Goal: Navigation & Orientation: Find specific page/section

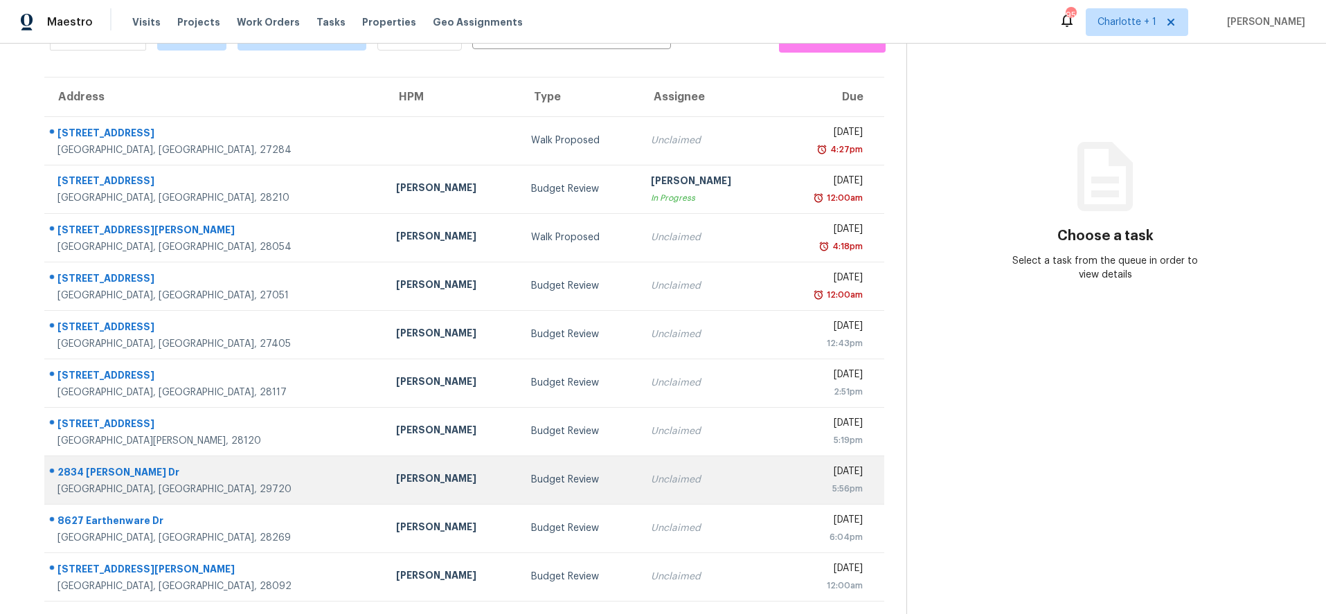
scroll to position [117, 0]
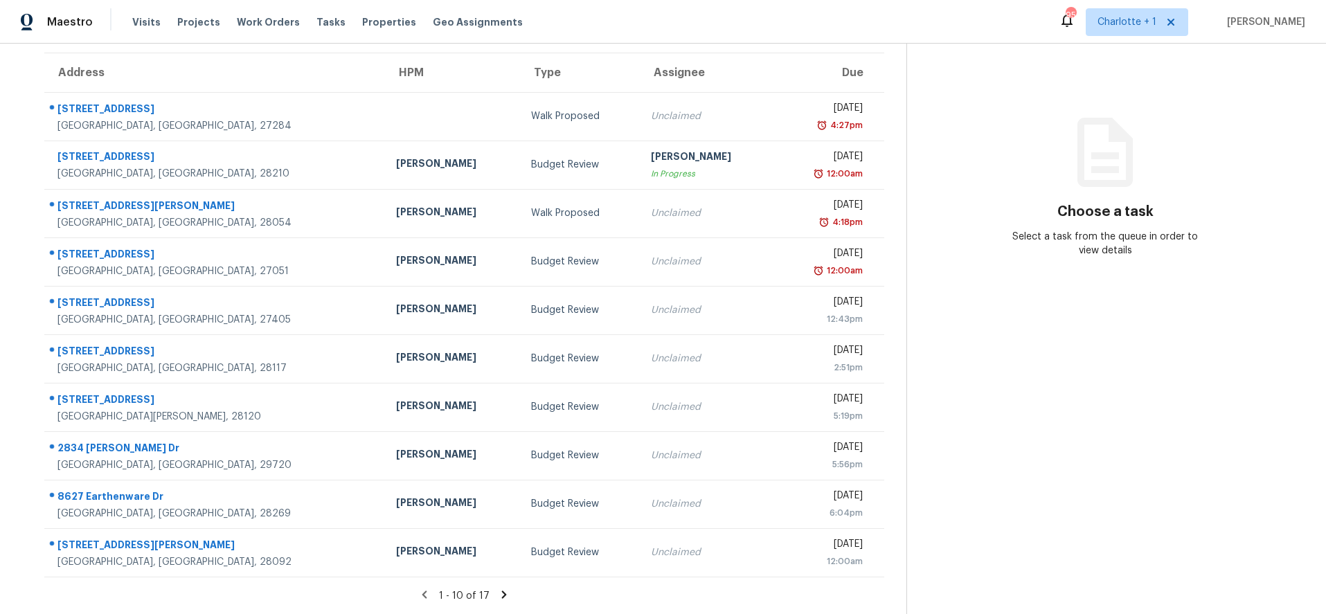
click at [501, 589] on icon at bounding box center [504, 595] width 12 height 12
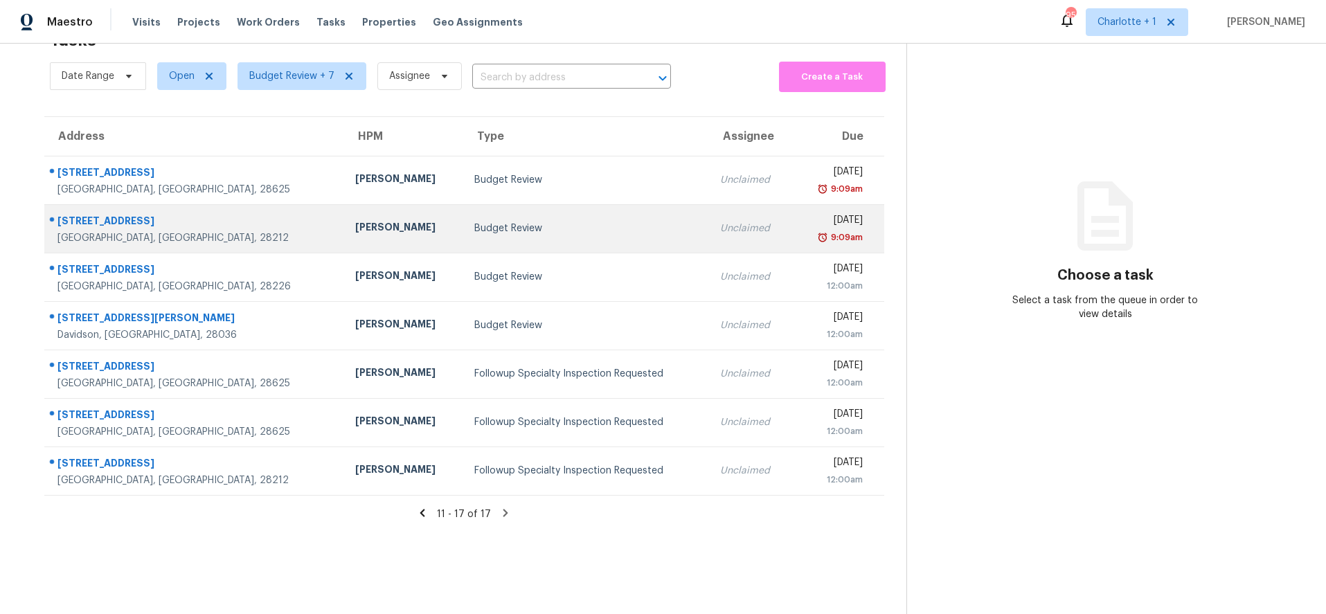
click at [344, 207] on td "[PERSON_NAME]" at bounding box center [403, 228] width 119 height 48
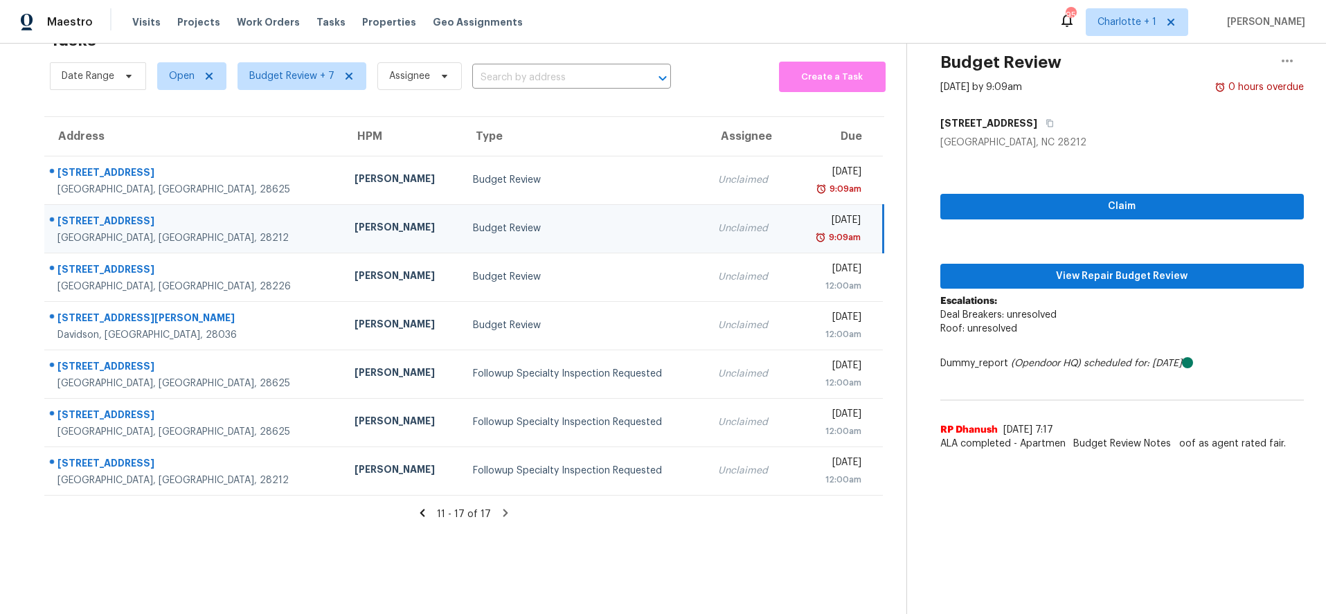
click at [204, 214] on div "4609 Coronado Dr Apt C" at bounding box center [194, 222] width 275 height 17
drag, startPoint x: 1221, startPoint y: 267, endPoint x: 1203, endPoint y: 265, distance: 18.8
click at [1221, 268] on span "View Repair Budget Review" at bounding box center [1123, 276] width 342 height 17
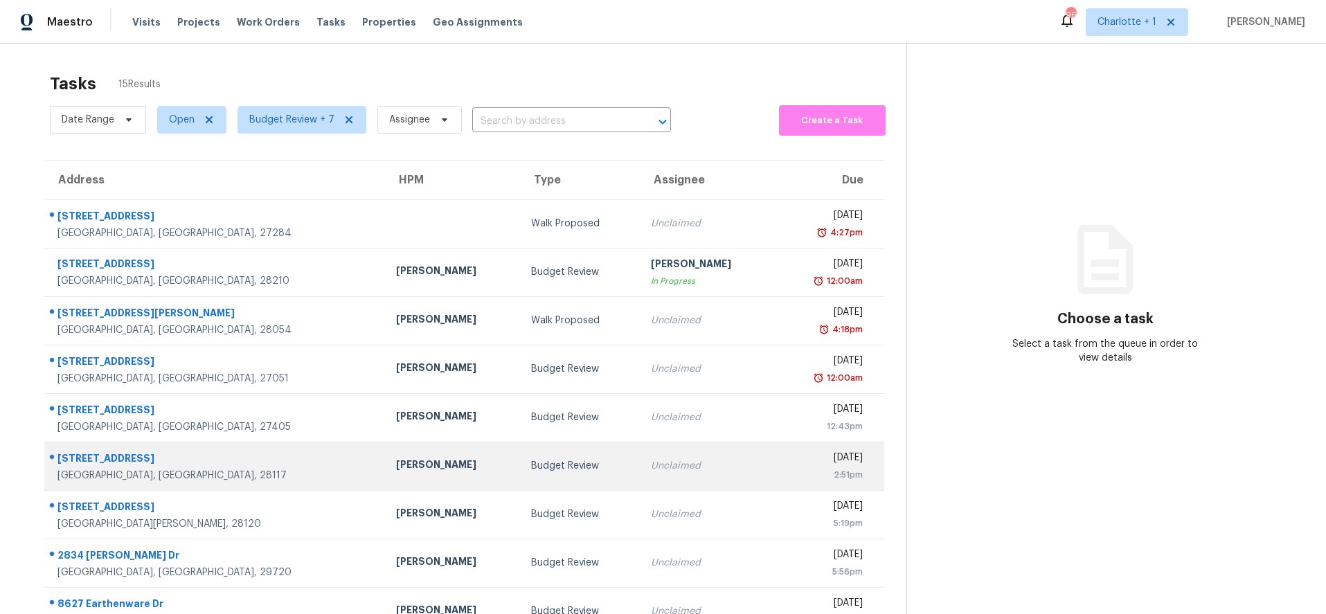
scroll to position [117, 0]
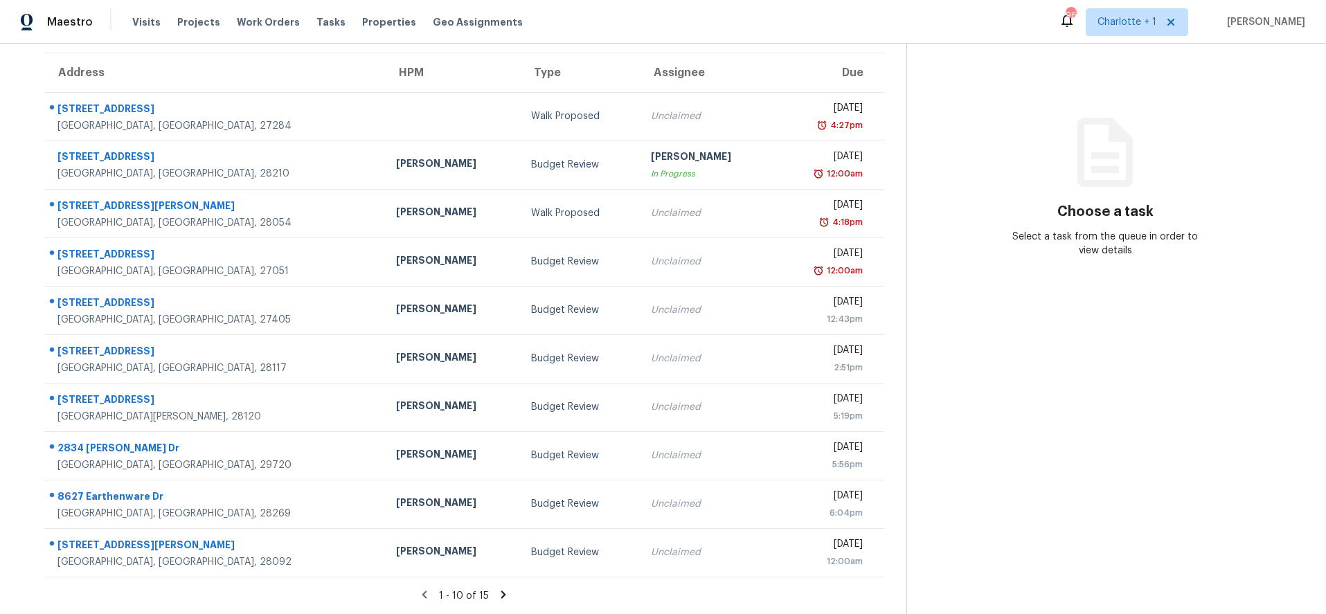
click at [497, 589] on icon at bounding box center [503, 595] width 12 height 12
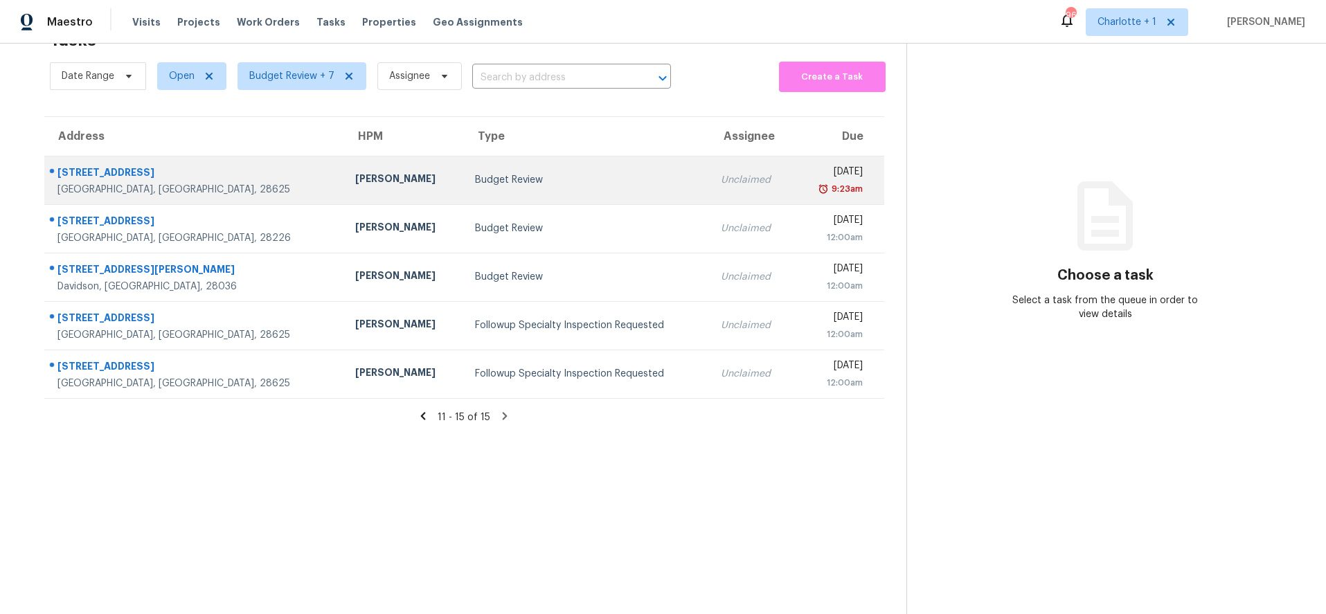
click at [224, 183] on div "Statesville, NC, 28625" at bounding box center [195, 190] width 276 height 14
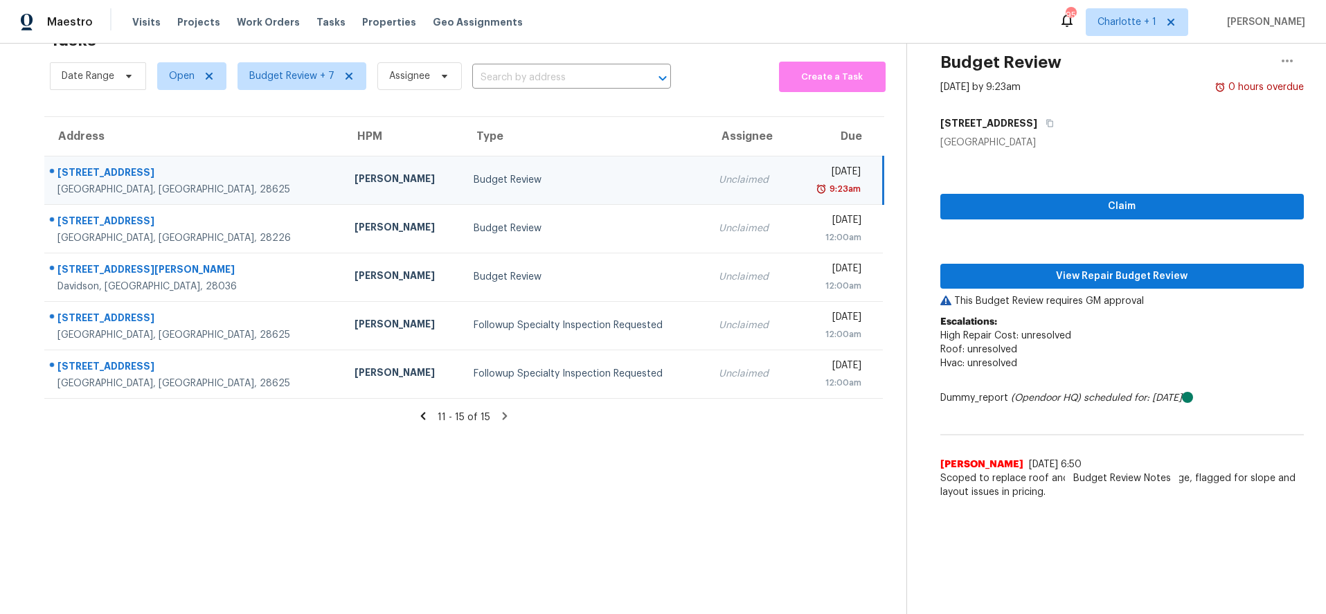
click at [463, 156] on td "Budget Review" at bounding box center [585, 180] width 245 height 48
click at [1077, 268] on span "View Repair Budget Review" at bounding box center [1123, 276] width 342 height 17
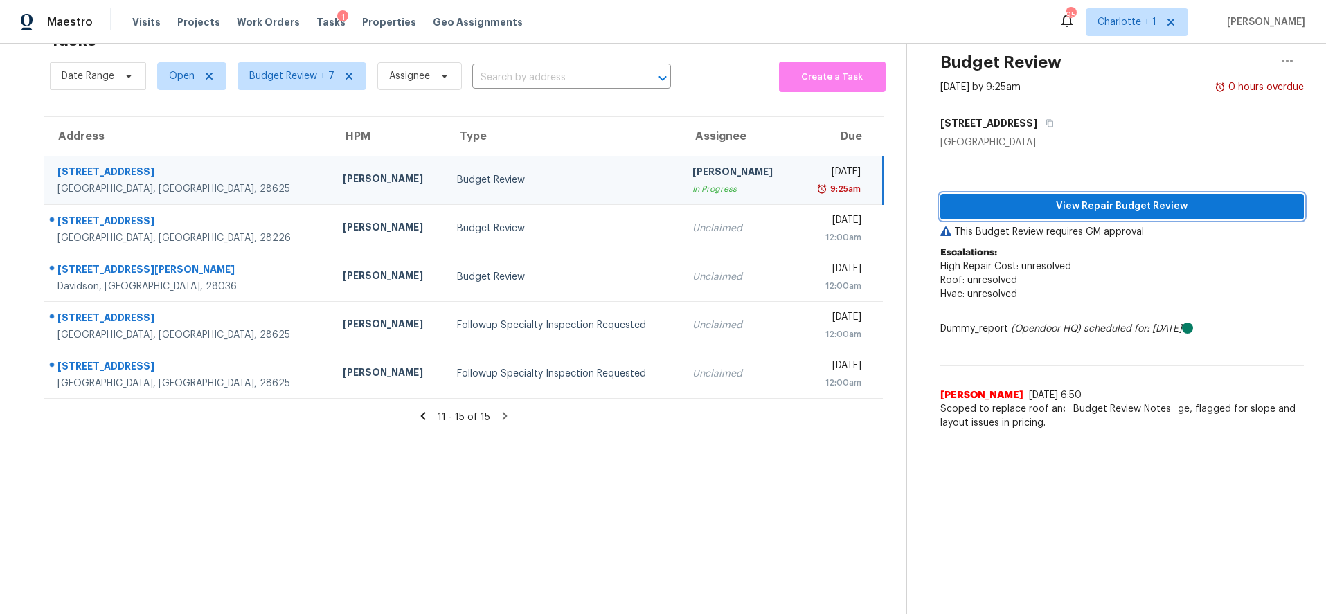
click at [995, 198] on span "View Repair Budget Review" at bounding box center [1123, 206] width 342 height 17
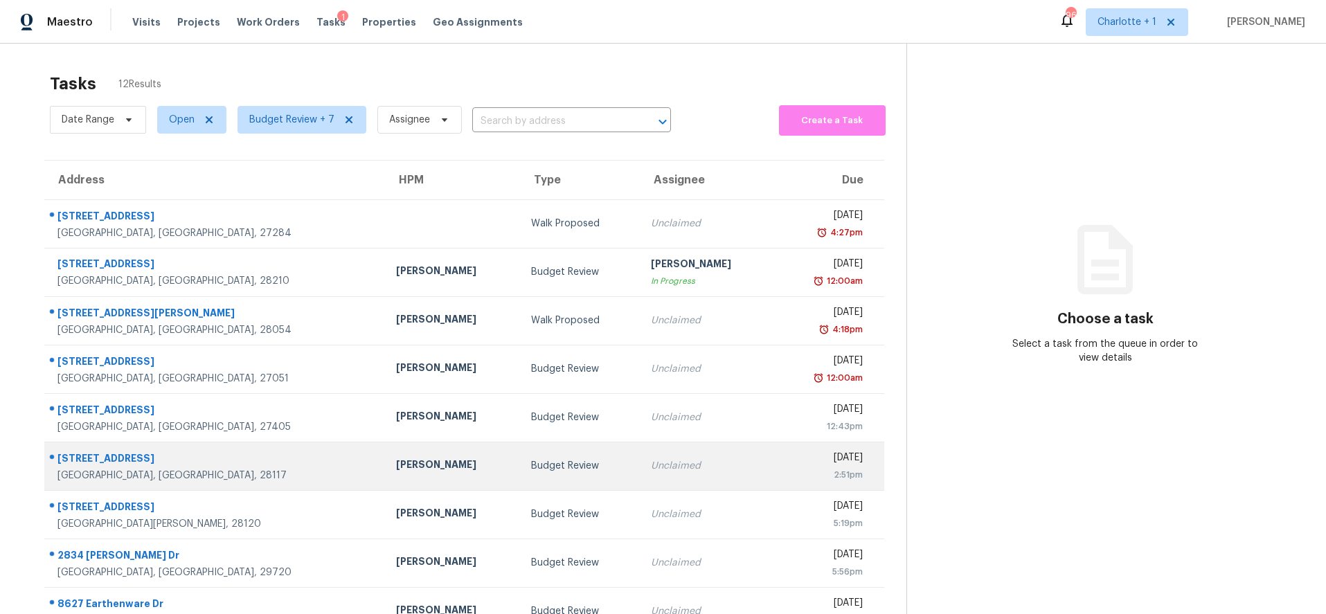
scroll to position [117, 0]
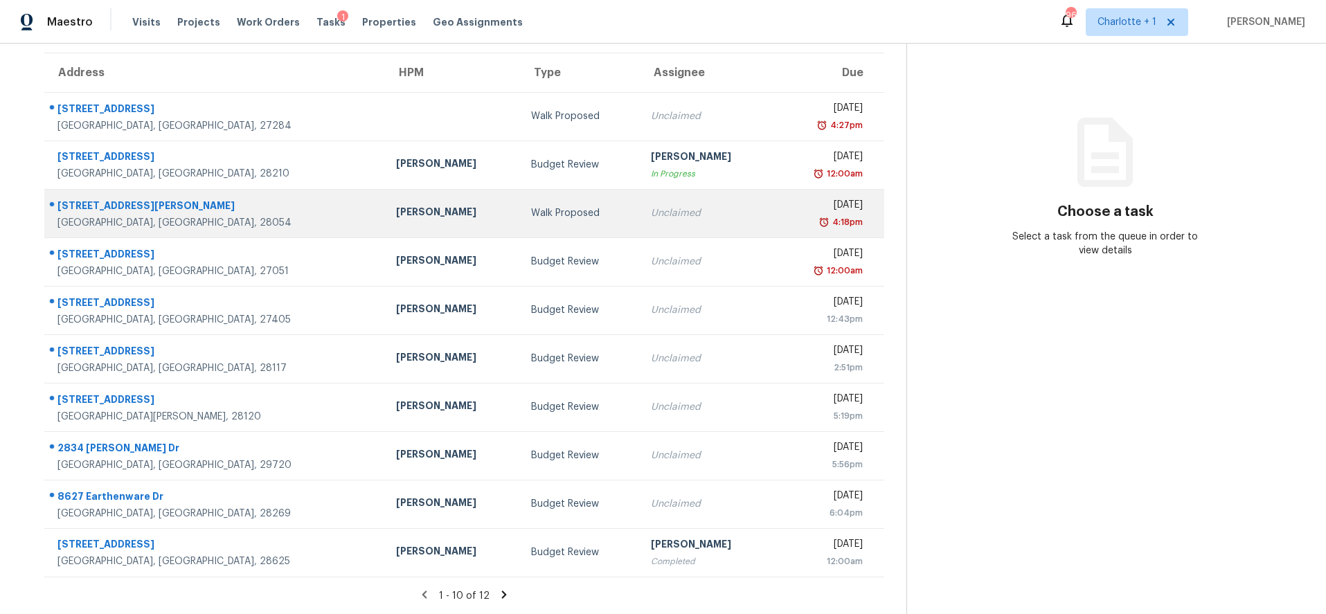
click at [396, 205] on div "Ryan Carder" at bounding box center [452, 213] width 113 height 17
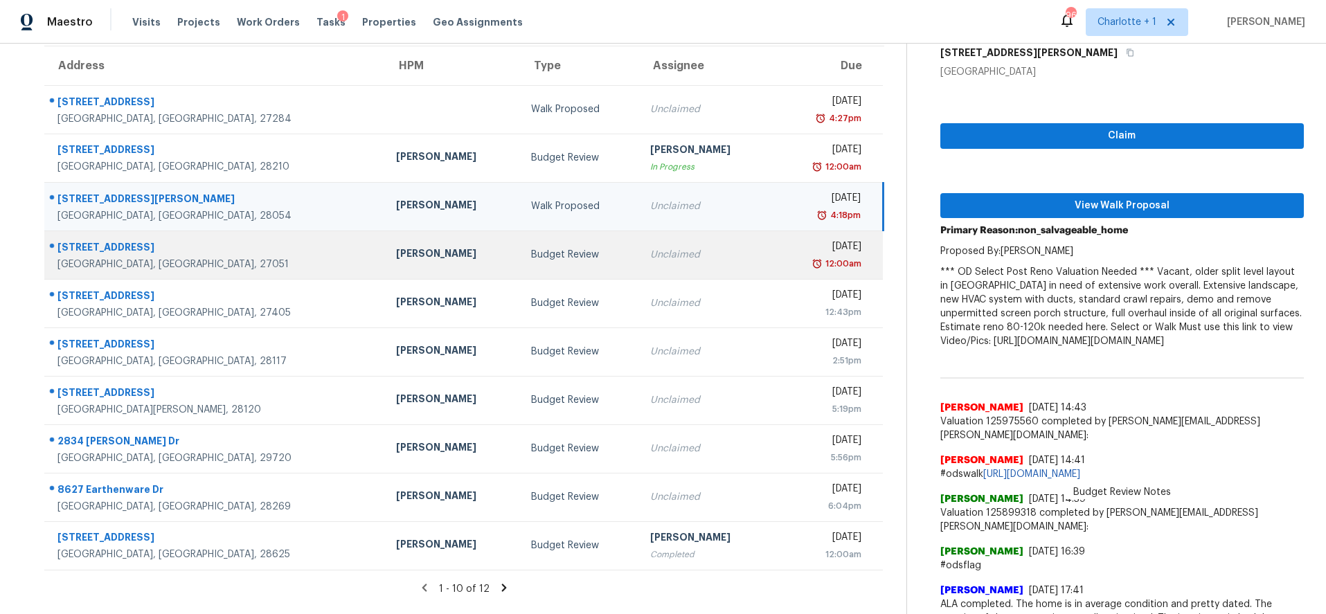
scroll to position [114, 0]
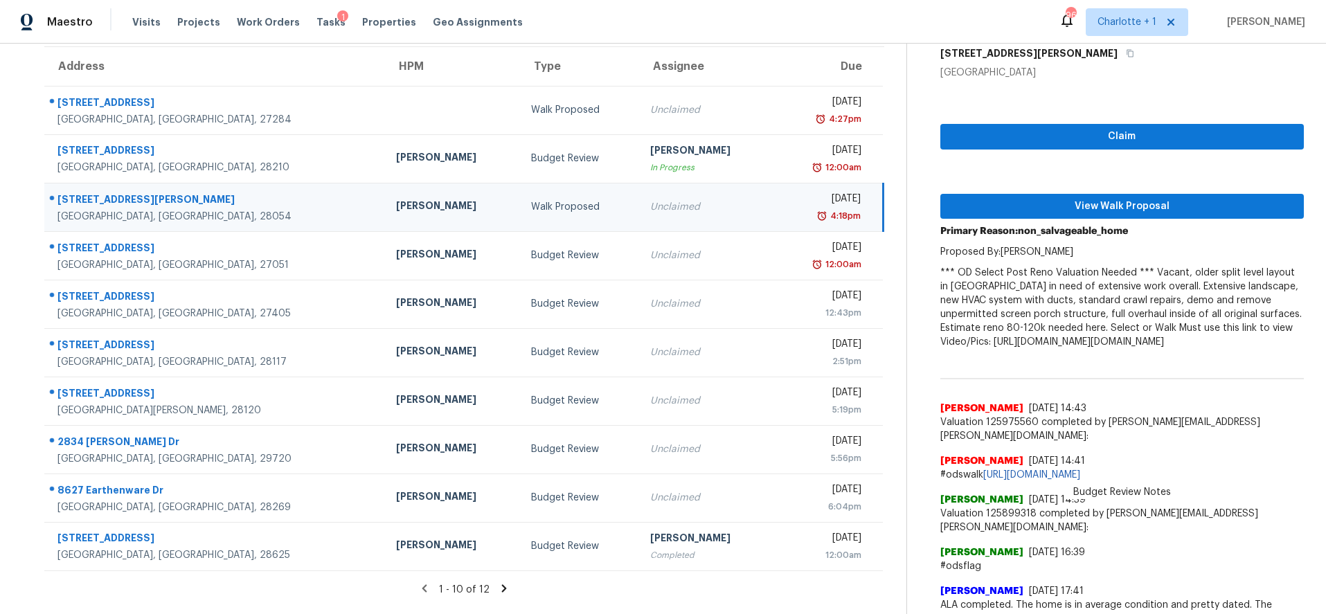
click at [403, 208] on div "Ryan Carder" at bounding box center [452, 207] width 113 height 17
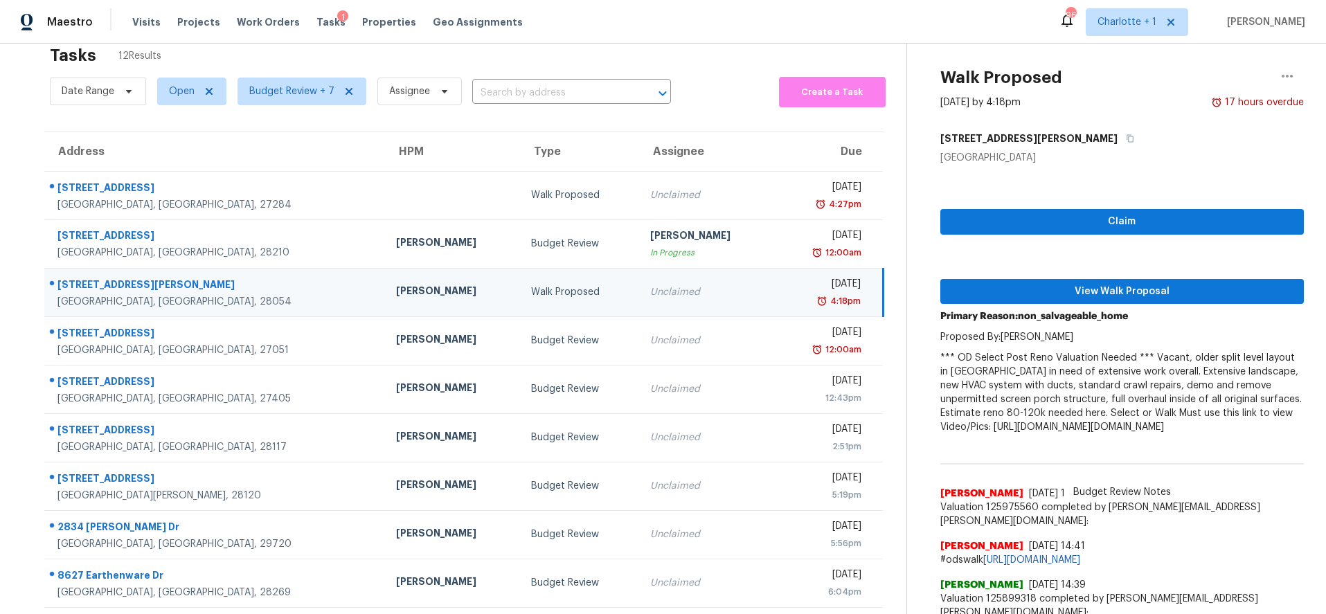
scroll to position [15, 0]
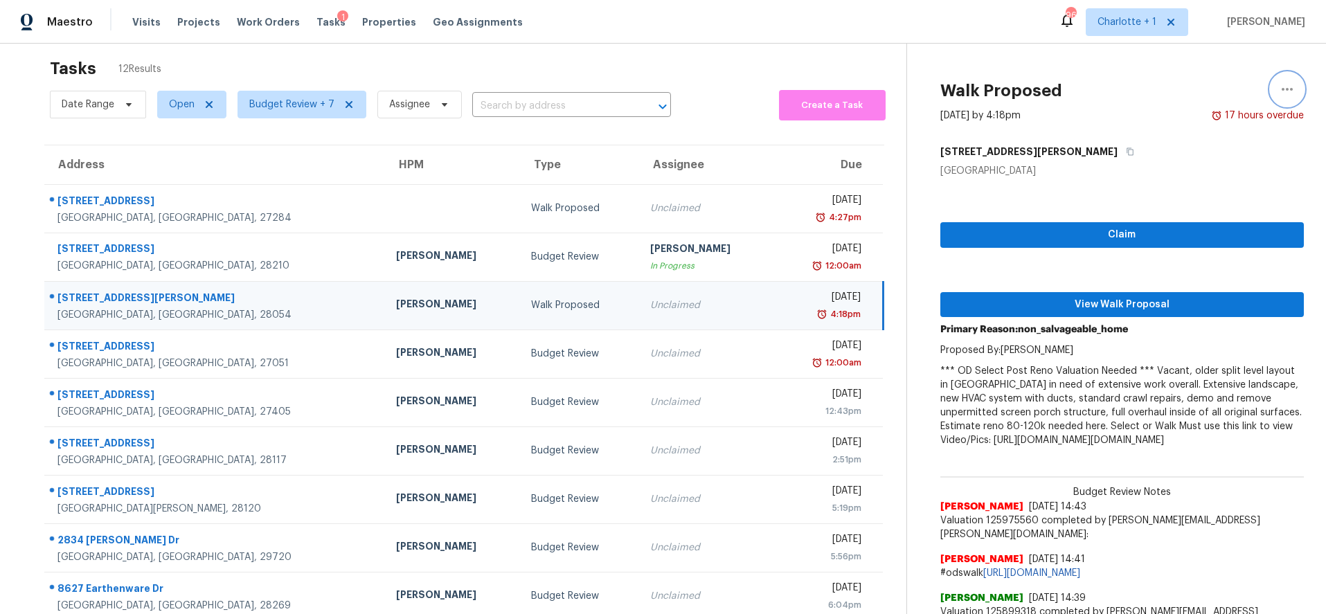
click at [1279, 86] on icon "button" at bounding box center [1287, 89] width 17 height 17
click at [1169, 93] on div "Cancel this task" at bounding box center [1198, 92] width 108 height 14
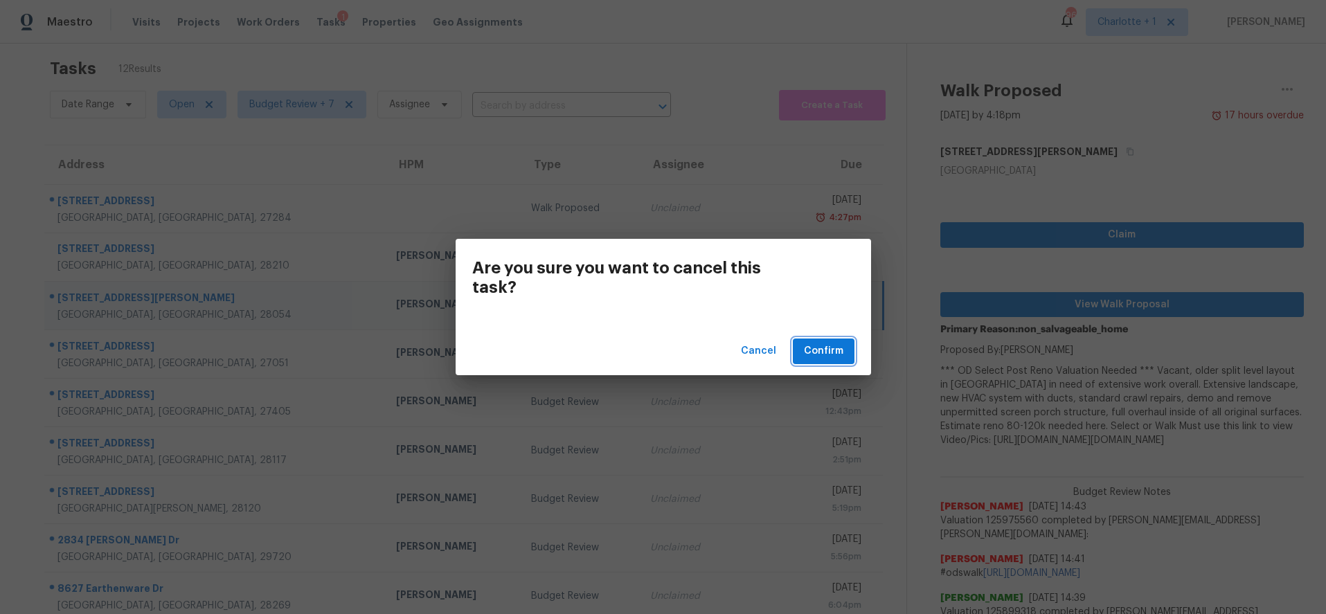
click at [837, 349] on span "Confirm" at bounding box center [823, 351] width 39 height 17
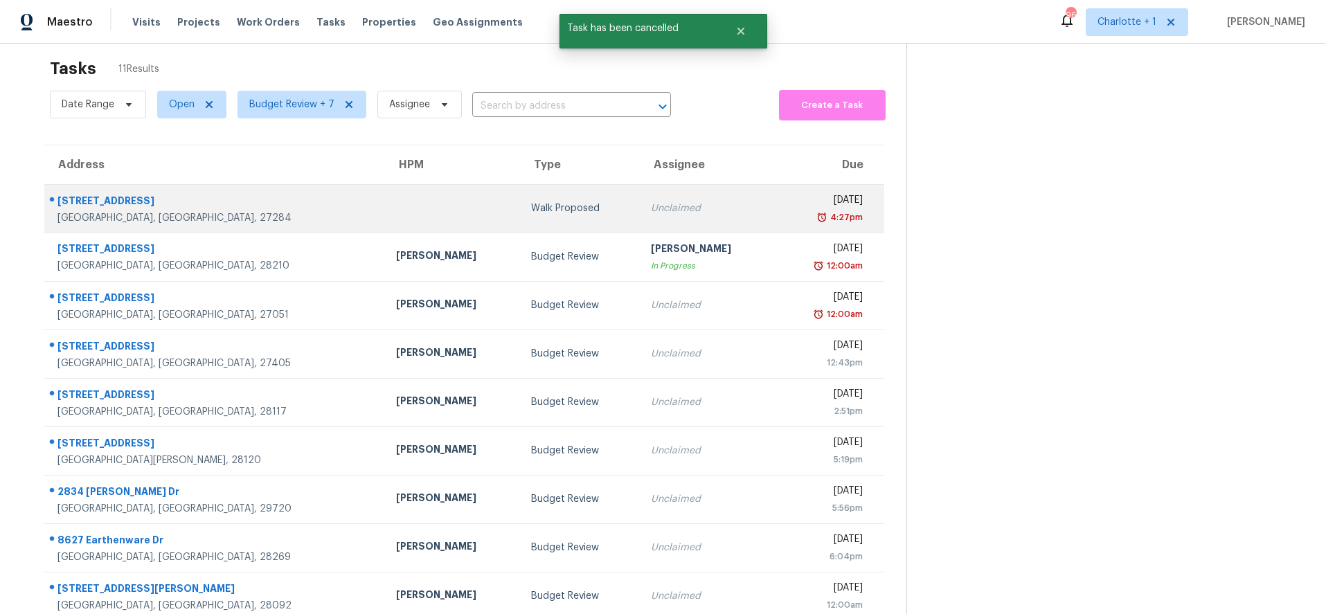
click at [385, 220] on td at bounding box center [452, 208] width 135 height 48
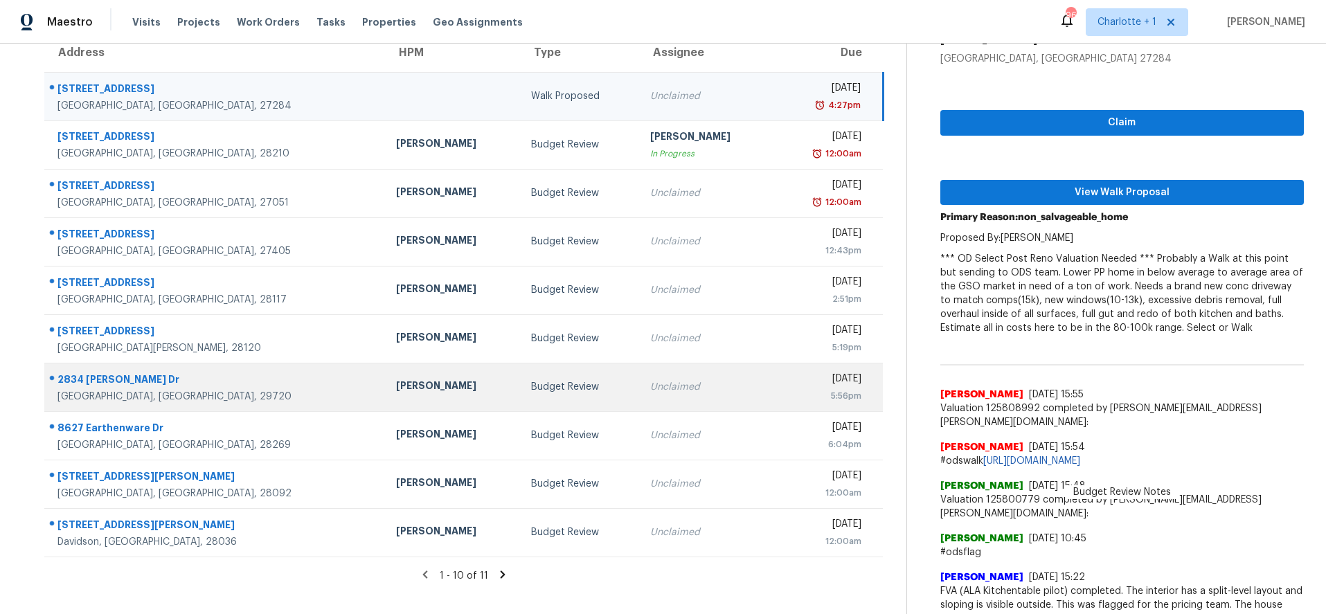
scroll to position [157, 0]
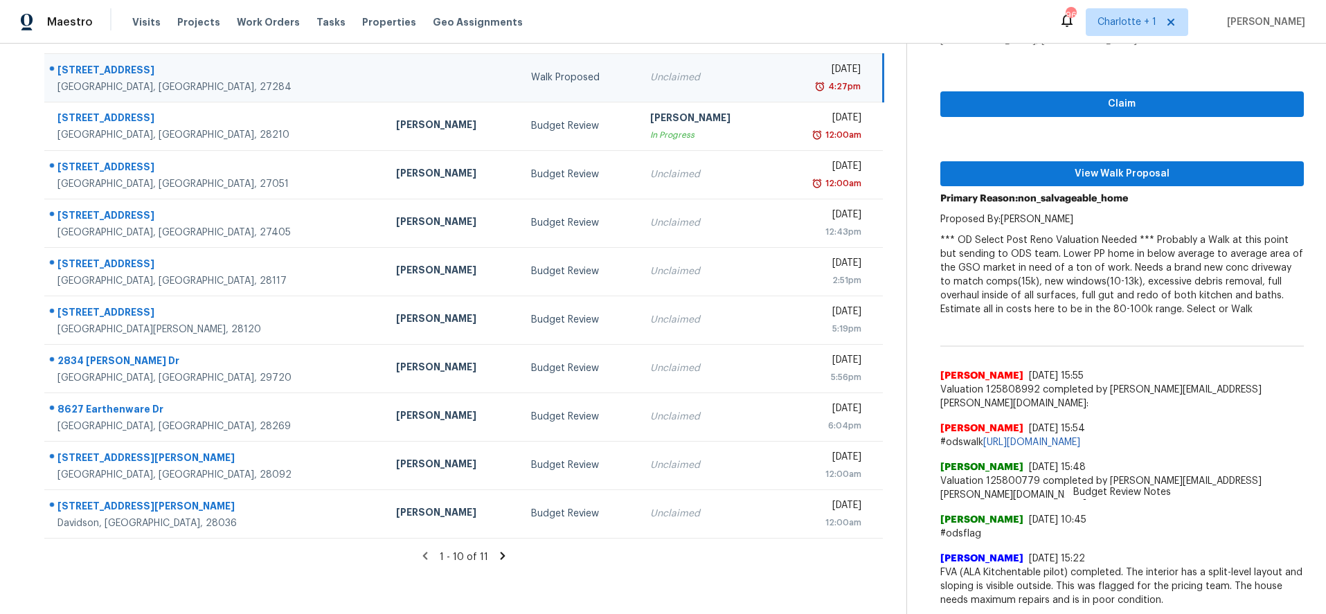
click at [1068, 278] on p "*** OD Select Post Reno Valuation Needed *** Probably a Walk at this point but …" at bounding box center [1123, 274] width 364 height 83
click at [1078, 166] on span "View Walk Proposal" at bounding box center [1123, 174] width 342 height 17
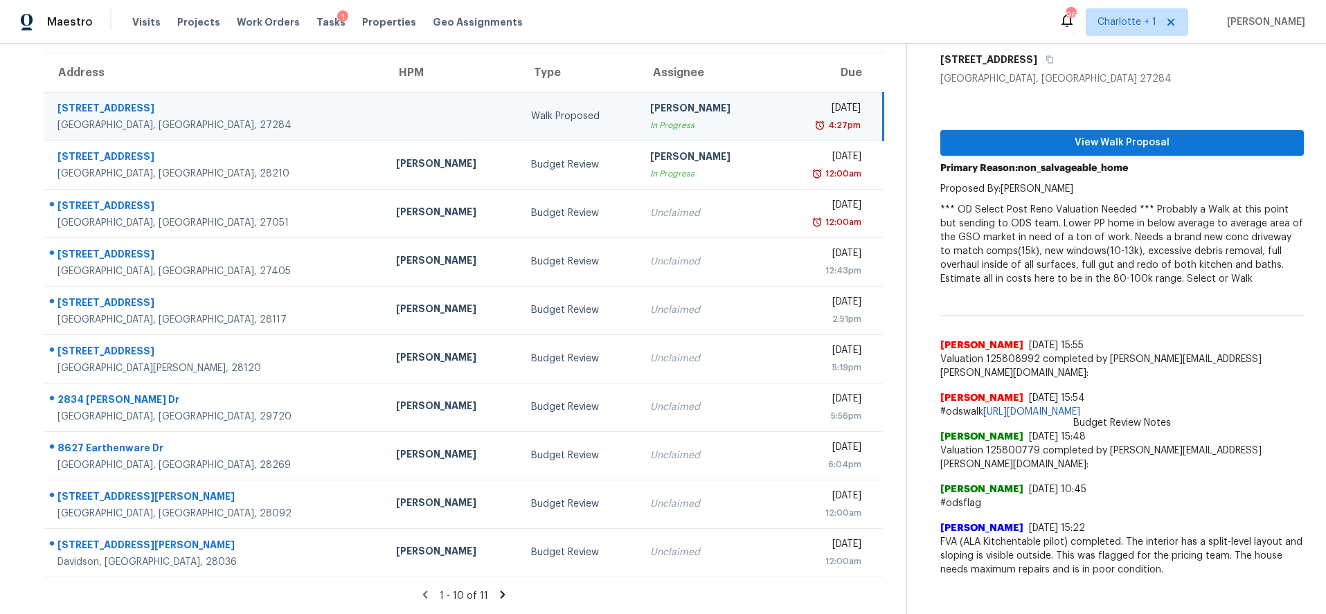
scroll to position [0, 0]
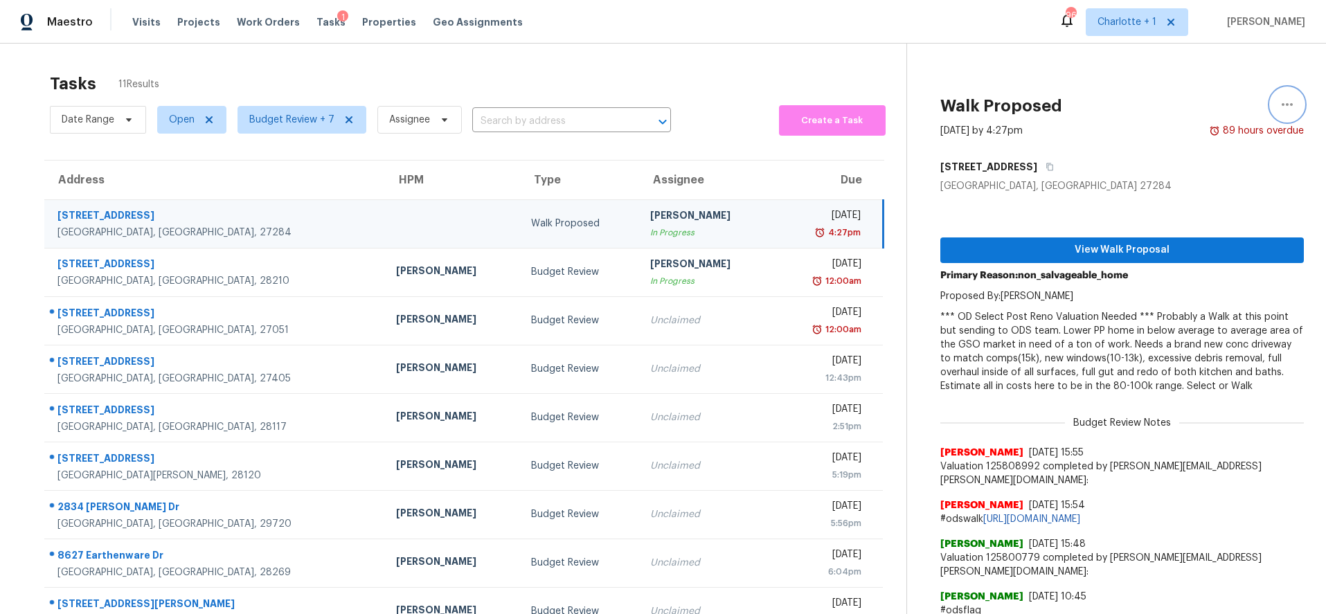
click at [1283, 106] on icon "button" at bounding box center [1287, 104] width 17 height 17
click at [1182, 86] on div "Cancel this task" at bounding box center [1198, 87] width 108 height 14
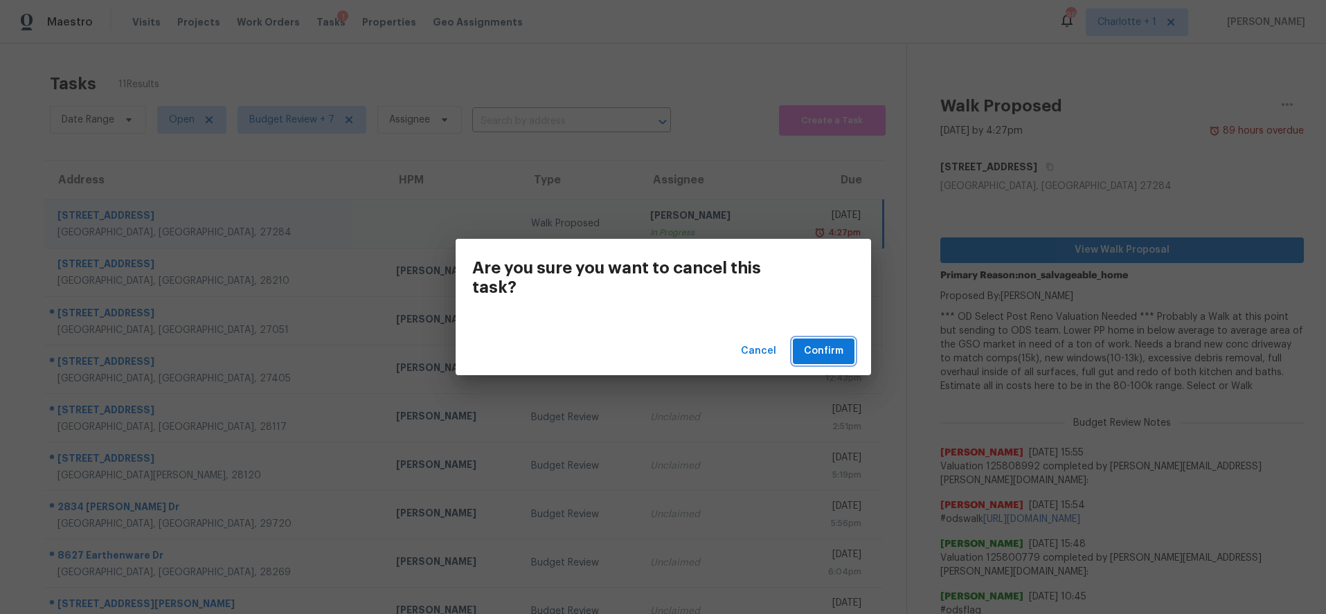
click at [831, 353] on span "Confirm" at bounding box center [823, 351] width 39 height 17
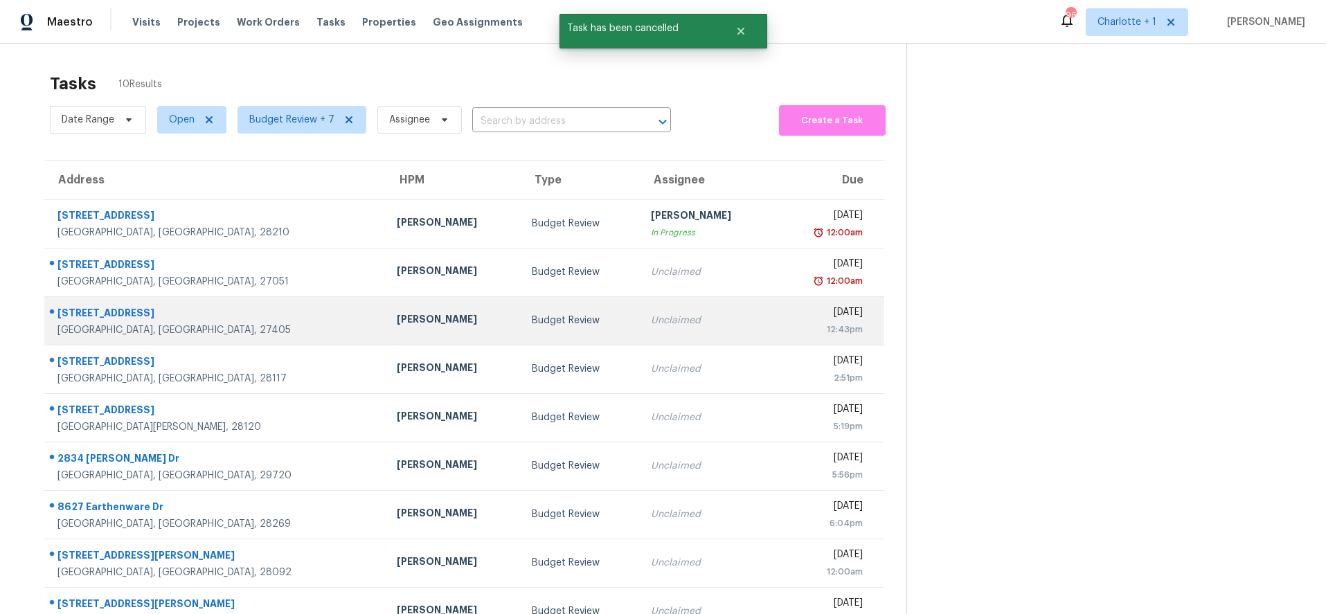
click at [171, 297] on td "5712 Landerwood Dr Greensboro, NC, 27405" at bounding box center [214, 320] width 341 height 48
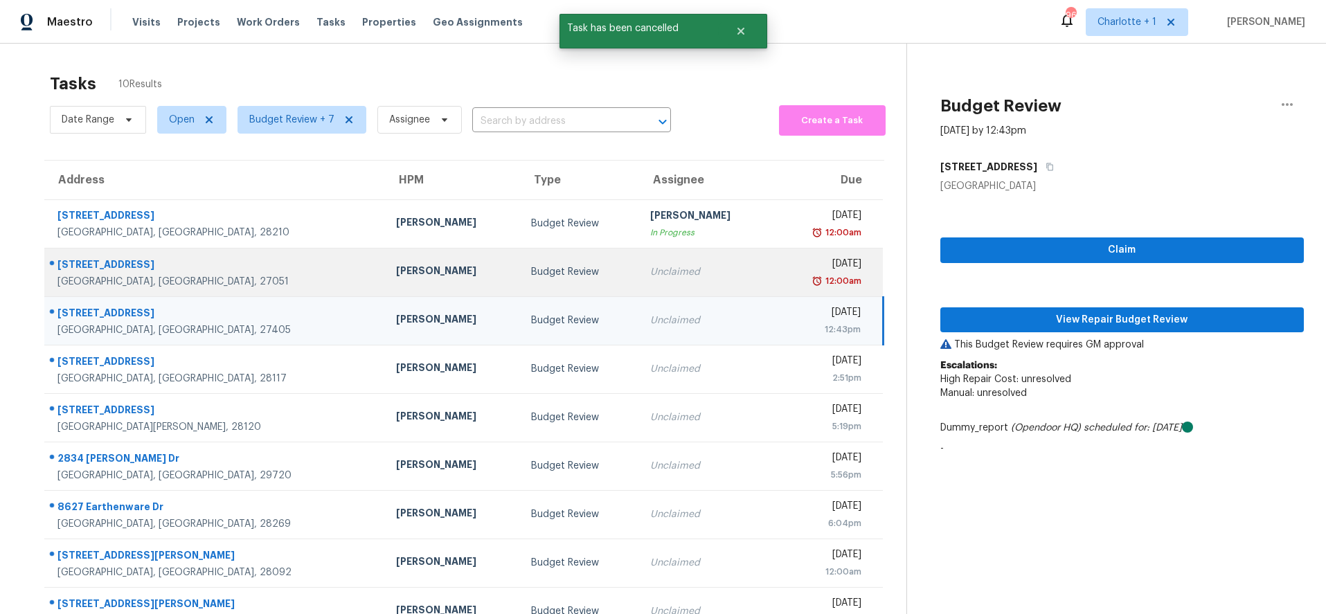
click at [201, 283] on div "Walkertown, NC, 27051" at bounding box center [215, 282] width 317 height 14
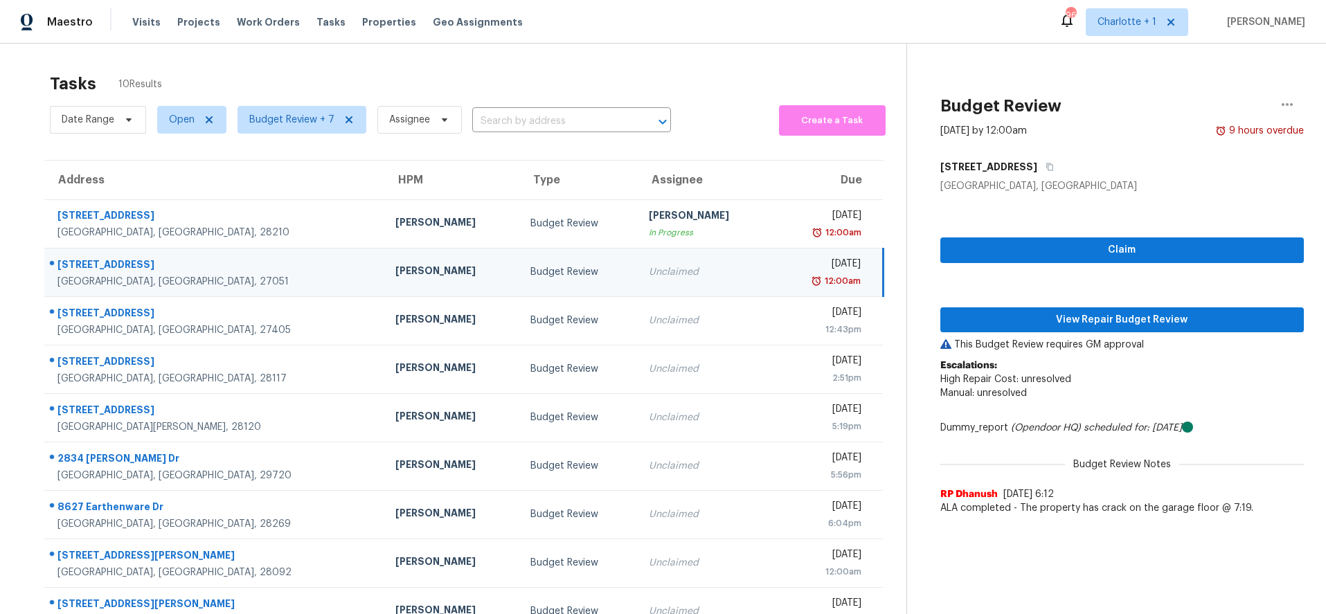
click at [384, 260] on td "Ken Romain" at bounding box center [451, 272] width 135 height 48
drag, startPoint x: 720, startPoint y: 265, endPoint x: 733, endPoint y: 271, distance: 14.3
click at [784, 265] on div "Fri, Sep 5th 2025" at bounding box center [822, 265] width 76 height 17
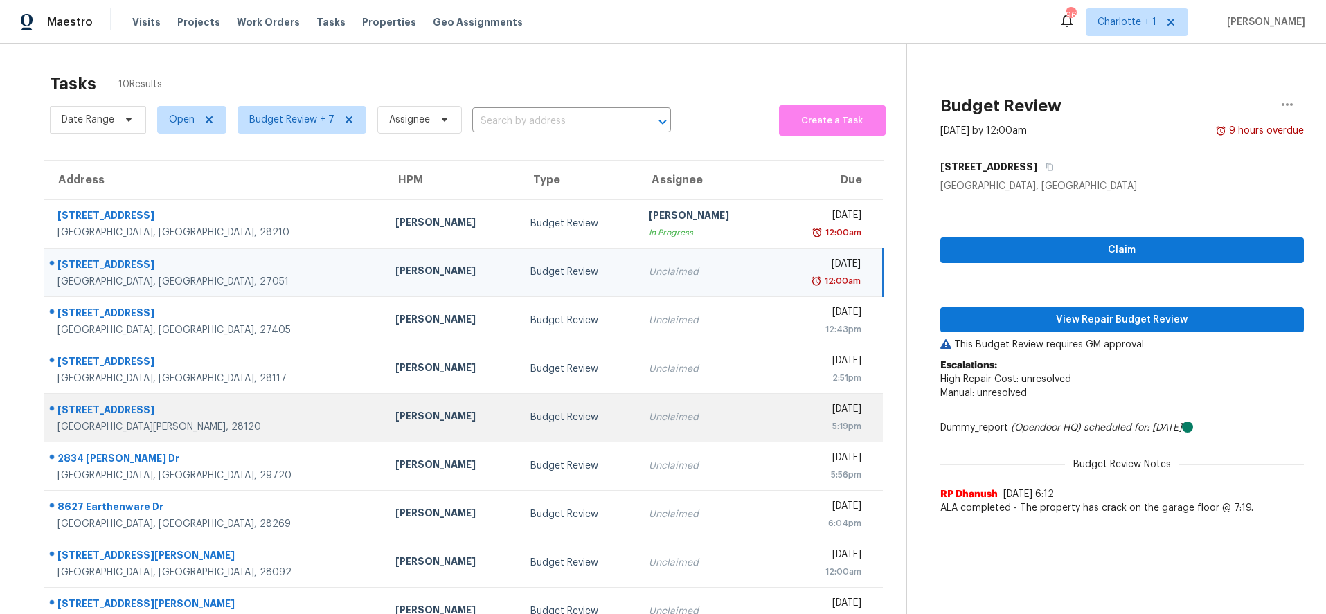
scroll to position [91, 0]
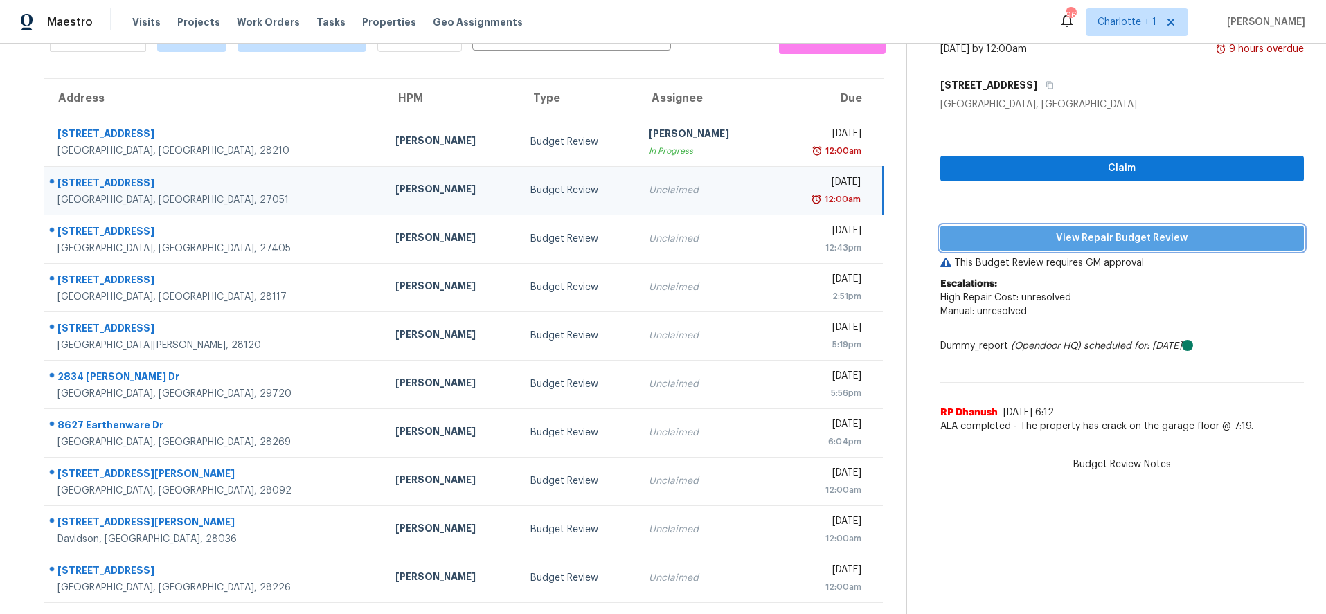
click at [1111, 231] on span "View Repair Budget Review" at bounding box center [1123, 238] width 342 height 17
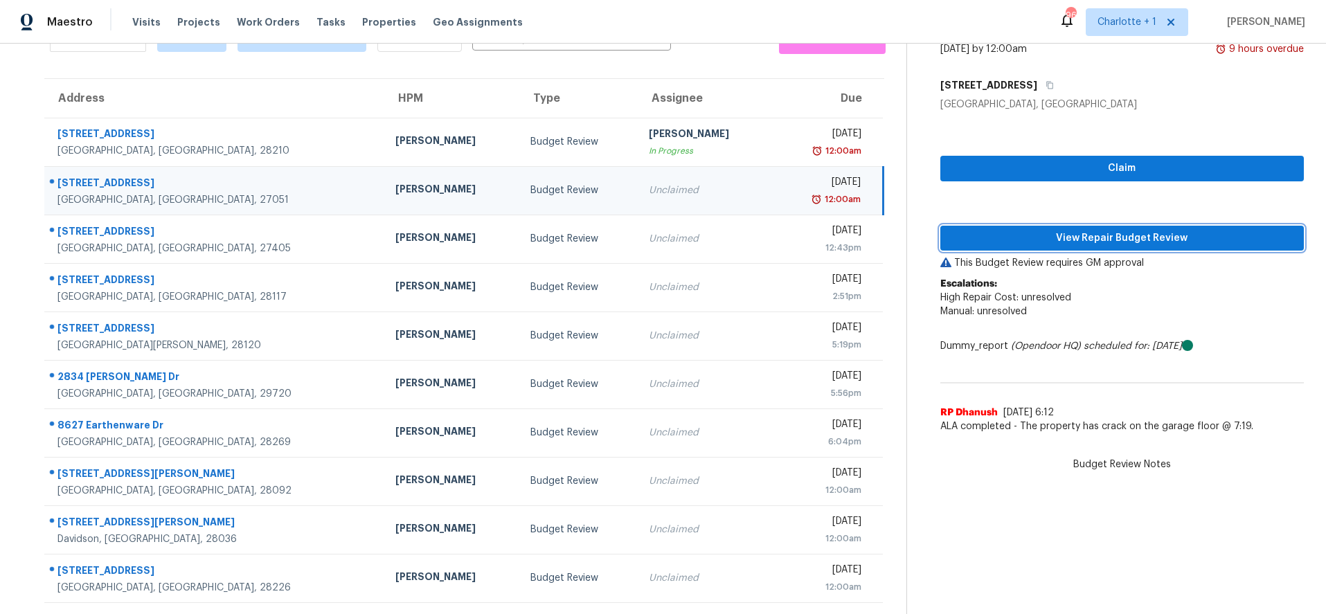
scroll to position [0, 0]
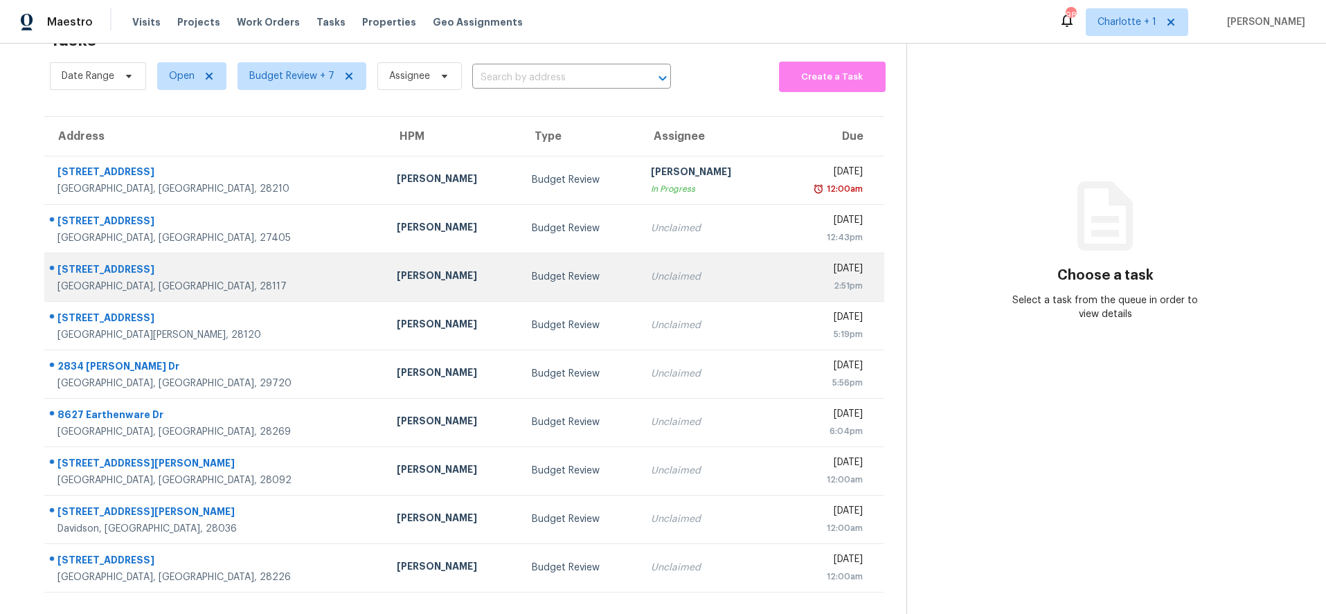
scroll to position [54, 0]
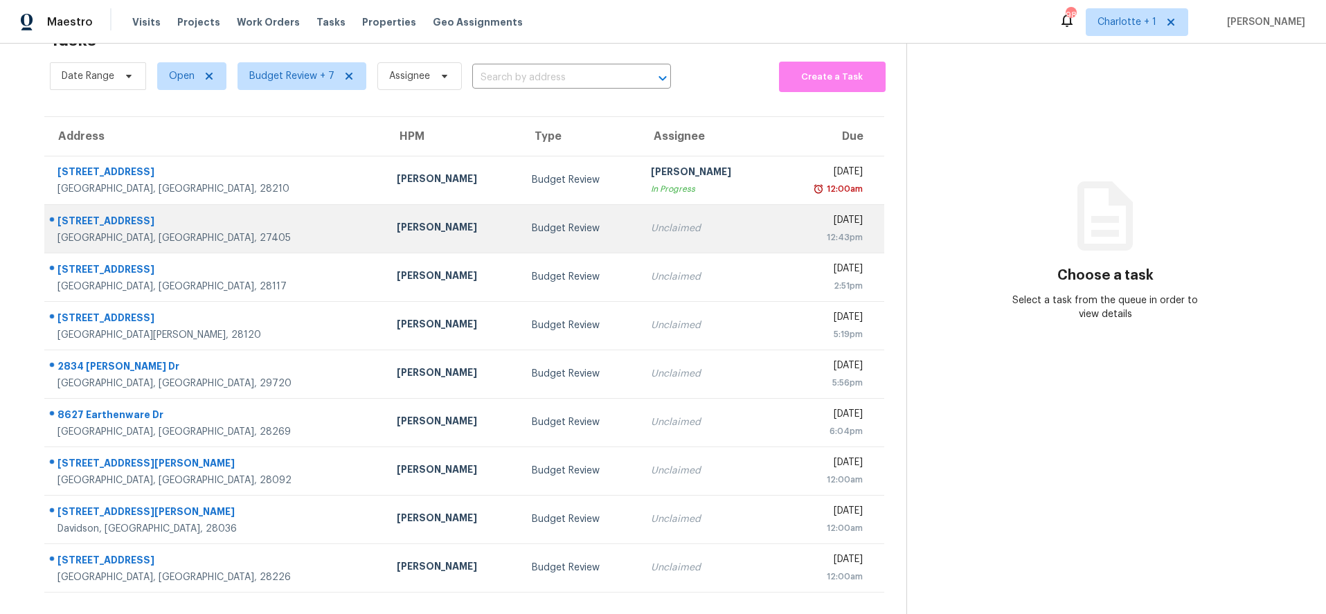
click at [551, 222] on div "Budget Review" at bounding box center [580, 229] width 97 height 14
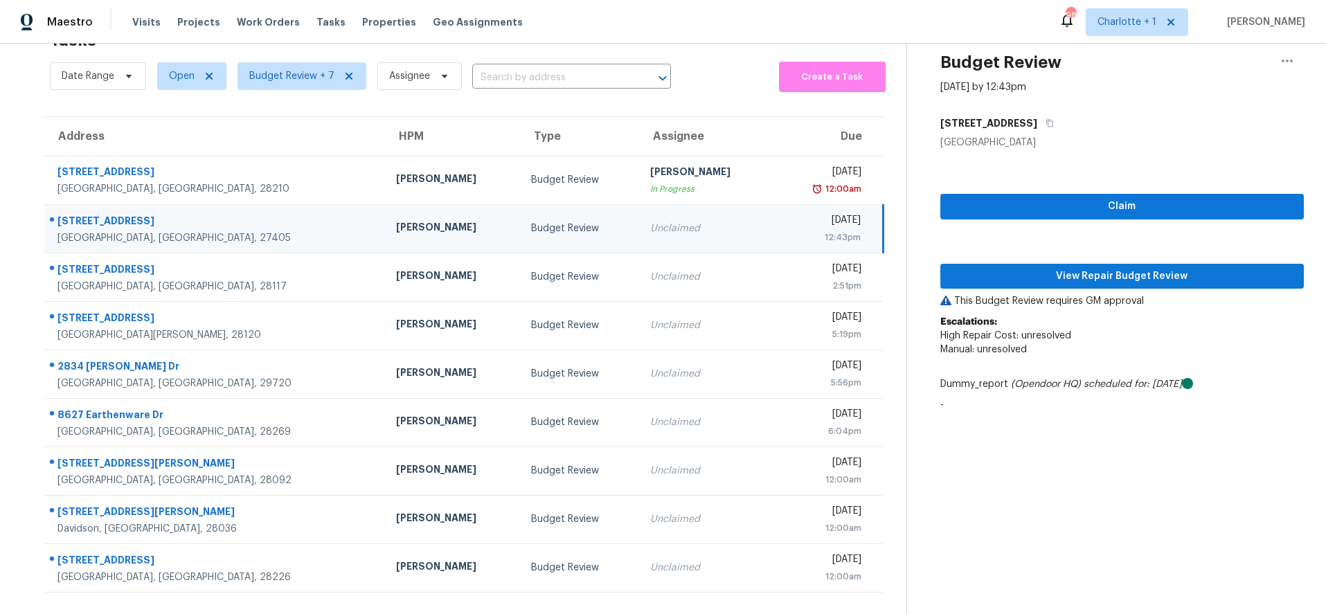
drag, startPoint x: 297, startPoint y: 220, endPoint x: 304, endPoint y: 220, distance: 7.0
click at [396, 220] on div "[PERSON_NAME]" at bounding box center [452, 228] width 113 height 17
click at [1094, 268] on span "View Repair Budget Review" at bounding box center [1123, 276] width 342 height 17
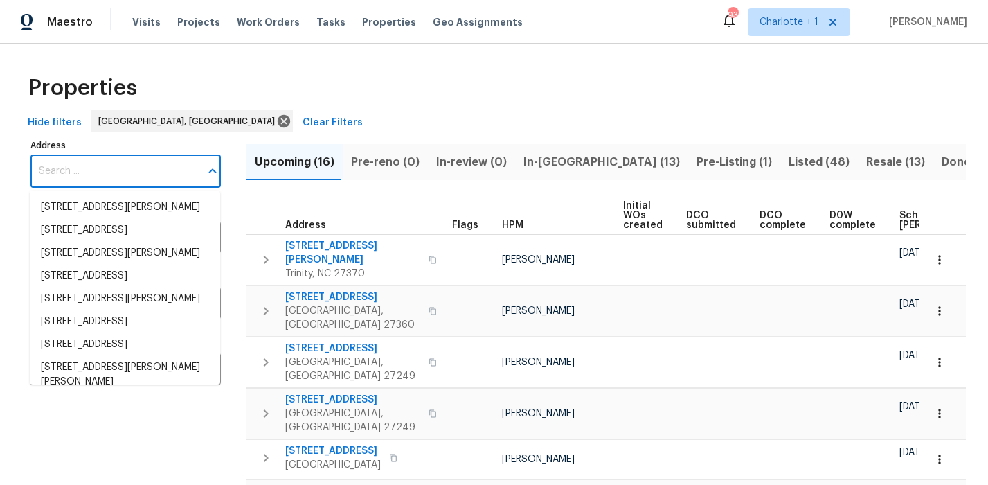
click at [110, 170] on input "Address" at bounding box center [115, 171] width 170 height 33
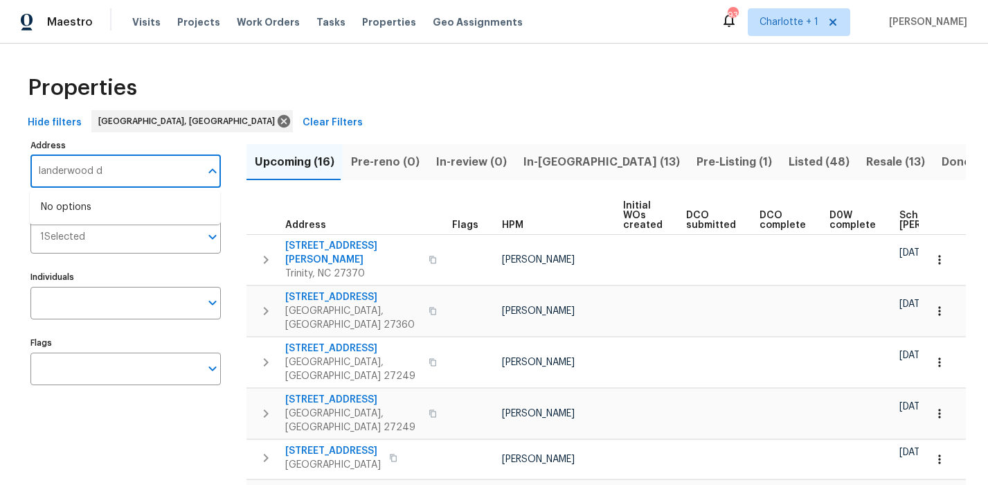
type input "landerwood dr"
click at [93, 215] on li "3988 Landerwood Dr Greensboro NC 27405" at bounding box center [125, 207] width 190 height 23
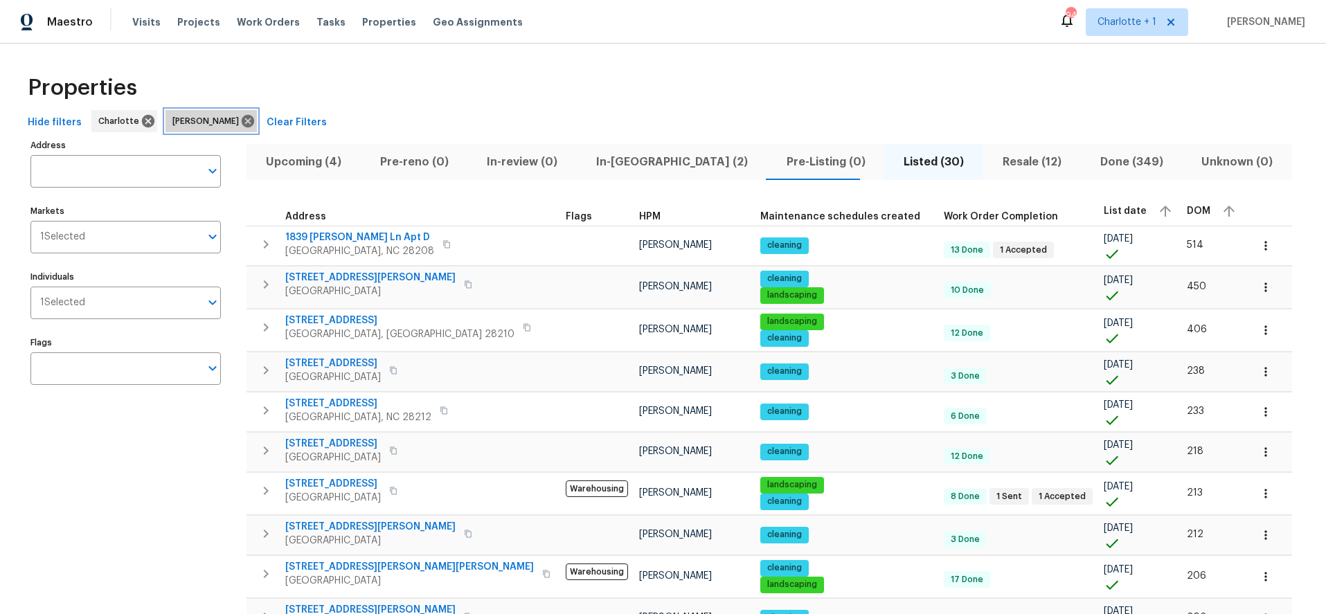
click at [240, 122] on icon at bounding box center [247, 121] width 15 height 15
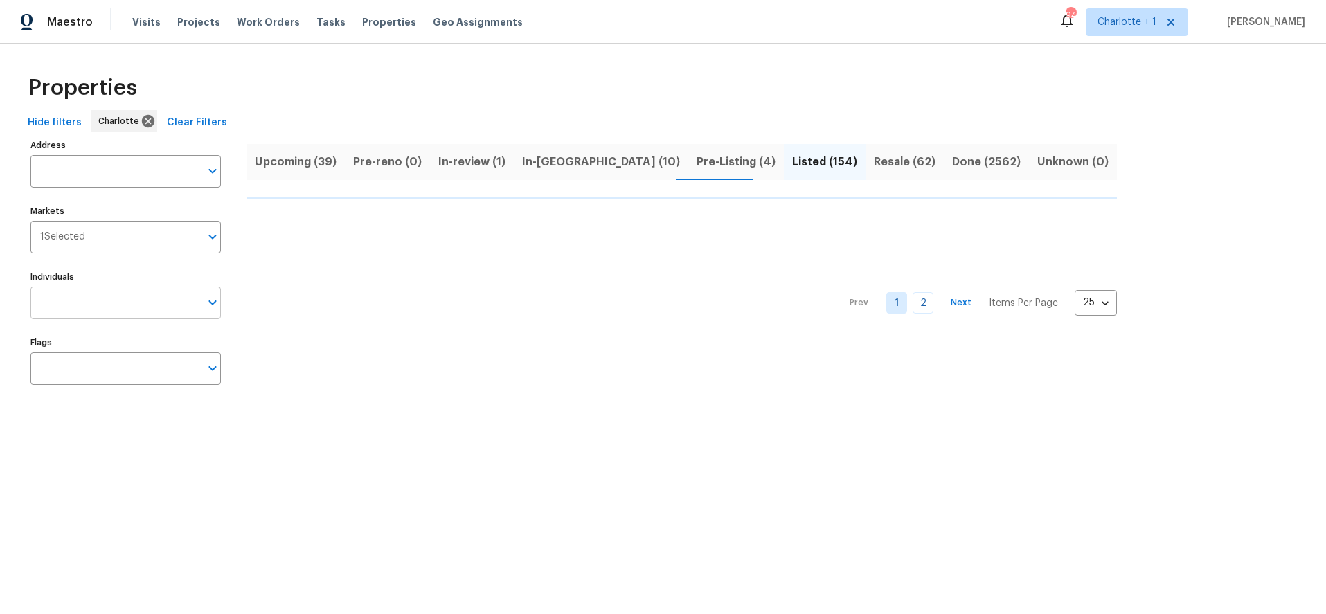
click at [103, 303] on input "Individuals" at bounding box center [115, 303] width 170 height 33
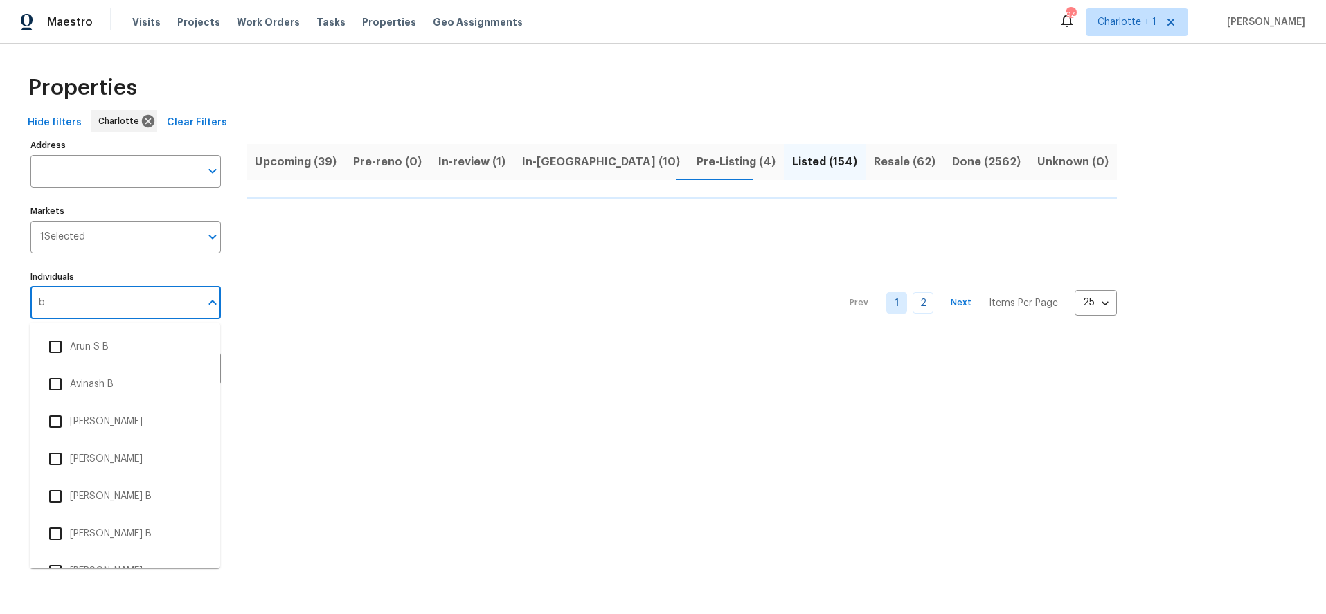
type input "bi"
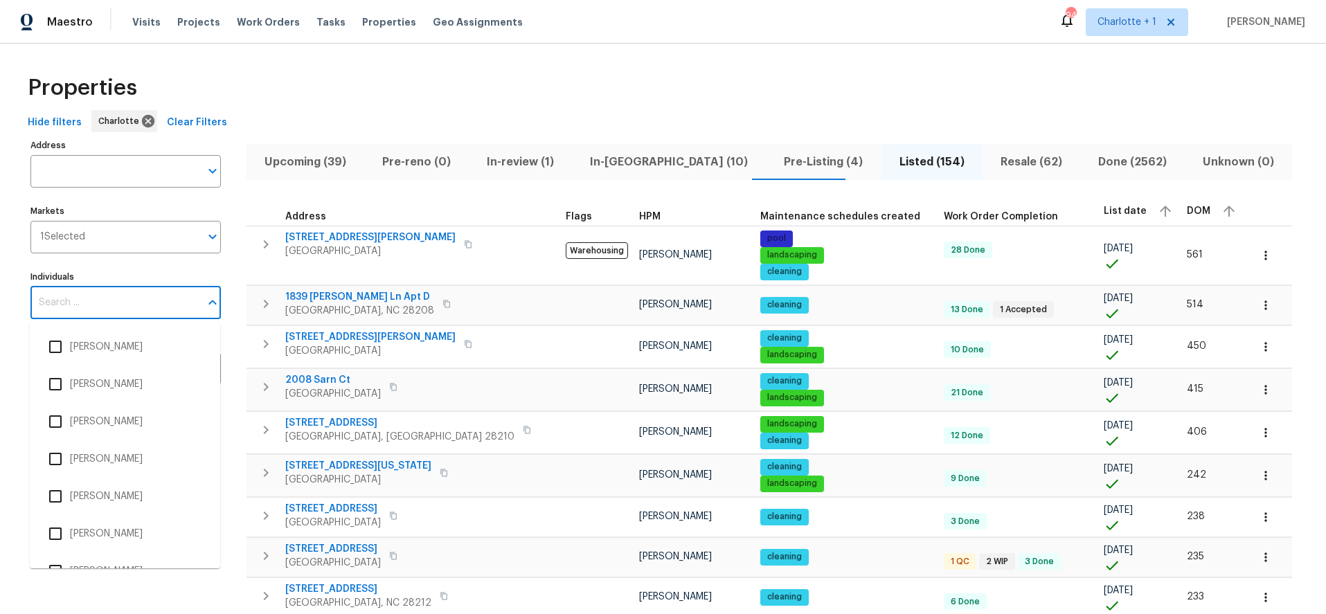
click at [132, 296] on input "Individuals" at bounding box center [115, 303] width 170 height 33
type input "billy towle"
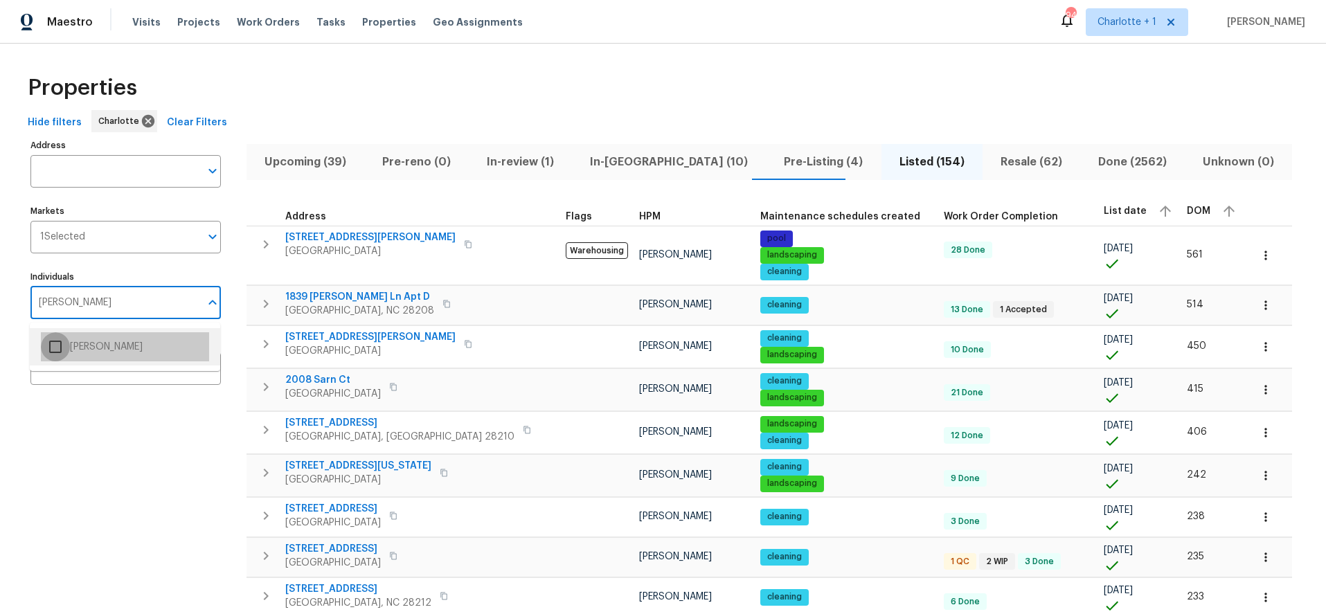
click at [53, 343] on input "checkbox" at bounding box center [55, 346] width 29 height 29
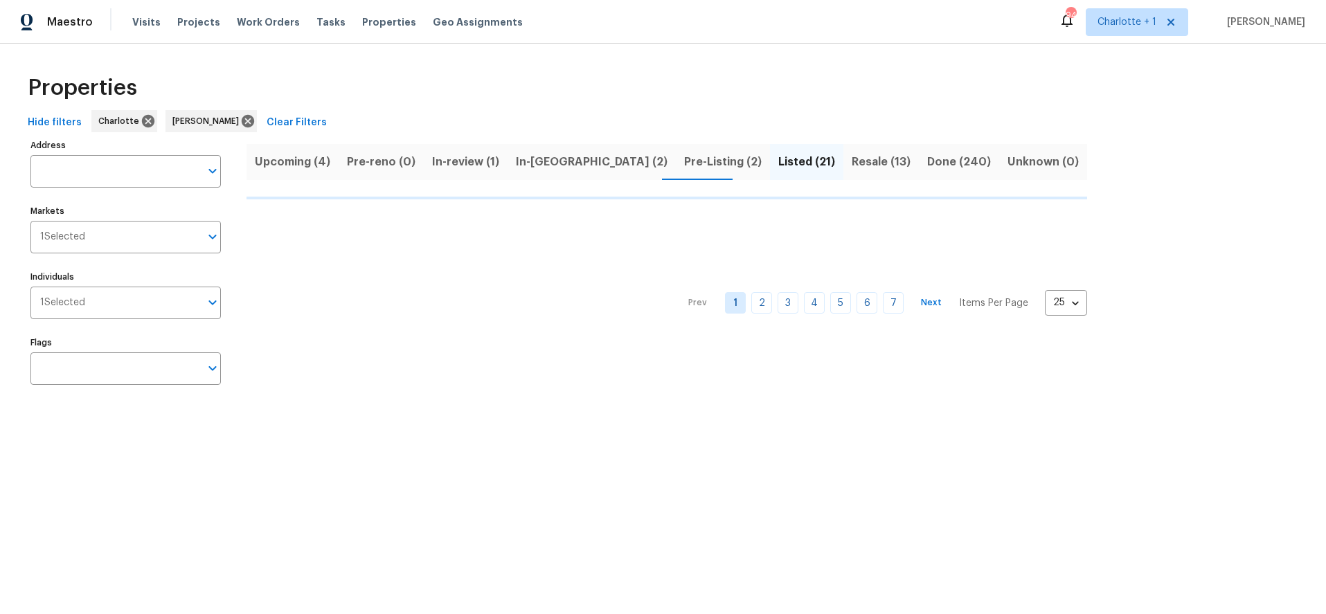
click at [248, 64] on div "Properties Hide filters Charlotte Billy Towle Clear Filters Address Address Mar…" at bounding box center [663, 233] width 1326 height 378
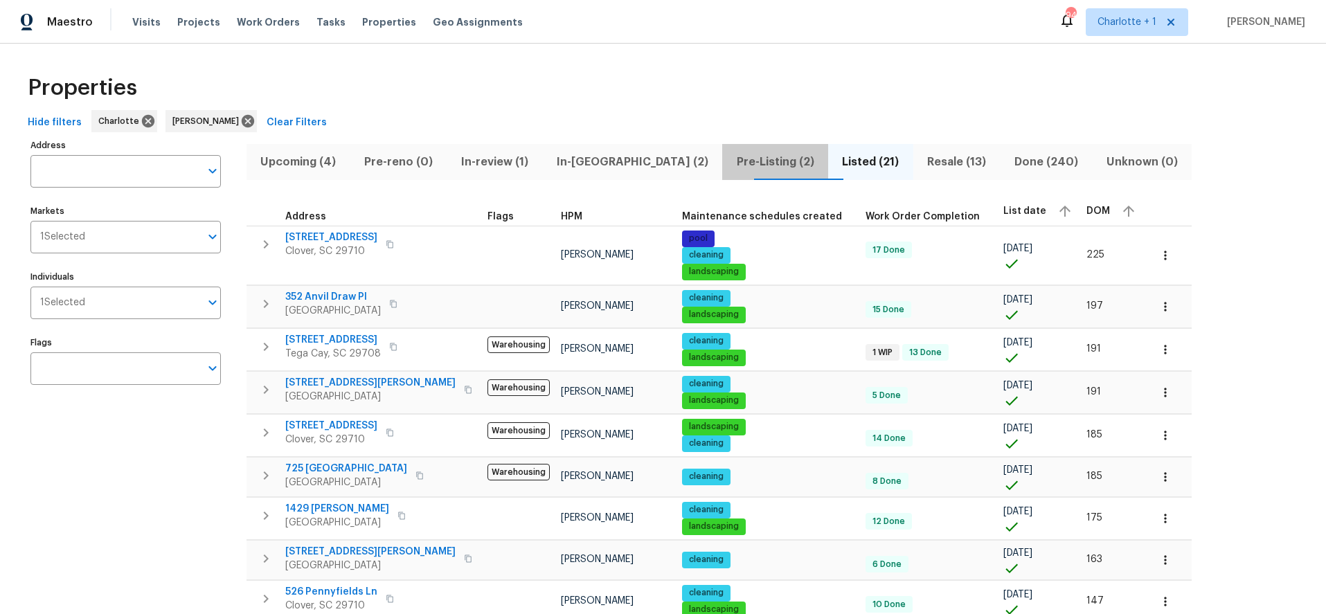
click at [731, 161] on span "Pre-Listing (2)" at bounding box center [775, 161] width 89 height 19
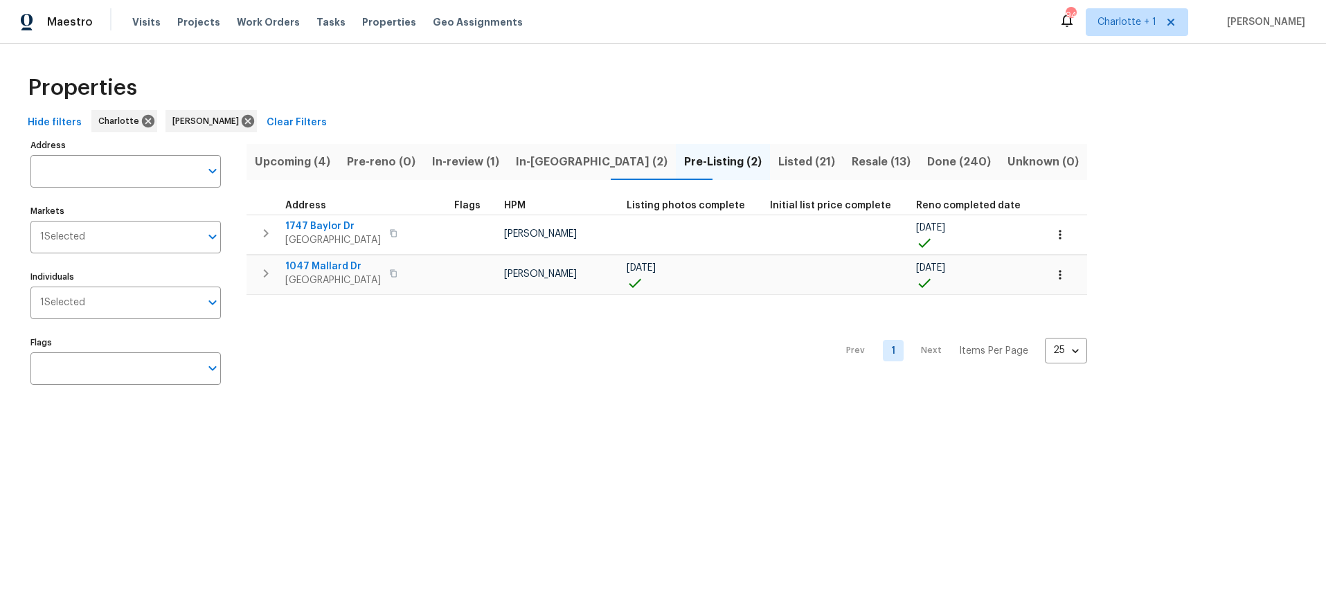
click at [384, 334] on div "Prev 1 Next Items Per Page 25 25 ​" at bounding box center [667, 347] width 841 height 104
click at [337, 265] on span "1047 Mallard Dr" at bounding box center [333, 267] width 96 height 14
click at [465, 91] on div "Properties" at bounding box center [663, 88] width 1282 height 44
drag, startPoint x: 1115, startPoint y: 86, endPoint x: 995, endPoint y: 127, distance: 127.3
click at [1110, 88] on div "Properties" at bounding box center [663, 88] width 1282 height 44
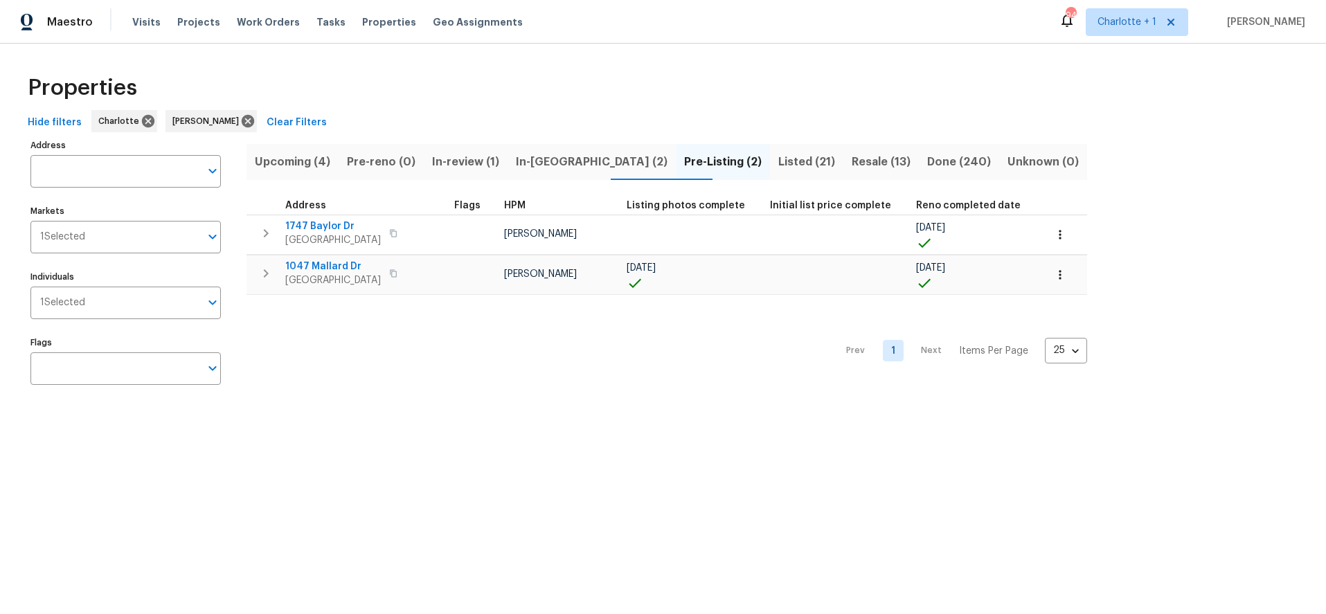
click at [350, 96] on div "Properties" at bounding box center [663, 88] width 1282 height 44
click at [617, 91] on div "Properties" at bounding box center [663, 88] width 1282 height 44
click at [855, 166] on span "Resale (13)" at bounding box center [881, 161] width 59 height 19
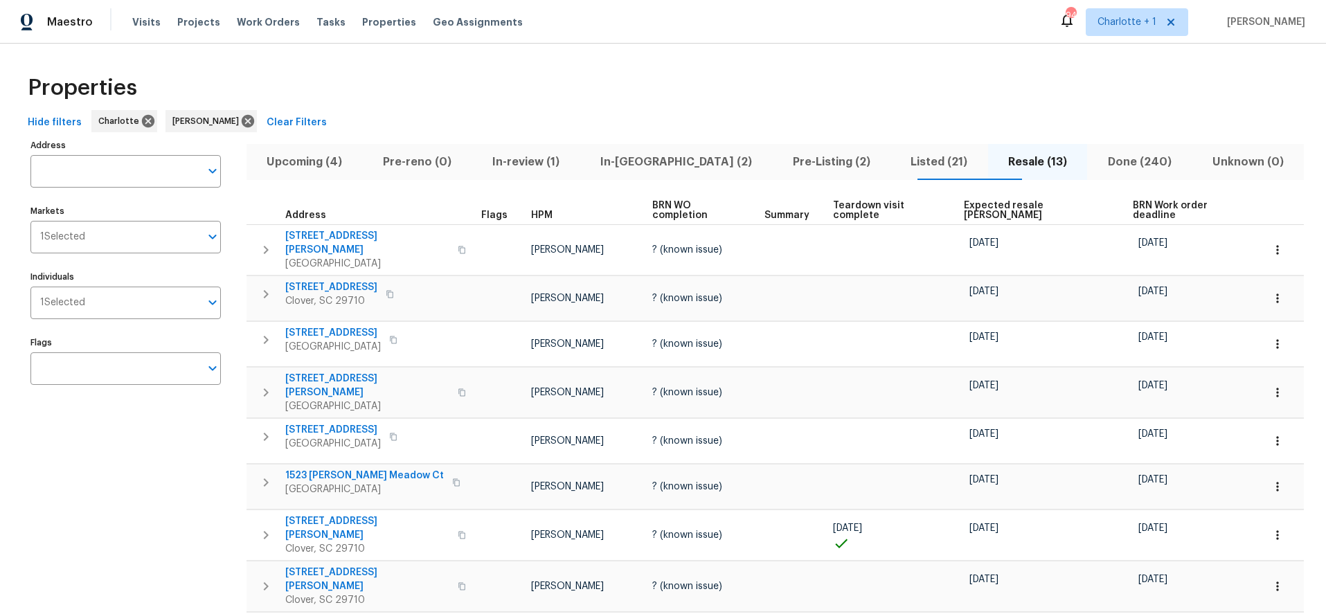
click at [984, 203] on span "Expected resale COE" at bounding box center [1036, 210] width 145 height 19
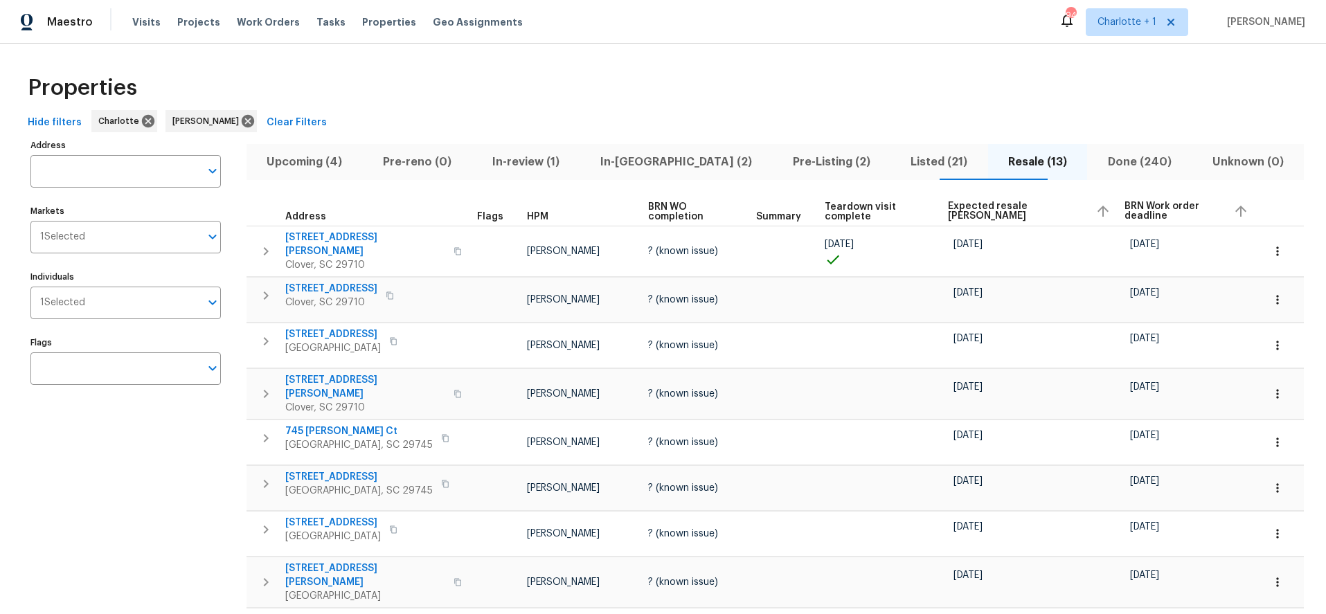
click at [968, 212] on span "Expected resale COE" at bounding box center [1016, 211] width 136 height 19
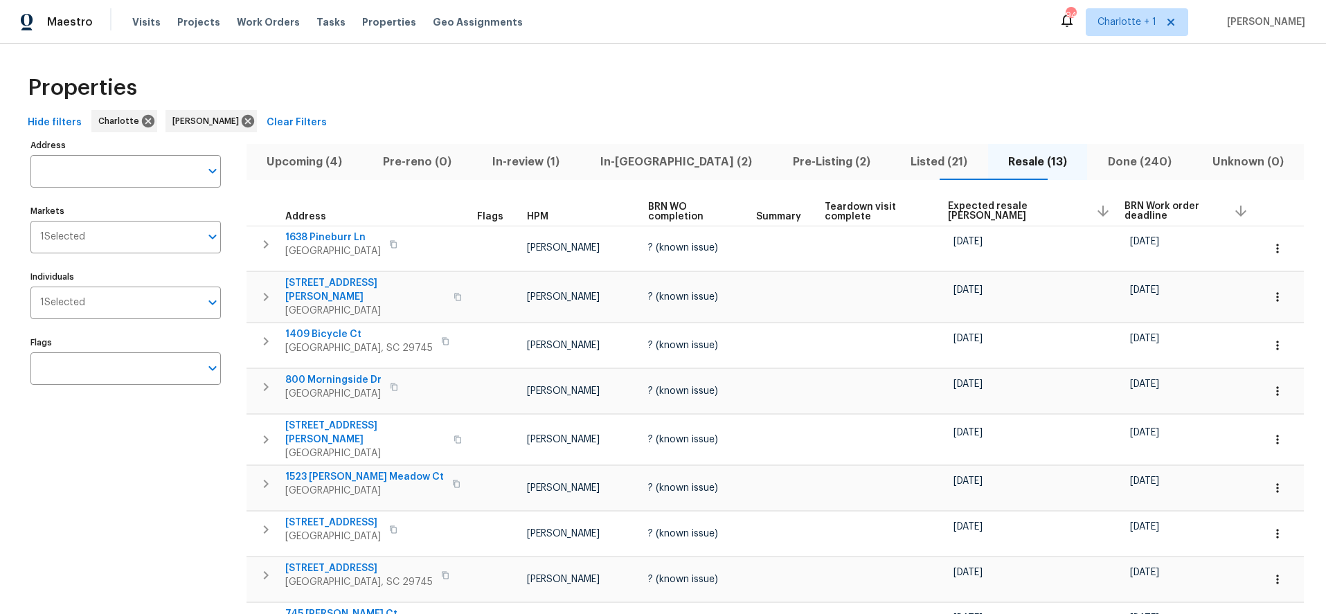
click at [968, 212] on span "Expected resale COE" at bounding box center [1016, 211] width 136 height 19
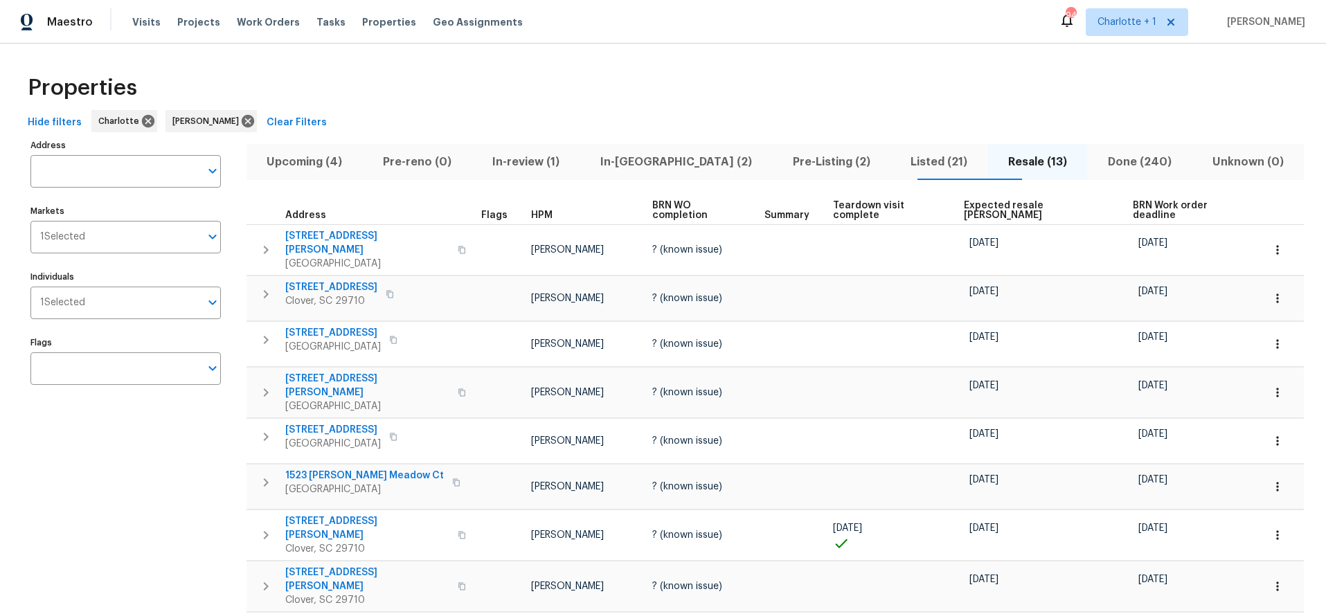
click at [968, 212] on th "Expected resale COE" at bounding box center [1043, 211] width 169 height 28
click at [971, 207] on span "Expected resale COE" at bounding box center [1036, 210] width 145 height 19
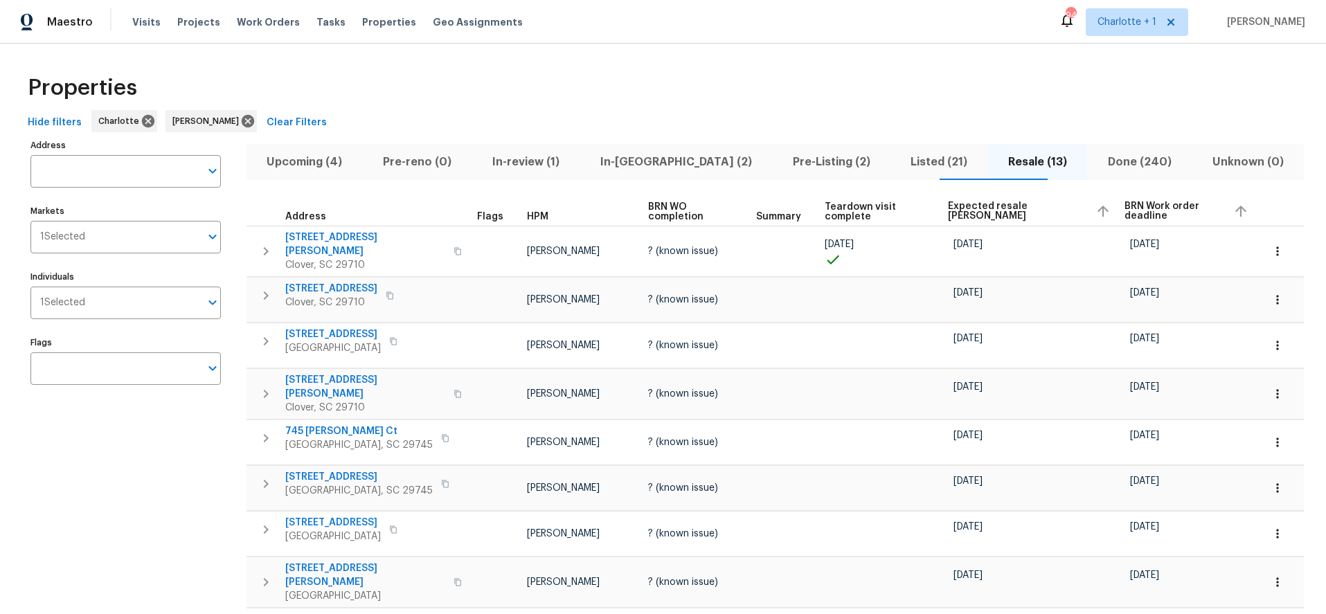
click at [967, 206] on span "Expected resale COE" at bounding box center [1016, 211] width 136 height 19
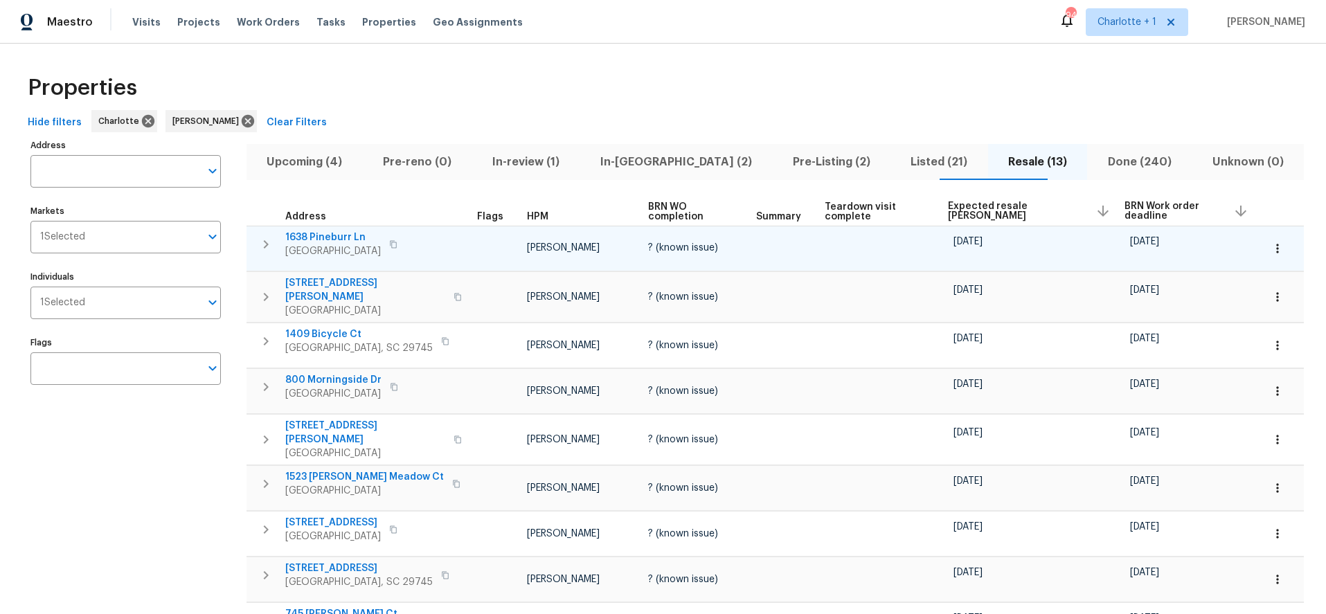
click at [269, 245] on icon "button" at bounding box center [266, 244] width 17 height 17
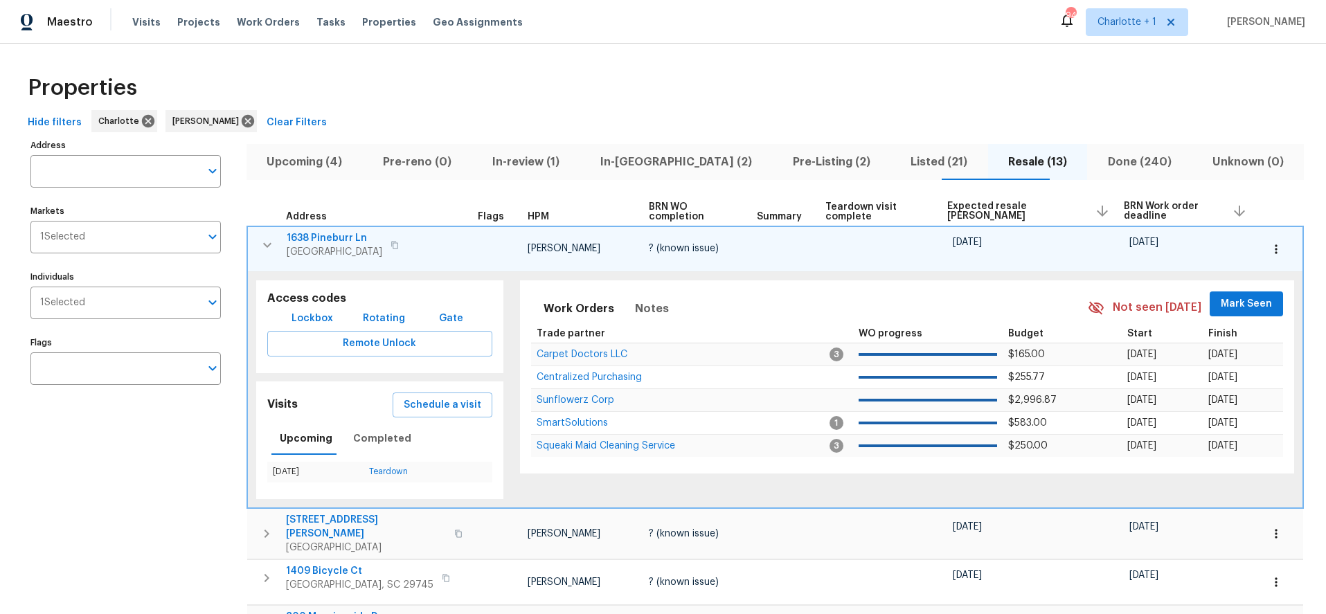
click at [260, 245] on icon "button" at bounding box center [267, 245] width 17 height 17
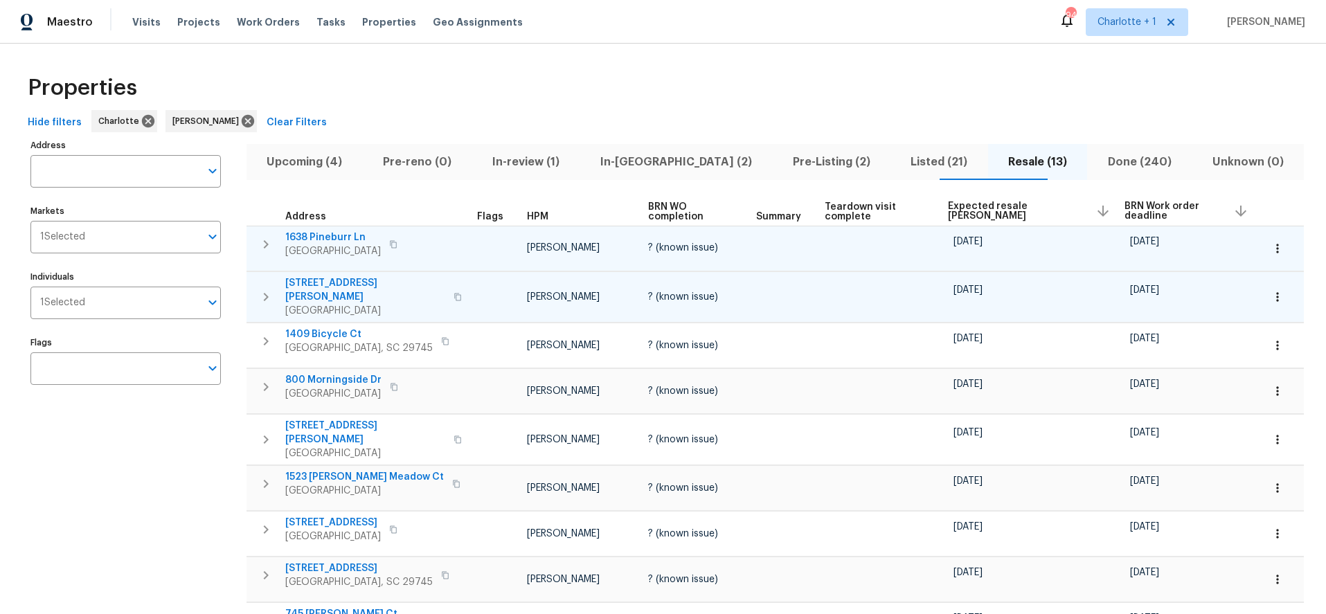
click at [1271, 291] on icon "button" at bounding box center [1278, 297] width 14 height 14
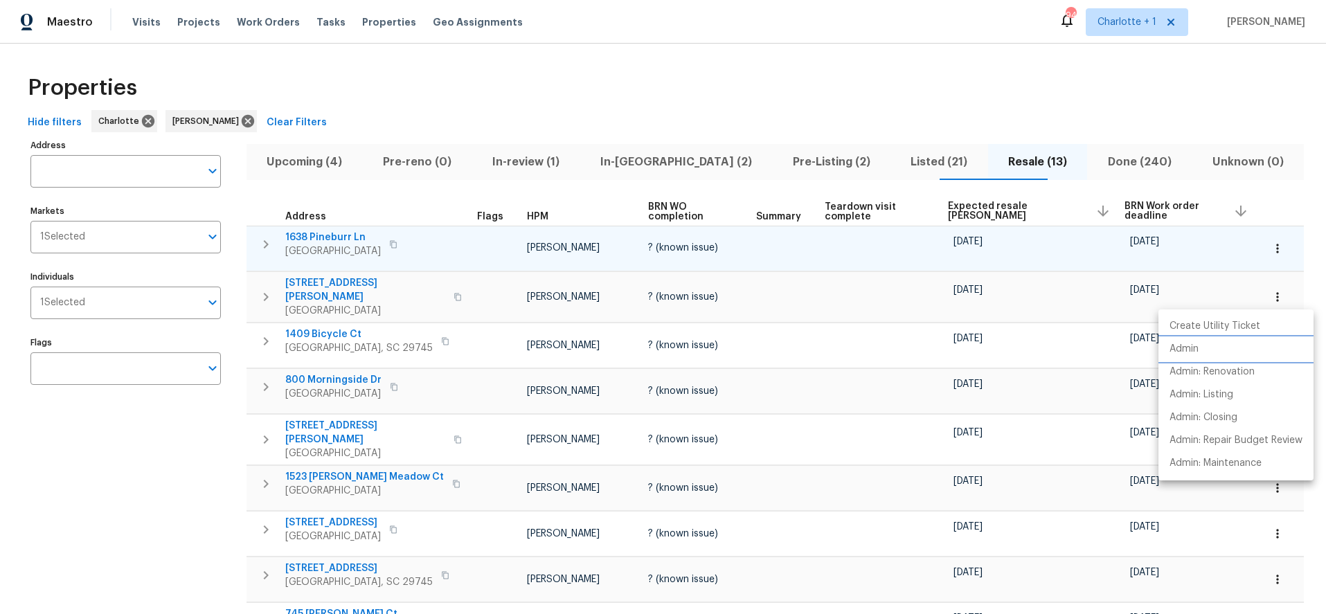
click at [1187, 346] on p "Admin" at bounding box center [1184, 349] width 29 height 15
click at [619, 66] on div at bounding box center [663, 307] width 1326 height 614
click at [918, 67] on div "Properties" at bounding box center [663, 88] width 1282 height 44
click at [1094, 72] on div "Properties" at bounding box center [663, 88] width 1282 height 44
drag, startPoint x: 808, startPoint y: 70, endPoint x: 860, endPoint y: 150, distance: 94.7
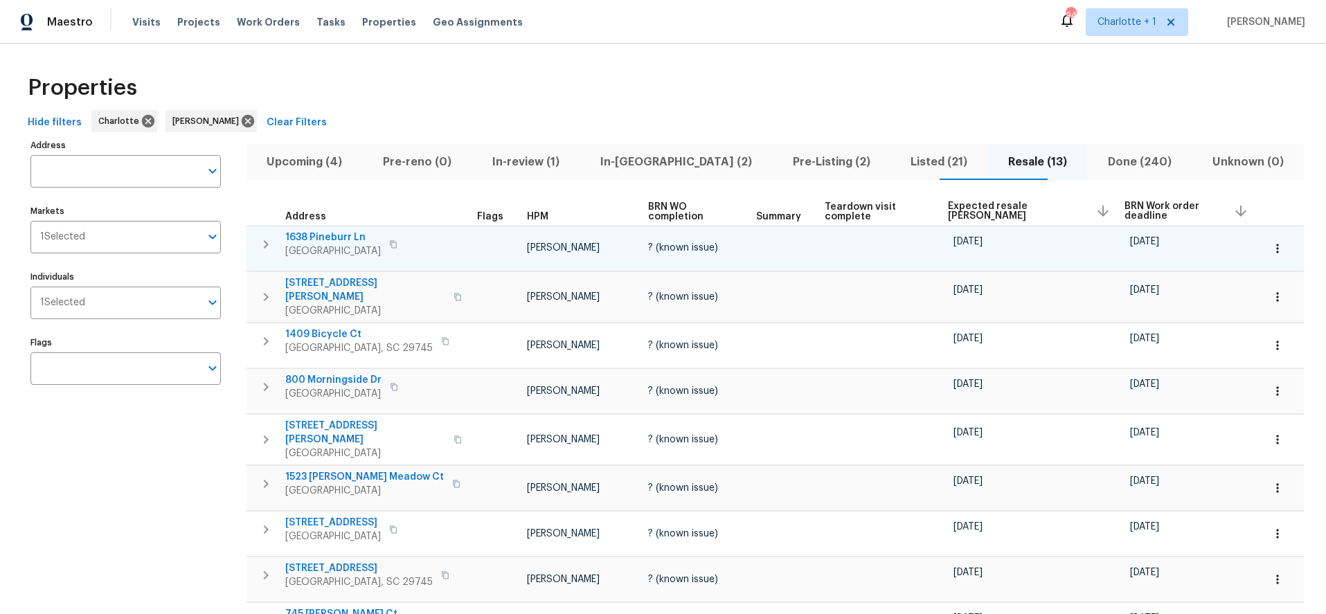
click at [810, 71] on div "Properties" at bounding box center [663, 88] width 1282 height 44
click at [899, 158] on span "Listed (21)" at bounding box center [939, 161] width 81 height 19
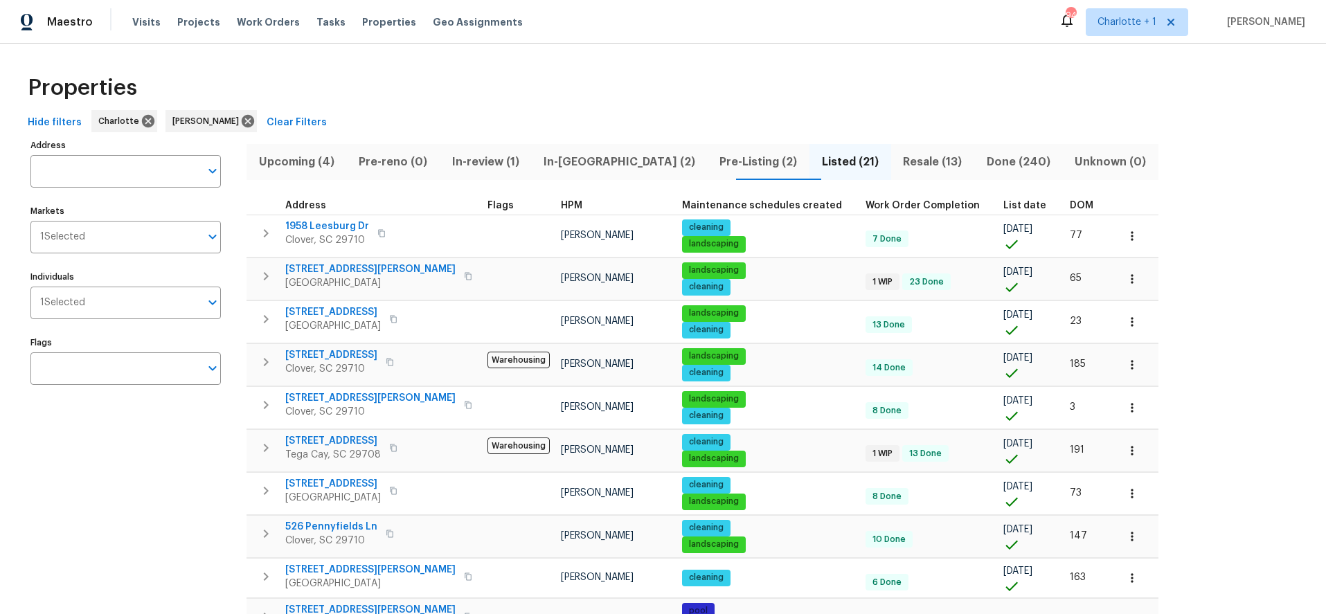
click at [1004, 202] on th "List date" at bounding box center [1031, 206] width 66 height 19
click at [1070, 202] on span "DOM" at bounding box center [1082, 206] width 24 height 10
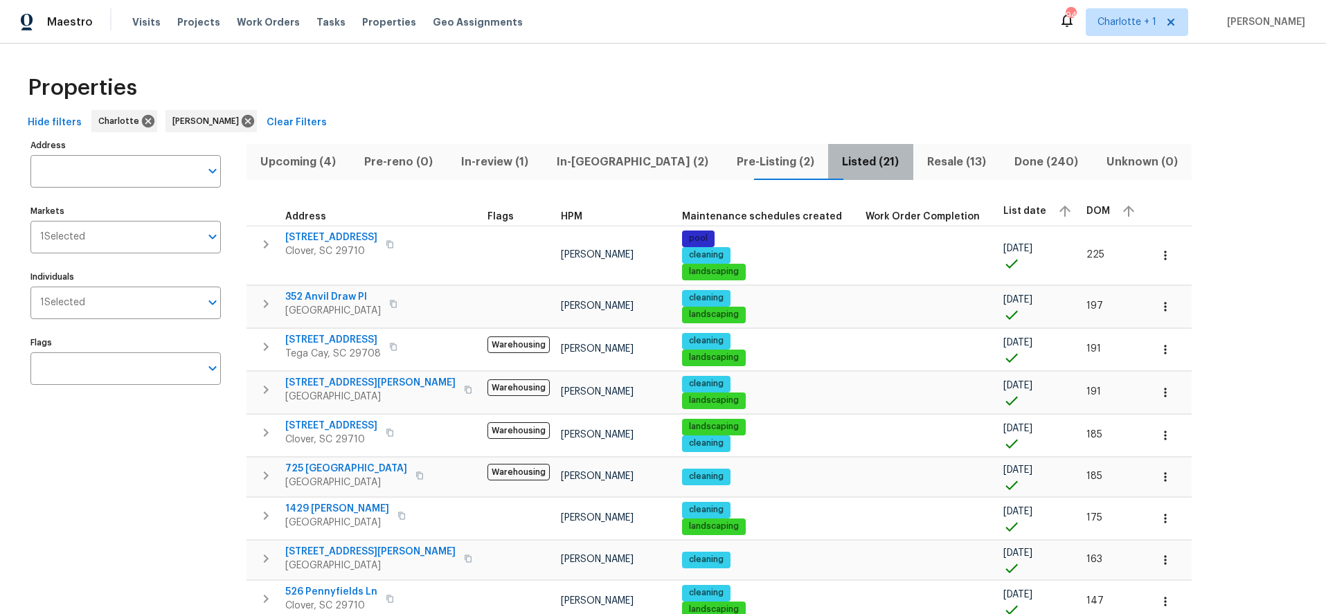
click at [828, 160] on button "Listed (21)" at bounding box center [870, 162] width 85 height 36
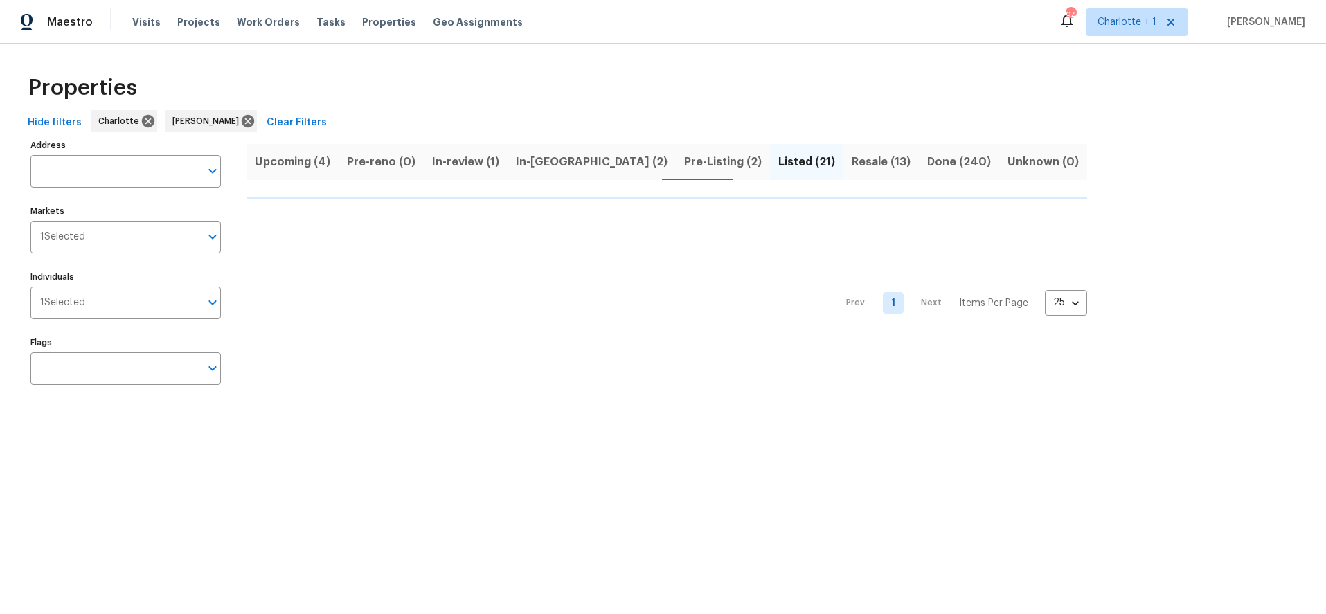
click at [775, 164] on div "Upcoming (4) Pre-reno (0) In-review (1) In-reno (2) Pre-Listing (2) Listed (21)…" at bounding box center [667, 162] width 841 height 36
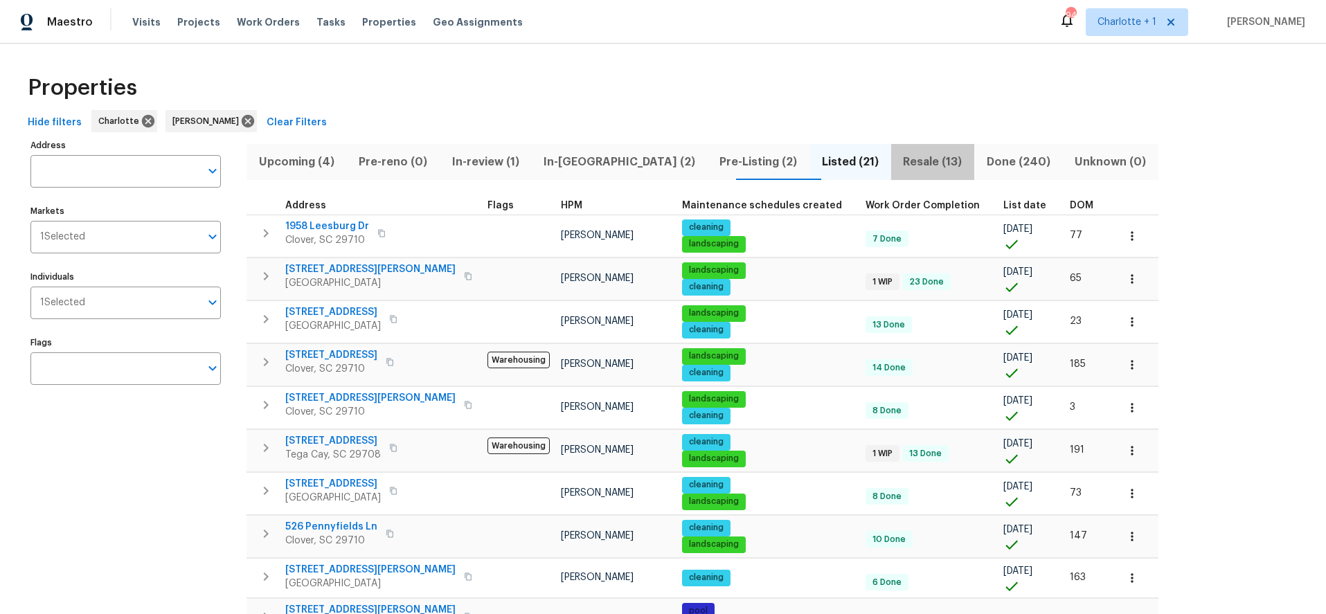
click at [900, 162] on span "Resale (13)" at bounding box center [933, 161] width 66 height 19
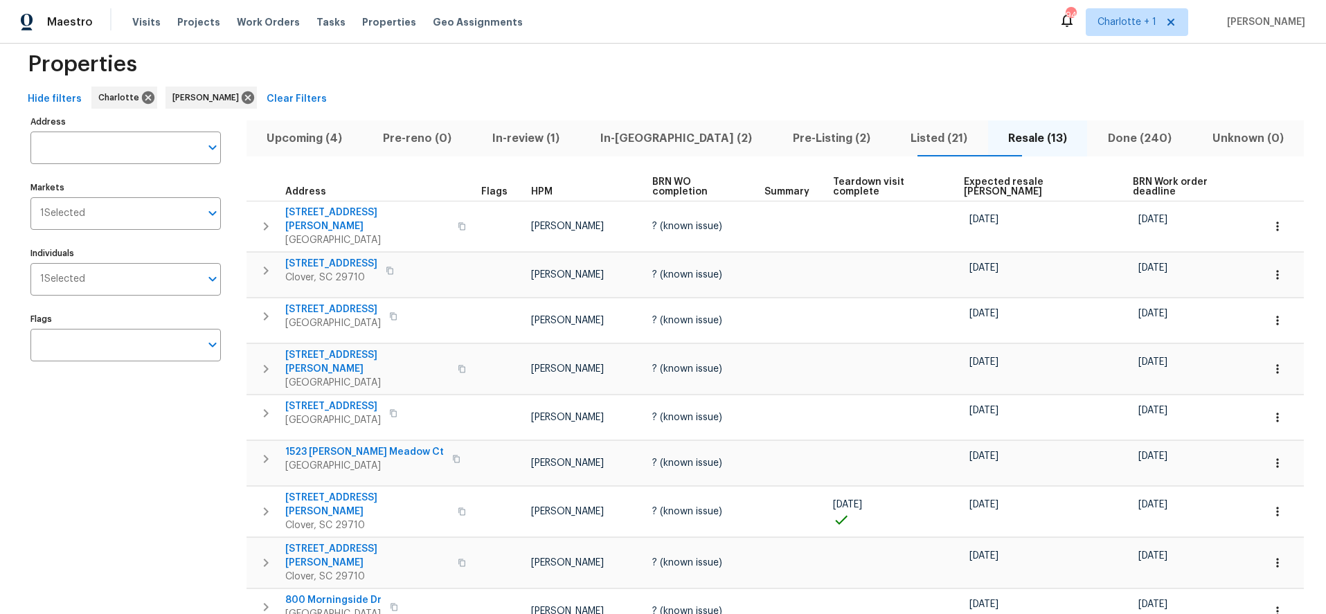
scroll to position [19, 0]
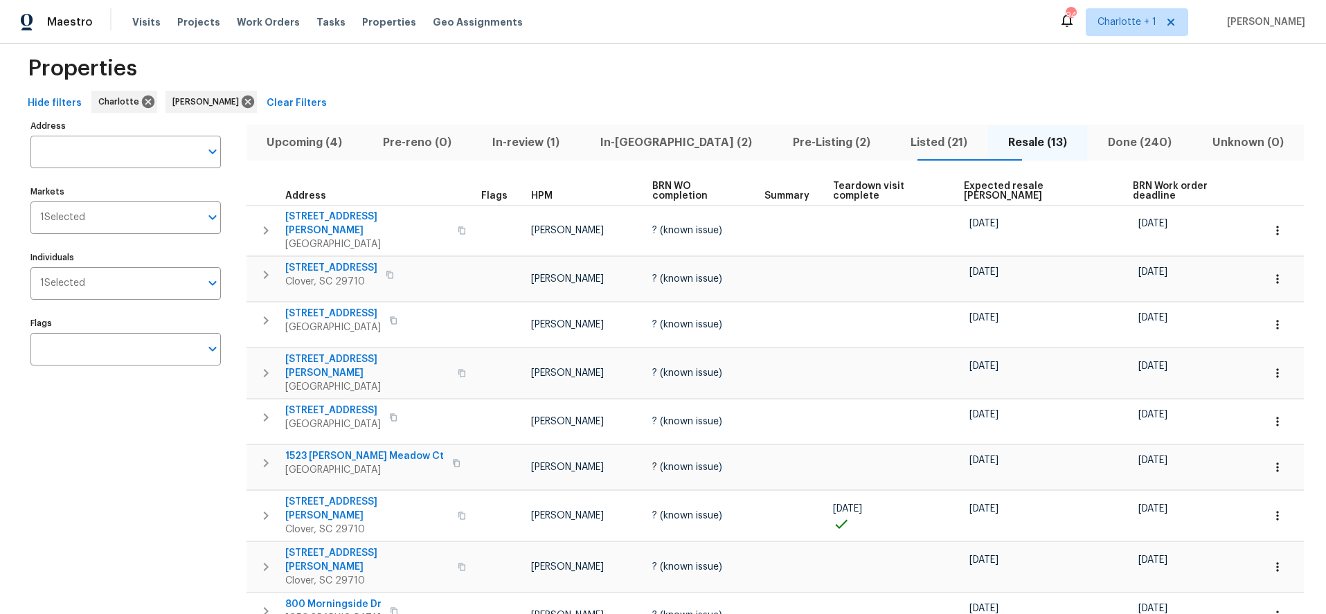
click at [899, 143] on span "Listed (21)" at bounding box center [939, 142] width 81 height 19
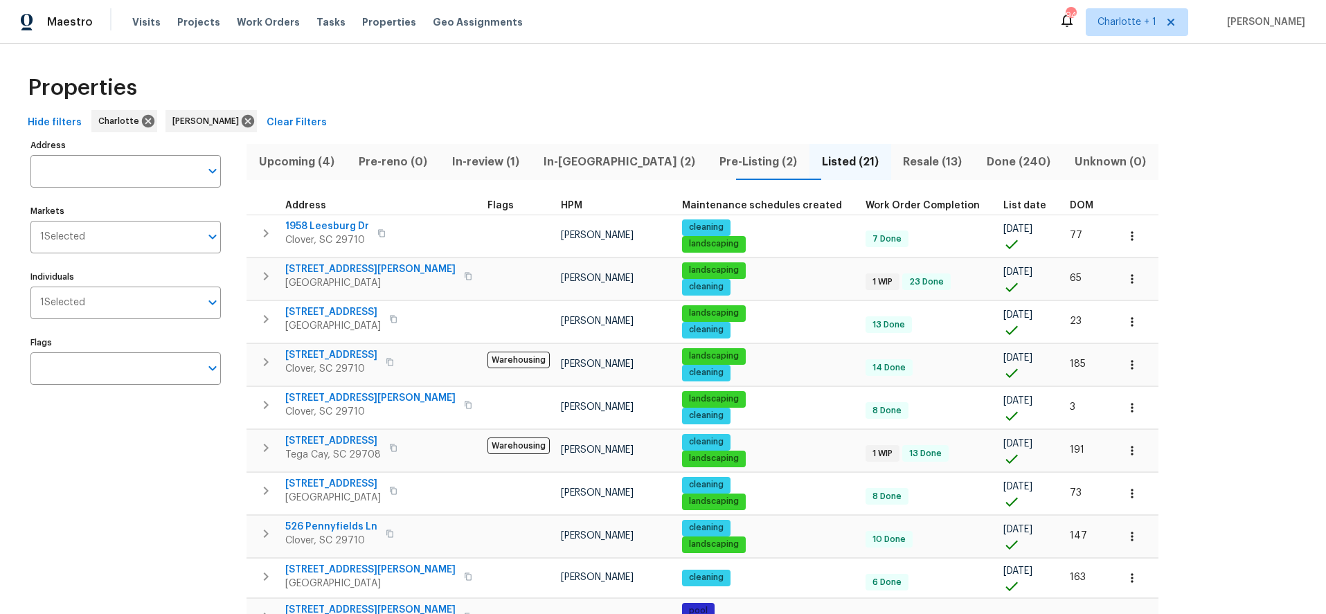
click at [1070, 204] on span "DOM" at bounding box center [1082, 206] width 24 height 10
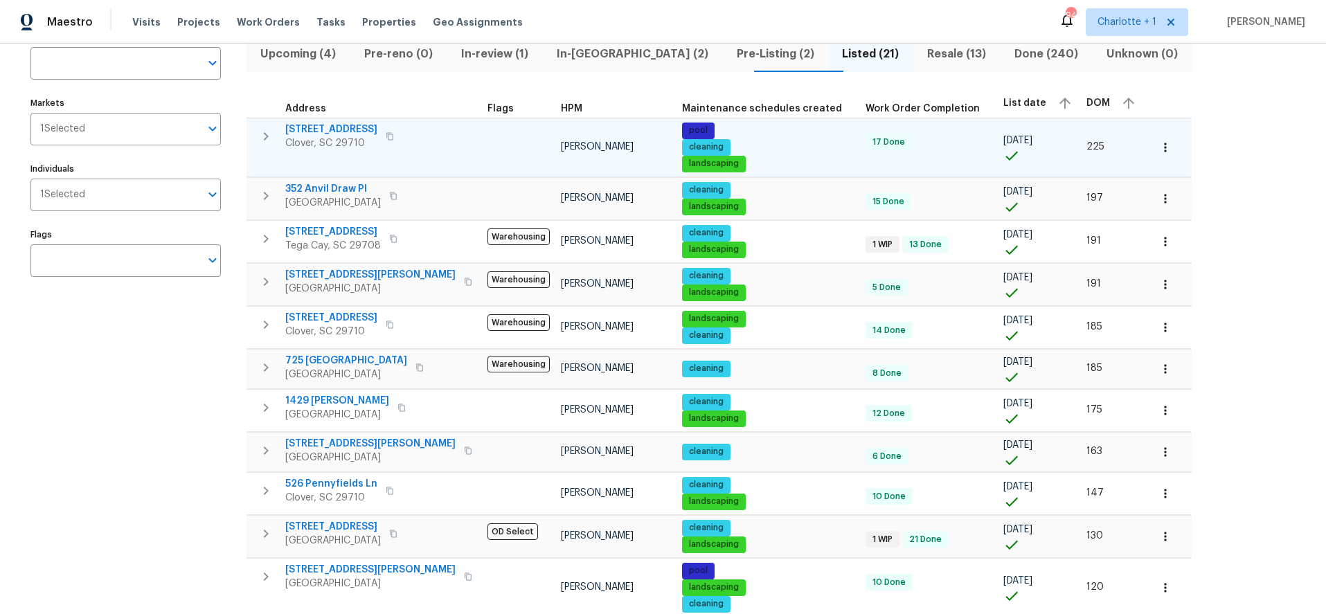
scroll to position [103, 0]
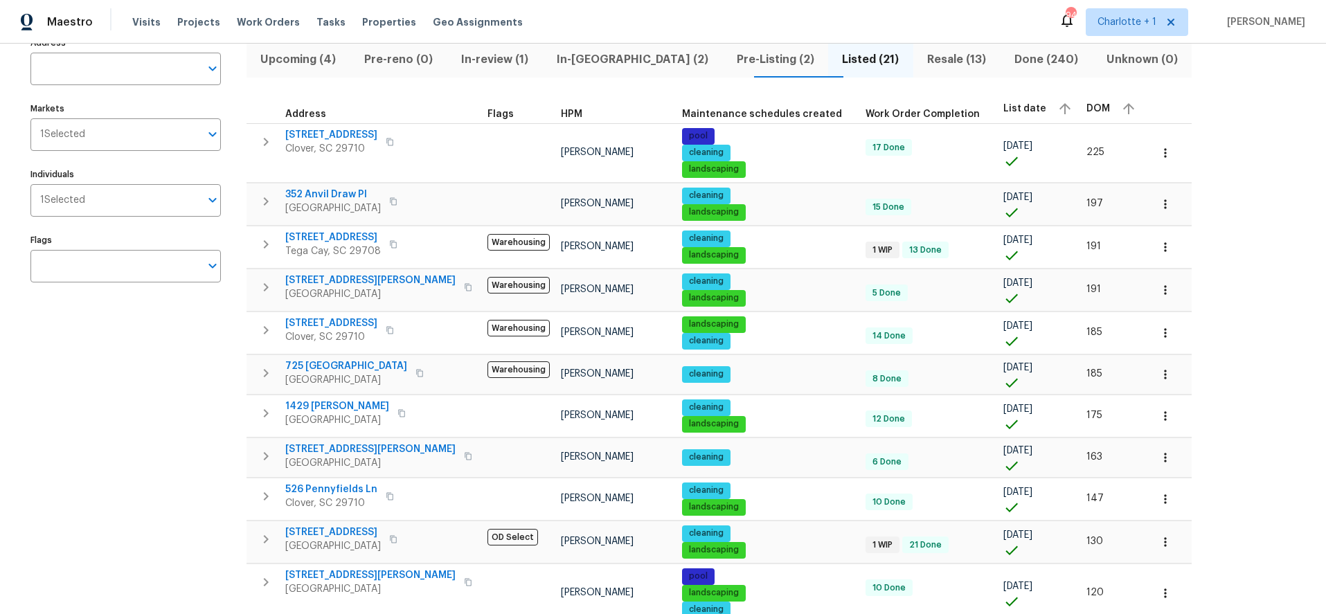
click at [922, 50] on span "Resale (13)" at bounding box center [957, 59] width 71 height 19
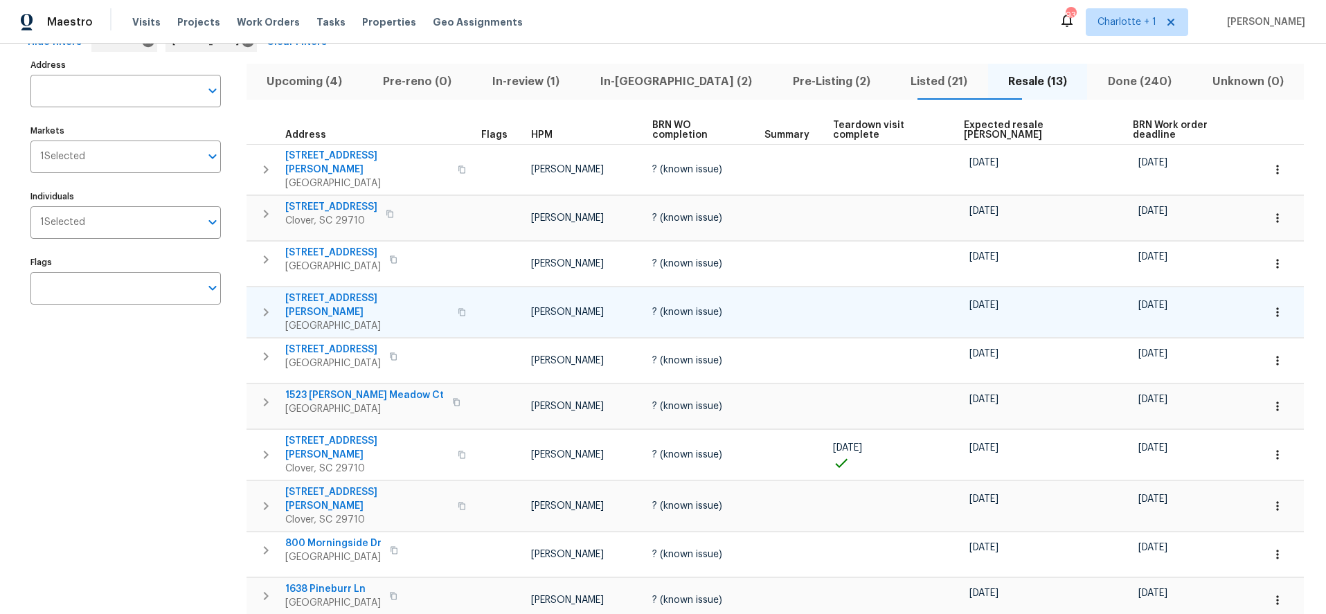
scroll to position [135, 0]
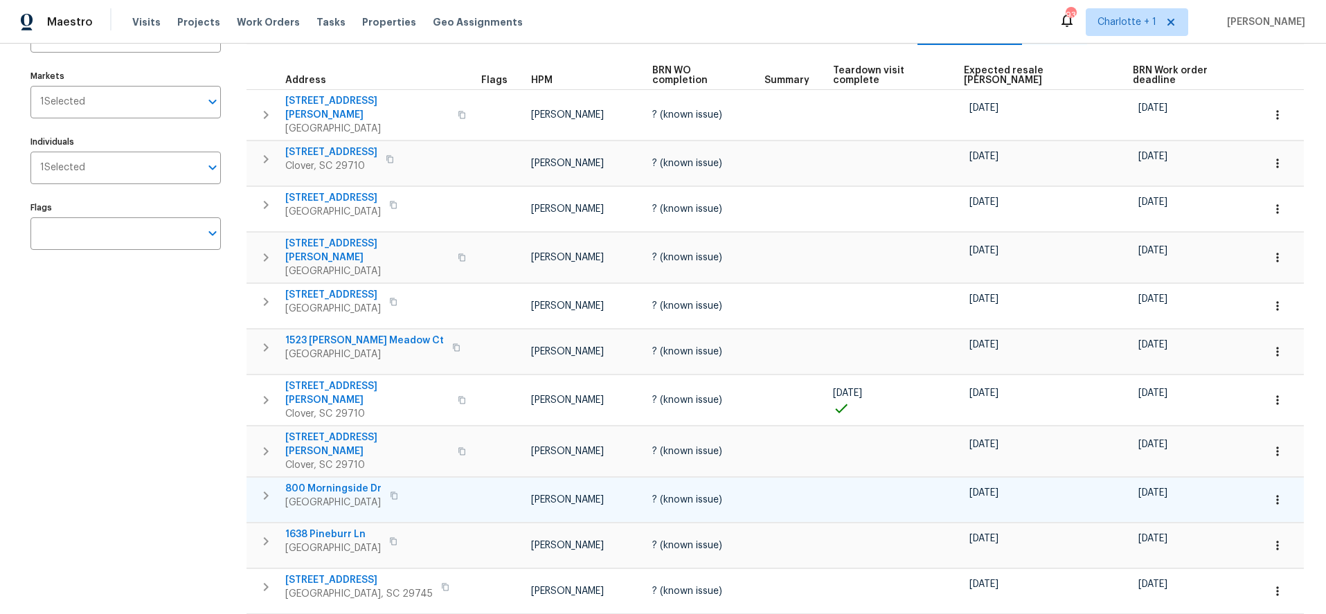
click at [1271, 493] on icon "button" at bounding box center [1278, 500] width 14 height 14
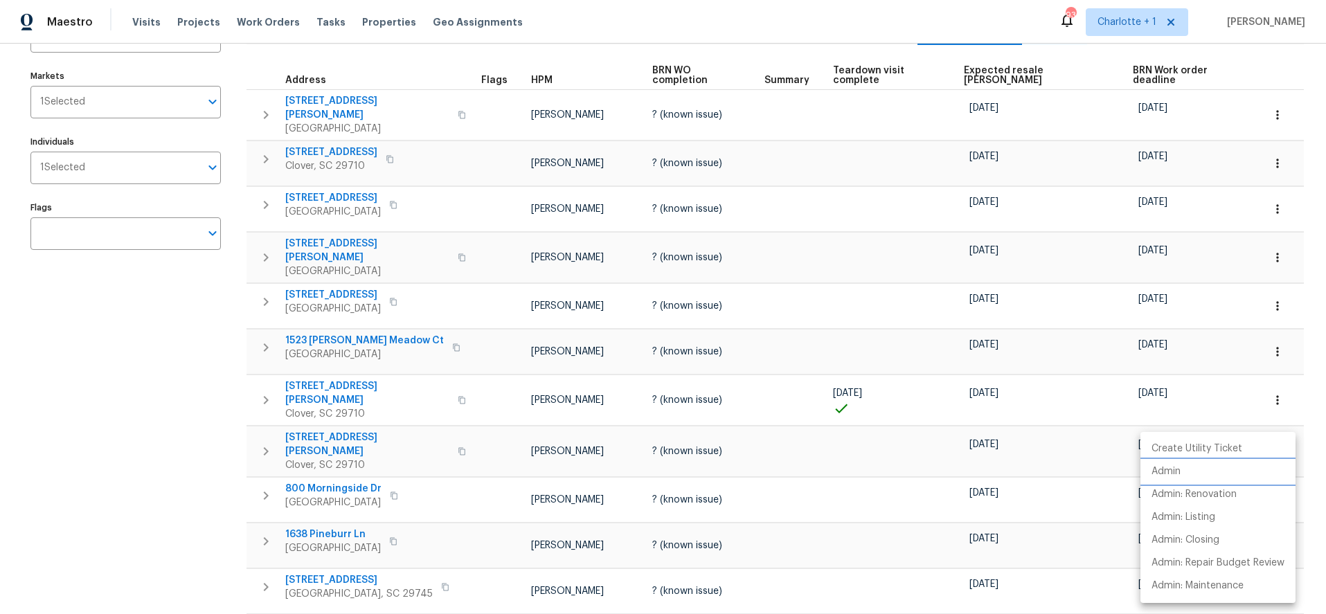
click at [1166, 470] on p "Admin" at bounding box center [1166, 472] width 29 height 15
click at [1309, 131] on div at bounding box center [663, 307] width 1326 height 614
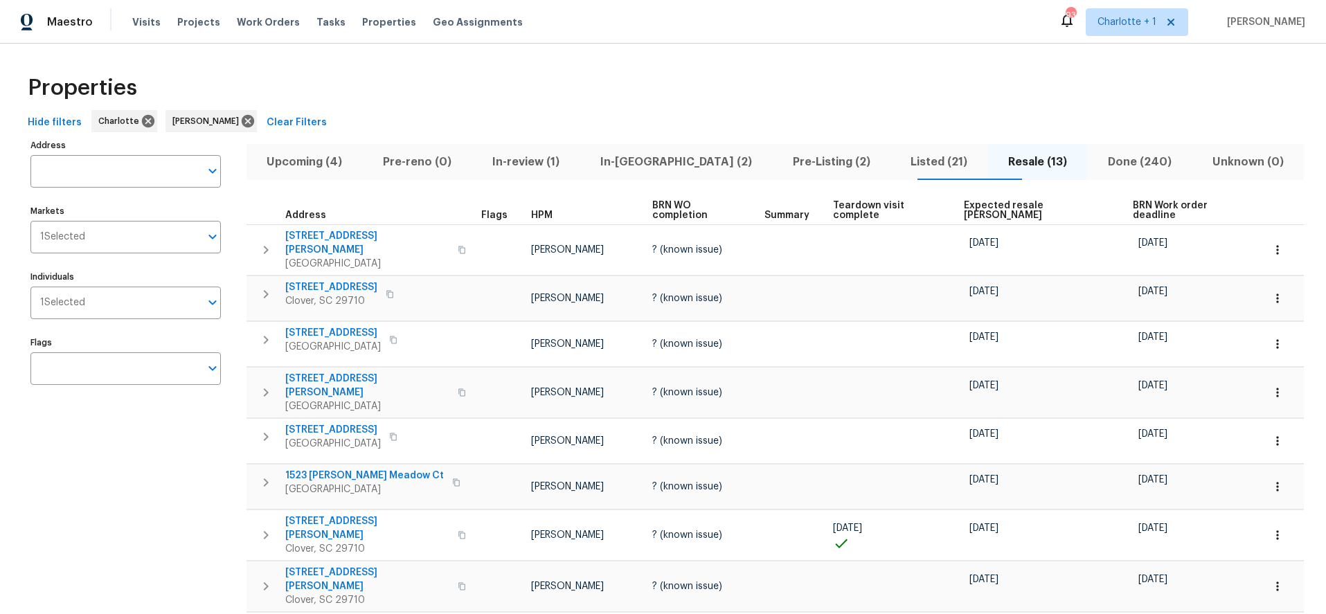
click at [899, 154] on span "Listed (21)" at bounding box center [939, 161] width 81 height 19
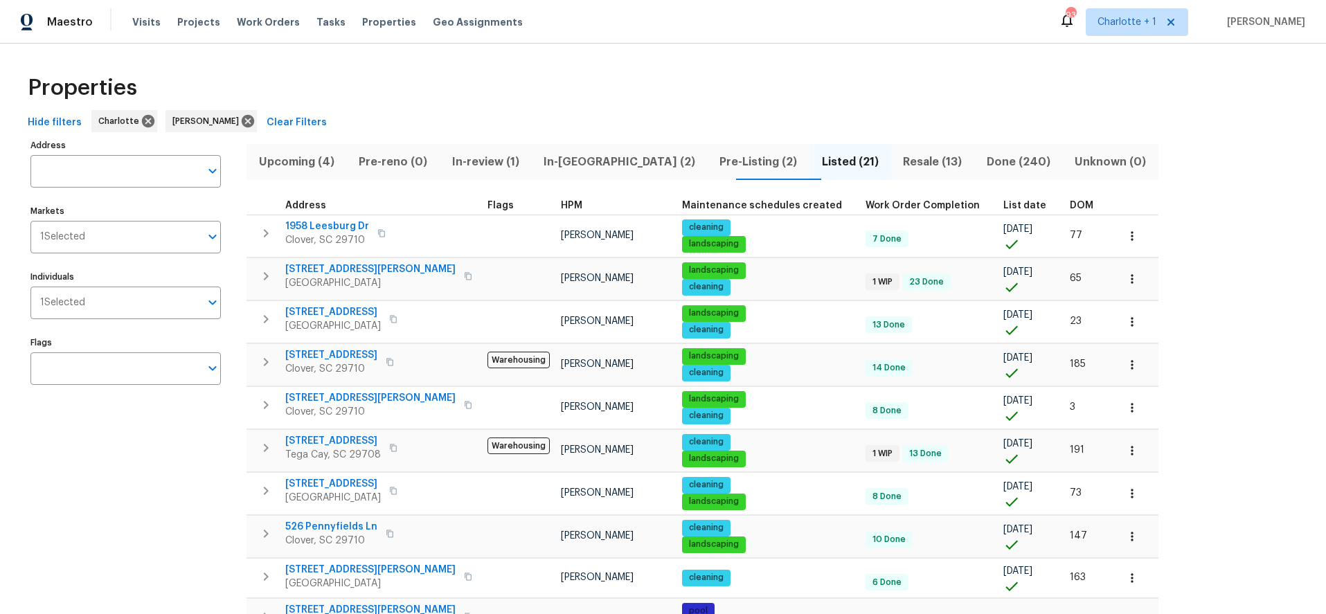
click at [1070, 204] on span "DOM" at bounding box center [1082, 206] width 24 height 10
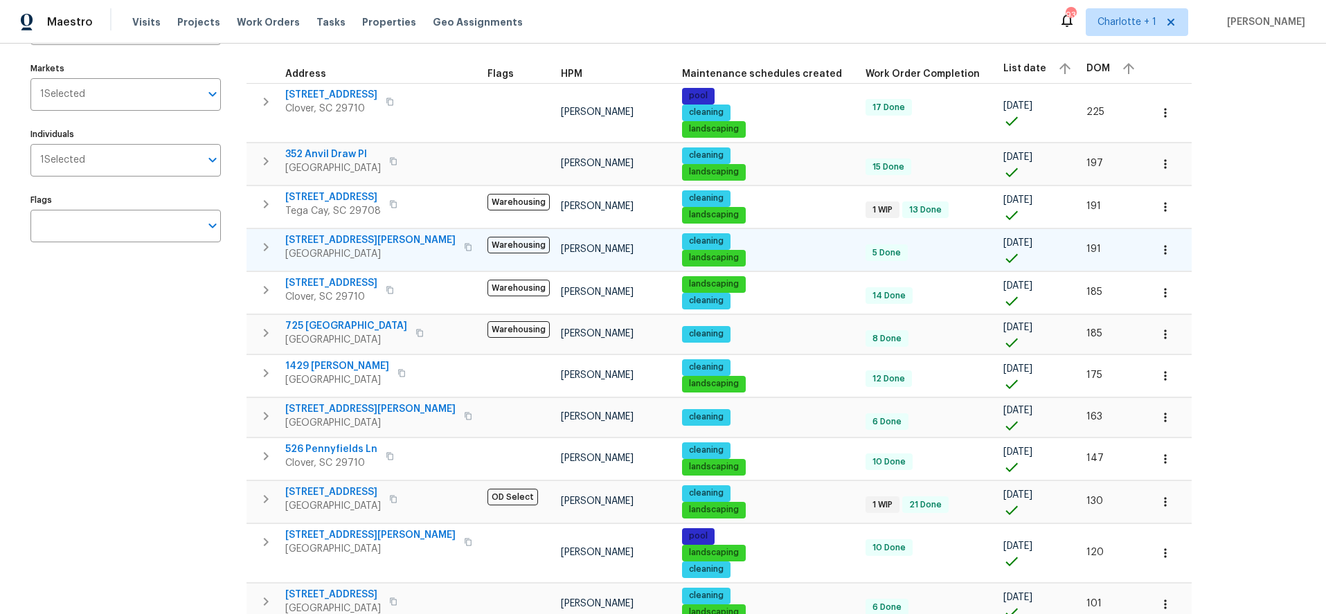
scroll to position [143, 0]
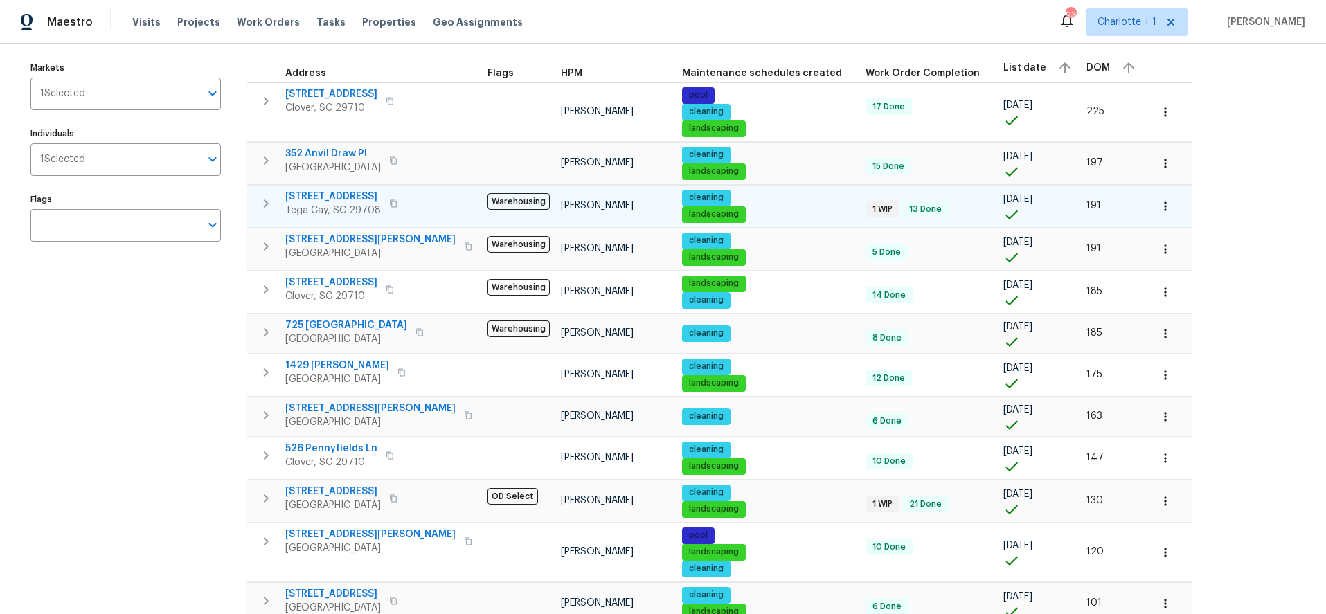
click at [323, 197] on span "705 Old Cove Rd" at bounding box center [333, 197] width 96 height 14
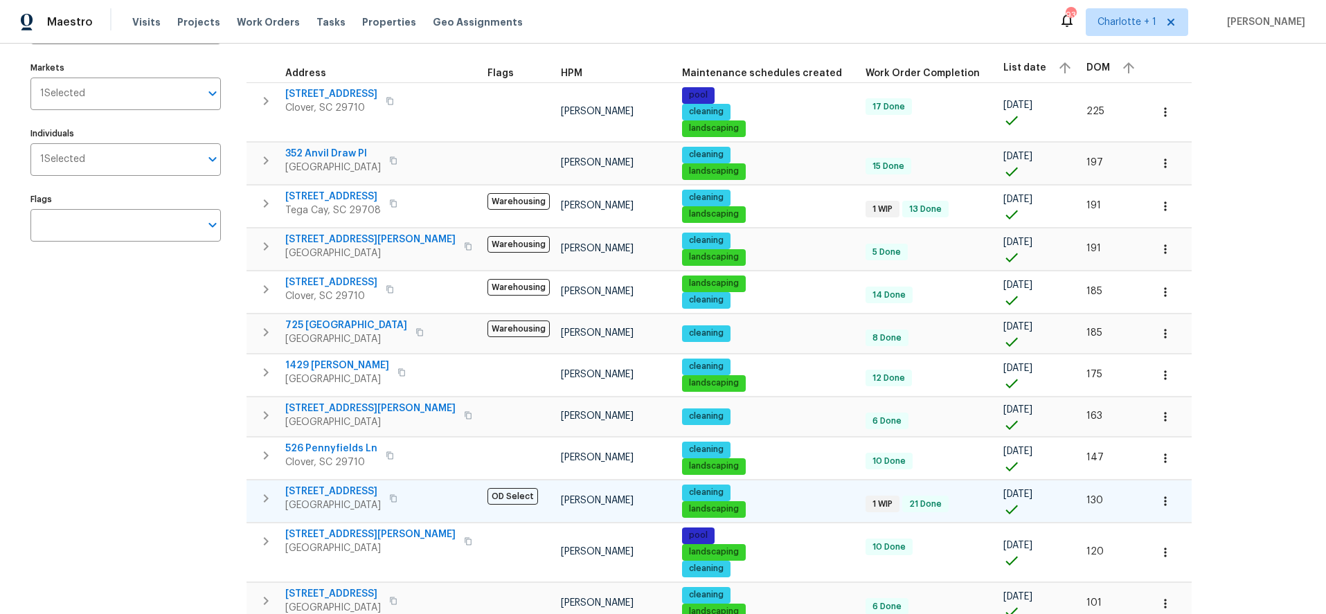
click at [414, 496] on div "141 Edenvale Rd Rock Hill, SC 29730" at bounding box center [363, 499] width 156 height 28
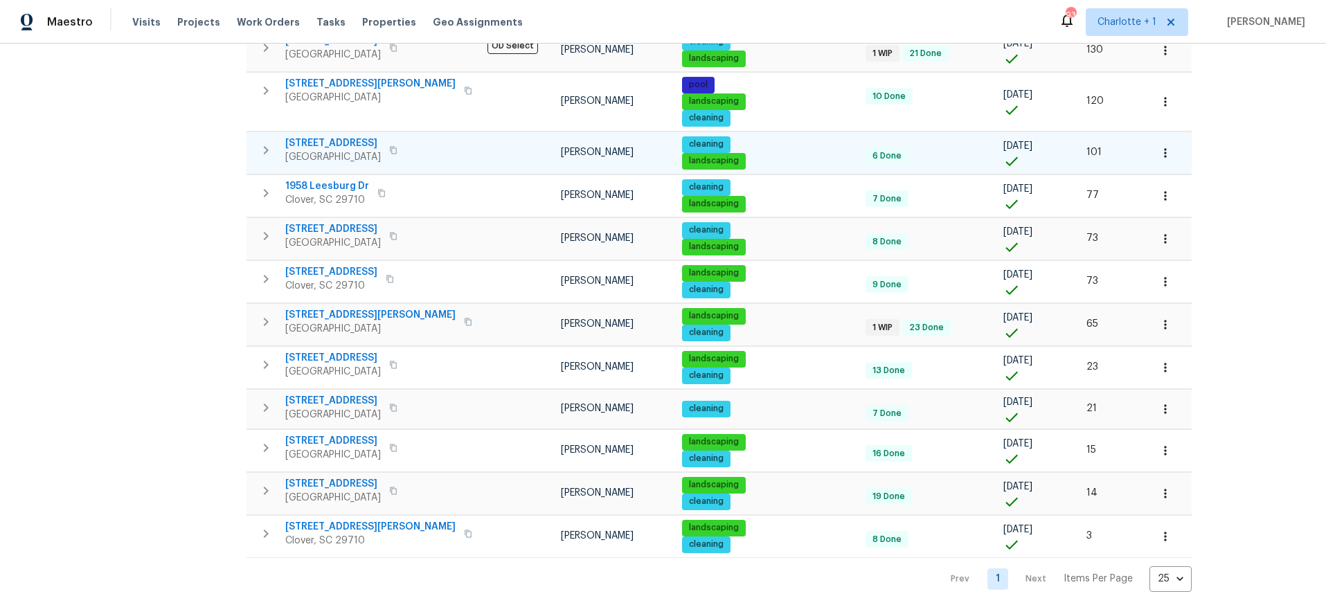
scroll to position [604, 0]
click at [271, 314] on icon "button" at bounding box center [266, 322] width 17 height 17
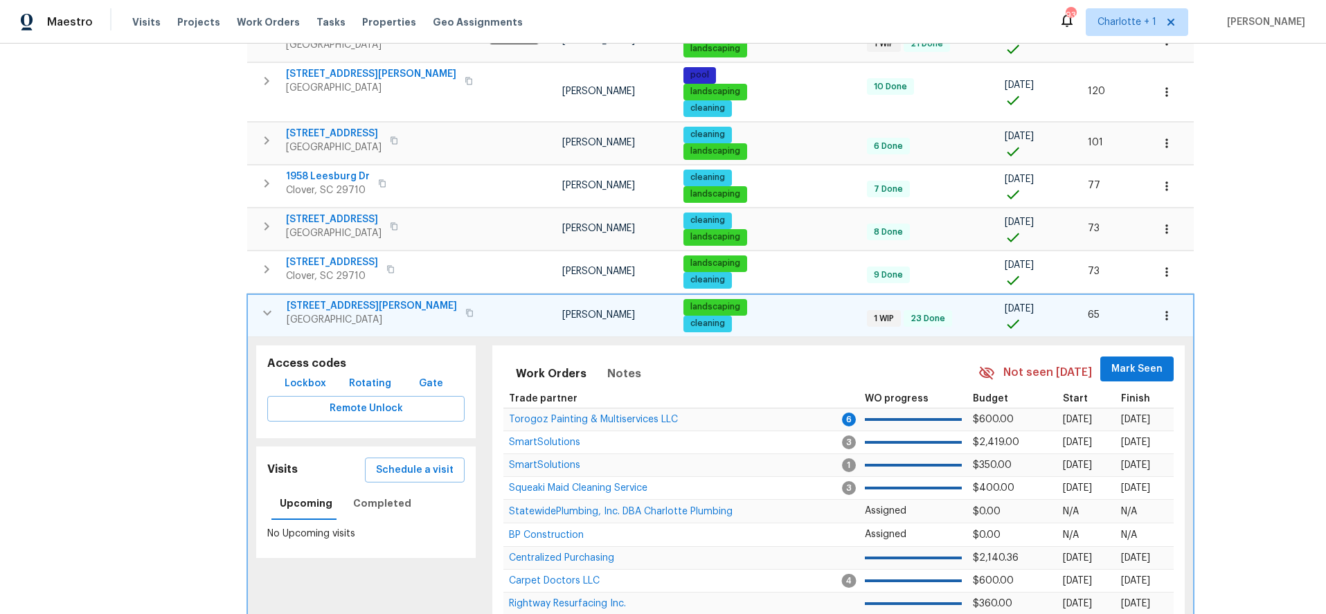
click at [483, 316] on td at bounding box center [519, 315] width 73 height 43
click at [361, 310] on span "1634 Dawson Ct" at bounding box center [372, 306] width 170 height 14
click at [428, 308] on div "1634 Dawson Ct Rock Hill, SC 29730" at bounding box center [382, 313] width 191 height 28
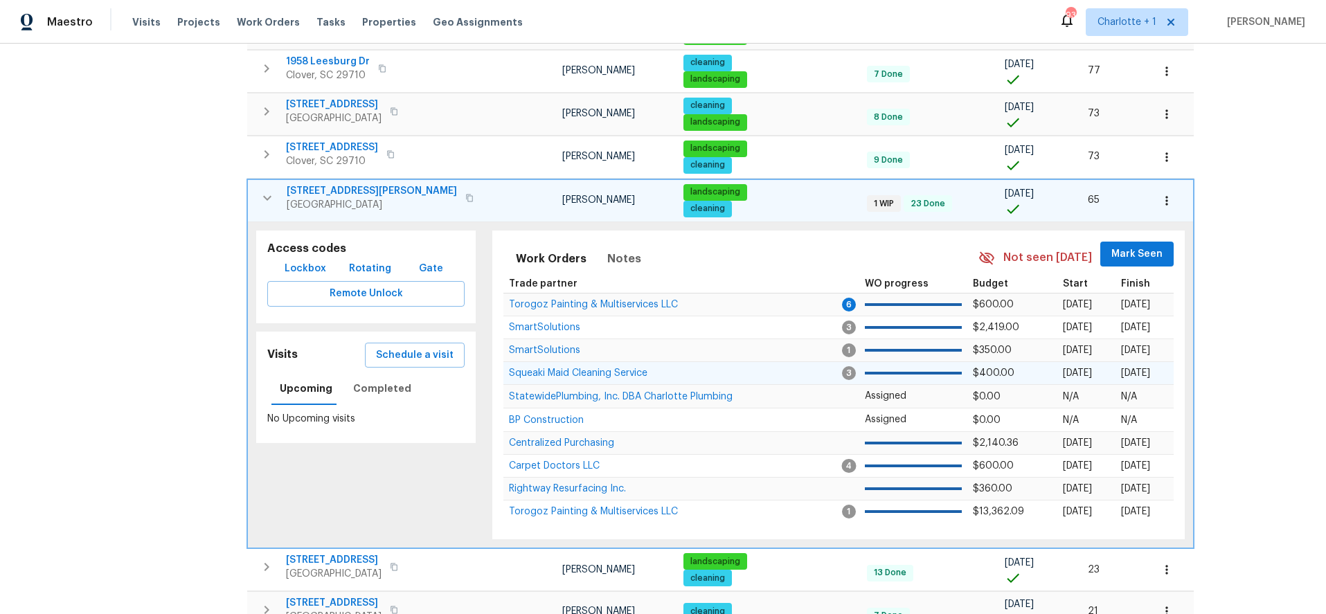
scroll to position [722, 0]
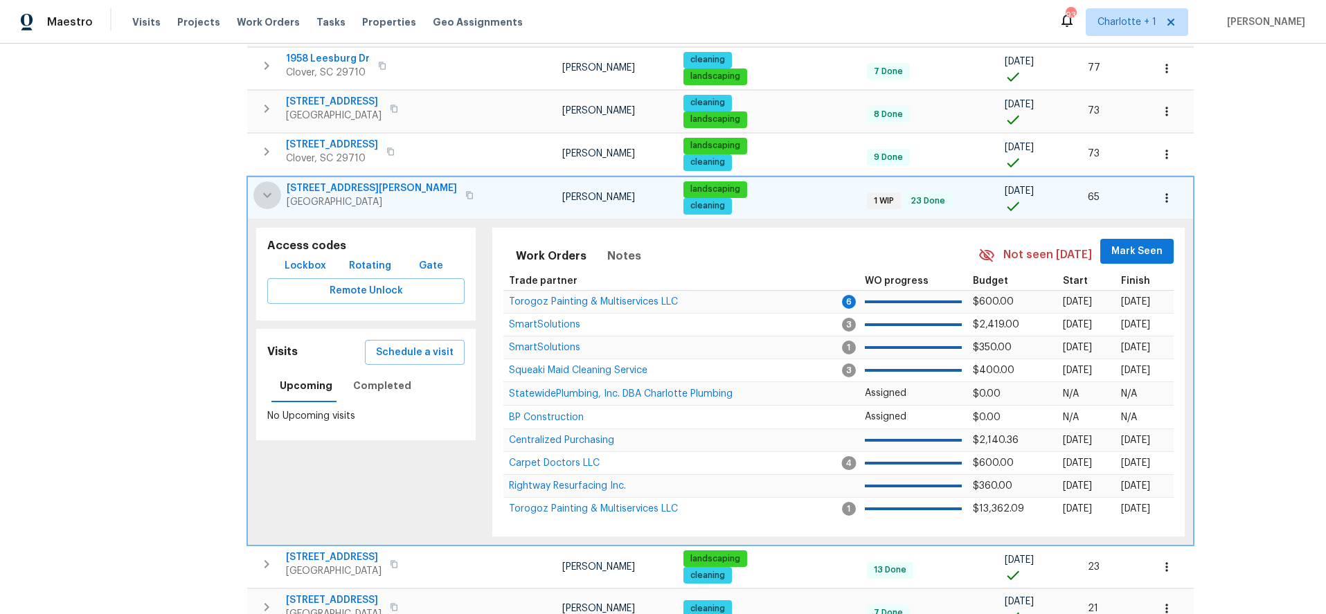
click at [264, 190] on icon "button" at bounding box center [267, 195] width 17 height 17
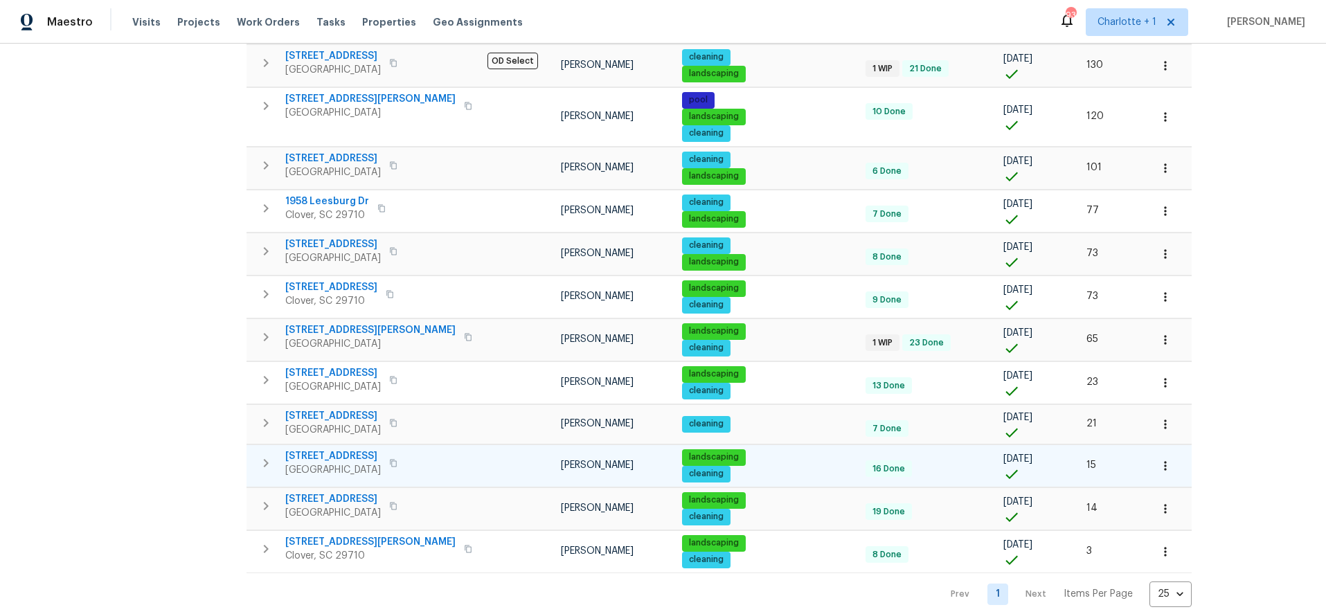
scroll to position [576, 0]
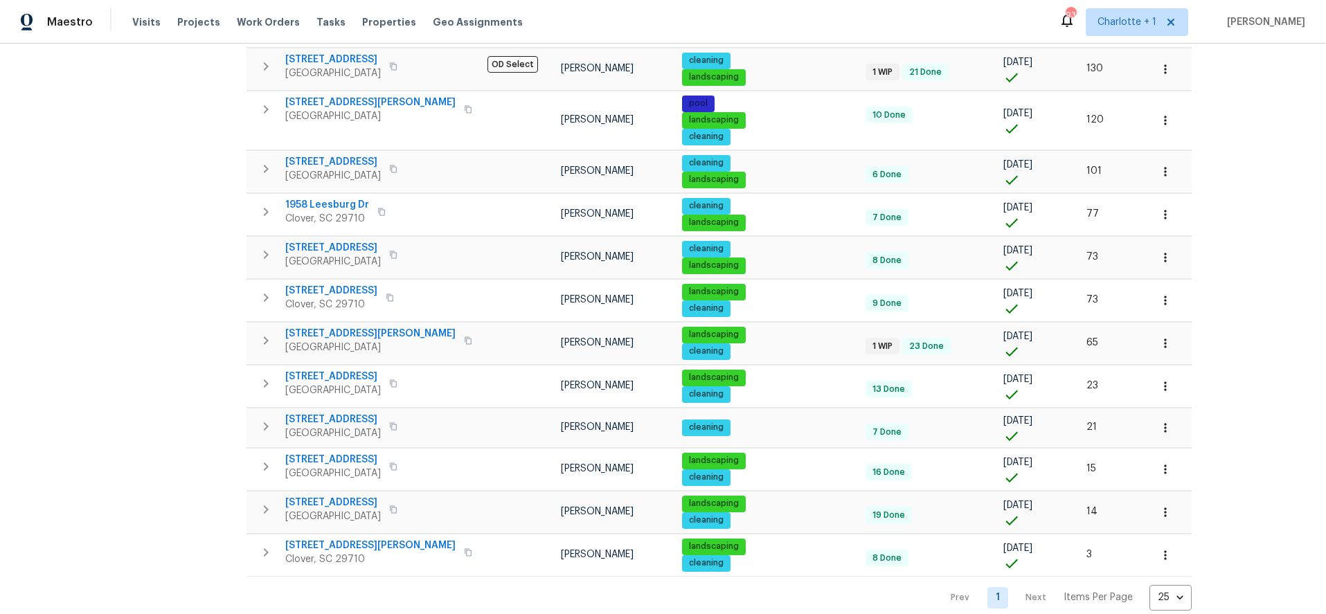
click at [267, 343] on icon "button" at bounding box center [266, 340] width 17 height 17
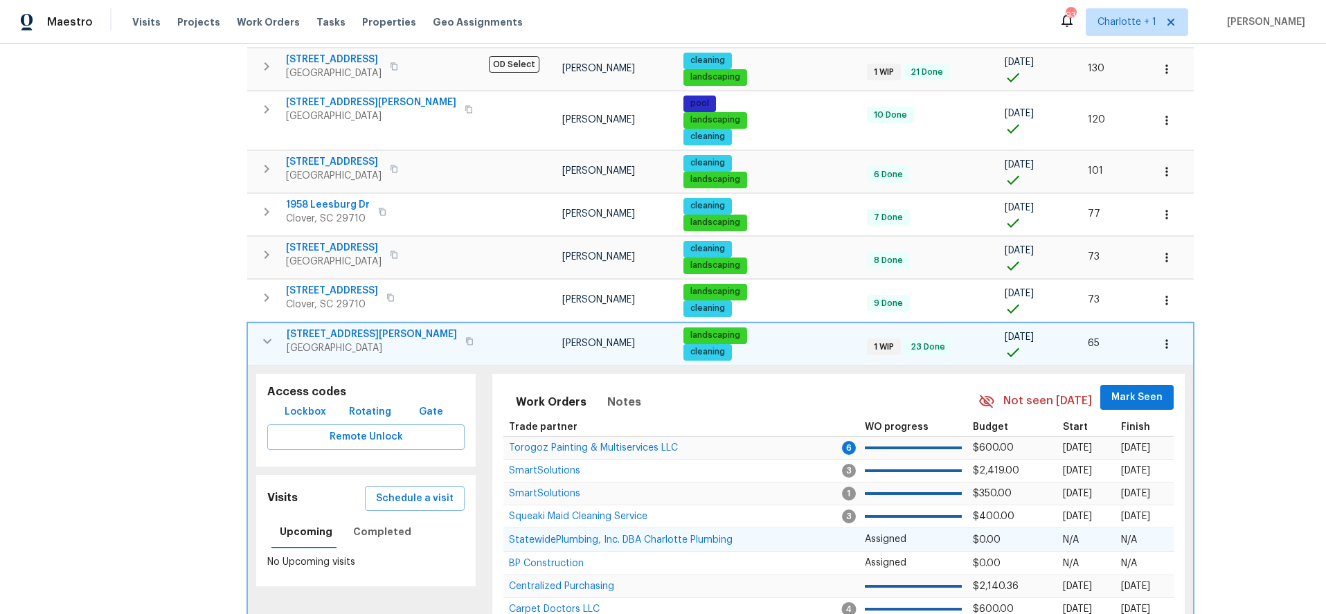
click at [844, 545] on td at bounding box center [852, 541] width 16 height 24
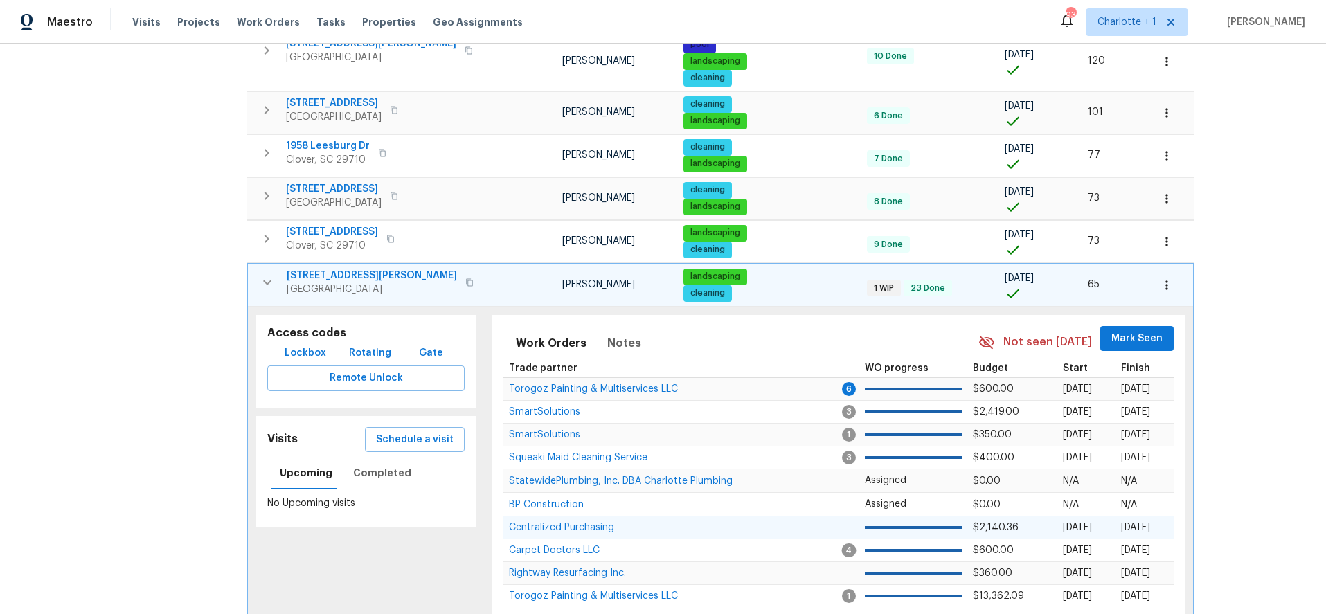
scroll to position [671, 0]
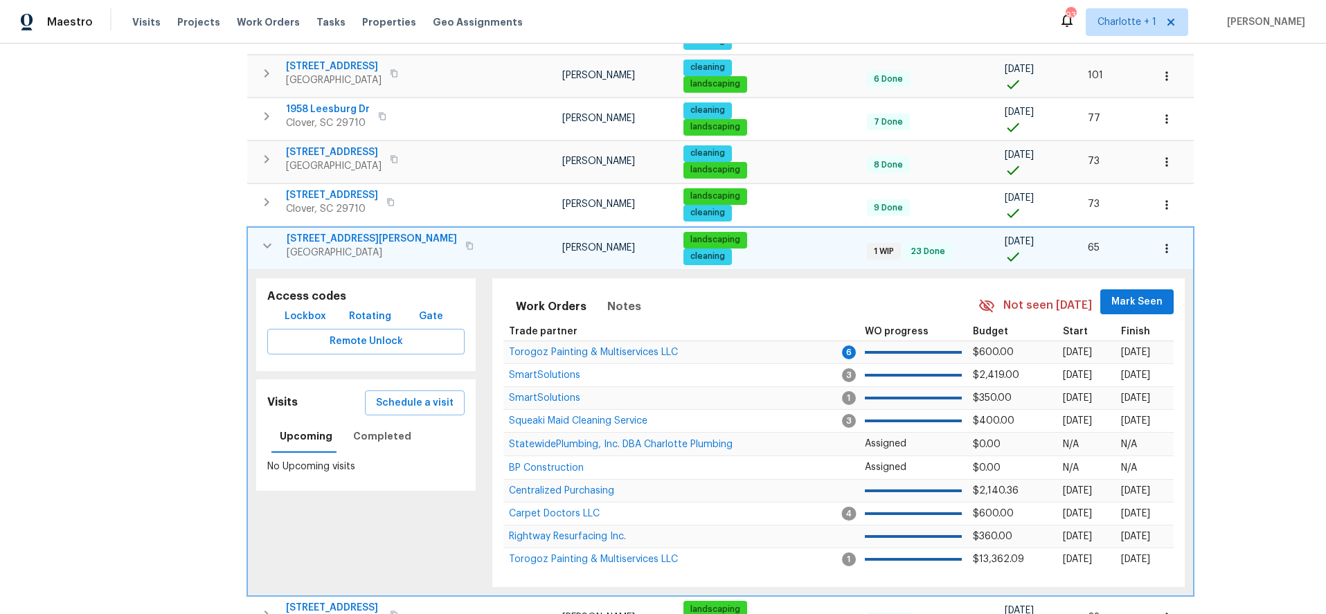
click at [328, 232] on span "1634 Dawson Ct" at bounding box center [372, 239] width 170 height 14
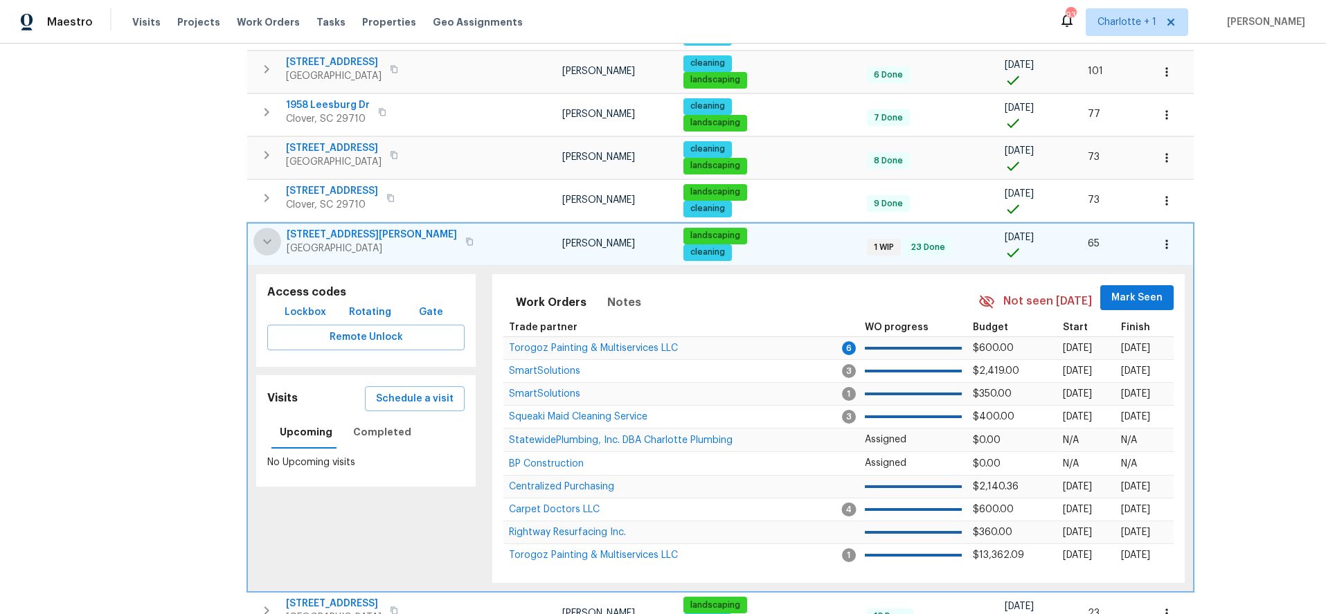
drag, startPoint x: 268, startPoint y: 246, endPoint x: 329, endPoint y: 253, distance: 61.3
click at [267, 246] on icon "button" at bounding box center [267, 241] width 17 height 17
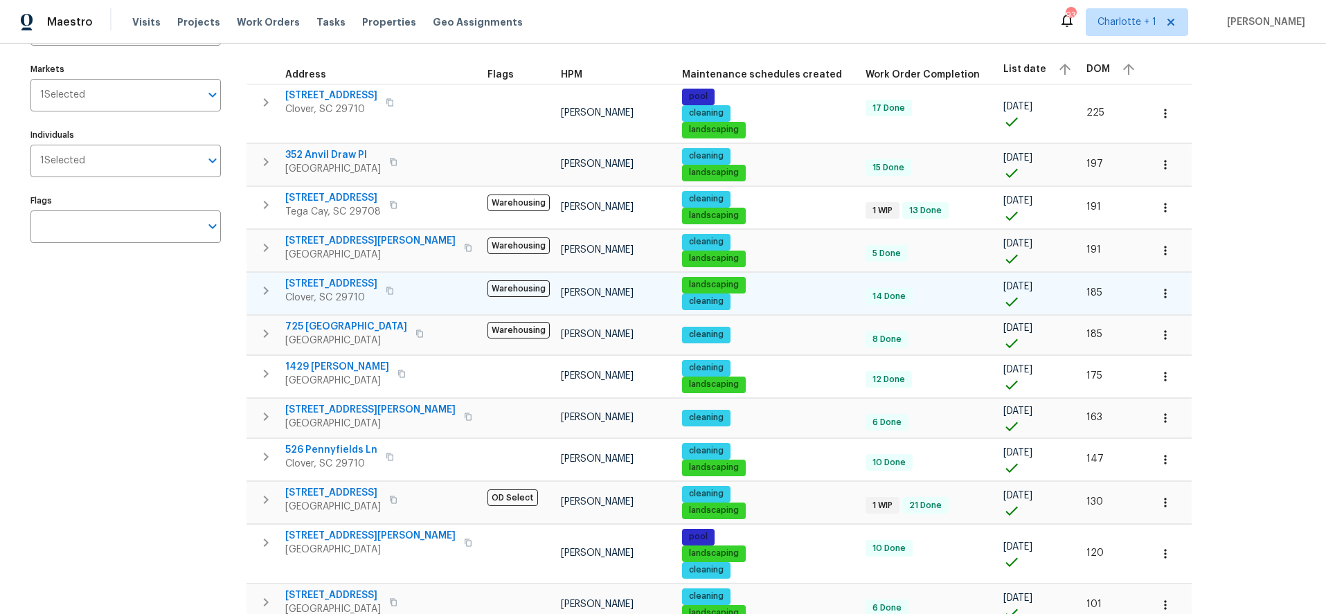
scroll to position [136, 0]
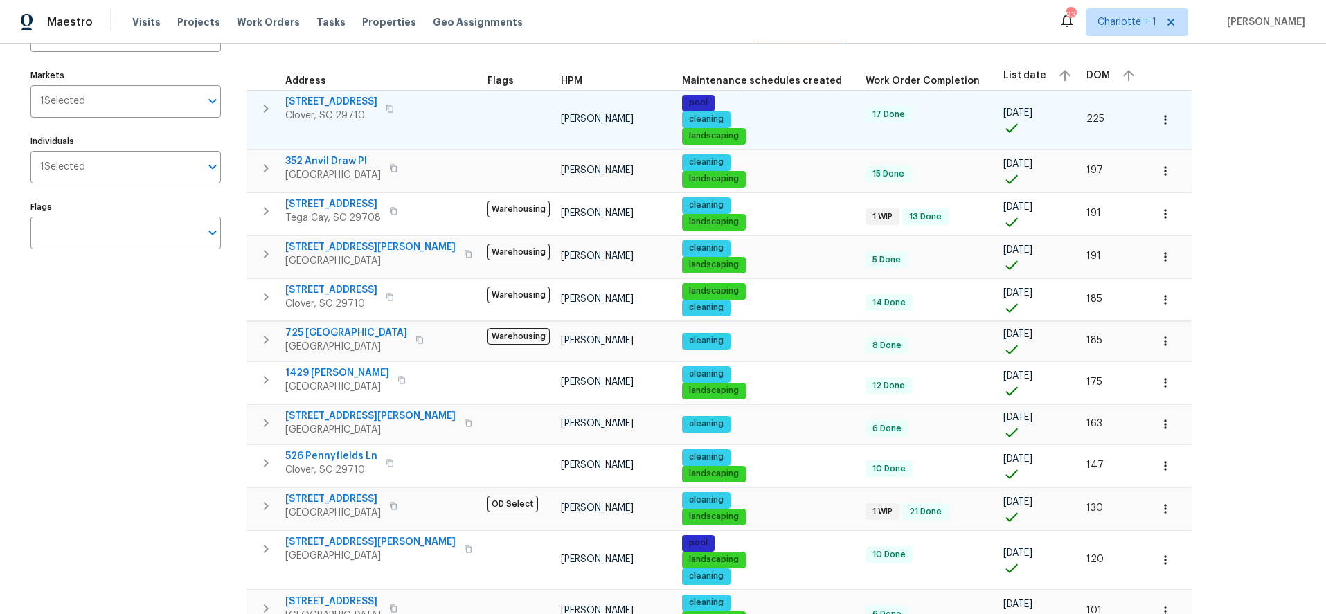
click at [263, 102] on icon "button" at bounding box center [266, 108] width 17 height 17
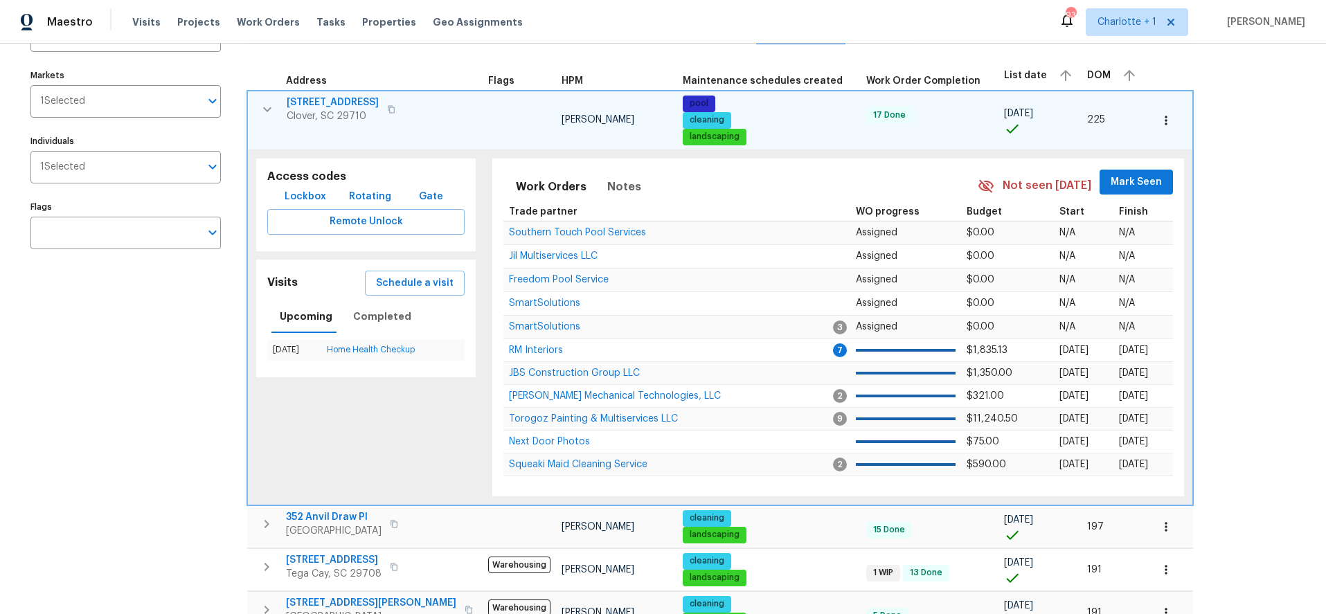
click at [258, 87] on th "Address" at bounding box center [365, 76] width 236 height 30
click at [260, 101] on icon "button" at bounding box center [267, 109] width 17 height 17
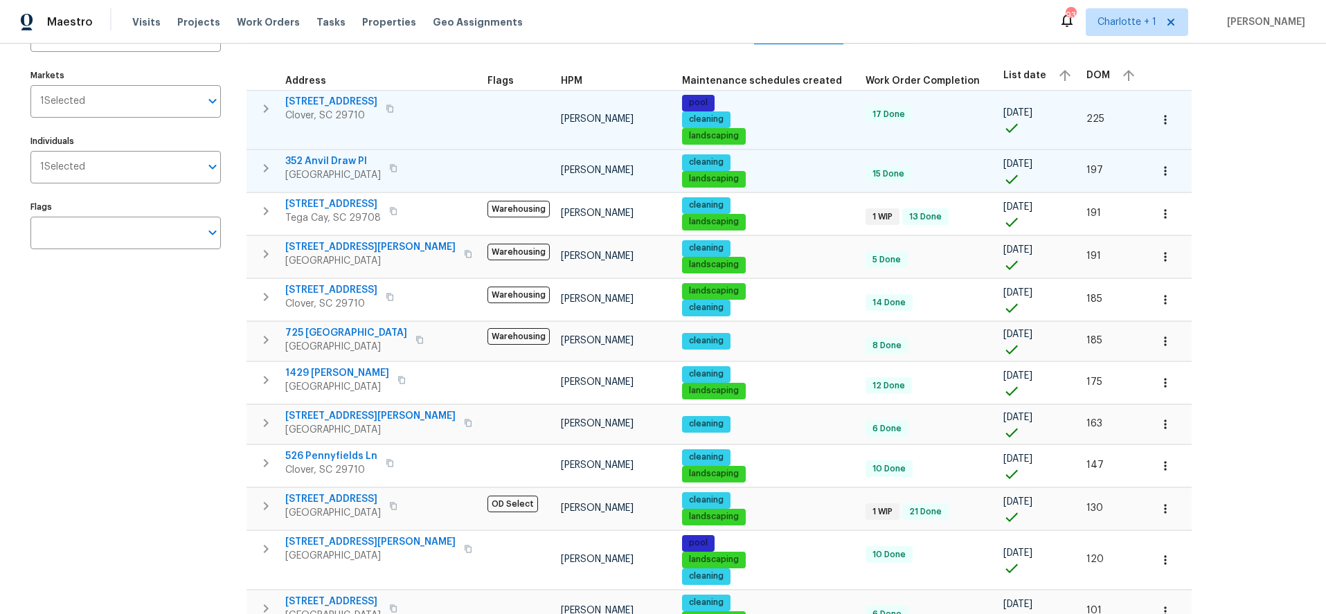
click at [278, 167] on button "button" at bounding box center [266, 168] width 28 height 28
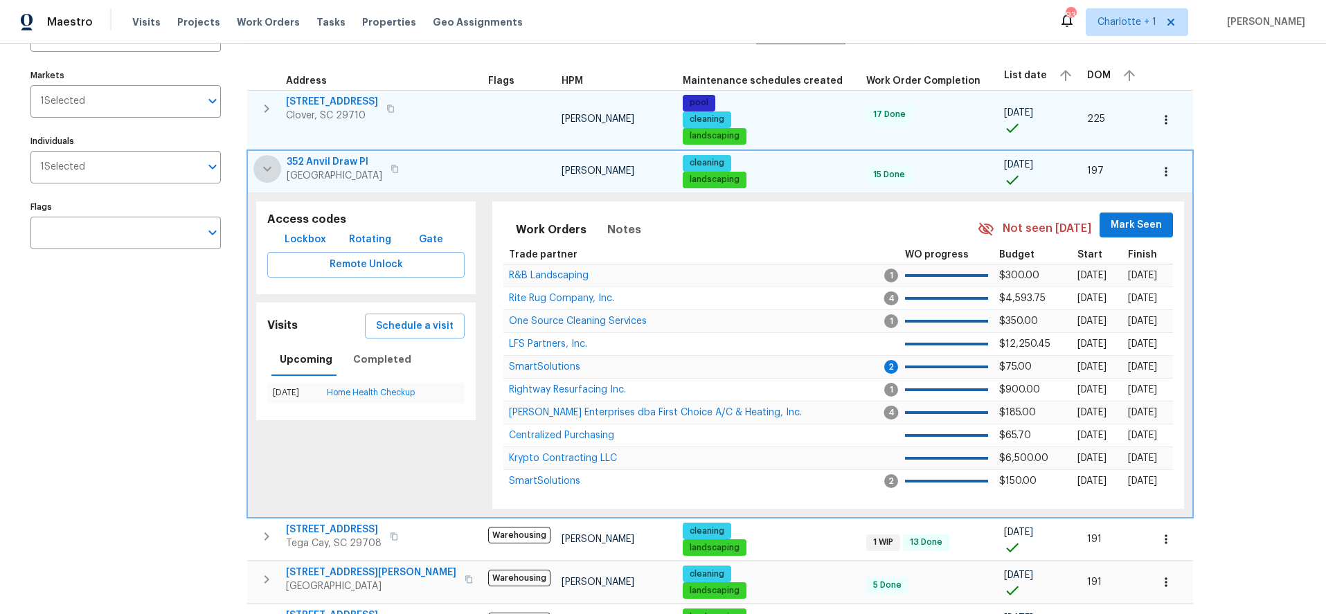
click at [259, 168] on icon "button" at bounding box center [267, 169] width 17 height 17
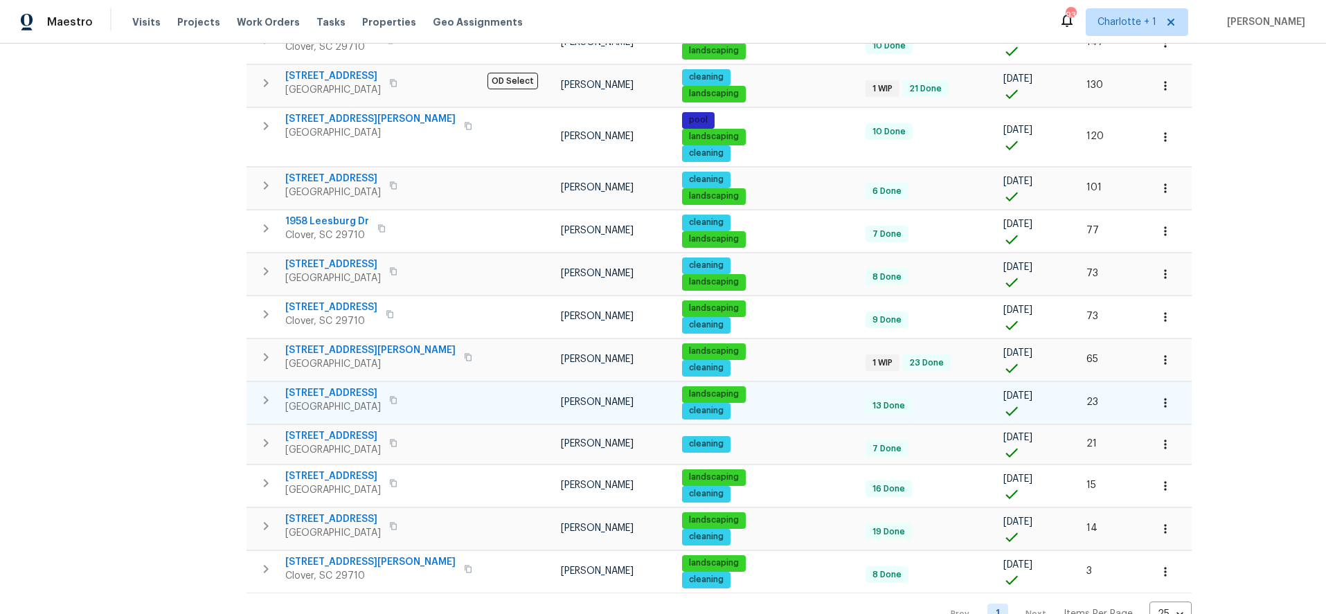
scroll to position [572, 0]
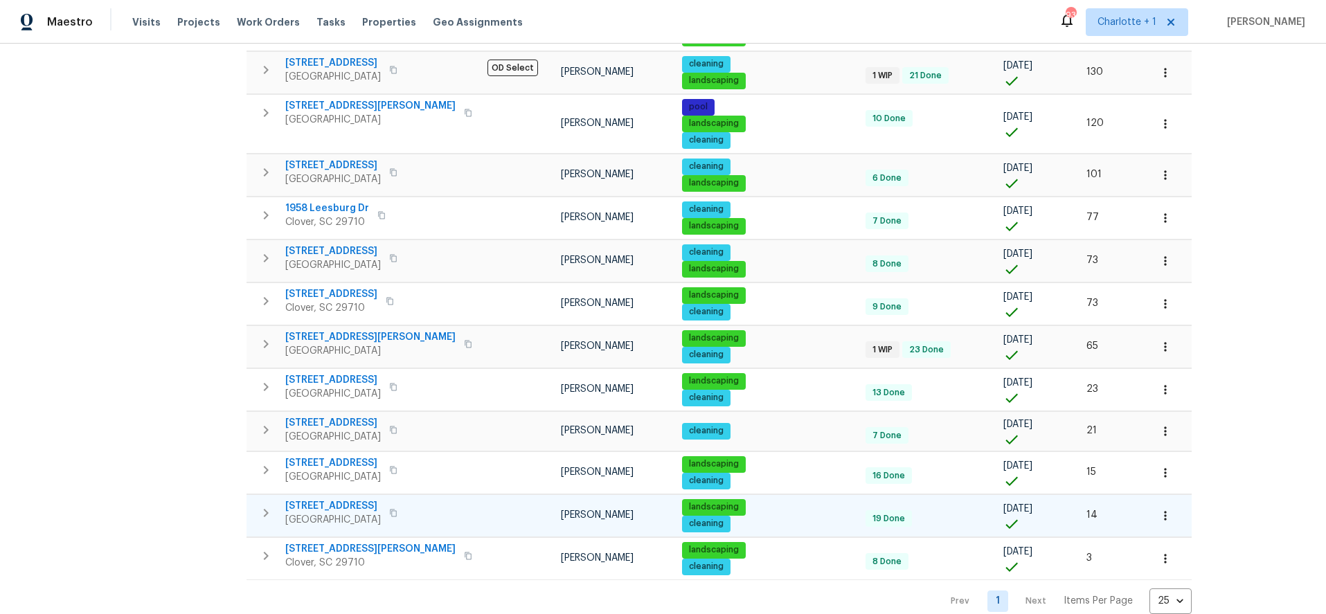
click at [1159, 513] on icon "button" at bounding box center [1166, 516] width 14 height 14
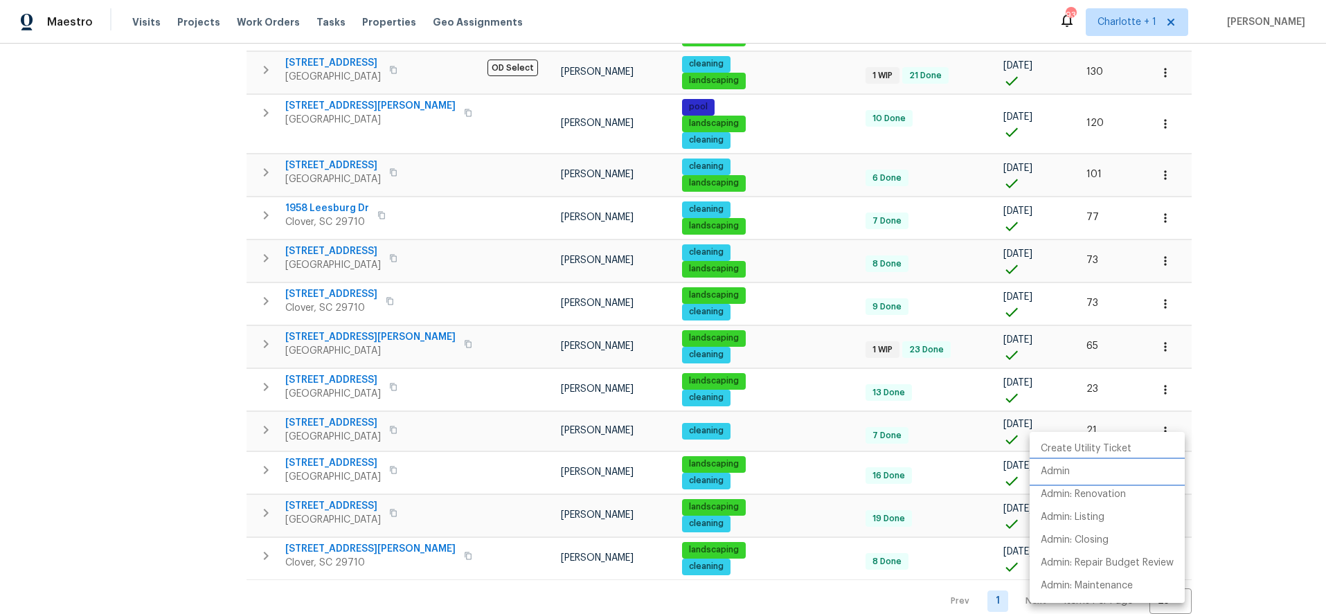
click at [1072, 471] on li "Admin" at bounding box center [1107, 472] width 155 height 23
click at [1210, 212] on div at bounding box center [663, 307] width 1326 height 614
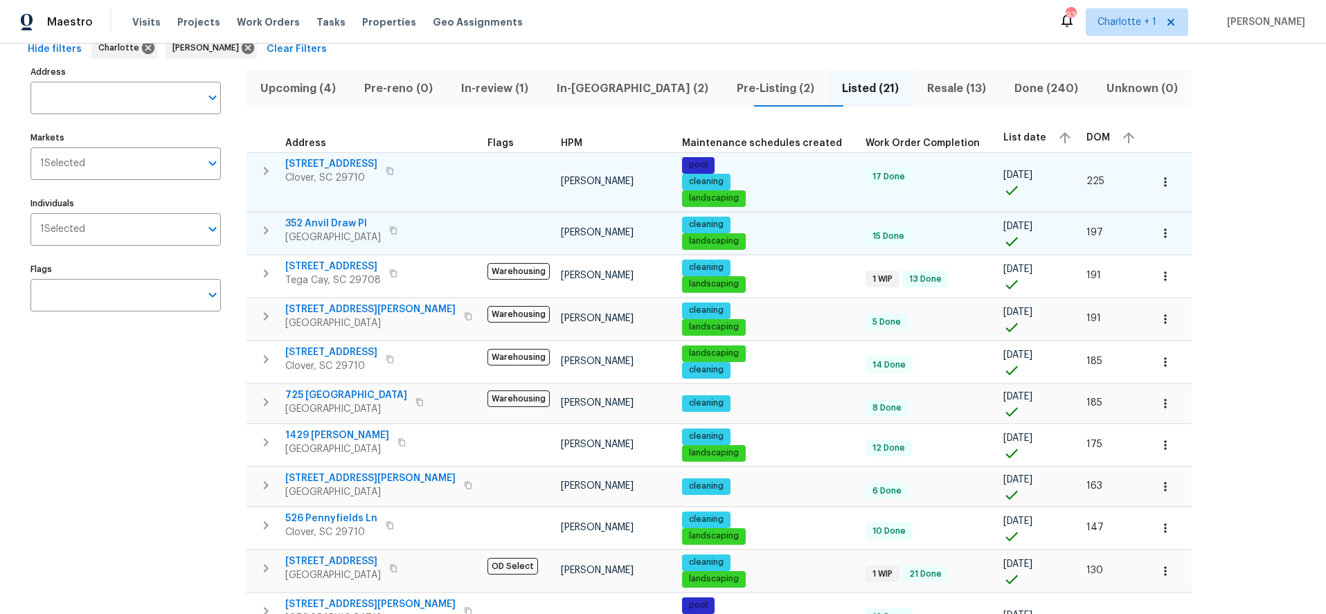
scroll to position [0, 0]
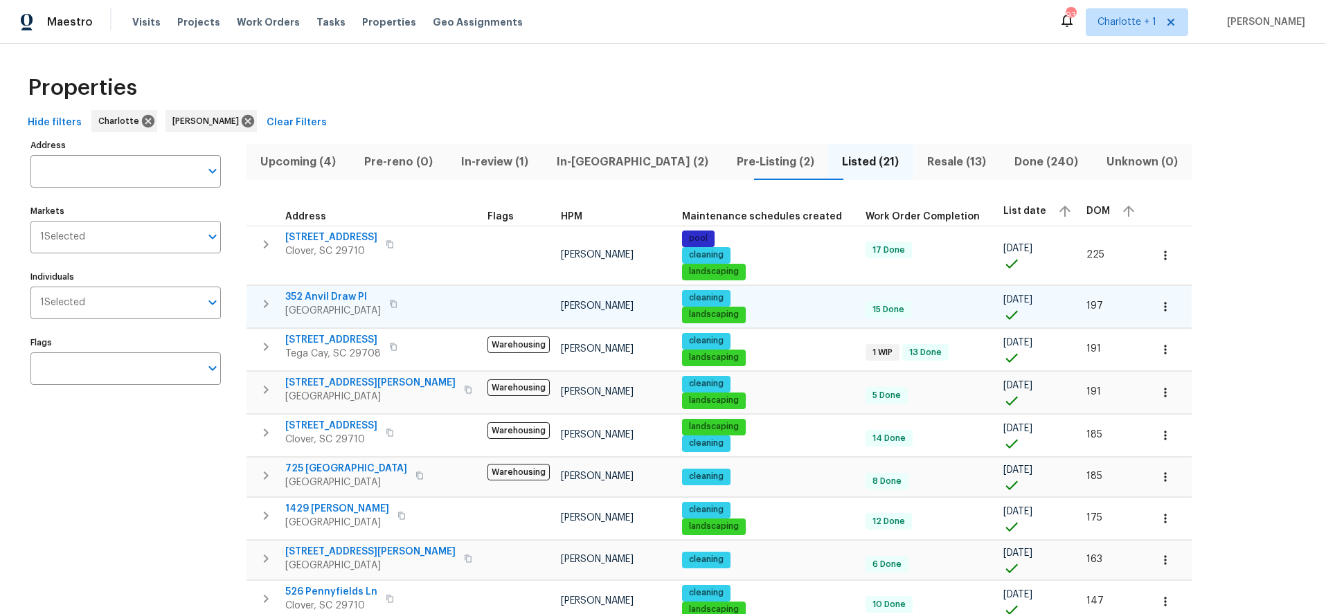
click at [576, 157] on span "In-[GEOGRAPHIC_DATA] (2)" at bounding box center [632, 161] width 163 height 19
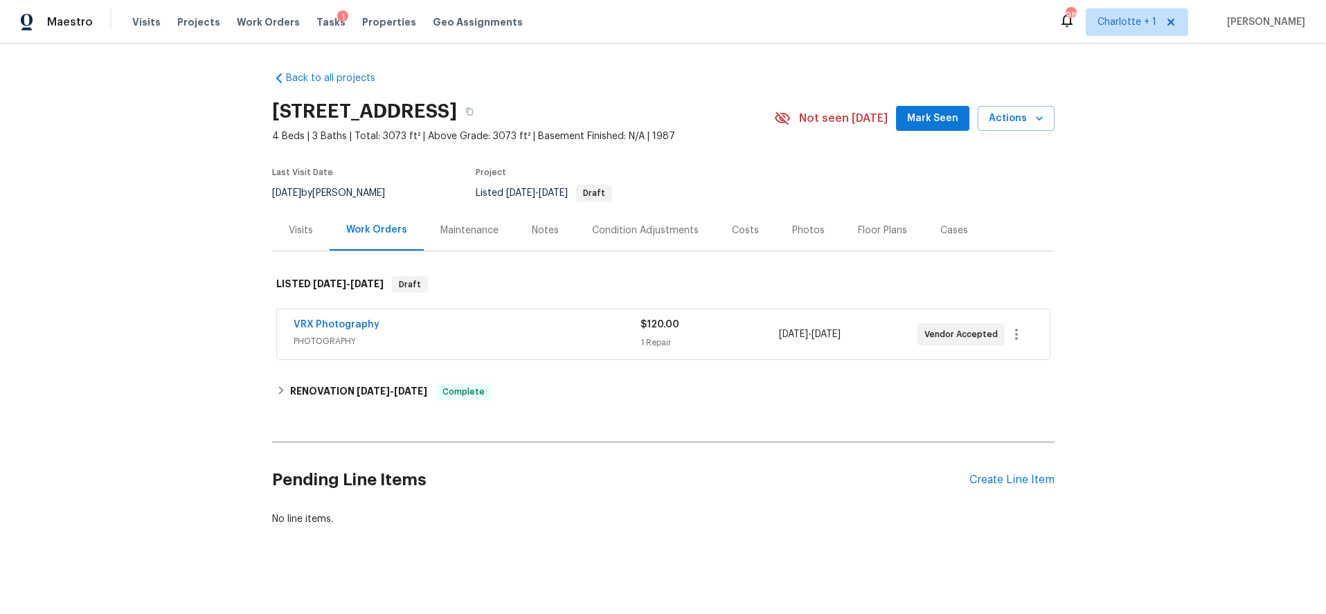
click at [732, 231] on div "Costs" at bounding box center [745, 231] width 27 height 14
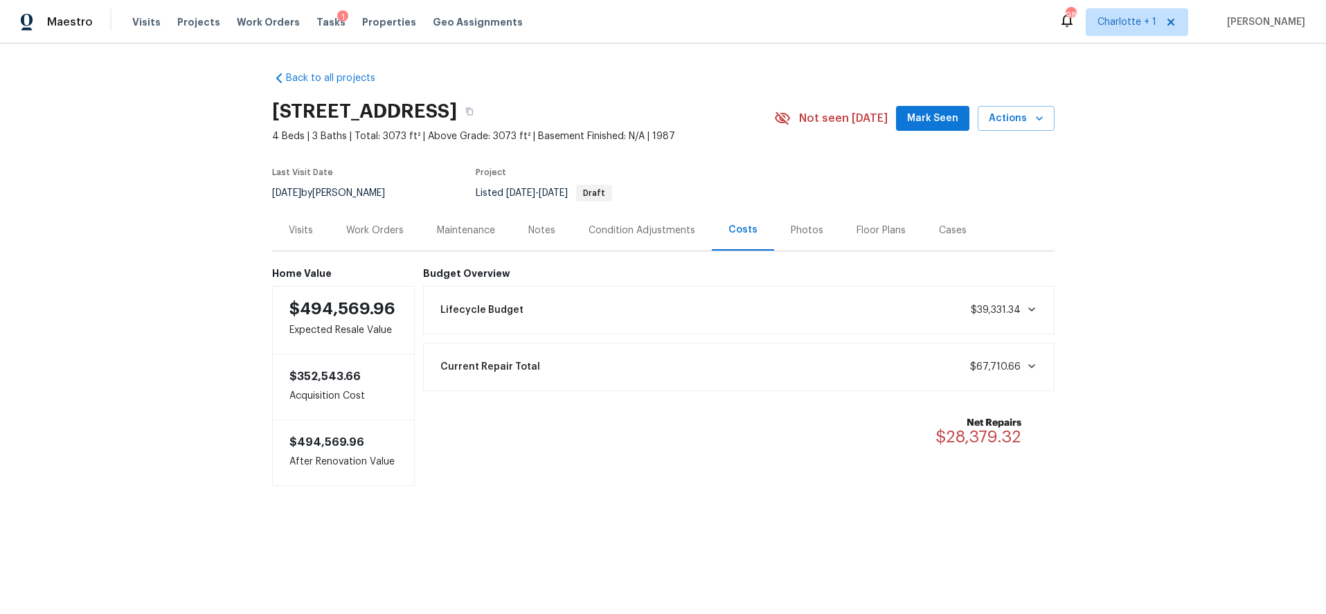
click at [791, 228] on div "Photos" at bounding box center [807, 231] width 33 height 14
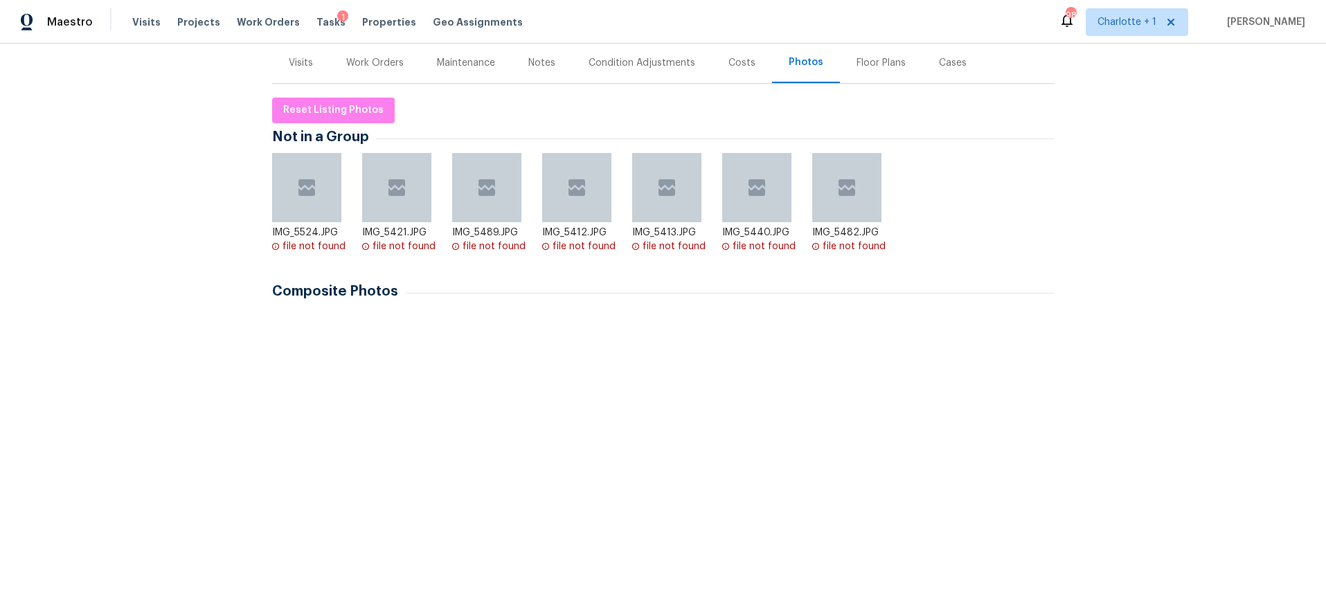
scroll to position [170, 0]
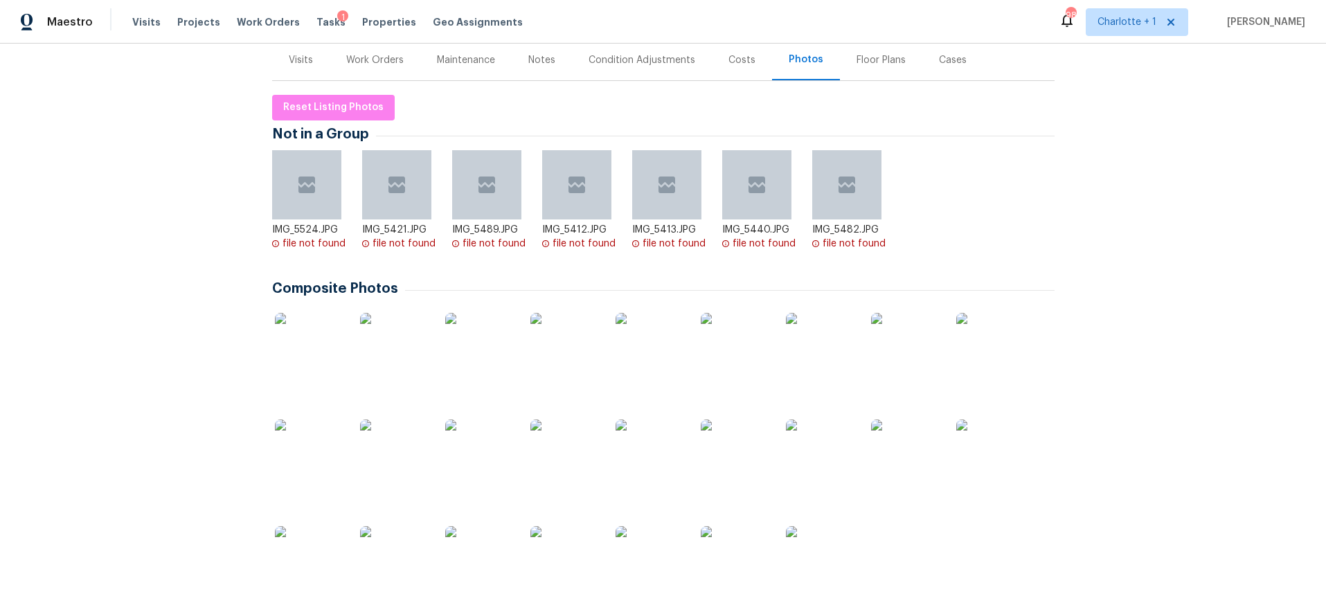
click at [292, 357] on img at bounding box center [309, 347] width 69 height 69
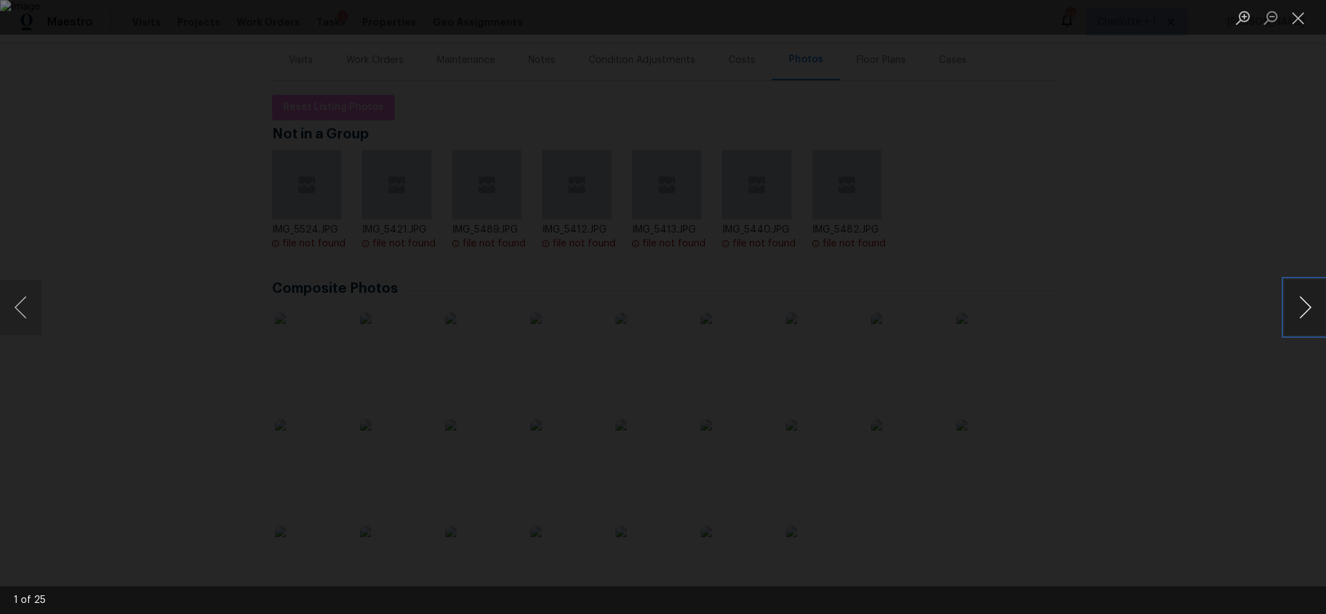
click at [1295, 301] on button "Next image" at bounding box center [1306, 307] width 42 height 55
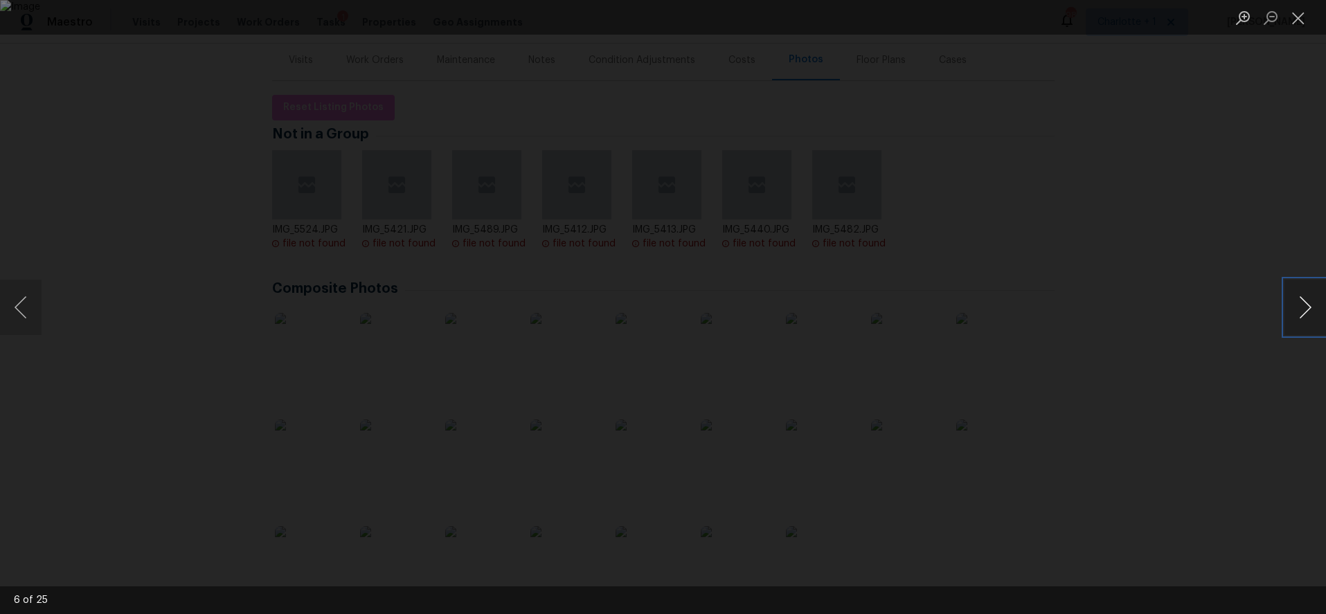
click at [1295, 301] on button "Next image" at bounding box center [1306, 307] width 42 height 55
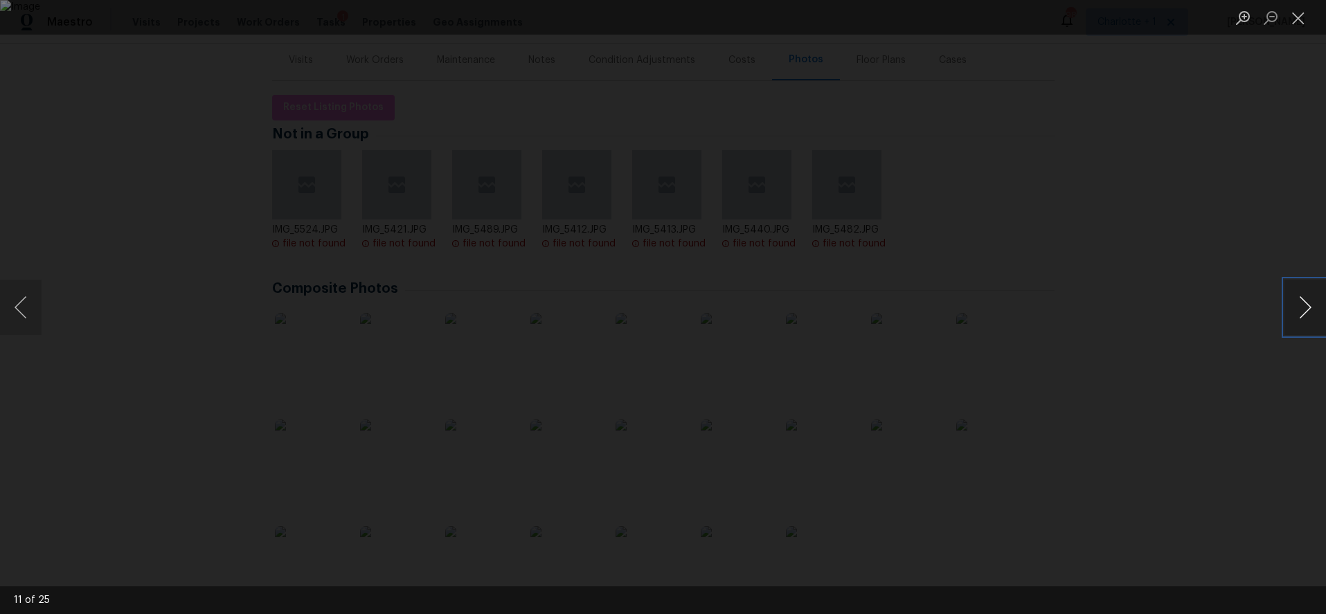
click at [1295, 301] on button "Next image" at bounding box center [1306, 307] width 42 height 55
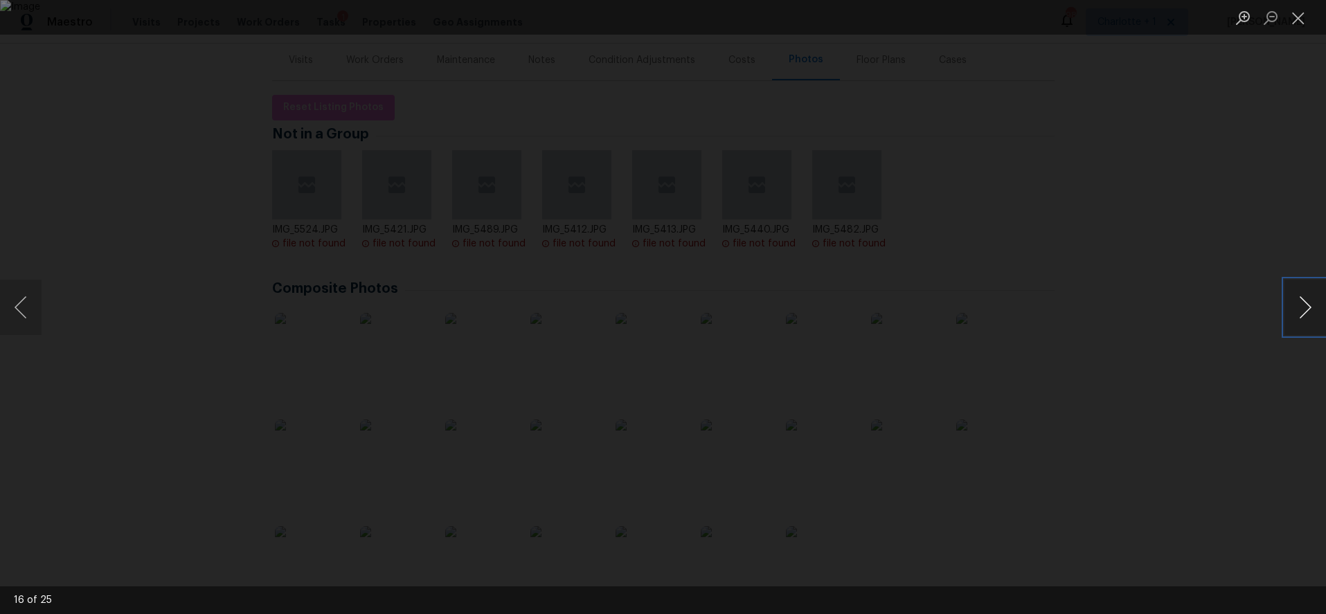
click at [1295, 301] on button "Next image" at bounding box center [1306, 307] width 42 height 55
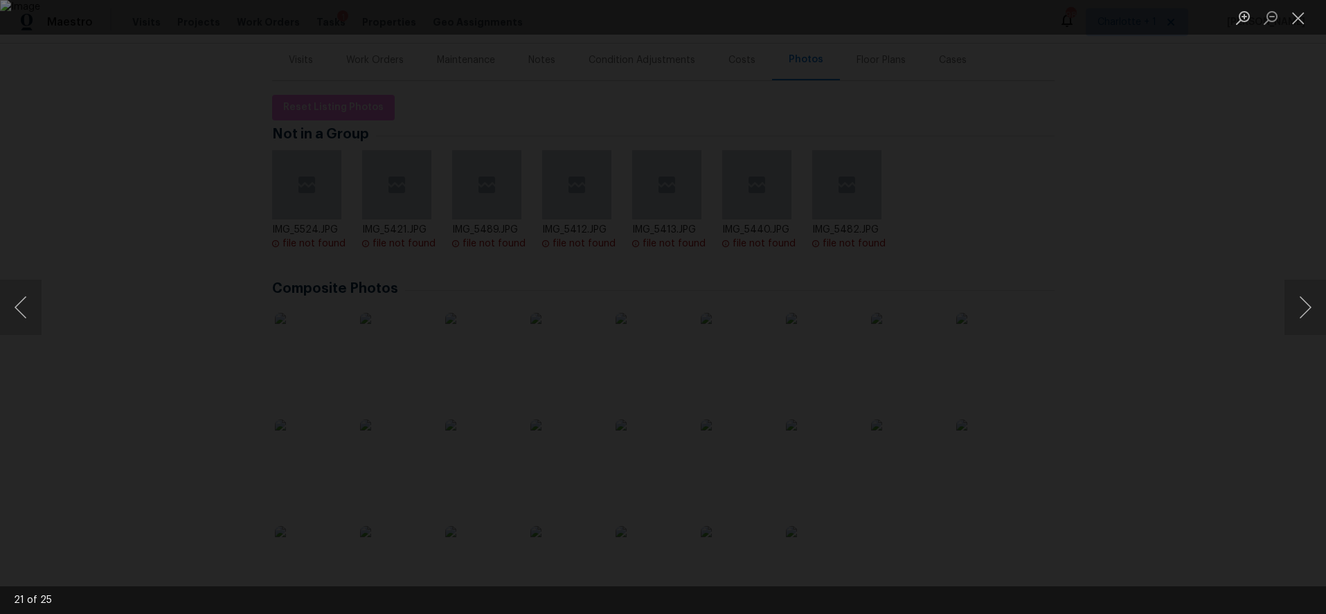
click at [1000, 145] on img "Lightbox" at bounding box center [663, 307] width 1326 height 614
click at [1056, 133] on div "Lightbox" at bounding box center [663, 307] width 1326 height 614
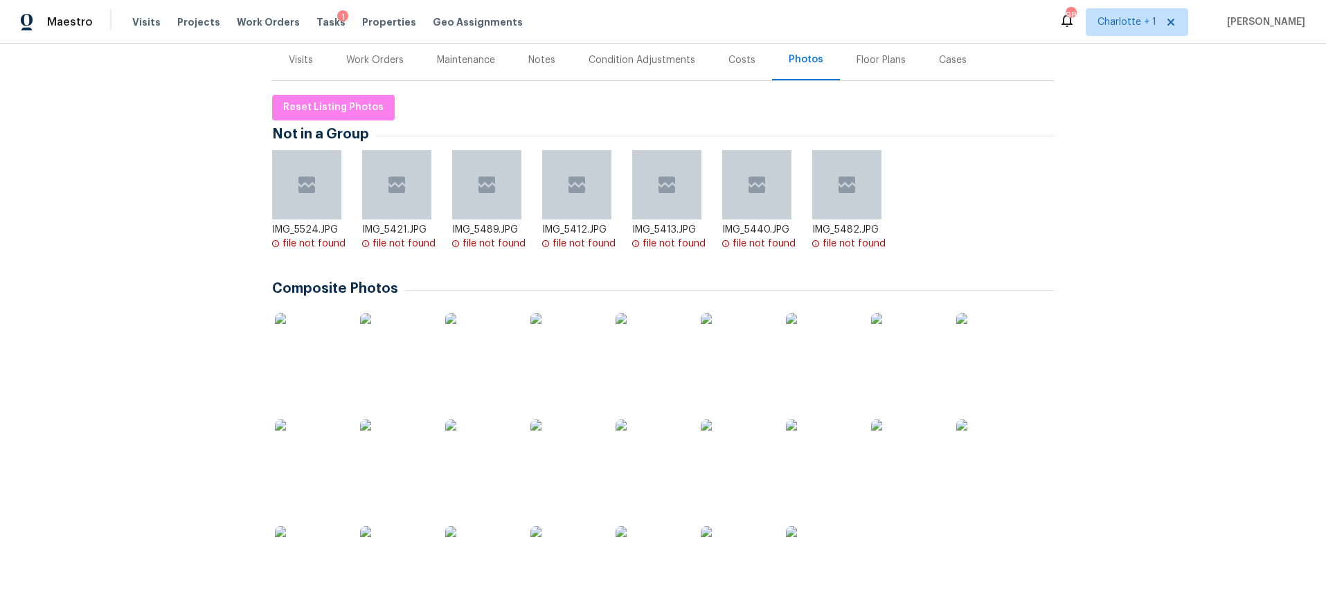
click at [402, 53] on div "Work Orders" at bounding box center [375, 59] width 91 height 41
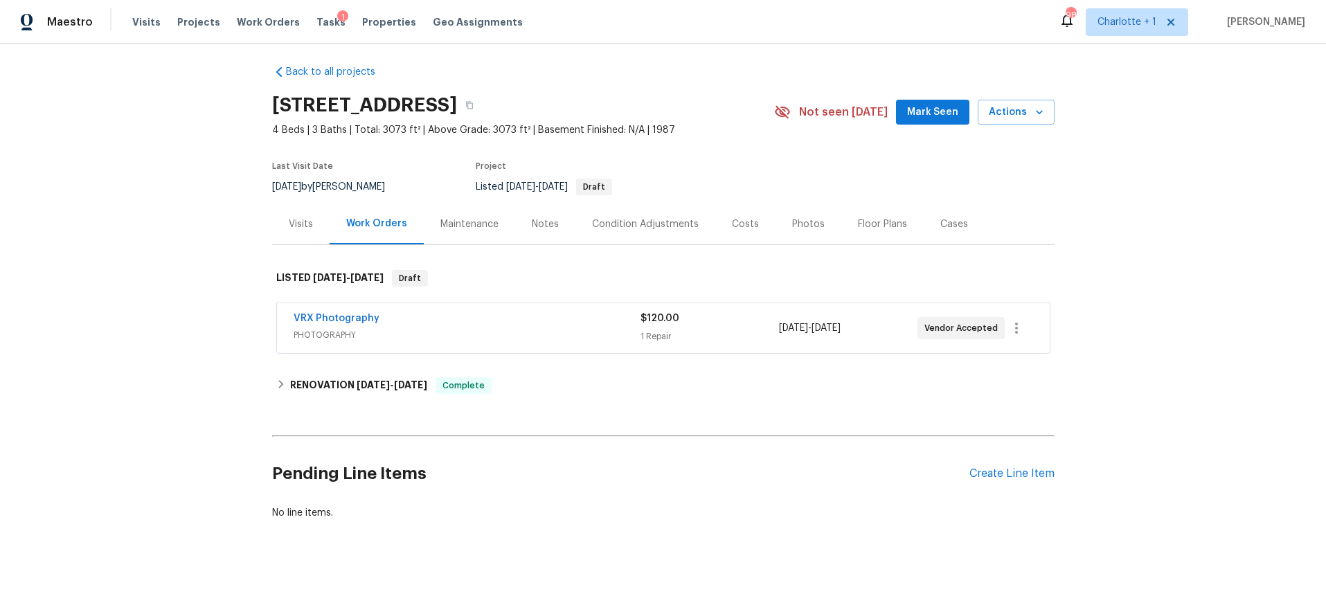
scroll to position [17, 0]
click at [371, 380] on span "[DATE]" at bounding box center [373, 385] width 33 height 10
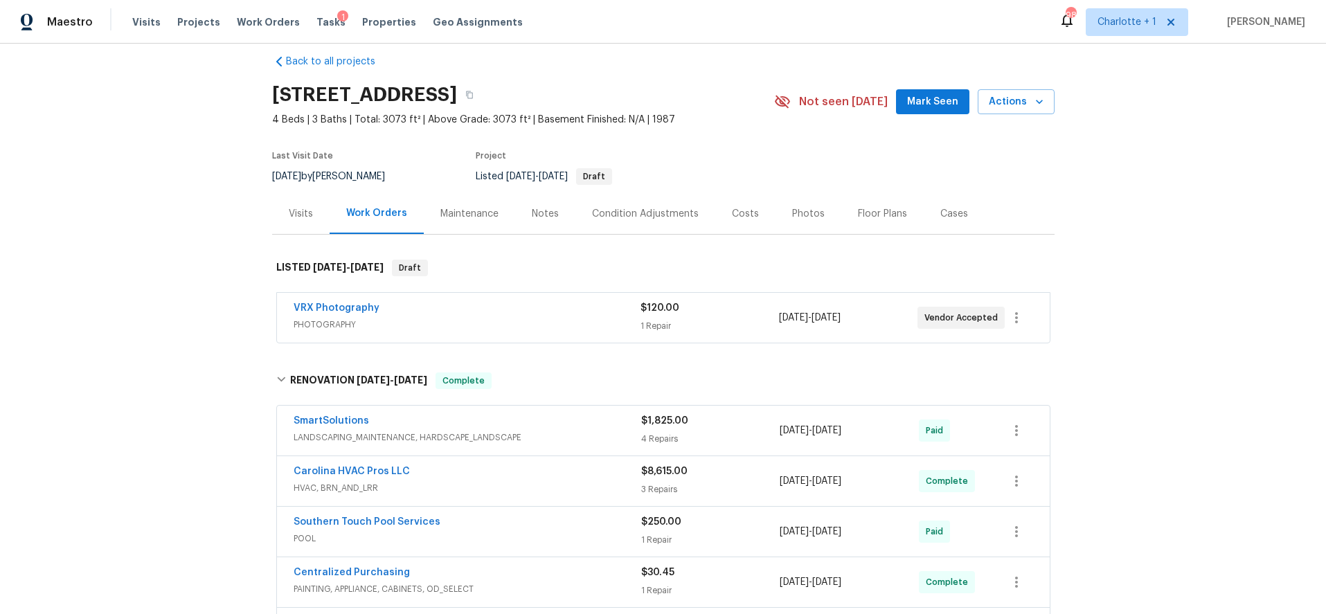
click at [734, 215] on div "Costs" at bounding box center [745, 214] width 27 height 14
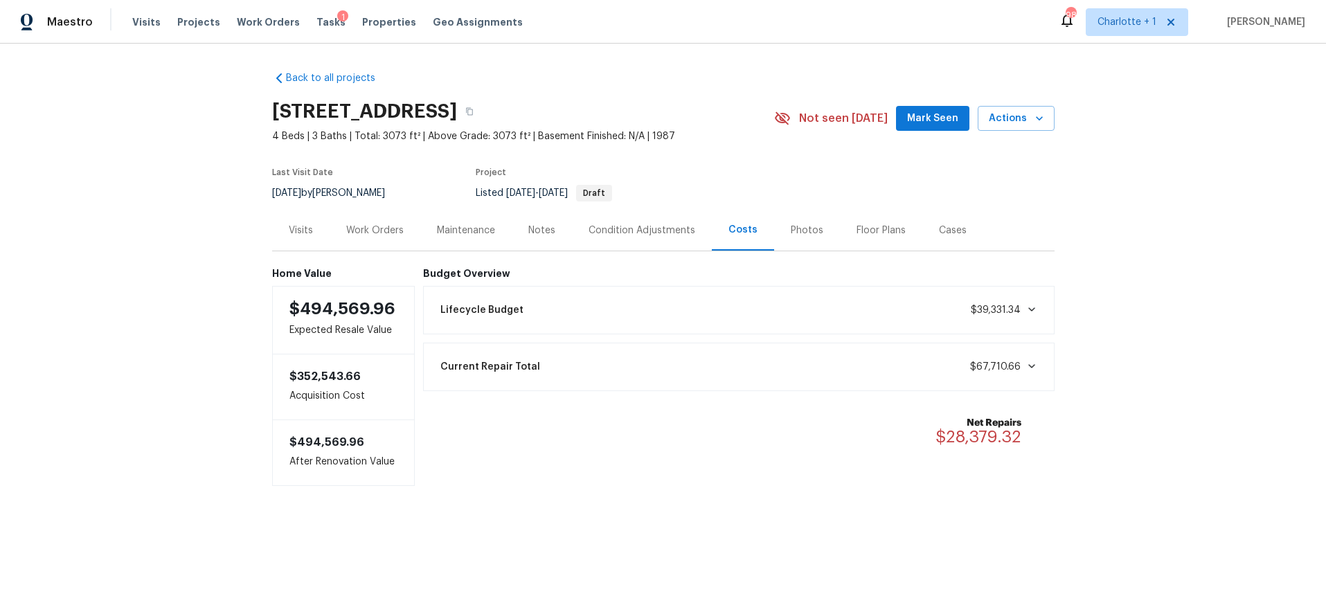
click at [1178, 189] on div "Back to all projects [STREET_ADDRESS] 4 Beds | 3 Baths | Total: 3073 ft² | Abov…" at bounding box center [663, 307] width 1326 height 526
click at [797, 227] on div "Photos" at bounding box center [807, 231] width 33 height 14
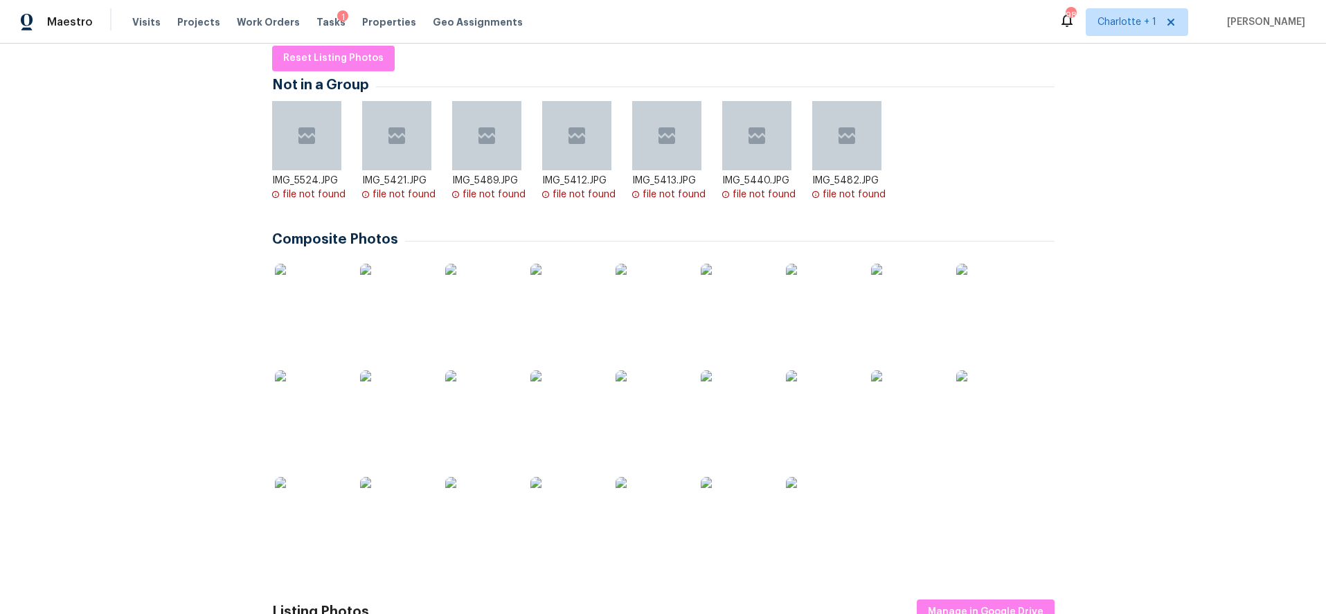
scroll to position [229, 0]
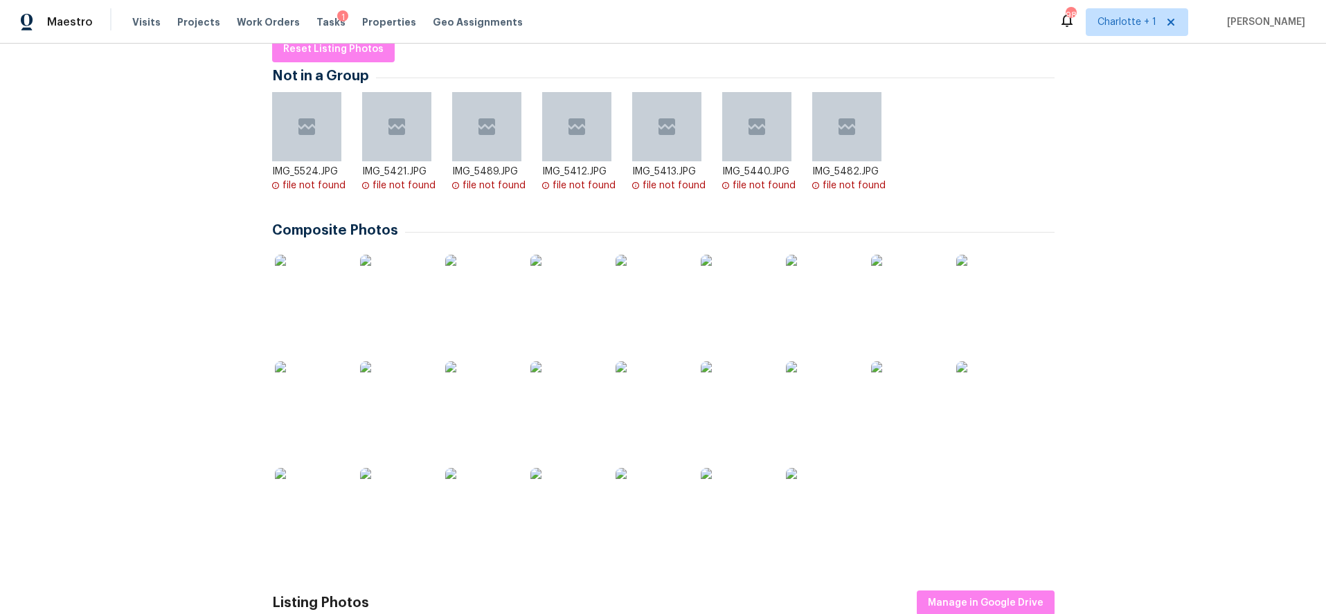
click at [842, 405] on img at bounding box center [820, 396] width 69 height 69
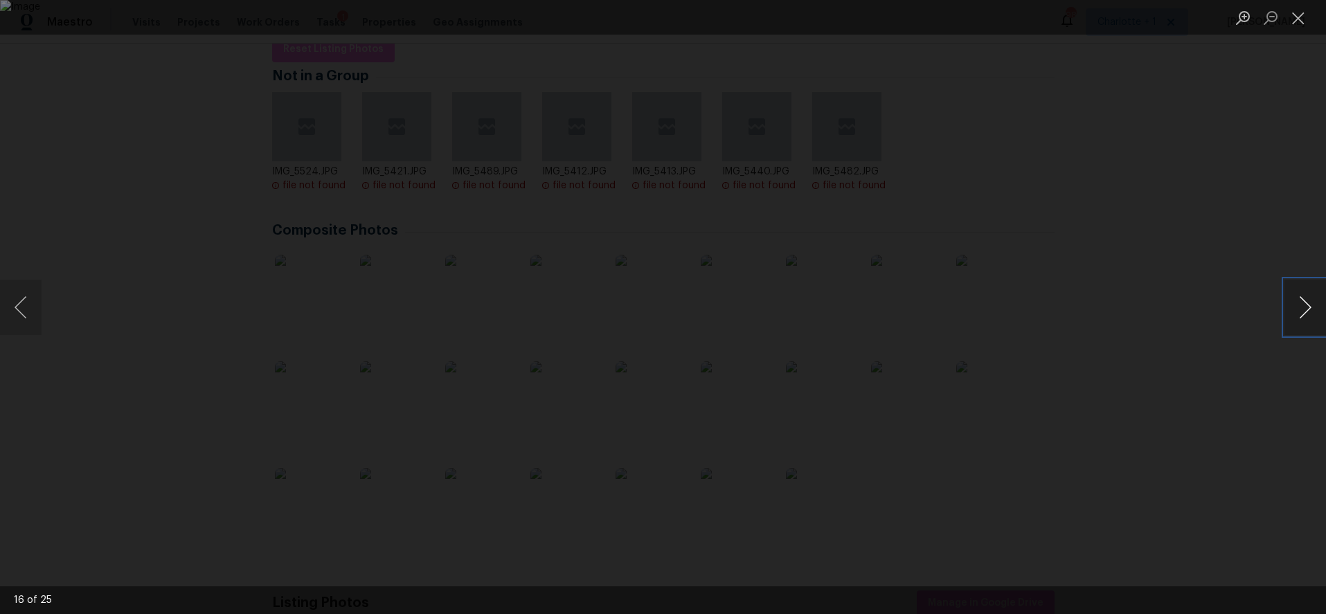
click at [1308, 305] on button "Next image" at bounding box center [1306, 307] width 42 height 55
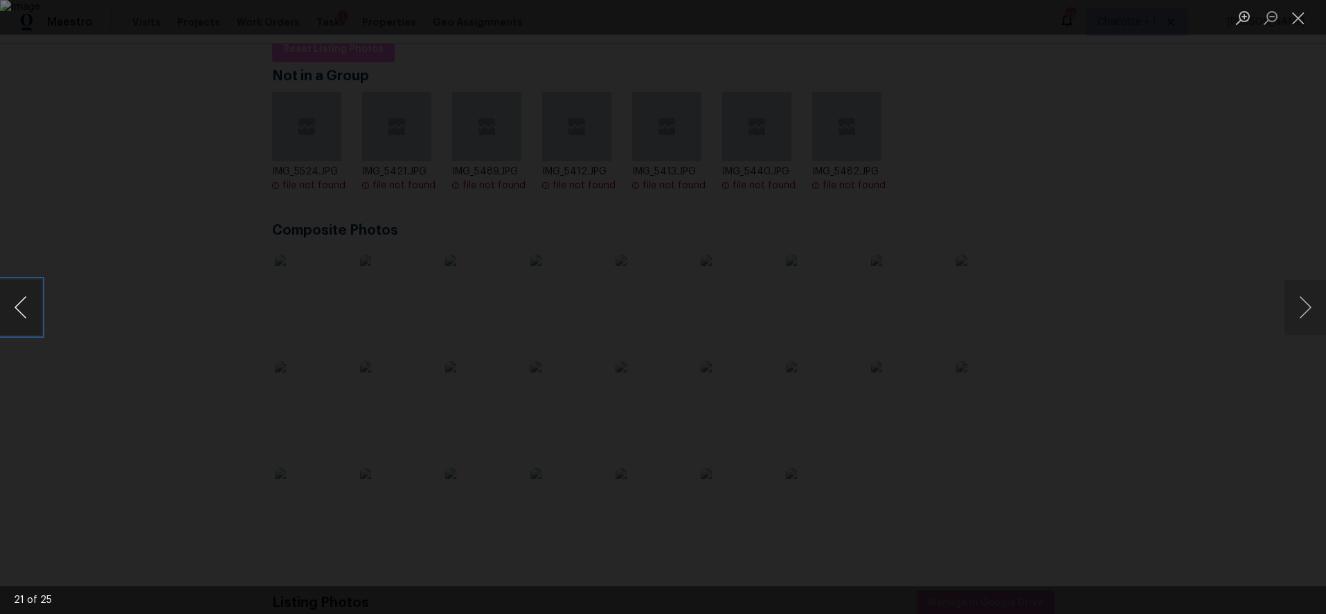
click at [19, 305] on button "Previous image" at bounding box center [21, 307] width 42 height 55
click at [20, 305] on button "Previous image" at bounding box center [21, 307] width 42 height 55
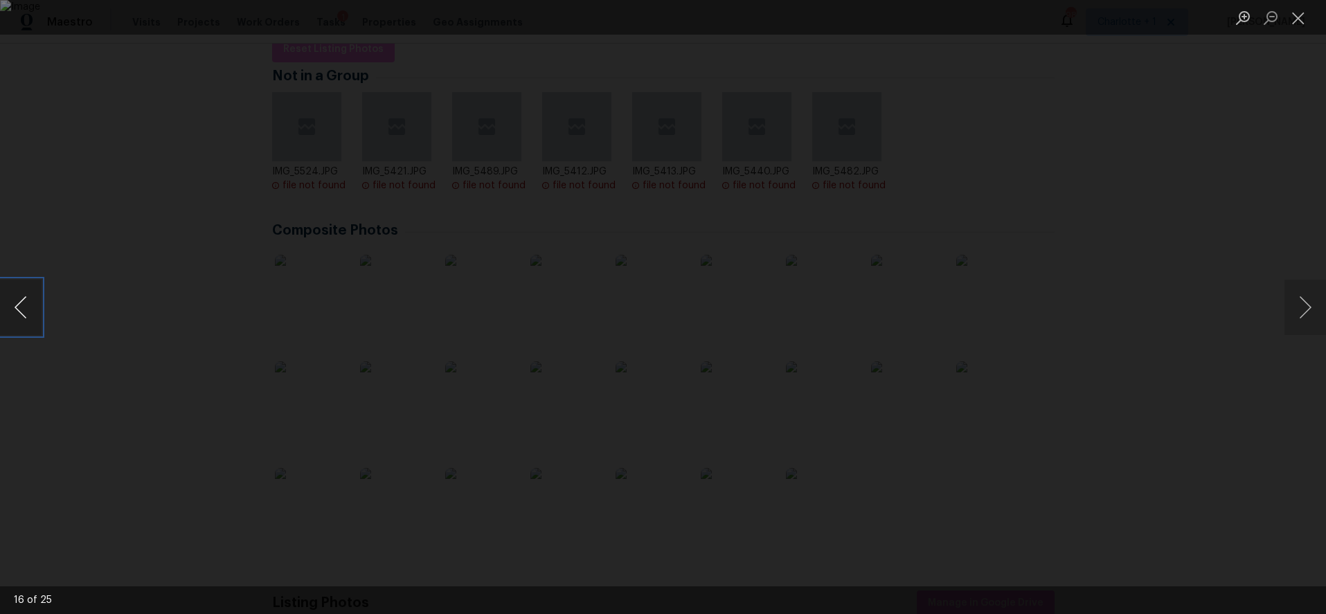
click at [18, 300] on button "Previous image" at bounding box center [21, 307] width 42 height 55
click at [19, 300] on button "Previous image" at bounding box center [21, 307] width 42 height 55
click at [211, 242] on div "Lightbox" at bounding box center [663, 307] width 1326 height 614
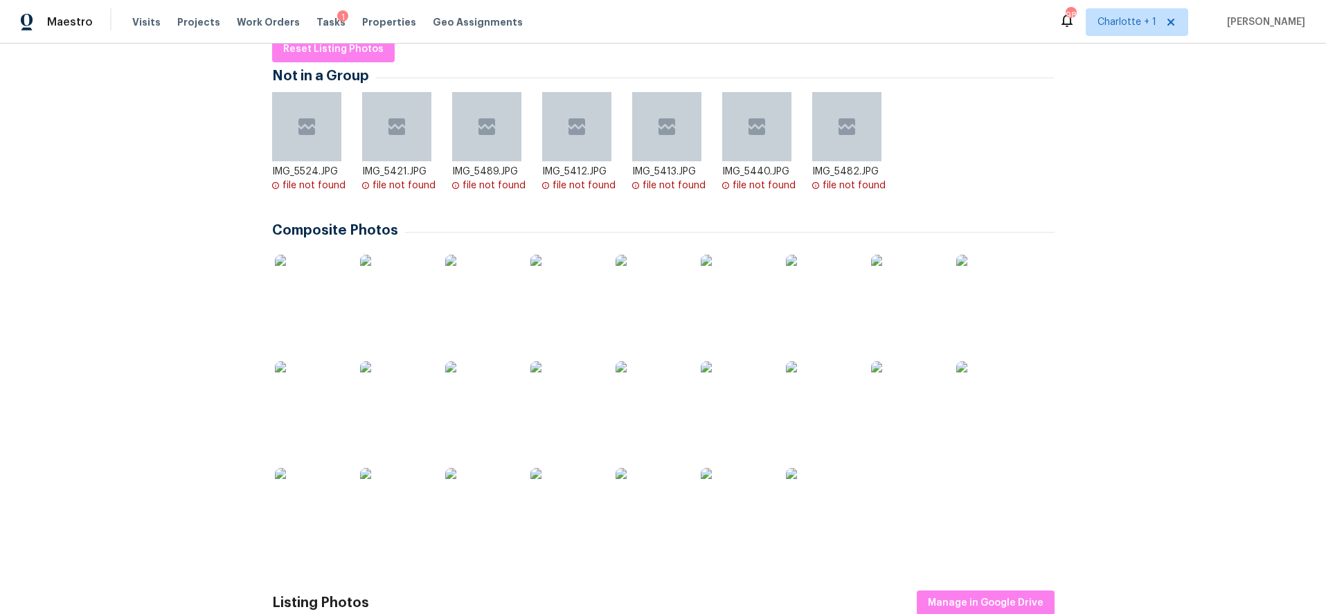
click at [1108, 152] on div "Back to all projects 1047 Mallard Dr, Rock Hill, SC 29732 4 Beds | 3 Baths | To…" at bounding box center [663, 329] width 1326 height 571
click at [1178, 181] on div "Back to all projects 1047 Mallard Dr, Rock Hill, SC 29732 4 Beds | 3 Baths | To…" at bounding box center [663, 329] width 1326 height 571
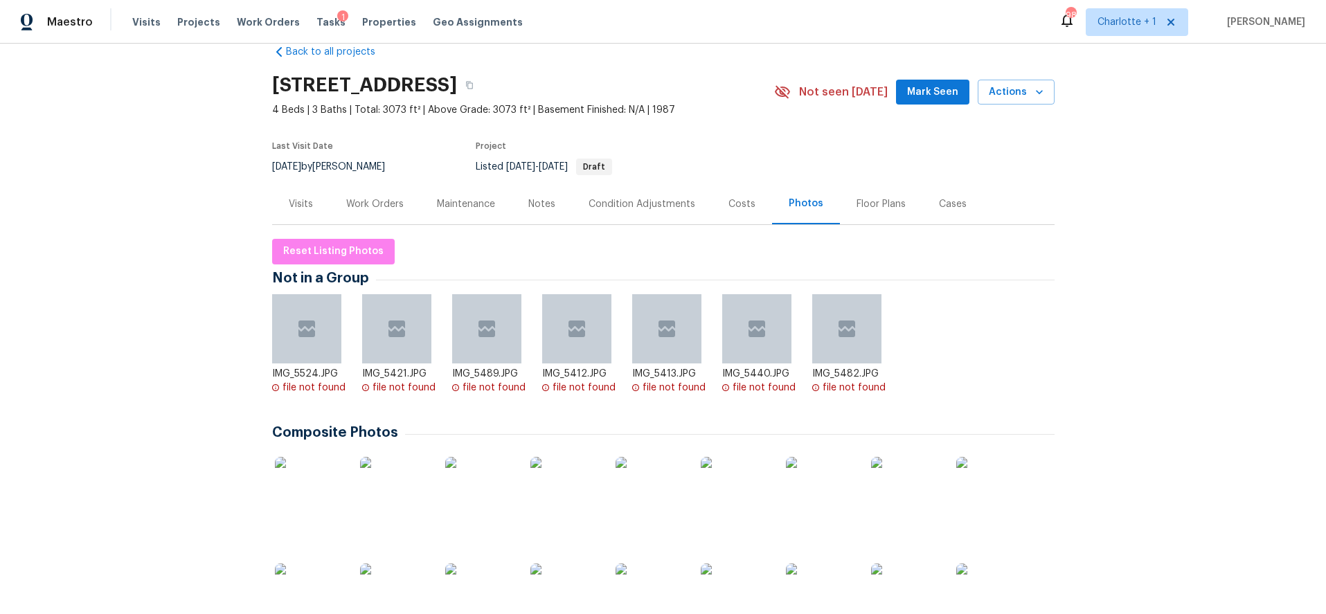
scroll to position [19, 0]
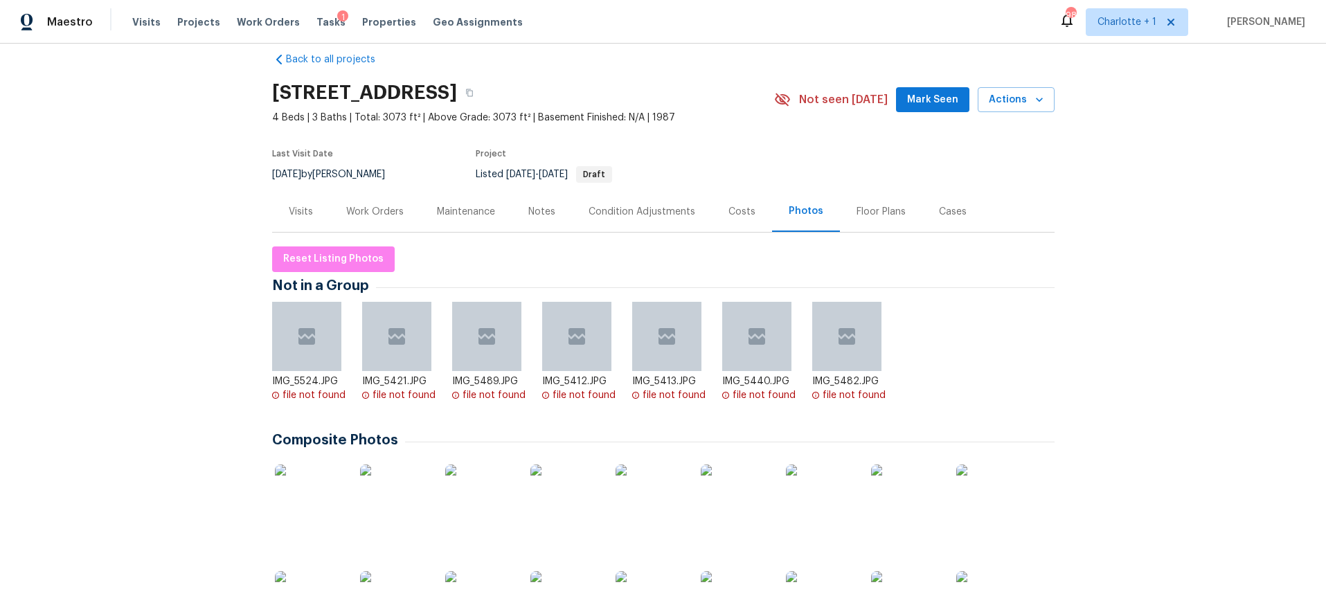
click at [384, 202] on div "Work Orders" at bounding box center [375, 211] width 91 height 41
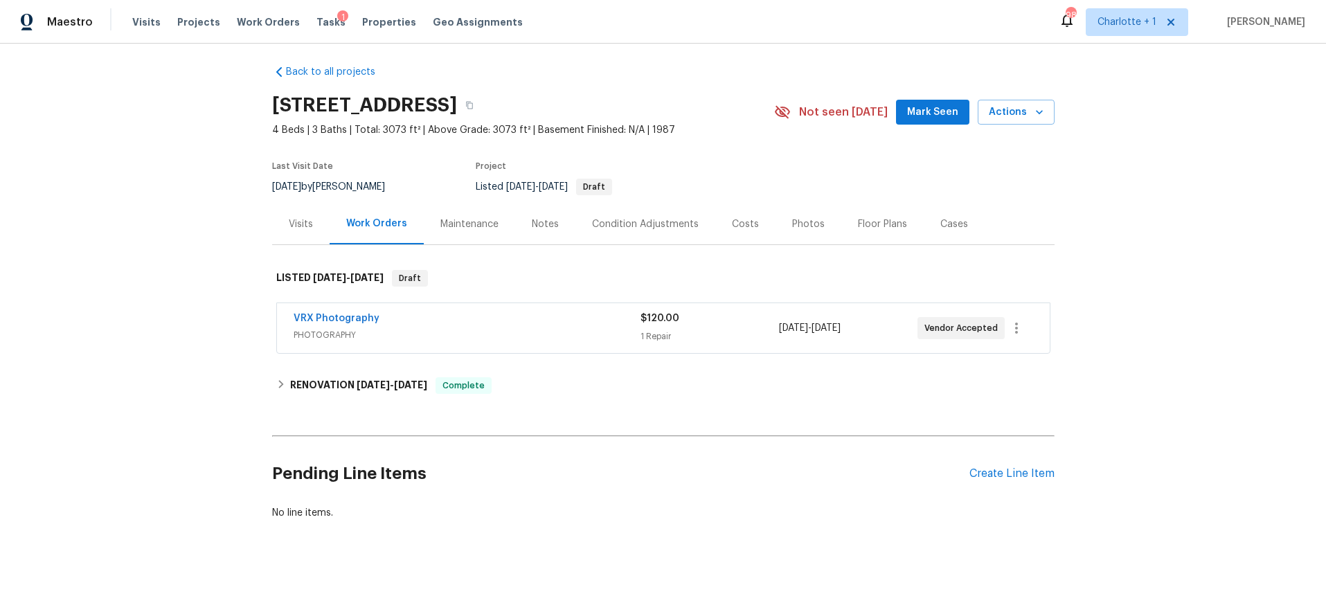
scroll to position [17, 0]
click at [1131, 133] on div "Back to all projects 1047 Mallard Dr, Rock Hill, SC 29732 4 Beds | 3 Baths | To…" at bounding box center [663, 329] width 1326 height 571
click at [1163, 168] on div "Back to all projects 1047 Mallard Dr, Rock Hill, SC 29732 4 Beds | 3 Baths | To…" at bounding box center [663, 329] width 1326 height 571
click at [1223, 98] on div "Back to all projects 1047 Mallard Dr, Rock Hill, SC 29732 4 Beds | 3 Baths | To…" at bounding box center [663, 329] width 1326 height 571
click at [360, 391] on div "RENOVATION 7/22/25 - 9/5/25 Complete" at bounding box center [663, 385] width 783 height 33
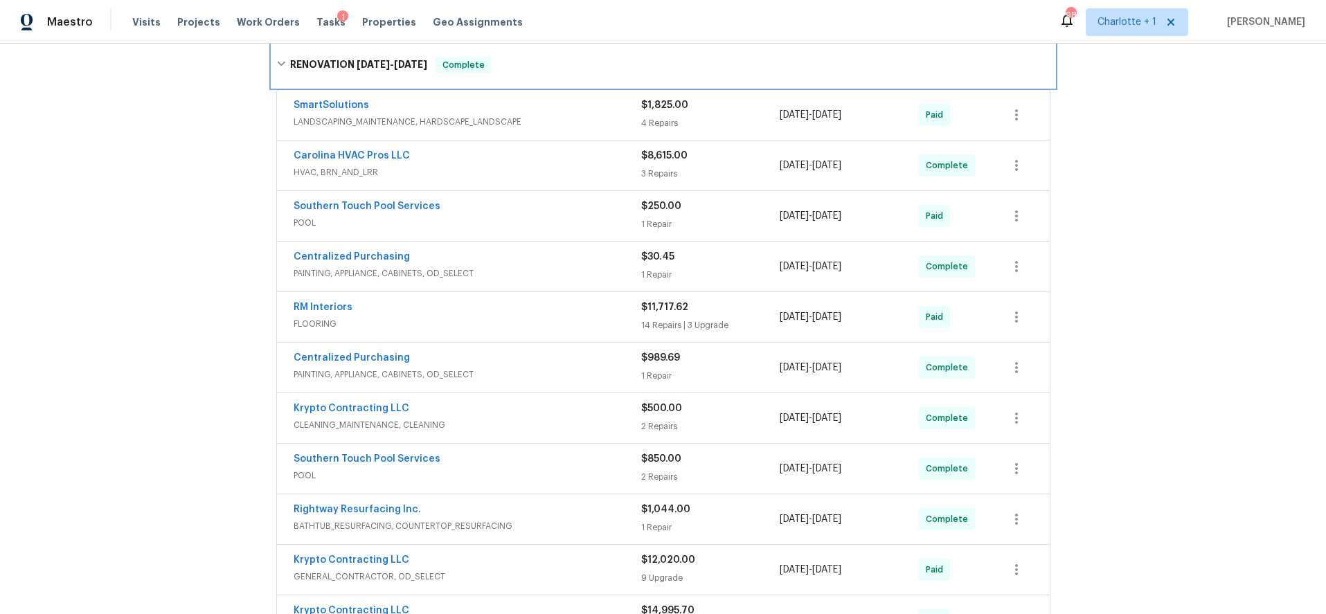
scroll to position [333, 0]
click at [521, 421] on span "CLEANING_MAINTENANCE, CLEANING" at bounding box center [468, 425] width 348 height 14
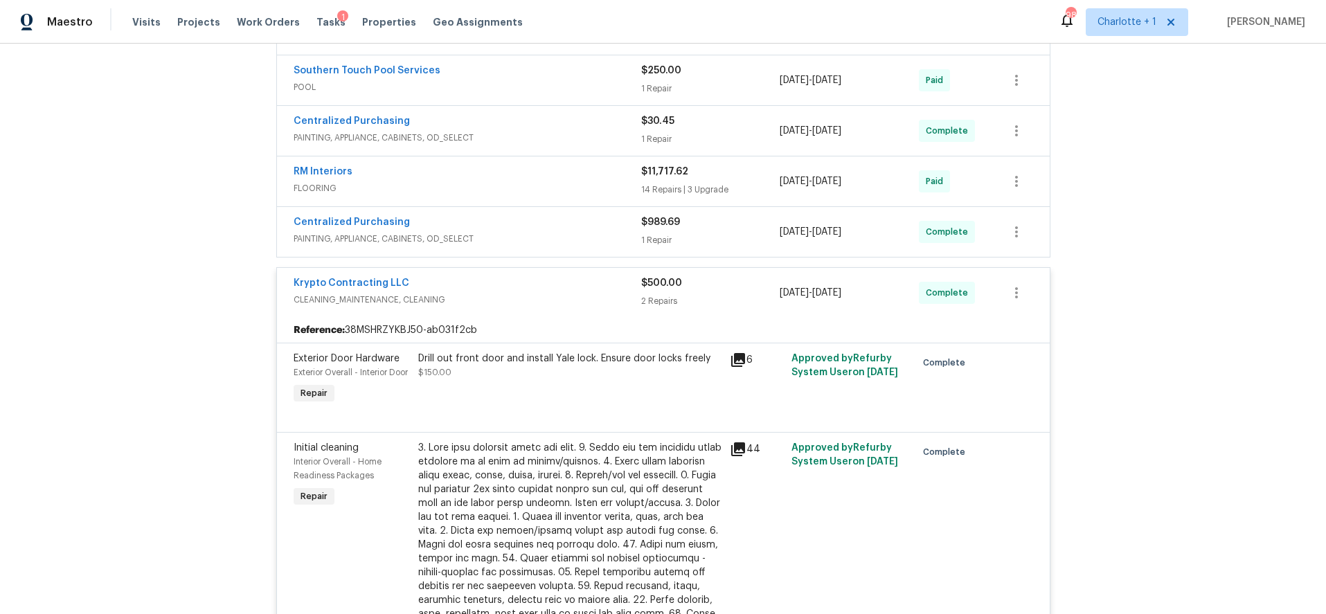
scroll to position [567, 0]
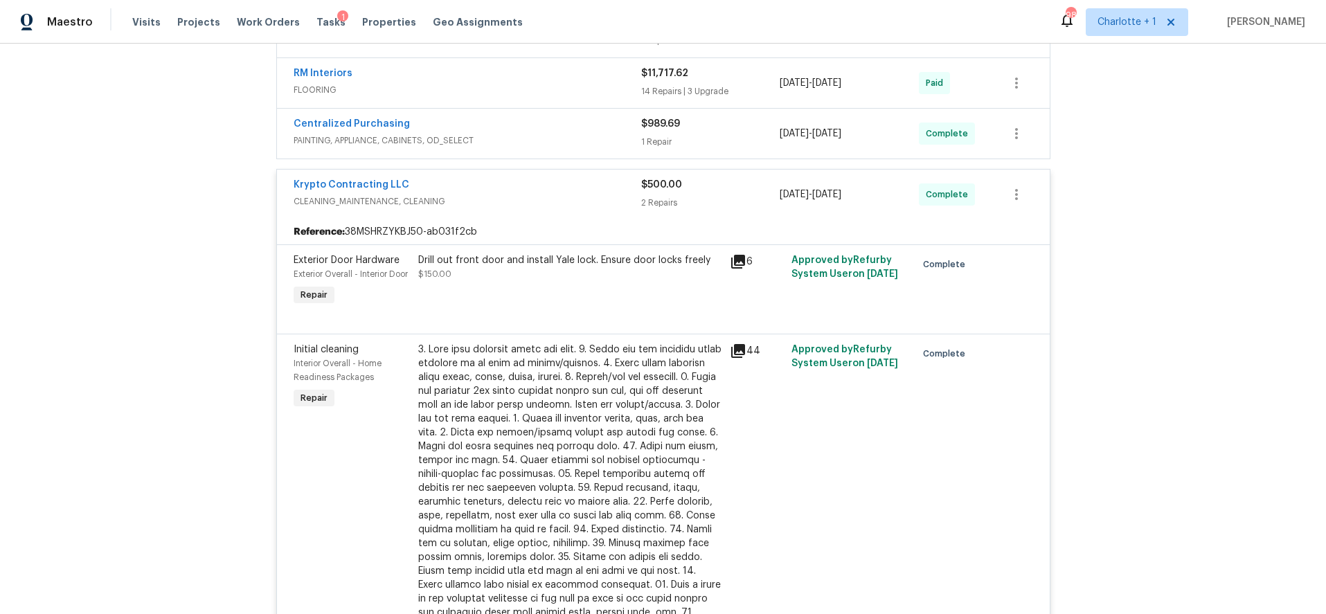
click at [568, 422] on div at bounding box center [569, 488] width 303 height 291
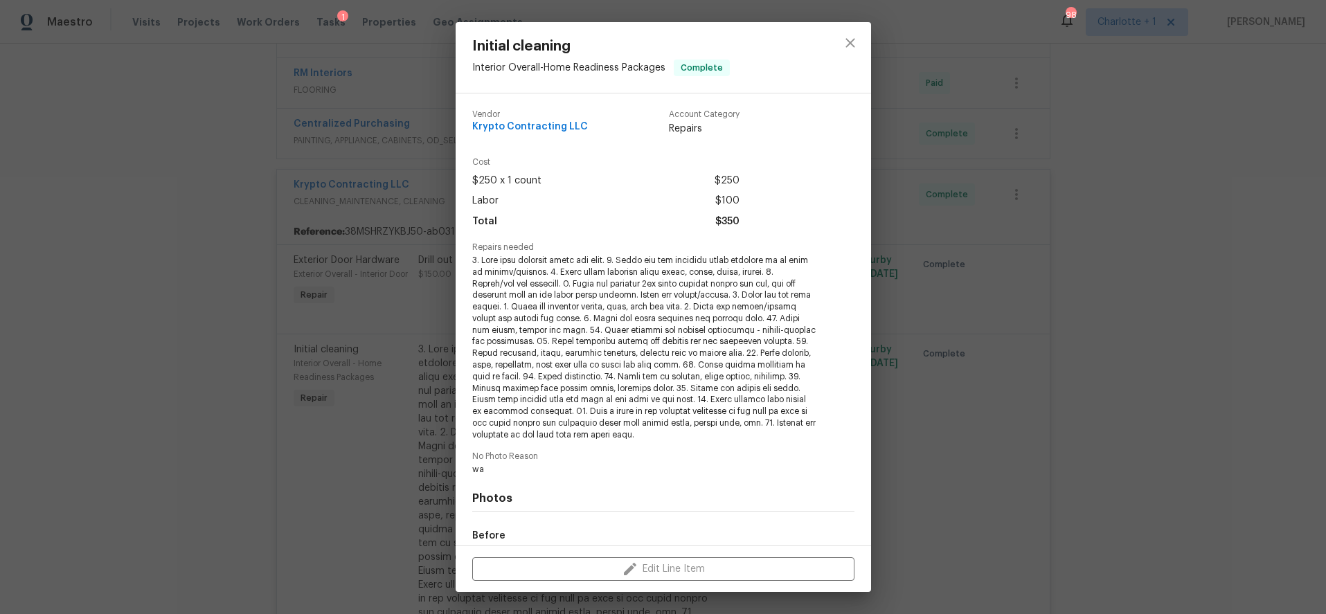
scroll to position [163, 0]
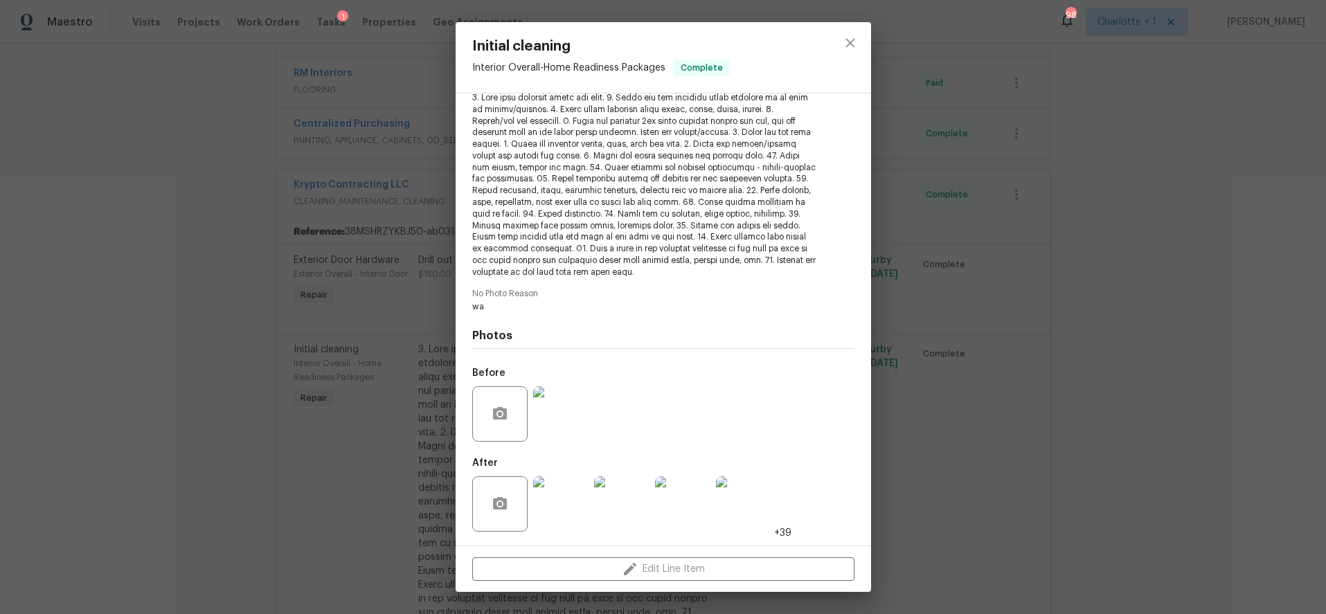
click at [565, 502] on img at bounding box center [560, 504] width 55 height 55
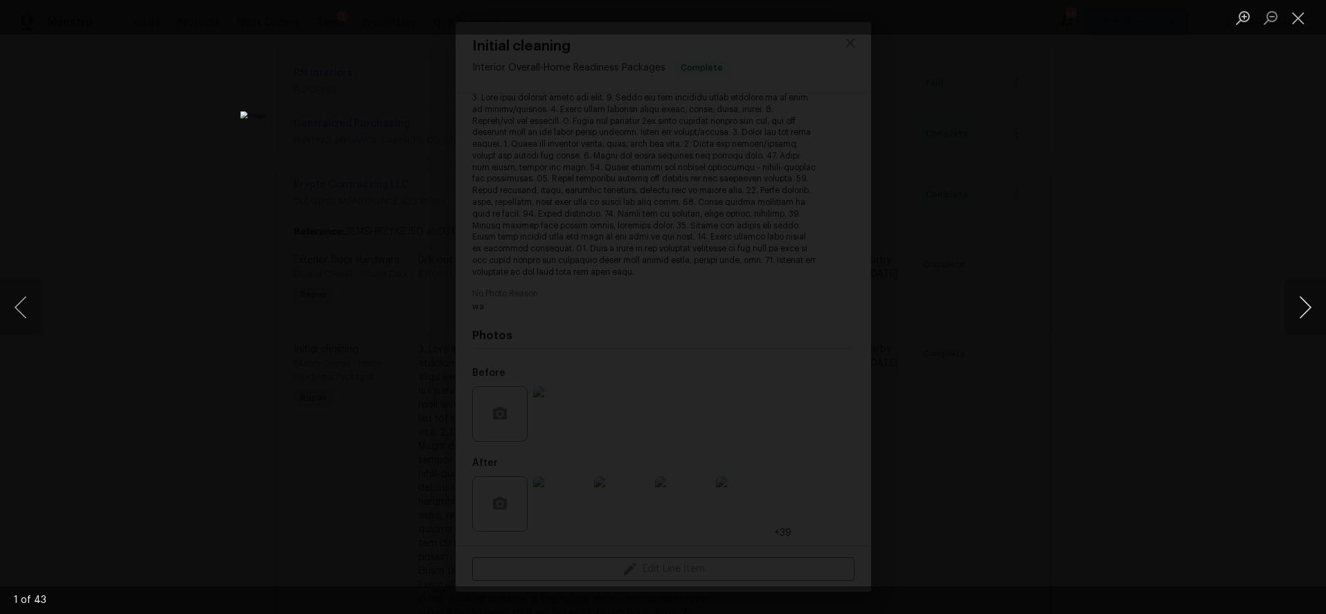
click at [1311, 310] on button "Next image" at bounding box center [1306, 307] width 42 height 55
click at [1311, 311] on button "Next image" at bounding box center [1306, 307] width 42 height 55
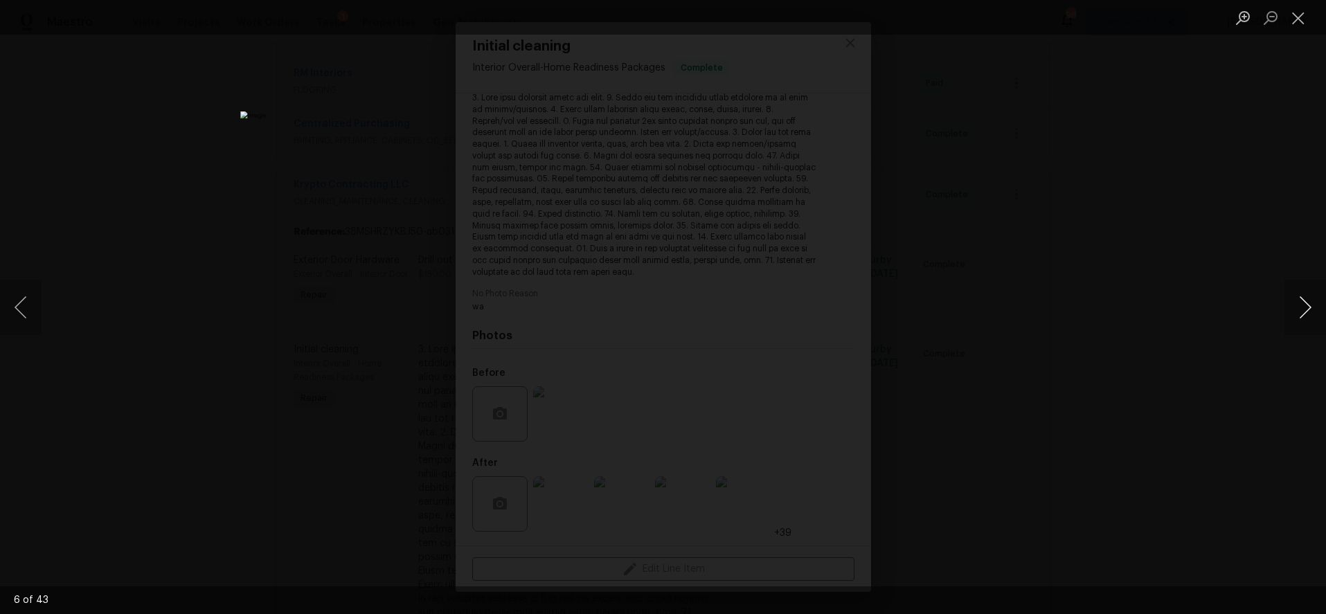
click at [1311, 311] on button "Next image" at bounding box center [1306, 307] width 42 height 55
click at [1312, 310] on button "Next image" at bounding box center [1306, 307] width 42 height 55
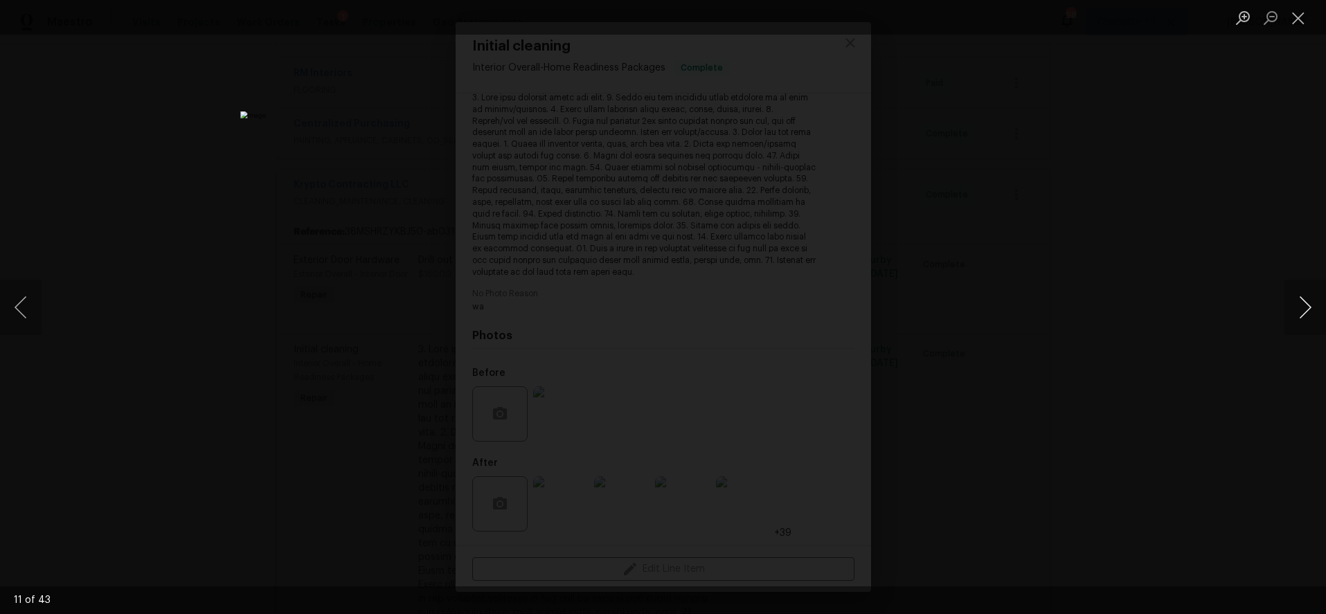
click at [1312, 310] on button "Next image" at bounding box center [1306, 307] width 42 height 55
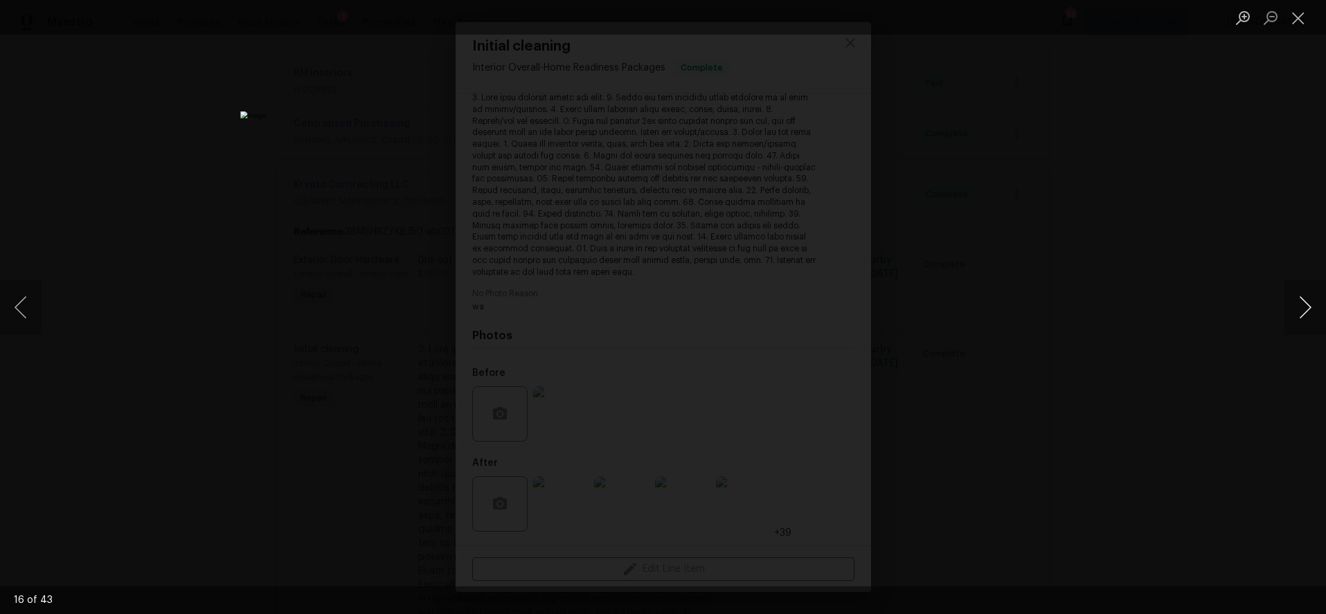
click at [1312, 310] on button "Next image" at bounding box center [1306, 307] width 42 height 55
click at [1312, 309] on button "Next image" at bounding box center [1306, 307] width 42 height 55
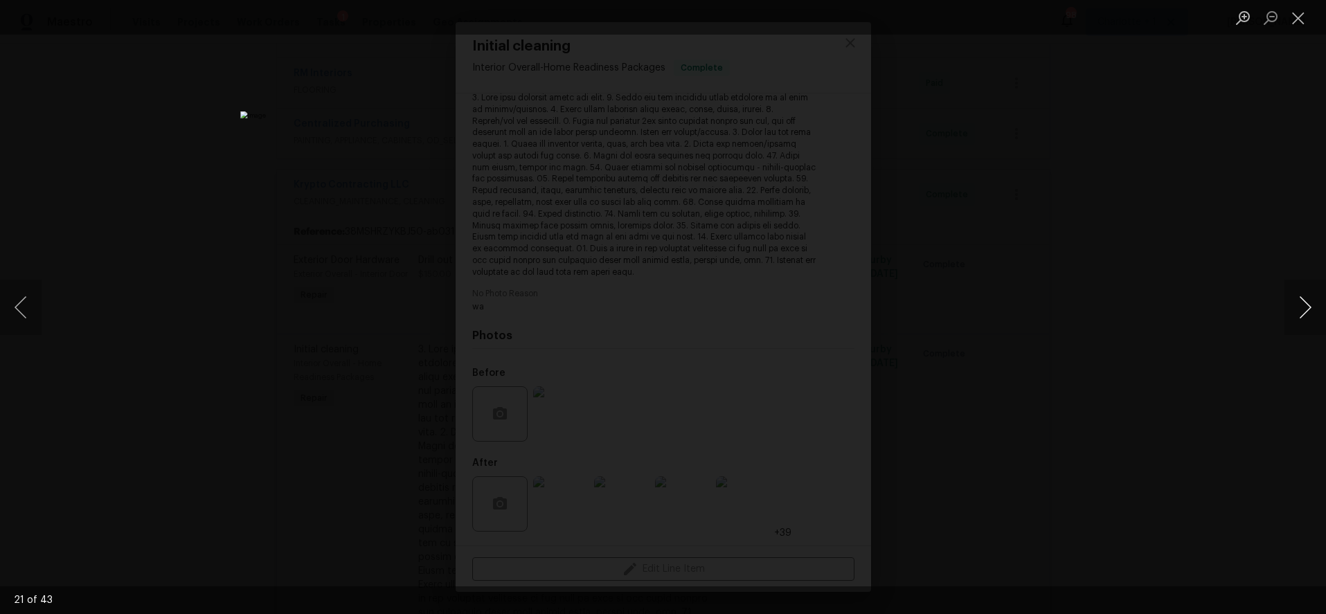
click at [1312, 309] on button "Next image" at bounding box center [1306, 307] width 42 height 55
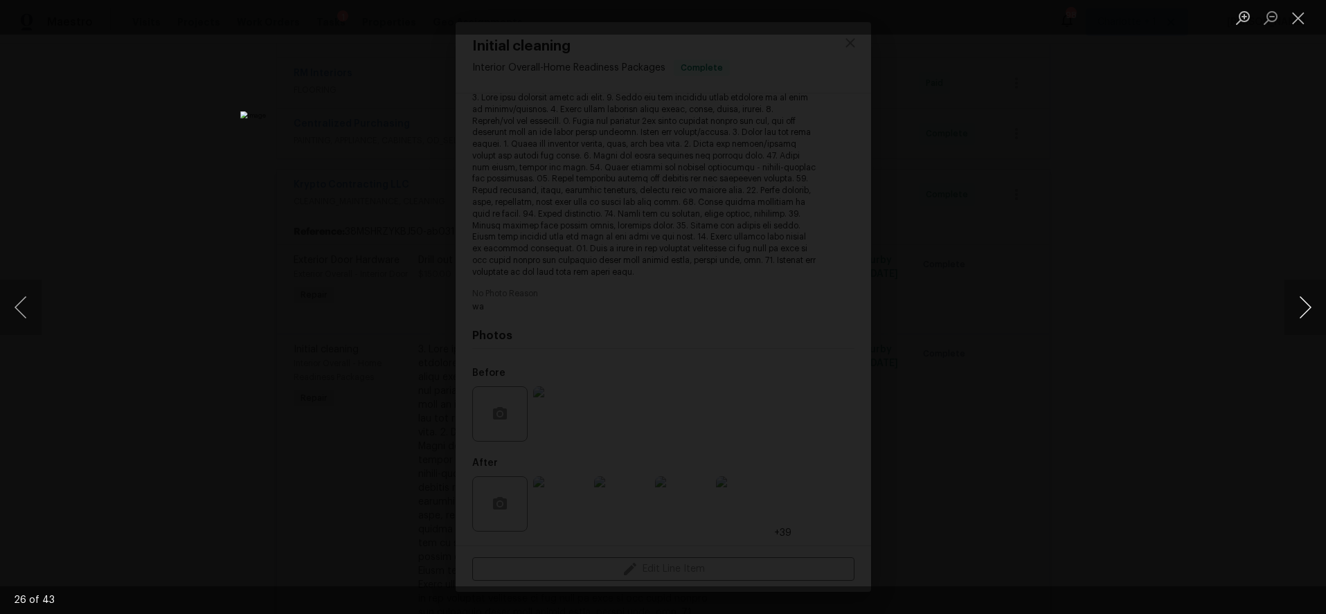
click at [1312, 309] on button "Next image" at bounding box center [1306, 307] width 42 height 55
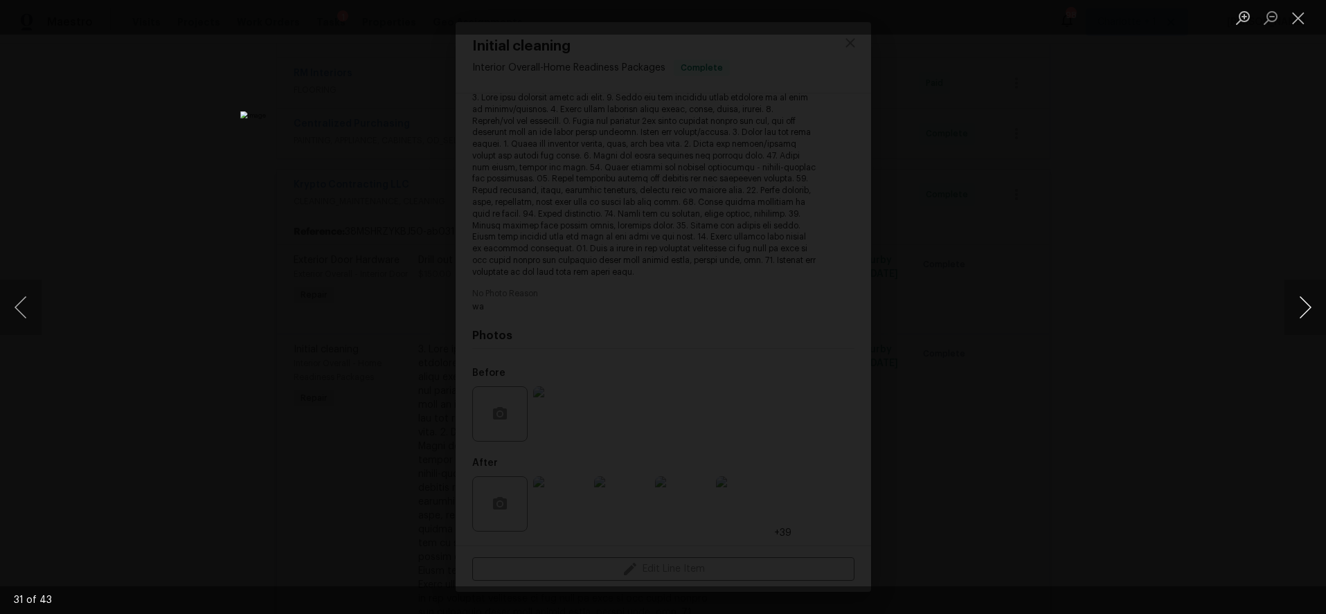
click at [1312, 309] on button "Next image" at bounding box center [1306, 307] width 42 height 55
drag, startPoint x: 1180, startPoint y: 218, endPoint x: 1095, endPoint y: 217, distance: 85.2
click at [1174, 218] on div "Lightbox" at bounding box center [663, 307] width 1326 height 614
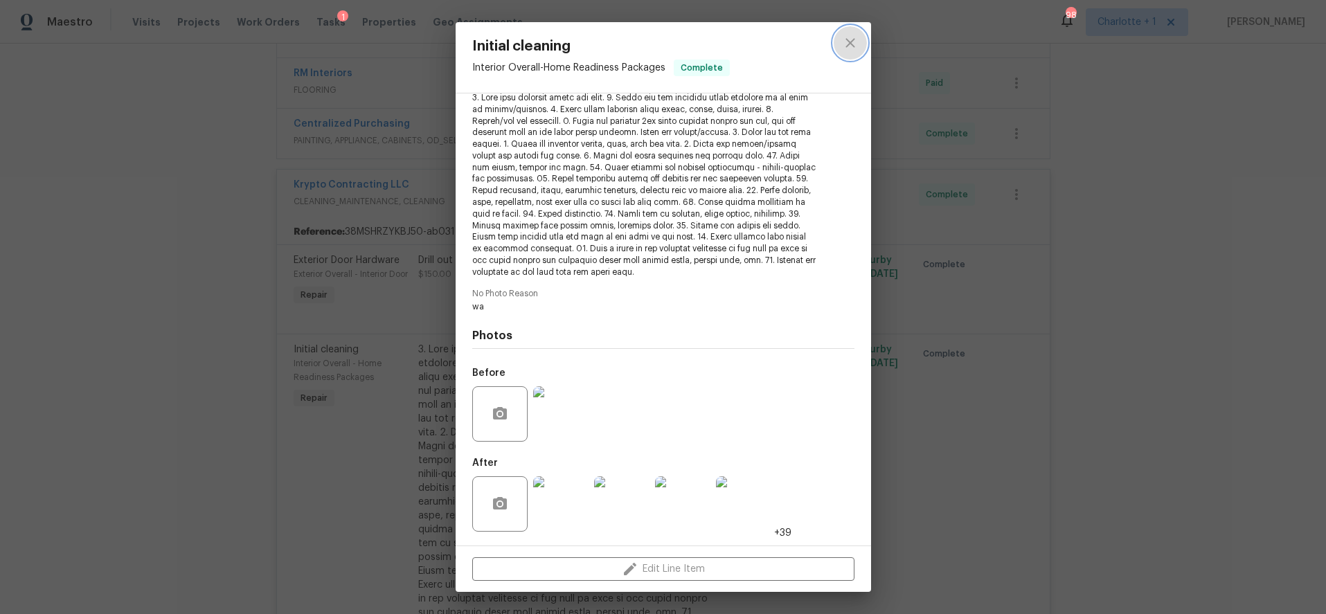
drag, startPoint x: 856, startPoint y: 41, endPoint x: 848, endPoint y: 54, distance: 15.6
click at [856, 41] on icon "close" at bounding box center [850, 43] width 17 height 17
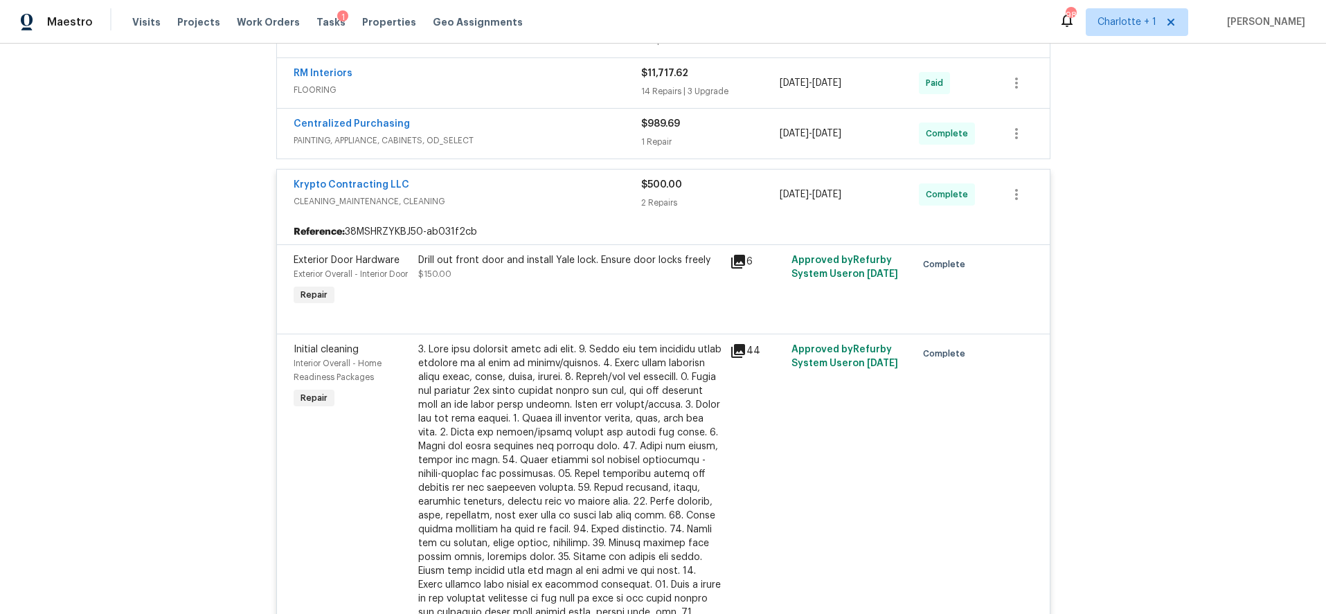
click at [585, 204] on span "CLEANING_MAINTENANCE, CLEANING" at bounding box center [468, 202] width 348 height 14
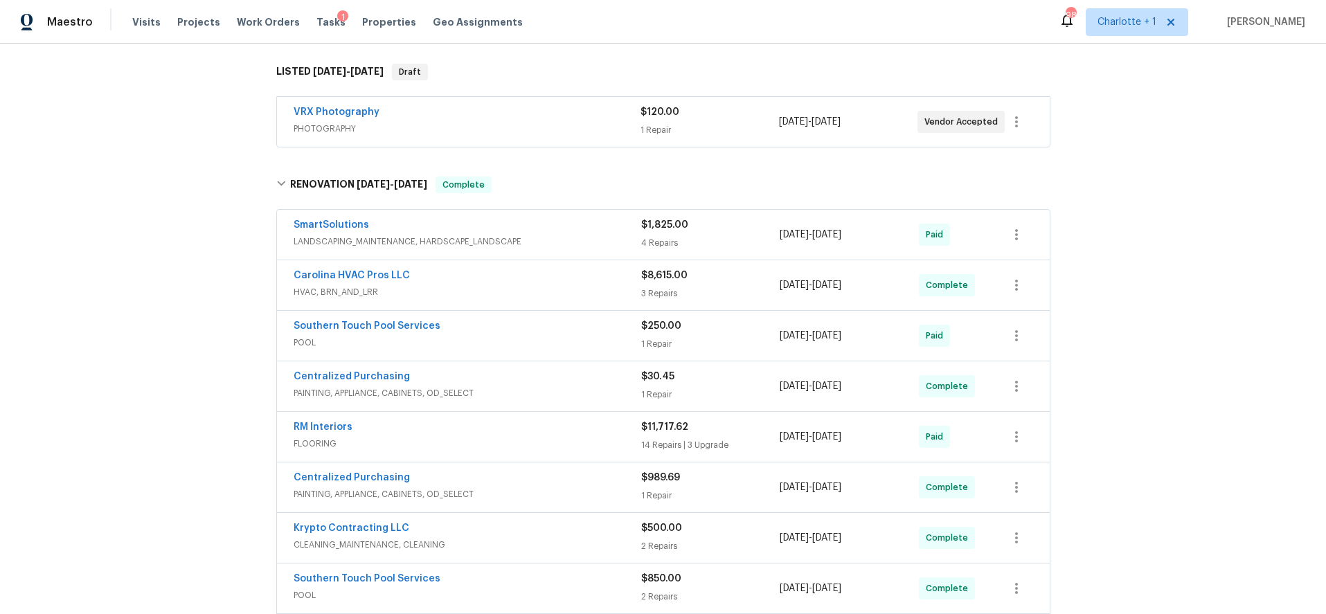
scroll to position [0, 0]
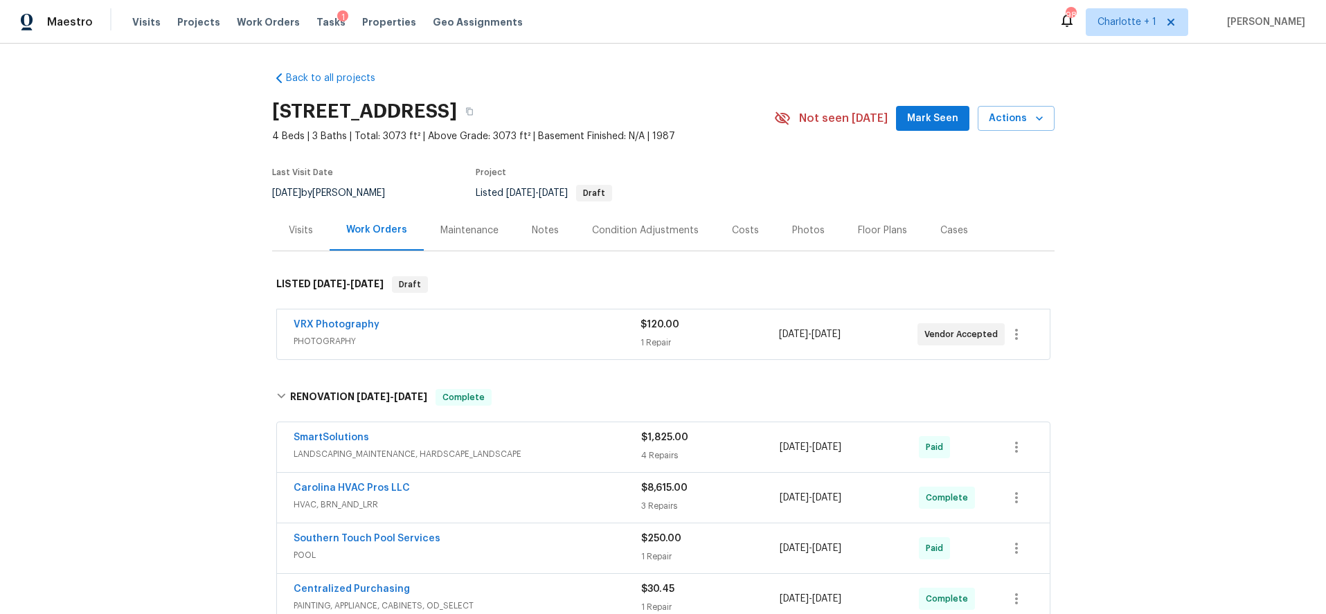
click at [1219, 196] on div "Back to all projects 1047 Mallard Dr, Rock Hill, SC 29732 4 Beds | 3 Baths | To…" at bounding box center [663, 329] width 1326 height 571
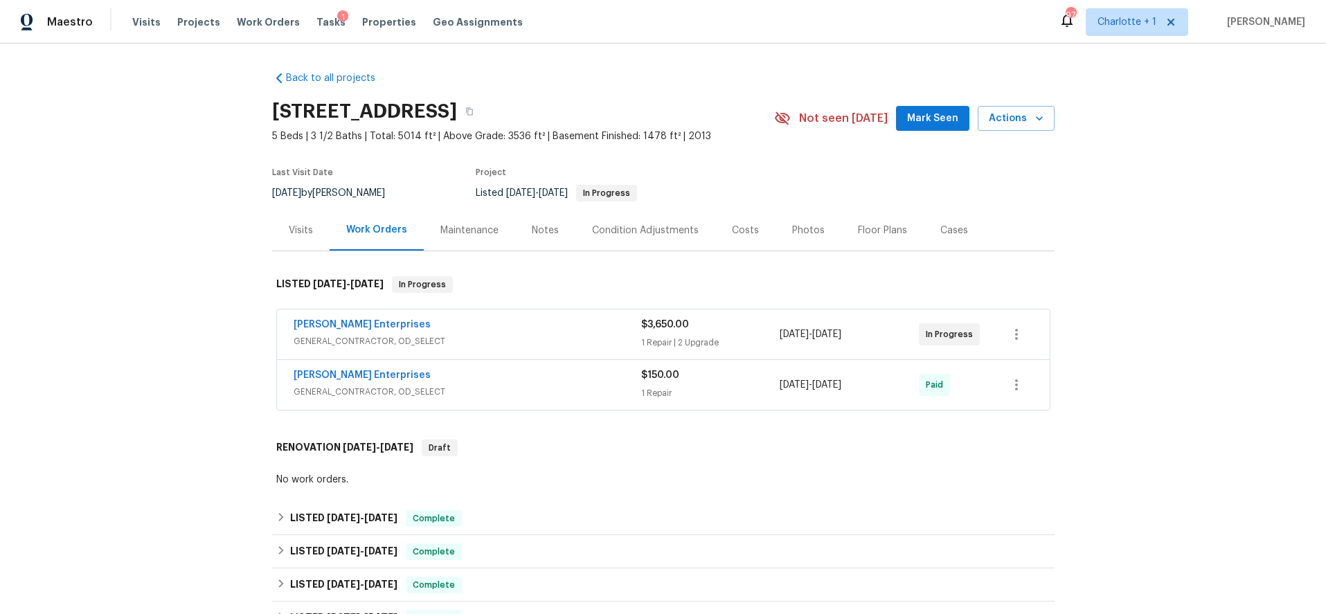
click at [516, 332] on div "[PERSON_NAME] Enterprises" at bounding box center [468, 326] width 348 height 17
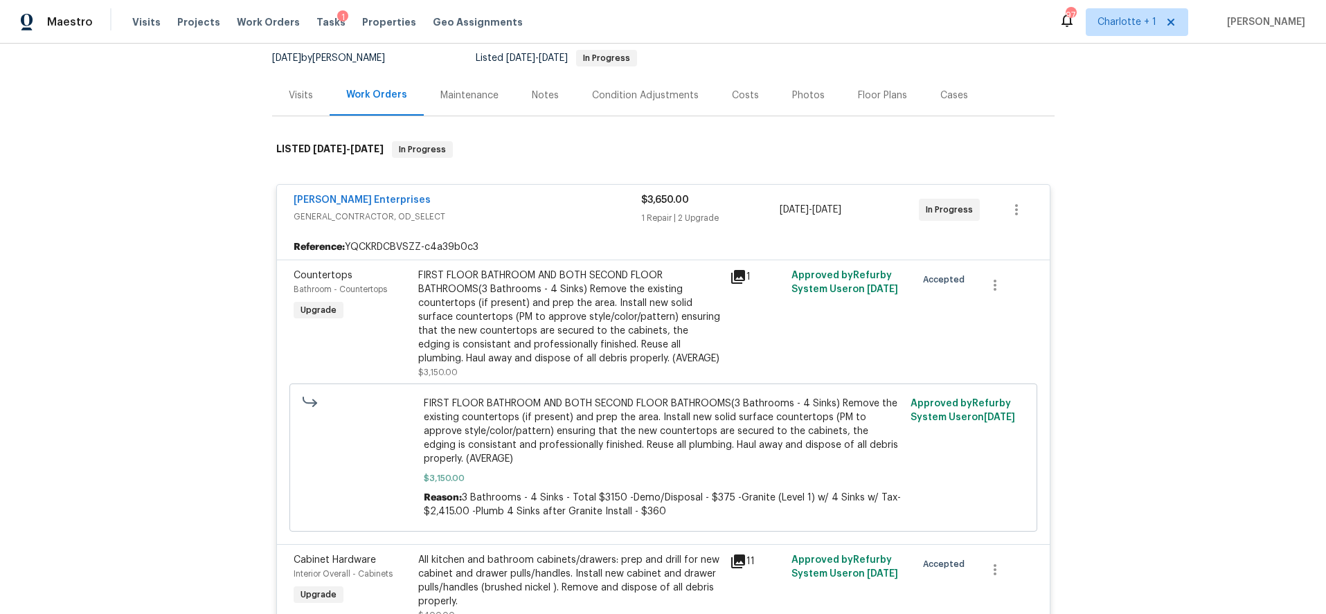
scroll to position [106, 0]
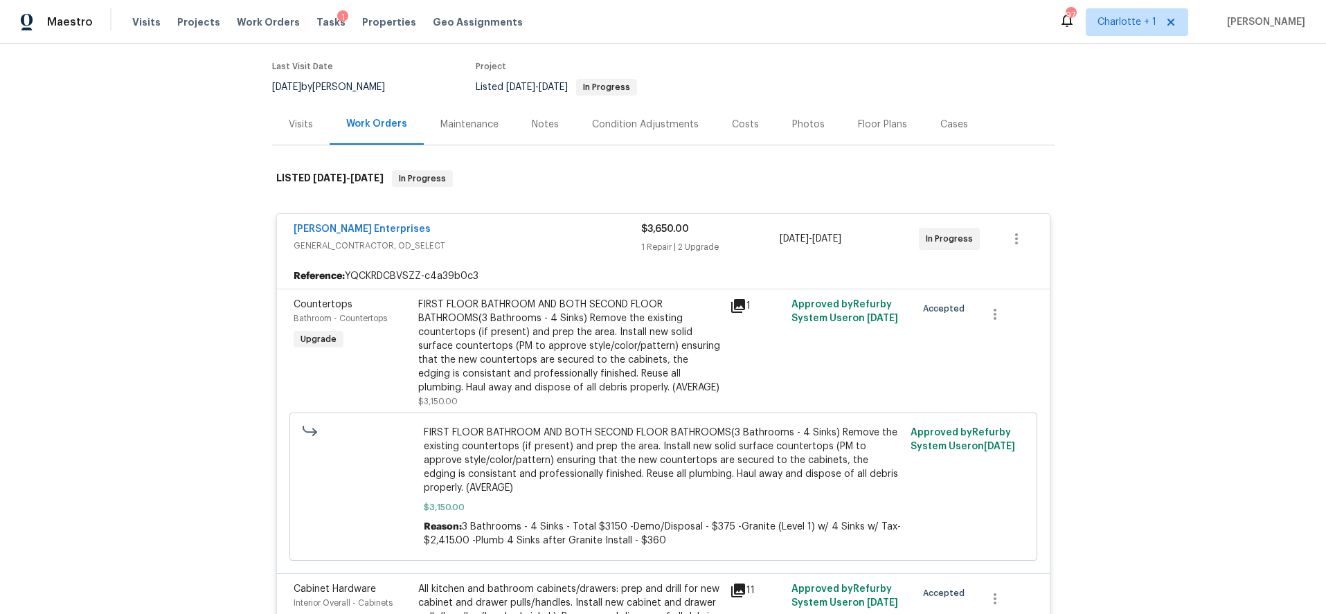
click at [515, 232] on div "[PERSON_NAME] Enterprises" at bounding box center [468, 230] width 348 height 17
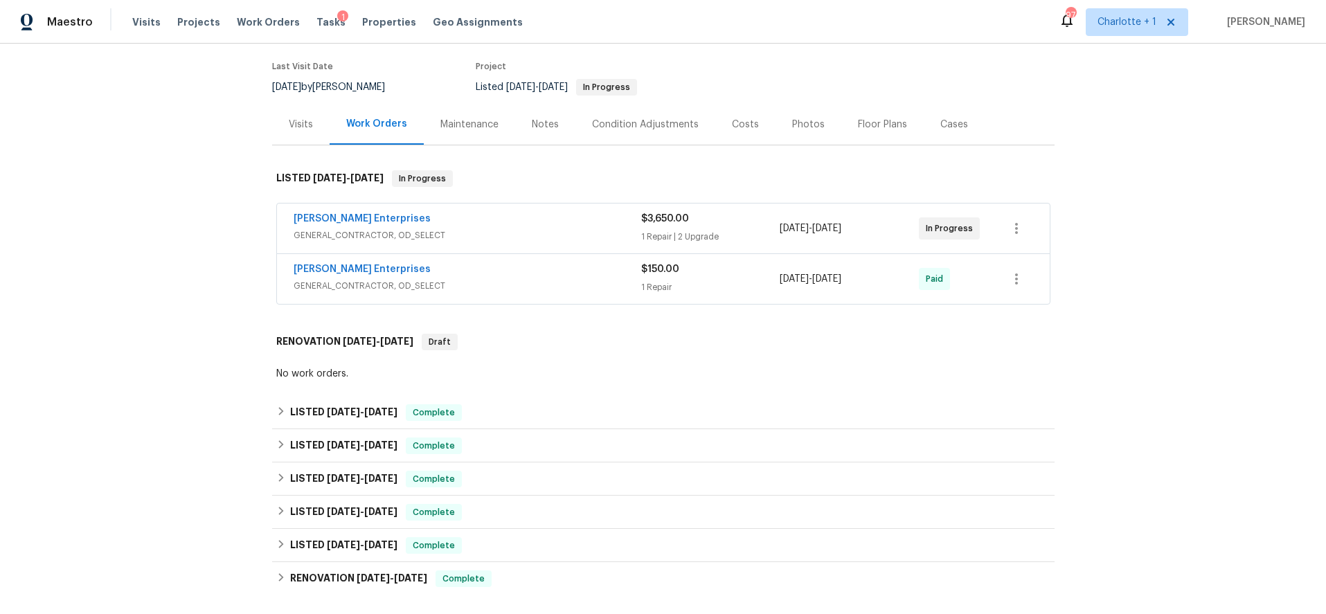
click at [1096, 206] on div "Back to all projects [STREET_ADDRESS] 5 Beds | 3 1/2 Baths | Total: 5014 ft² | …" at bounding box center [663, 329] width 1326 height 571
click at [139, 159] on div "Back to all projects [STREET_ADDRESS] 5 Beds | 3 1/2 Baths | Total: 5014 ft² | …" at bounding box center [663, 329] width 1326 height 571
click at [1187, 173] on div "Back to all projects [STREET_ADDRESS] 5 Beds | 3 1/2 Baths | Total: 5014 ft² | …" at bounding box center [663, 329] width 1326 height 571
drag, startPoint x: 33, startPoint y: 129, endPoint x: 344, endPoint y: 7, distance: 334.1
click at [39, 127] on div "Back to all projects [STREET_ADDRESS] 5 Beds | 3 1/2 Baths | Total: 5014 ft² | …" at bounding box center [663, 329] width 1326 height 571
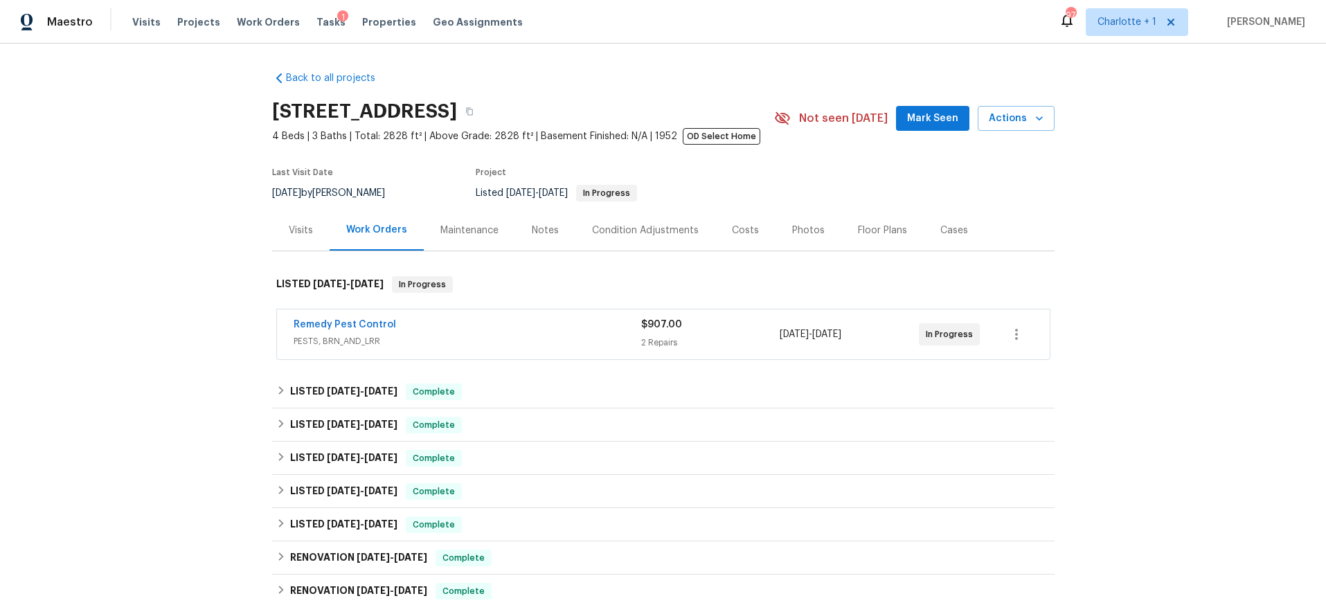
click at [504, 323] on div "Remedy Pest Control" at bounding box center [468, 326] width 348 height 17
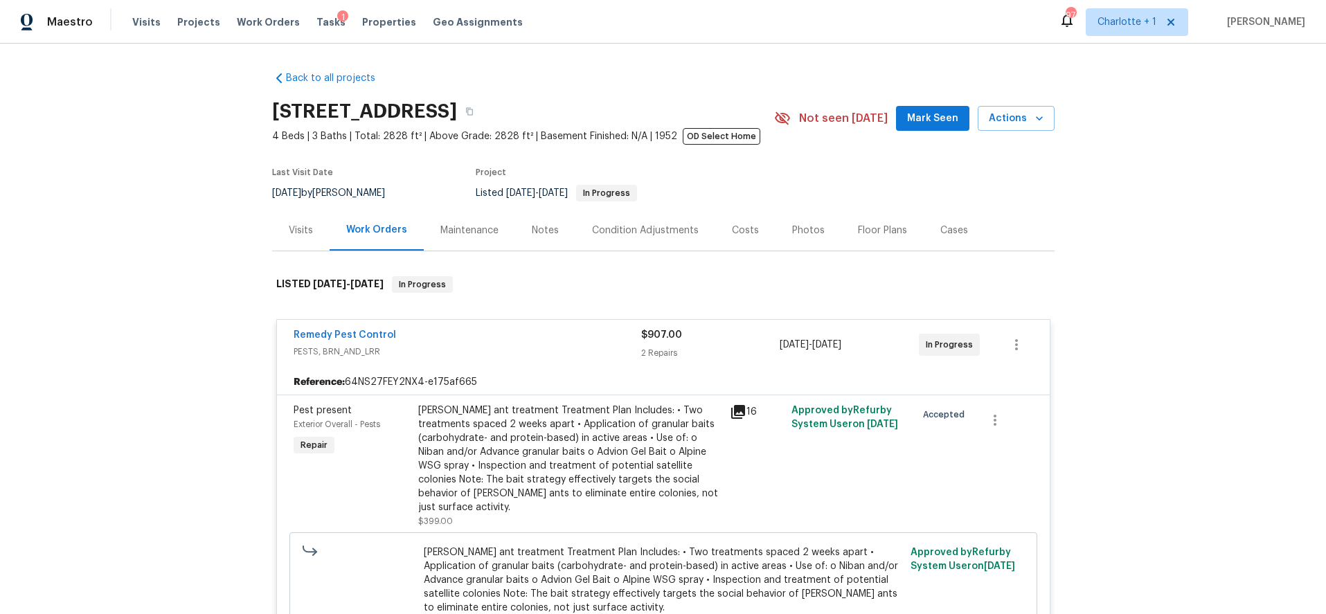
drag, startPoint x: 515, startPoint y: 340, endPoint x: 749, endPoint y: 85, distance: 346.6
click at [514, 340] on div "Remedy Pest Control" at bounding box center [468, 336] width 348 height 17
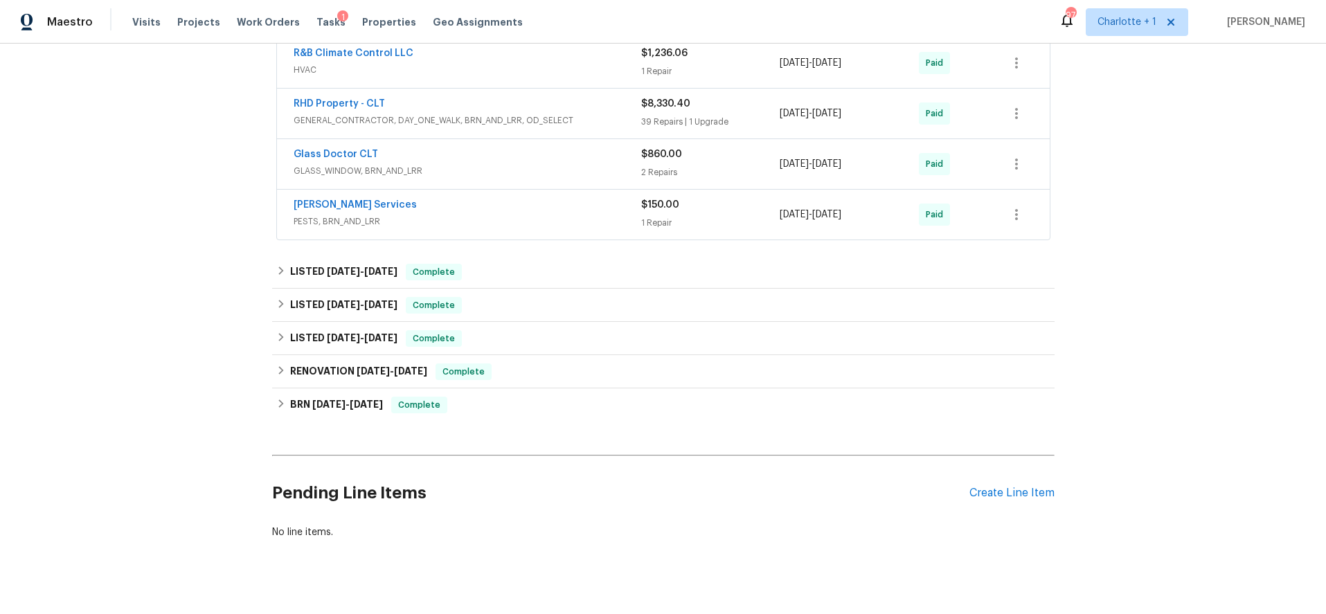
scroll to position [605, 0]
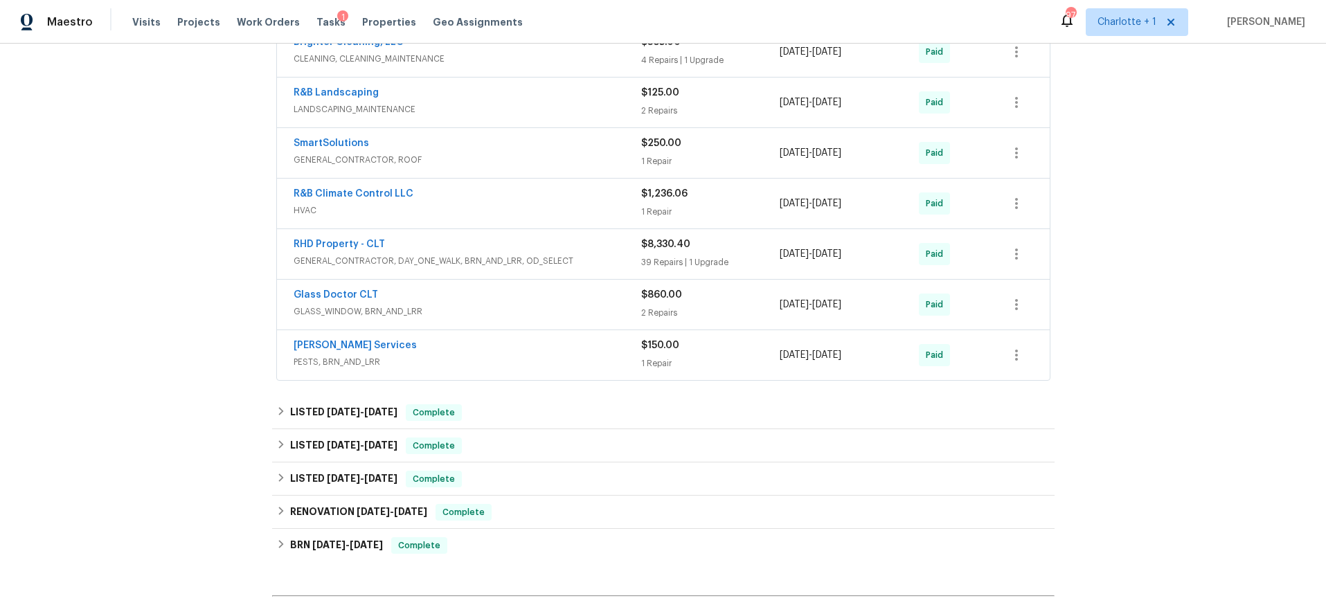
scroll to position [435, 0]
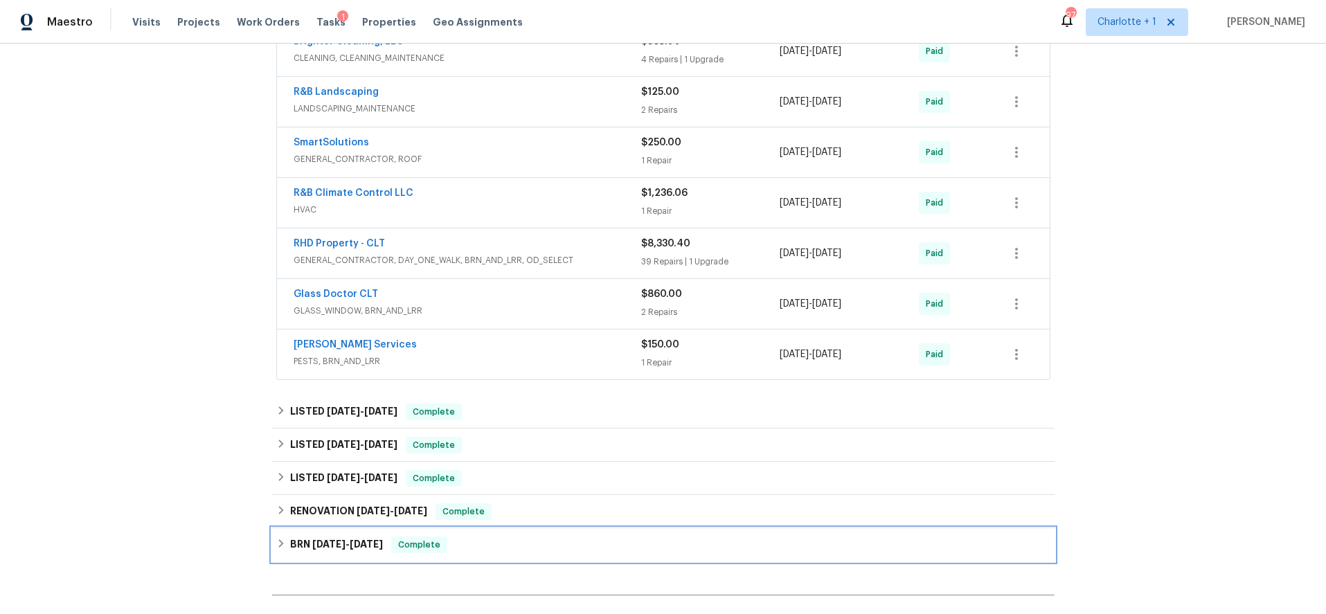
click at [303, 542] on h6 "BRN [DATE] - [DATE]" at bounding box center [336, 545] width 93 height 17
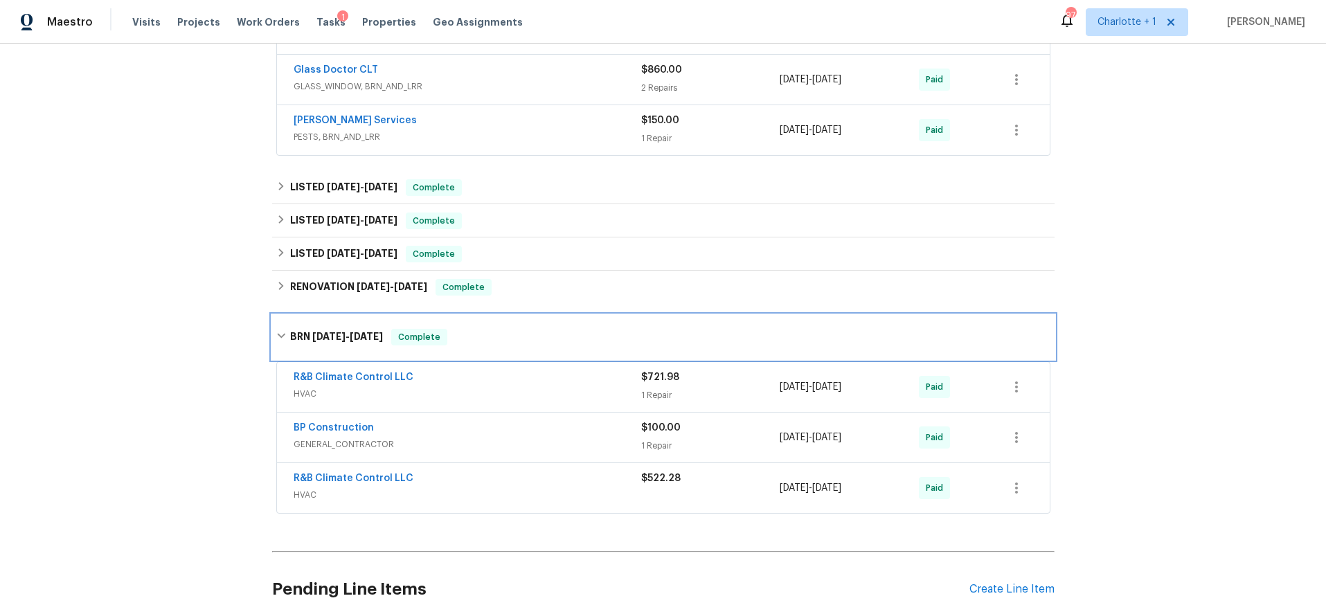
scroll to position [668, 0]
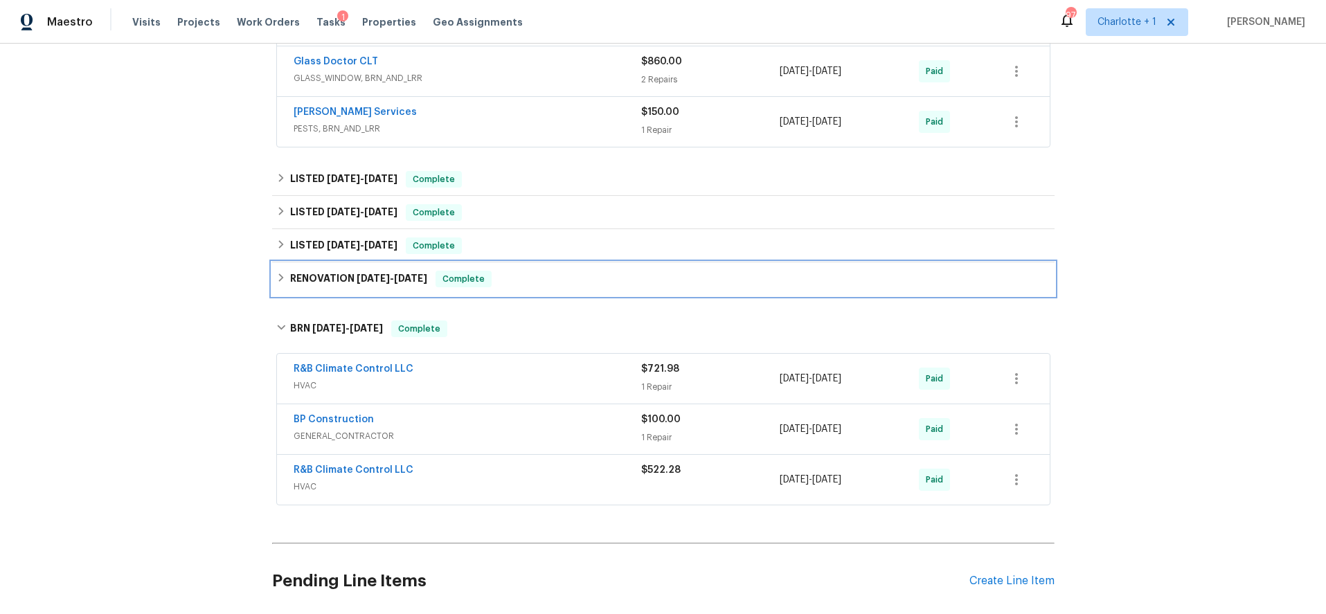
click at [331, 278] on h6 "RENOVATION [DATE] - [DATE]" at bounding box center [358, 279] width 137 height 17
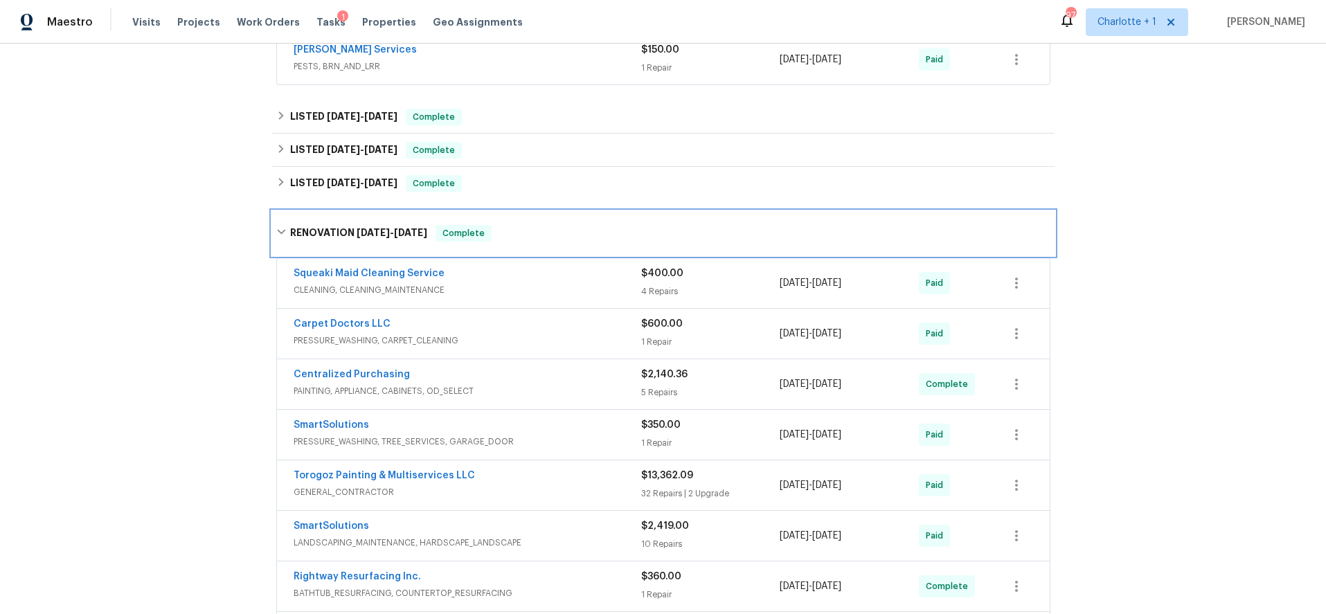
scroll to position [610, 0]
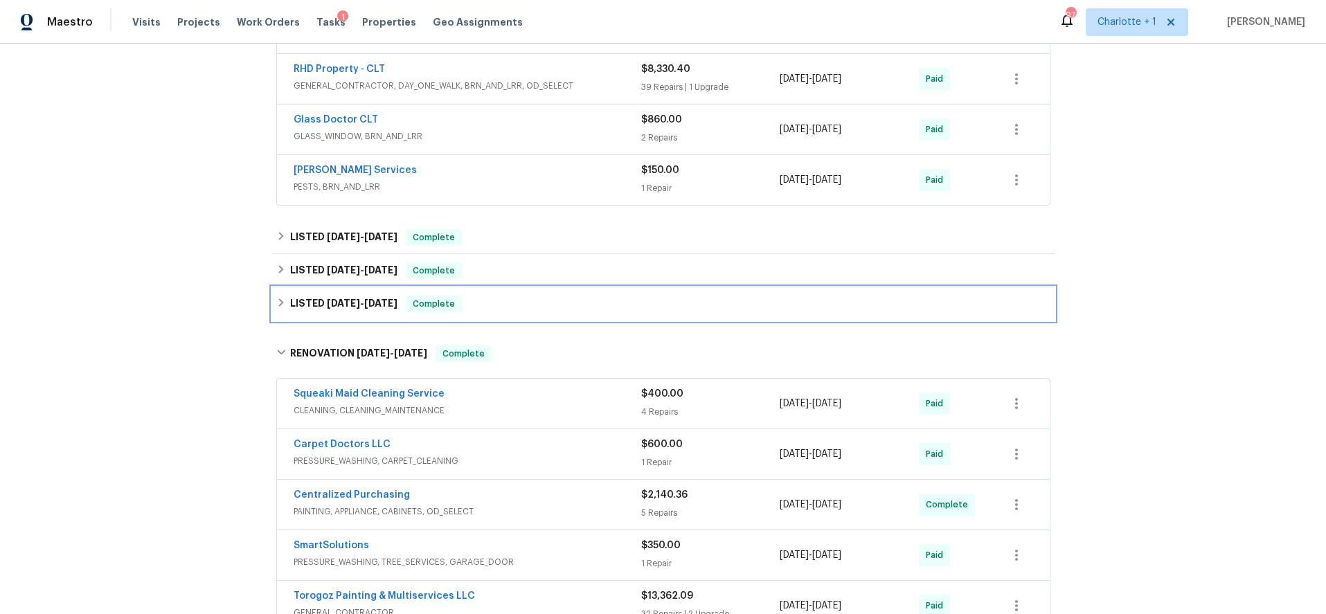
click at [314, 301] on h6 "LISTED [DATE] - [DATE]" at bounding box center [343, 304] width 107 height 17
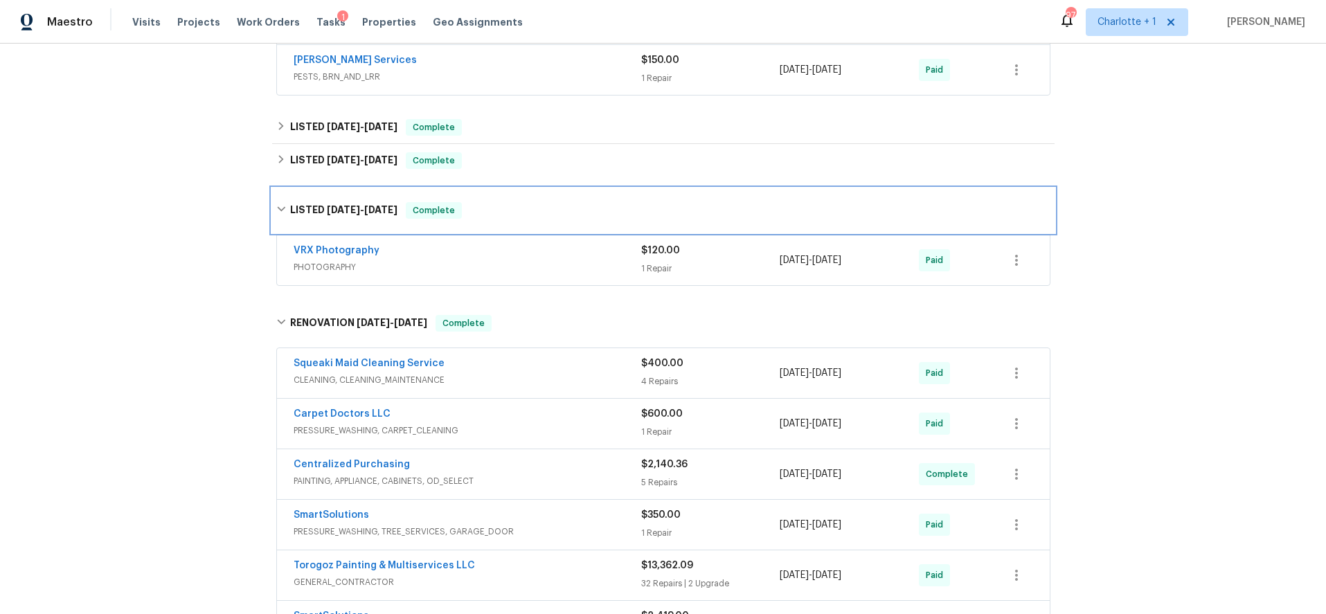
scroll to position [726, 0]
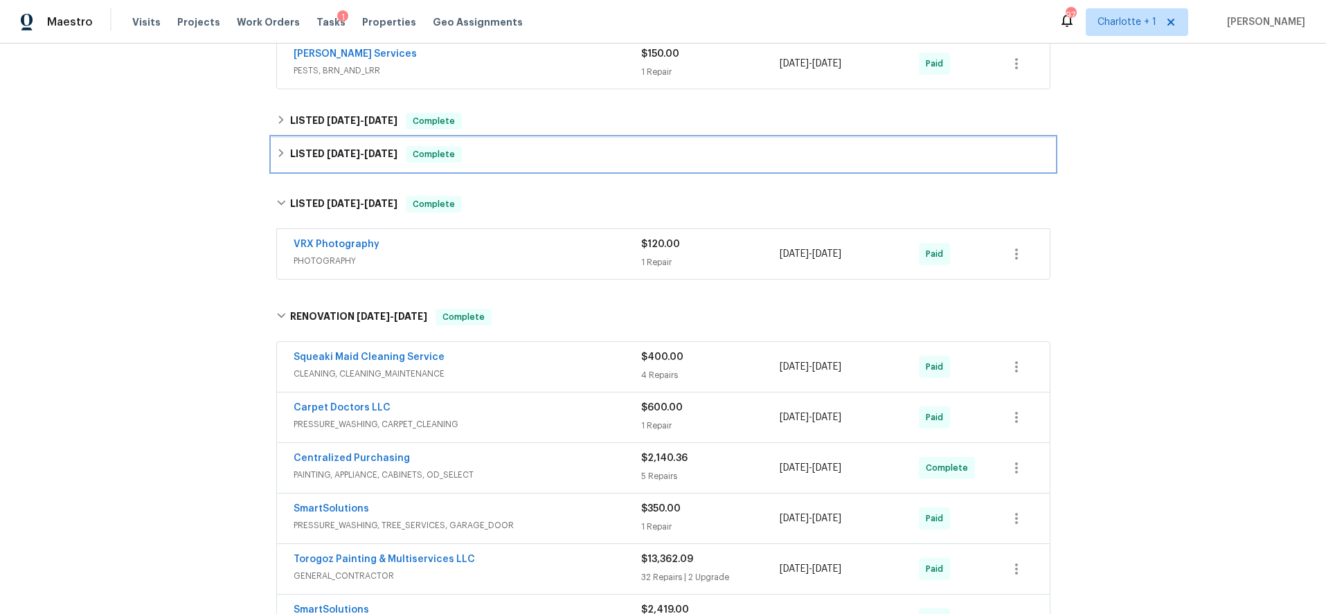
click at [336, 161] on h6 "LISTED [DATE] - [DATE]" at bounding box center [343, 154] width 107 height 17
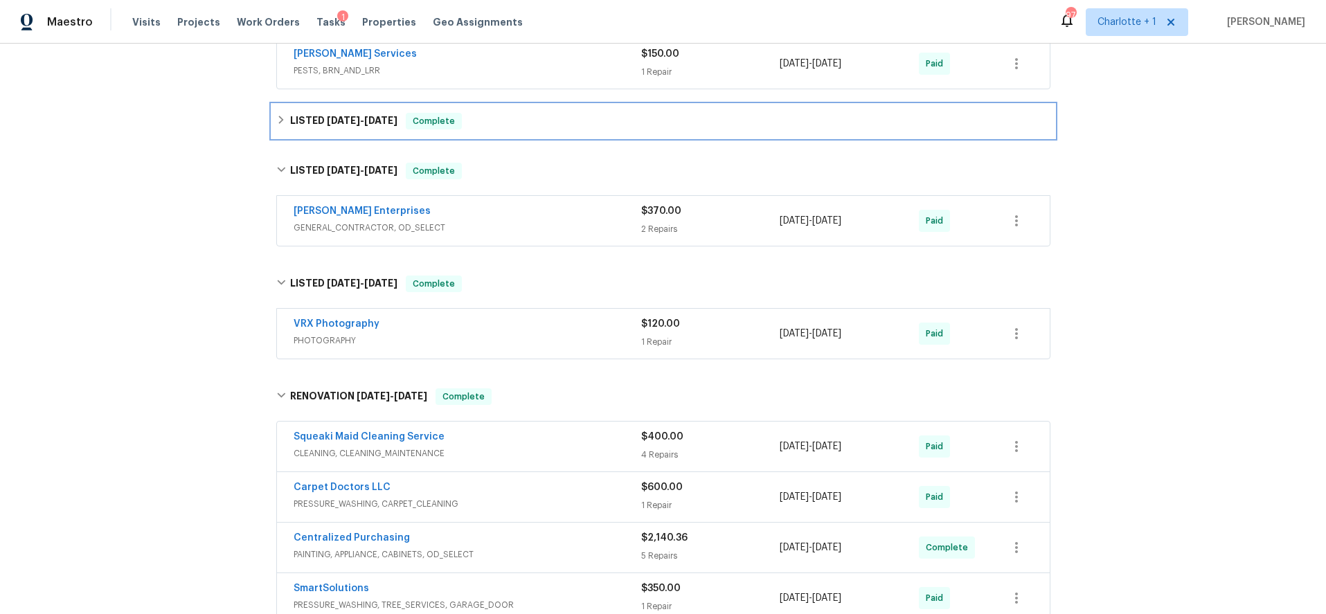
click at [334, 129] on h6 "LISTED [DATE] - [DATE]" at bounding box center [343, 121] width 107 height 17
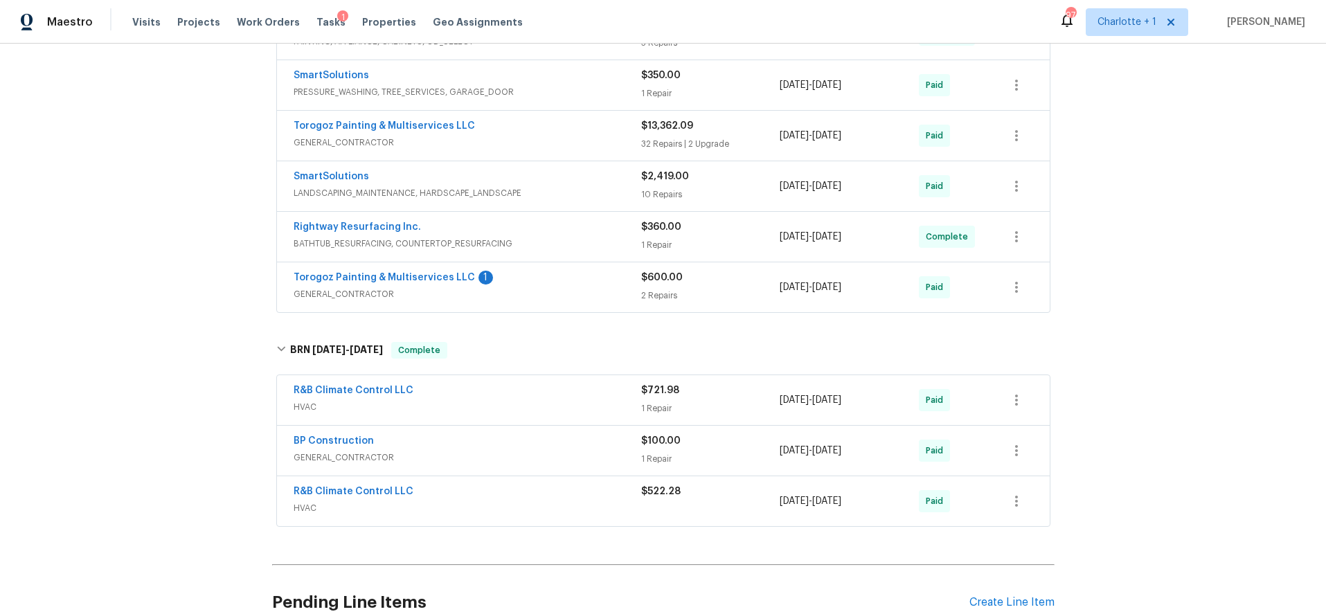
scroll to position [1447, 0]
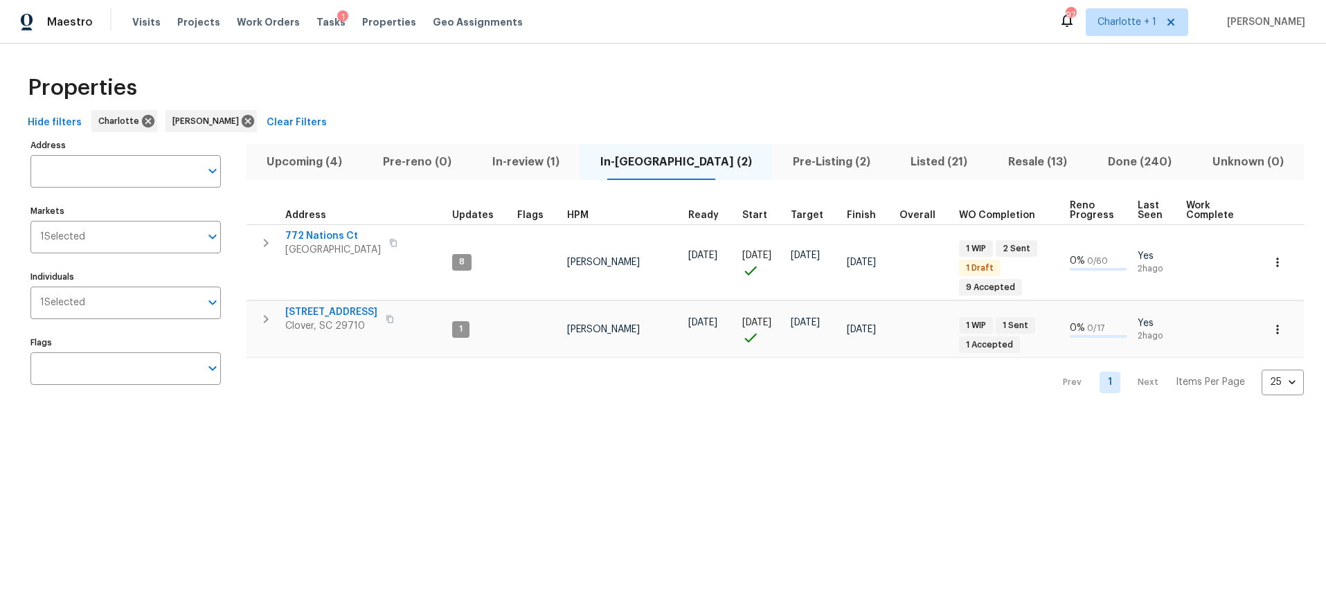
click at [867, 78] on div "Properties" at bounding box center [663, 88] width 1282 height 44
click at [538, 164] on span "In-review (1)" at bounding box center [526, 161] width 91 height 19
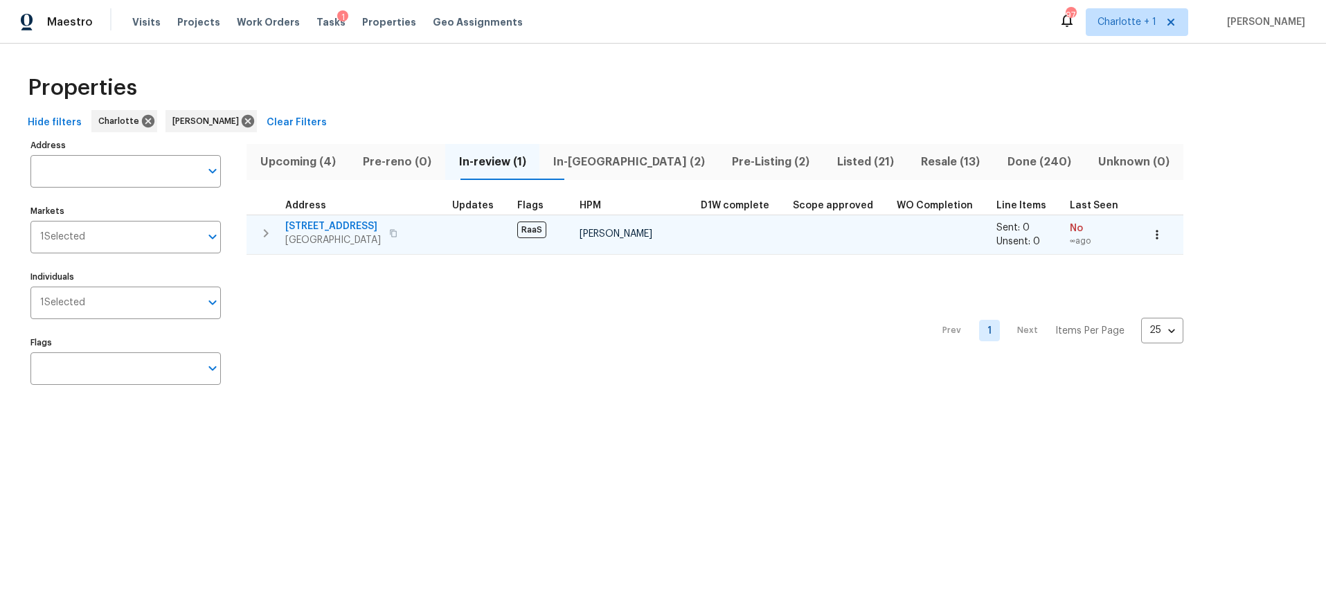
click at [353, 229] on span "2520 Barrington Ct" at bounding box center [333, 227] width 96 height 14
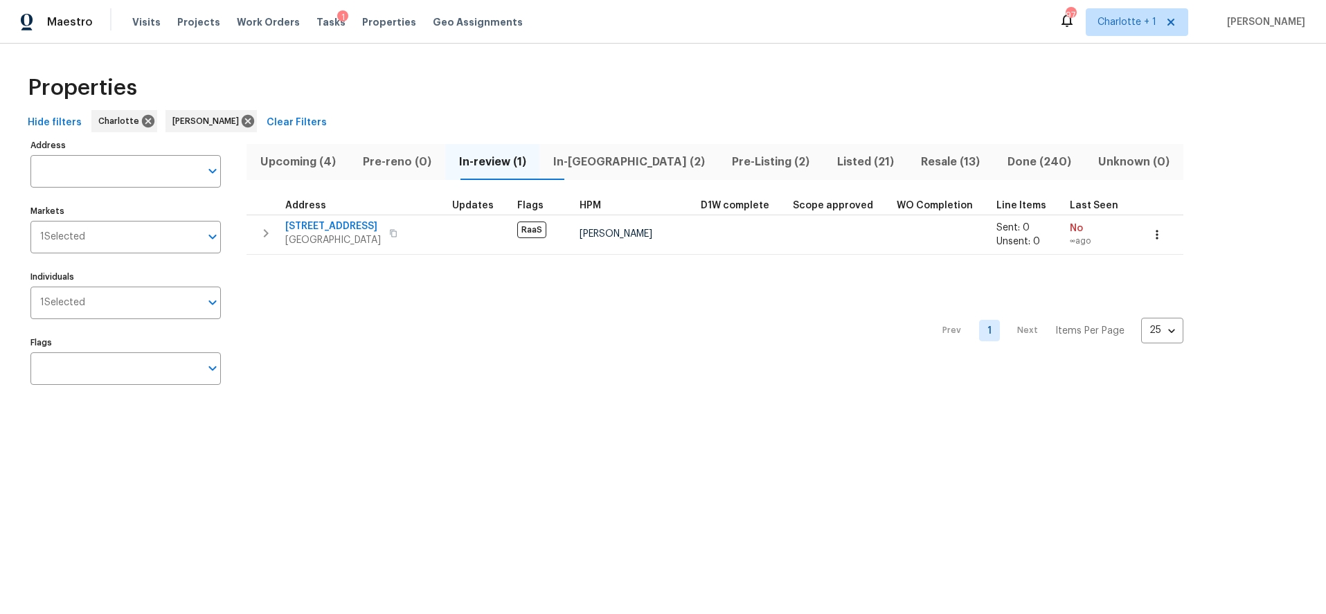
click at [790, 313] on div "Prev 1 Next Items Per Page 25 25 ​" at bounding box center [715, 327] width 937 height 144
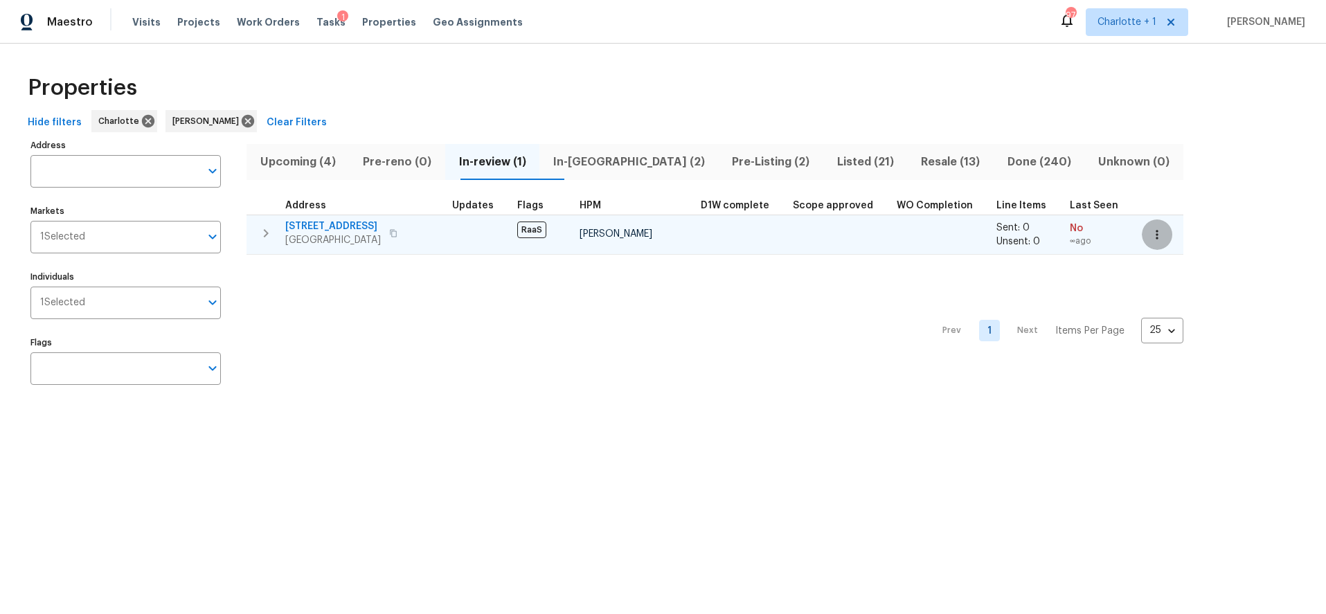
click at [1151, 233] on icon "button" at bounding box center [1158, 235] width 14 height 14
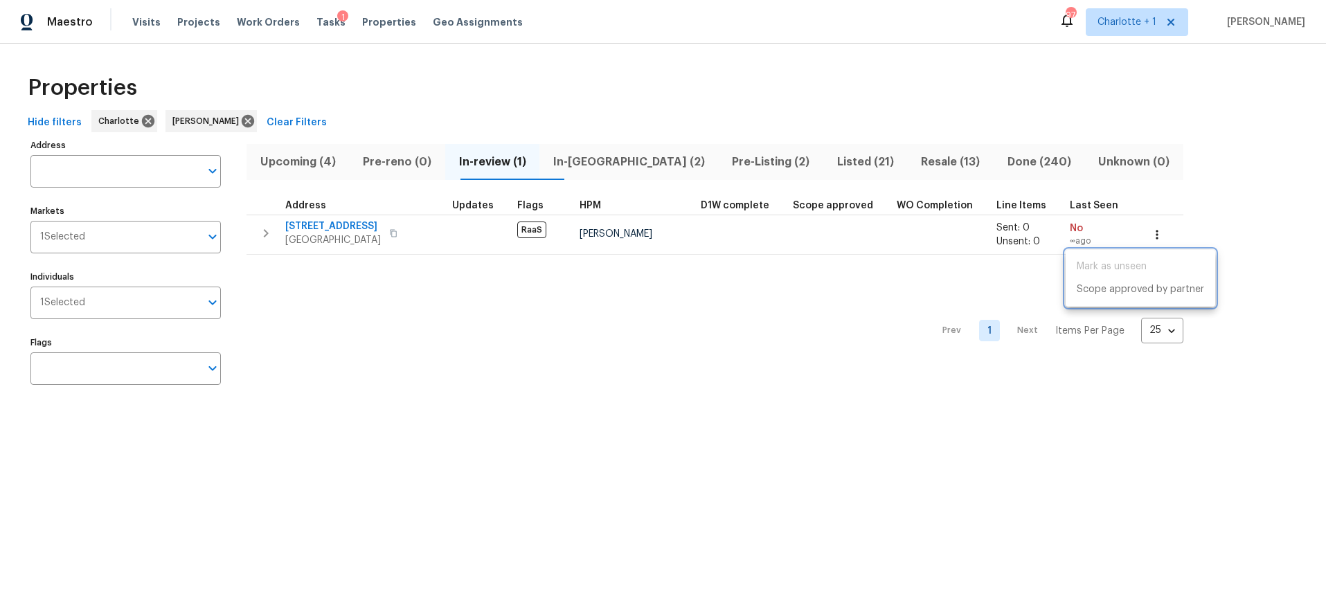
click at [619, 305] on div at bounding box center [663, 307] width 1326 height 614
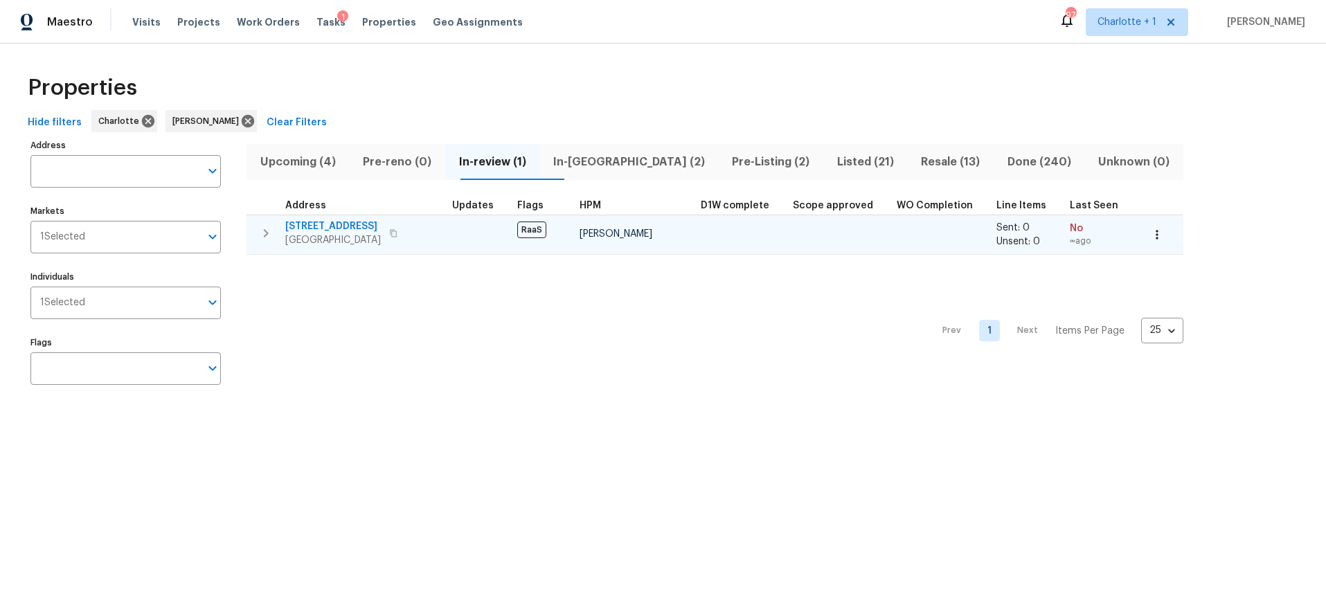
click at [344, 226] on span "2520 Barrington Ct" at bounding box center [333, 227] width 96 height 14
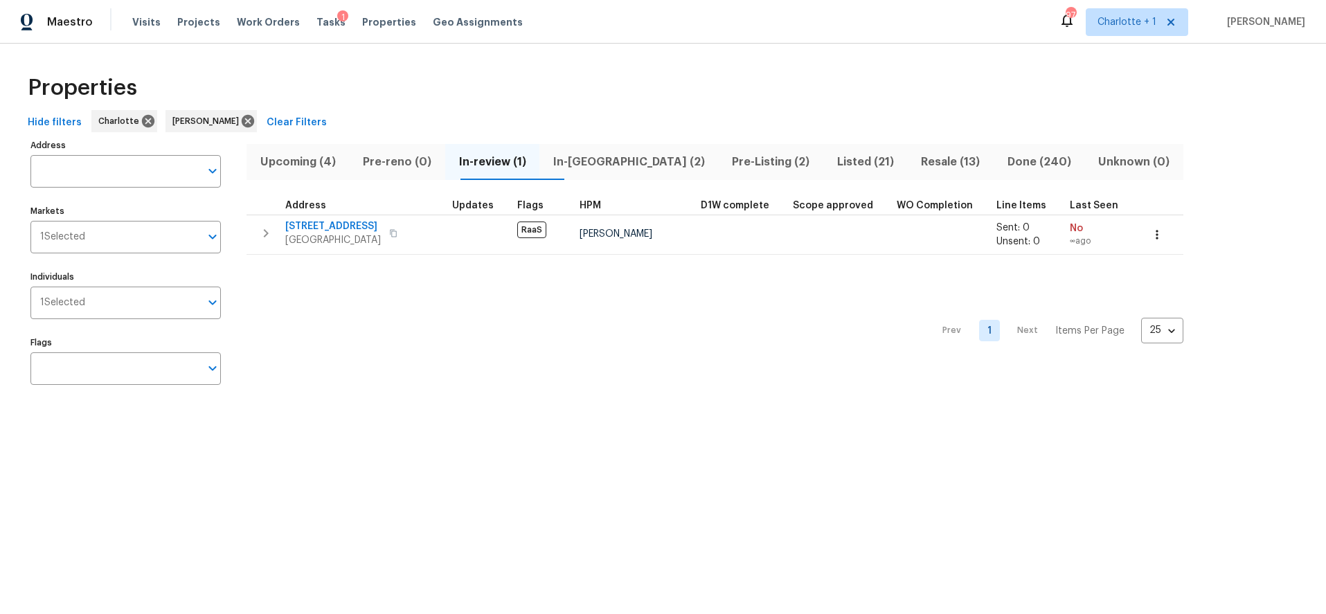
click at [537, 109] on div "Properties" at bounding box center [663, 88] width 1282 height 44
click at [629, 50] on div "Properties Hide filters Charlotte Billy Towle Clear Filters Address Address Mar…" at bounding box center [663, 233] width 1326 height 378
click at [355, 414] on div "Properties Hide filters Charlotte Billy Towle Clear Filters Address Address Mar…" at bounding box center [663, 233] width 1326 height 378
click at [589, 163] on span "In-reno (2)" at bounding box center [629, 161] width 162 height 19
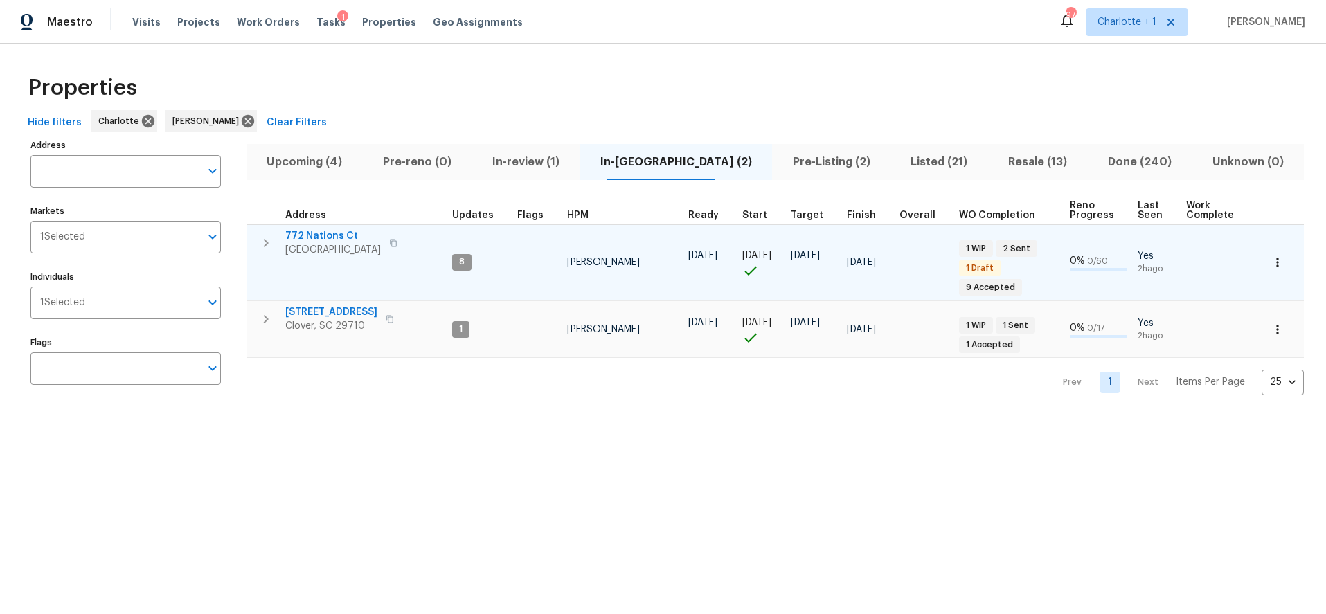
click at [267, 242] on icon "button" at bounding box center [266, 243] width 5 height 8
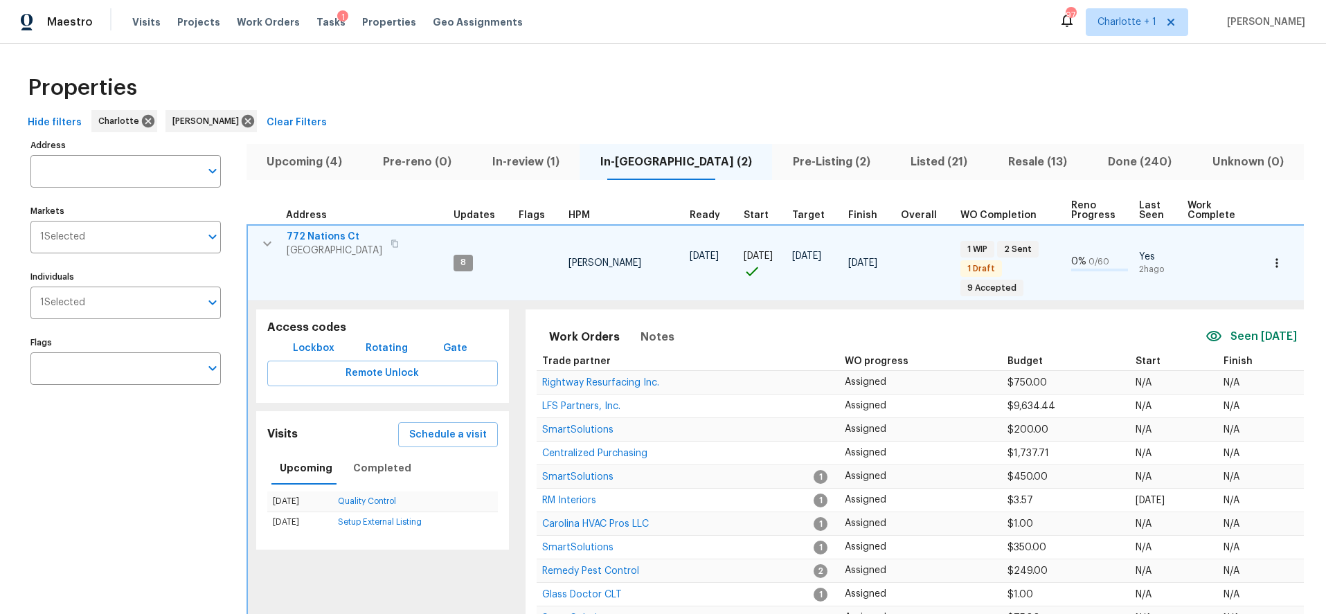
click at [325, 238] on span "772 Nations Ct" at bounding box center [335, 237] width 96 height 14
click at [251, 239] on td "772 Nations Ct Rock Hill, SC 29730" at bounding box center [348, 244] width 200 height 36
click at [259, 241] on icon "button" at bounding box center [267, 244] width 17 height 17
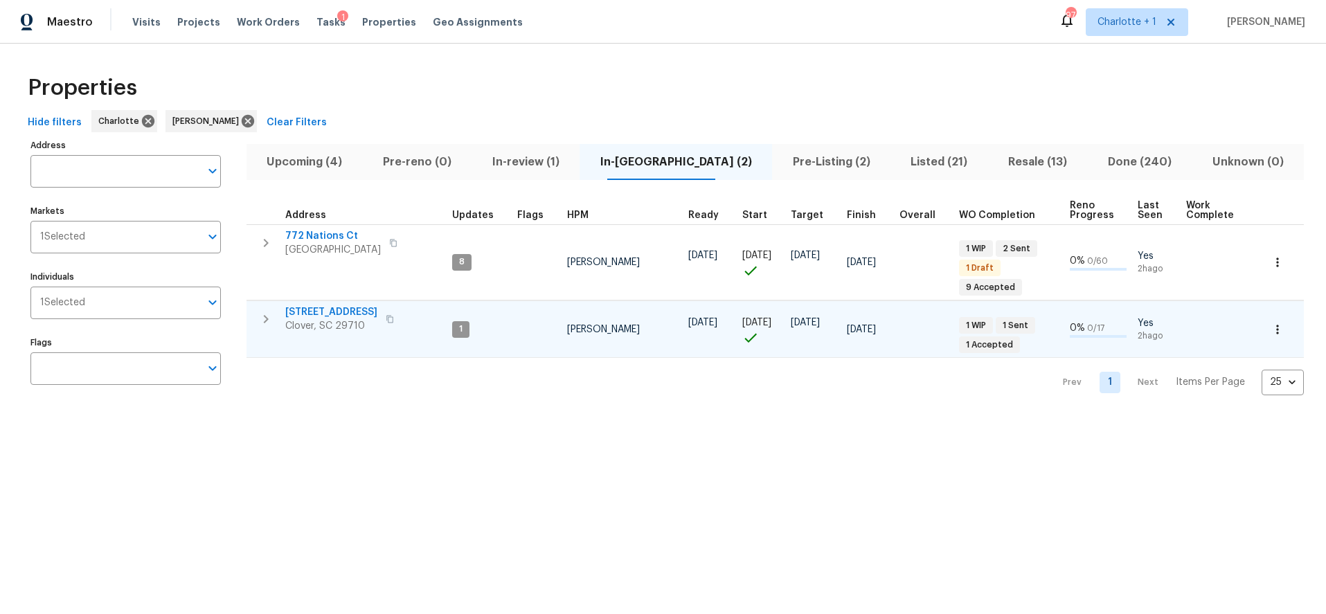
click at [341, 312] on span "2180 Shady Pond Dr" at bounding box center [331, 312] width 92 height 14
click at [316, 159] on span "Upcoming (4)" at bounding box center [305, 161] width 100 height 19
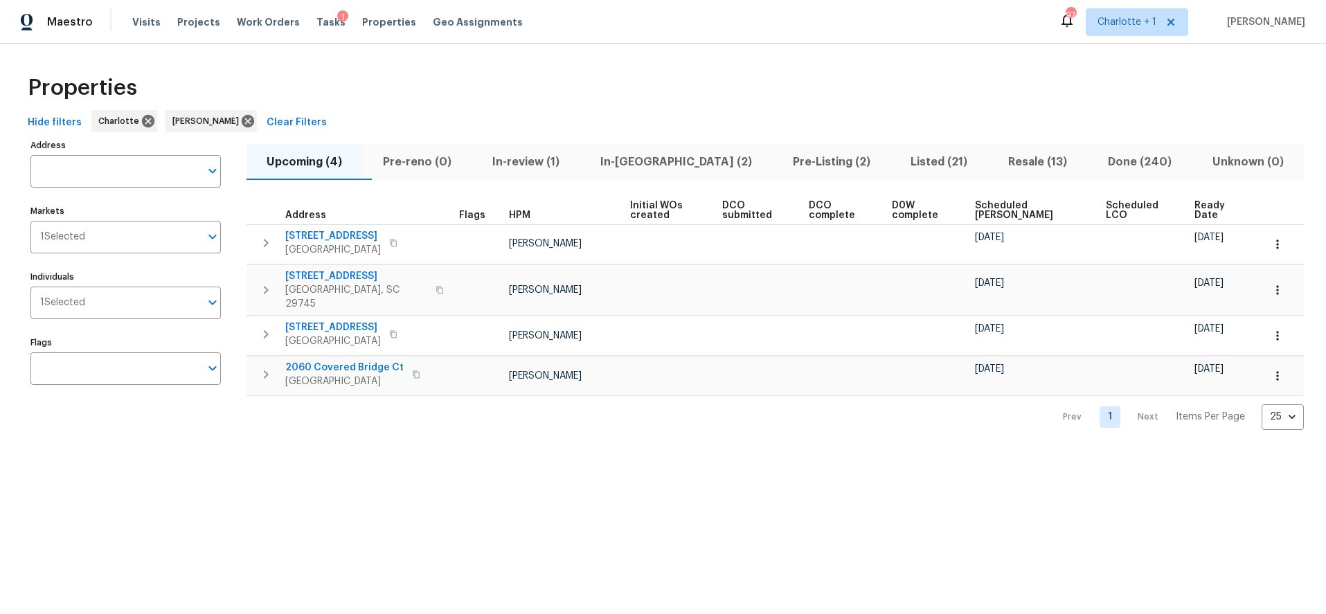
click at [1031, 221] on th "Scheduled COE" at bounding box center [1035, 211] width 131 height 28
click at [1007, 213] on span "Scheduled COE" at bounding box center [1028, 210] width 107 height 19
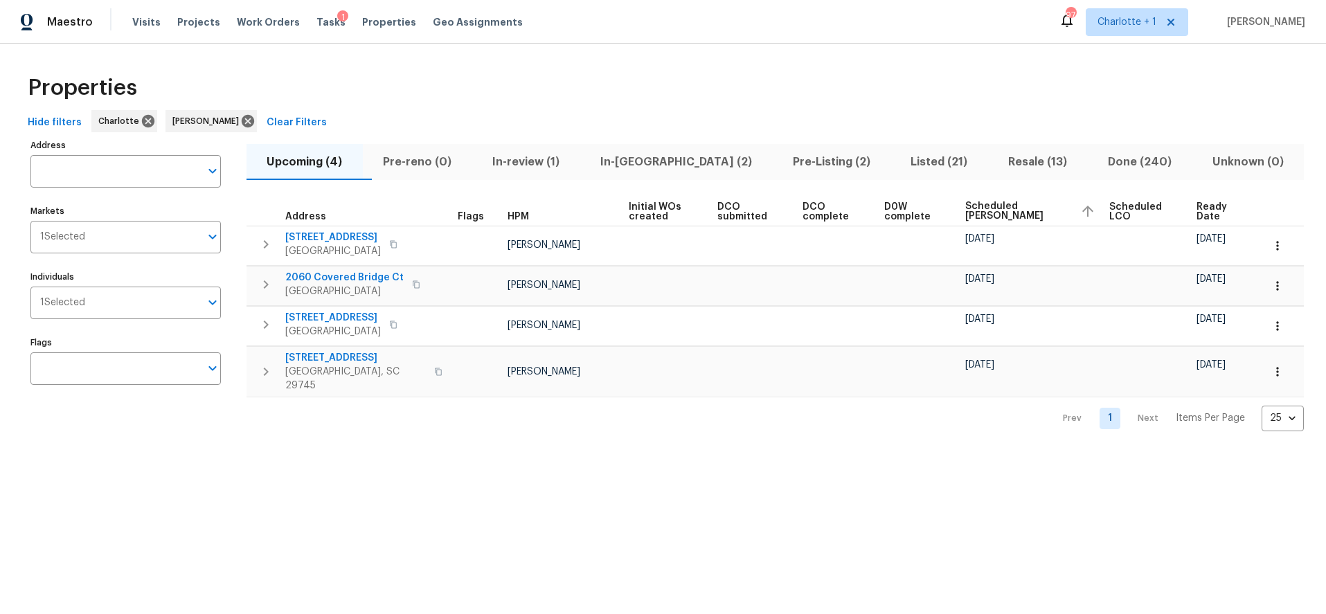
click at [802, 62] on div "Properties Hide filters Charlotte Billy Towle Clear Filters Address Address Mar…" at bounding box center [663, 249] width 1326 height 410
click at [663, 94] on div "Properties" at bounding box center [663, 88] width 1282 height 44
click at [1277, 285] on icon "button" at bounding box center [1278, 285] width 2 height 9
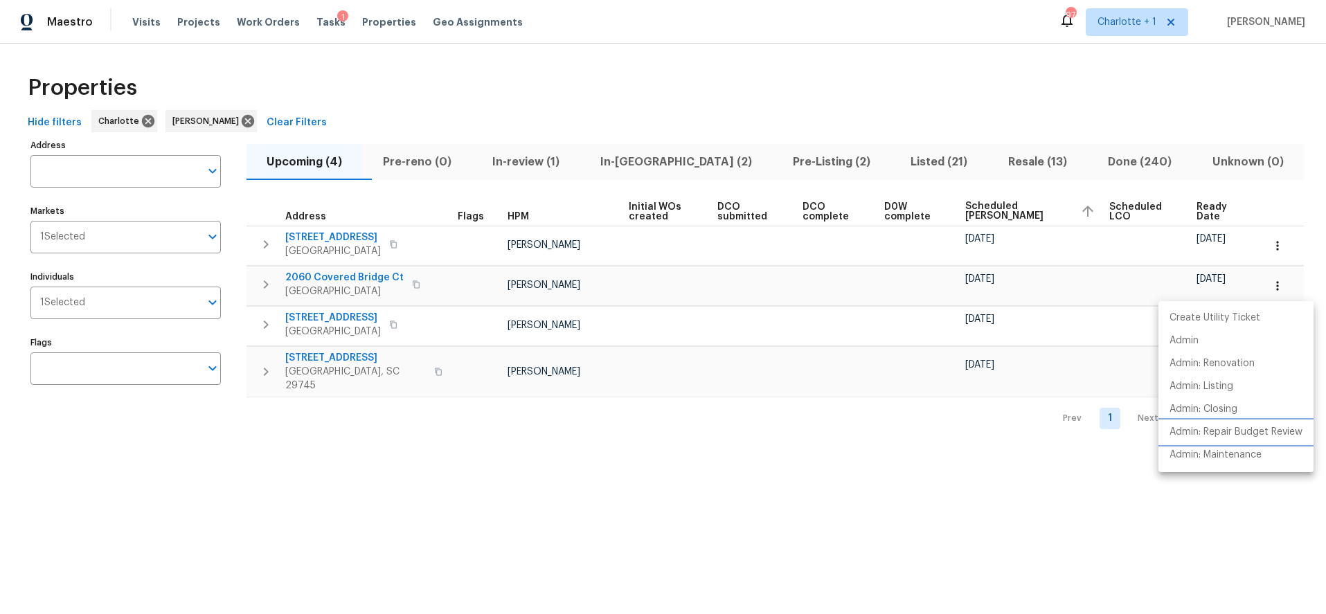
click at [1210, 432] on p "Admin: Repair Budget Review" at bounding box center [1236, 432] width 133 height 15
click at [747, 137] on div at bounding box center [663, 307] width 1326 height 614
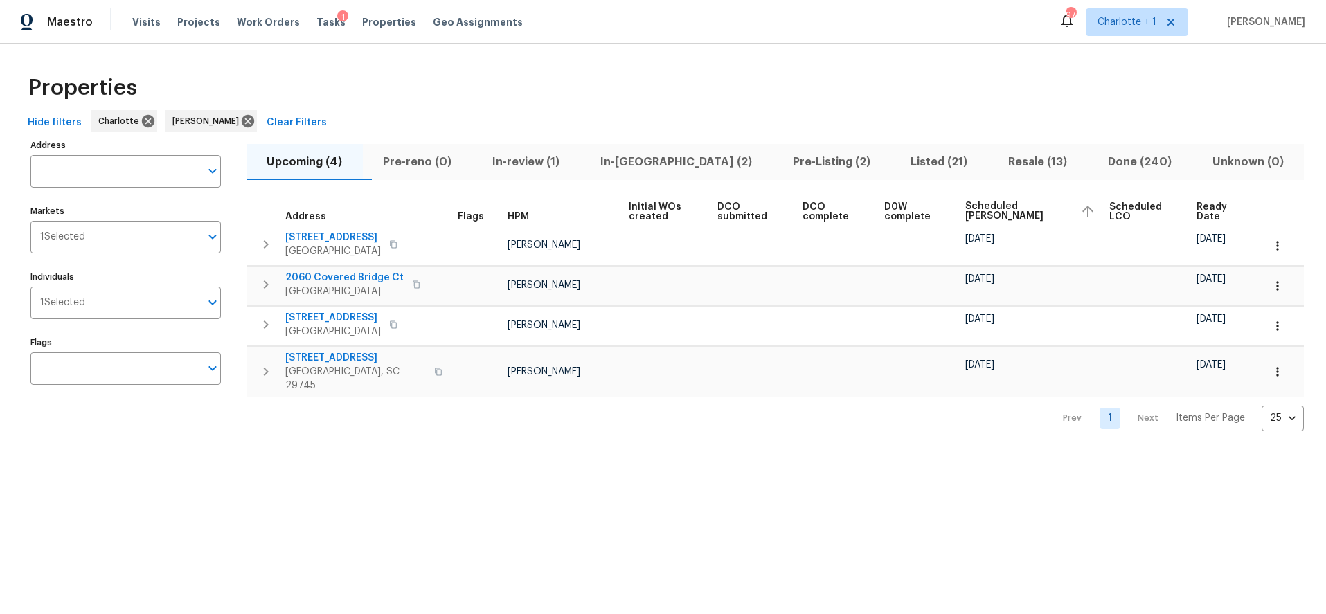
drag, startPoint x: 896, startPoint y: 89, endPoint x: 932, endPoint y: 127, distance: 52.9
click at [1135, 110] on div "Hide filters Charlotte Billy Towle Clear Filters" at bounding box center [663, 123] width 1282 height 26
click at [562, 158] on span "In-review (1)" at bounding box center [526, 161] width 91 height 19
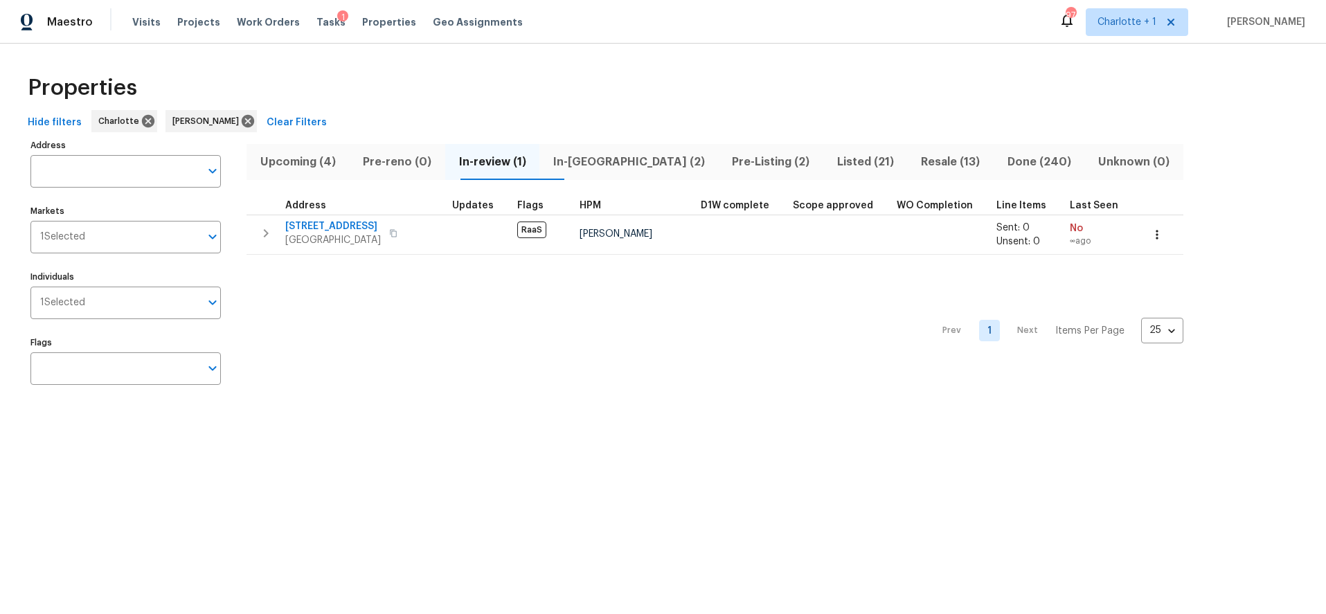
click at [625, 167] on span "In-reno (2)" at bounding box center [629, 161] width 162 height 19
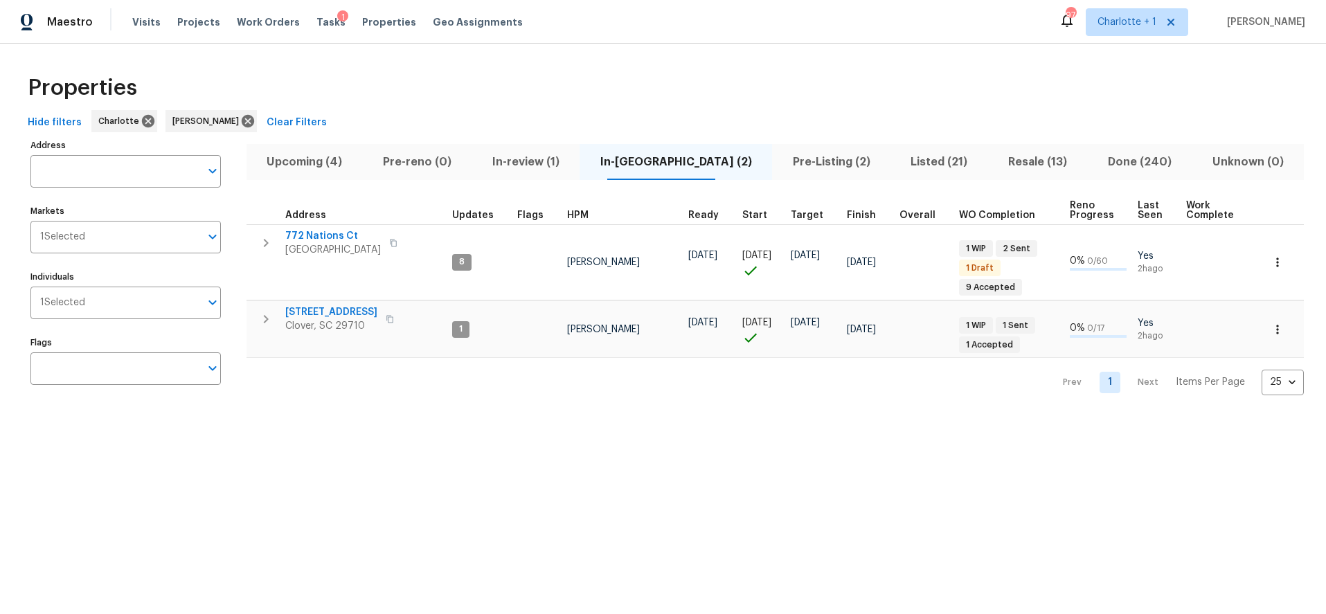
click at [781, 162] on span "Pre-Listing (2)" at bounding box center [832, 161] width 102 height 19
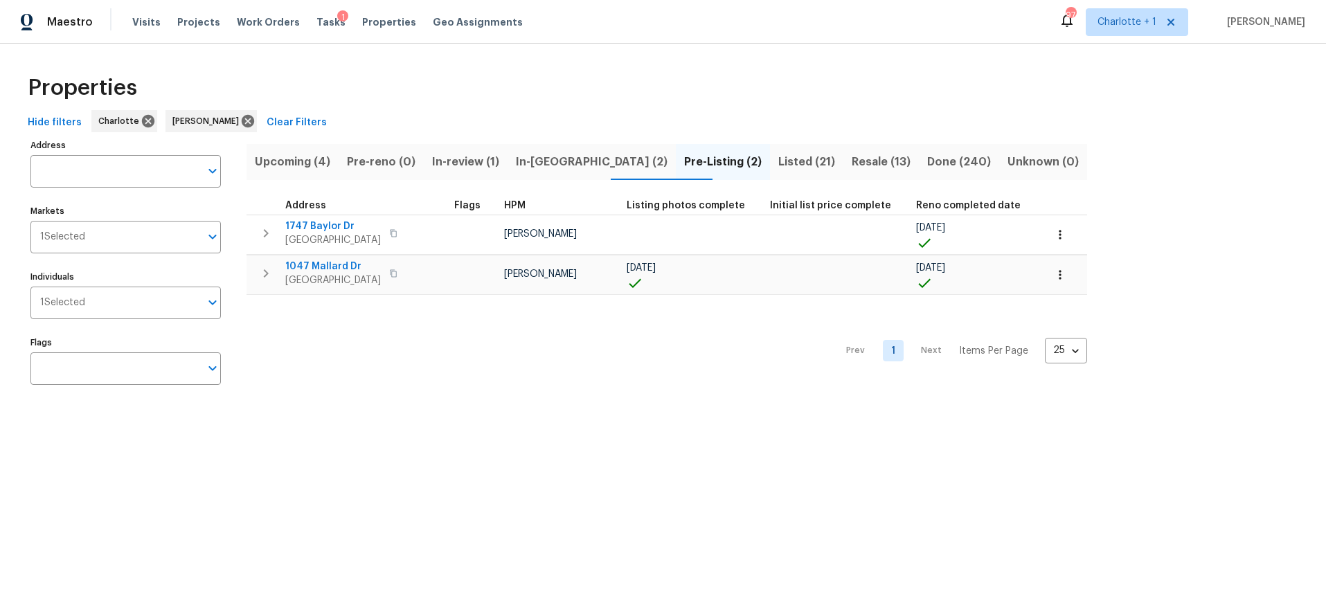
click at [839, 97] on div "Properties" at bounding box center [663, 88] width 1282 height 44
click at [242, 125] on icon at bounding box center [248, 121] width 12 height 12
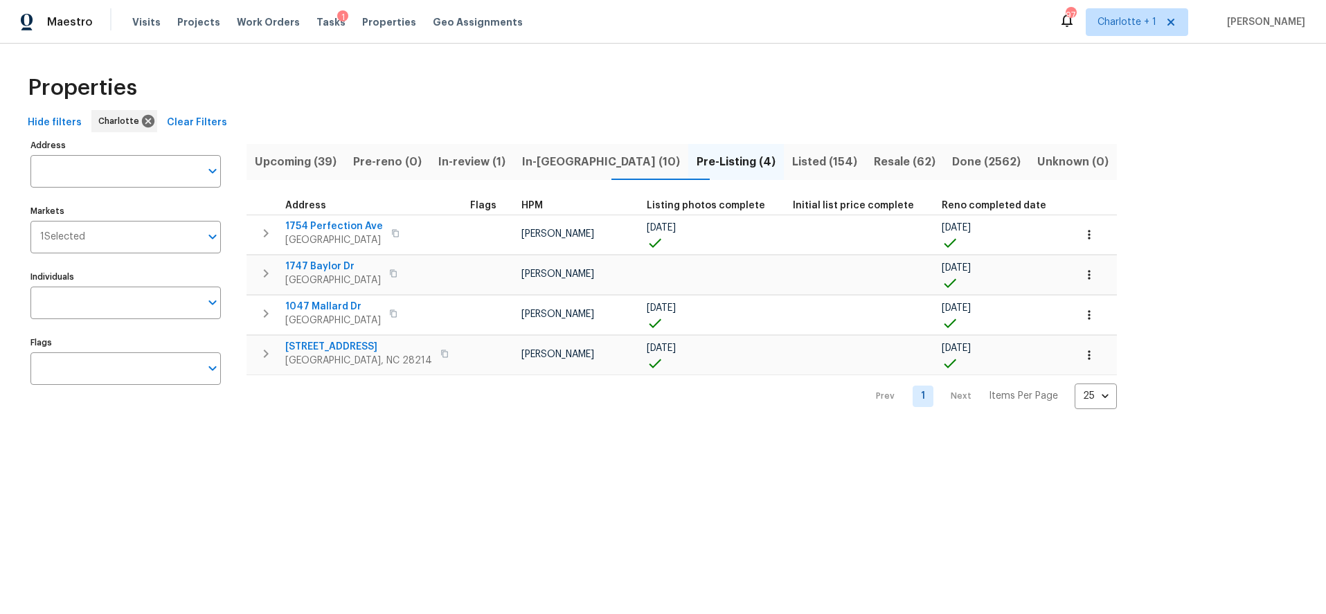
click at [82, 320] on div "Address Address Markets 1 Selected Markets Individuals Individuals Flags Flags" at bounding box center [134, 273] width 208 height 274
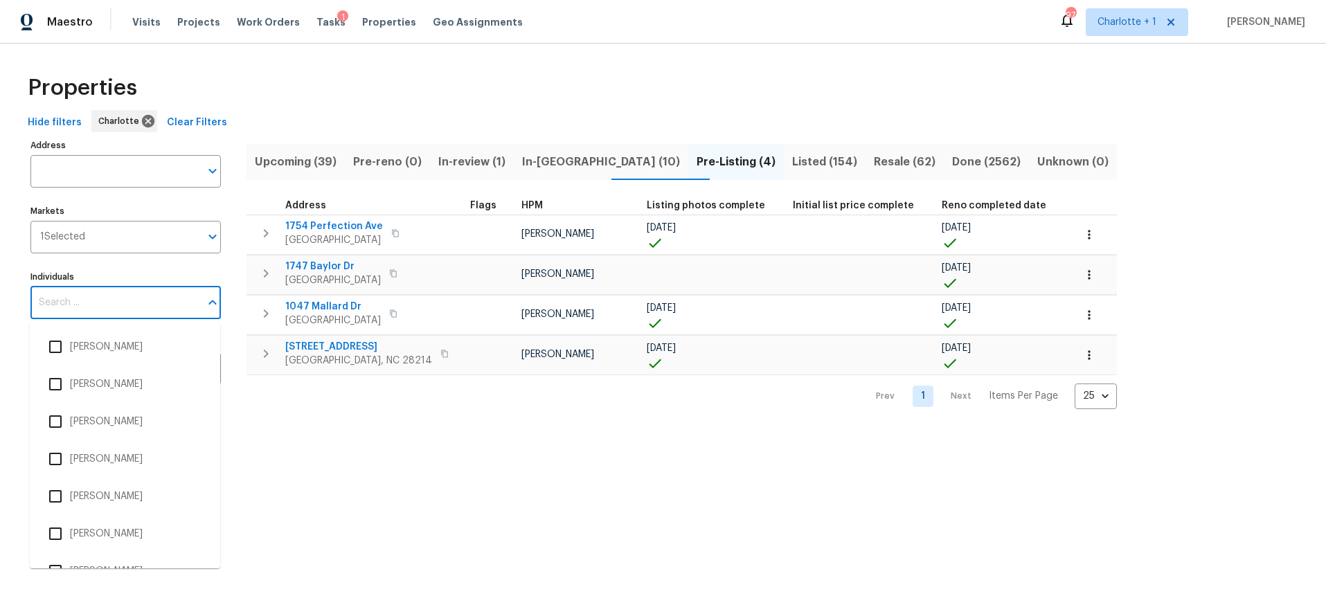
click at [90, 311] on input "Individuals" at bounding box center [115, 303] width 170 height 33
type input "matthew barnhart"
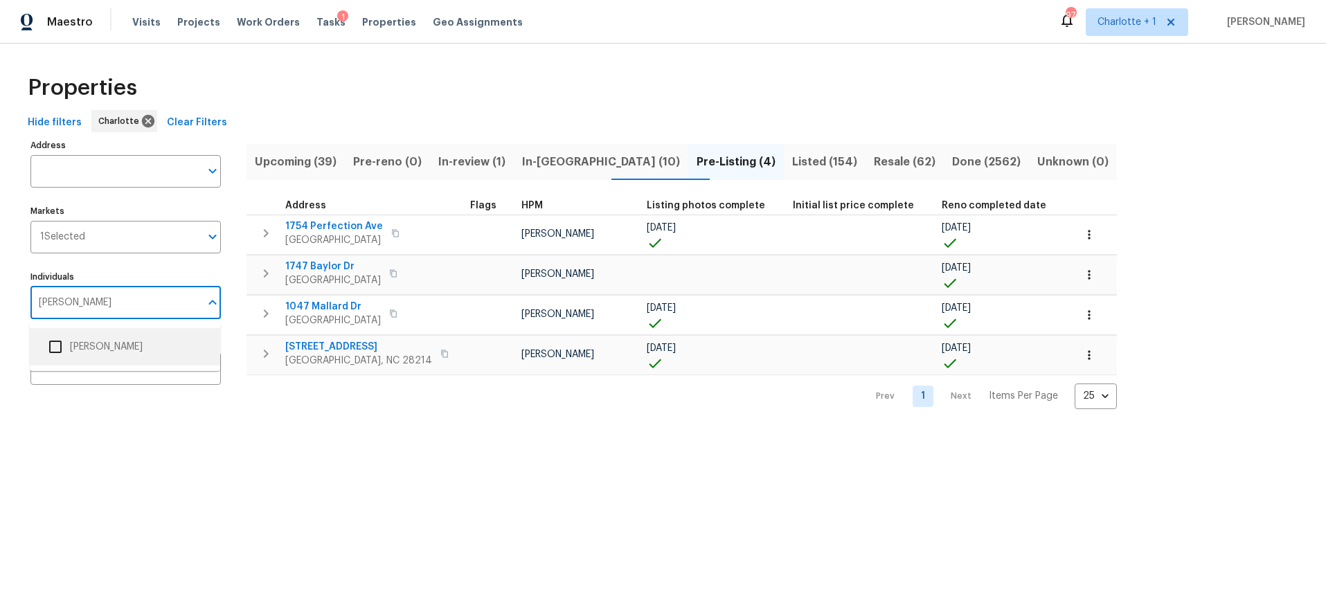
click at [83, 354] on li "Matthew Barnhart" at bounding box center [125, 346] width 168 height 29
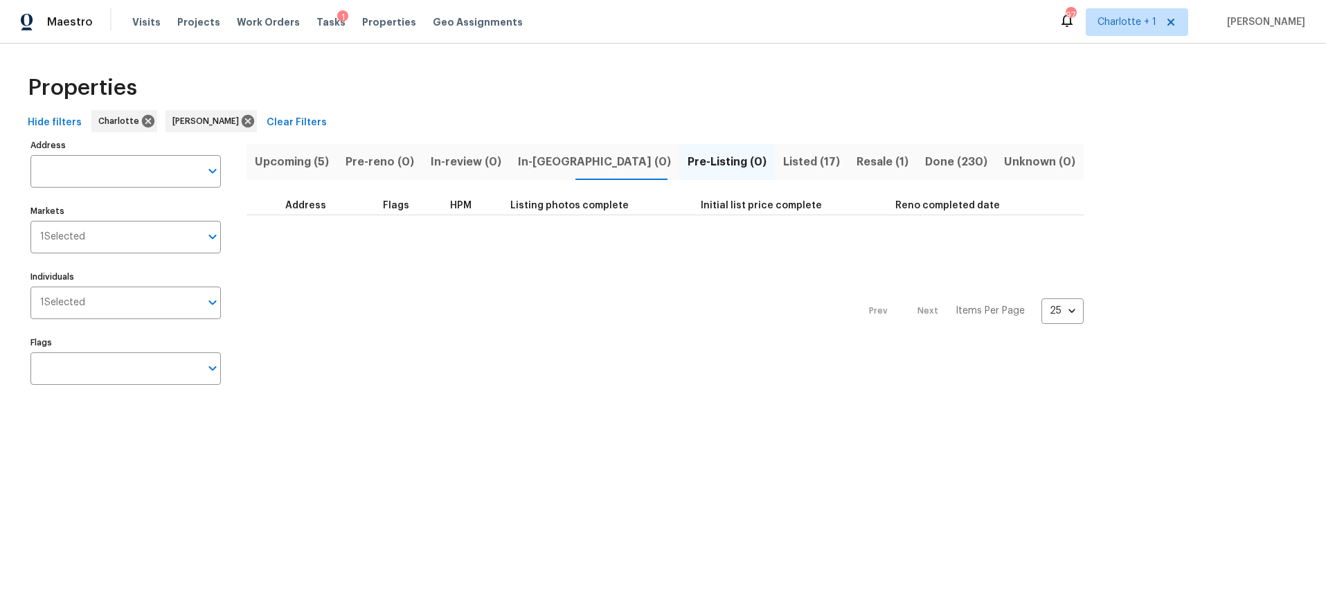
click at [522, 158] on span "In-reno (0)" at bounding box center [594, 161] width 153 height 19
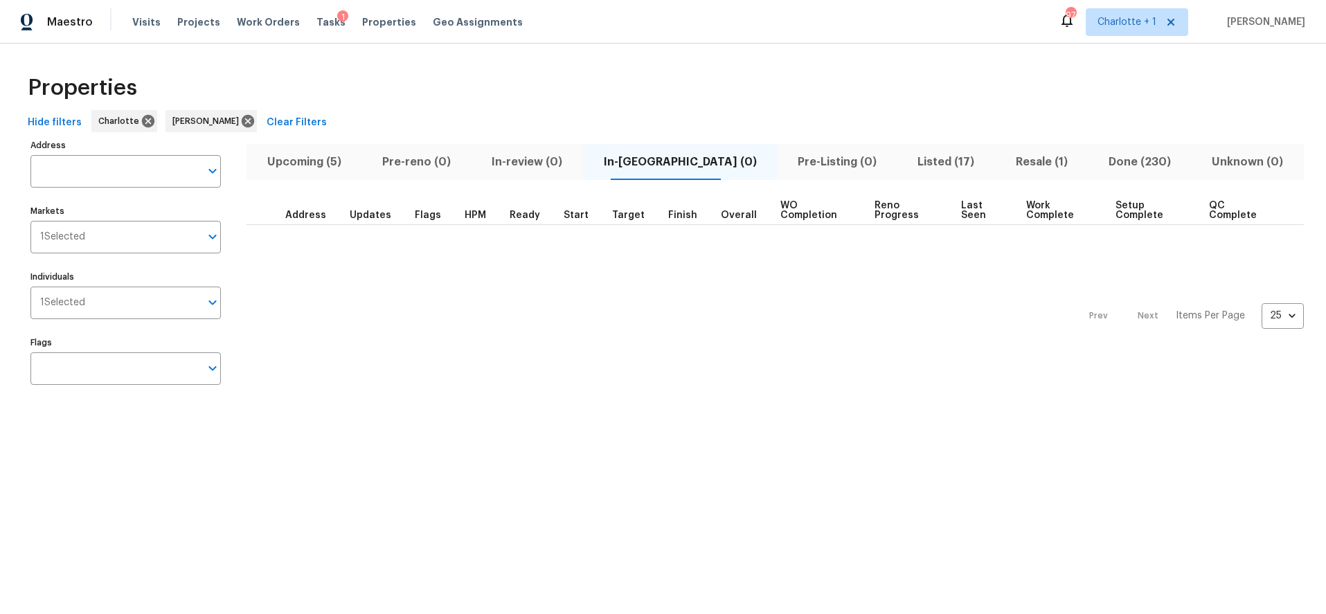
click at [326, 169] on span "Upcoming (5)" at bounding box center [304, 161] width 98 height 19
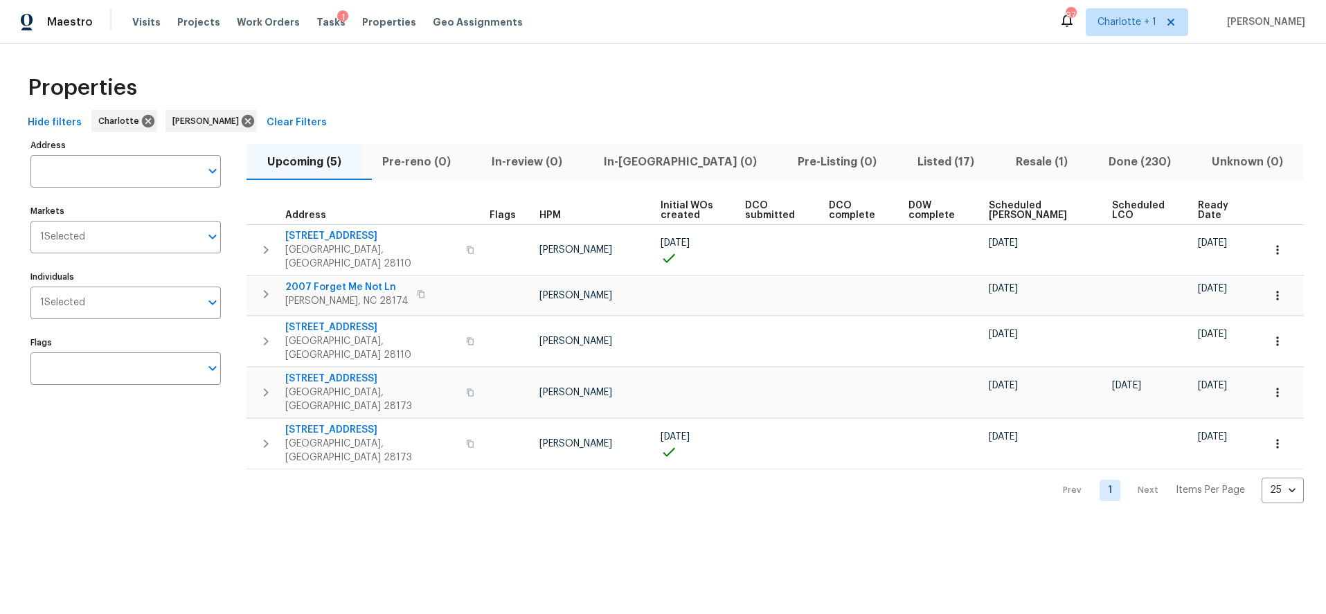
click at [1009, 208] on span "Scheduled COE" at bounding box center [1039, 210] width 100 height 19
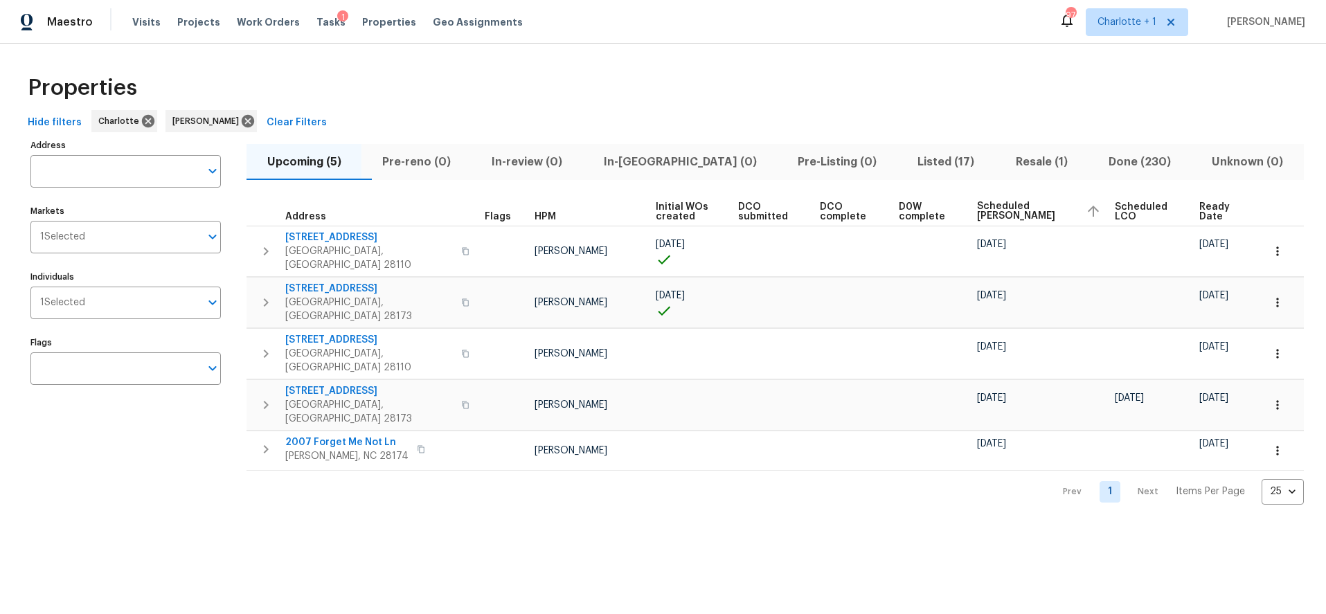
click at [619, 93] on div "Properties" at bounding box center [663, 88] width 1282 height 44
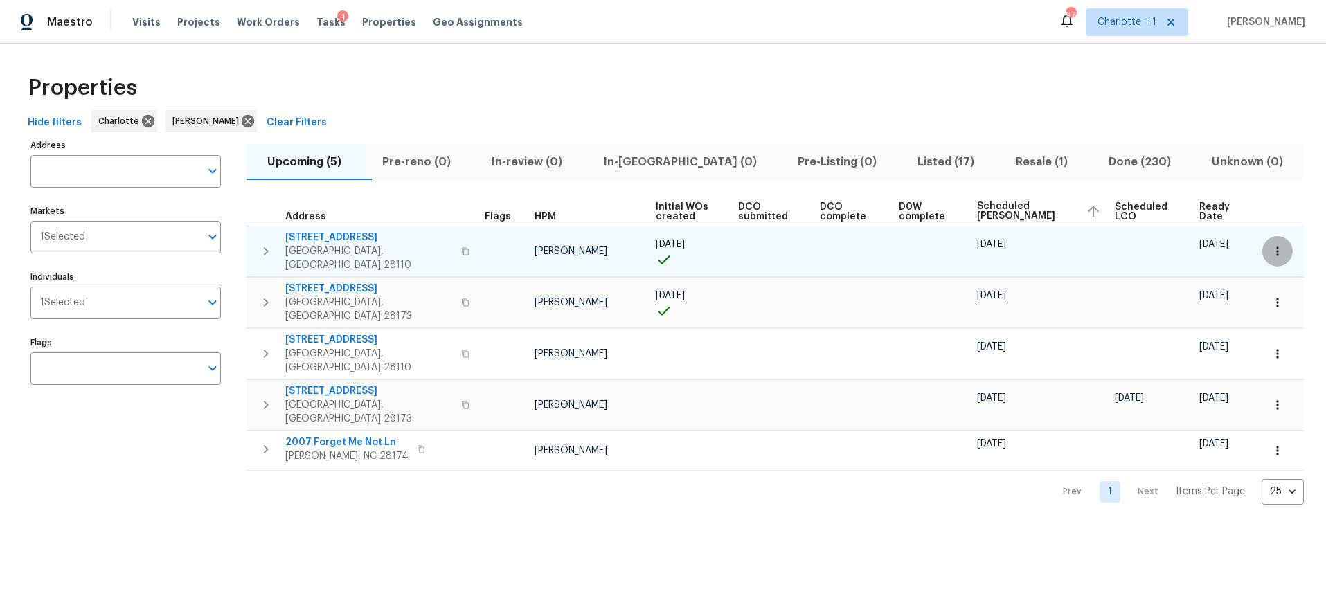
click at [1277, 247] on icon "button" at bounding box center [1278, 251] width 2 height 9
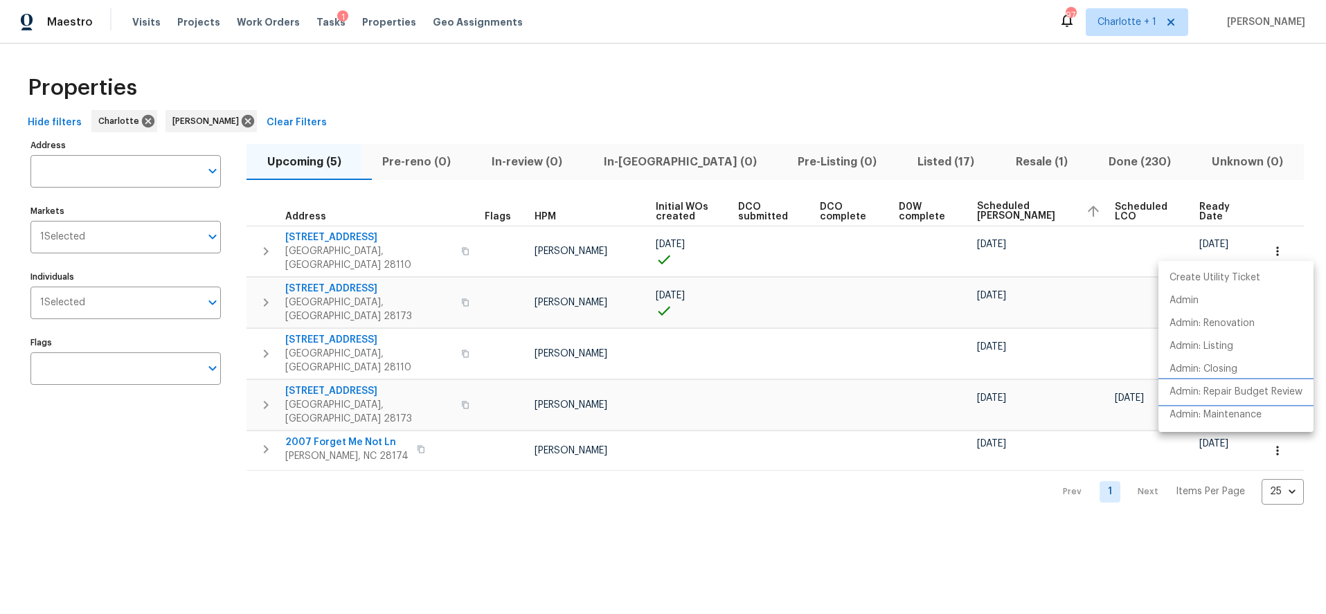
click at [1272, 391] on p "Admin: Repair Budget Review" at bounding box center [1236, 392] width 133 height 15
drag, startPoint x: 559, startPoint y: 91, endPoint x: 743, endPoint y: 143, distance: 190.8
click at [558, 91] on div at bounding box center [663, 307] width 1326 height 614
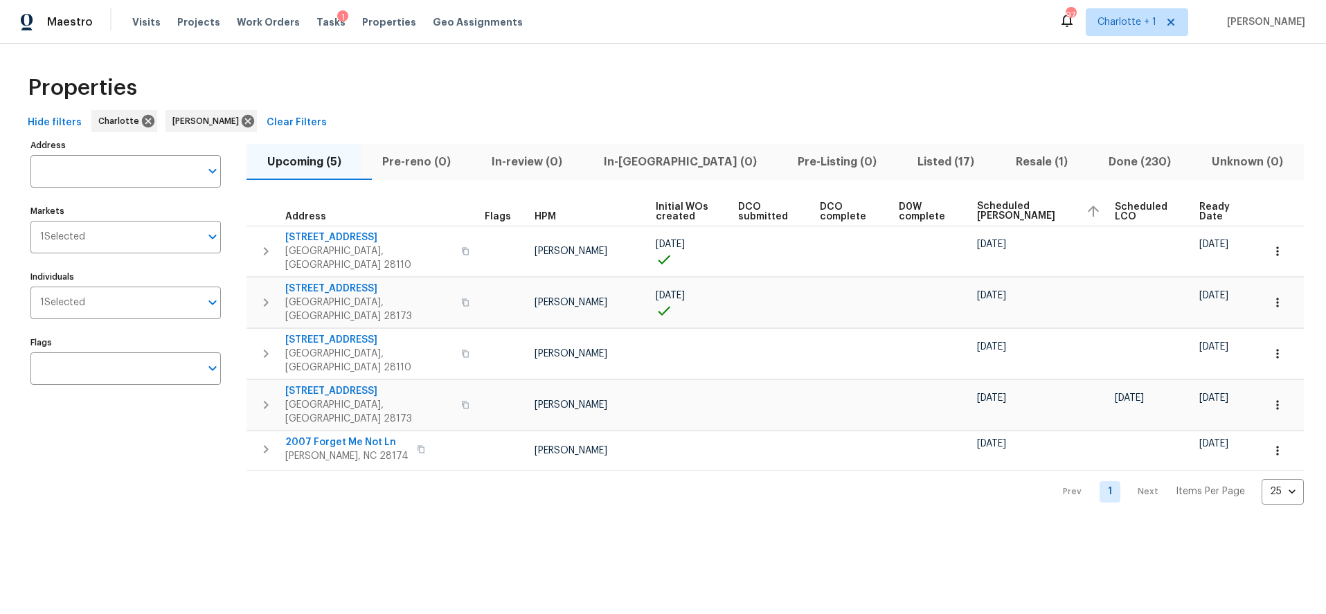
click at [906, 161] on span "Listed (17)" at bounding box center [946, 161] width 81 height 19
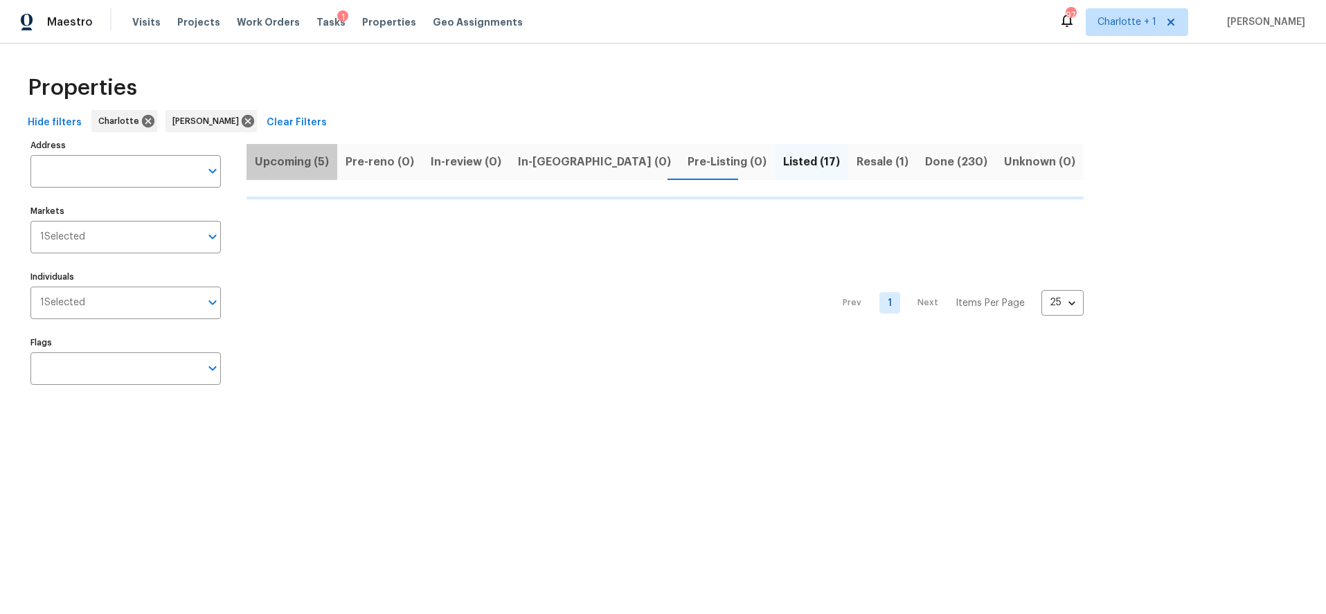
click at [284, 159] on span "Upcoming (5)" at bounding box center [292, 161] width 74 height 19
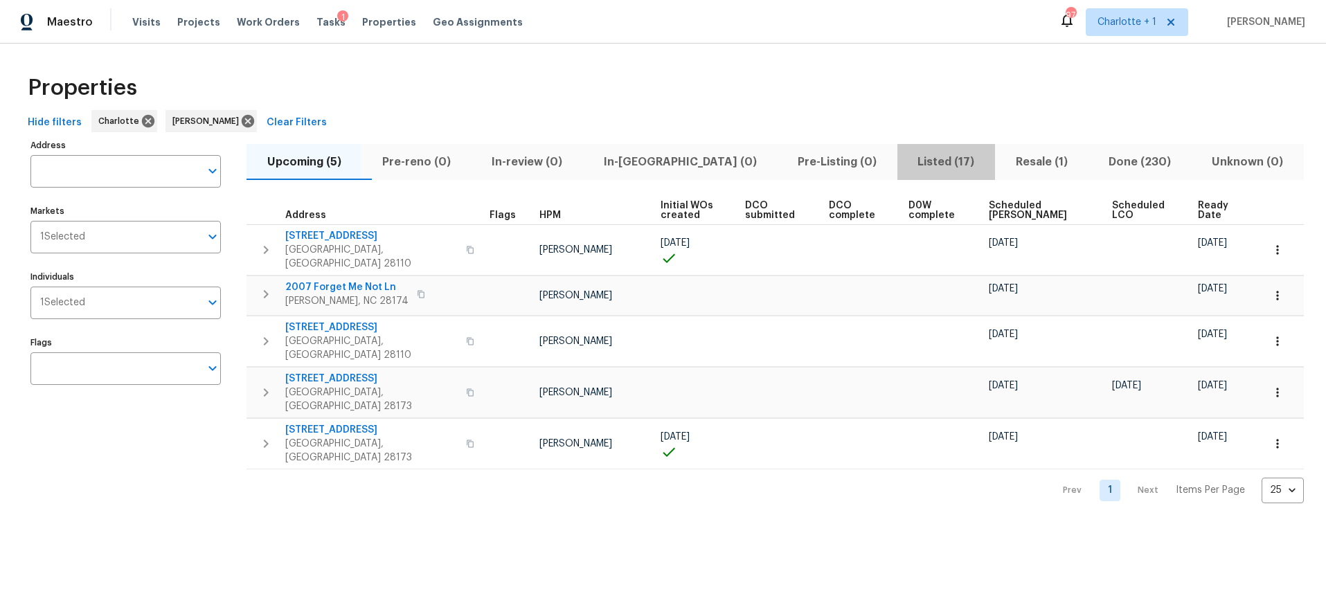
click at [906, 161] on span "Listed (17)" at bounding box center [946, 161] width 81 height 19
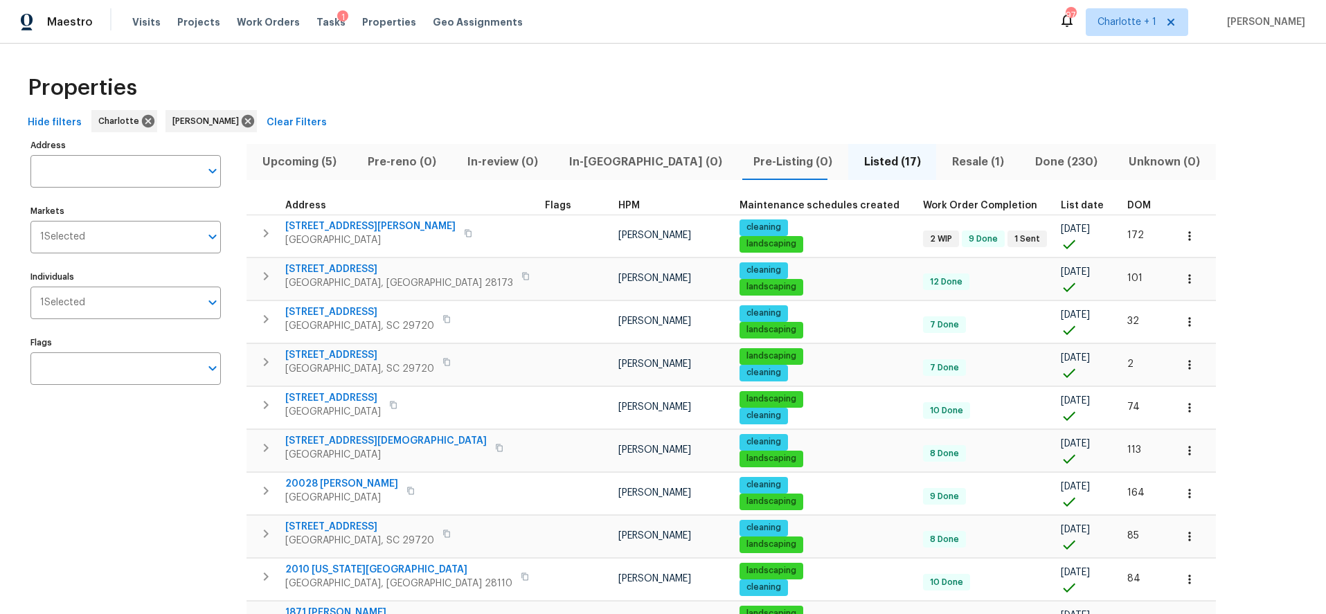
click at [1128, 205] on span "DOM" at bounding box center [1140, 206] width 24 height 10
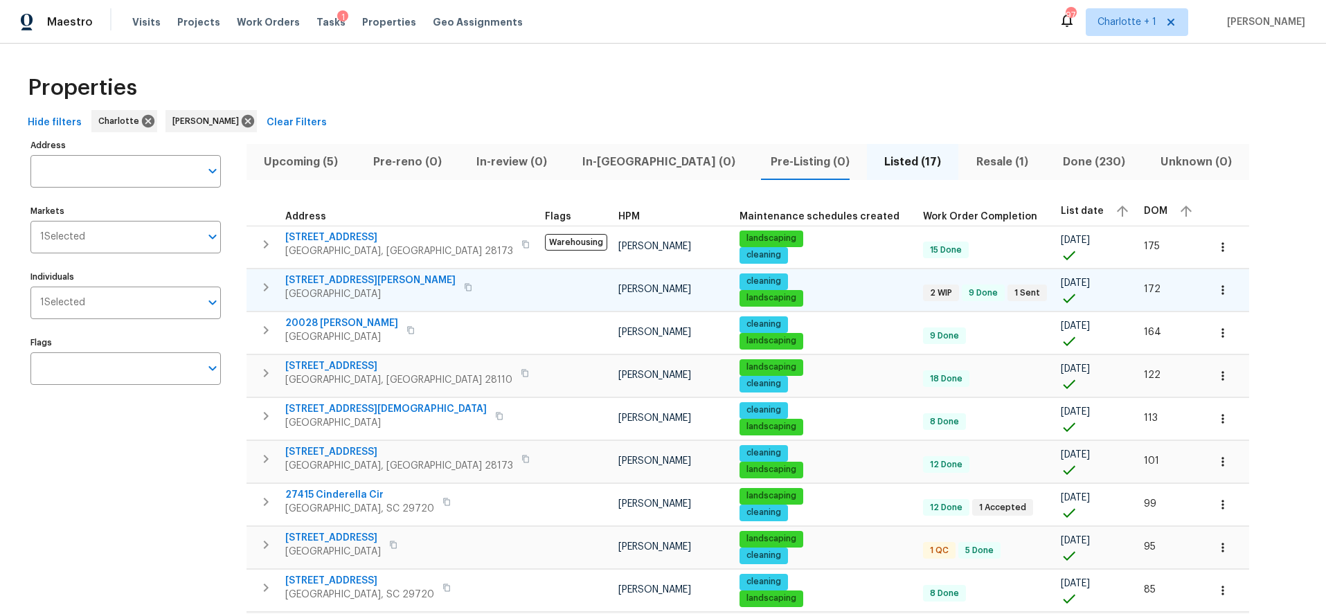
click at [331, 278] on span "5006 Brodie Ln" at bounding box center [370, 281] width 170 height 14
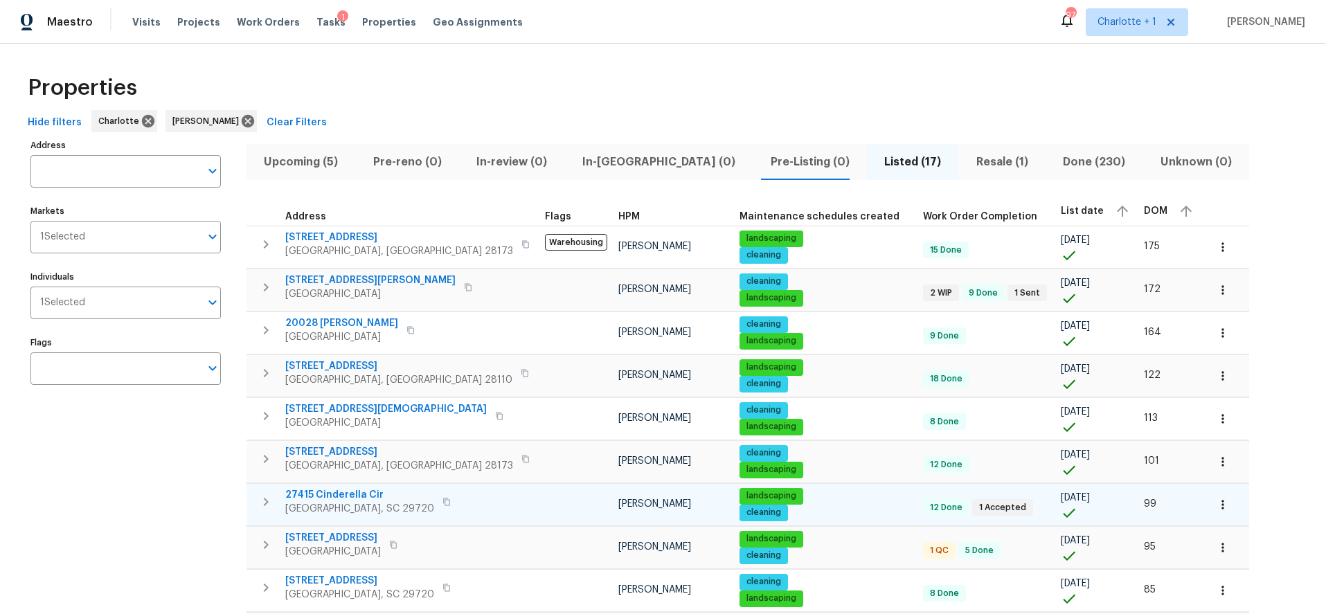
click at [441, 508] on div "27415 Cinderella Cir Lancaster, SC 29720" at bounding box center [370, 502] width 170 height 28
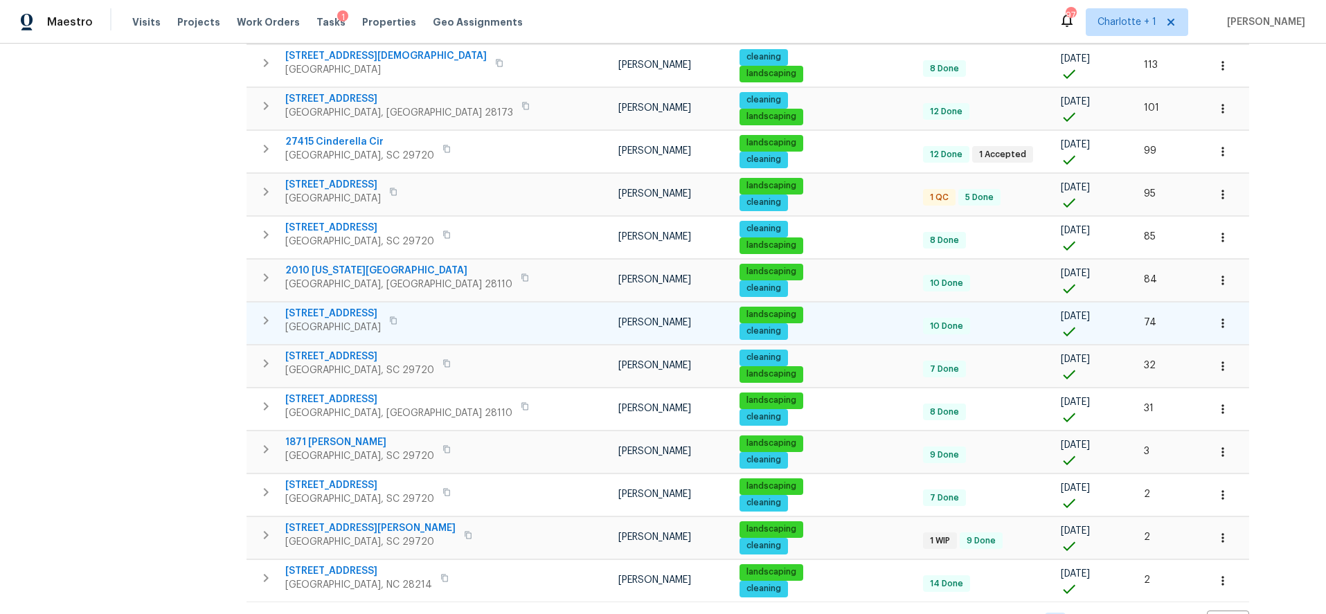
scroll to position [407, 0]
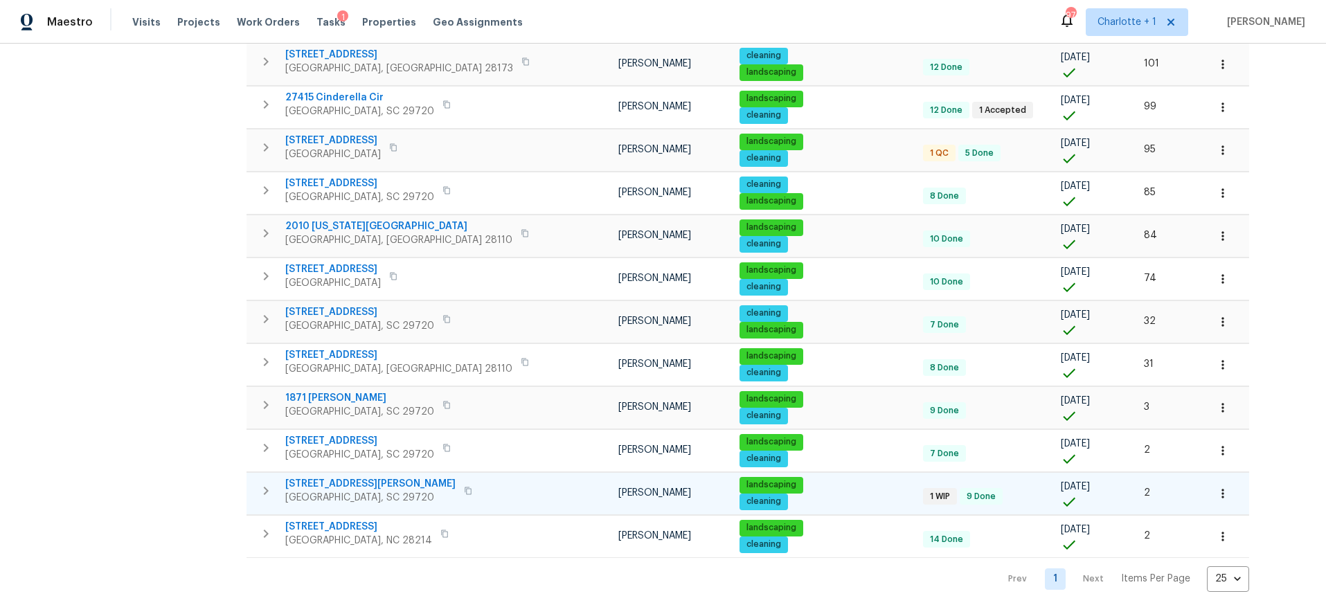
click at [540, 482] on td at bounding box center [576, 493] width 73 height 42
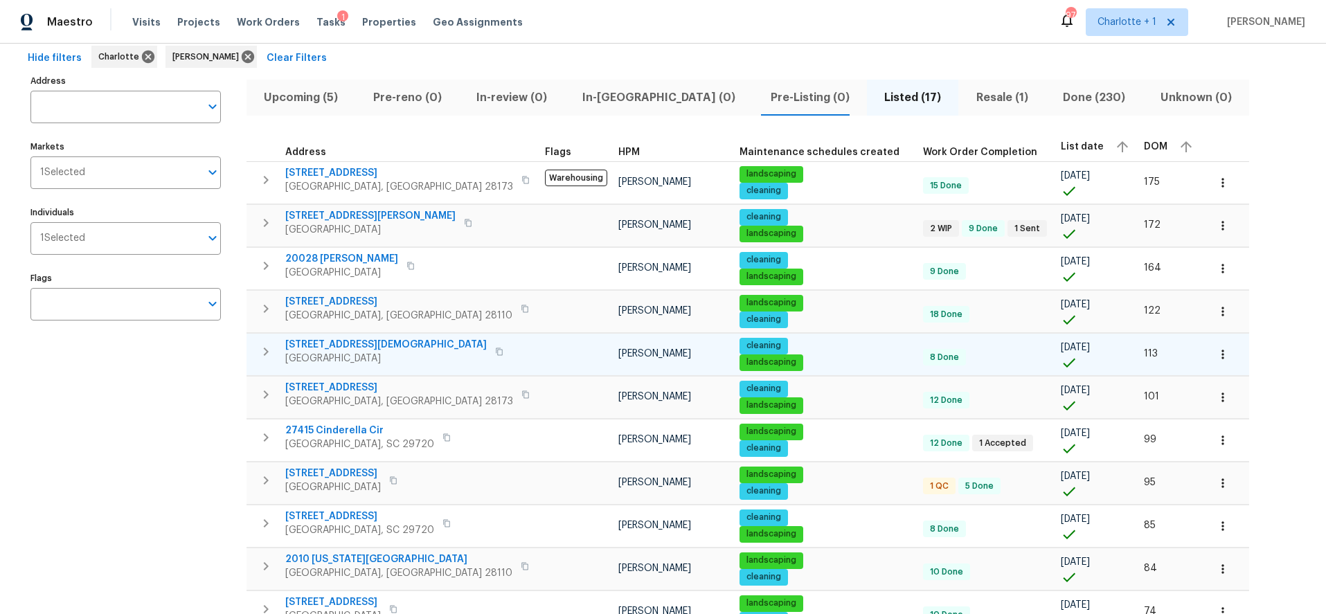
scroll to position [57, 0]
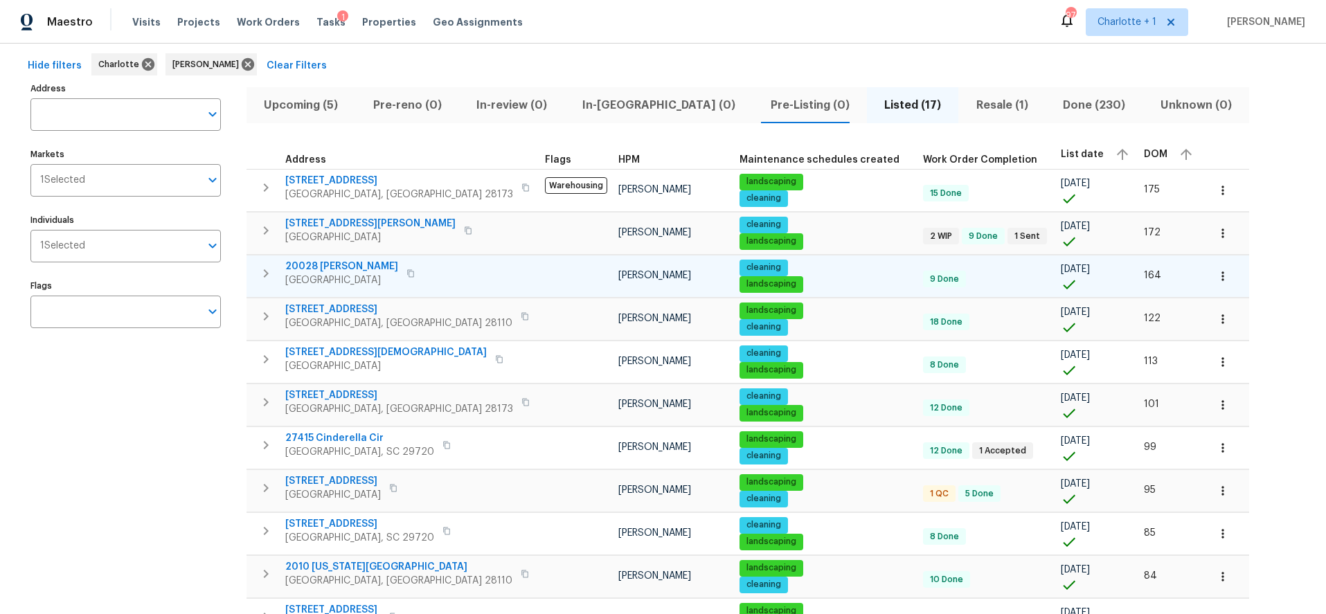
click at [439, 278] on div "20028 Dovekie Ln Fort Mill, SC 29707" at bounding box center [363, 274] width 156 height 28
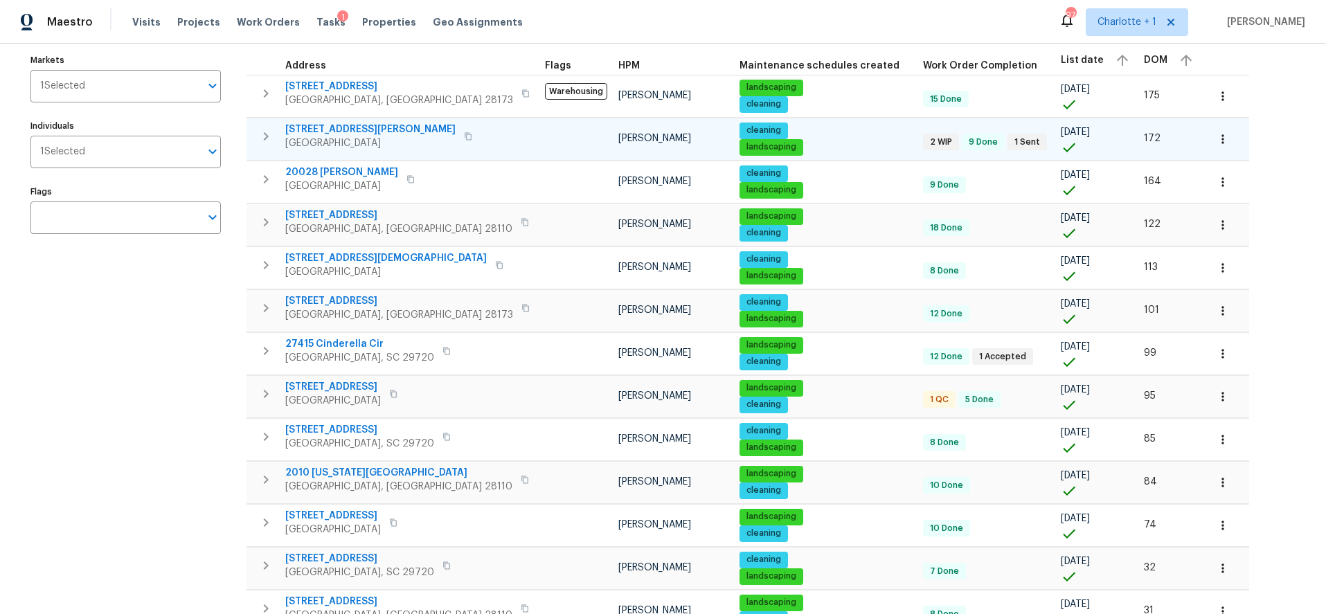
scroll to position [149, 0]
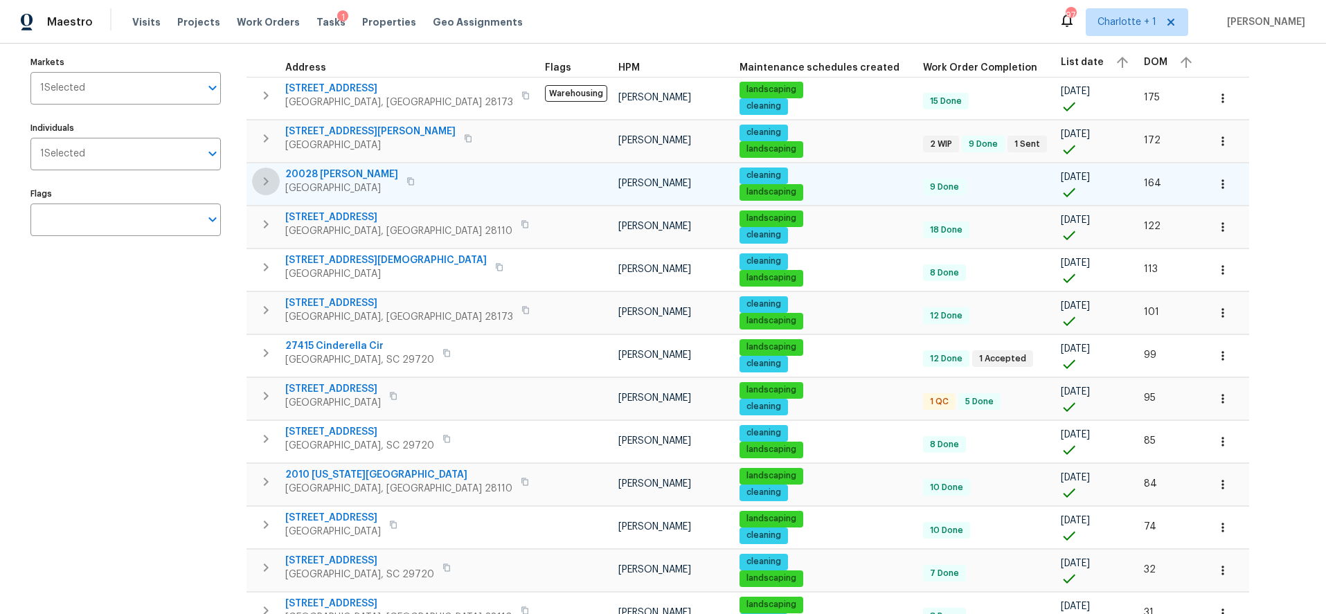
click at [272, 183] on icon "button" at bounding box center [266, 181] width 17 height 17
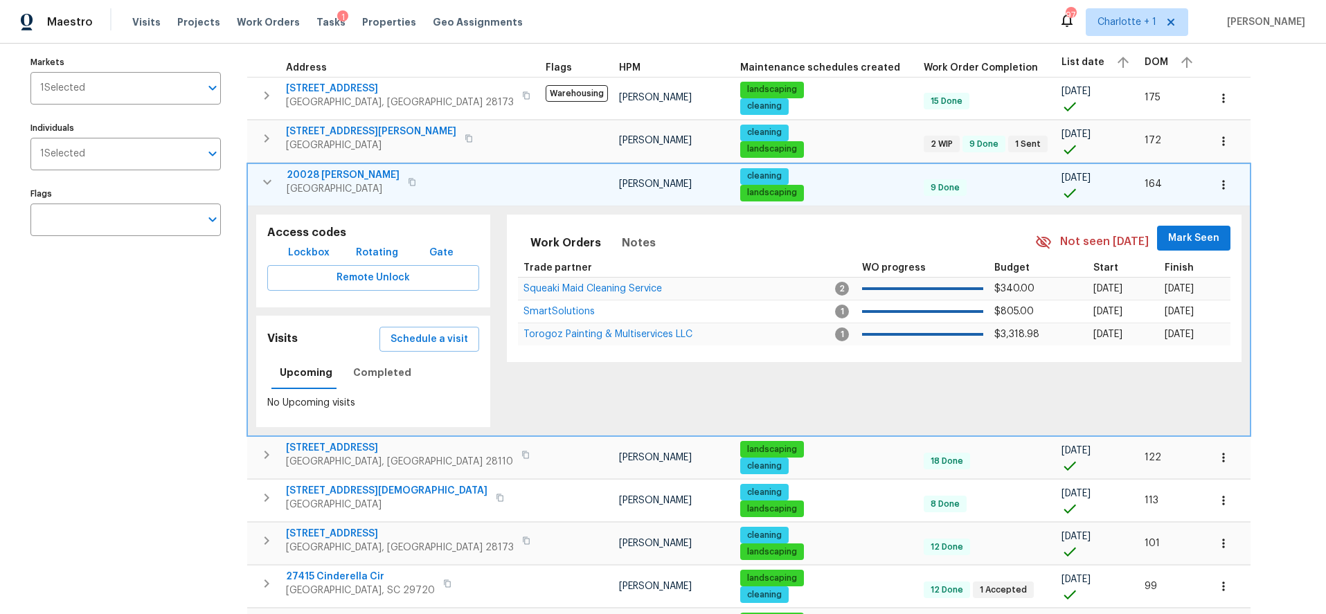
click at [269, 186] on icon "button" at bounding box center [267, 182] width 17 height 17
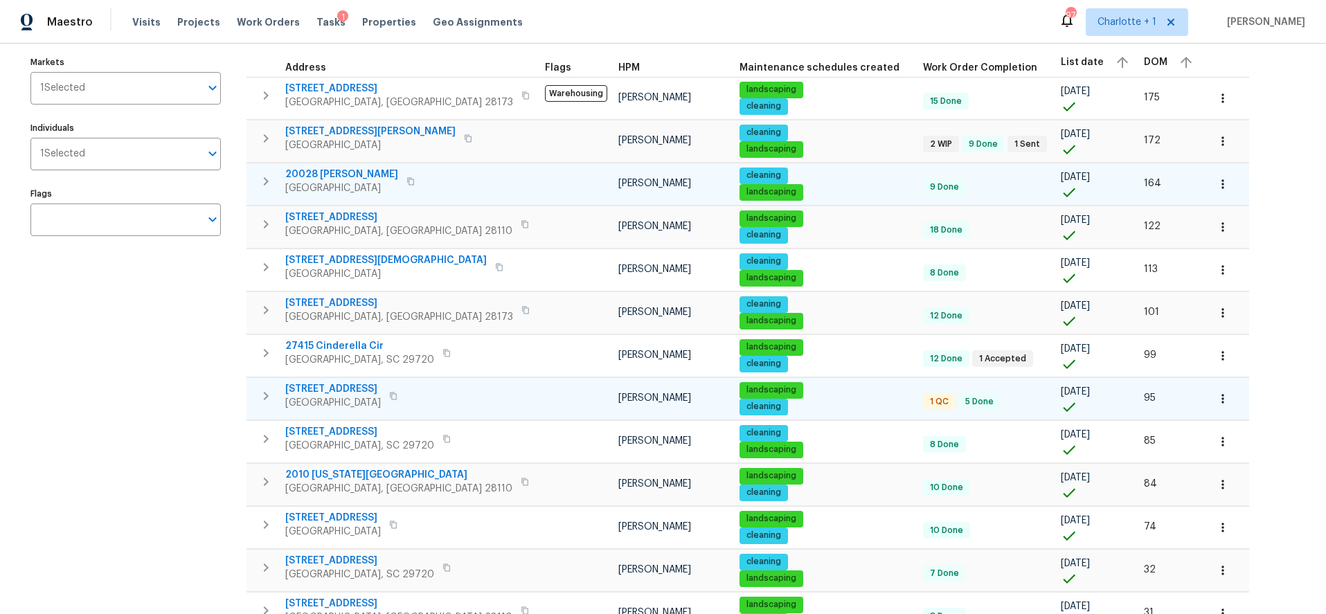
click at [540, 408] on td at bounding box center [576, 399] width 73 height 42
click at [269, 398] on icon "button" at bounding box center [266, 396] width 17 height 17
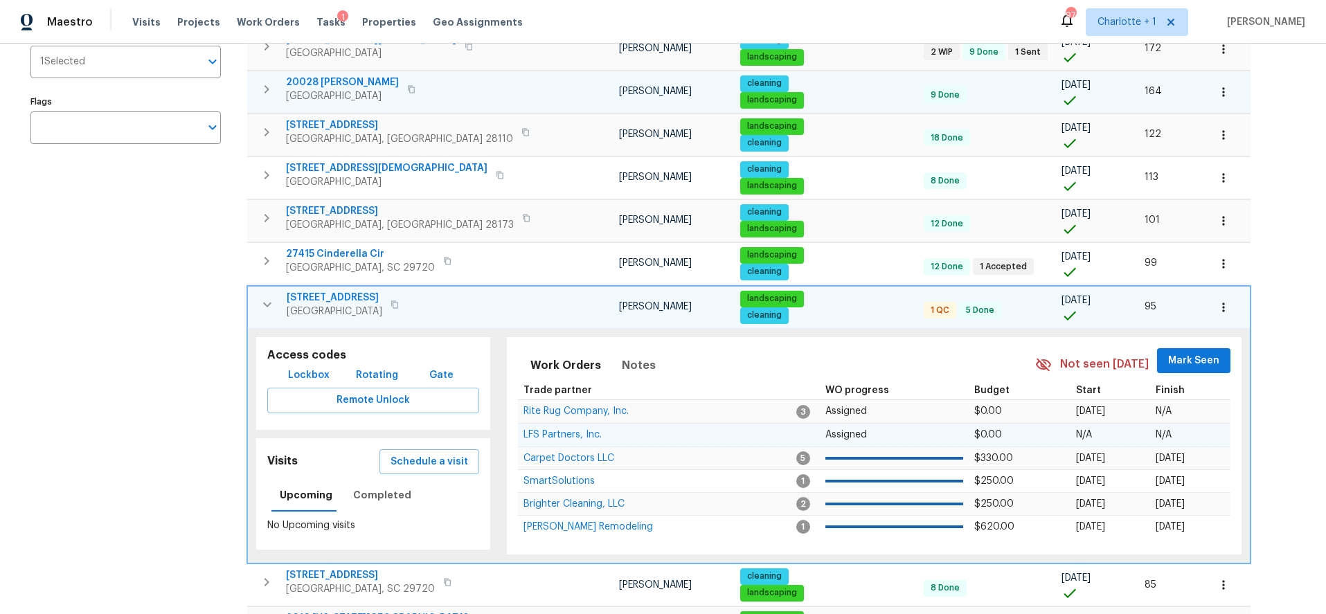
scroll to position [245, 0]
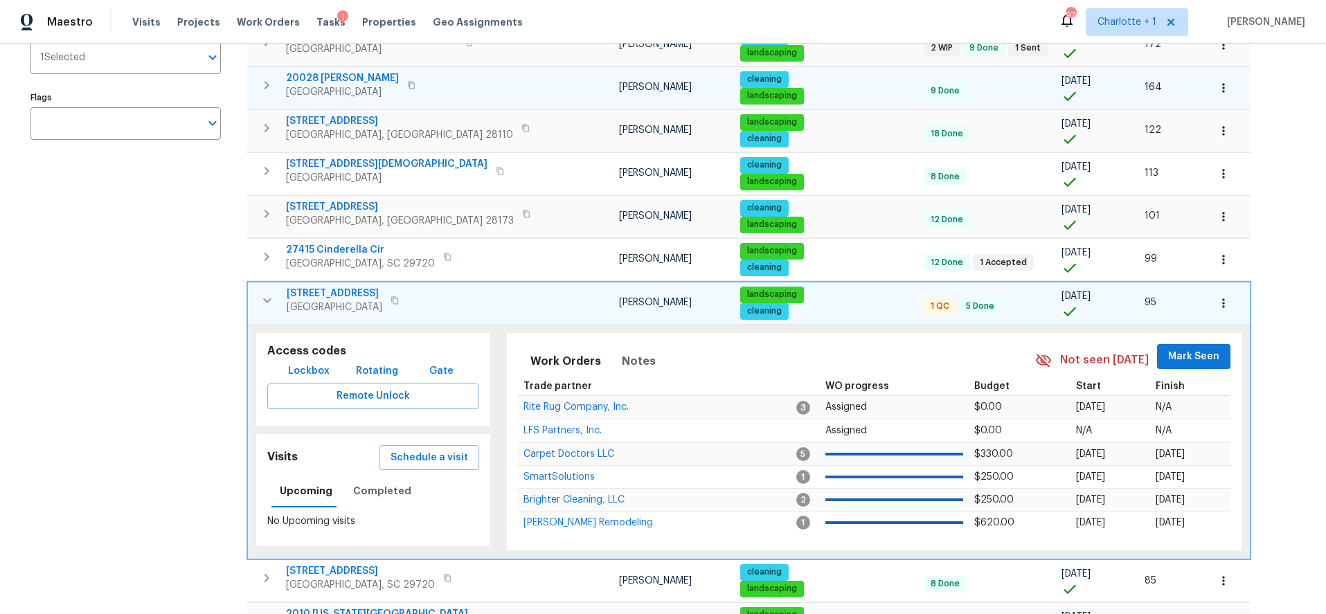
click at [341, 294] on span "3486 Duchess Ave" at bounding box center [335, 294] width 96 height 14
click at [274, 296] on icon "button" at bounding box center [267, 300] width 17 height 17
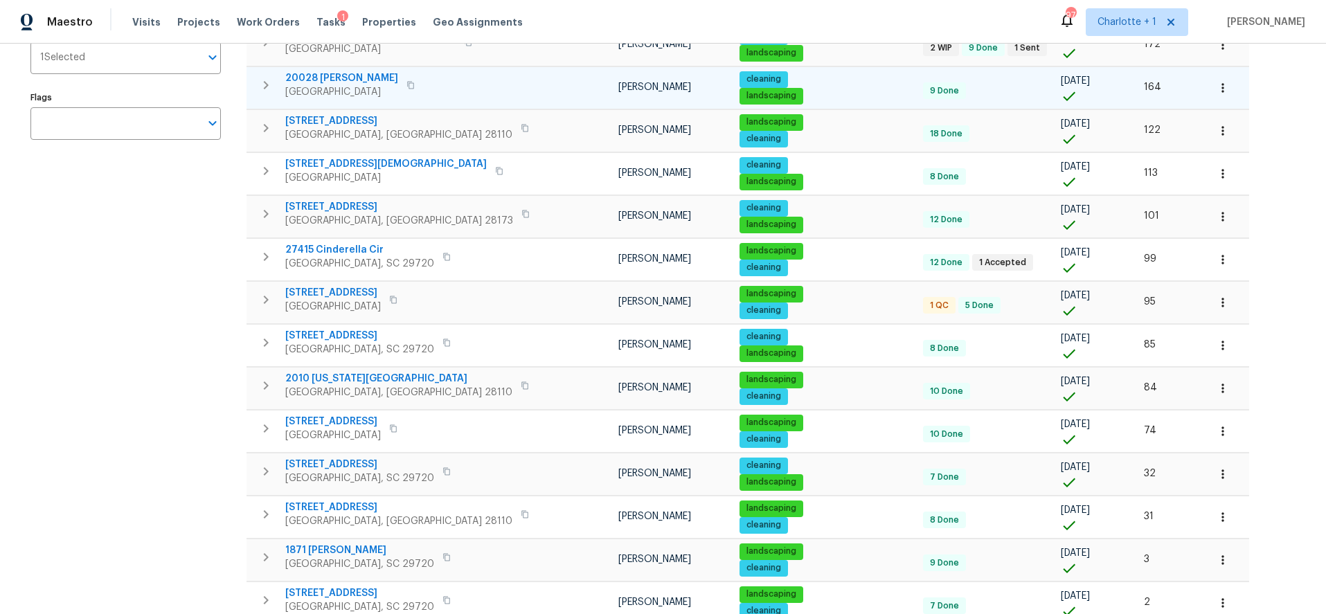
click at [1230, 150] on div "Address Address Markets 1 Selected Markets Individuals 1 Selected Individuals F…" at bounding box center [663, 318] width 1282 height 854
click at [132, 278] on div "Address Address Markets 1 Selected Markets Individuals 1 Selected Individuals F…" at bounding box center [134, 318] width 208 height 854
click at [1238, 181] on div "Address Address Markets 1 Selected Markets Individuals 1 Selected Individuals F…" at bounding box center [663, 318] width 1282 height 854
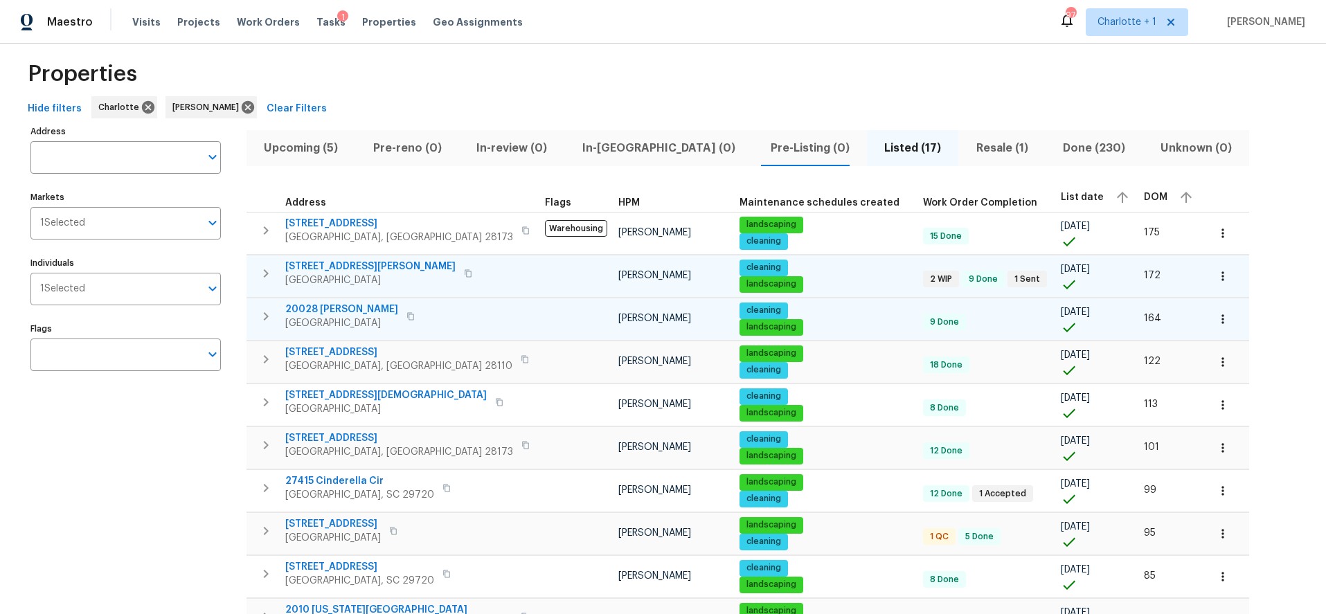
scroll to position [0, 0]
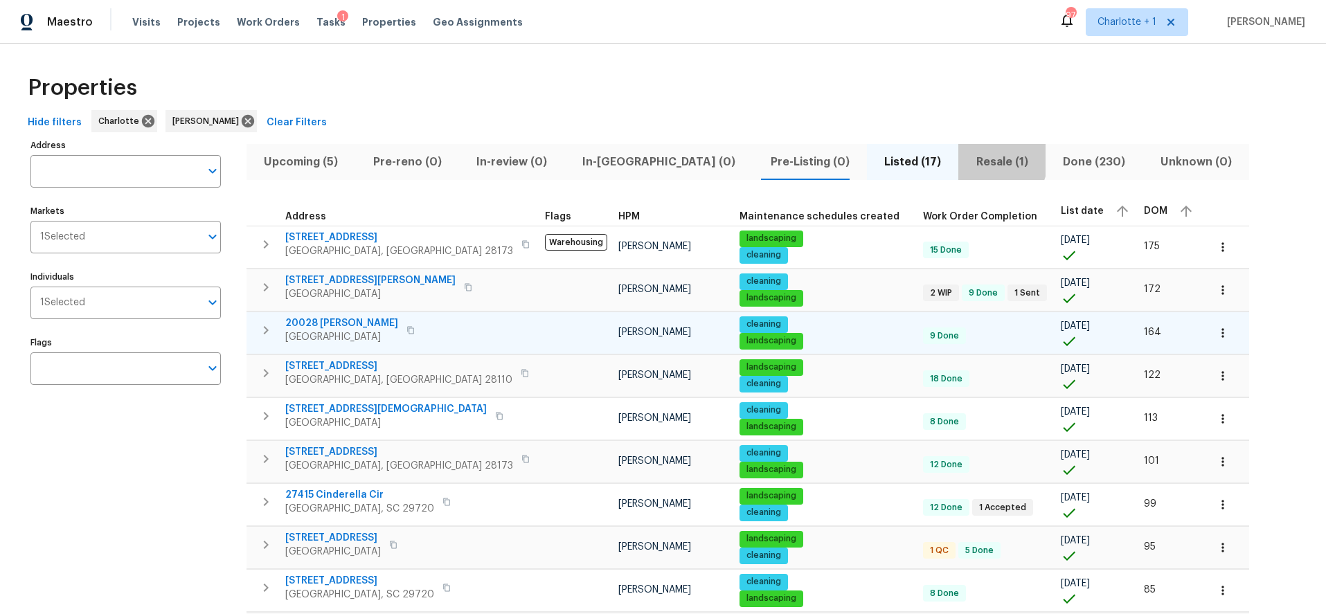
click at [967, 157] on span "Resale (1)" at bounding box center [1002, 161] width 71 height 19
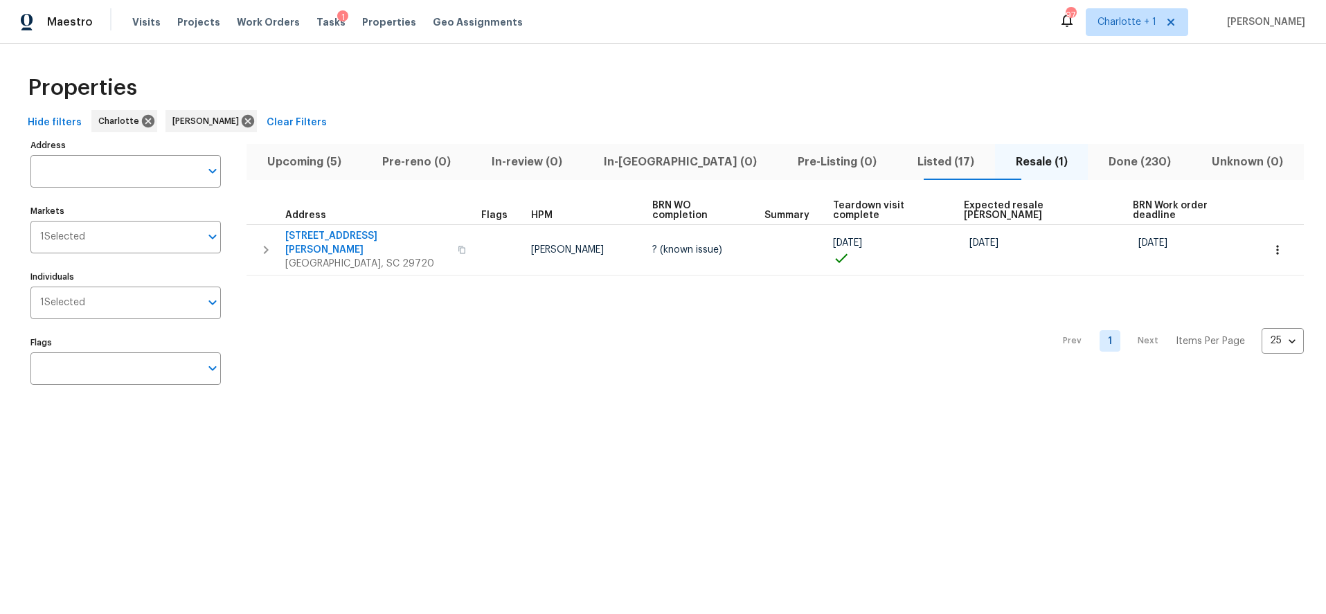
click at [903, 94] on div "Properties" at bounding box center [663, 88] width 1282 height 44
click at [1097, 160] on span "Done (230)" at bounding box center [1140, 161] width 87 height 19
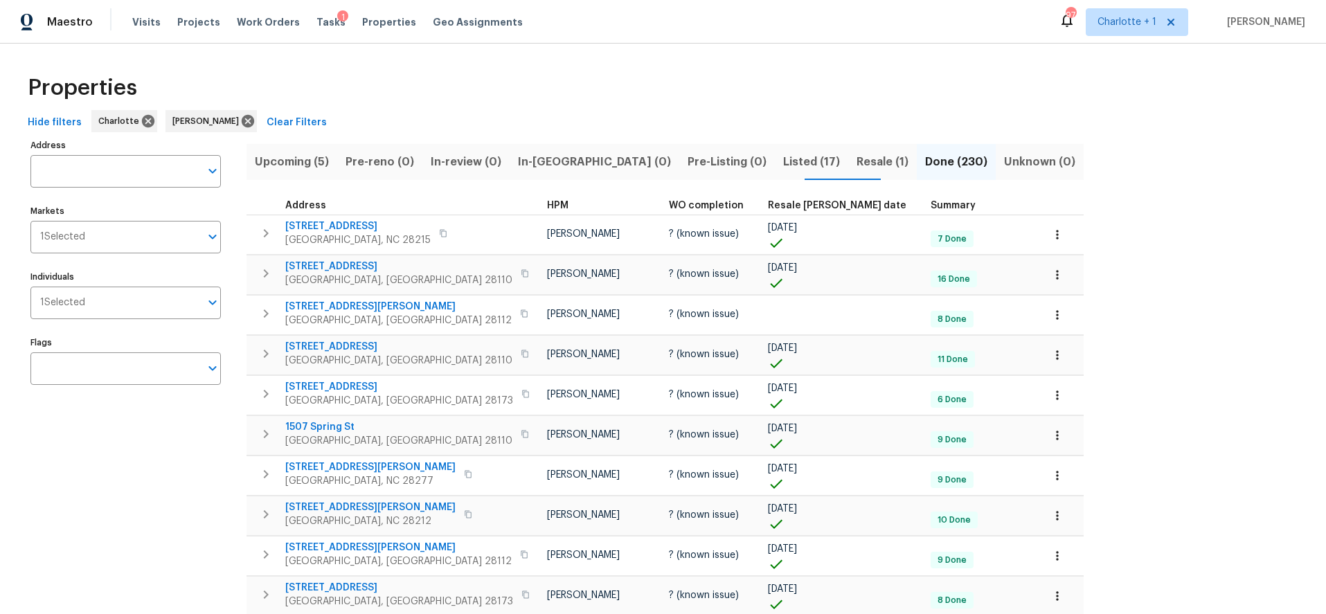
click at [768, 205] on span "Resale COE date" at bounding box center [837, 206] width 139 height 10
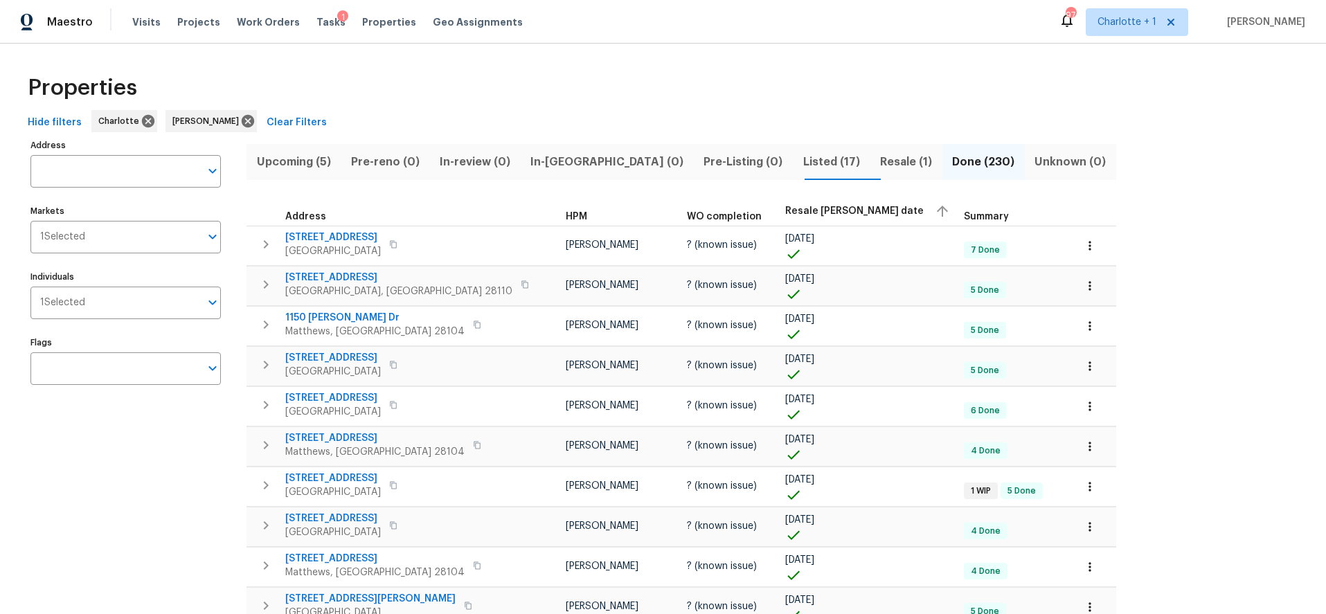
click at [786, 212] on span "Resale COE date" at bounding box center [855, 211] width 139 height 10
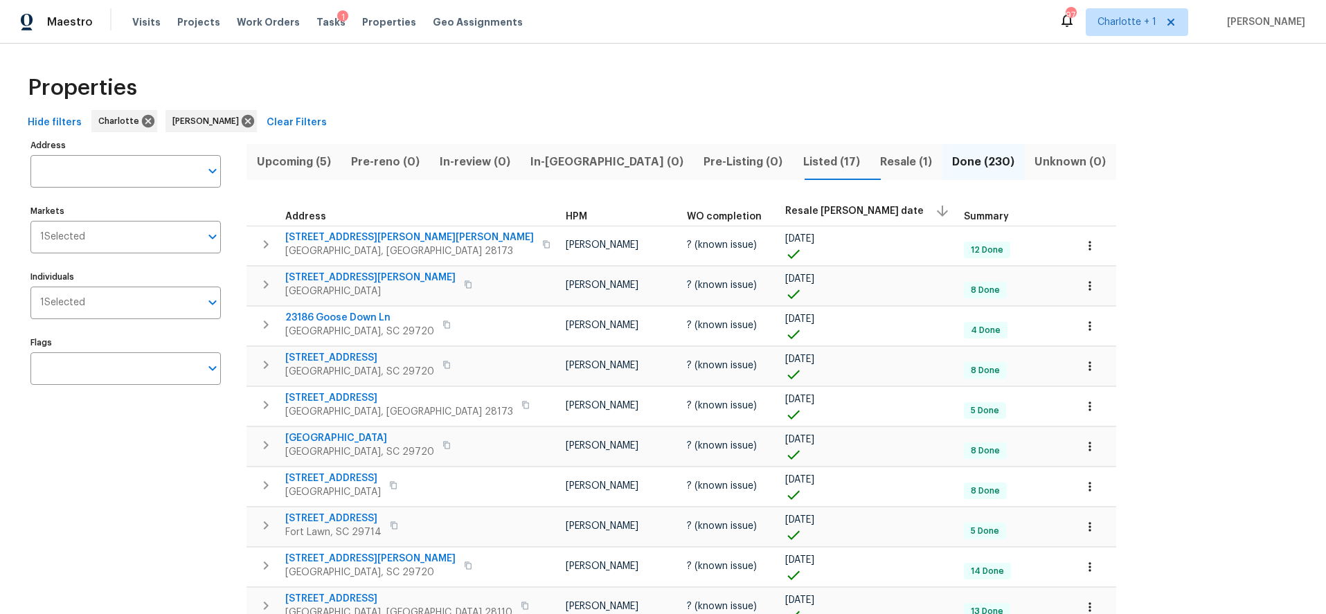
click at [878, 160] on span "Resale (1)" at bounding box center [905, 161] width 55 height 19
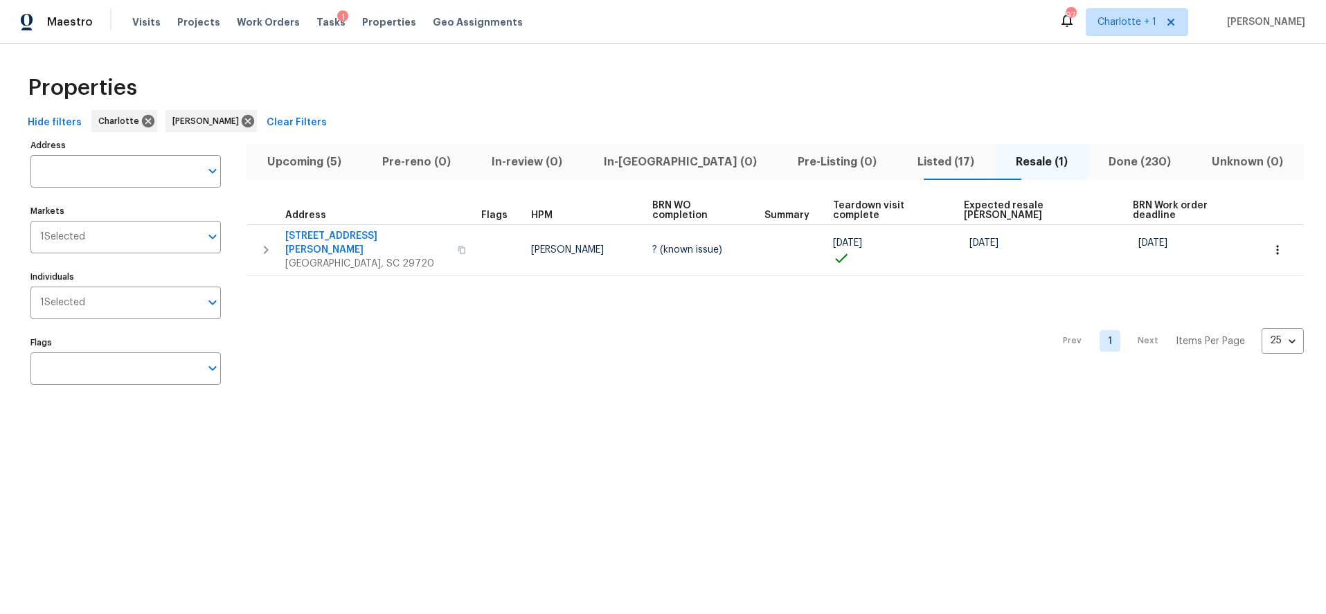
click at [678, 124] on div "Hide filters Charlotte Matthew Barnhart Clear Filters" at bounding box center [663, 123] width 1282 height 26
click at [329, 163] on span "Upcoming (5)" at bounding box center [304, 161] width 98 height 19
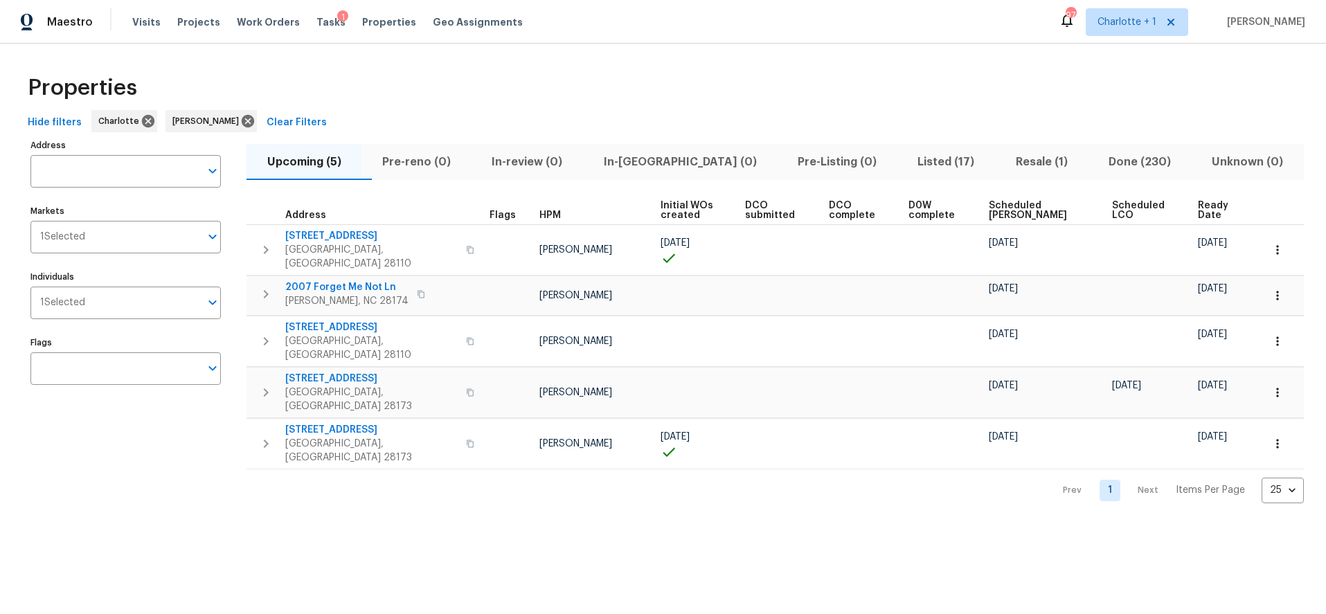
click at [1004, 216] on span "Scheduled COE" at bounding box center [1039, 210] width 100 height 19
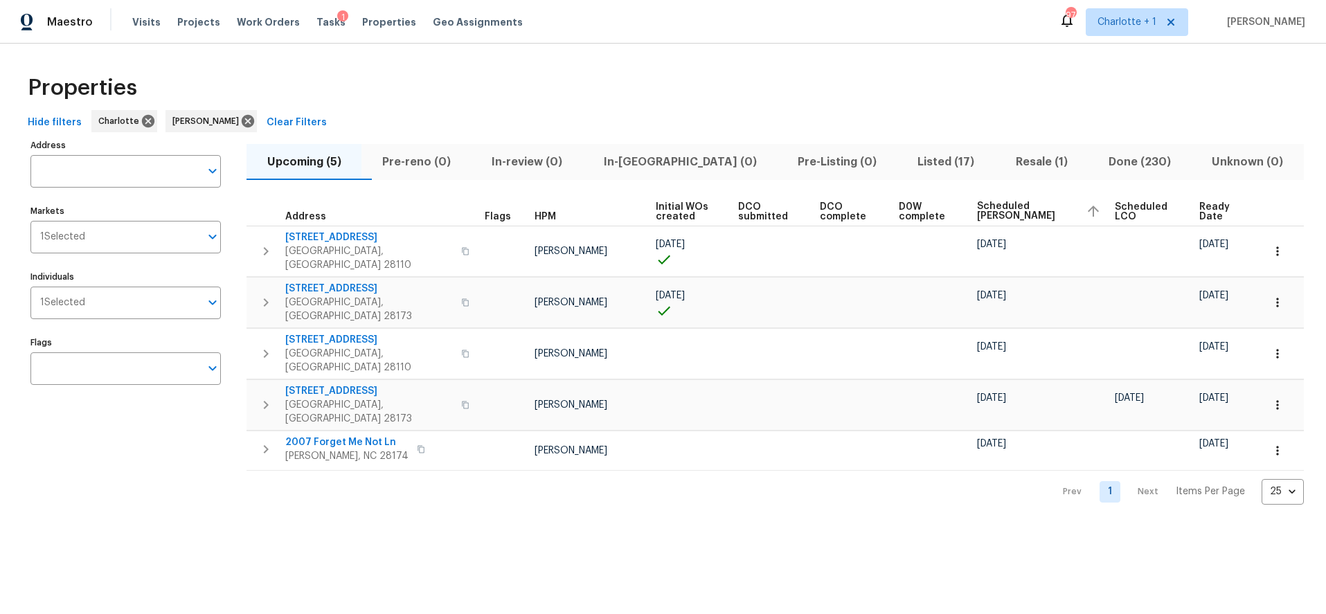
click at [944, 81] on div "Properties" at bounding box center [663, 88] width 1282 height 44
click at [873, 89] on div "Properties" at bounding box center [663, 88] width 1282 height 44
click at [963, 66] on div "Properties" at bounding box center [663, 88] width 1282 height 44
click at [131, 436] on div "Address Address Markets 1 Selected Markets Individuals 1 Selected Individuals F…" at bounding box center [134, 320] width 208 height 369
click at [754, 60] on div "Properties Hide filters Charlotte Matthew Barnhart Clear Filters Address Addres…" at bounding box center [663, 285] width 1326 height 483
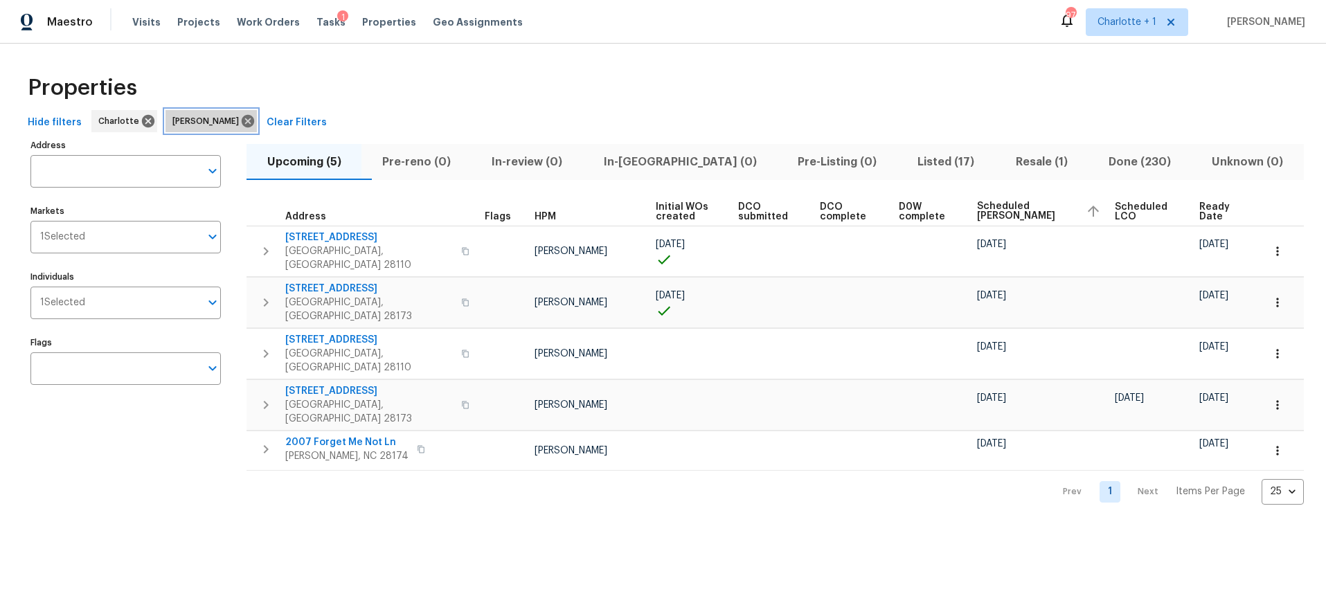
click at [246, 123] on icon at bounding box center [248, 121] width 12 height 12
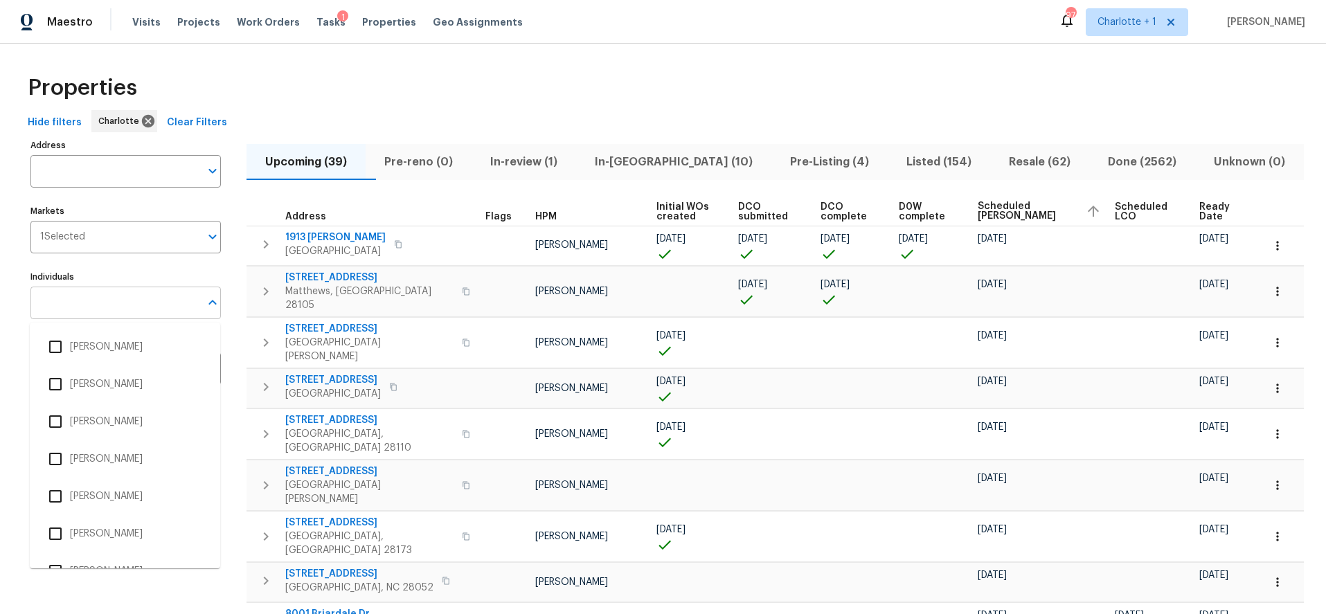
click at [80, 301] on input "Individuals" at bounding box center [115, 303] width 170 height 33
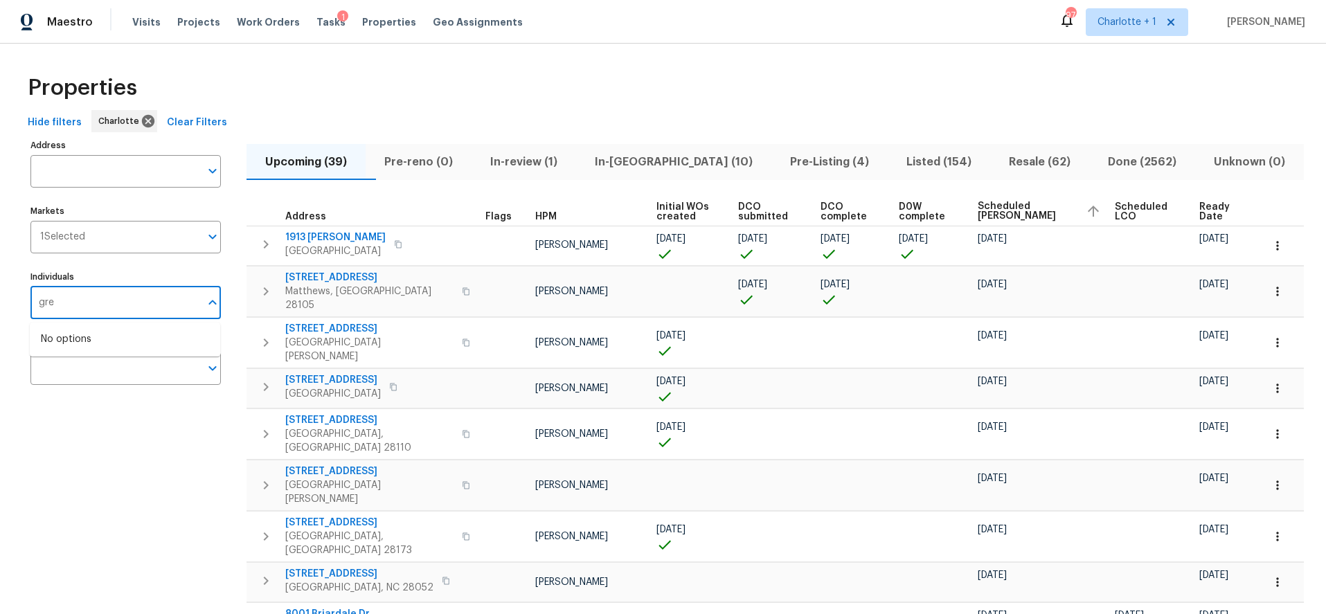
type input "greg"
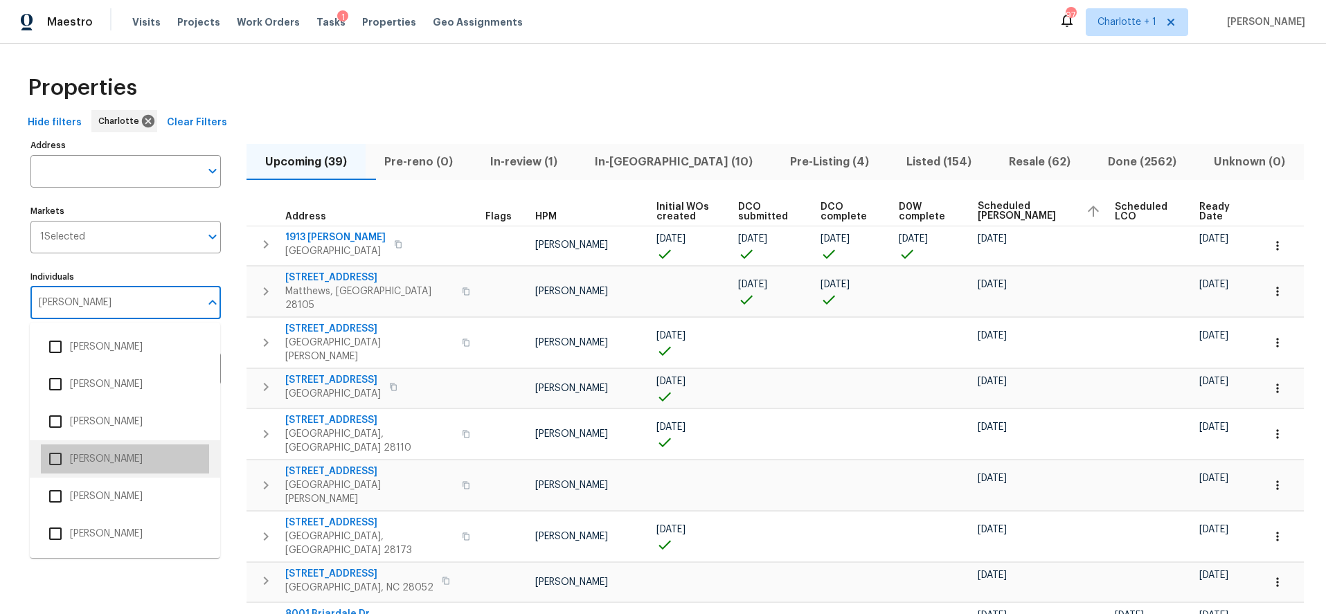
click at [87, 453] on li "Greg Janiak" at bounding box center [125, 459] width 168 height 29
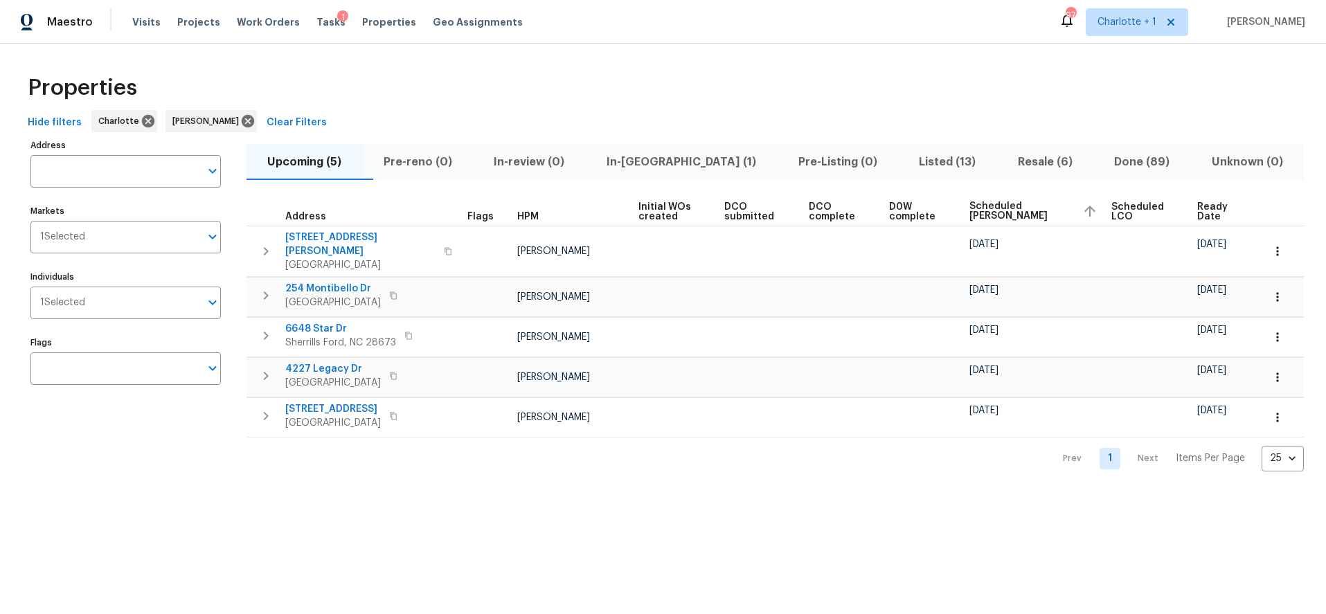
click at [628, 85] on div "Properties" at bounding box center [663, 88] width 1282 height 44
click at [1028, 213] on span "Scheduled COE" at bounding box center [1021, 211] width 102 height 19
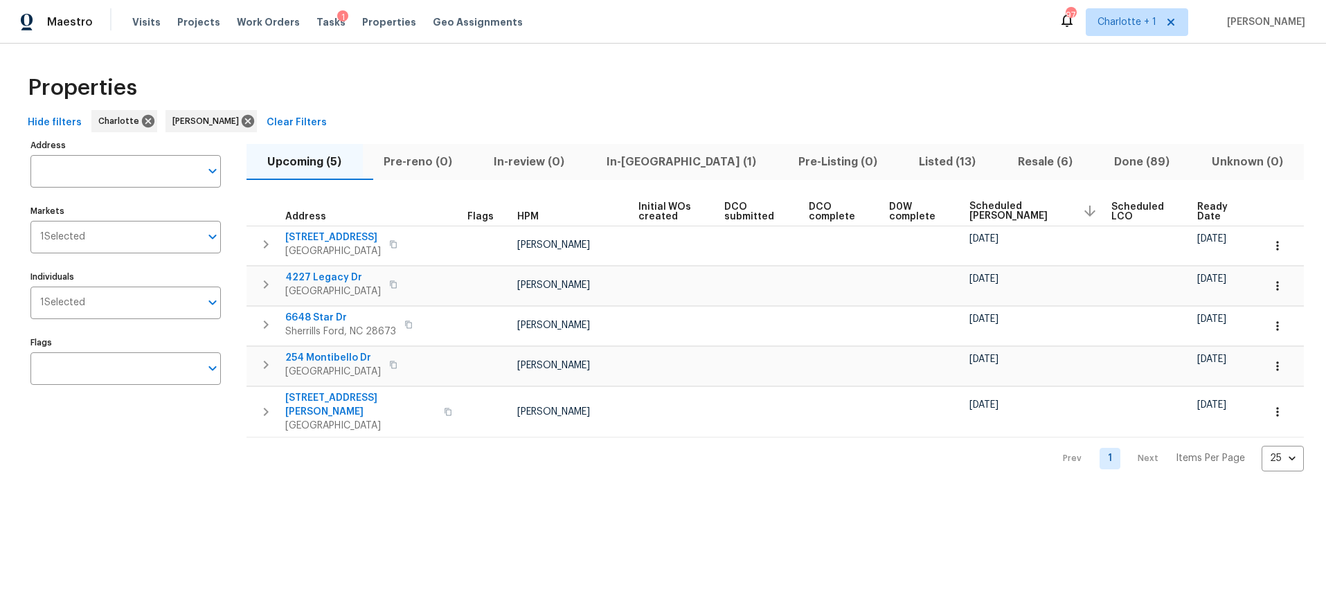
click at [1006, 207] on span "Scheduled COE" at bounding box center [1021, 211] width 102 height 19
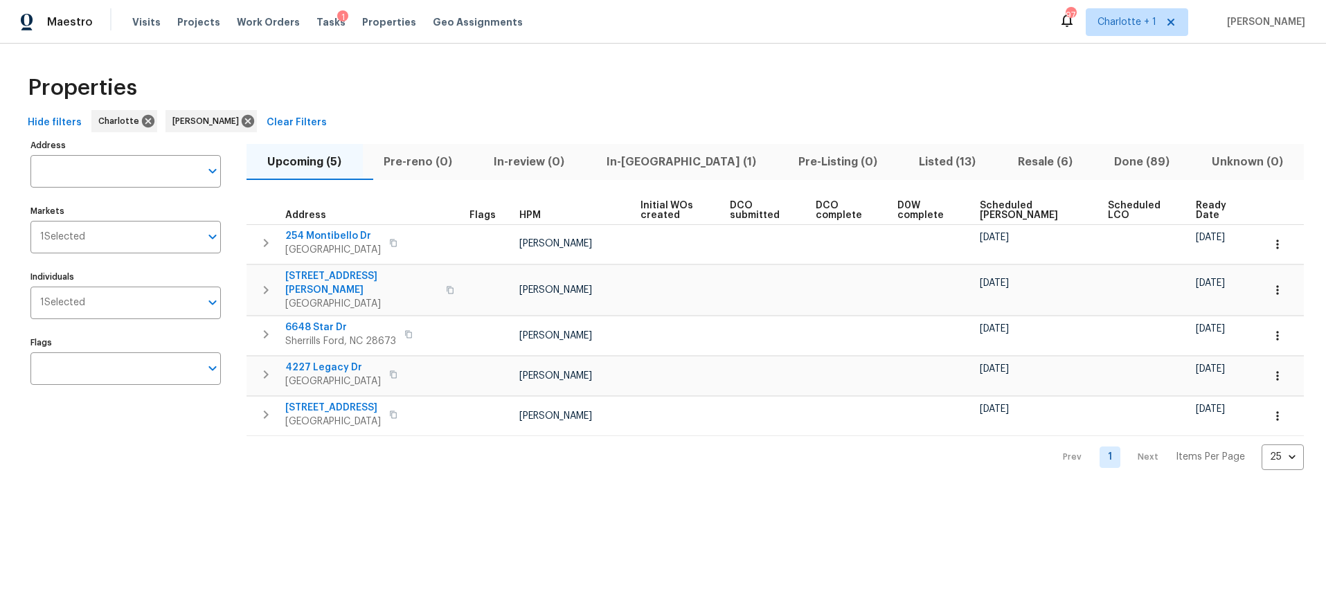
click at [1205, 209] on span "Ready Date" at bounding box center [1217, 210] width 43 height 19
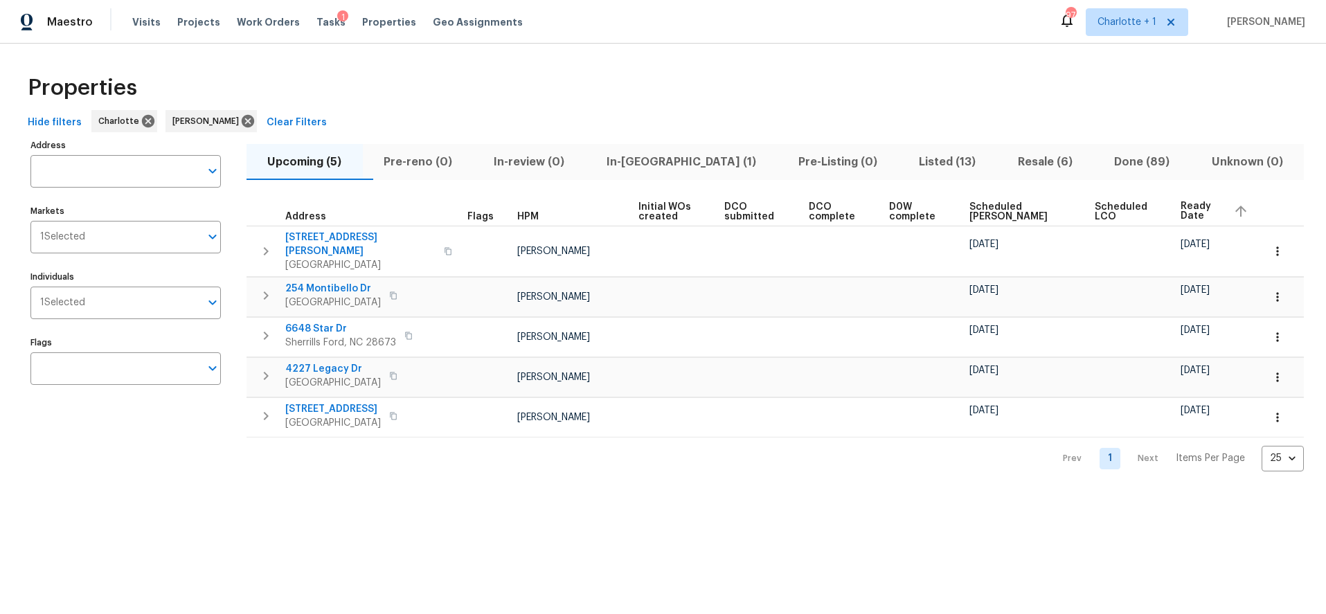
click at [900, 94] on div "Properties" at bounding box center [663, 88] width 1282 height 44
click at [1032, 166] on span "Resale (6)" at bounding box center [1045, 161] width 80 height 19
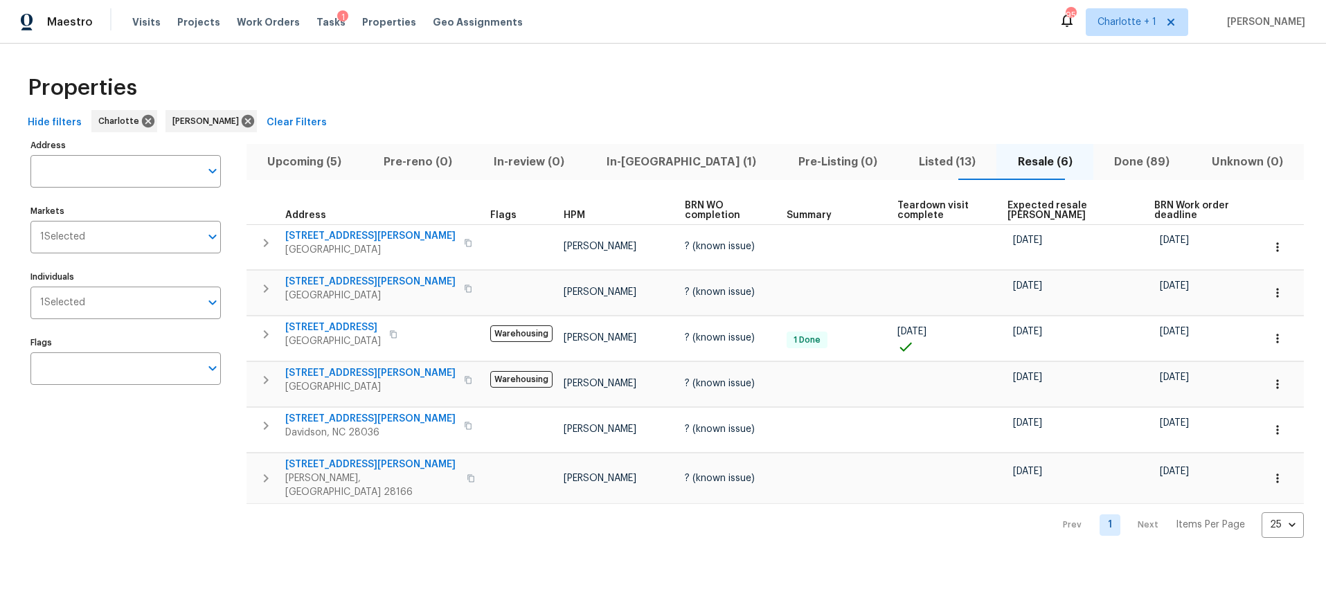
click at [907, 162] on span "Listed (13)" at bounding box center [948, 161] width 82 height 19
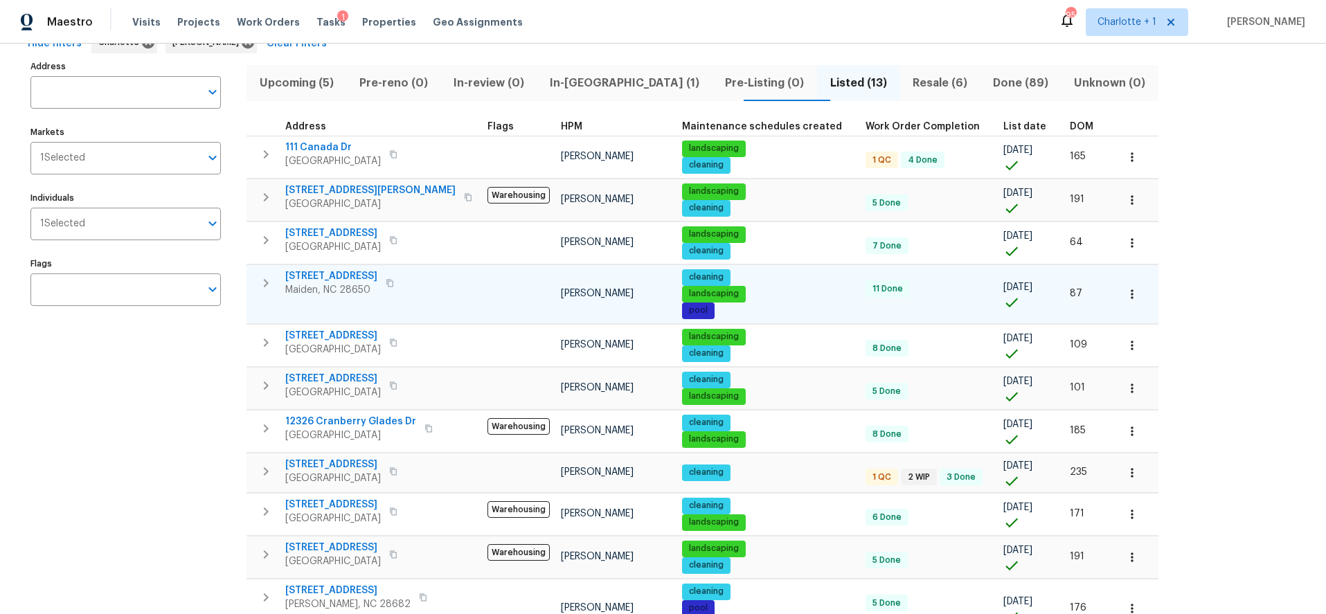
scroll to position [28, 0]
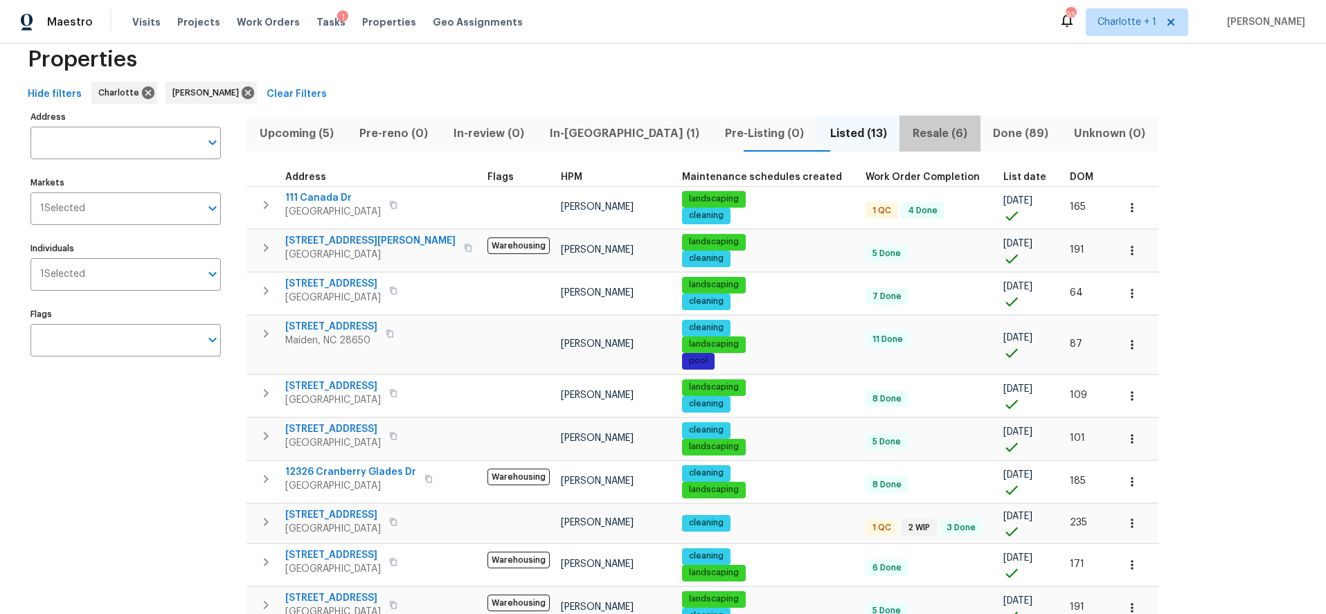
click at [908, 133] on span "Resale (6)" at bounding box center [940, 133] width 64 height 19
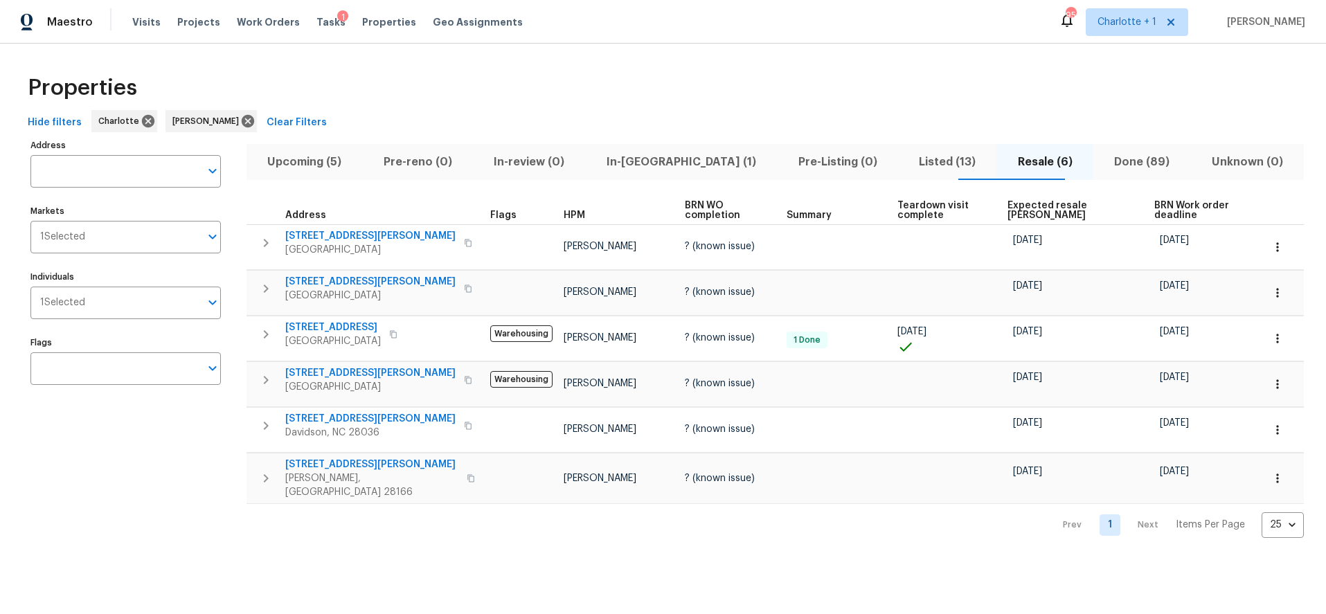
click at [703, 123] on div "Hide filters Charlotte Greg Janiak Clear Filters" at bounding box center [663, 123] width 1282 height 26
click at [730, 105] on div "Properties" at bounding box center [663, 88] width 1282 height 44
click at [907, 156] on span "Listed (13)" at bounding box center [948, 161] width 82 height 19
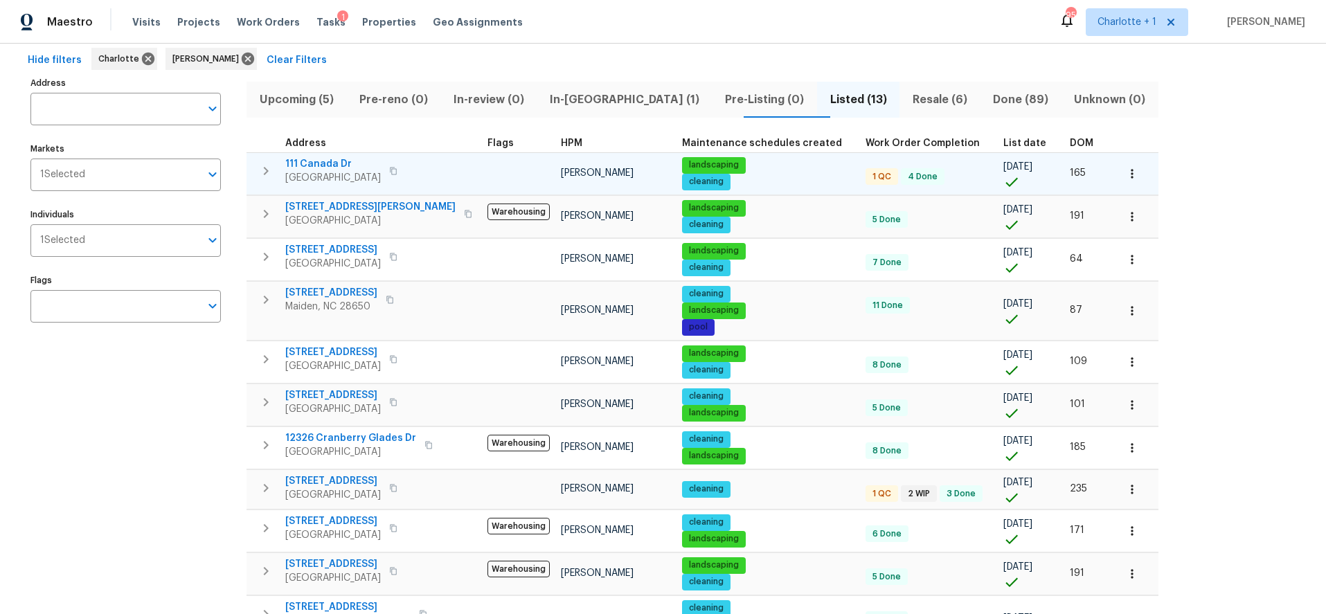
scroll to position [116, 0]
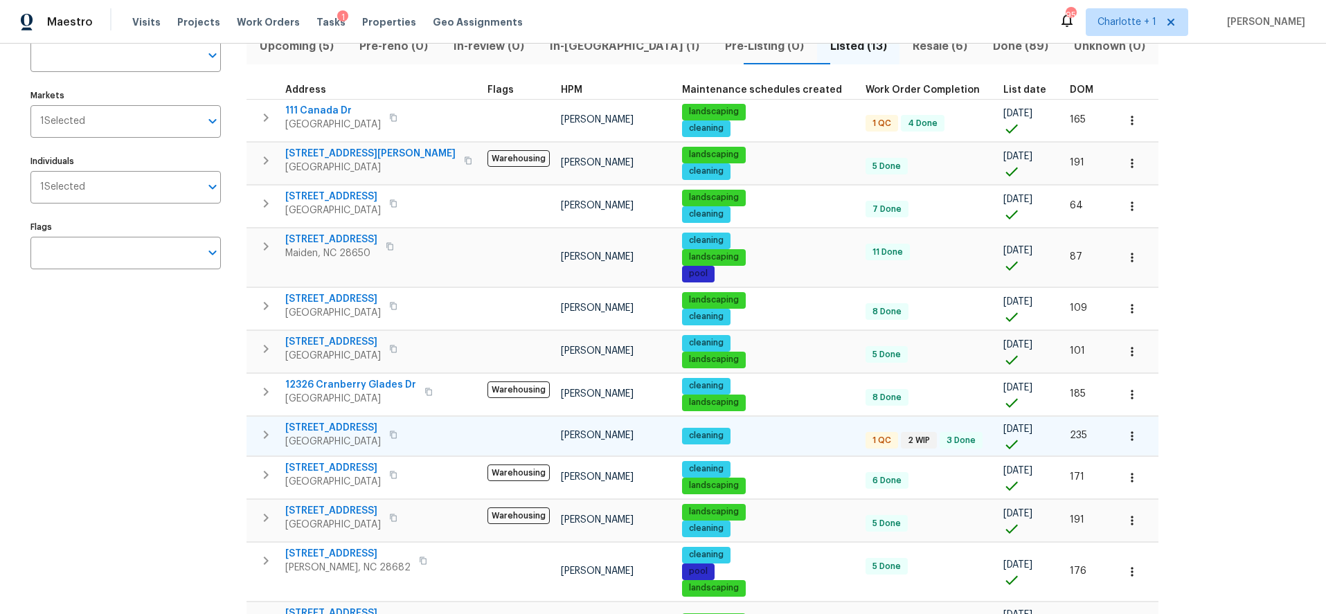
click at [356, 422] on span "17931 Kings Point Dr Apt G" at bounding box center [333, 428] width 96 height 14
click at [900, 58] on button "Resale (6)" at bounding box center [940, 46] width 80 height 36
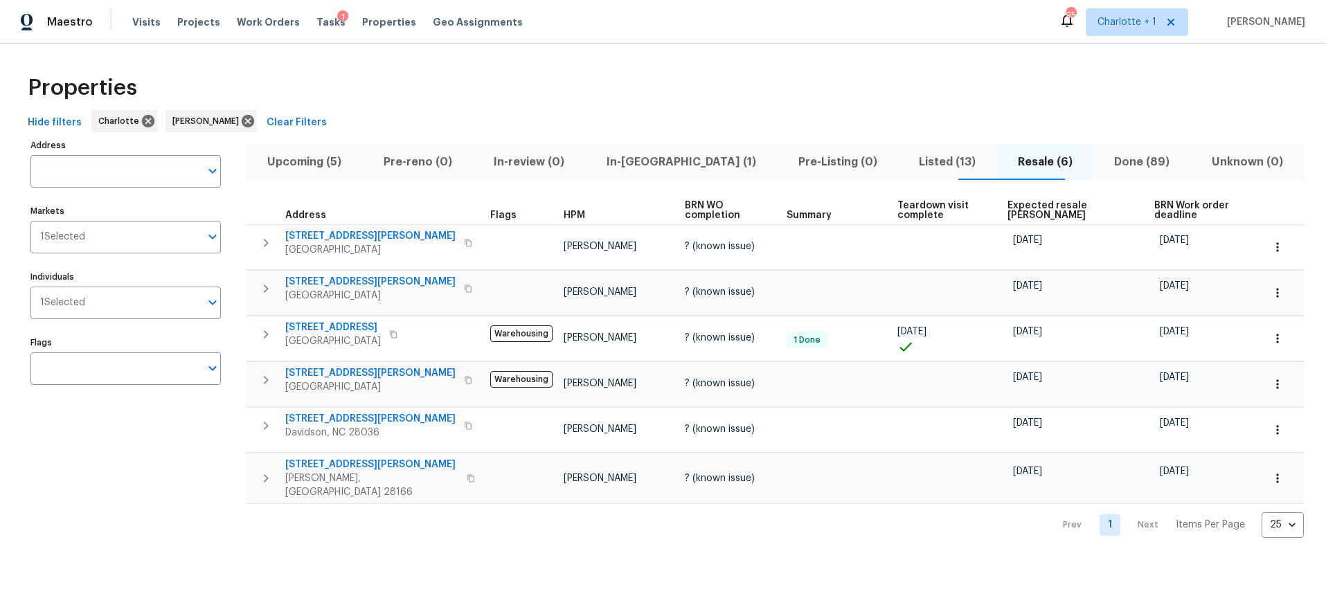
click at [1034, 207] on span "Expected resale COE" at bounding box center [1069, 210] width 123 height 19
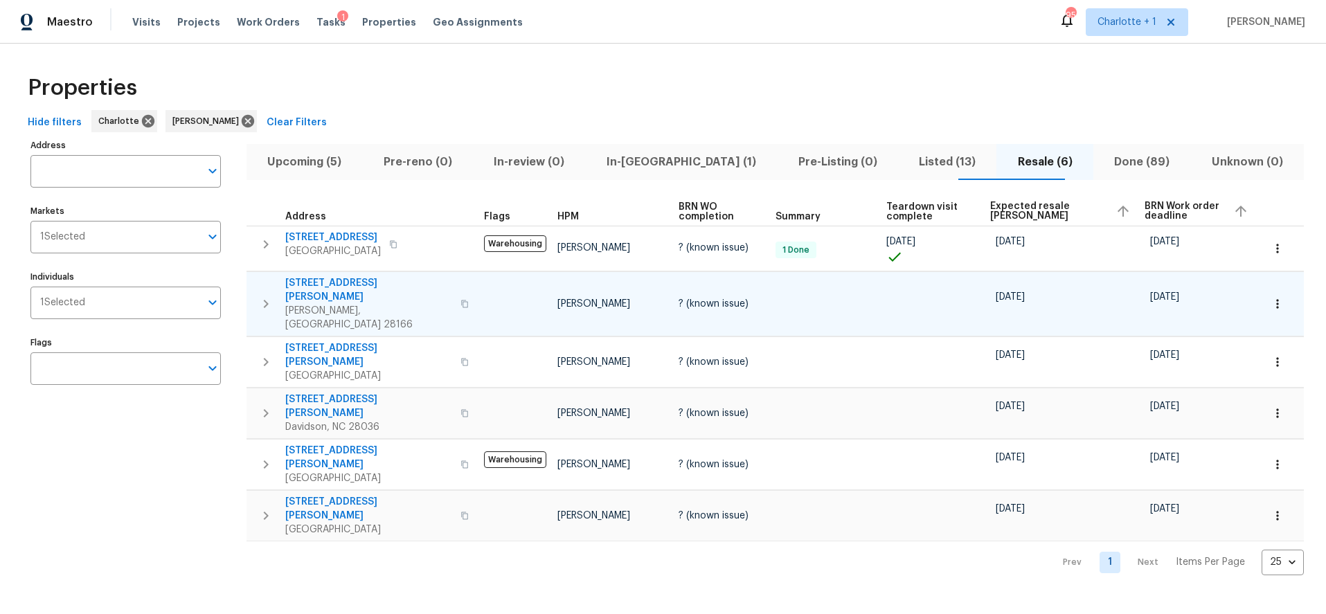
click at [265, 296] on icon "button" at bounding box center [266, 304] width 17 height 17
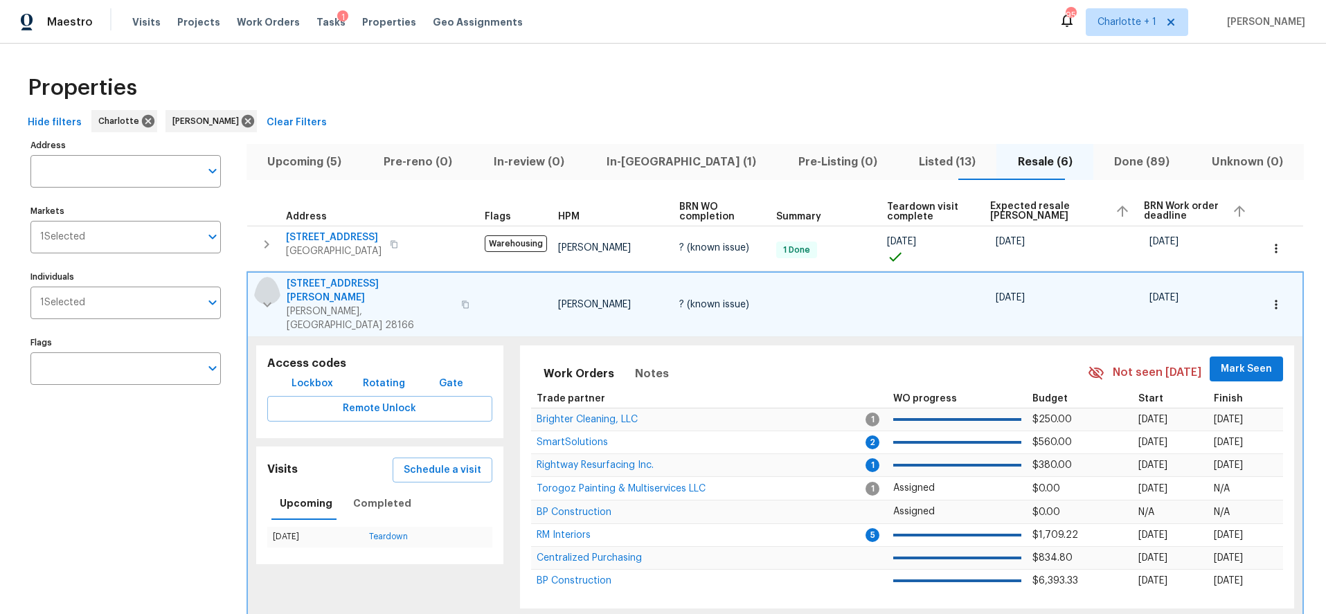
click at [265, 302] on icon "button" at bounding box center [267, 304] width 8 height 5
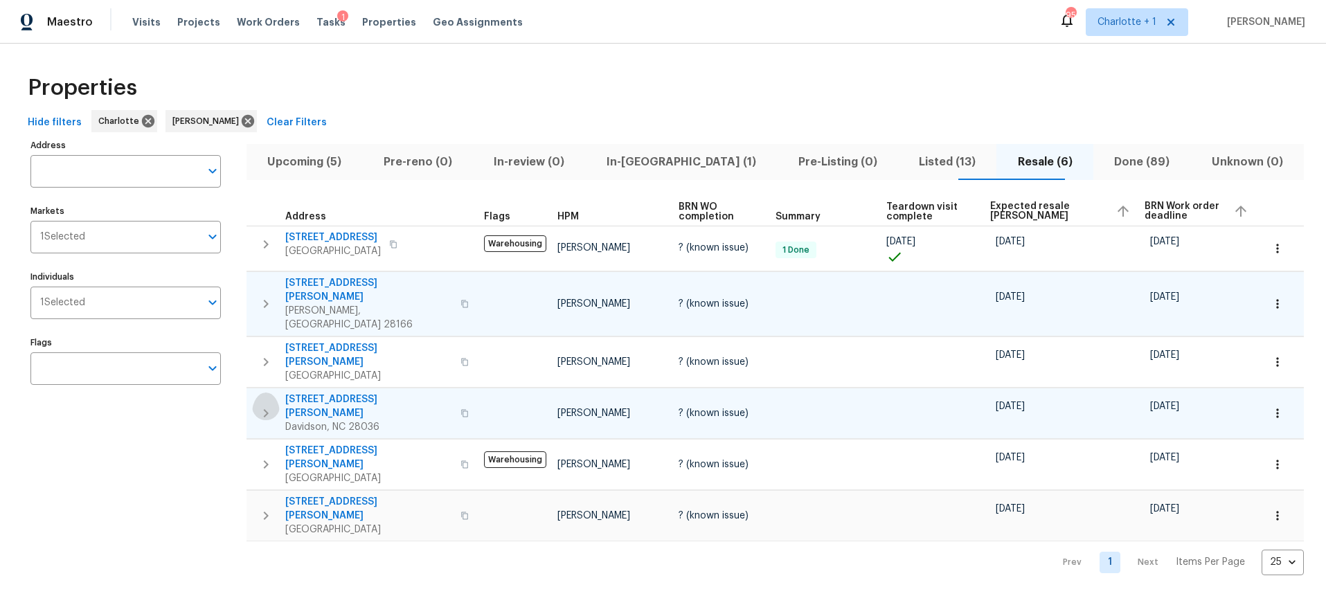
click at [260, 405] on icon "button" at bounding box center [266, 413] width 17 height 17
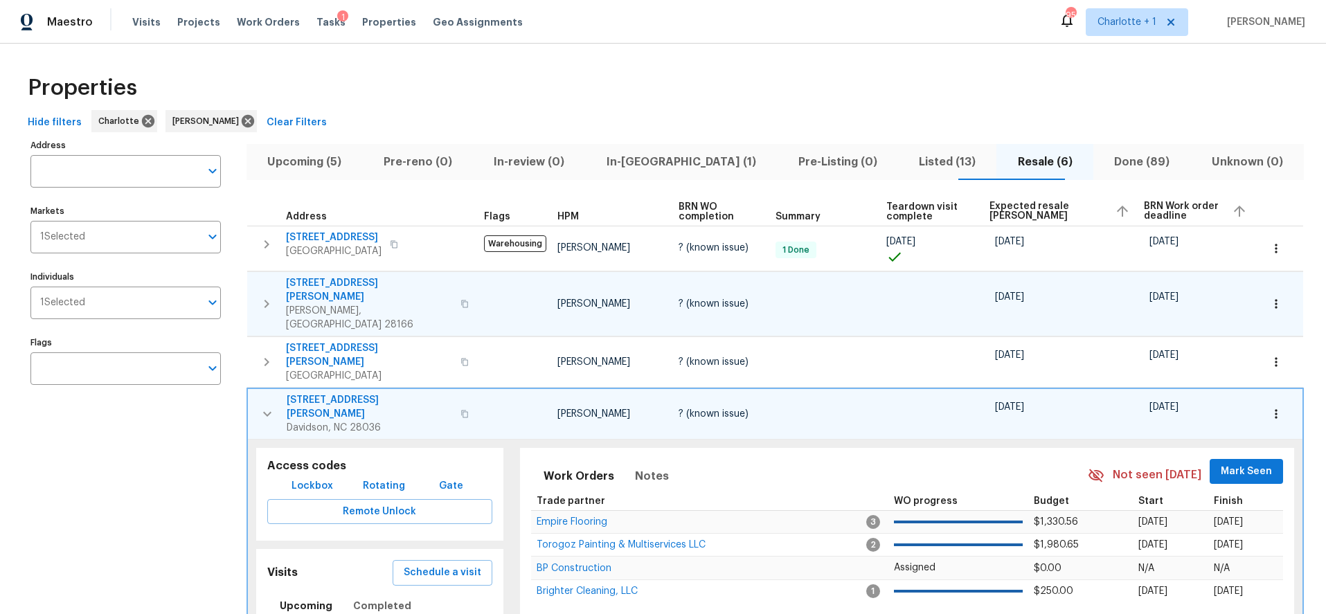
scroll to position [25, 0]
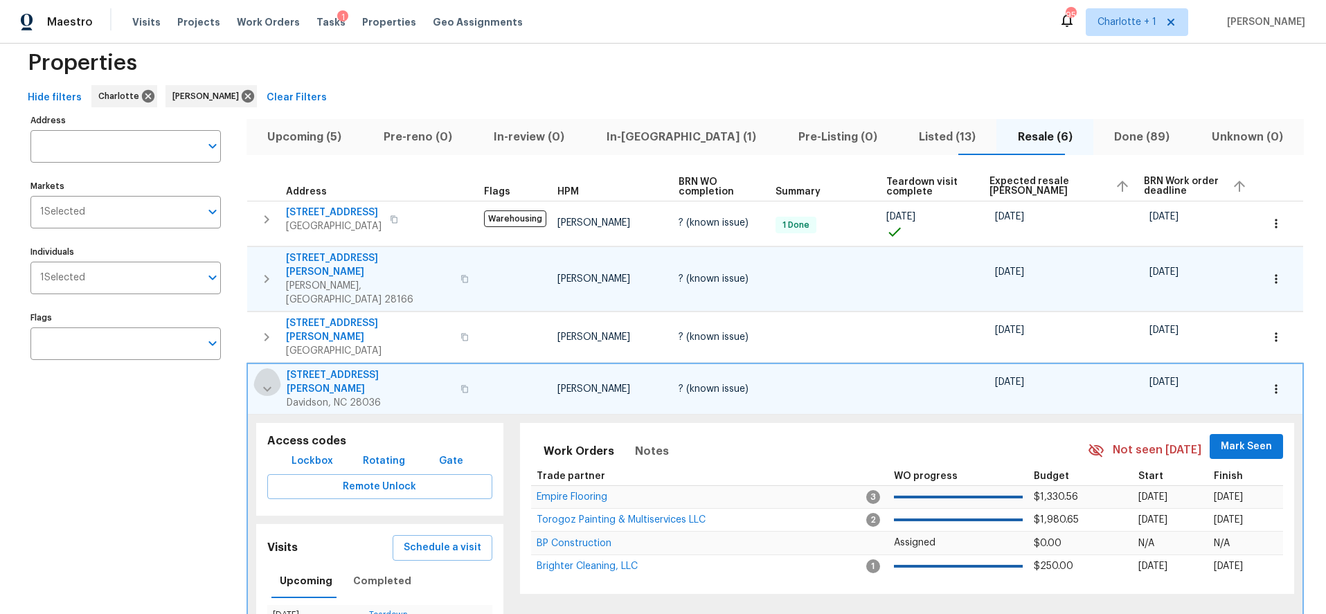
click at [272, 381] on icon "button" at bounding box center [267, 389] width 17 height 17
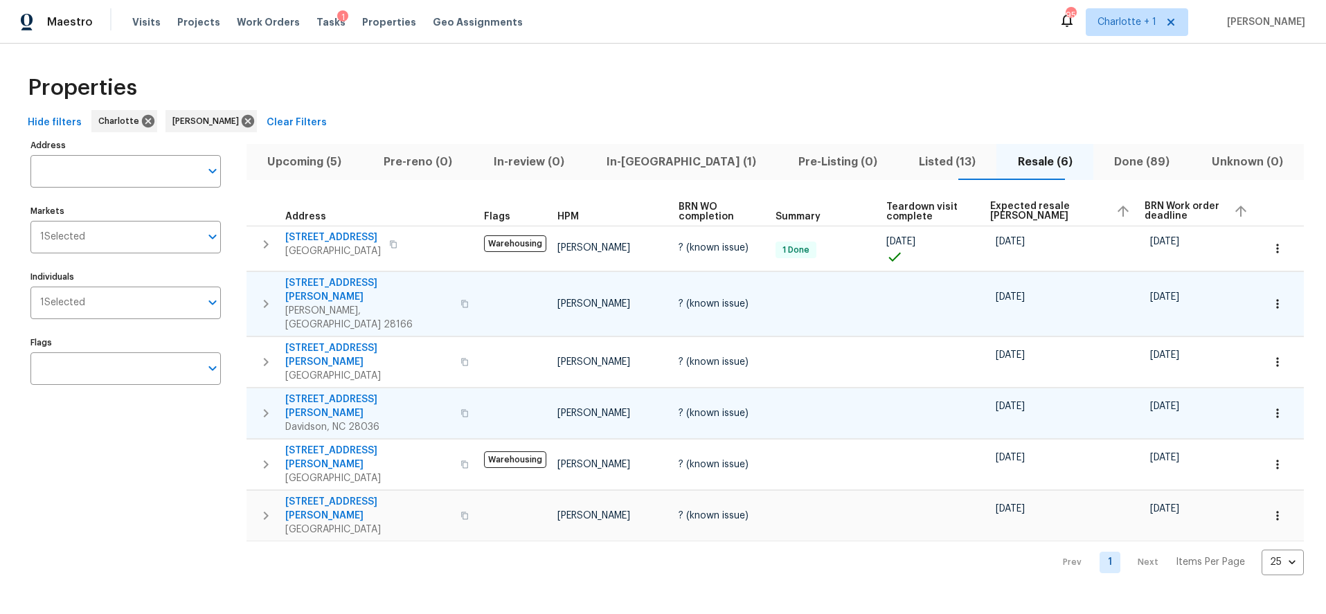
scroll to position [0, 0]
click at [263, 508] on icon "button" at bounding box center [266, 516] width 17 height 17
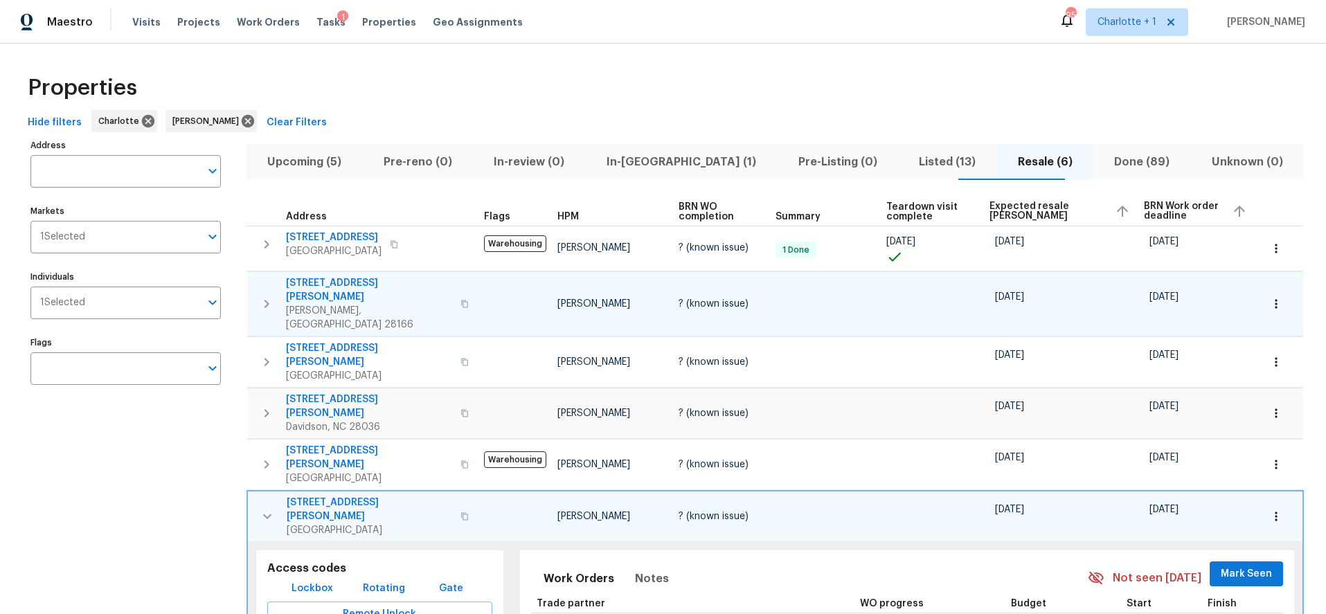
scroll to position [188, 0]
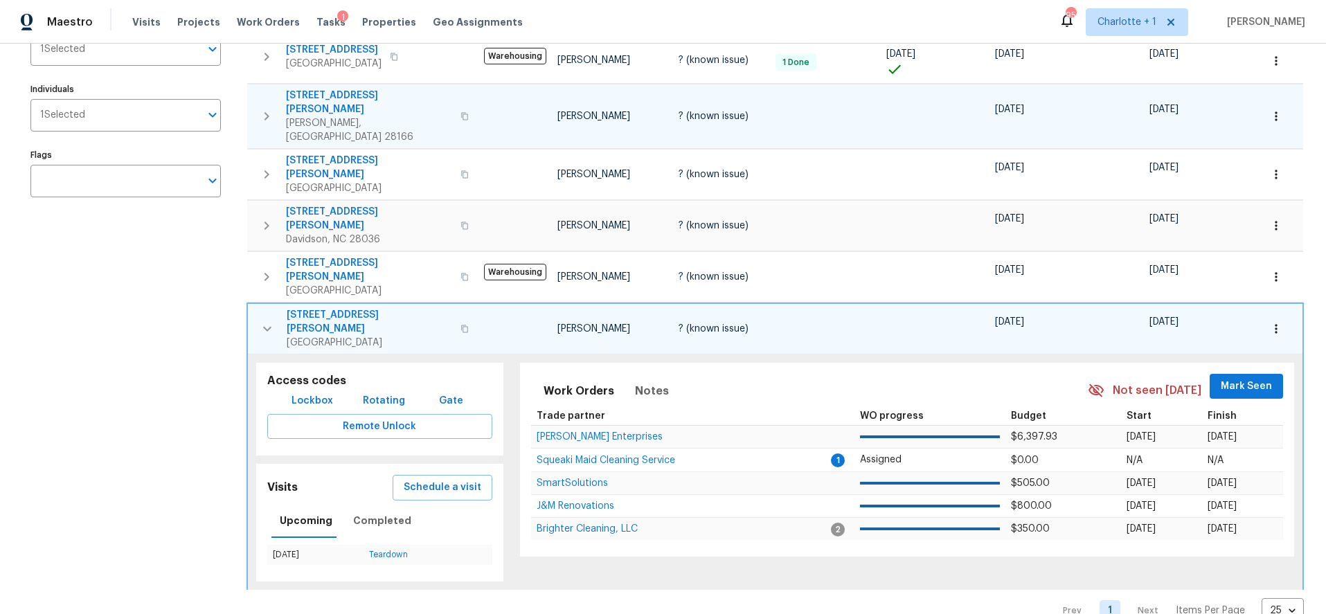
click at [266, 321] on icon "button" at bounding box center [267, 329] width 17 height 17
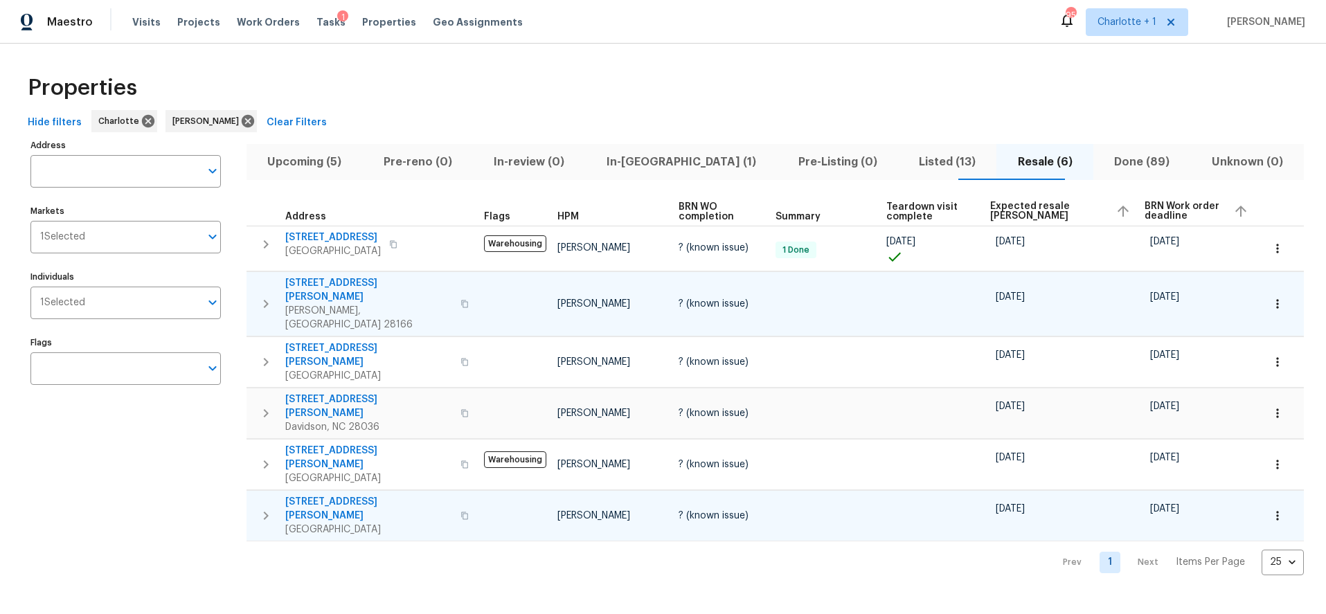
scroll to position [0, 0]
click at [907, 168] on span "Listed (13)" at bounding box center [948, 161] width 82 height 19
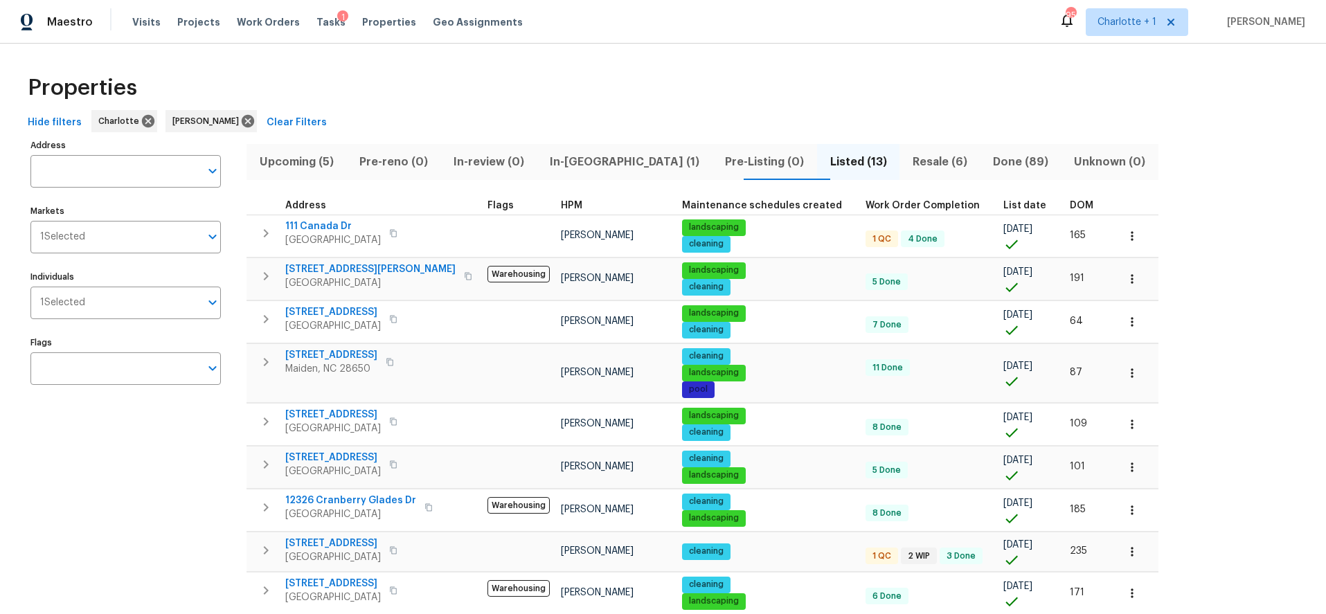
click at [1070, 201] on span "DOM" at bounding box center [1082, 206] width 24 height 10
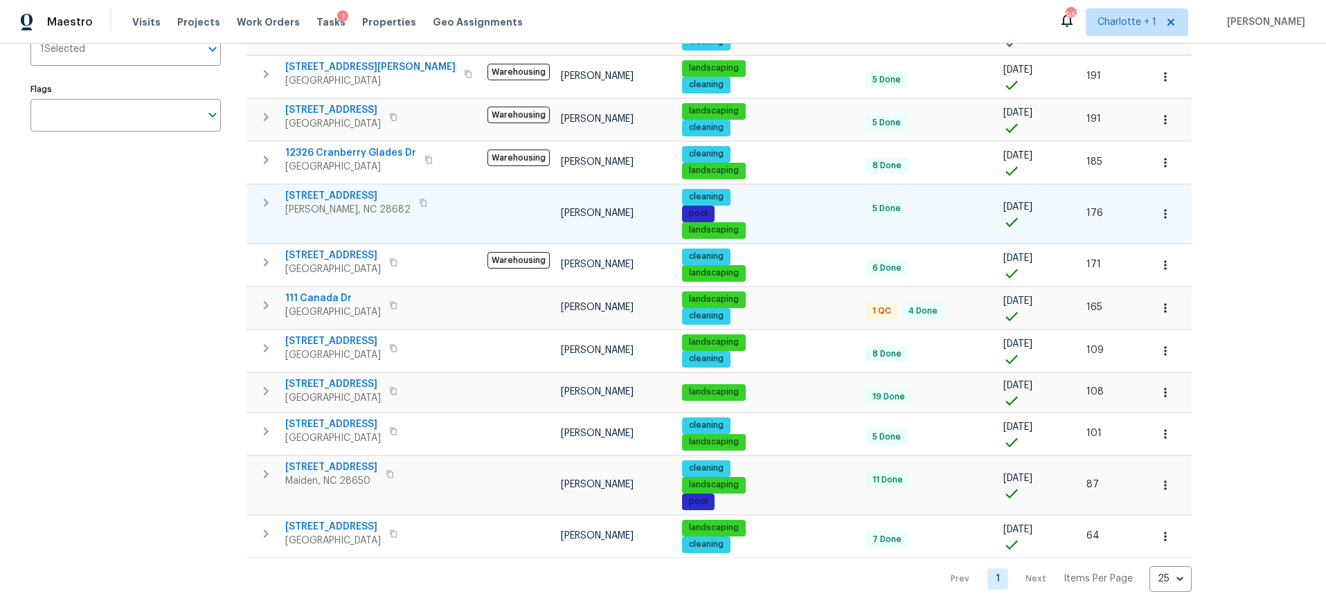
scroll to position [263, 0]
click at [155, 364] on div "Address Address Markets 1 Selected Markets Individuals 1 Selected Individuals F…" at bounding box center [134, 237] width 208 height 710
click at [163, 334] on div "Address Address Markets 1 Selected Markets Individuals 1 Selected Individuals F…" at bounding box center [134, 237] width 208 height 710
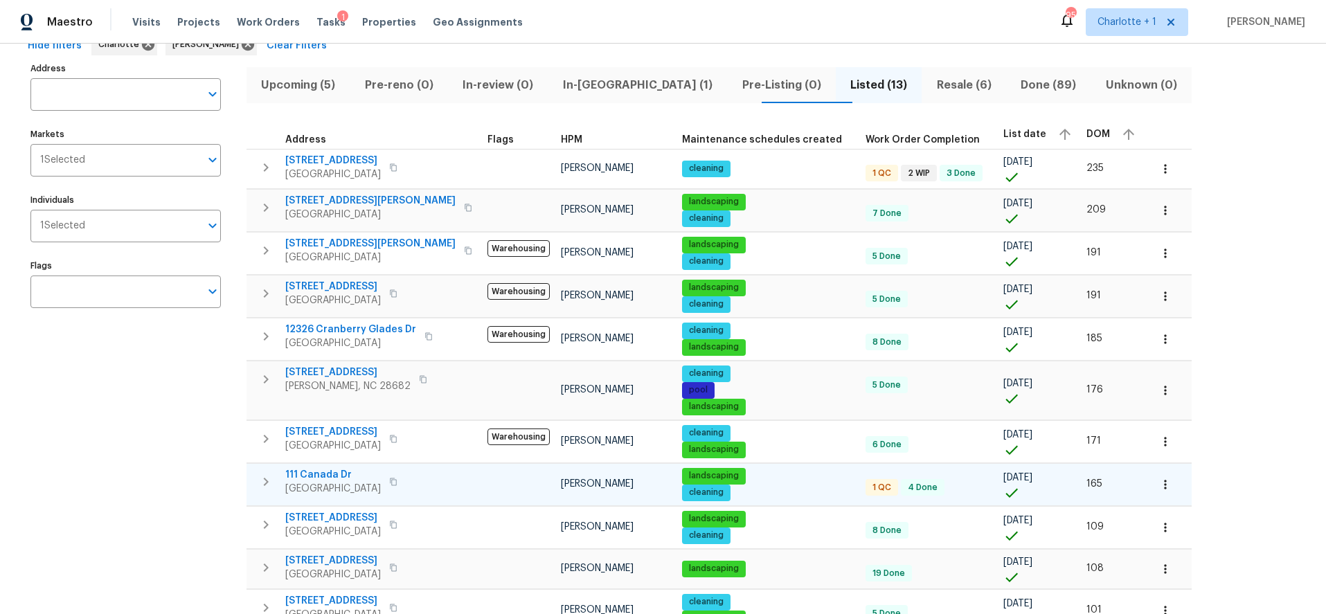
scroll to position [79, 0]
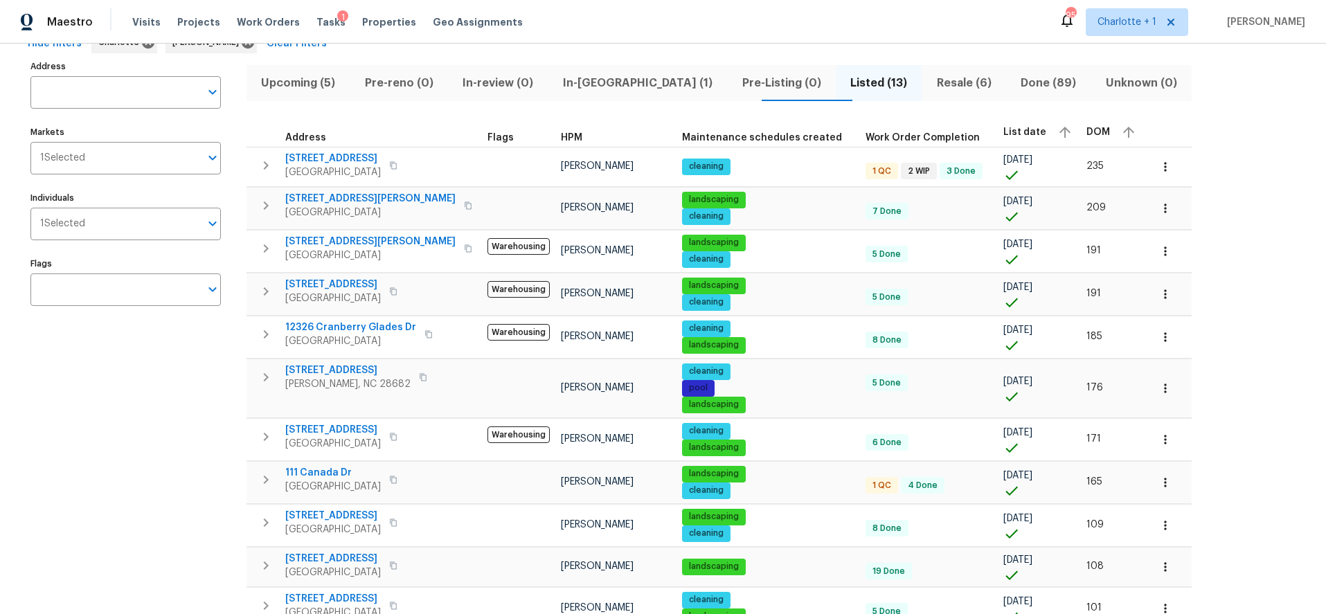
click at [39, 380] on div "Address Address Markets 1 Selected Markets Individuals 1 Selected Individuals F…" at bounding box center [134, 412] width 208 height 710
drag, startPoint x: 58, startPoint y: 463, endPoint x: 184, endPoint y: 456, distance: 126.3
click at [59, 461] on div "Address Address Markets 1 Selected Markets Individuals 1 Selected Individuals F…" at bounding box center [134, 412] width 208 height 710
click at [482, 478] on td at bounding box center [518, 482] width 73 height 42
click at [308, 468] on span "111 Canada Dr" at bounding box center [333, 473] width 96 height 14
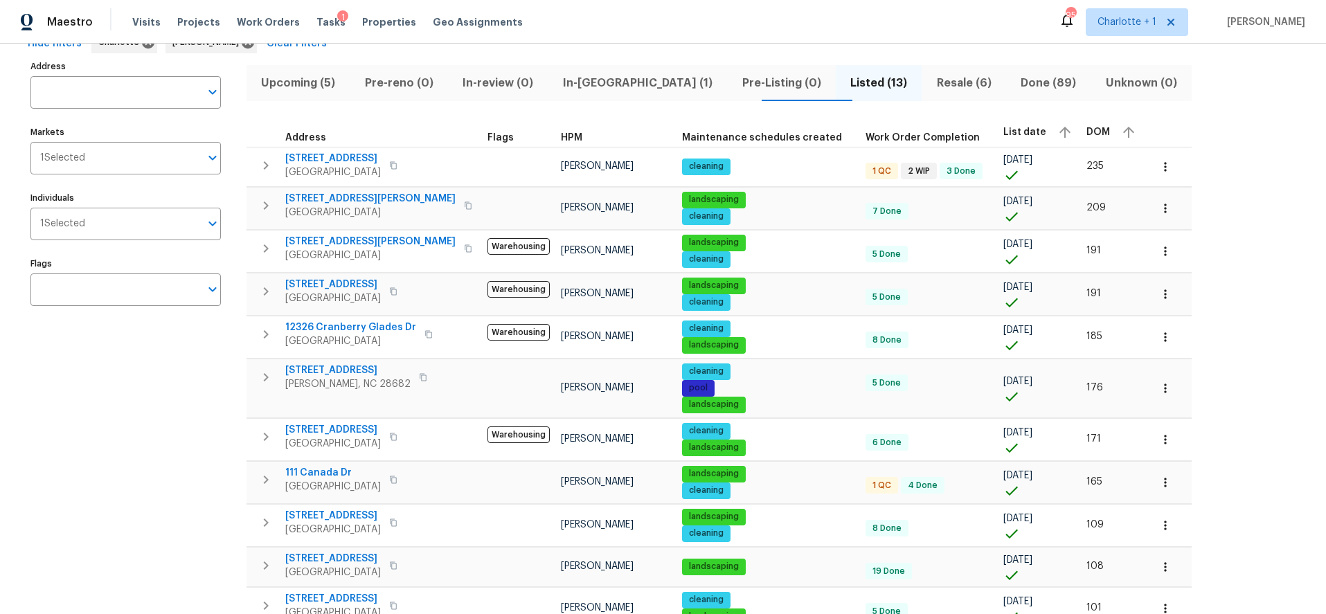
drag, startPoint x: 105, startPoint y: 425, endPoint x: 192, endPoint y: 402, distance: 90.2
click at [108, 424] on div "Address Address Markets 1 Selected Markets Individuals 1 Selected Individuals F…" at bounding box center [134, 412] width 208 height 710
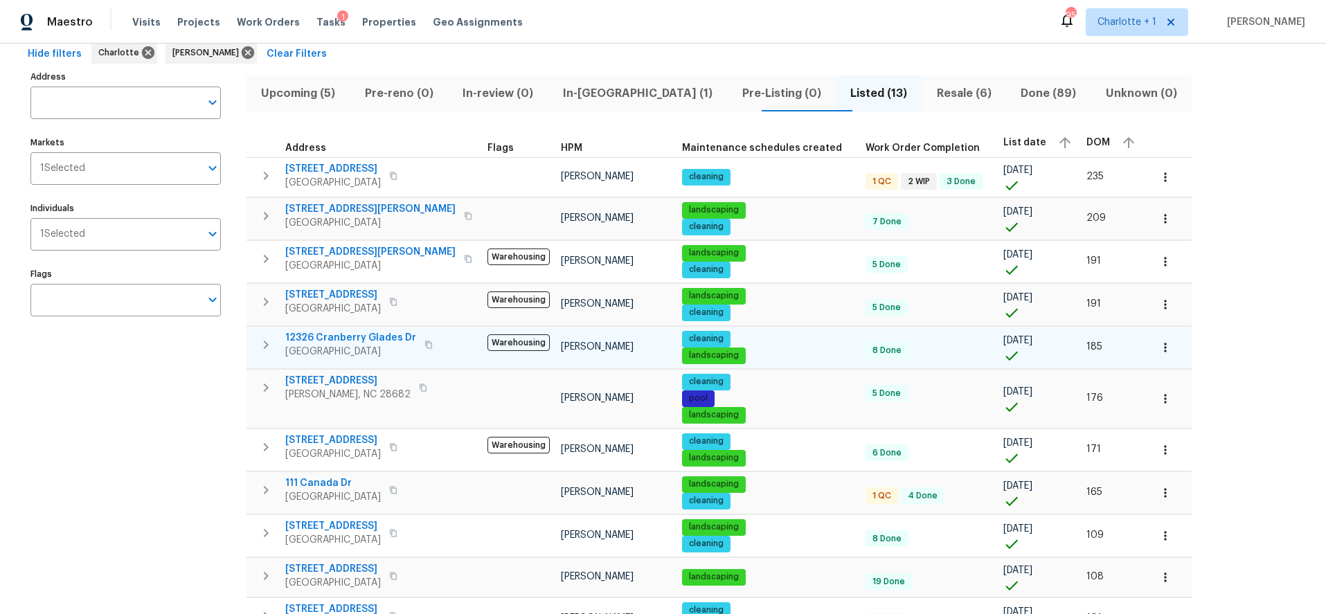
scroll to position [21, 0]
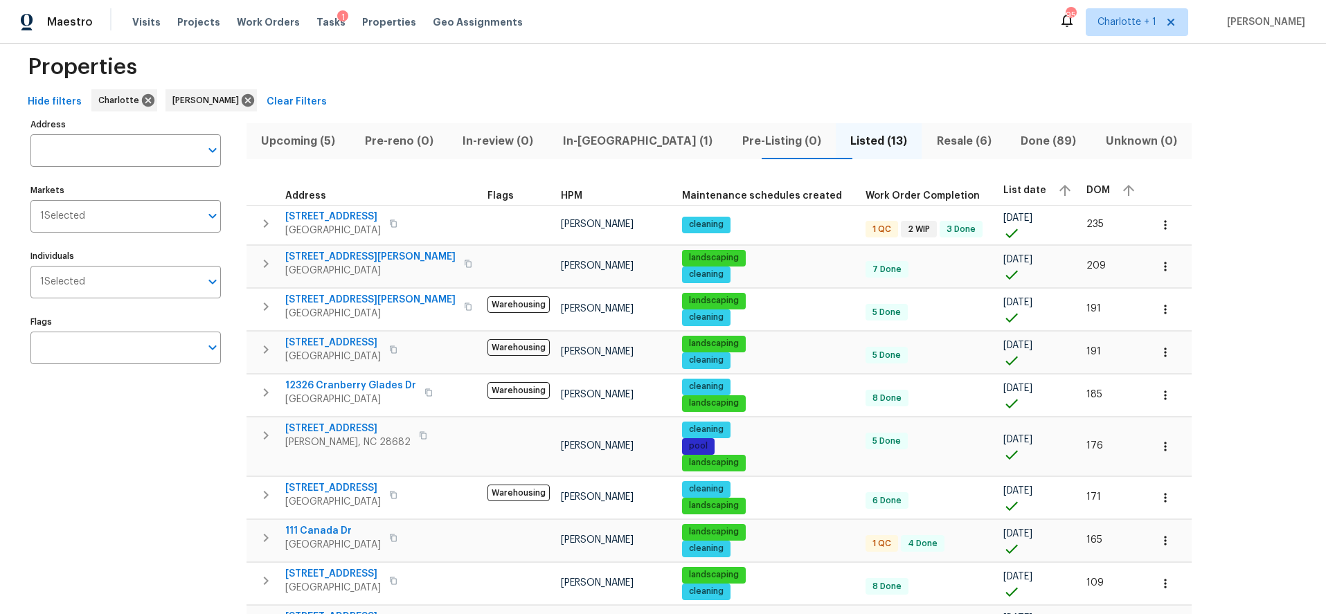
click at [709, 85] on div "Properties" at bounding box center [663, 67] width 1282 height 44
click at [1184, 100] on div "Hide filters Charlotte Greg Janiak Clear Filters" at bounding box center [663, 102] width 1282 height 26
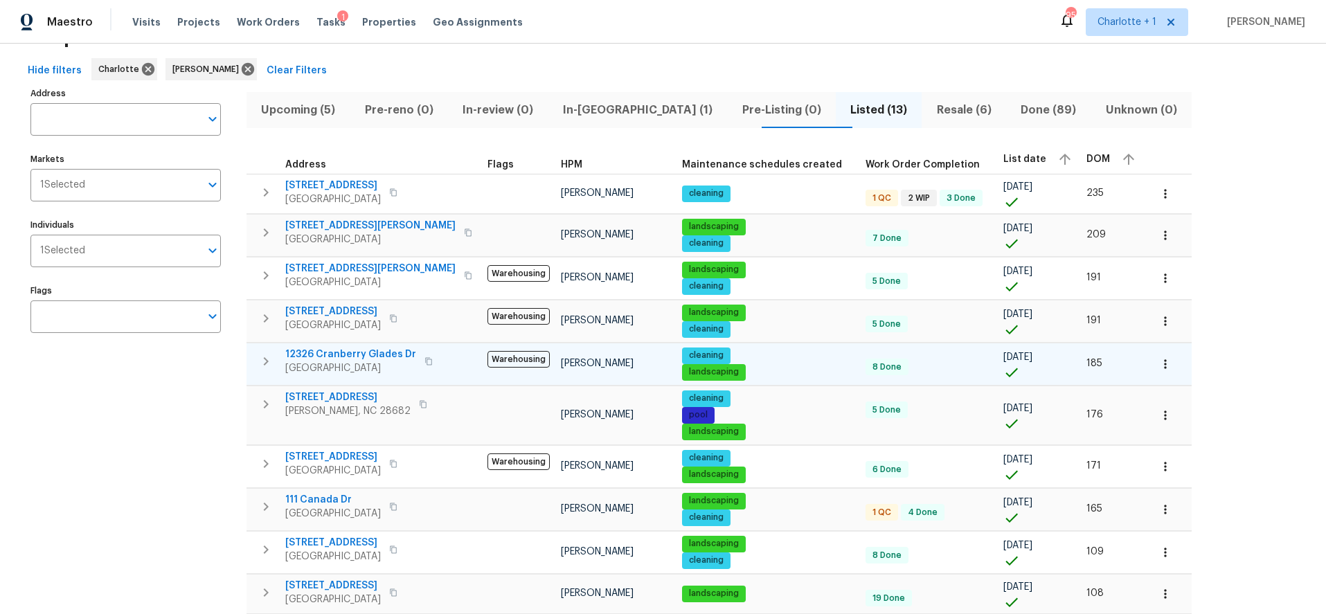
scroll to position [53, 0]
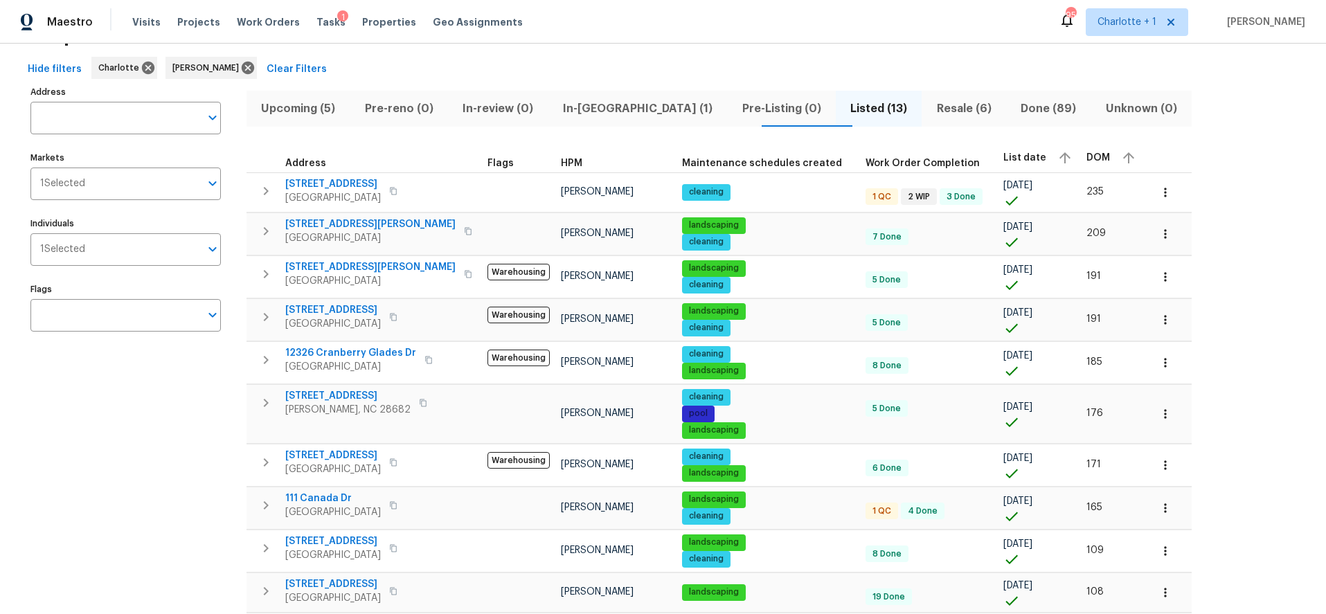
click at [113, 374] on div "Address Address Markets 1 Selected Markets Individuals 1 Selected Individuals F…" at bounding box center [134, 437] width 208 height 710
drag, startPoint x: 164, startPoint y: 362, endPoint x: 260, endPoint y: 316, distance: 106.6
click at [164, 362] on div "Address Address Markets 1 Selected Markets Individuals 1 Selected Individuals F…" at bounding box center [134, 437] width 208 height 710
click at [711, 66] on div "Hide filters Charlotte Greg Janiak Clear Filters" at bounding box center [663, 70] width 1282 height 26
drag, startPoint x: 1166, startPoint y: 118, endPoint x: 1021, endPoint y: 84, distance: 148.9
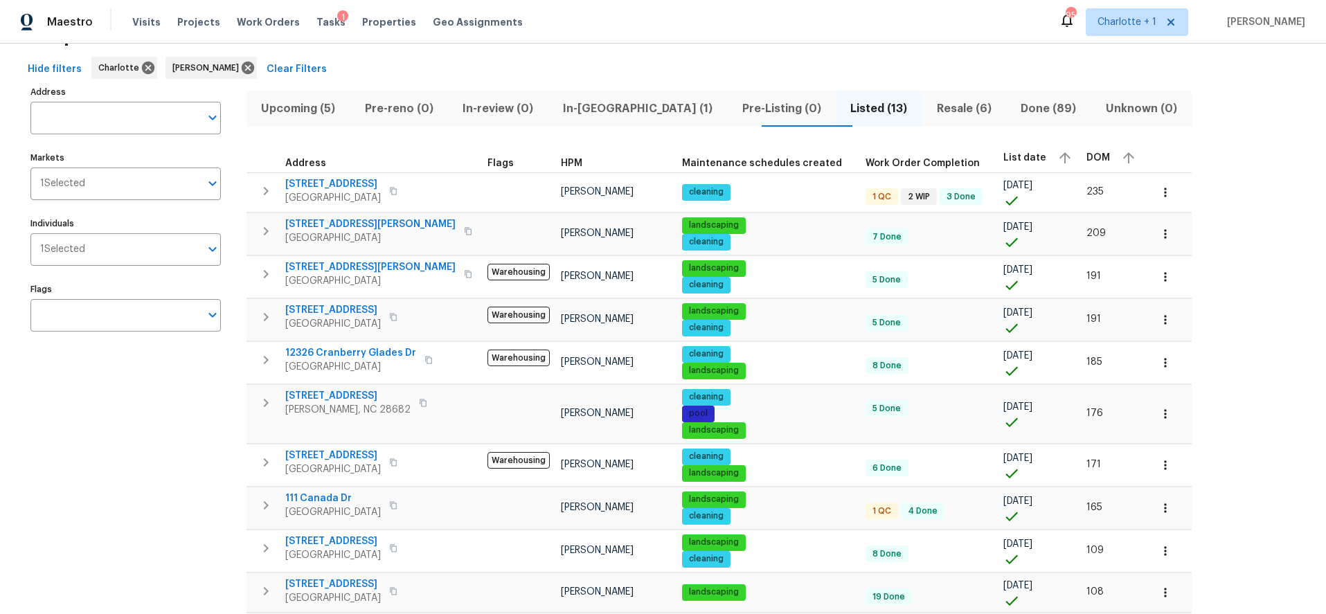
click at [1166, 118] on div "Address Address Markets 1 Selected Markets Individuals 1 Selected Individuals F…" at bounding box center [663, 437] width 1282 height 710
click at [846, 63] on div "Hide filters Charlotte Greg Janiak Clear Filters" at bounding box center [663, 70] width 1282 height 26
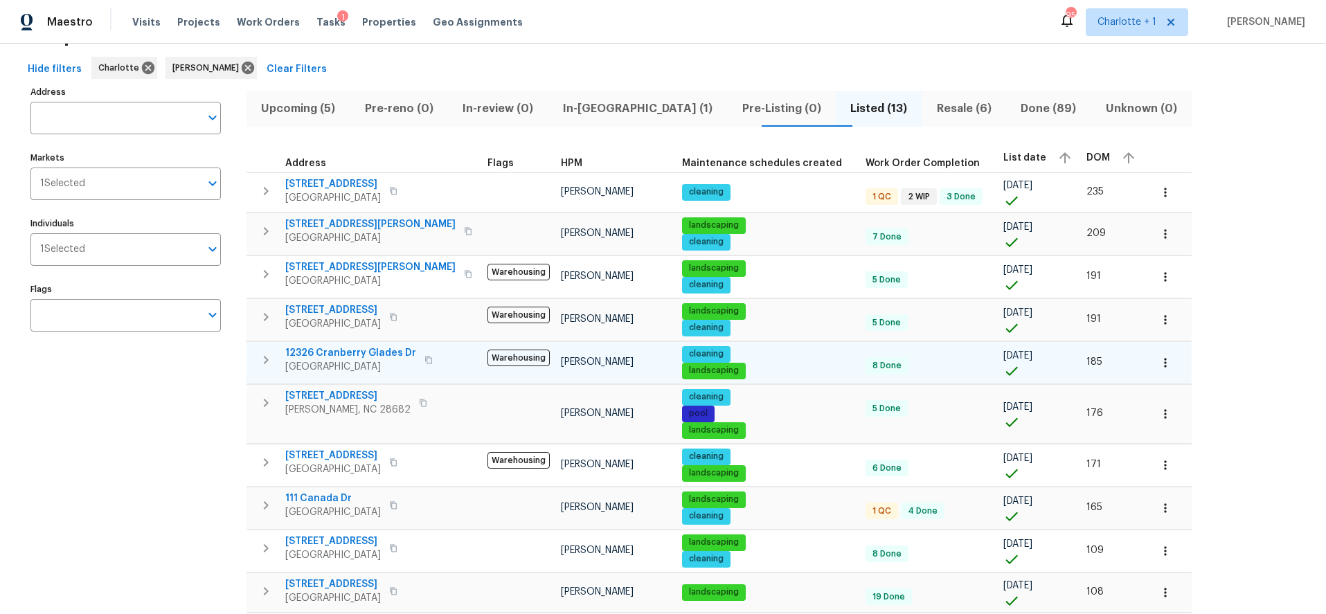
scroll to position [53, 0]
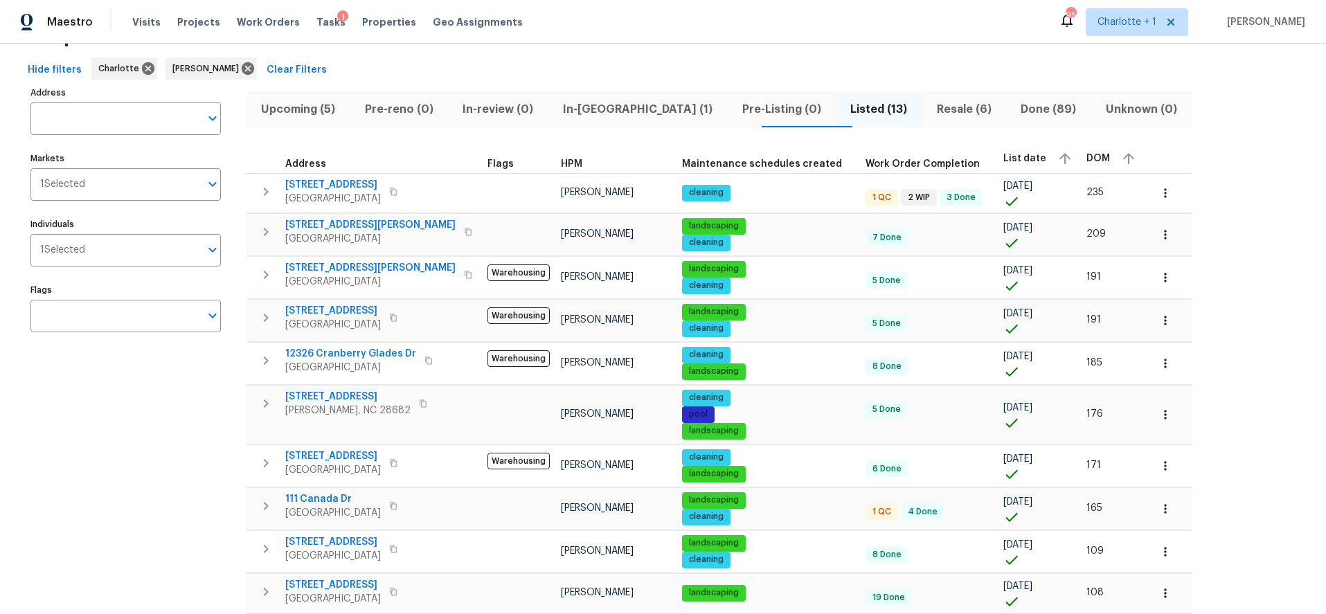
click at [628, 53] on div "Properties" at bounding box center [663, 35] width 1282 height 44
click at [609, 109] on span "In-reno (1)" at bounding box center [638, 109] width 163 height 19
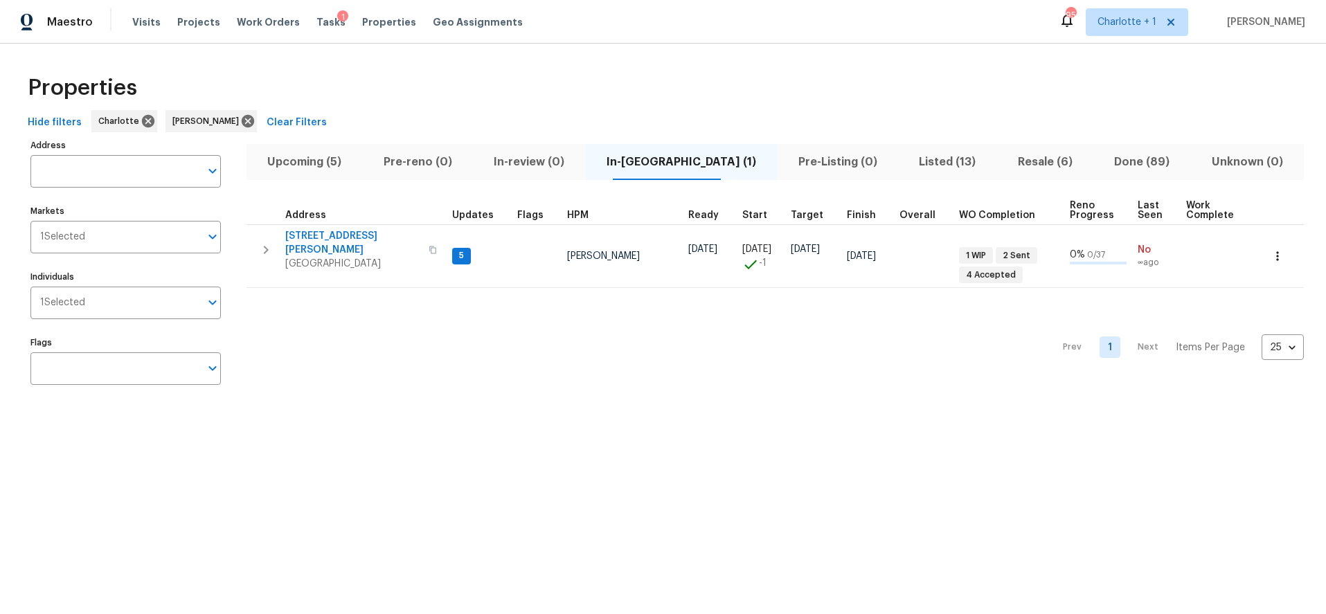
click at [371, 95] on div "Properties" at bounding box center [663, 88] width 1282 height 44
click at [628, 90] on div "Properties" at bounding box center [663, 88] width 1282 height 44
click at [804, 83] on div "Properties" at bounding box center [663, 88] width 1282 height 44
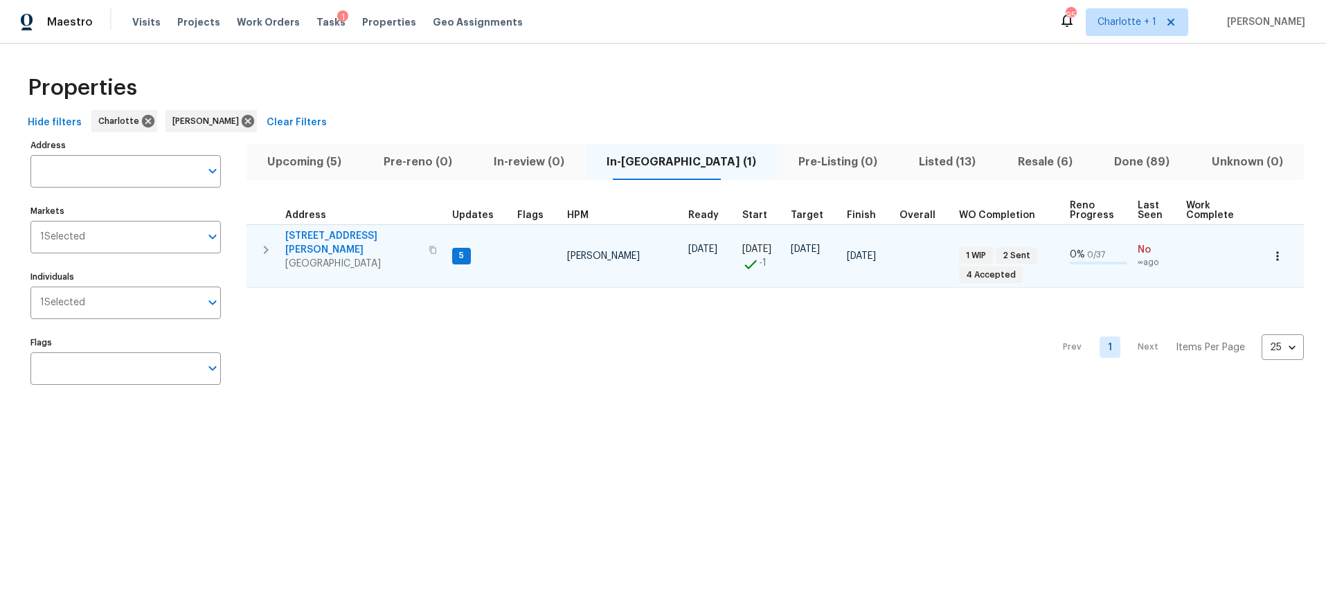
click at [337, 236] on span "215 J Robinson Pkwy" at bounding box center [352, 243] width 135 height 28
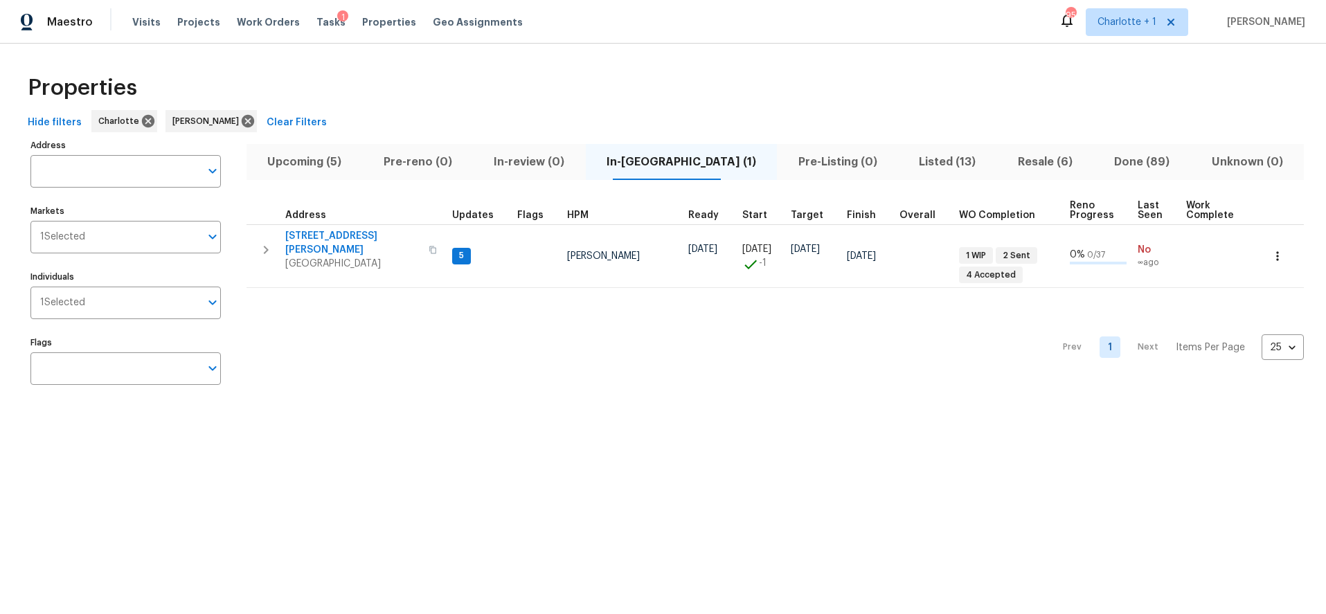
click at [553, 94] on div "Properties" at bounding box center [663, 88] width 1282 height 44
click at [857, 85] on div "Properties" at bounding box center [663, 88] width 1282 height 44
click at [596, 99] on div "Properties" at bounding box center [663, 88] width 1282 height 44
click at [637, 61] on div "Properties Hide filters Charlotte Greg Janiak Clear Filters Address Address Mar…" at bounding box center [663, 233] width 1326 height 378
click at [591, 94] on div "Properties" at bounding box center [663, 88] width 1282 height 44
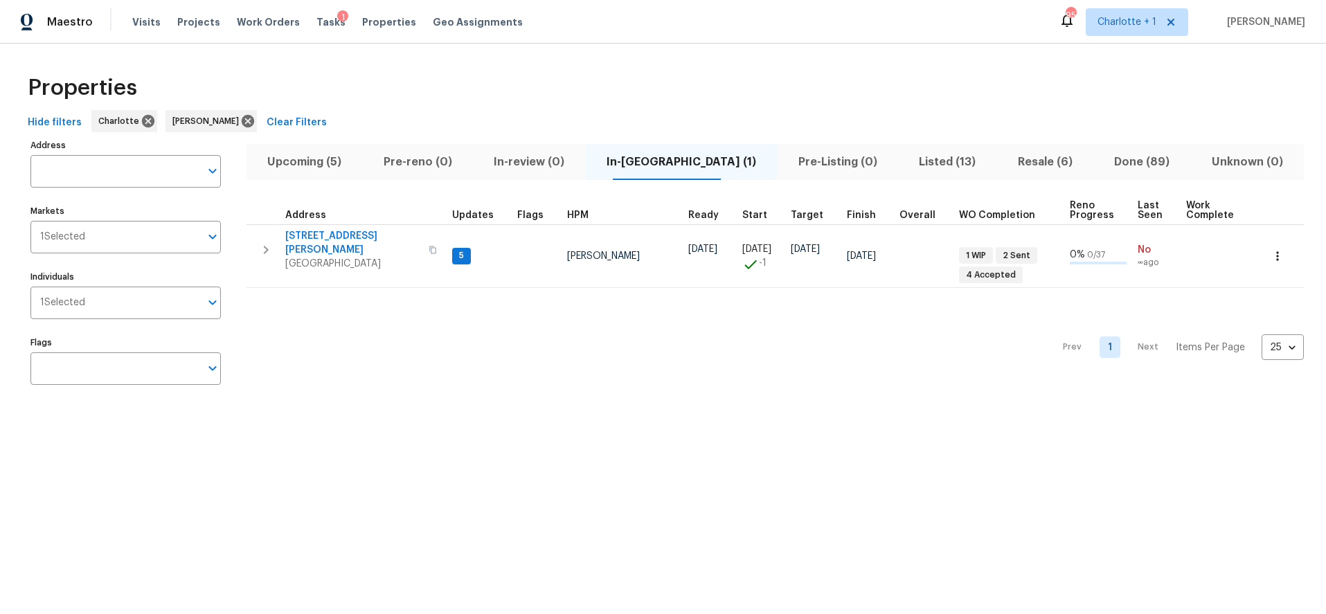
click at [544, 99] on div "Properties" at bounding box center [663, 88] width 1282 height 44
click at [318, 168] on span "Upcoming (5)" at bounding box center [305, 161] width 100 height 19
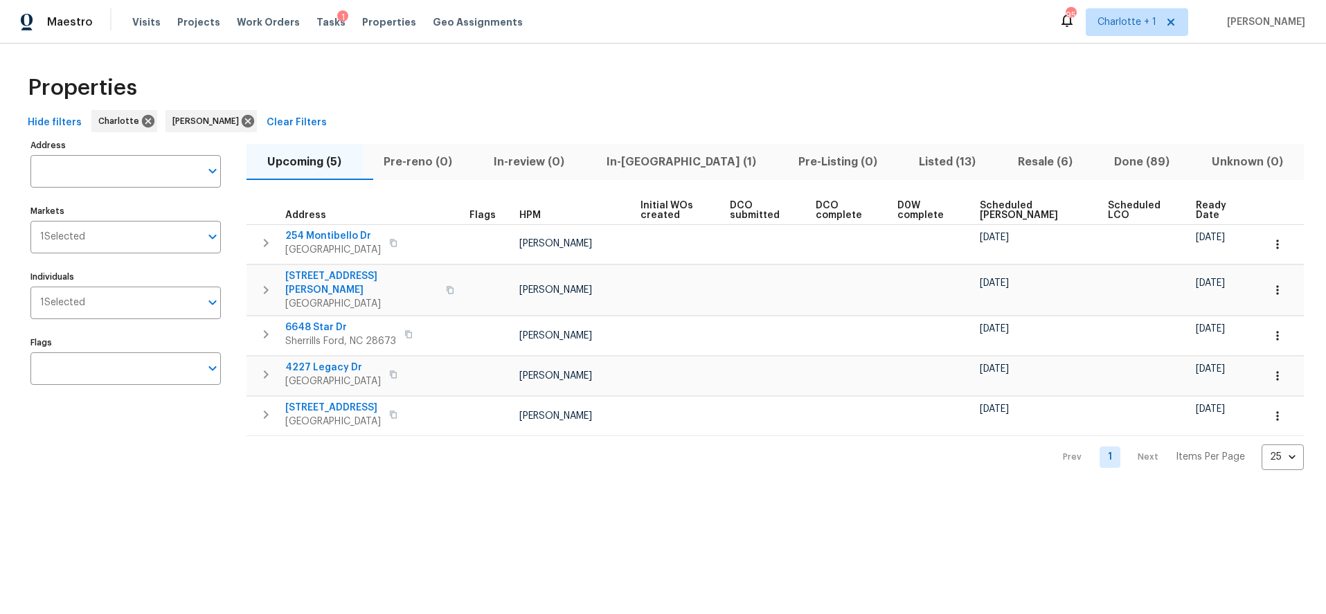
click at [1017, 211] on span "Scheduled COE" at bounding box center [1032, 210] width 105 height 19
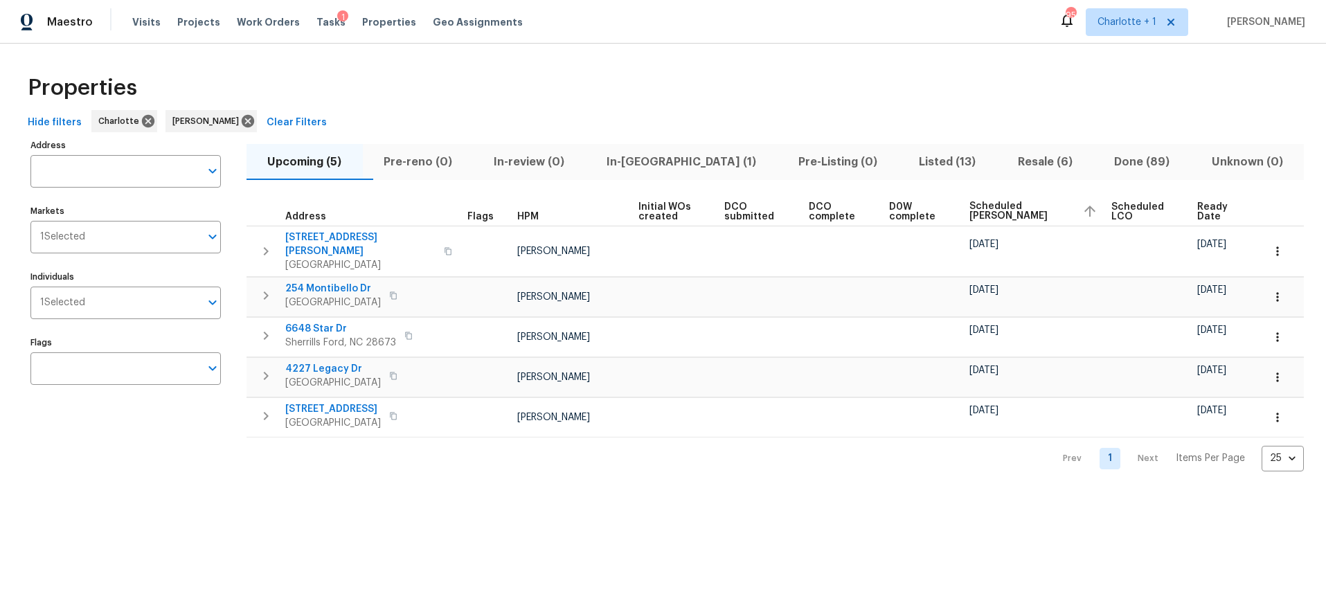
click at [608, 113] on div "Hide filters Charlotte Greg Janiak Clear Filters" at bounding box center [663, 123] width 1282 height 26
click at [941, 127] on div "Hide filters Charlotte Greg Janiak Clear Filters" at bounding box center [663, 123] width 1282 height 26
click at [421, 438] on div "Prev 1 Next Items Per Page 25 25 ​" at bounding box center [776, 455] width 1058 height 34
click at [1092, 67] on div "Properties" at bounding box center [663, 88] width 1282 height 44
drag, startPoint x: 1039, startPoint y: 98, endPoint x: 1020, endPoint y: 100, distance: 18.9
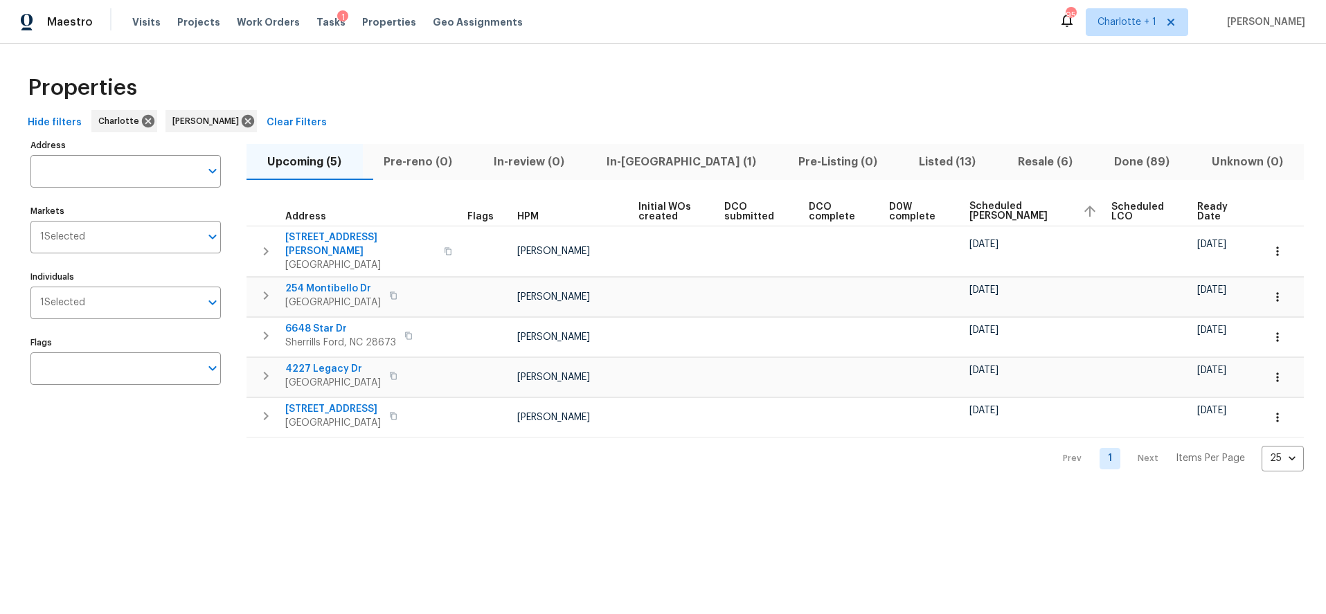
click at [1039, 98] on div "Properties" at bounding box center [663, 88] width 1282 height 44
click at [779, 118] on div "Hide filters Charlotte Greg Janiak Clear Filters" at bounding box center [663, 123] width 1282 height 26
click at [802, 67] on div "Properties" at bounding box center [663, 88] width 1282 height 44
click at [498, 494] on html "Maestro Visits Projects Work Orders Tasks 1 Properties Geo Assignments 95 Charl…" at bounding box center [663, 247] width 1326 height 494
click at [381, 494] on html "Maestro Visits Projects Work Orders Tasks 1 Properties Geo Assignments 95 Charl…" at bounding box center [663, 247] width 1326 height 494
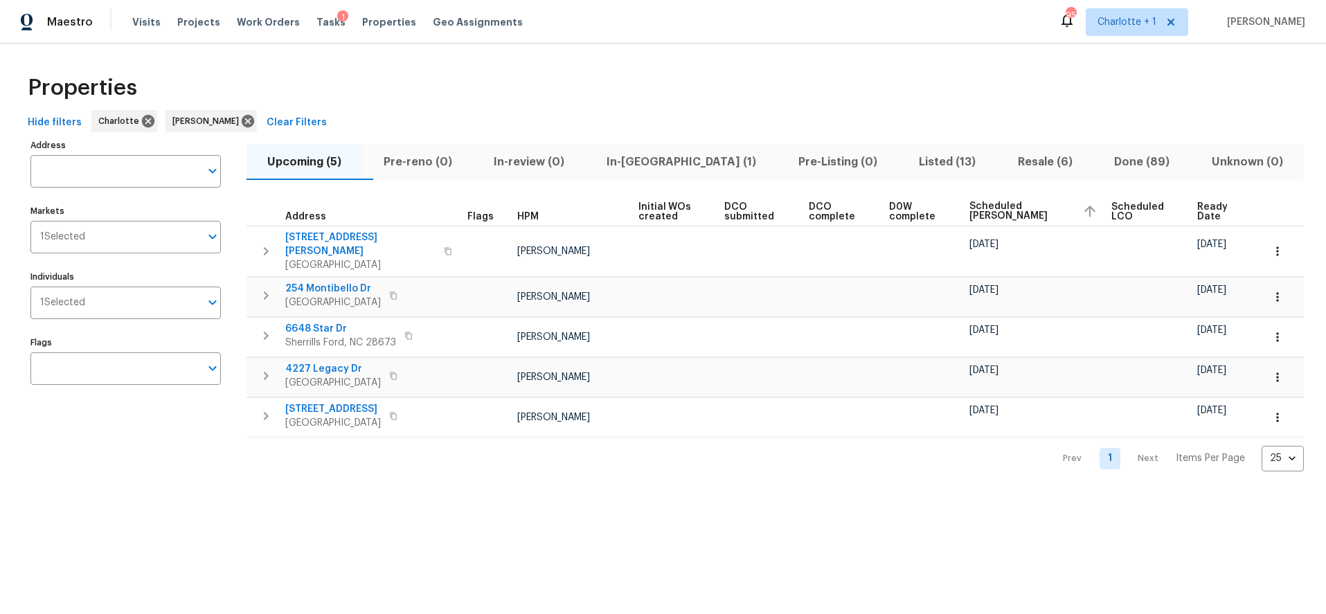
drag, startPoint x: 519, startPoint y: 85, endPoint x: 157, endPoint y: 217, distance: 385.0
click at [519, 85] on div "Properties" at bounding box center [663, 88] width 1282 height 44
click at [980, 57] on div "Properties Hide filters Charlotte Greg Janiak Clear Filters Address Address Mar…" at bounding box center [663, 269] width 1326 height 450
drag, startPoint x: 243, startPoint y: 63, endPoint x: 211, endPoint y: 103, distance: 51.3
click at [243, 63] on div "Properties Hide filters Charlotte Greg Janiak Clear Filters Address Address Mar…" at bounding box center [663, 269] width 1326 height 450
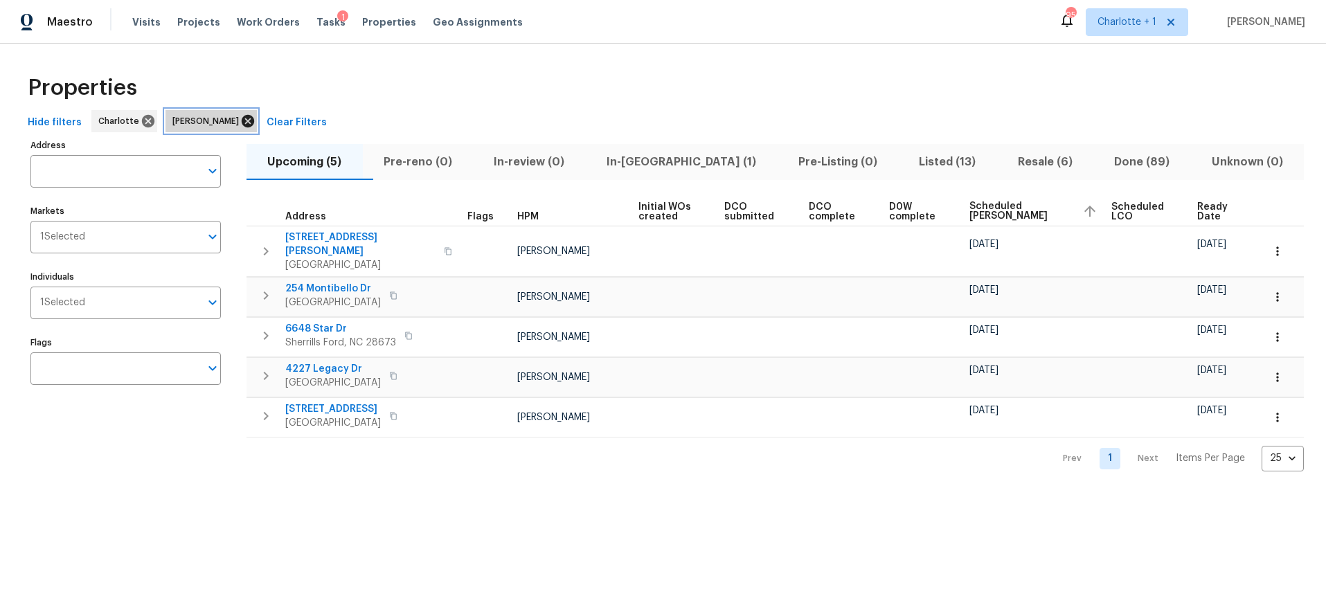
click at [242, 121] on icon at bounding box center [248, 121] width 12 height 12
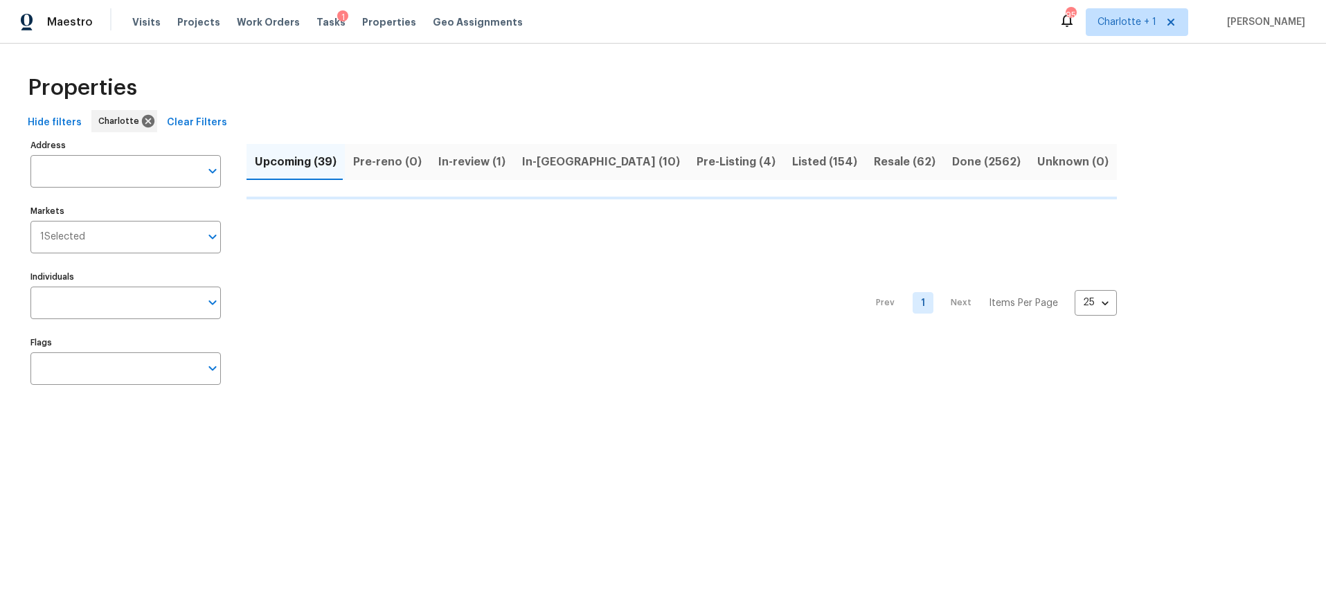
click at [221, 60] on div "Properties Hide filters Charlotte Clear Filters Address Address Markets 1 Selec…" at bounding box center [663, 233] width 1326 height 378
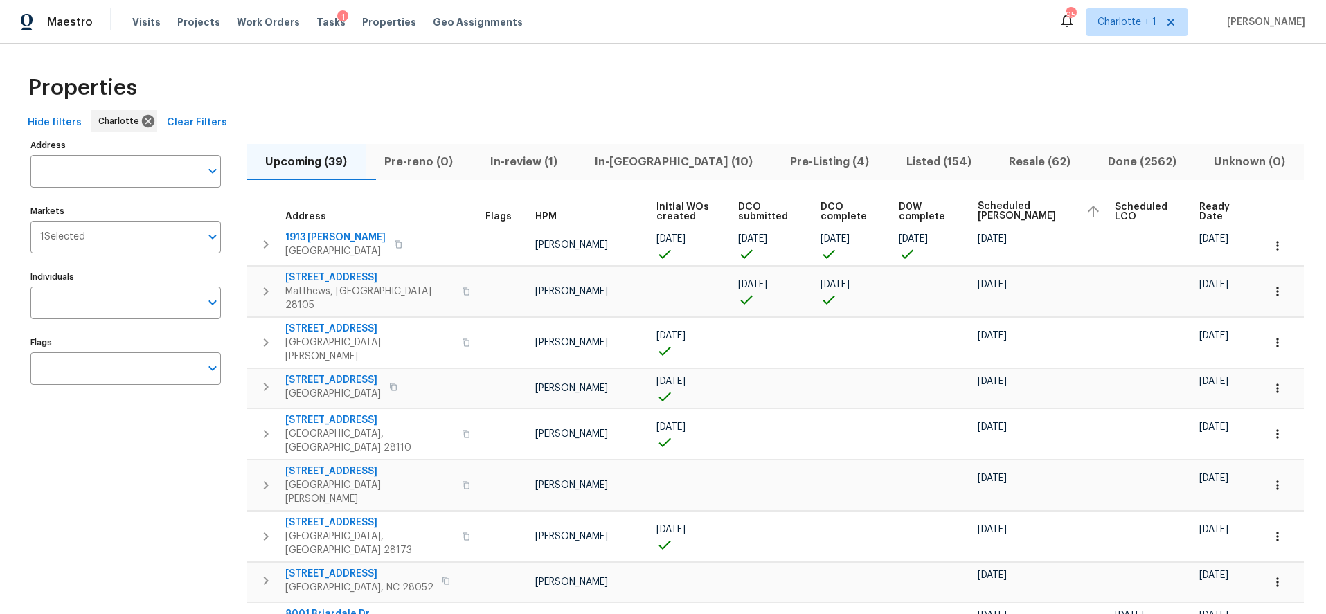
click at [979, 76] on div "Properties" at bounding box center [663, 88] width 1282 height 44
click at [837, 69] on div "Properties" at bounding box center [663, 88] width 1282 height 44
click at [857, 70] on div "Properties" at bounding box center [663, 88] width 1282 height 44
click at [157, 24] on div "Visits Projects Work Orders Tasks 1 Properties Geo Assignments" at bounding box center [335, 22] width 407 height 28
click at [150, 24] on span "Visits" at bounding box center [146, 22] width 28 height 14
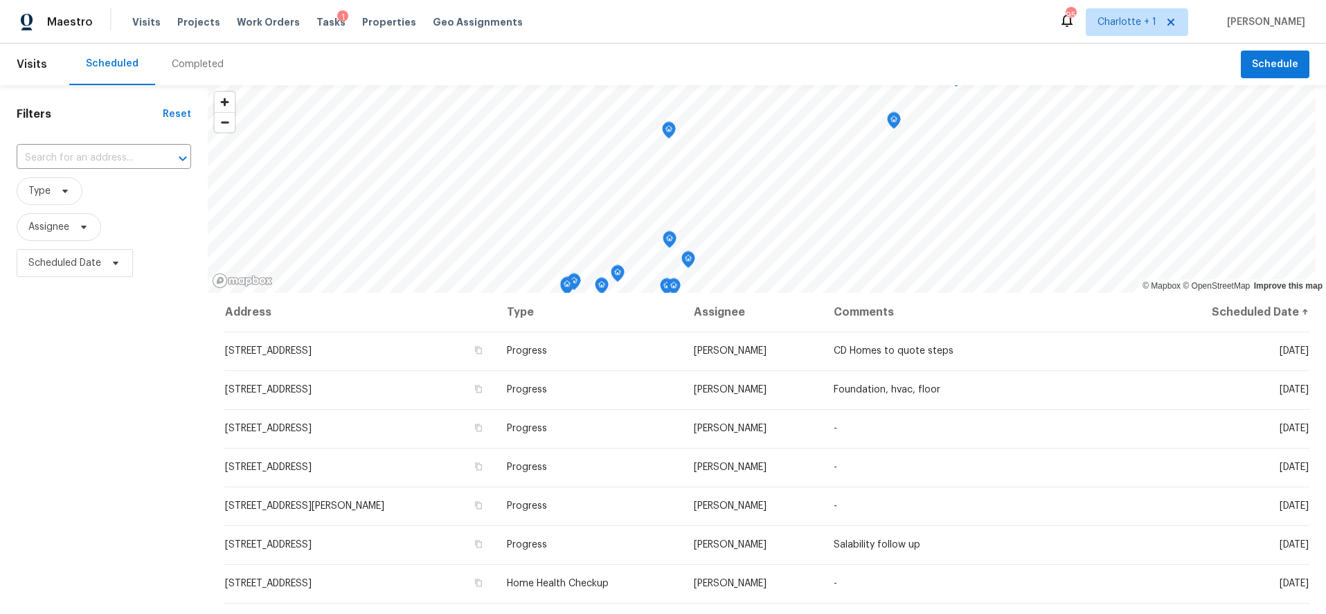
click at [447, 74] on div "Scheduled Completed" at bounding box center [655, 65] width 1172 height 42
drag, startPoint x: 215, startPoint y: 20, endPoint x: 202, endPoint y: 21, distance: 13.9
click at [213, 20] on div "Visits Projects Work Orders Tasks 1 Properties Geo Assignments" at bounding box center [335, 22] width 407 height 28
click at [202, 21] on span "Projects" at bounding box center [198, 22] width 43 height 14
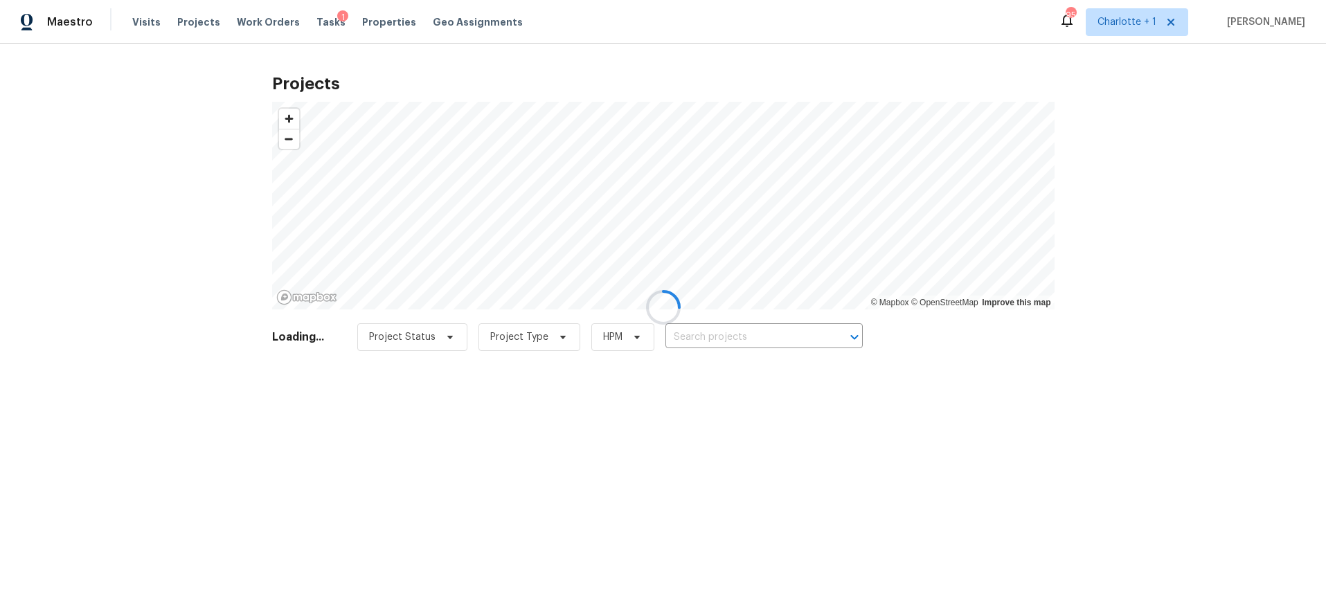
click at [677, 339] on div at bounding box center [663, 307] width 1326 height 614
click at [734, 333] on div at bounding box center [663, 307] width 1326 height 614
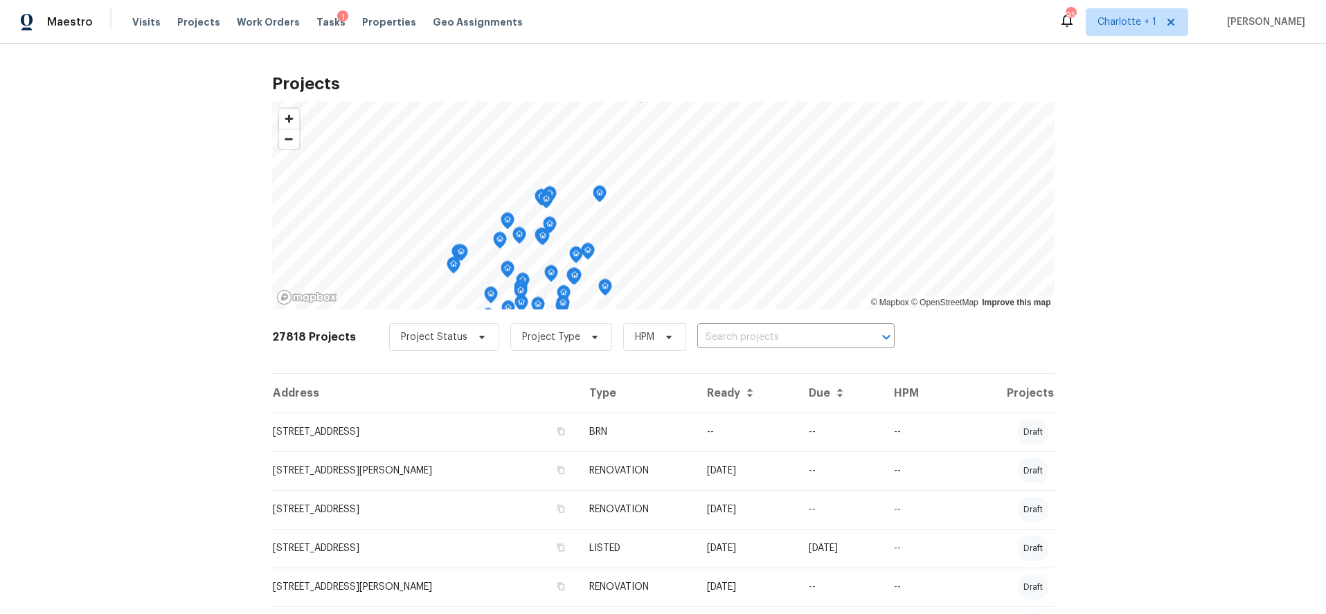
drag, startPoint x: 1227, startPoint y: 252, endPoint x: 1180, endPoint y: 260, distance: 48.5
click at [1209, 255] on div "Projects © Mapbox © OpenStreetMap Improve this map 27818 Projects Project Statu…" at bounding box center [663, 329] width 1326 height 571
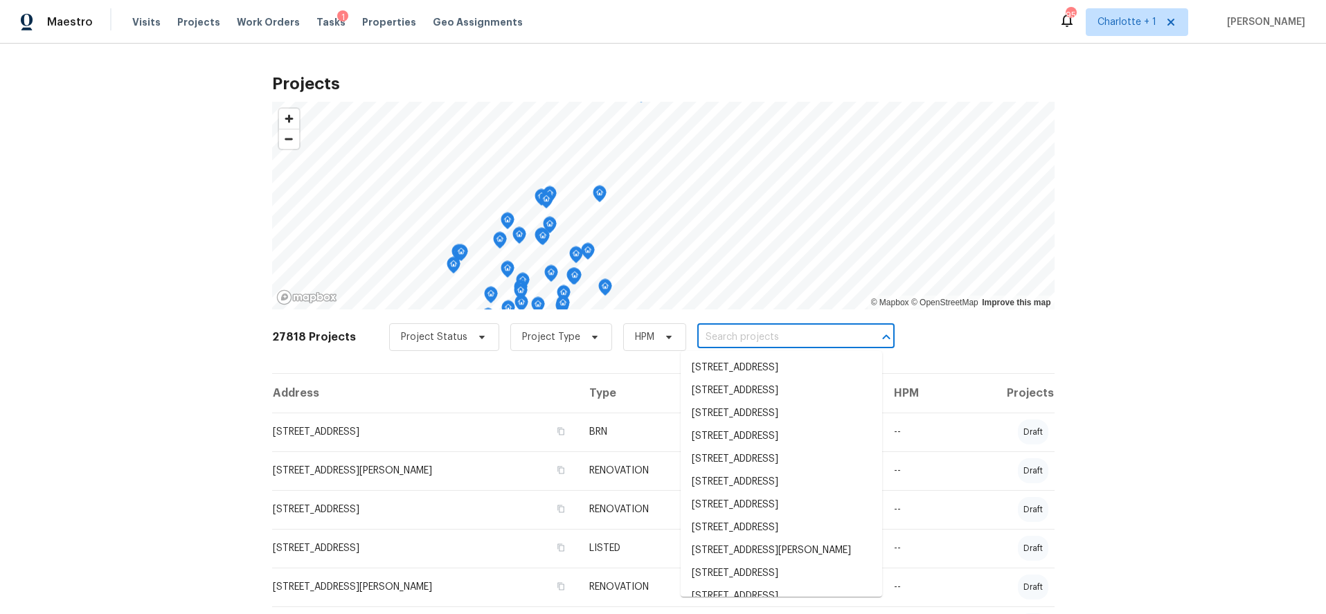
click at [757, 338] on input "text" at bounding box center [777, 337] width 159 height 21
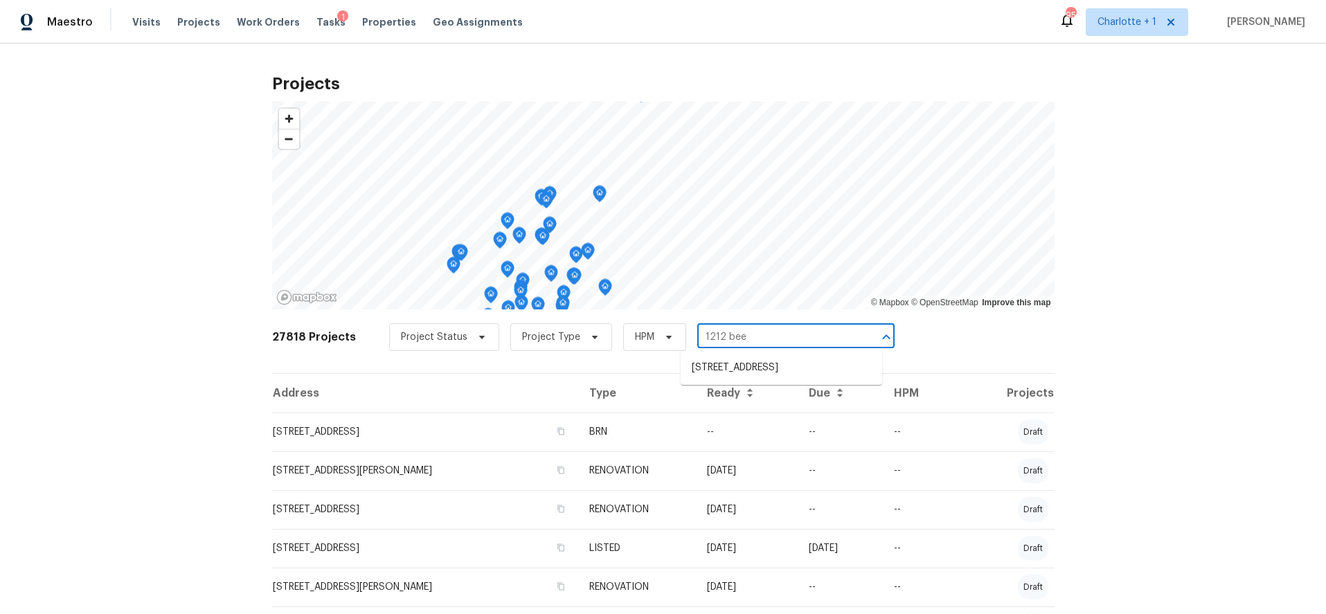
type input "1212 beec"
click at [756, 373] on li "1212 Beechdale Dr, Charlotte, NC 28212" at bounding box center [782, 368] width 202 height 23
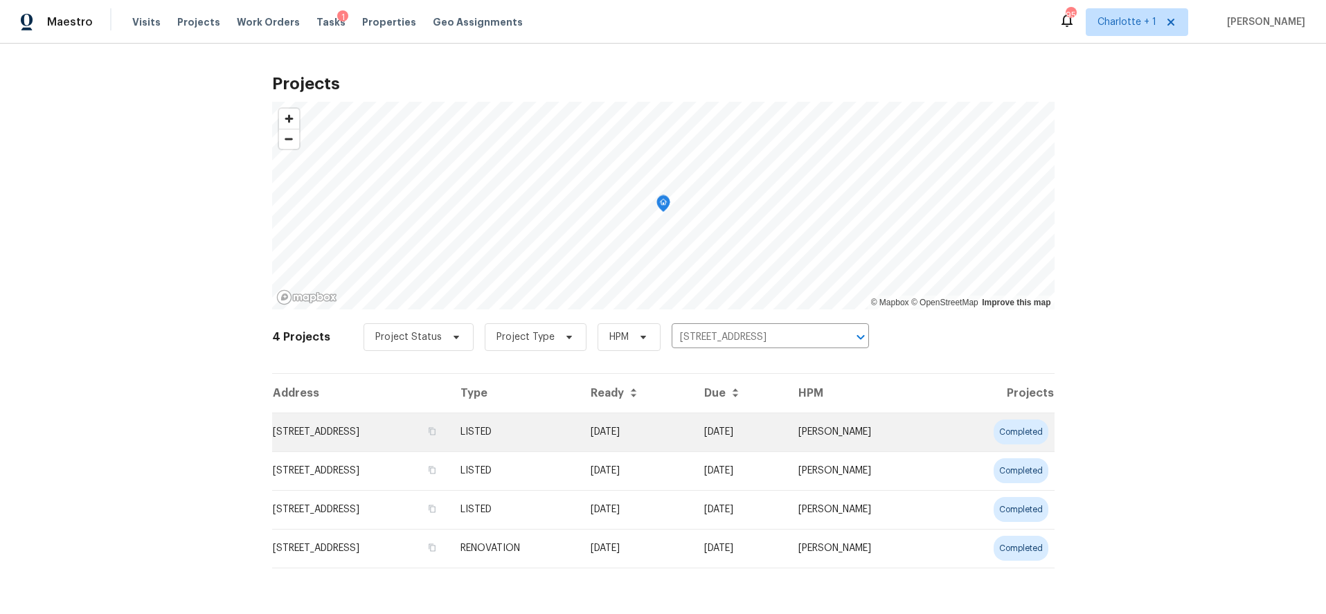
click at [358, 426] on td "1212 Beechdale Dr, Charlotte, NC 28212" at bounding box center [360, 432] width 177 height 39
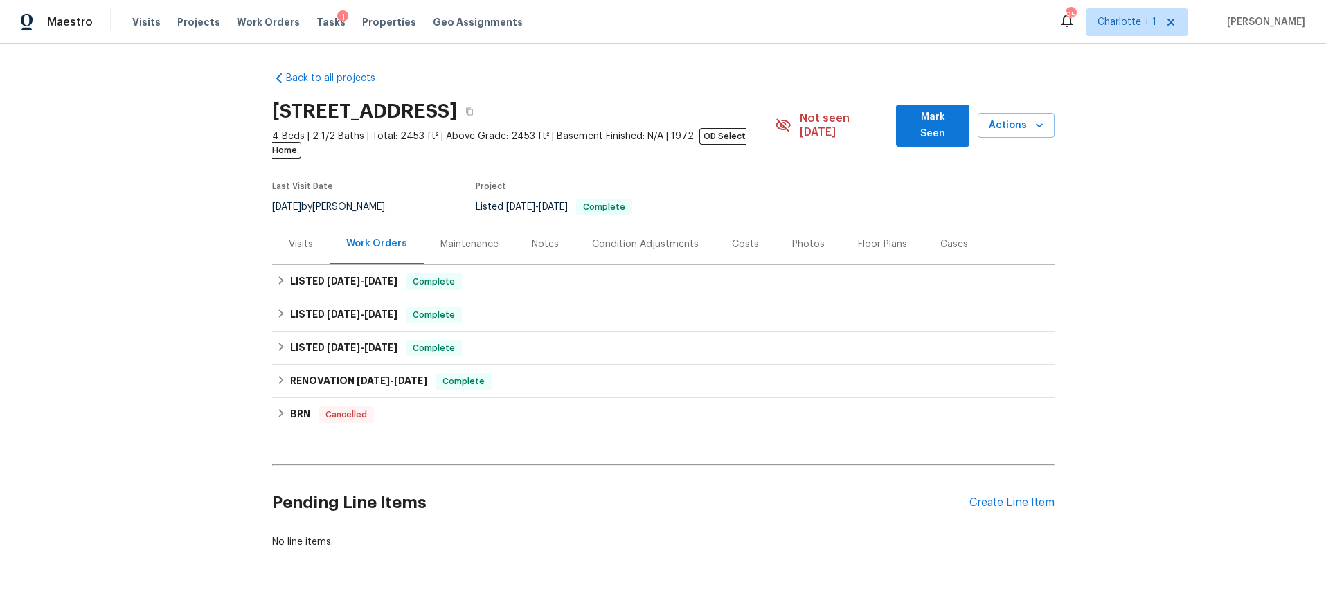
click at [289, 224] on div "Visits" at bounding box center [300, 244] width 57 height 41
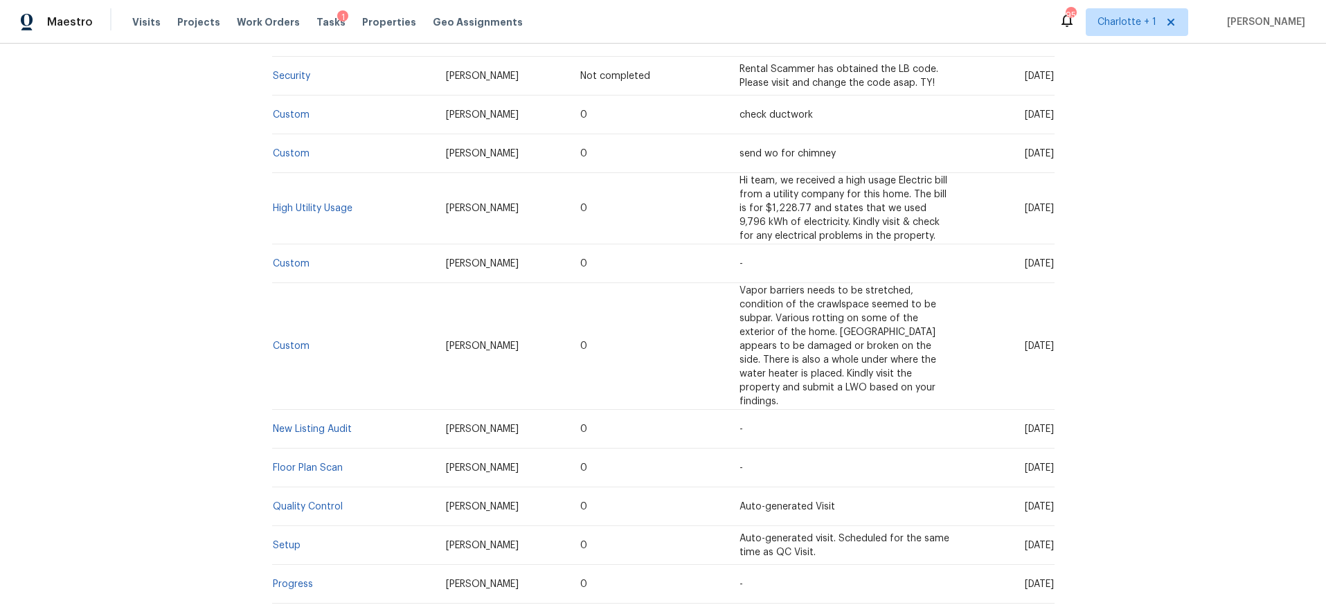
scroll to position [316, 0]
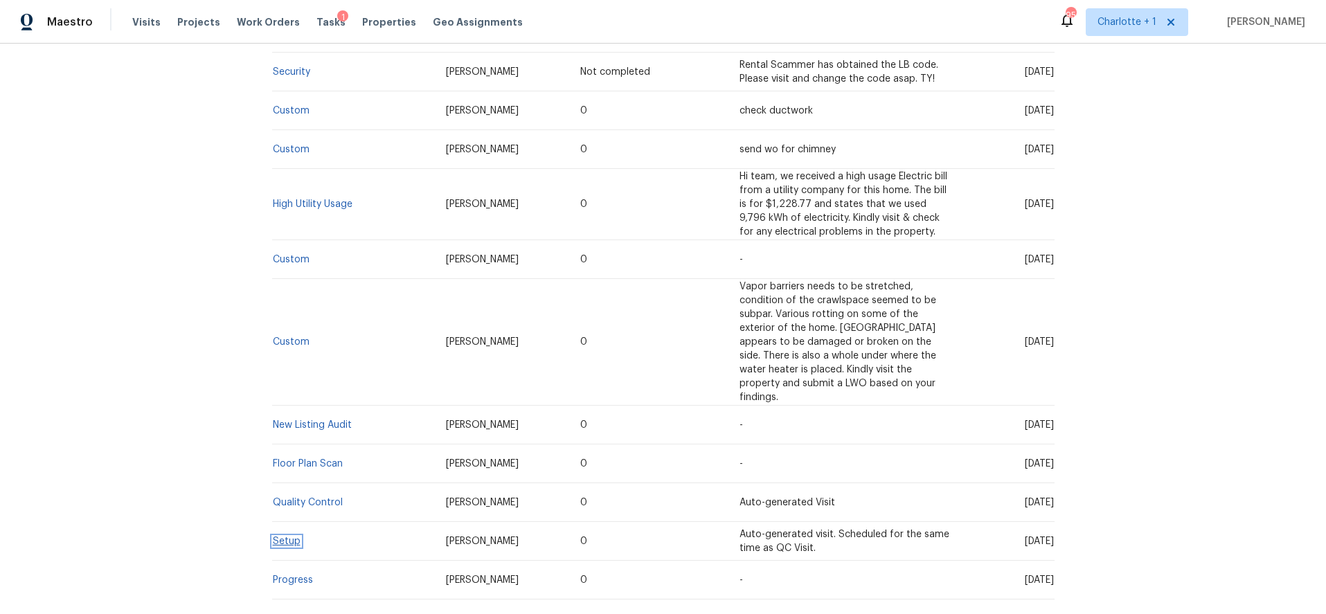
click at [281, 537] on link "Setup" at bounding box center [287, 542] width 28 height 10
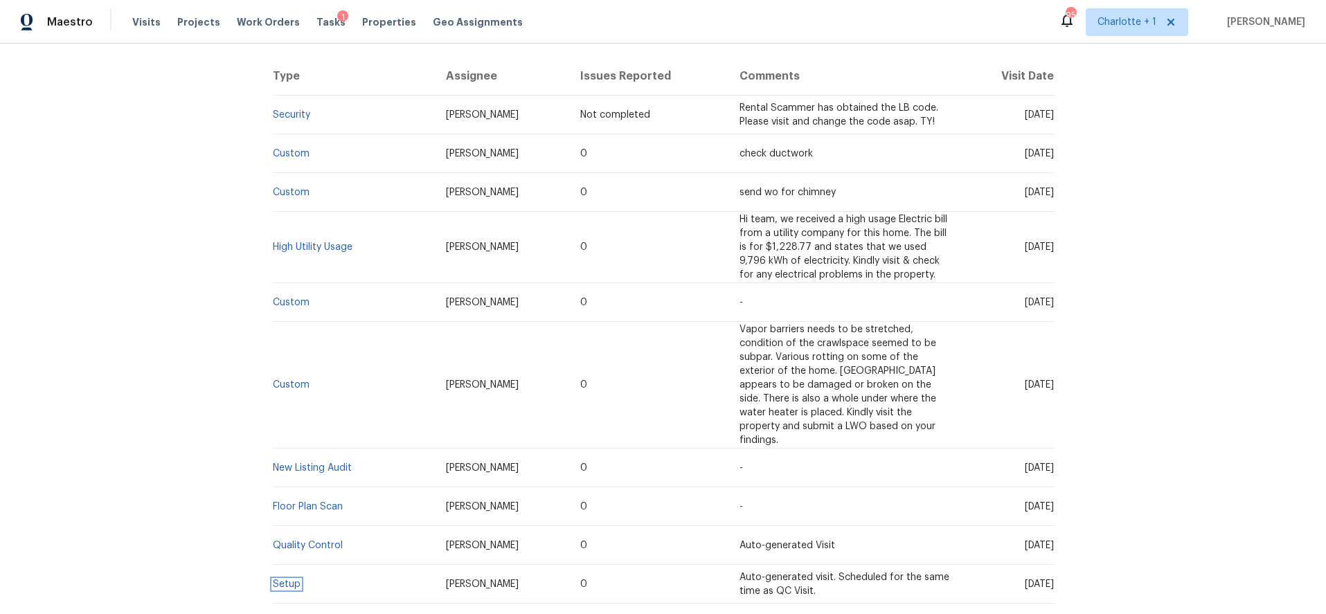
scroll to position [275, 0]
click at [301, 296] on link "Custom" at bounding box center [291, 301] width 37 height 10
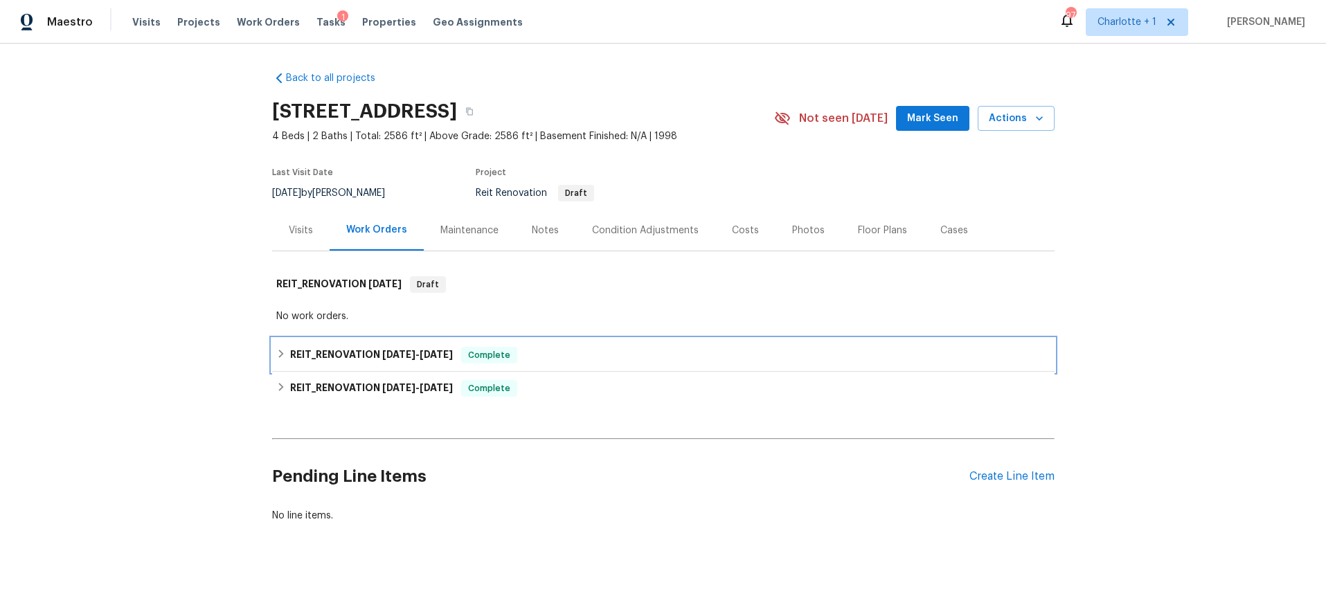
click at [340, 349] on h6 "REIT_RENOVATION [DATE] - [DATE]" at bounding box center [371, 355] width 163 height 17
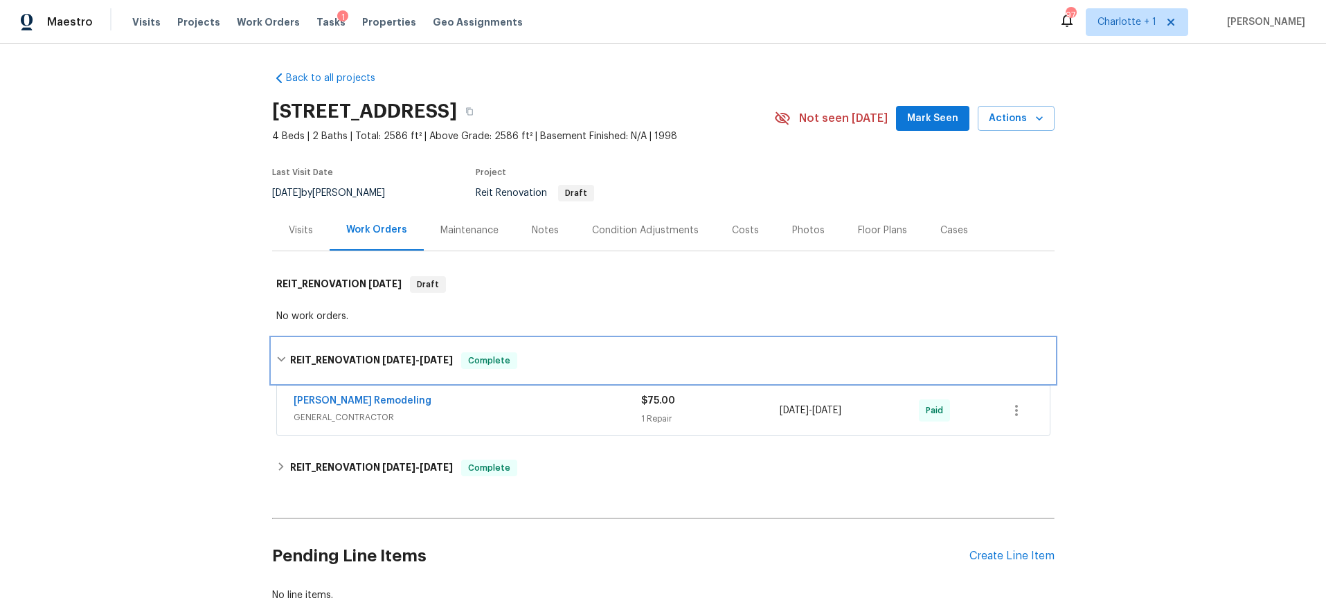
click at [340, 350] on div "REIT_RENOVATION [DATE] - [DATE] Complete" at bounding box center [663, 361] width 783 height 44
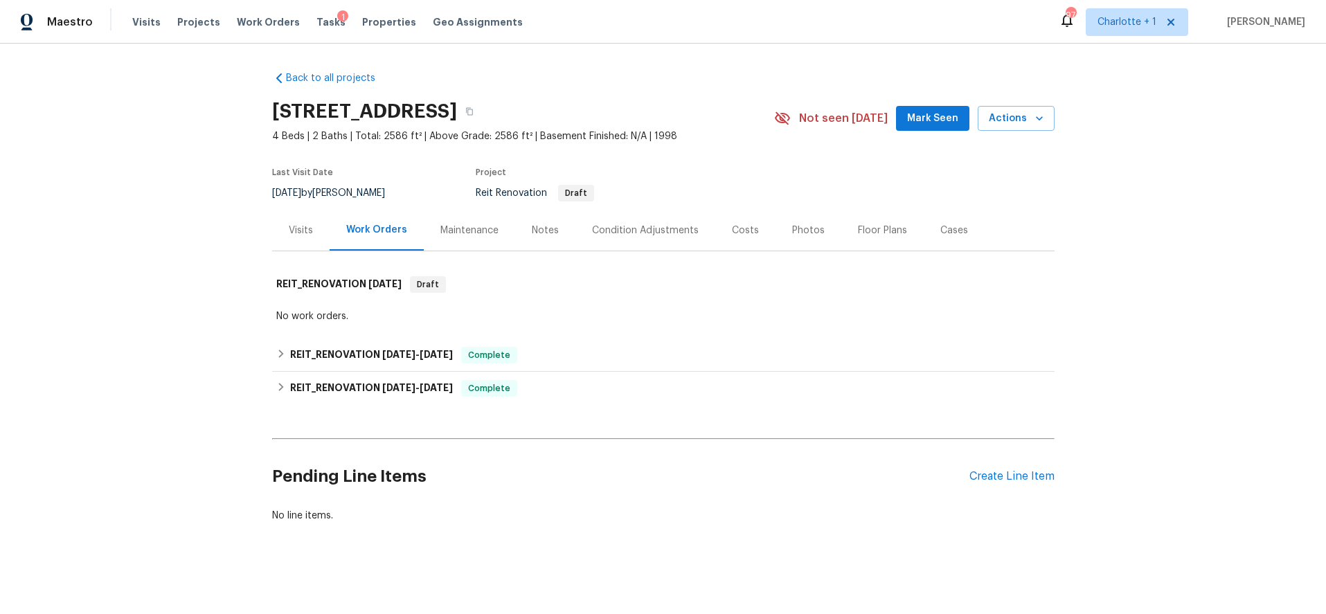
click at [204, 197] on div "Back to all projects [STREET_ADDRESS] 4 Beds | 2 Baths | Total: 2586 ft² | Abov…" at bounding box center [663, 329] width 1326 height 571
click at [549, 231] on div "Notes" at bounding box center [545, 231] width 27 height 14
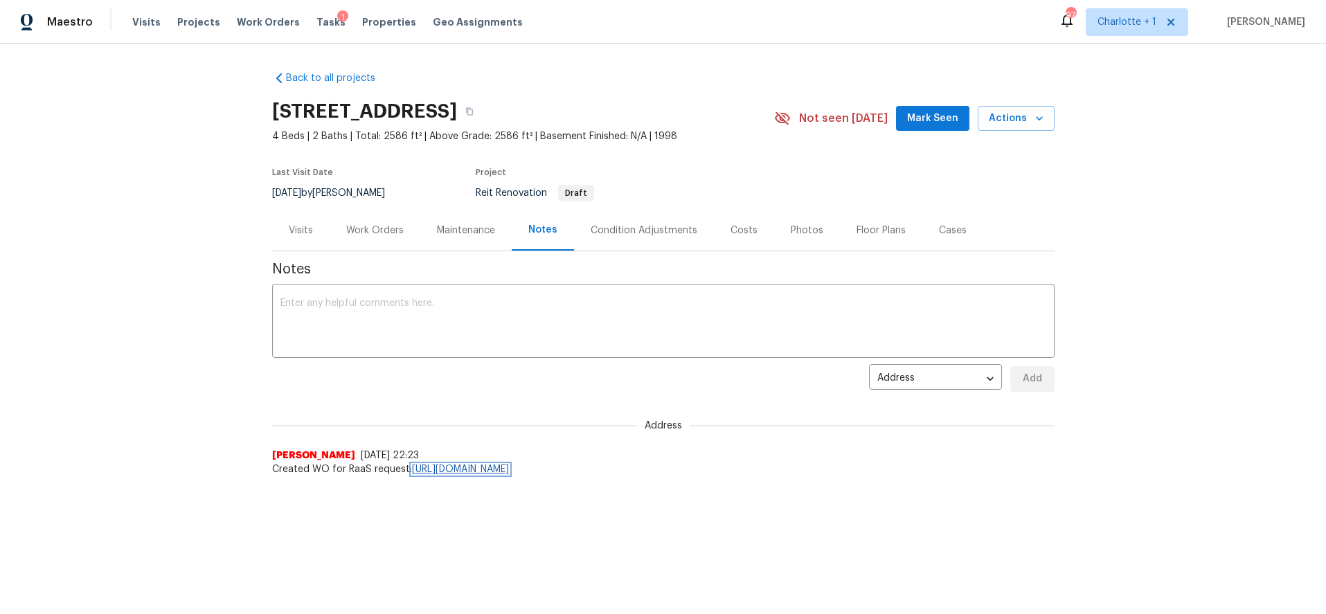
click at [509, 471] on link "https://opendoor.slack.com/archives/C07MY6AKJKG/p1752597556796729" at bounding box center [460, 470] width 97 height 10
click at [55, 232] on div "Back to all projects 2520 Barrington Ct, Rock Hill, SC 29732 4 Beds | 2 Baths |…" at bounding box center [663, 302] width 1326 height 516
click at [391, 241] on div "Work Orders" at bounding box center [375, 230] width 91 height 41
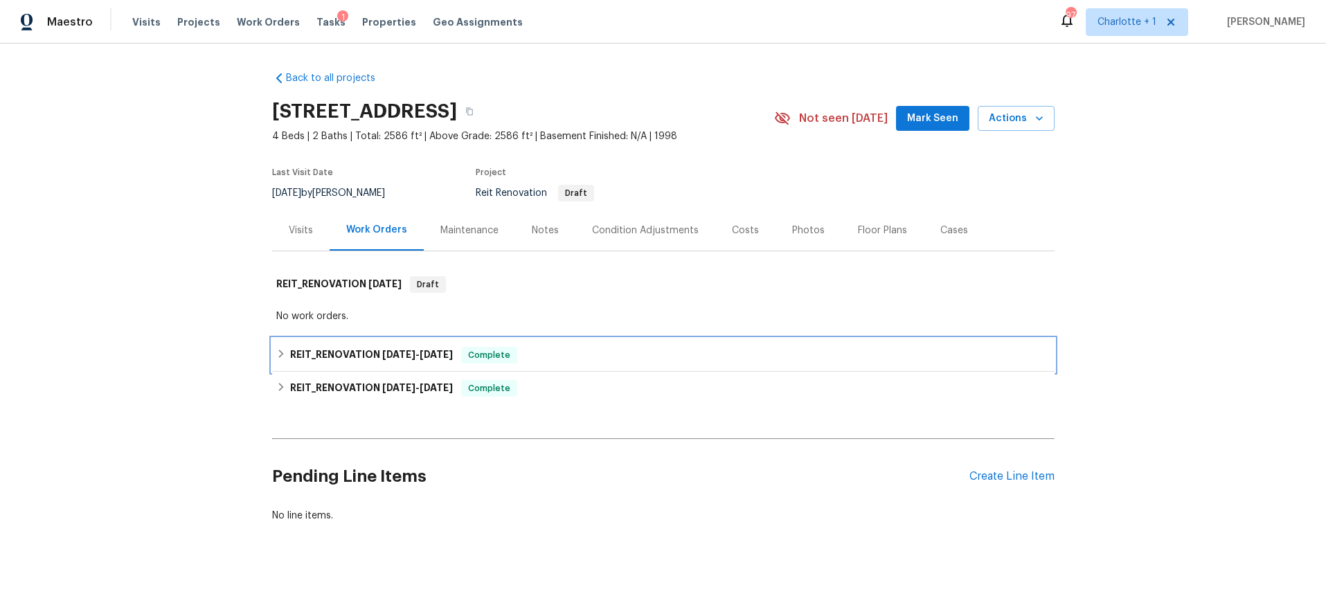
click at [377, 361] on h6 "REIT_RENOVATION [DATE] - [DATE]" at bounding box center [371, 355] width 163 height 17
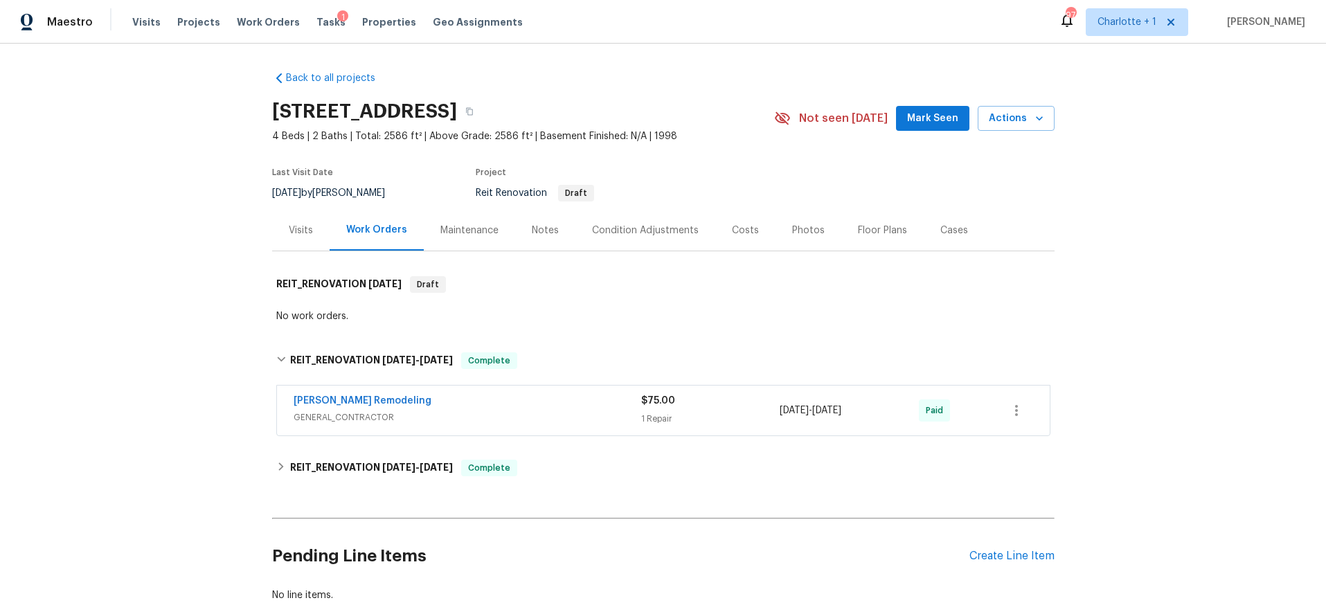
click at [370, 489] on div "Back to all projects 2520 Barrington Ct, Rock Hill, SC 29732 4 Beds | 2 Baths |…" at bounding box center [663, 336] width 783 height 553
click at [369, 475] on h6 "REIT_RENOVATION 7/15/25 - 7/16/25" at bounding box center [371, 468] width 163 height 17
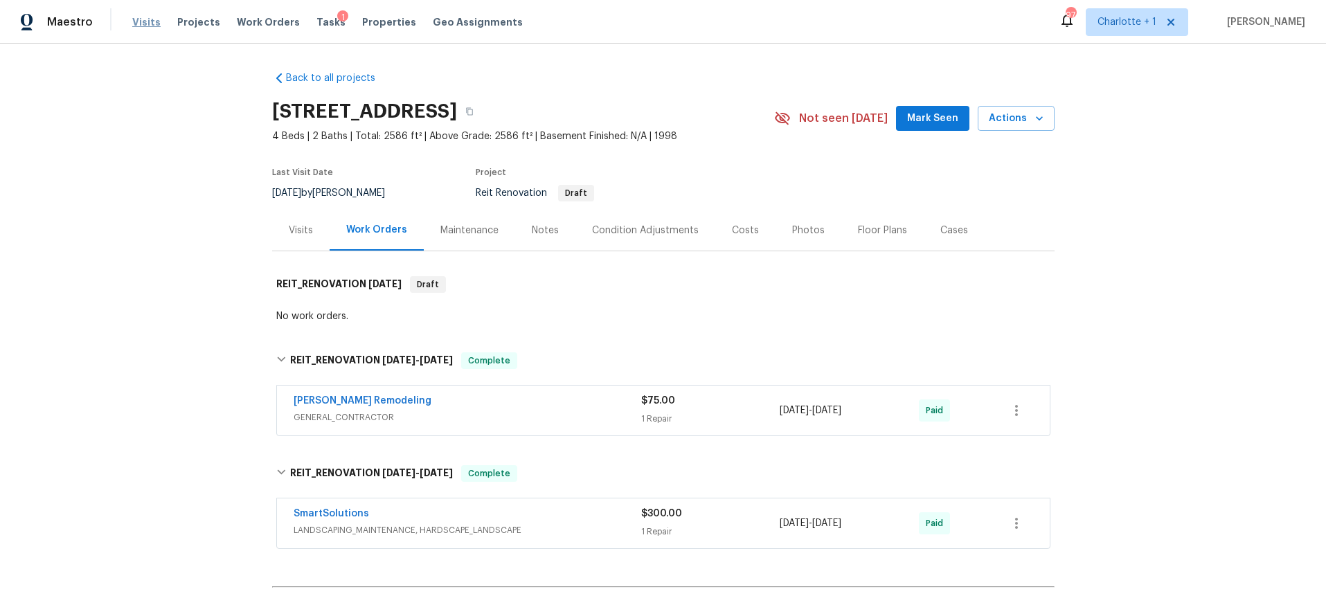
click at [145, 21] on span "Visits" at bounding box center [146, 22] width 28 height 14
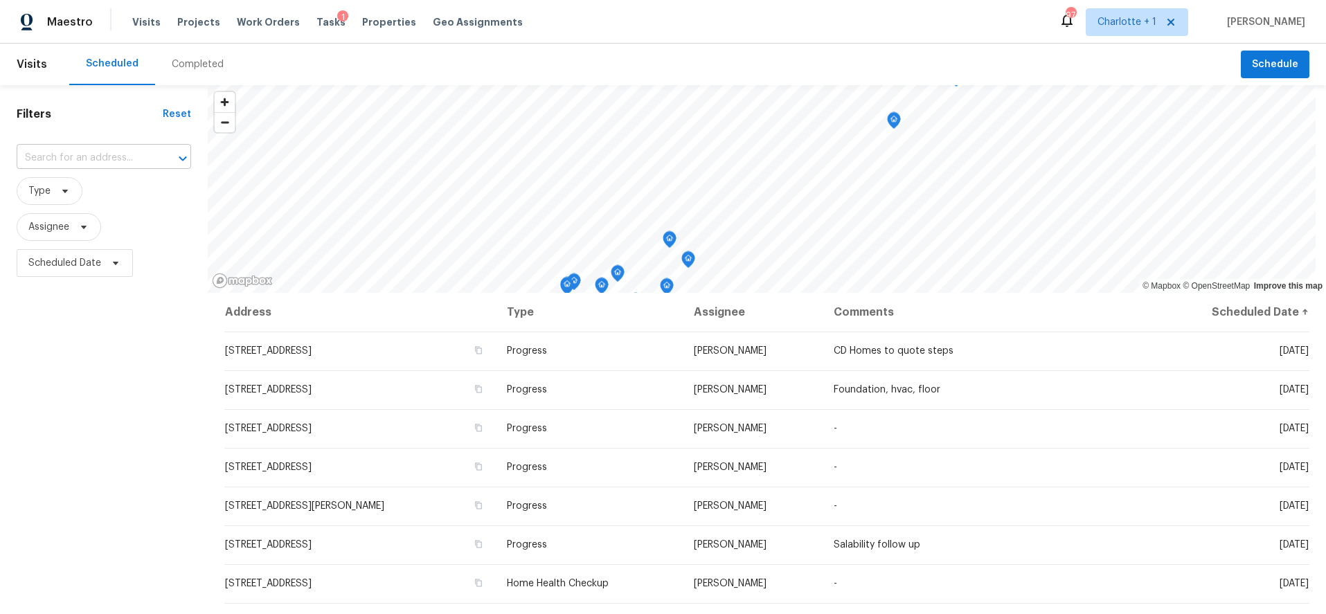
click at [76, 153] on input "text" at bounding box center [85, 158] width 136 height 21
type input "2060 cov"
click at [98, 192] on li "2060 Covered Bridge Ct, Rock Hill, SC 29732" at bounding box center [104, 189] width 175 height 23
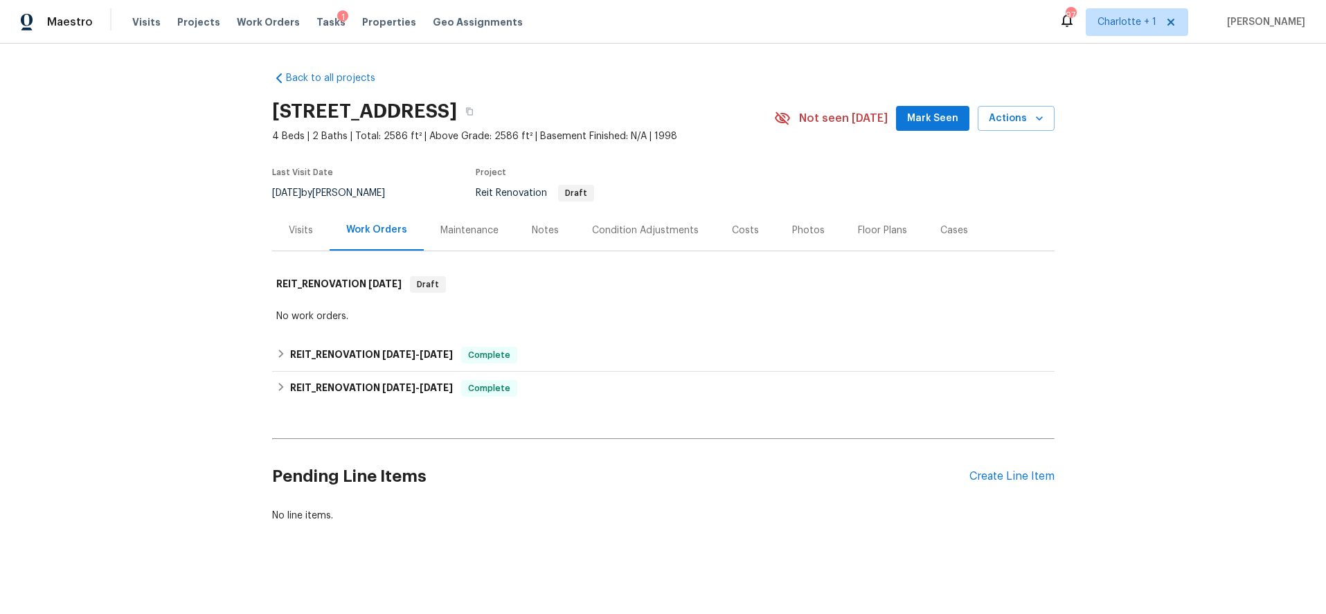
click at [735, 230] on div "Costs" at bounding box center [745, 231] width 27 height 14
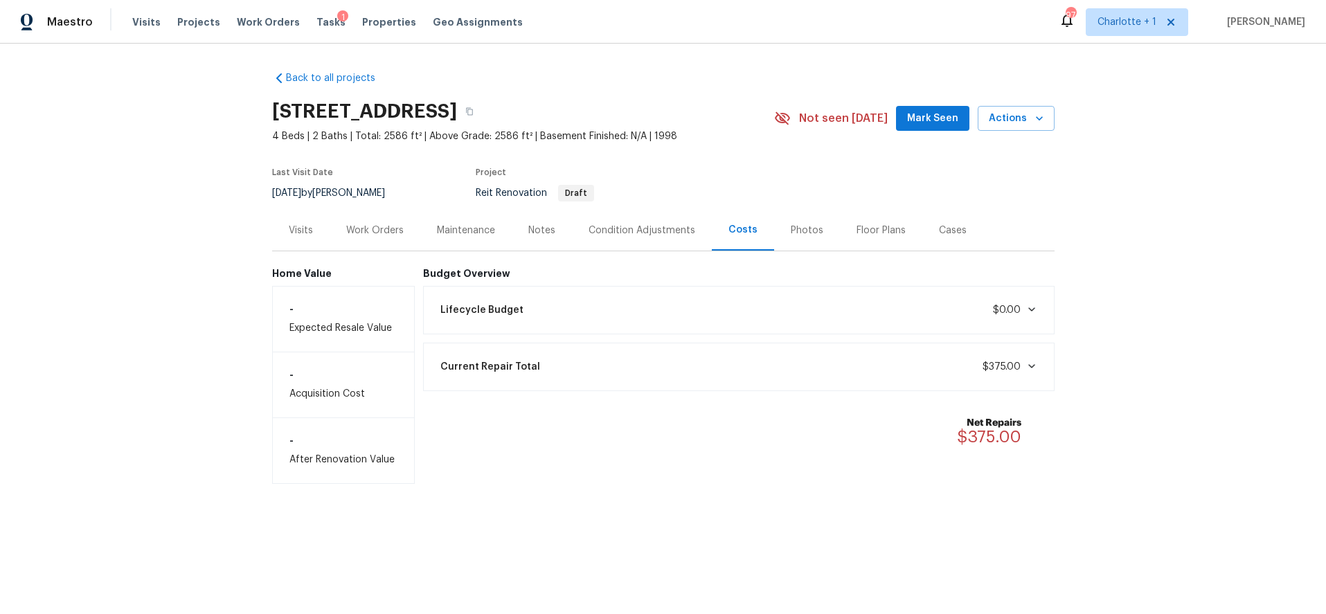
click at [700, 222] on div "Condition Adjustments" at bounding box center [642, 230] width 140 height 41
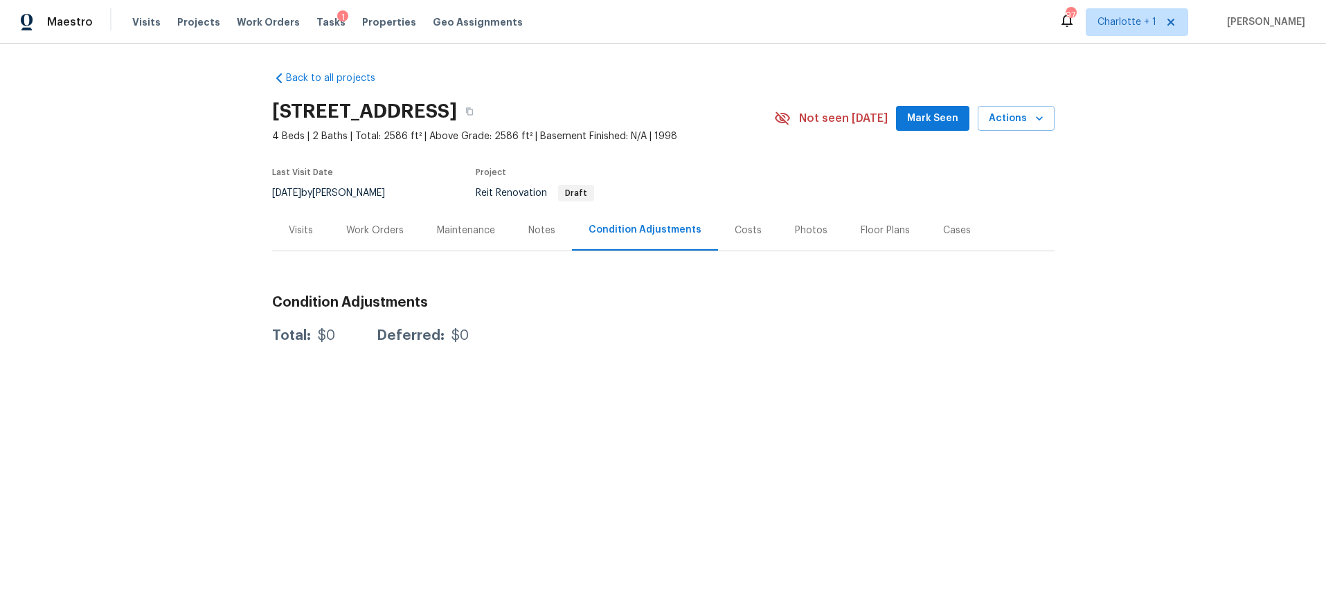
click at [795, 234] on div "Photos" at bounding box center [811, 231] width 33 height 14
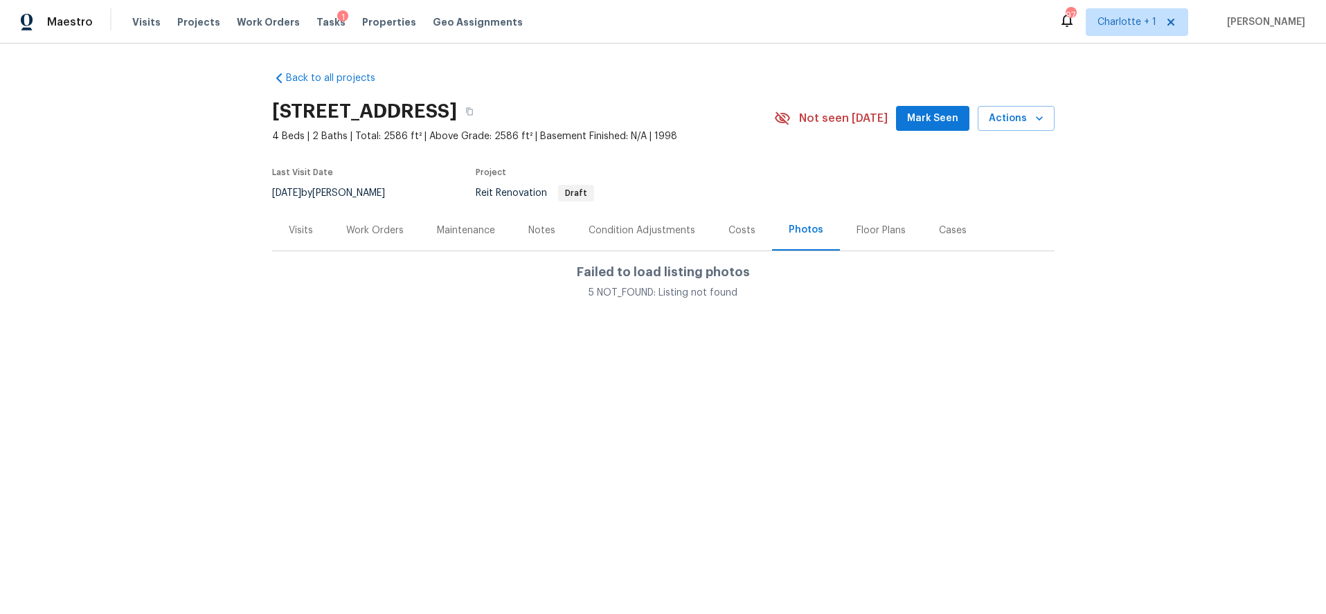
click at [840, 229] on div "Floor Plans" at bounding box center [881, 230] width 82 height 41
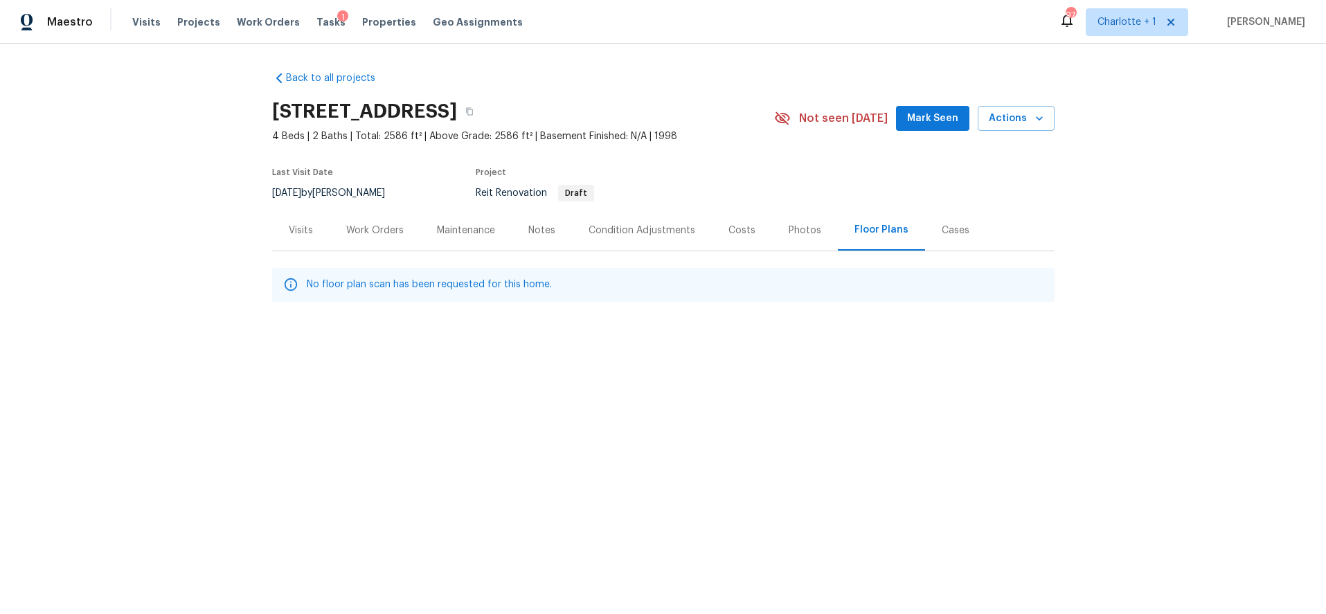
click at [346, 220] on div "Work Orders" at bounding box center [375, 230] width 91 height 41
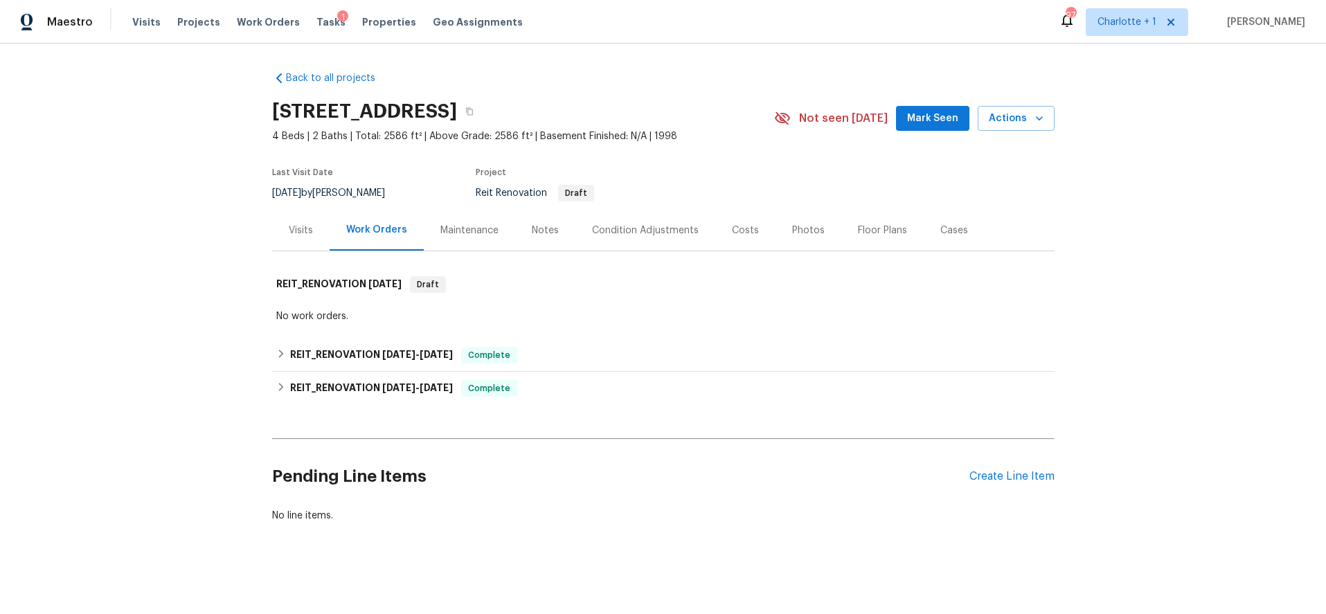
click at [441, 230] on div "Maintenance" at bounding box center [470, 231] width 58 height 14
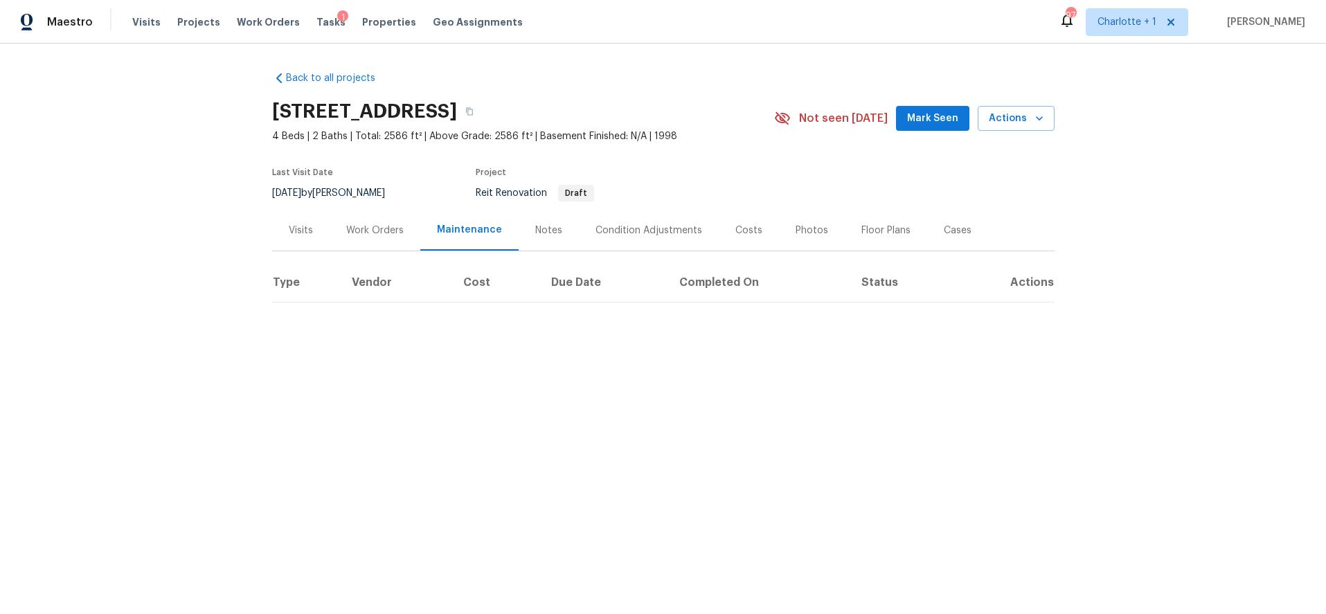
drag, startPoint x: 356, startPoint y: 238, endPoint x: 301, endPoint y: 238, distance: 55.4
click at [355, 237] on div "Work Orders" at bounding box center [375, 230] width 91 height 41
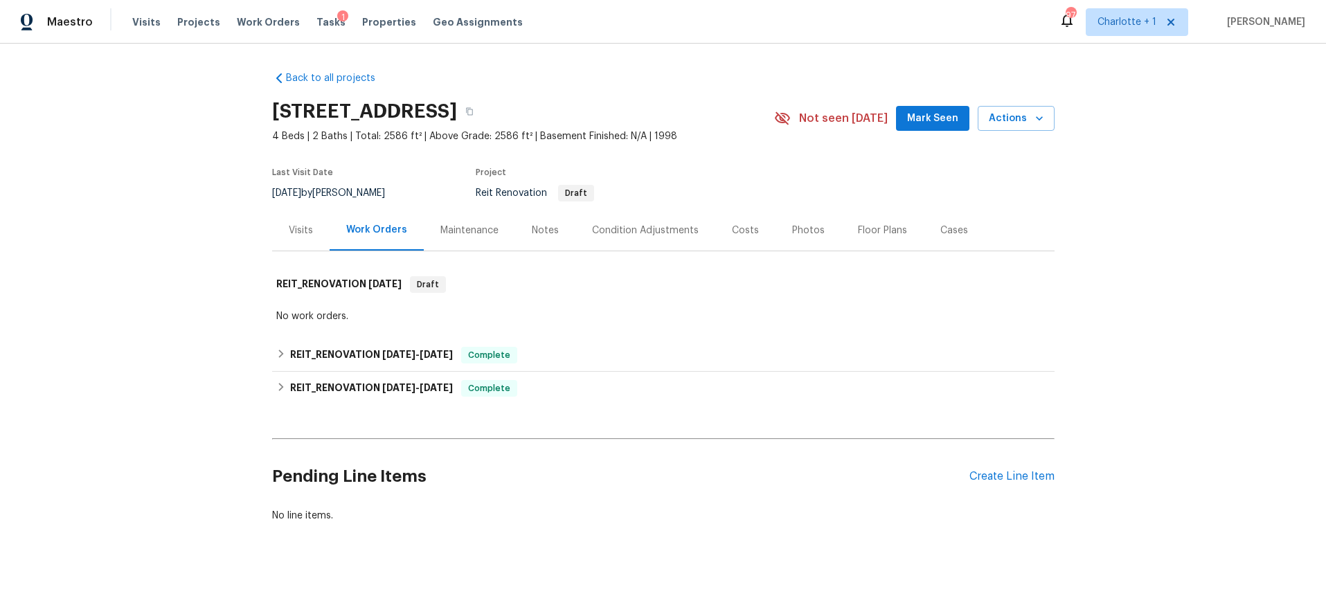
click at [300, 238] on div "Visits" at bounding box center [300, 230] width 57 height 41
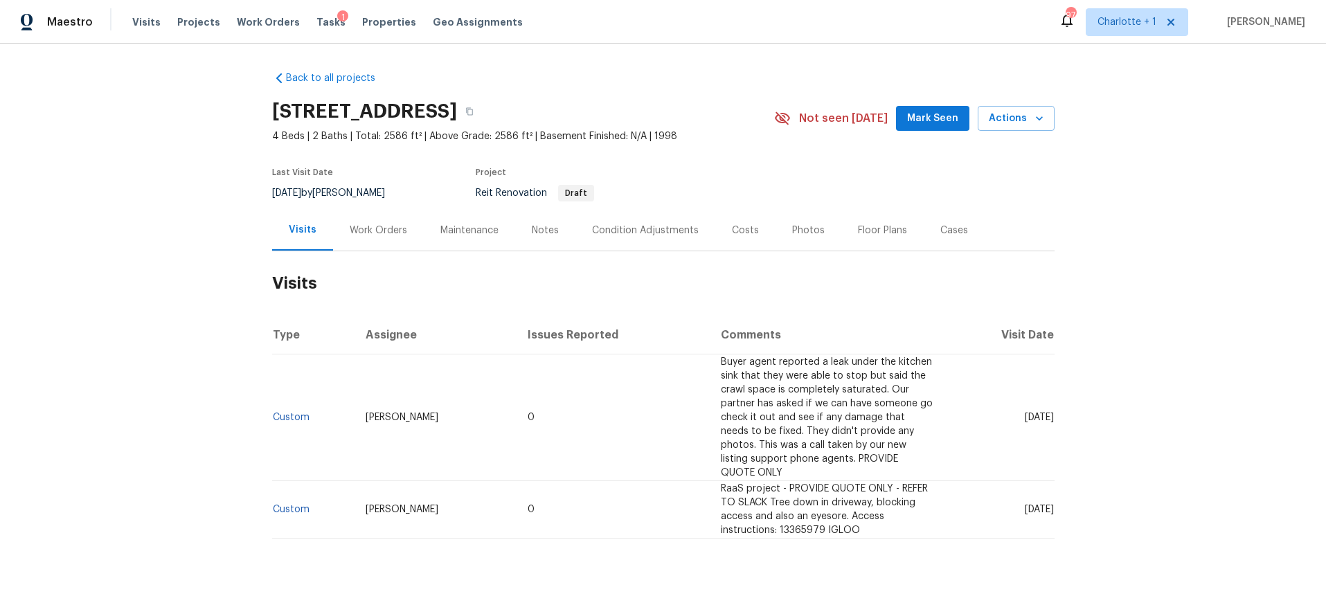
drag, startPoint x: 436, startPoint y: 230, endPoint x: 402, endPoint y: 231, distance: 34.6
click at [427, 230] on div "Maintenance" at bounding box center [469, 230] width 91 height 41
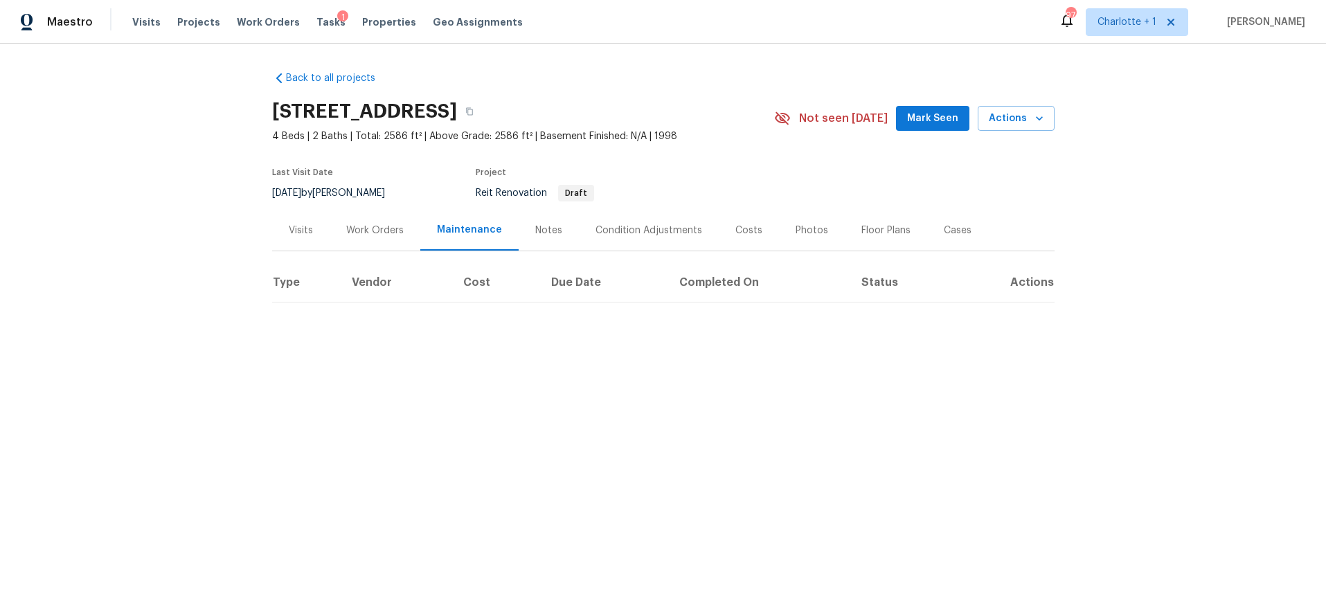
drag, startPoint x: 402, startPoint y: 231, endPoint x: 384, endPoint y: 231, distance: 18.0
click at [400, 231] on div "Work Orders" at bounding box center [375, 230] width 91 height 41
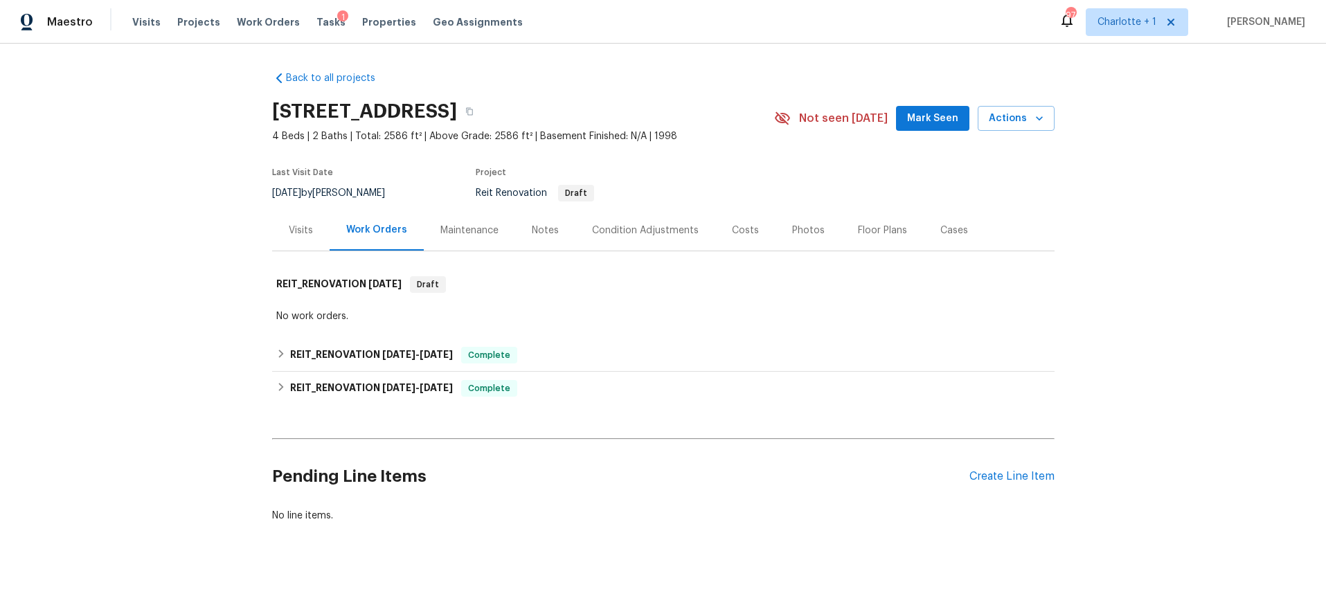
click at [381, 232] on div "Work Orders" at bounding box center [376, 230] width 61 height 14
click at [356, 360] on h6 "REIT_RENOVATION 7/25/25 - 7/28/25" at bounding box center [371, 355] width 163 height 17
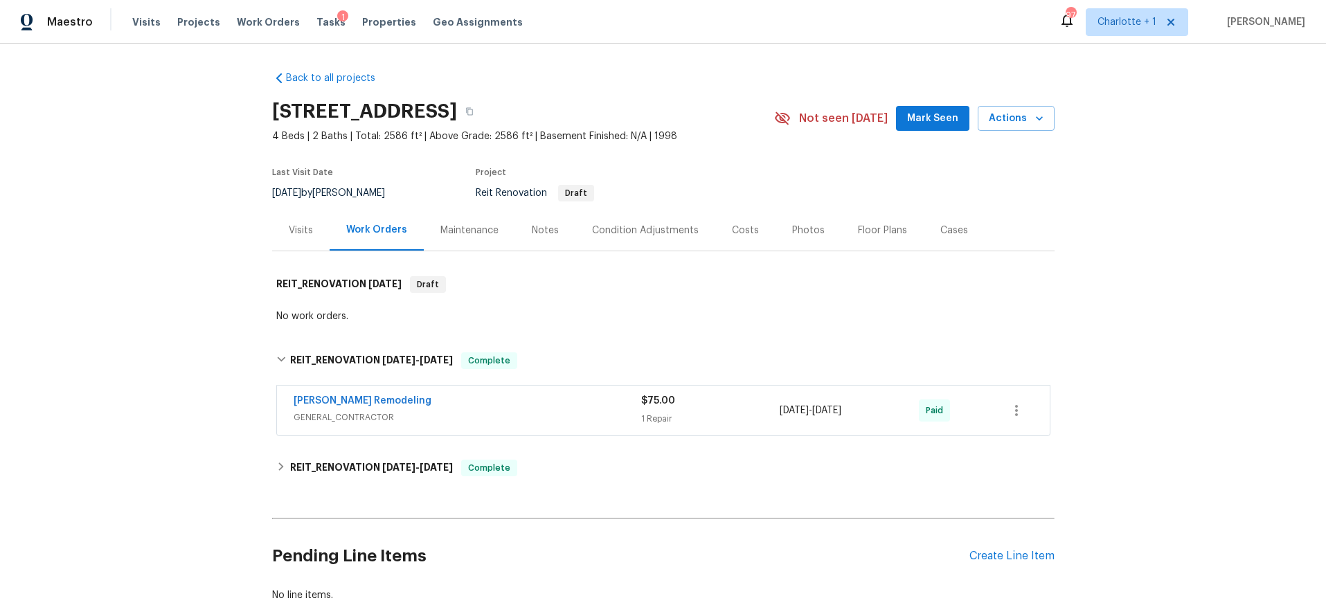
click at [520, 407] on div "Pino Remodeling" at bounding box center [468, 402] width 348 height 17
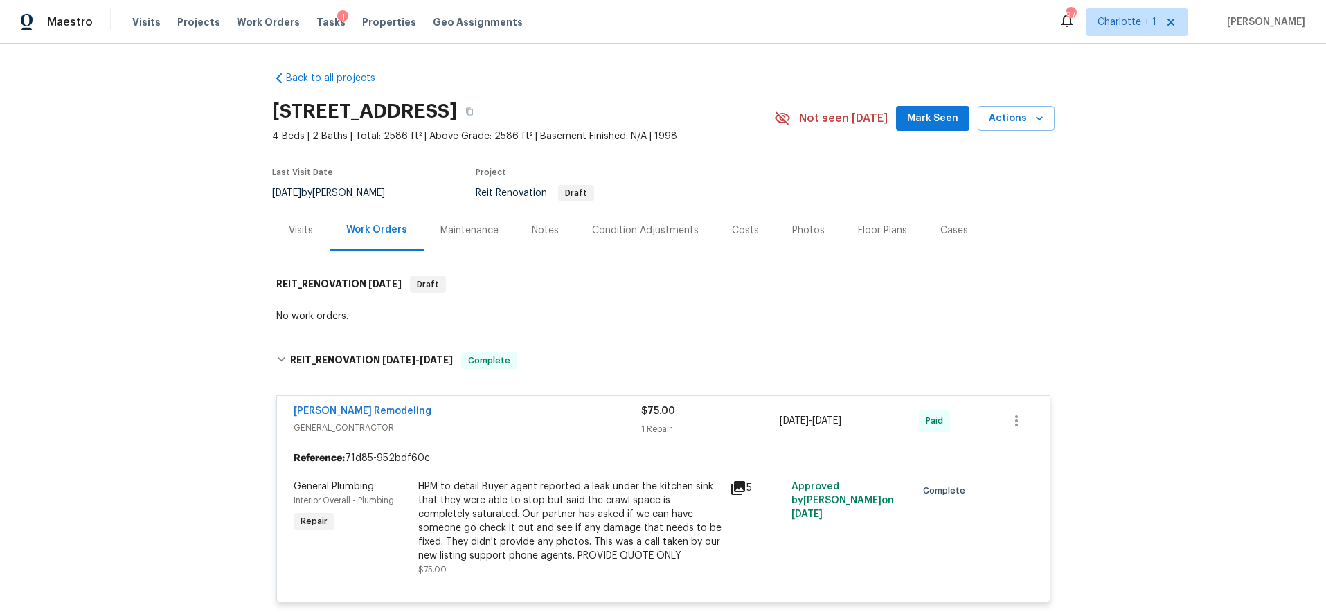
click at [567, 516] on div "HPM to detail Buyer agent reported a leak under the kitchen sink that they were…" at bounding box center [569, 521] width 303 height 83
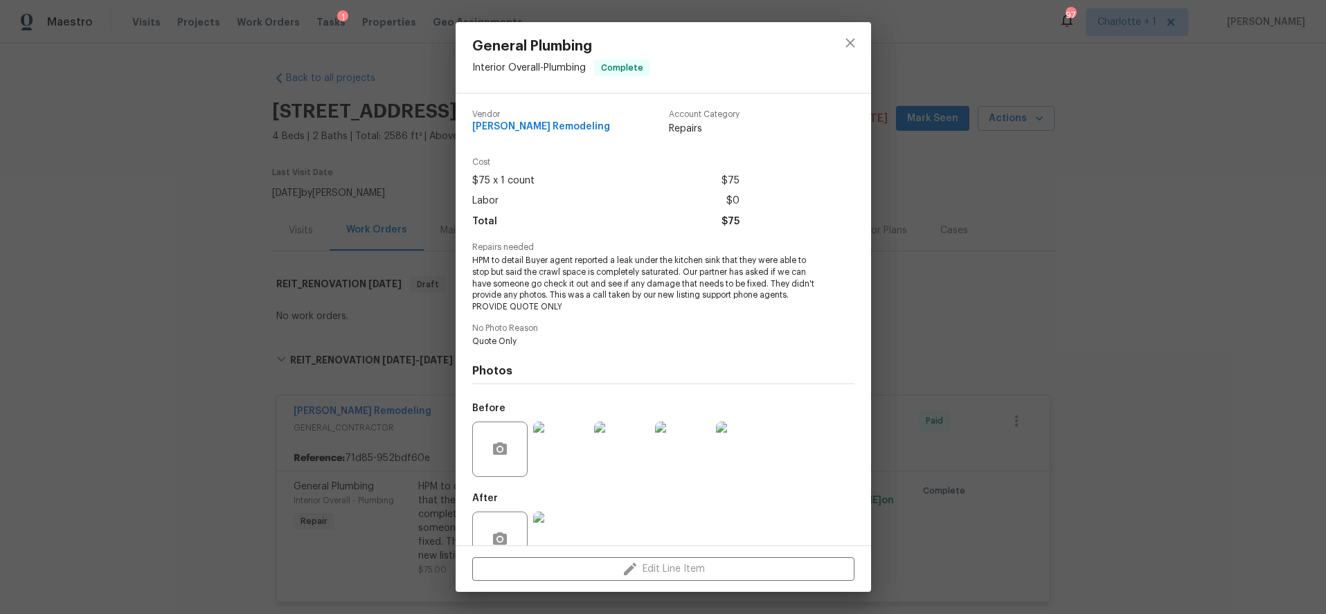
scroll to position [35, 0]
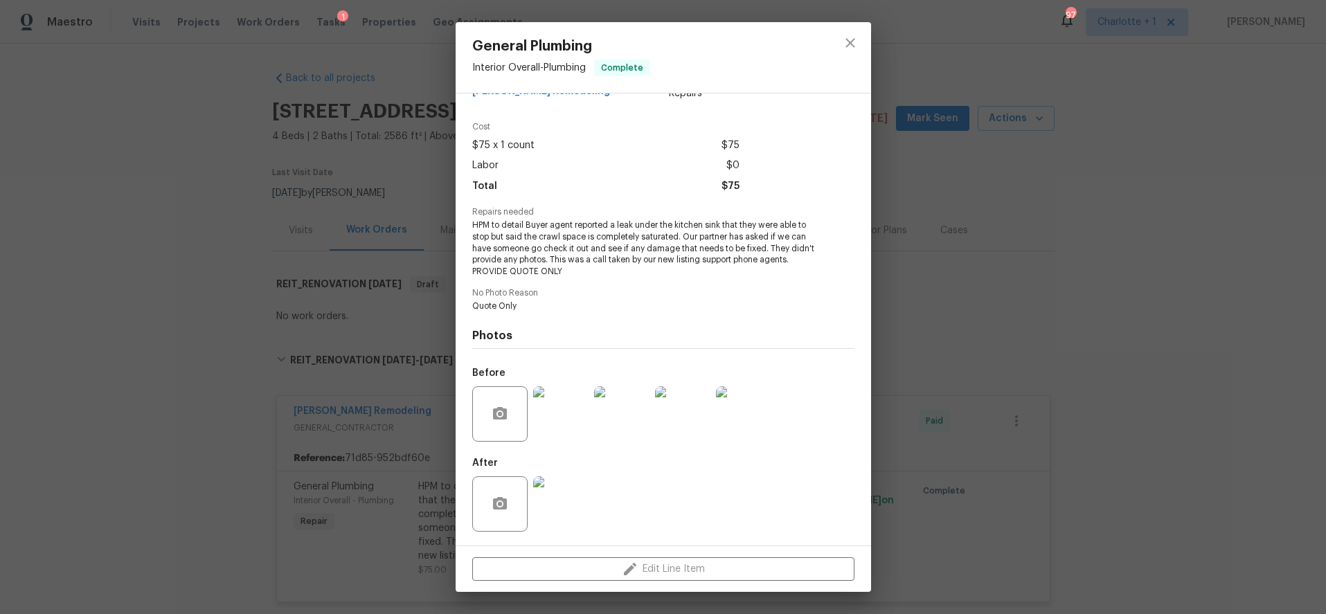
click at [551, 398] on img at bounding box center [560, 414] width 55 height 55
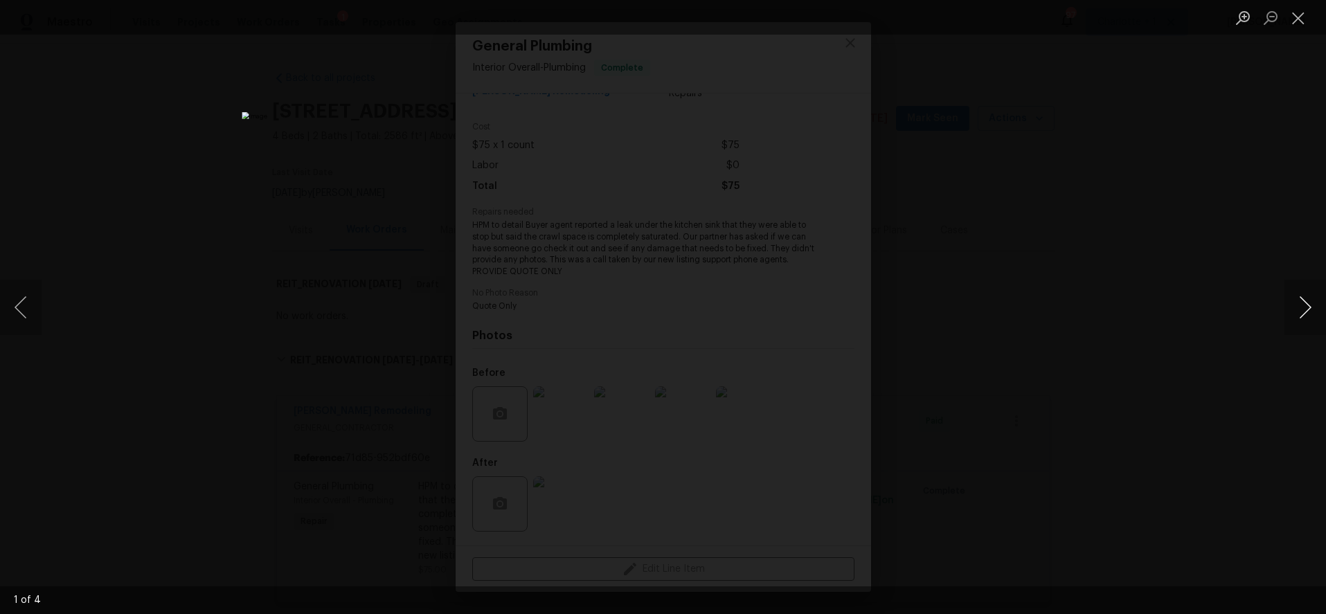
click at [1313, 297] on button "Next image" at bounding box center [1306, 307] width 42 height 55
click at [1306, 305] on button "Next image" at bounding box center [1306, 307] width 42 height 55
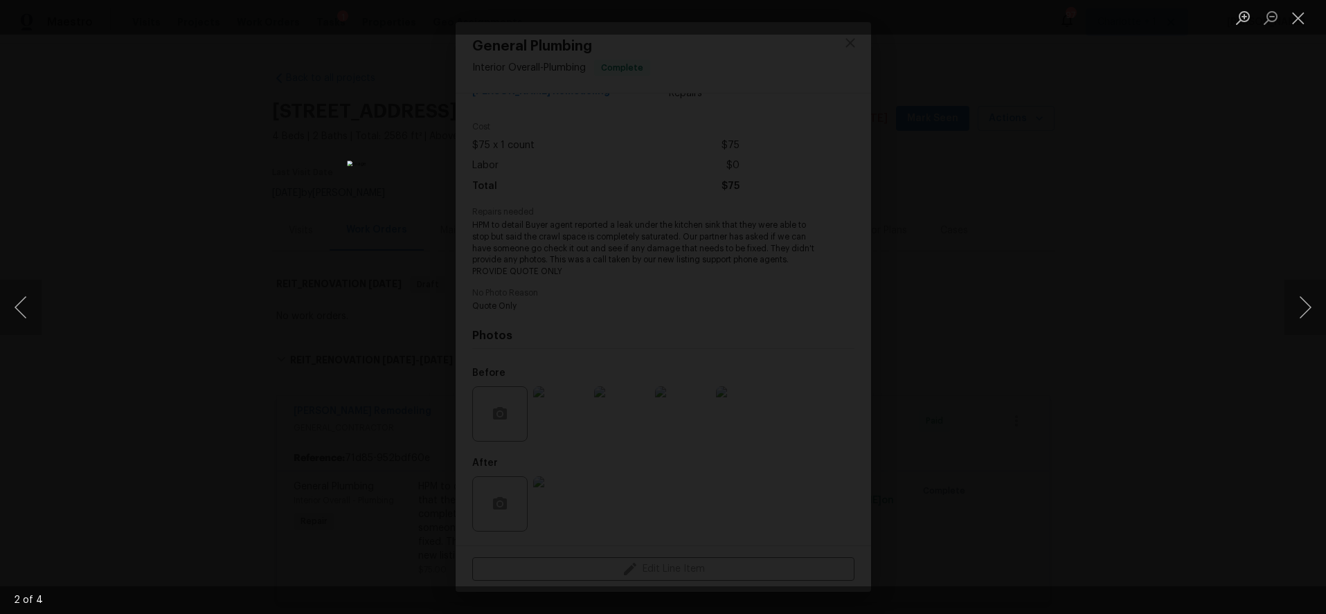
drag, startPoint x: 1148, startPoint y: 248, endPoint x: 1126, endPoint y: 240, distance: 22.8
click at [1148, 248] on div "Lightbox" at bounding box center [663, 307] width 1326 height 614
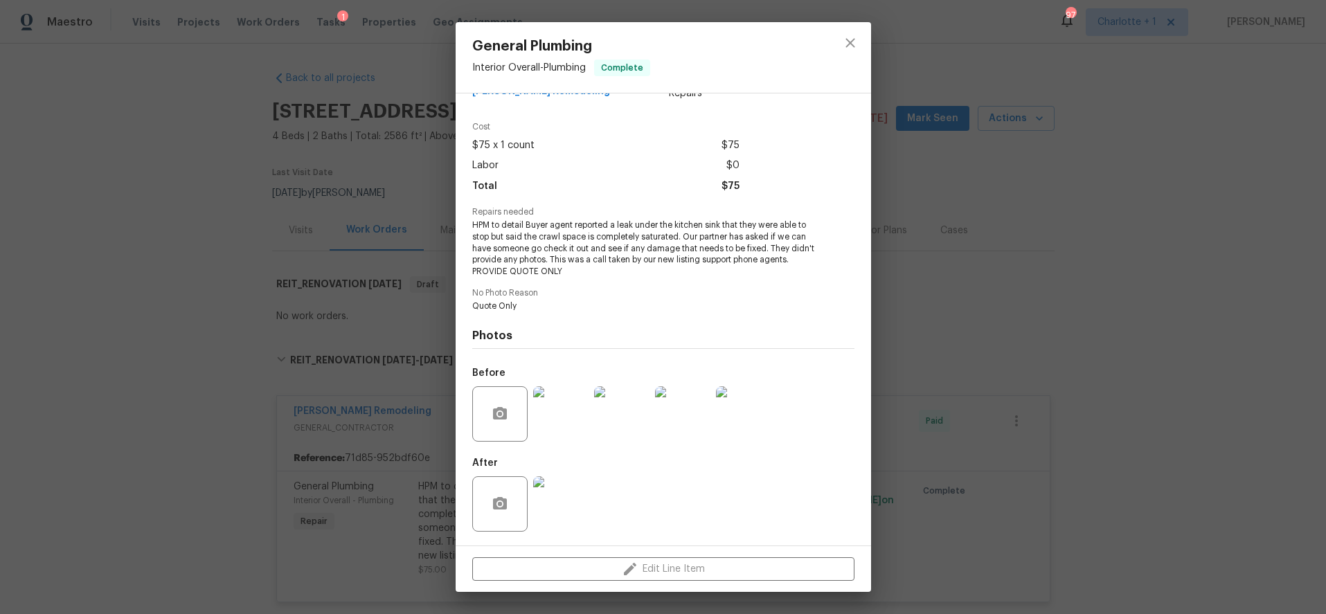
click at [562, 525] on img at bounding box center [560, 504] width 55 height 55
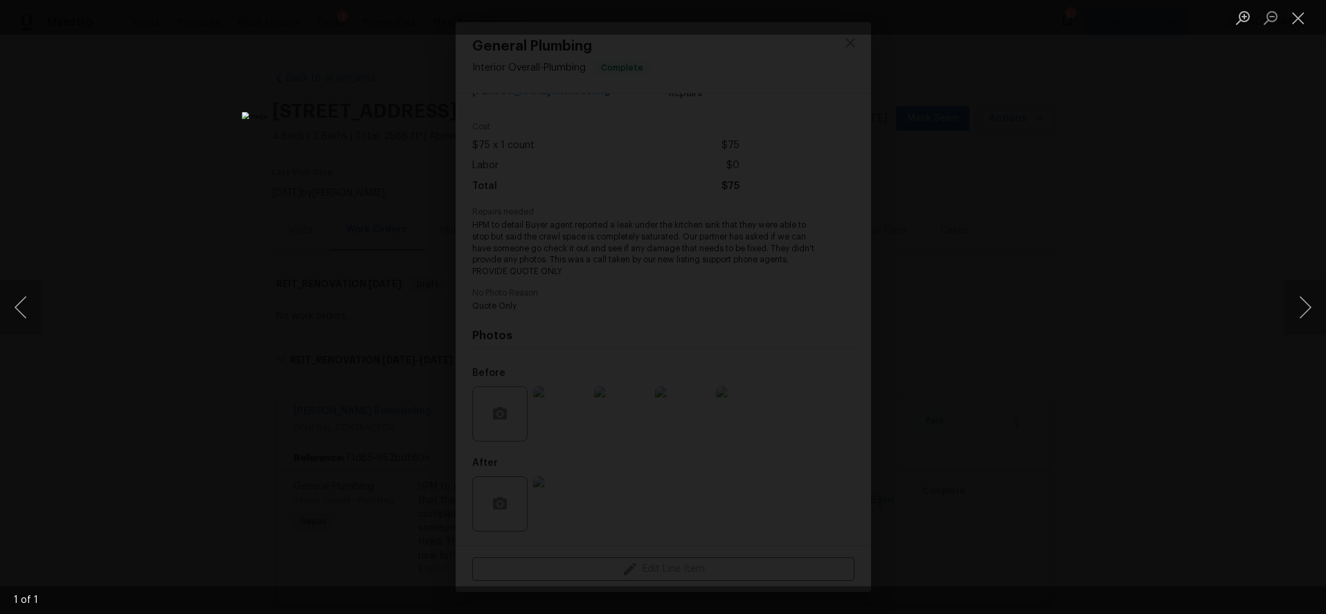
click at [1193, 248] on div "Lightbox" at bounding box center [663, 307] width 1326 height 614
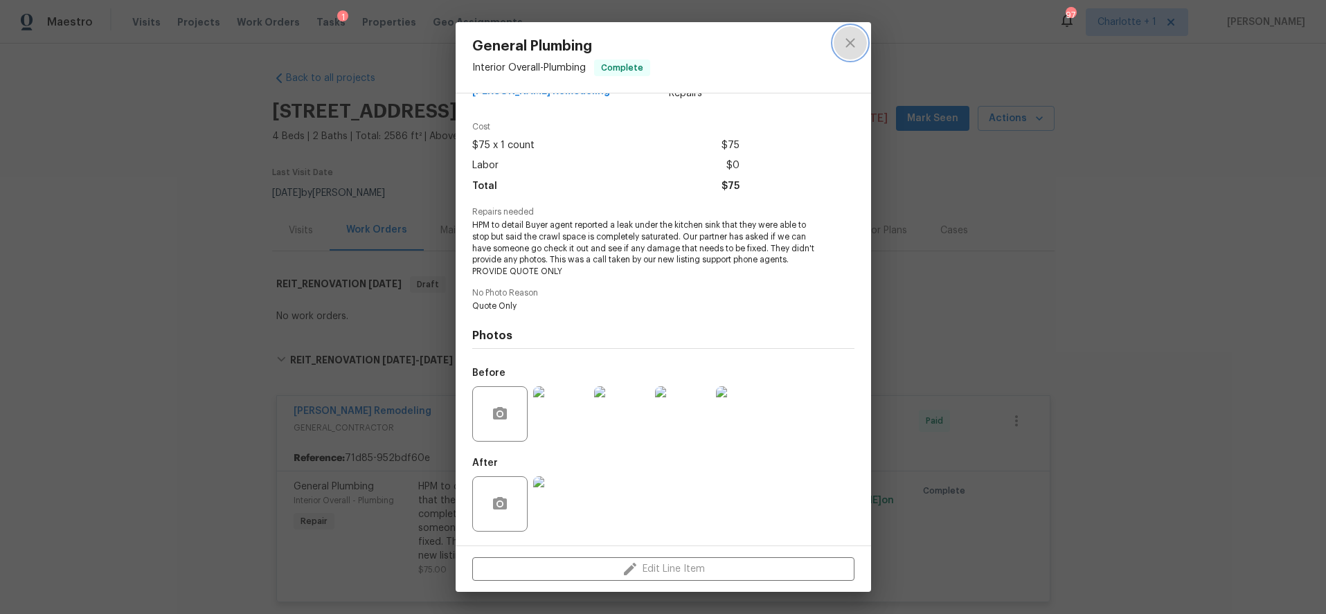
click at [852, 38] on icon "close" at bounding box center [850, 43] width 17 height 17
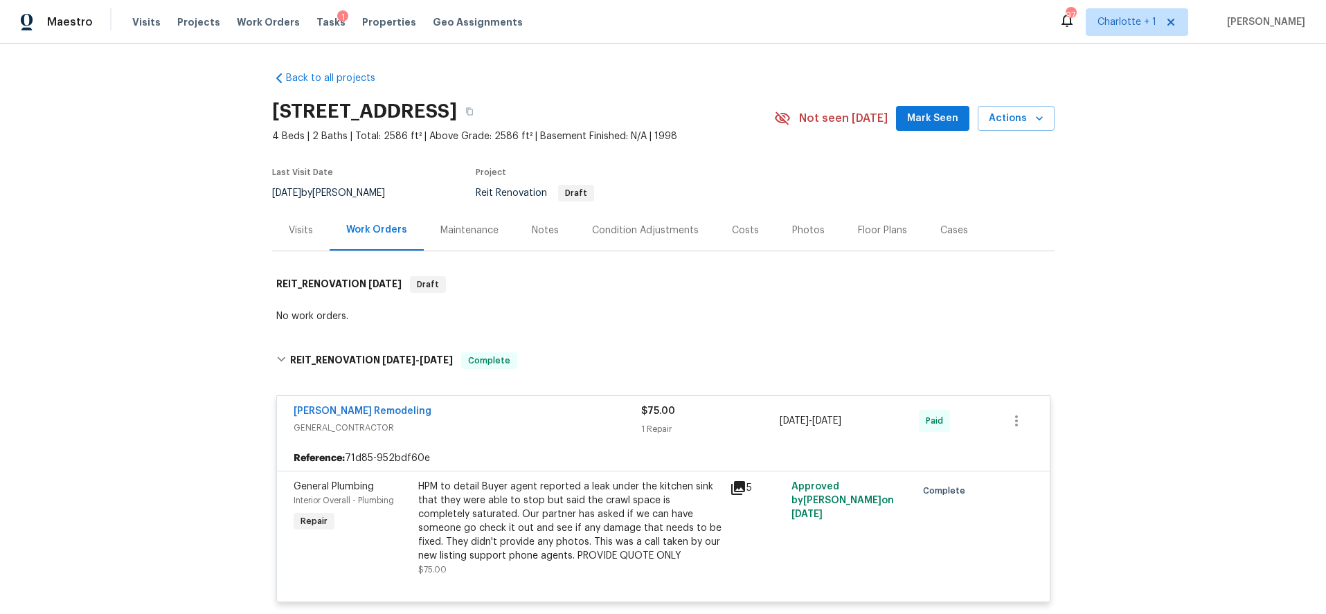
drag, startPoint x: 529, startPoint y: 420, endPoint x: 523, endPoint y: 402, distance: 19.1
click at [529, 420] on div "[PERSON_NAME] Remodeling" at bounding box center [468, 413] width 348 height 17
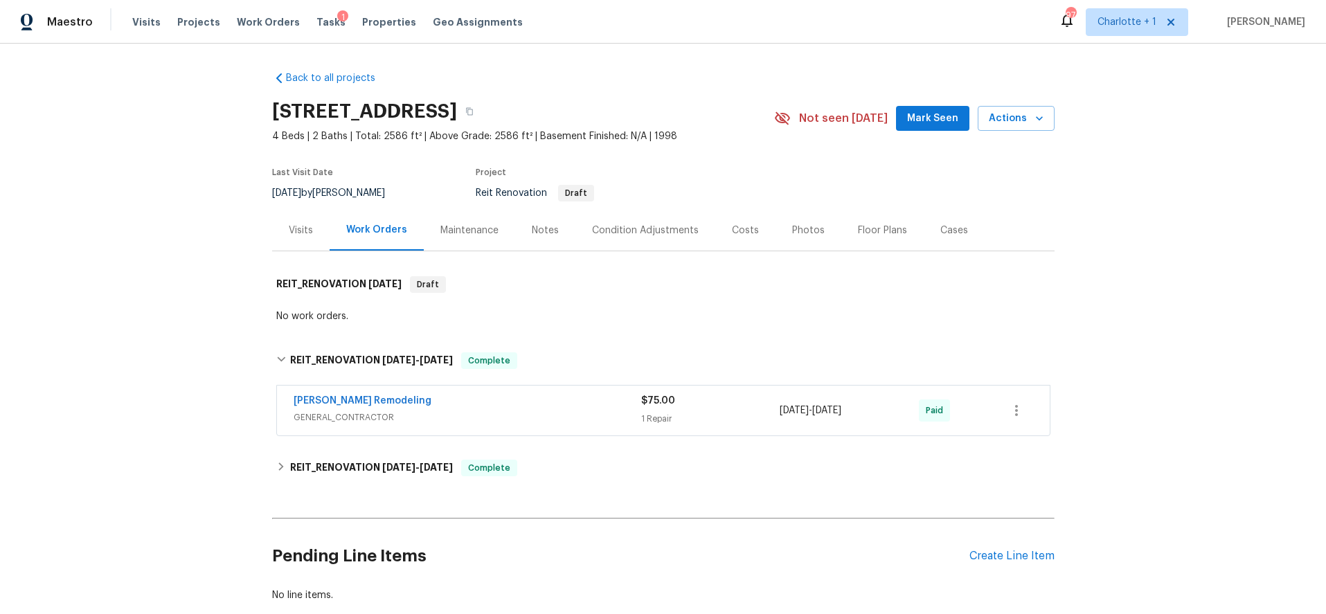
scroll to position [93, 0]
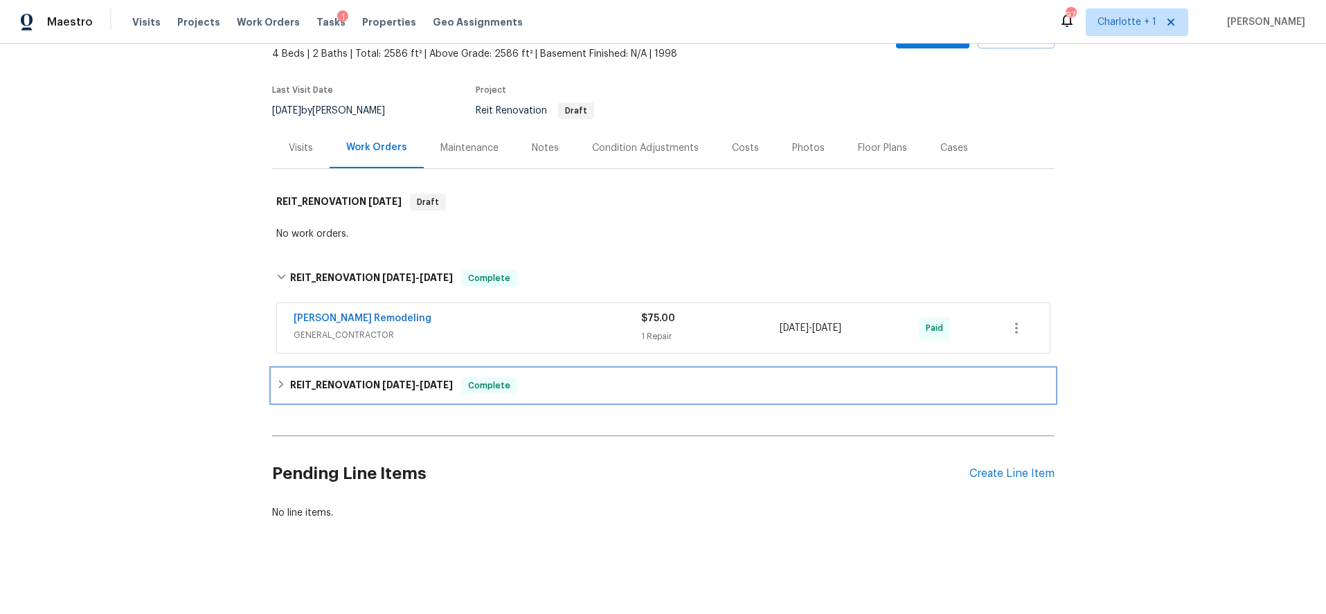
click at [588, 378] on div "REIT_RENOVATION 7/15/25 - 7/16/25 Complete" at bounding box center [663, 386] width 774 height 17
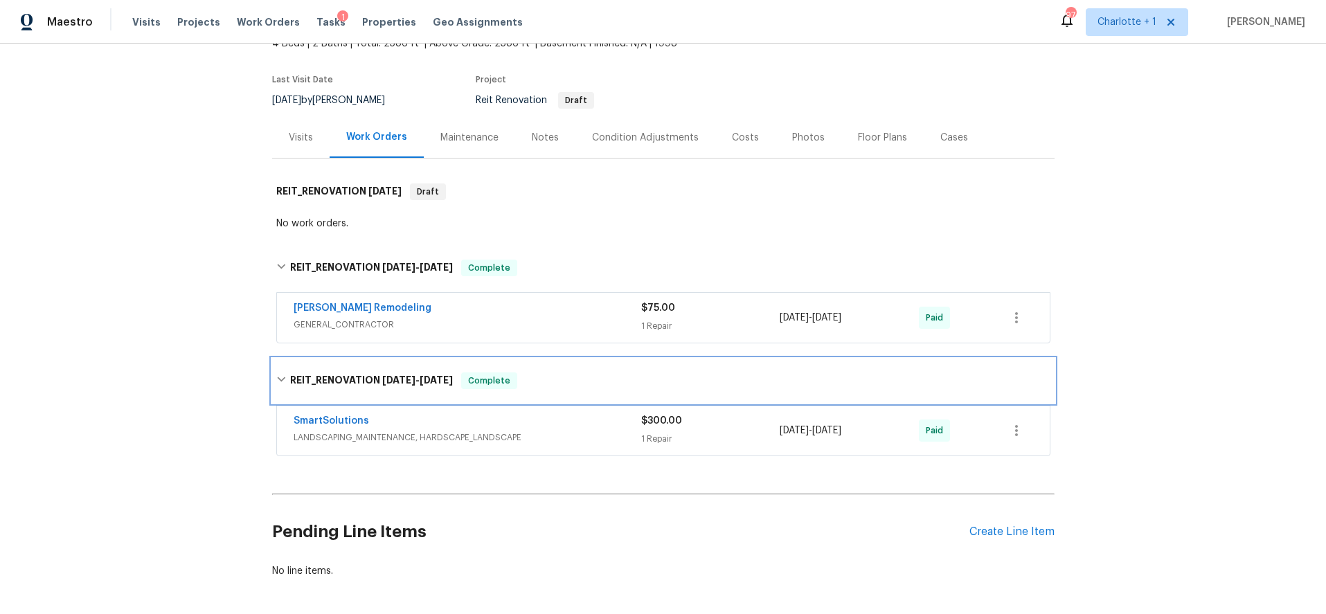
scroll to position [161, 0]
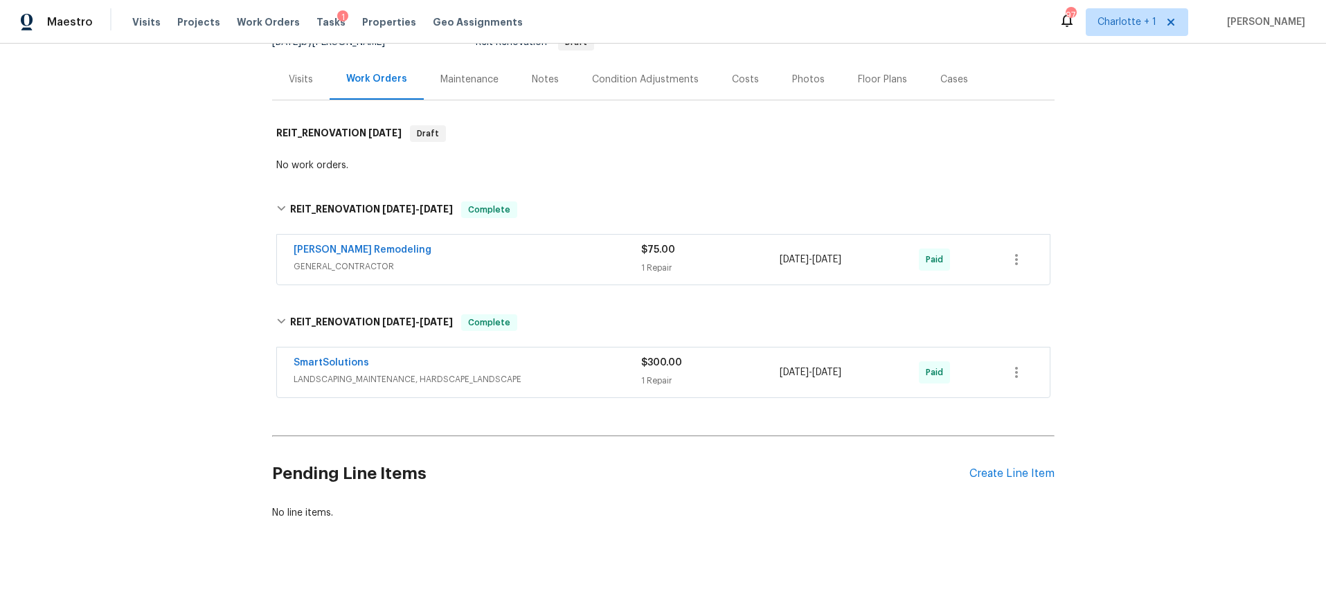
click at [580, 348] on div "SmartSolutions LANDSCAPING_MAINTENANCE, HARDSCAPE_LANDSCAPE $300.00 1 Repair 7/…" at bounding box center [663, 373] width 773 height 50
click at [575, 373] on span "LANDSCAPING_MAINTENANCE, HARDSCAPE_LANDSCAPE" at bounding box center [468, 380] width 348 height 14
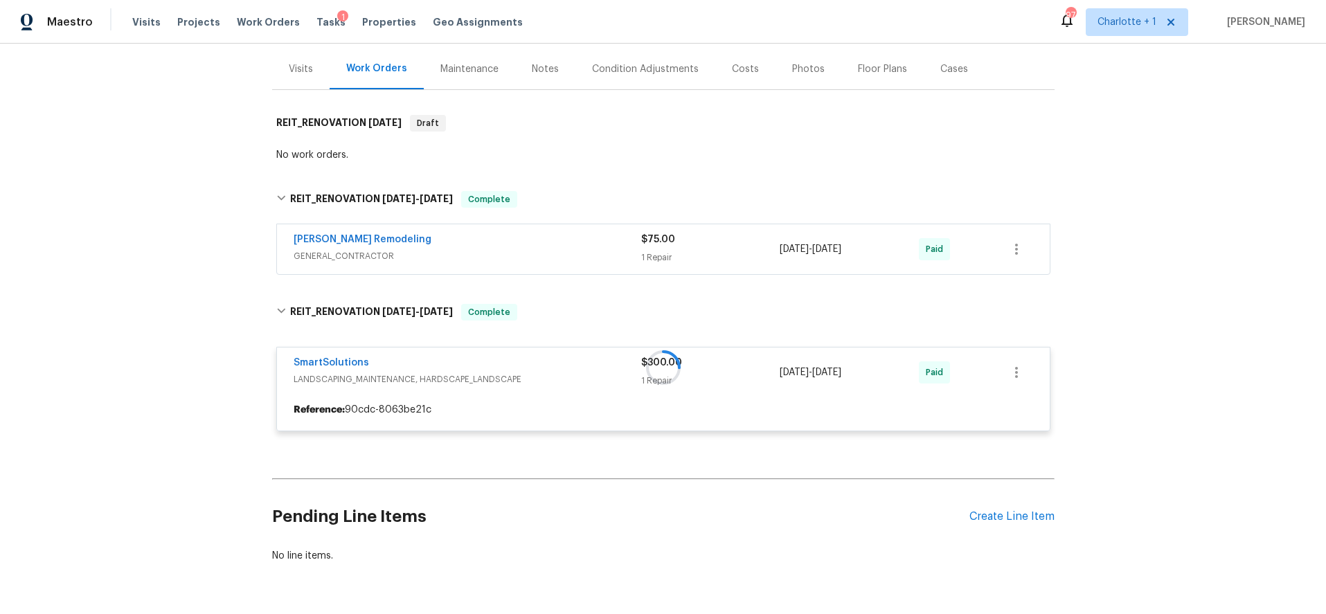
scroll to position [215, 0]
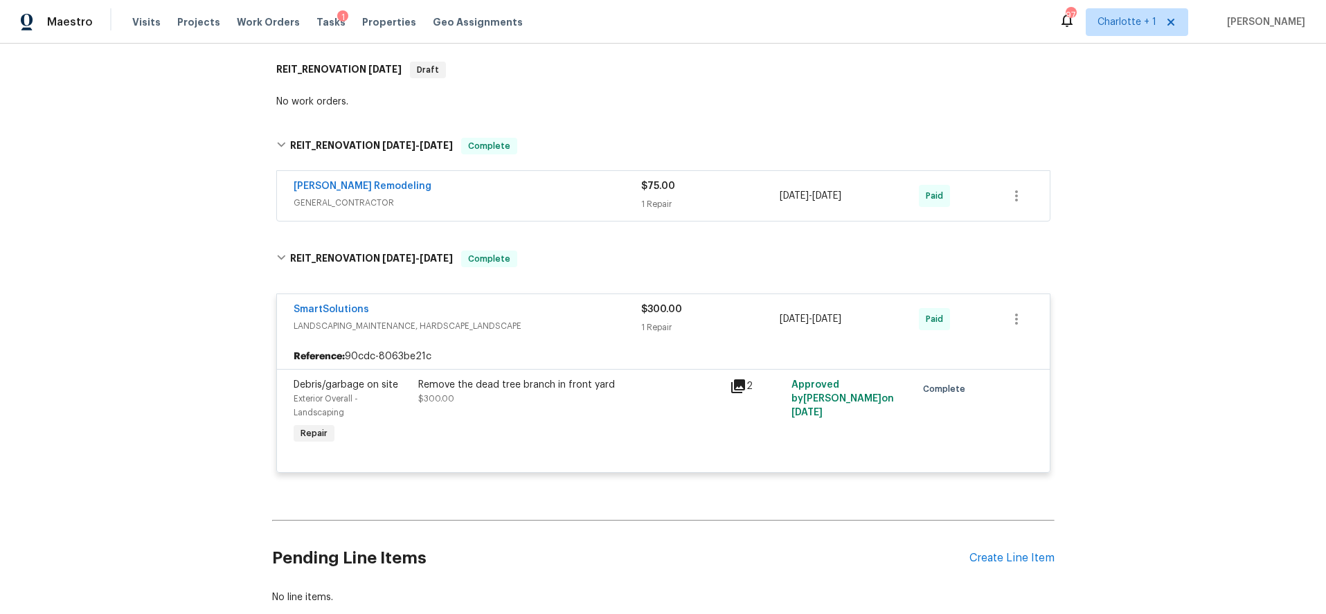
click at [606, 416] on div "Remove the dead tree branch in front yard $300.00" at bounding box center [570, 413] width 312 height 78
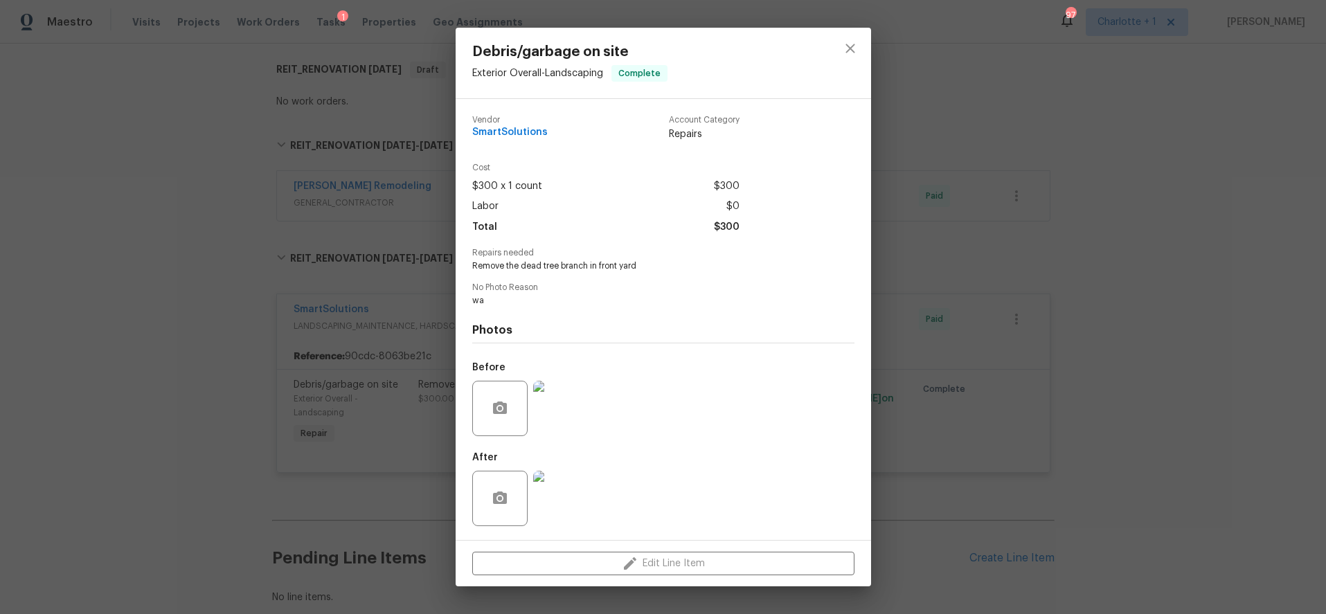
click at [571, 476] on img at bounding box center [560, 498] width 55 height 55
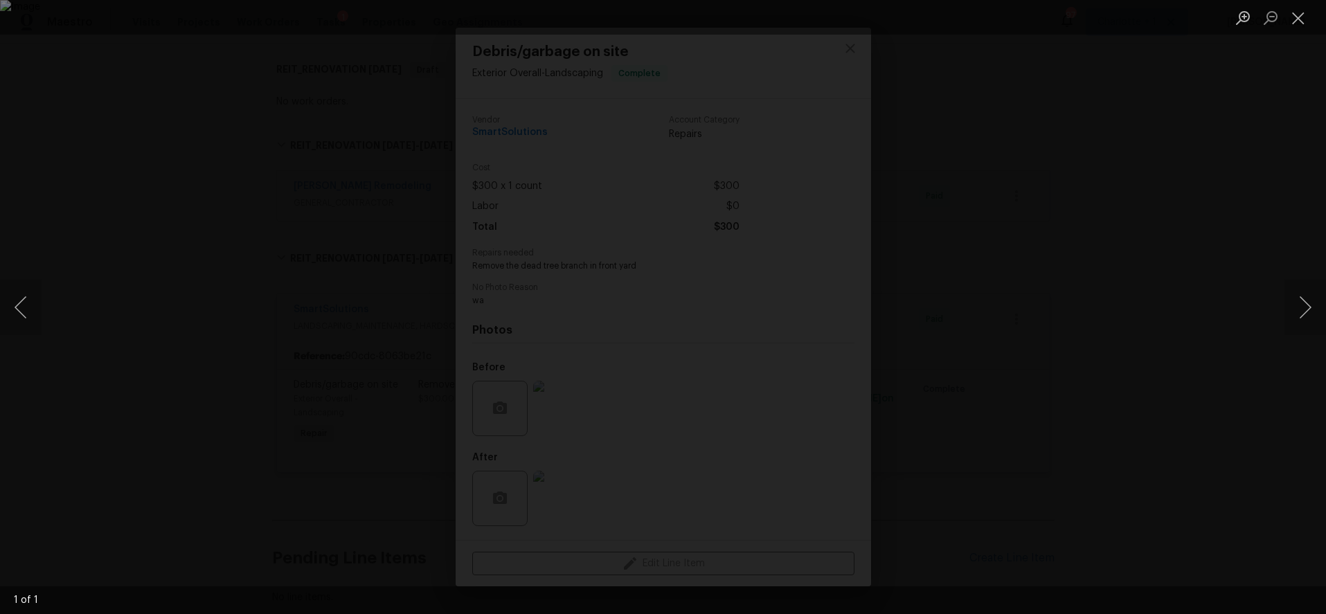
click at [1117, 147] on div "Lightbox" at bounding box center [663, 307] width 1326 height 614
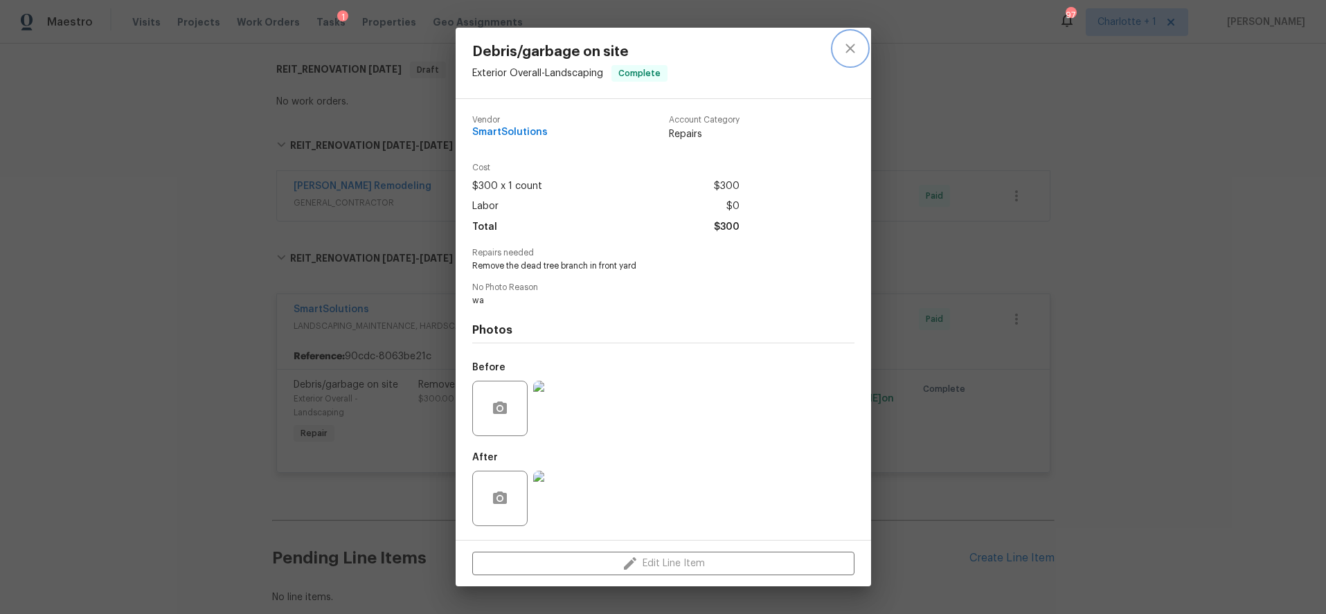
click at [845, 44] on icon "close" at bounding box center [850, 48] width 17 height 17
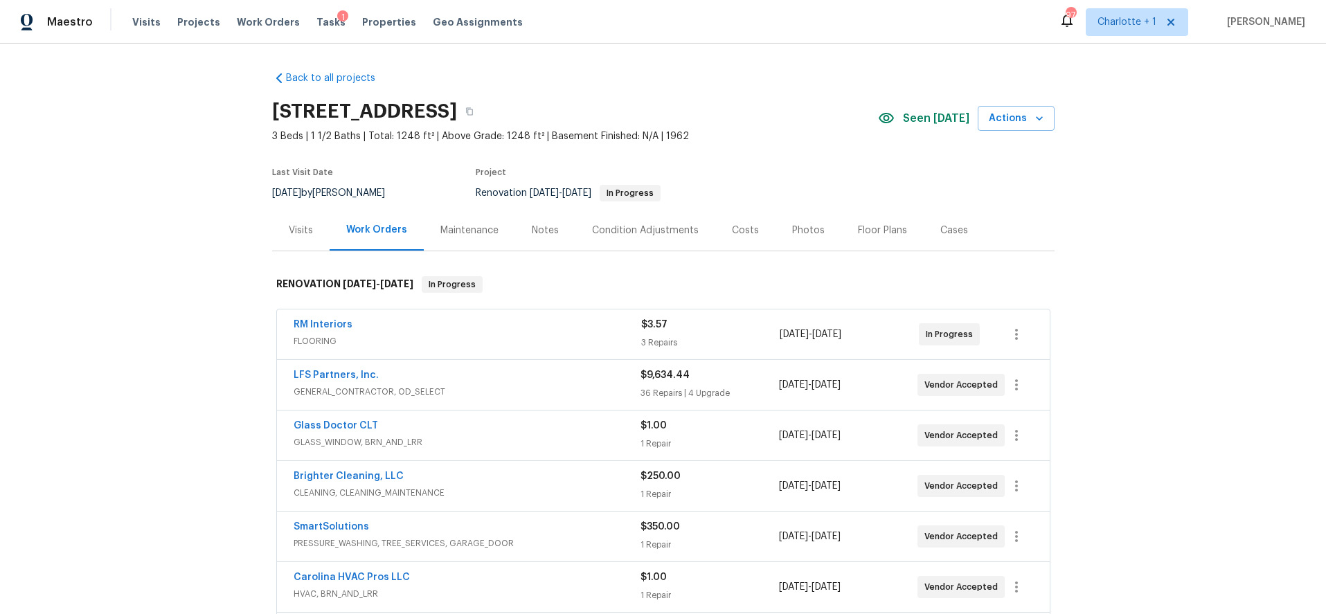
click at [532, 233] on div "Notes" at bounding box center [545, 231] width 27 height 14
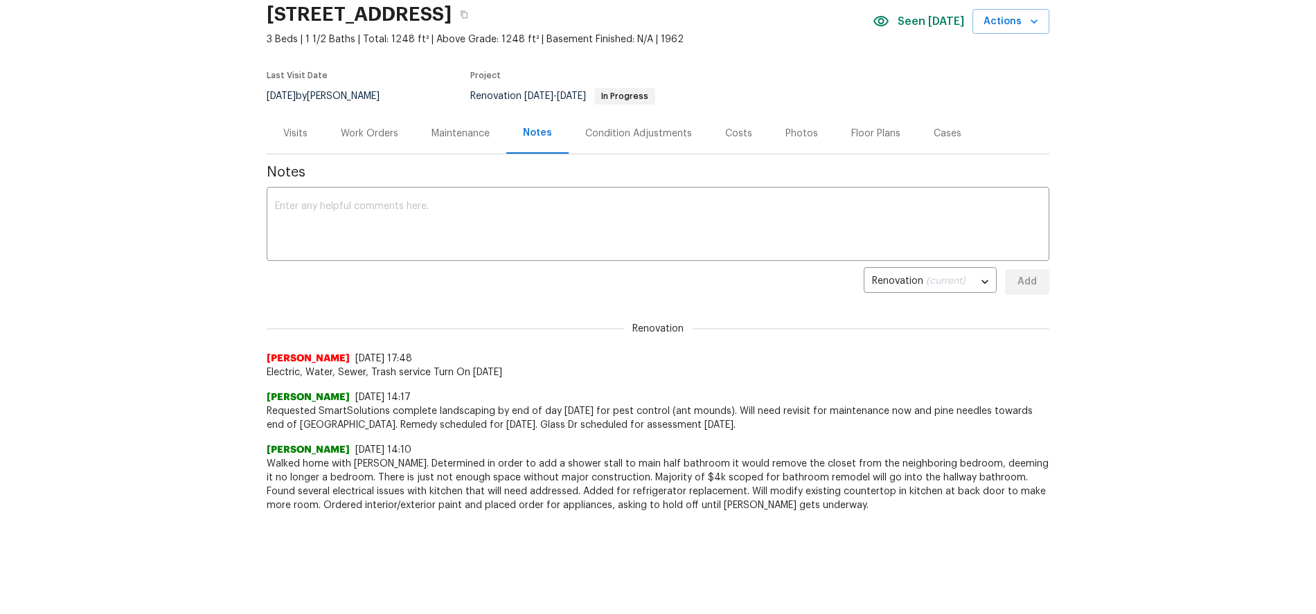
scroll to position [88, 0]
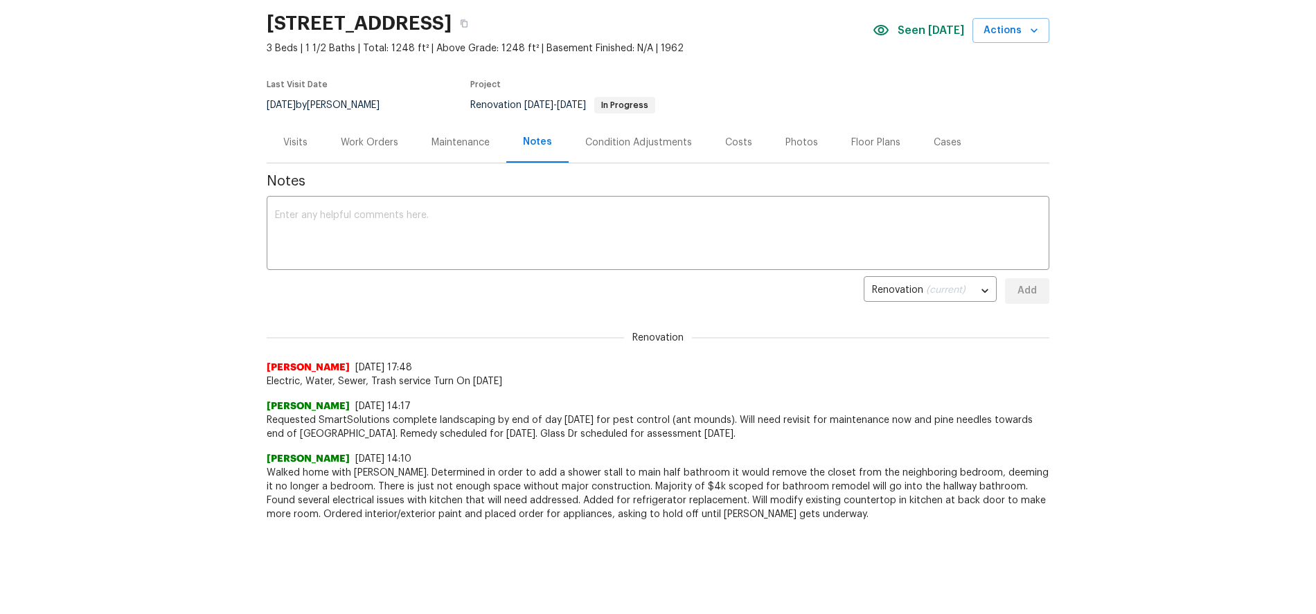
click at [374, 131] on div "Work Orders" at bounding box center [369, 142] width 91 height 41
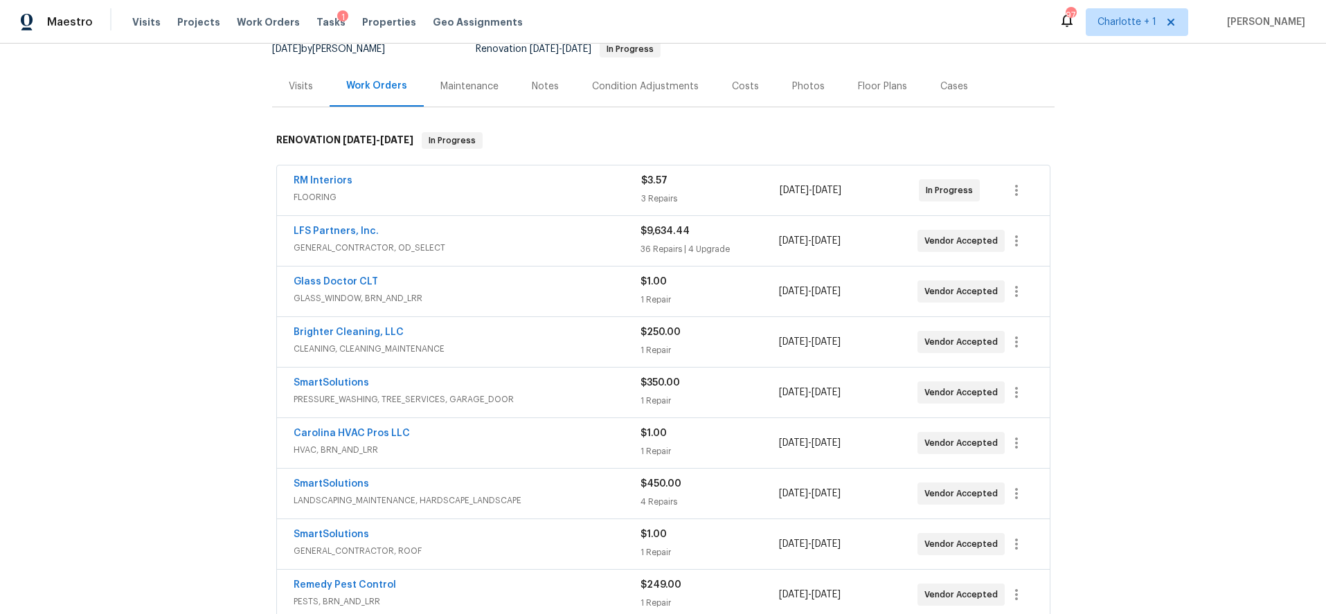
scroll to position [146, 0]
click at [875, 70] on div "Floor Plans" at bounding box center [883, 84] width 82 height 41
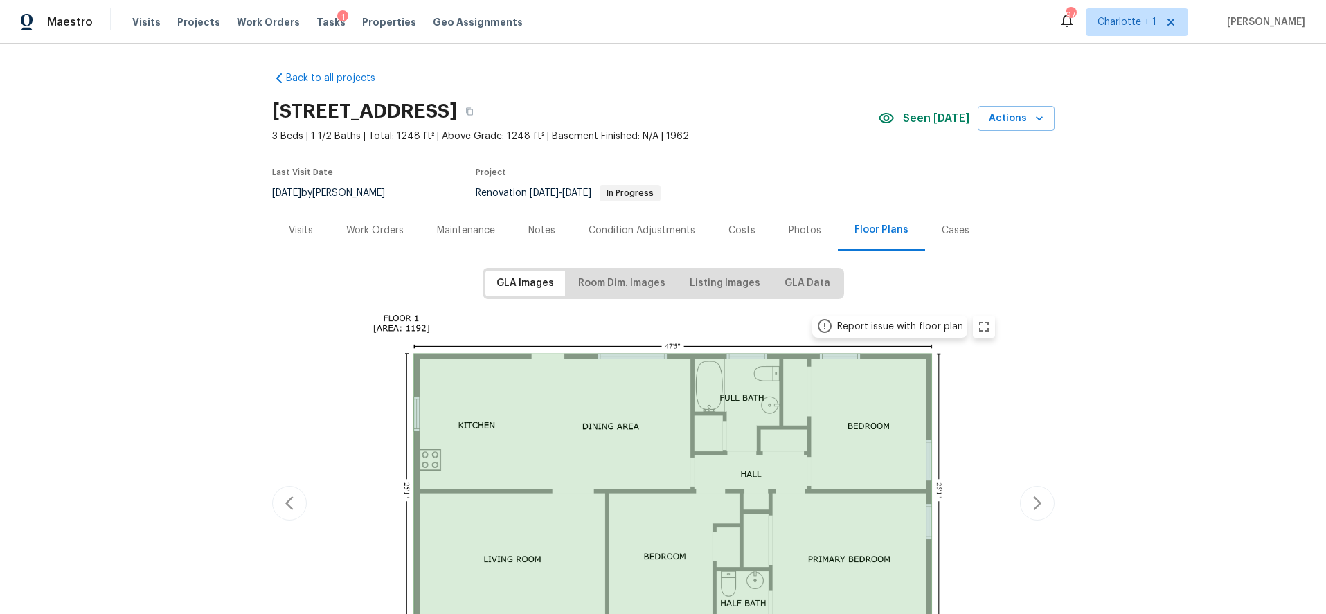
click at [608, 452] on img at bounding box center [663, 502] width 680 height 389
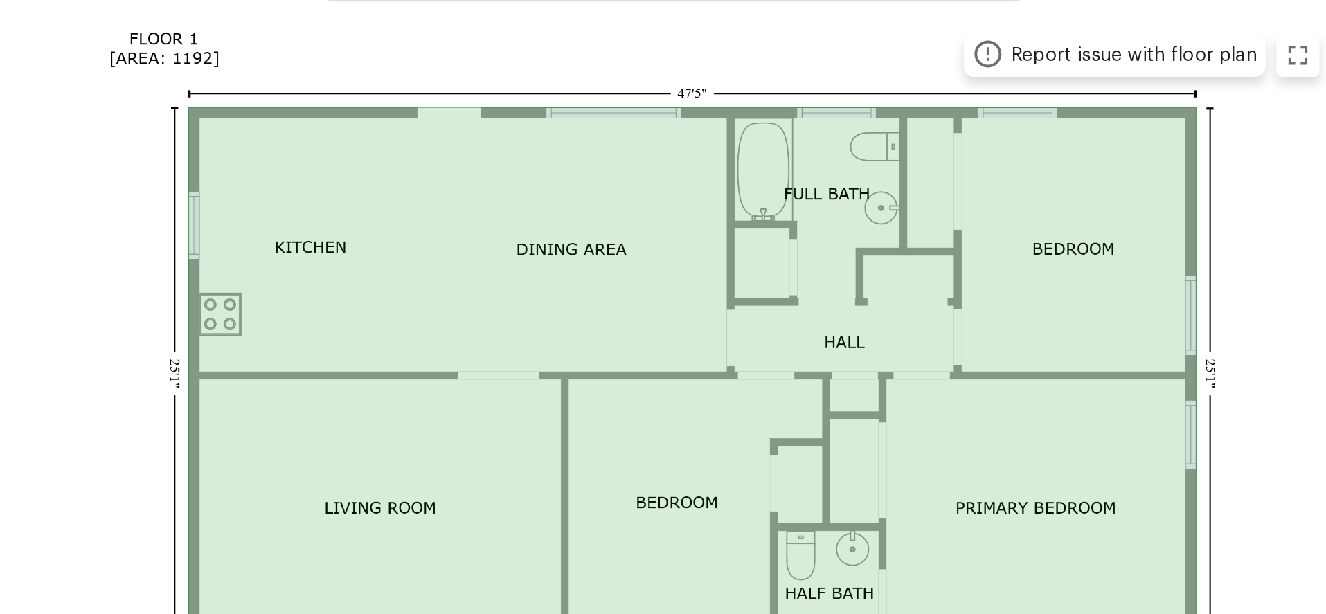
click at [625, 317] on img at bounding box center [663, 502] width 680 height 389
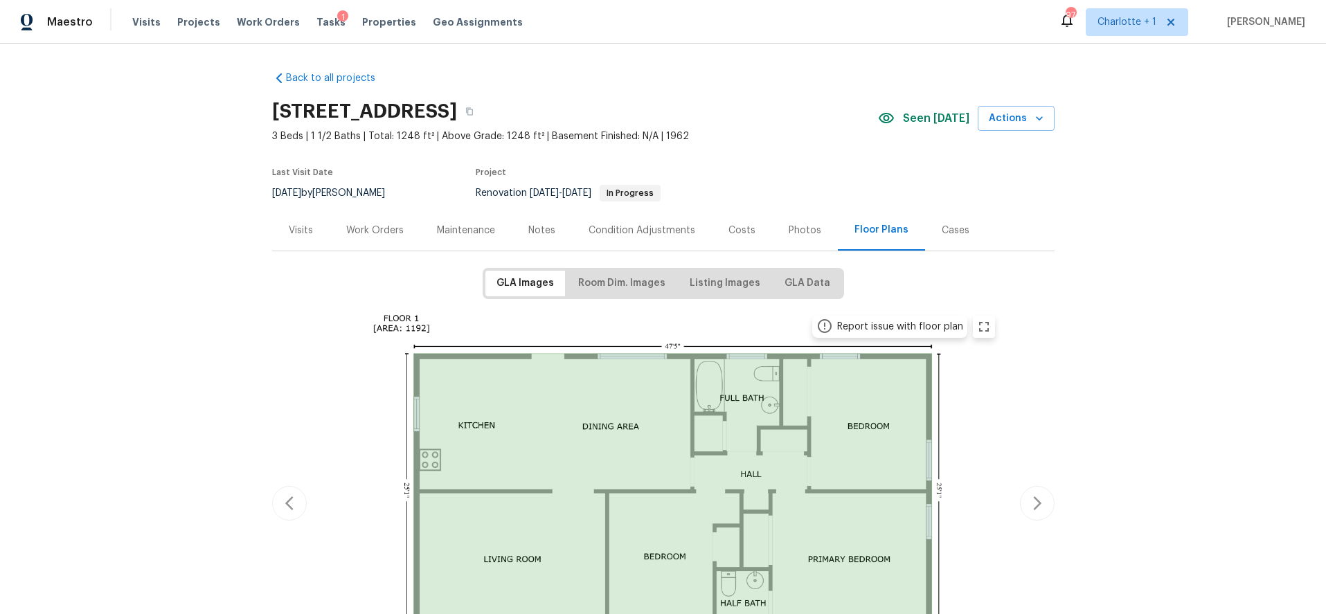
click at [370, 231] on div "Work Orders" at bounding box center [374, 231] width 57 height 14
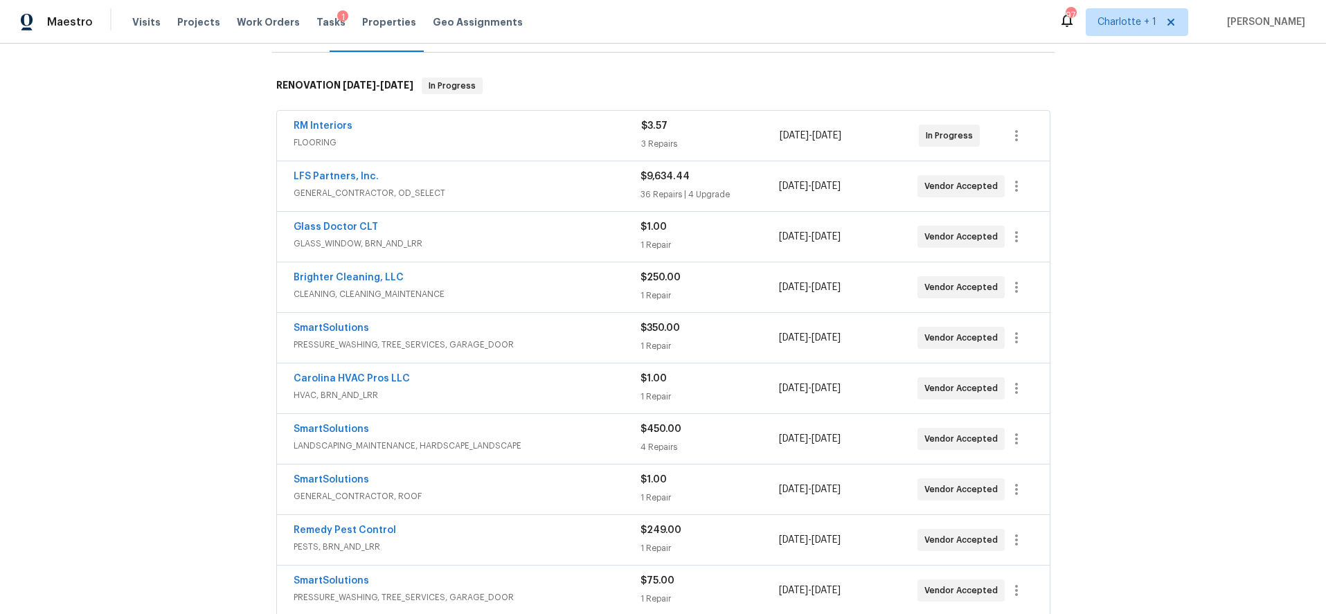
scroll to position [199, 0]
click at [585, 129] on div "RM Interiors" at bounding box center [468, 126] width 348 height 17
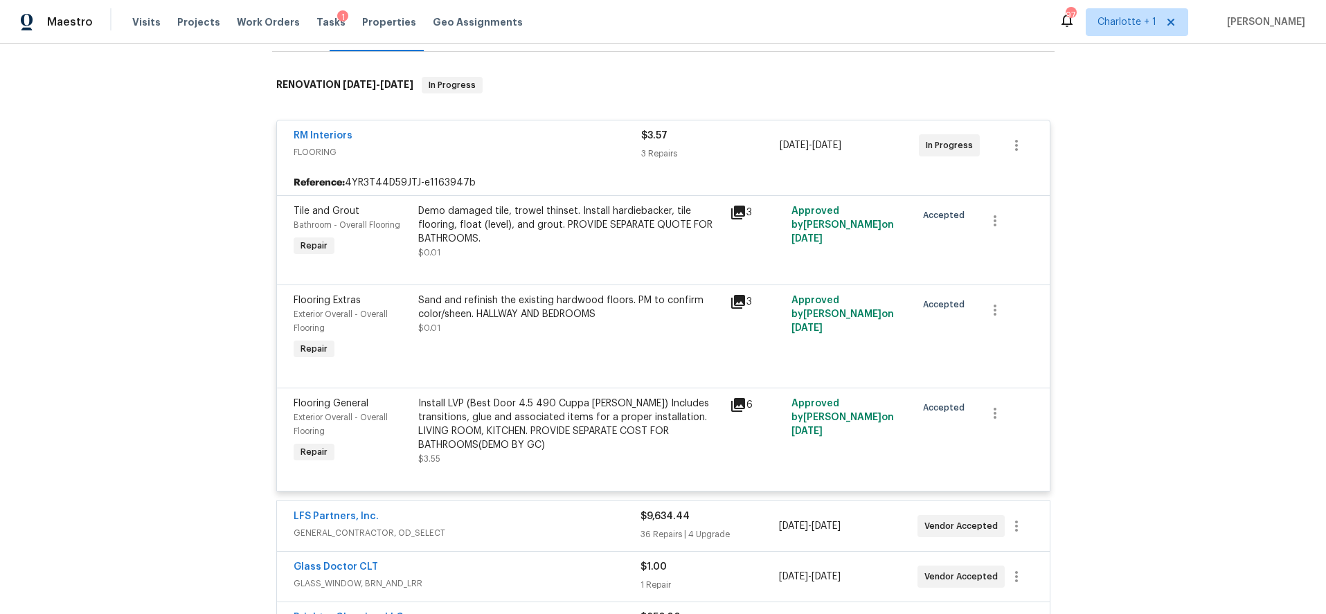
click at [504, 420] on div "Install LVP (Best Door 4.5 490 Cuppa Joe) Includes transitions, glue and associ…" at bounding box center [569, 424] width 303 height 55
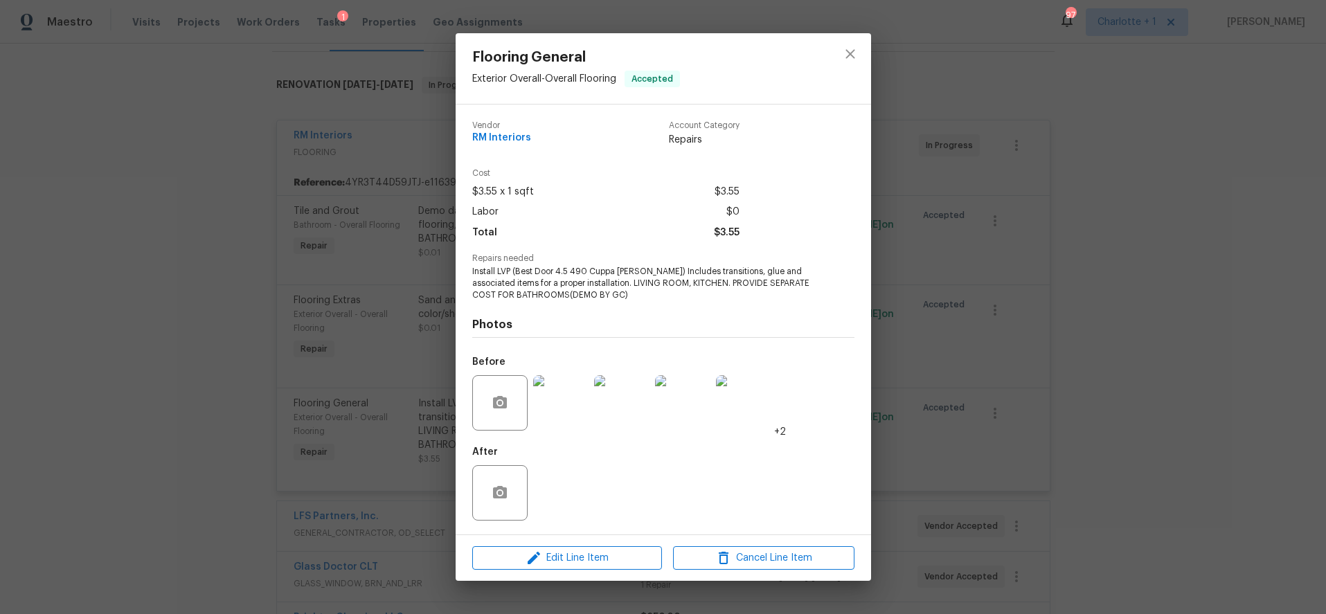
click at [544, 411] on img at bounding box center [560, 402] width 55 height 55
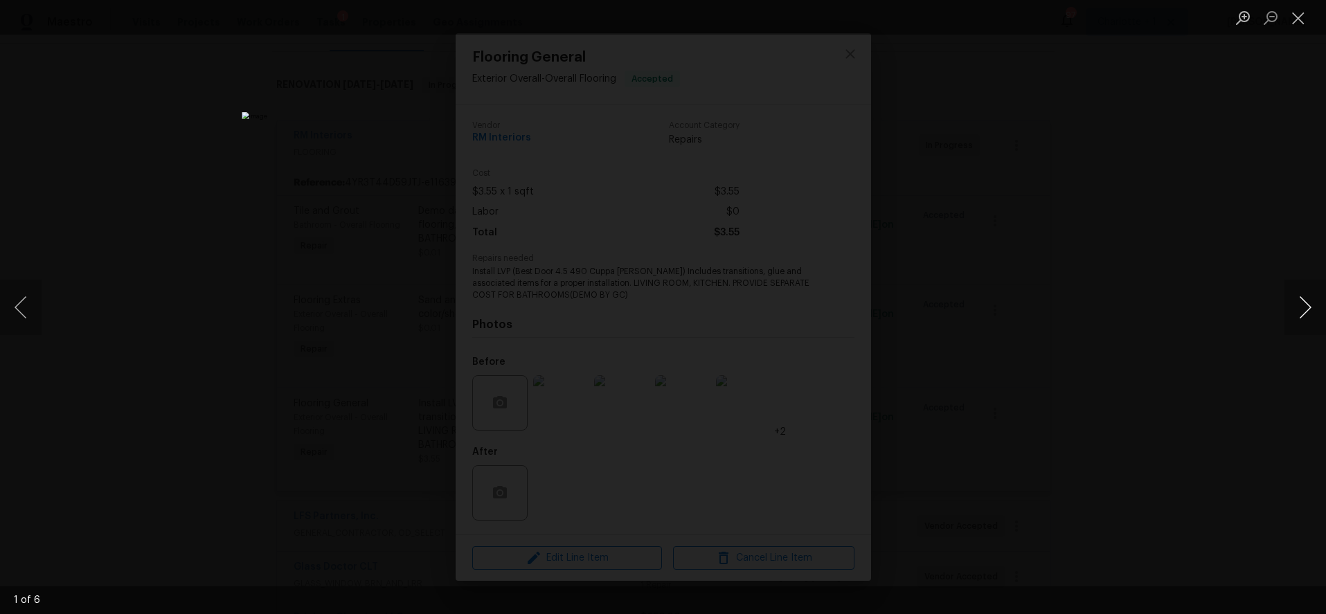
click at [1307, 310] on button "Next image" at bounding box center [1306, 307] width 42 height 55
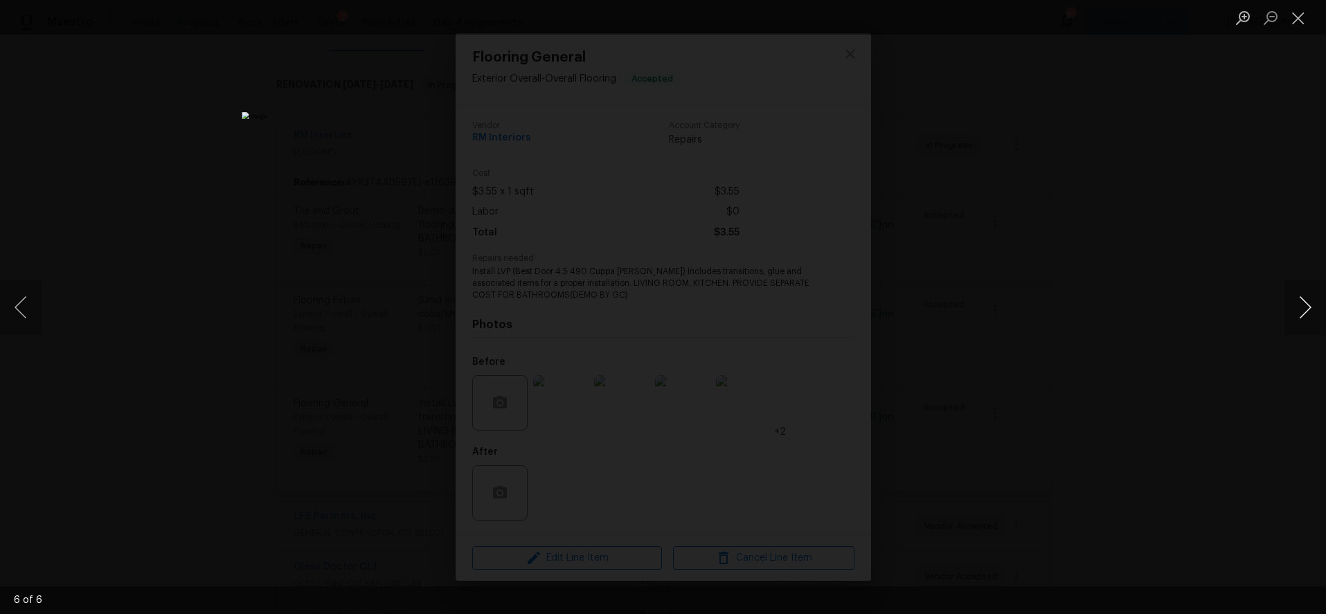
click at [1307, 310] on button "Next image" at bounding box center [1306, 307] width 42 height 55
drag, startPoint x: 1106, startPoint y: 281, endPoint x: 1063, endPoint y: 277, distance: 43.1
click at [1103, 280] on div "Lightbox" at bounding box center [663, 307] width 1326 height 614
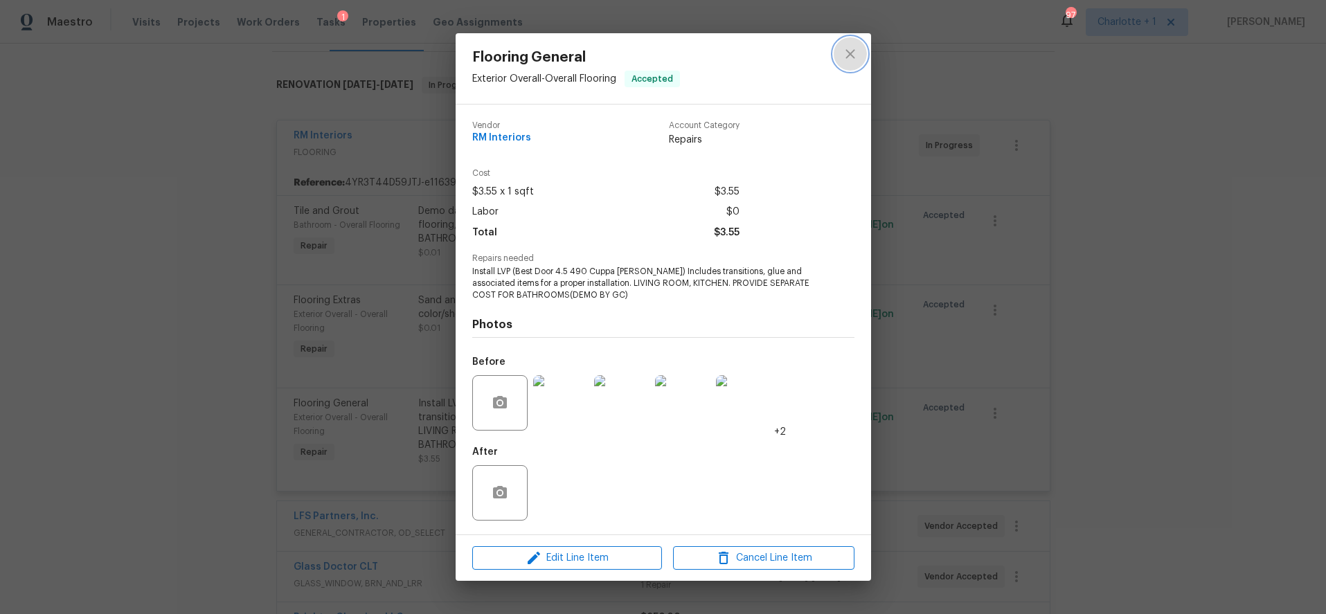
click at [840, 53] on button "close" at bounding box center [850, 53] width 33 height 33
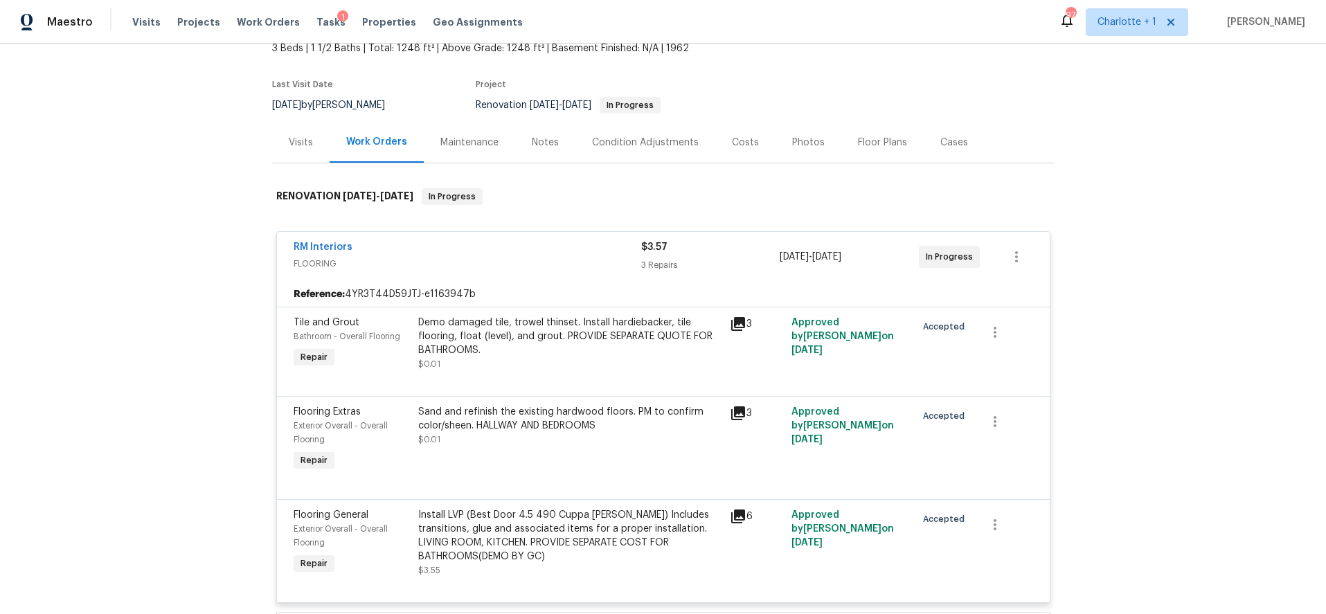
scroll to position [88, 0]
click at [732, 141] on div "Costs" at bounding box center [745, 143] width 27 height 14
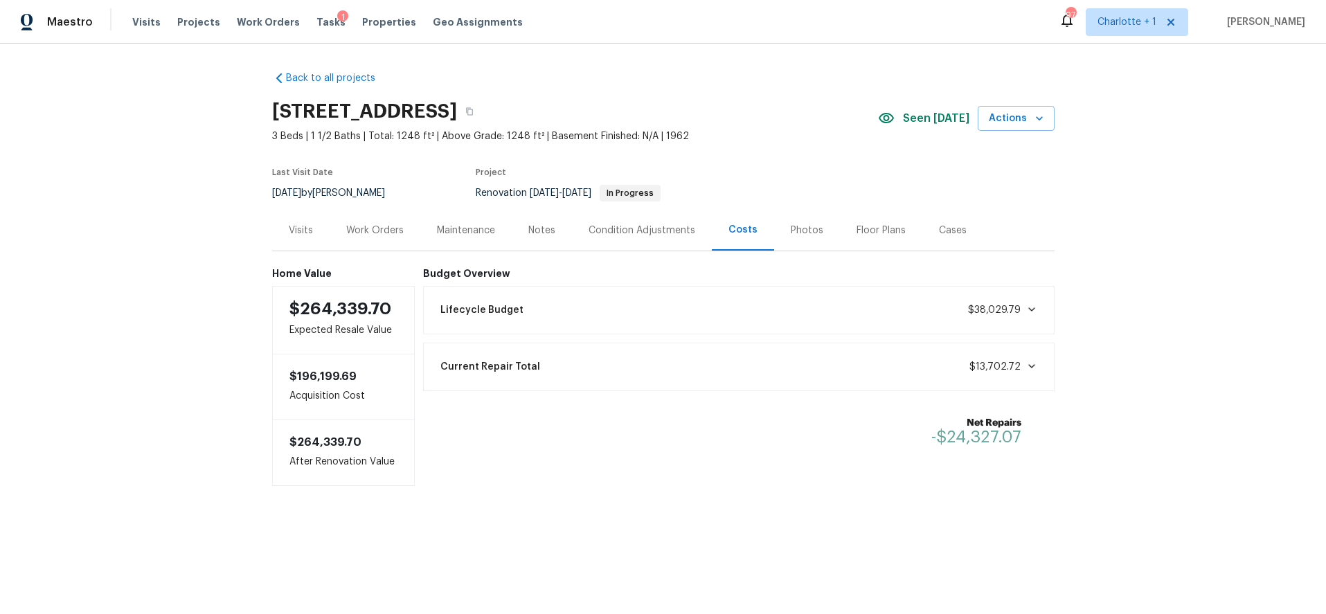
click at [357, 237] on div "Work Orders" at bounding box center [375, 230] width 91 height 41
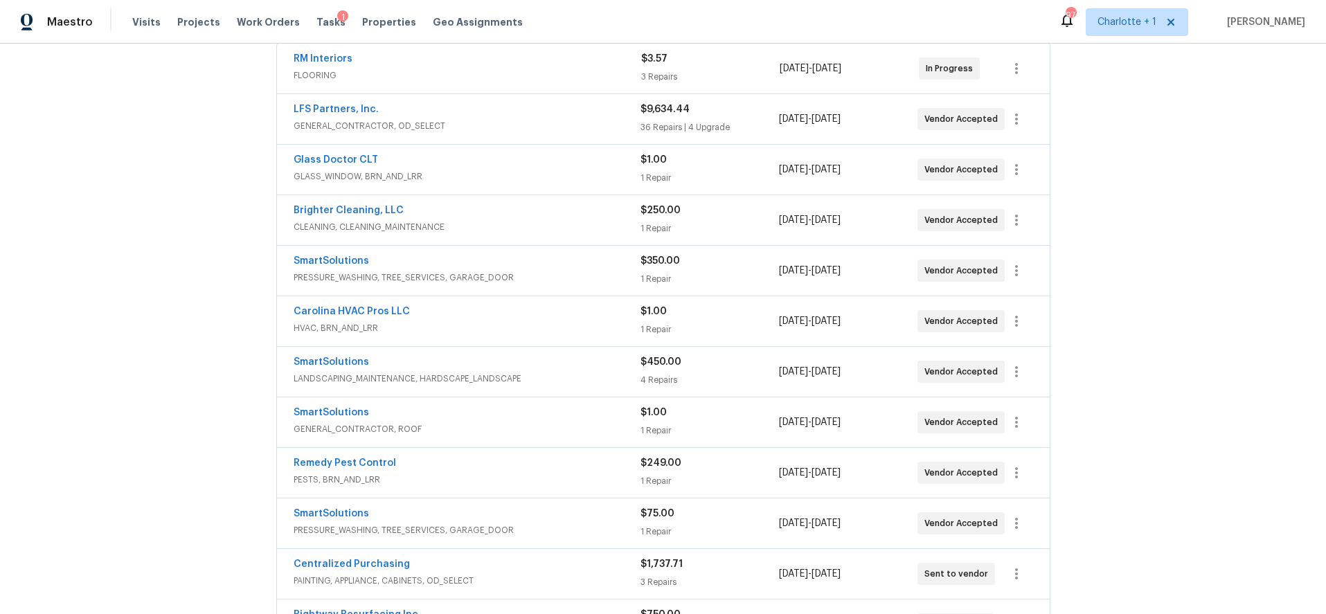
scroll to position [269, 0]
click at [533, 316] on div "Carolina HVAC Pros LLC" at bounding box center [467, 310] width 347 height 17
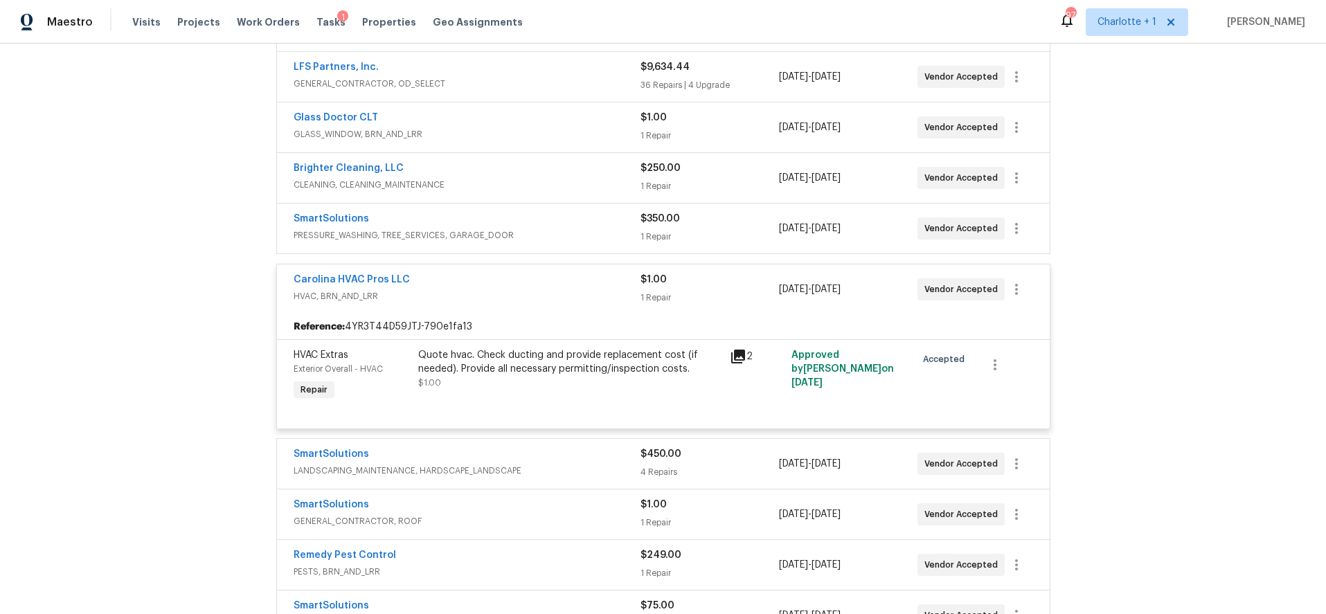
scroll to position [324, 0]
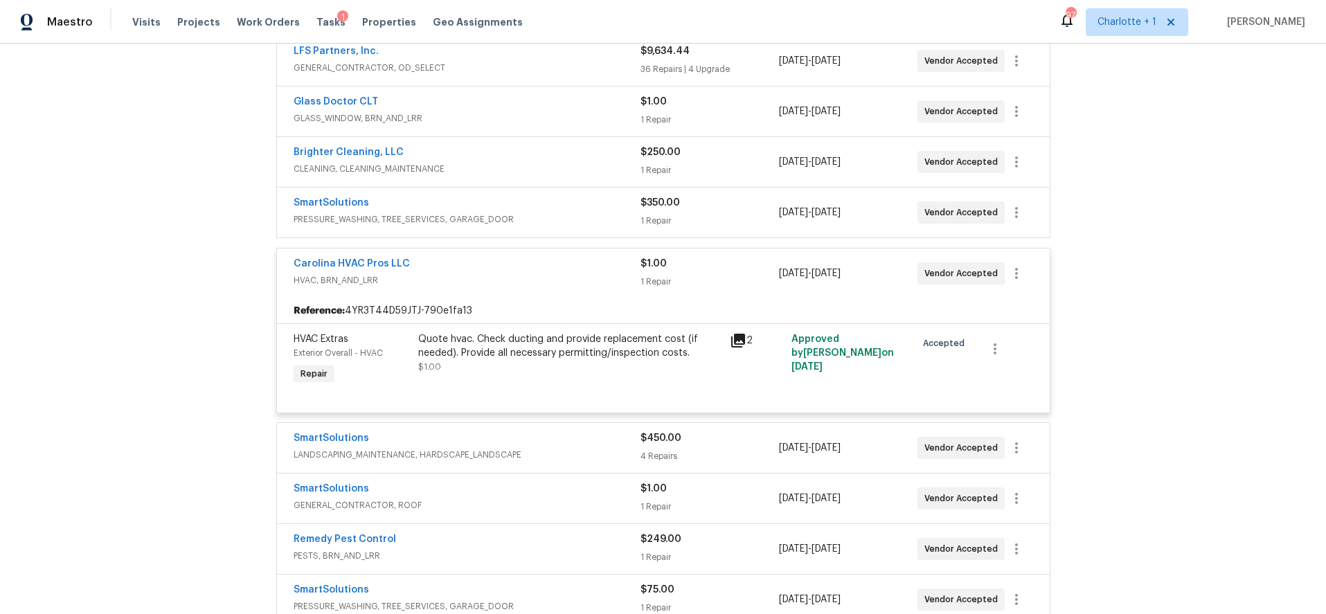
click at [556, 387] on div "Quote hvac. Check ducting and provide replacement cost (if needed). Provide all…" at bounding box center [570, 360] width 312 height 64
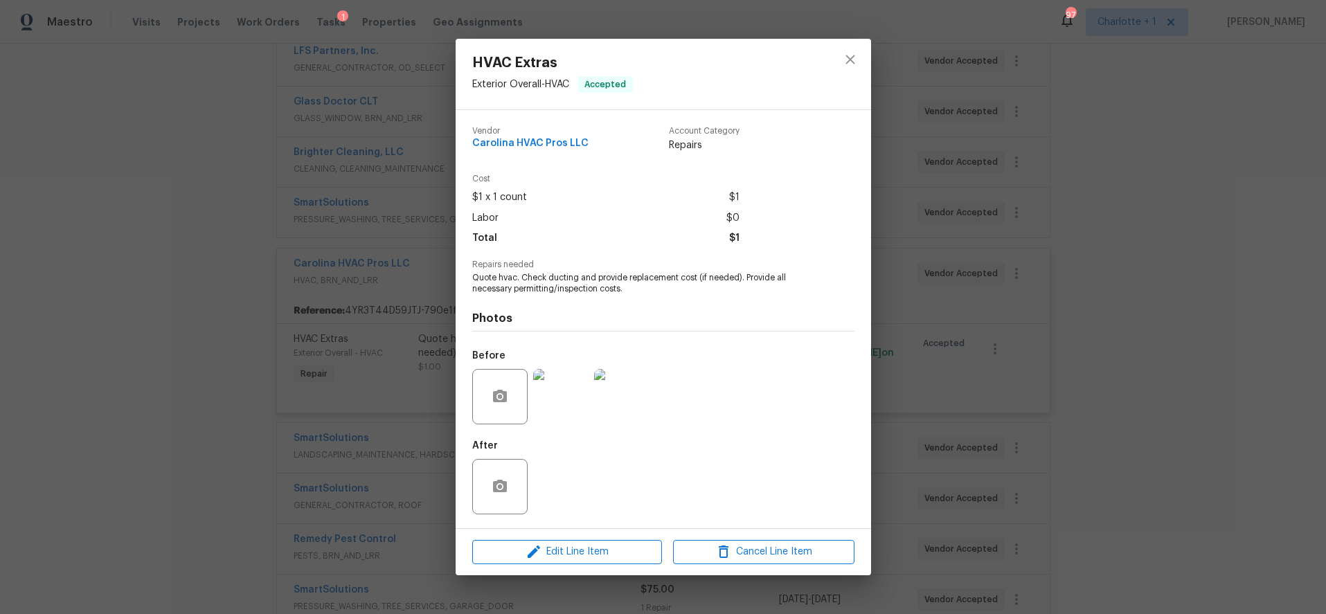
click at [544, 359] on div "Before" at bounding box center [562, 388] width 180 height 90
click at [553, 393] on img at bounding box center [560, 396] width 55 height 55
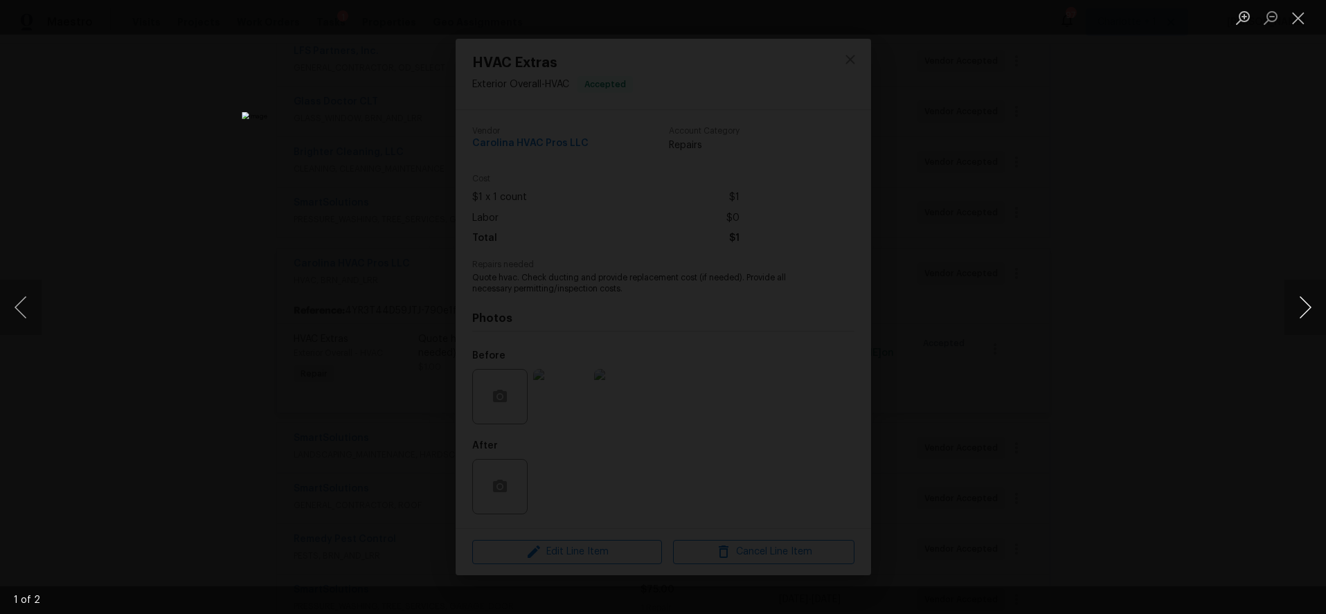
click at [1295, 305] on button "Next image" at bounding box center [1306, 307] width 42 height 55
click at [1135, 204] on div "Lightbox" at bounding box center [663, 307] width 1326 height 614
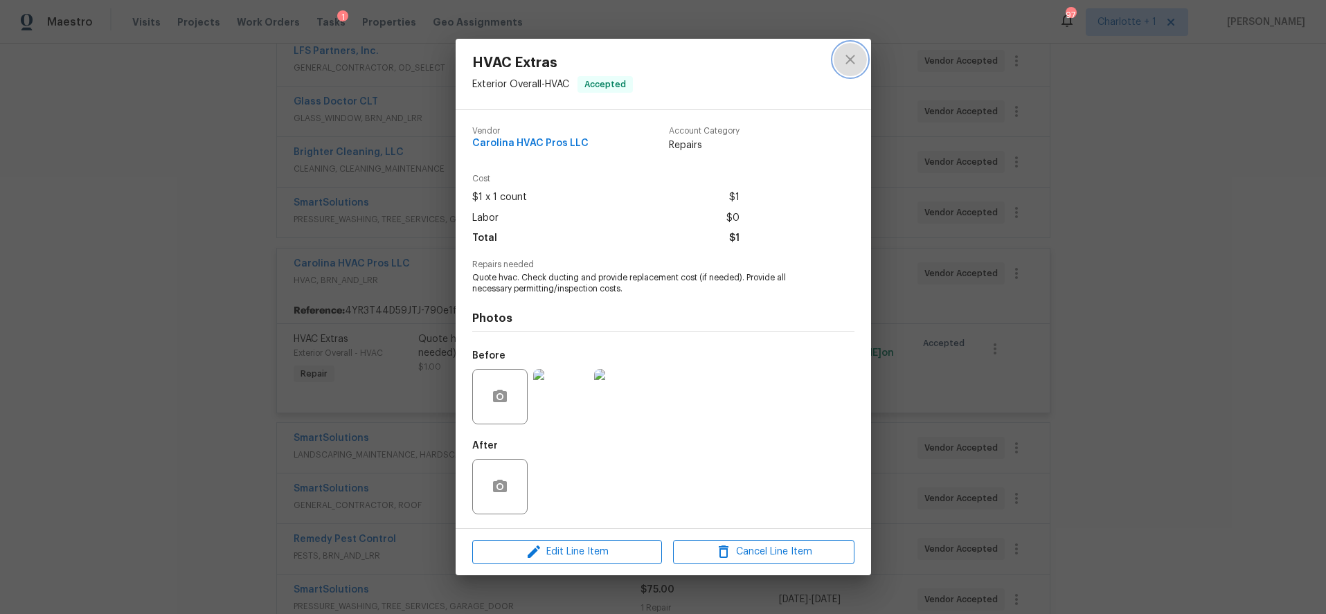
click at [850, 54] on icon "close" at bounding box center [850, 59] width 17 height 17
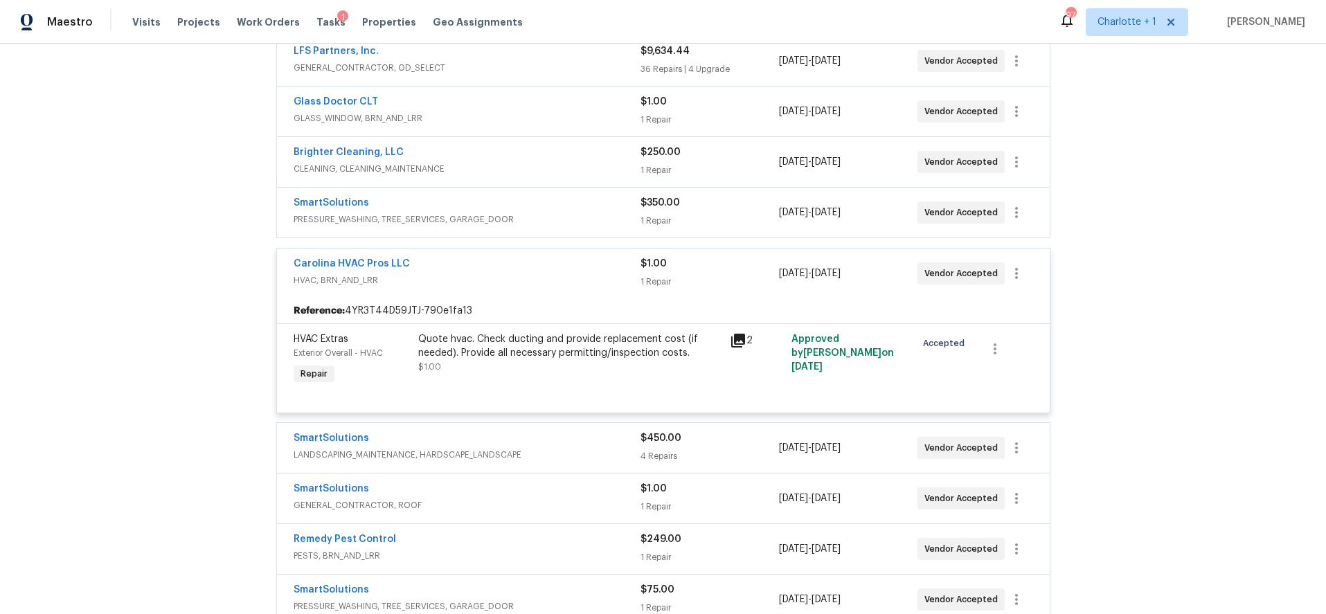
click at [554, 258] on div "Carolina HVAC Pros LLC" at bounding box center [467, 265] width 347 height 17
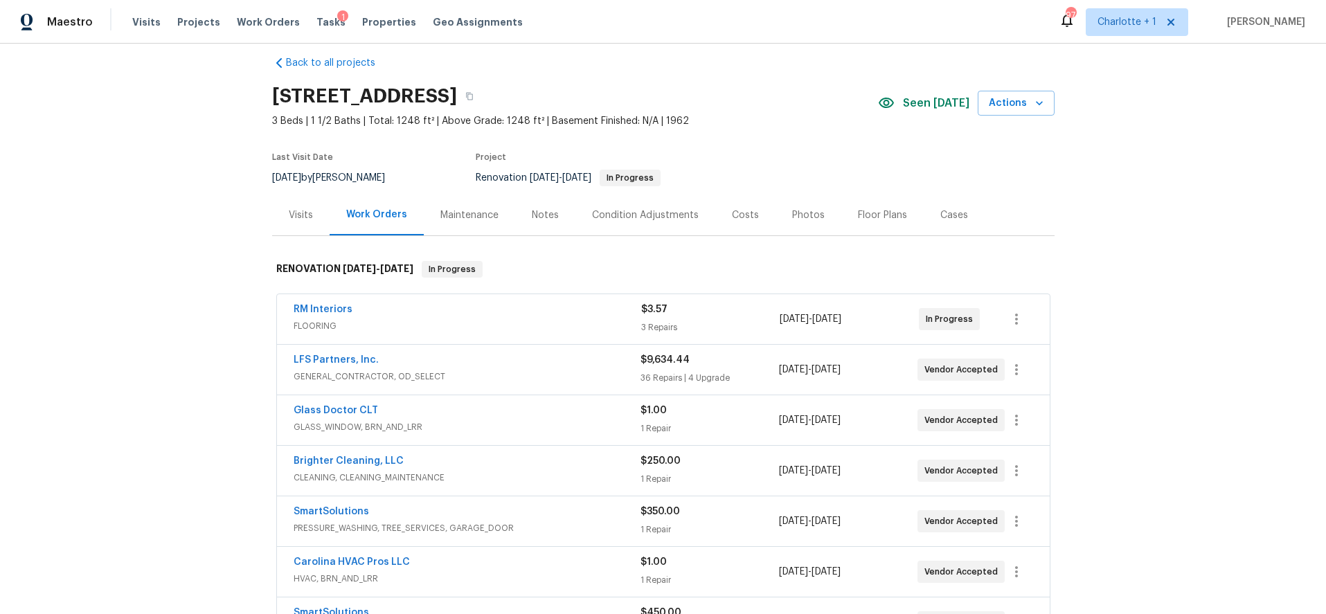
scroll to position [0, 0]
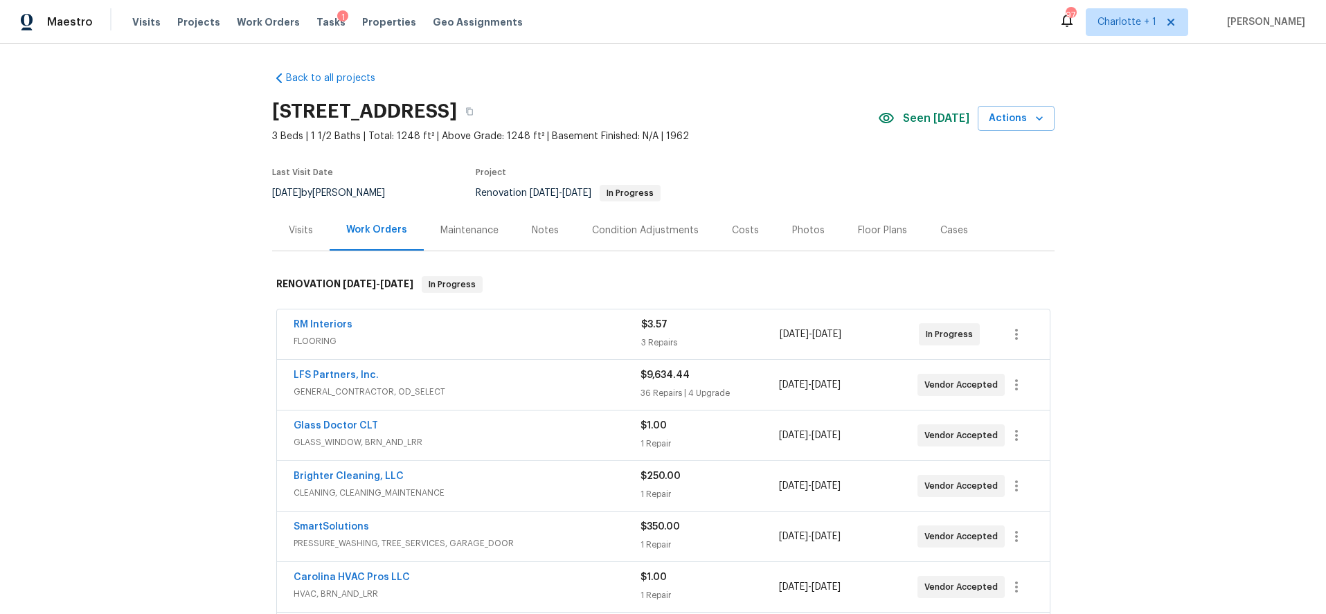
click at [1205, 209] on div "Back to all projects 772 Nations Ct, Rock Hill, SC 29730 3 Beds | 1 1/2 Baths |…" at bounding box center [663, 329] width 1326 height 571
click at [776, 236] on div "Photos" at bounding box center [809, 230] width 66 height 41
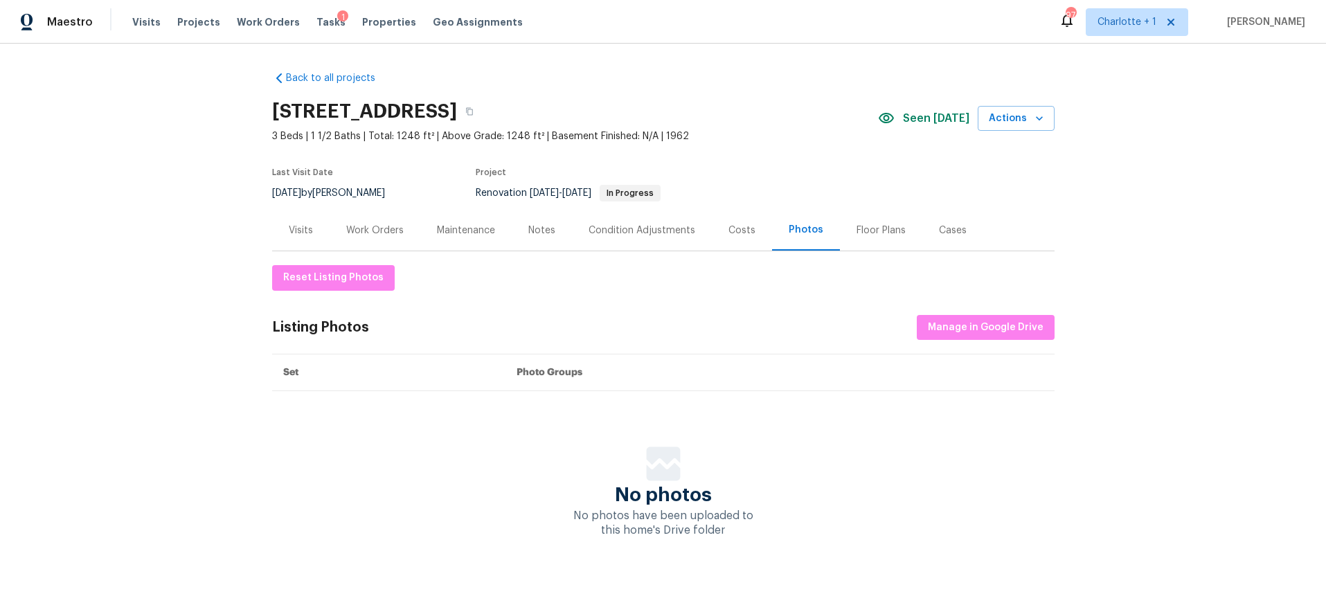
click at [734, 228] on div "Costs" at bounding box center [742, 231] width 27 height 14
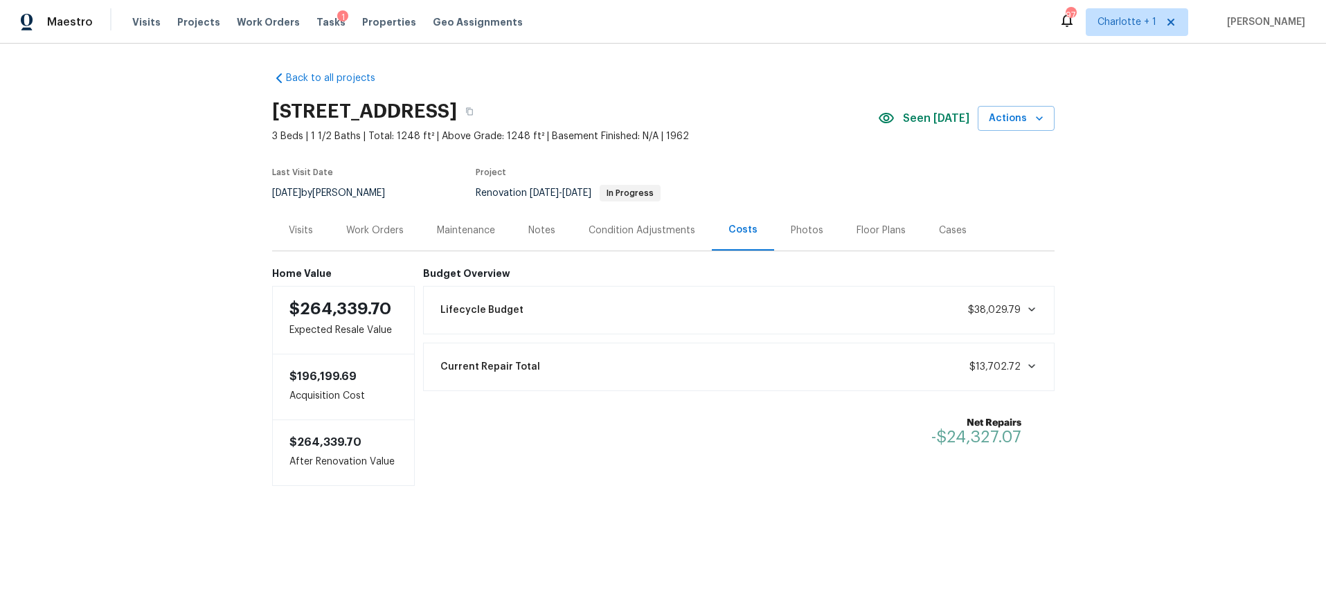
click at [106, 299] on div "Back to all projects 772 Nations Ct, Rock Hill, SC 29730 3 Beds | 1 1/2 Baths |…" at bounding box center [663, 307] width 1326 height 526
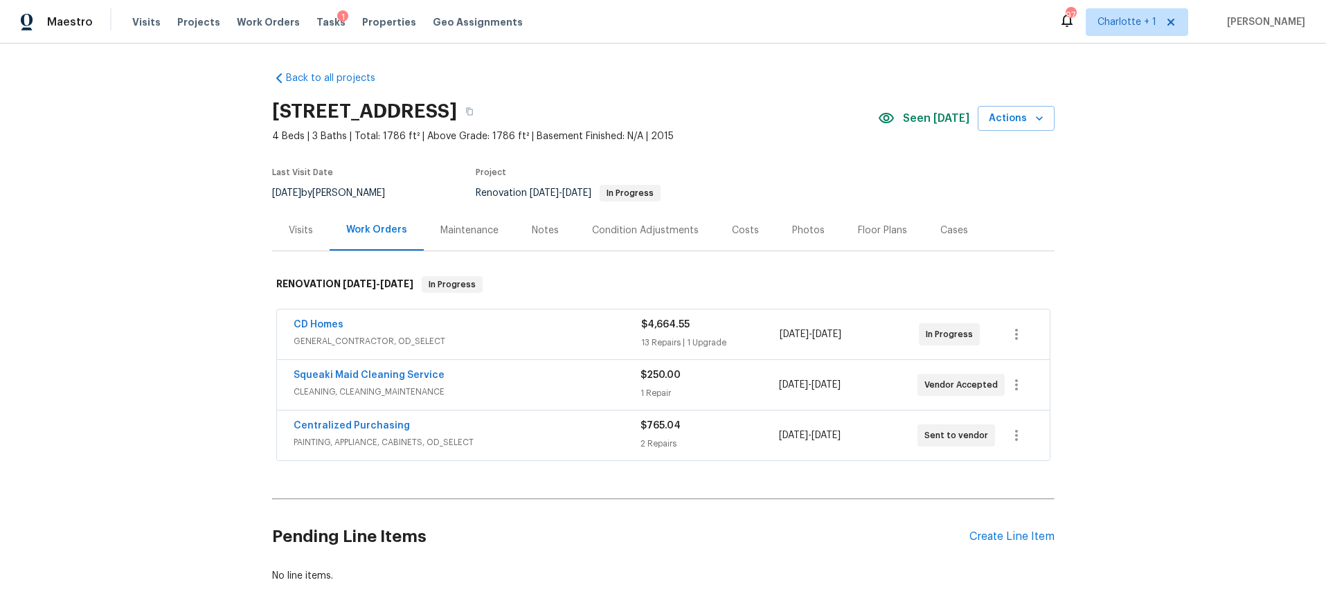
click at [206, 268] on div "Back to all projects [STREET_ADDRESS] 4 Beds | 3 Baths | Total: 1786 ft² | Abov…" at bounding box center [663, 329] width 1326 height 571
click at [740, 235] on div "Costs" at bounding box center [745, 231] width 27 height 14
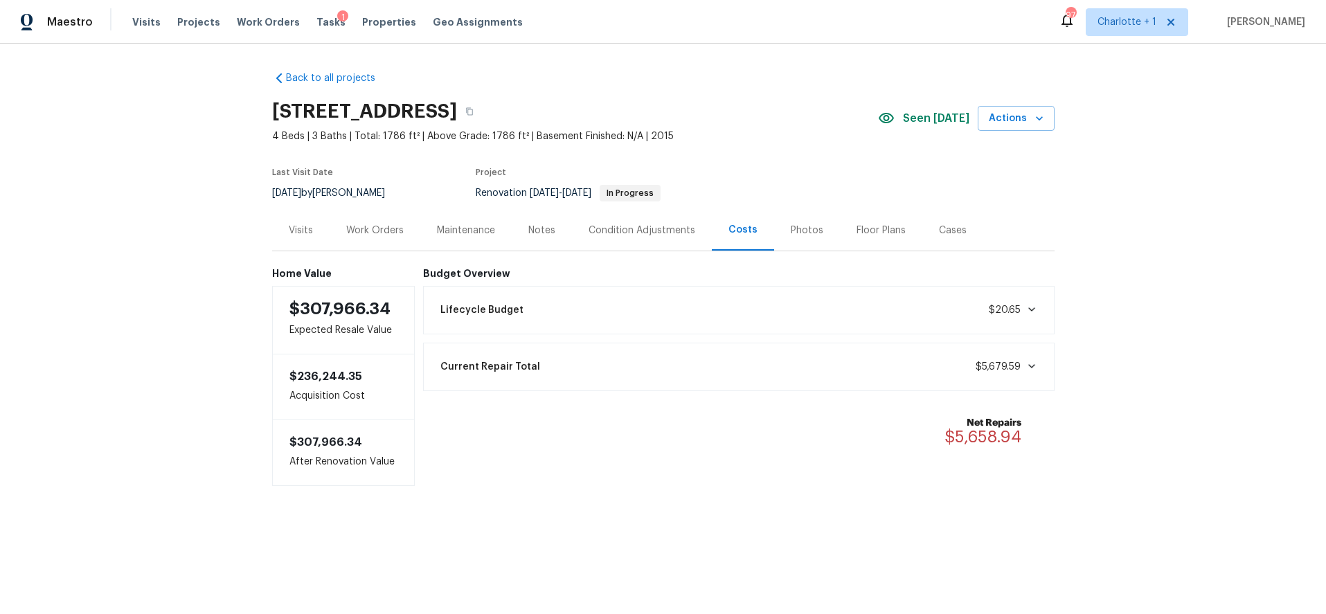
click at [623, 321] on div "Lifecycle Budget $20.65" at bounding box center [739, 310] width 614 height 30
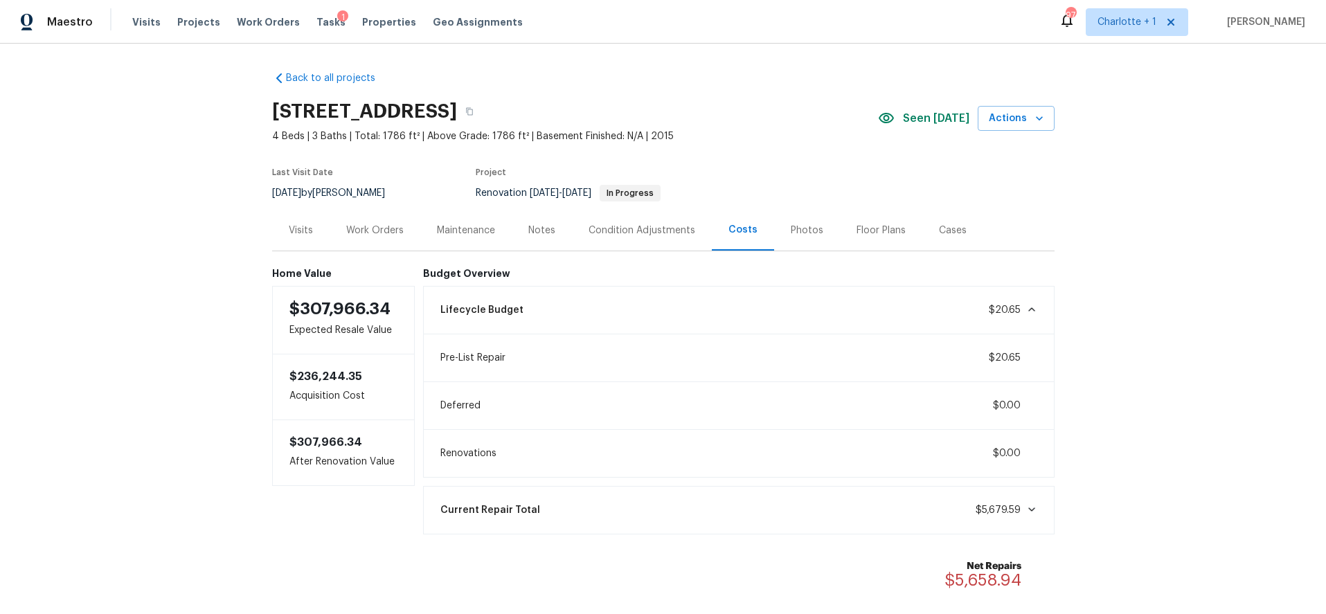
click at [623, 321] on div "Lifecycle Budget $20.65" at bounding box center [739, 310] width 614 height 30
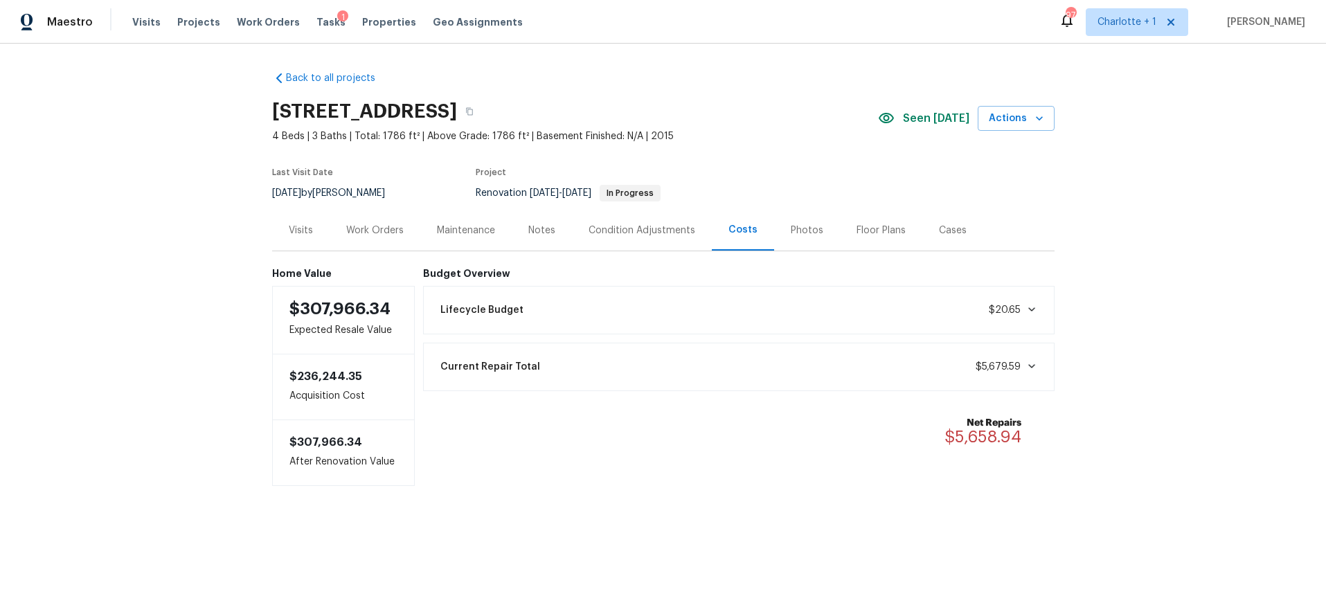
click at [294, 232] on div "Visits" at bounding box center [301, 231] width 24 height 14
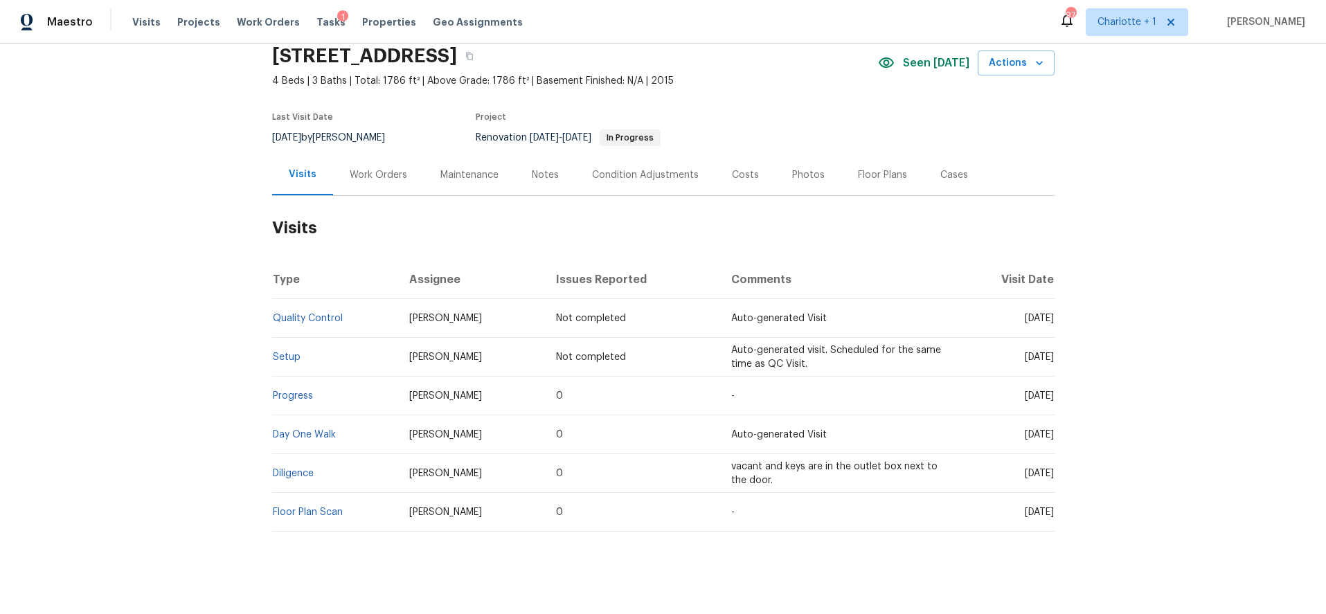
scroll to position [57, 0]
click at [307, 469] on link "Diligence" at bounding box center [293, 473] width 41 height 10
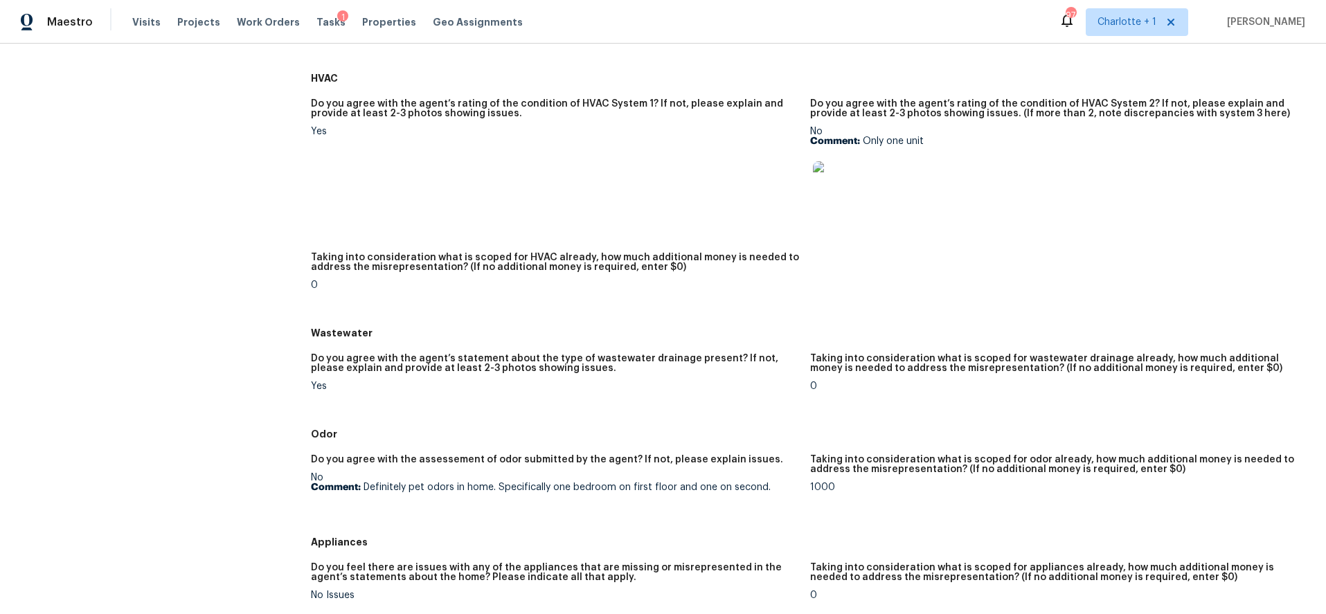
scroll to position [758, 0]
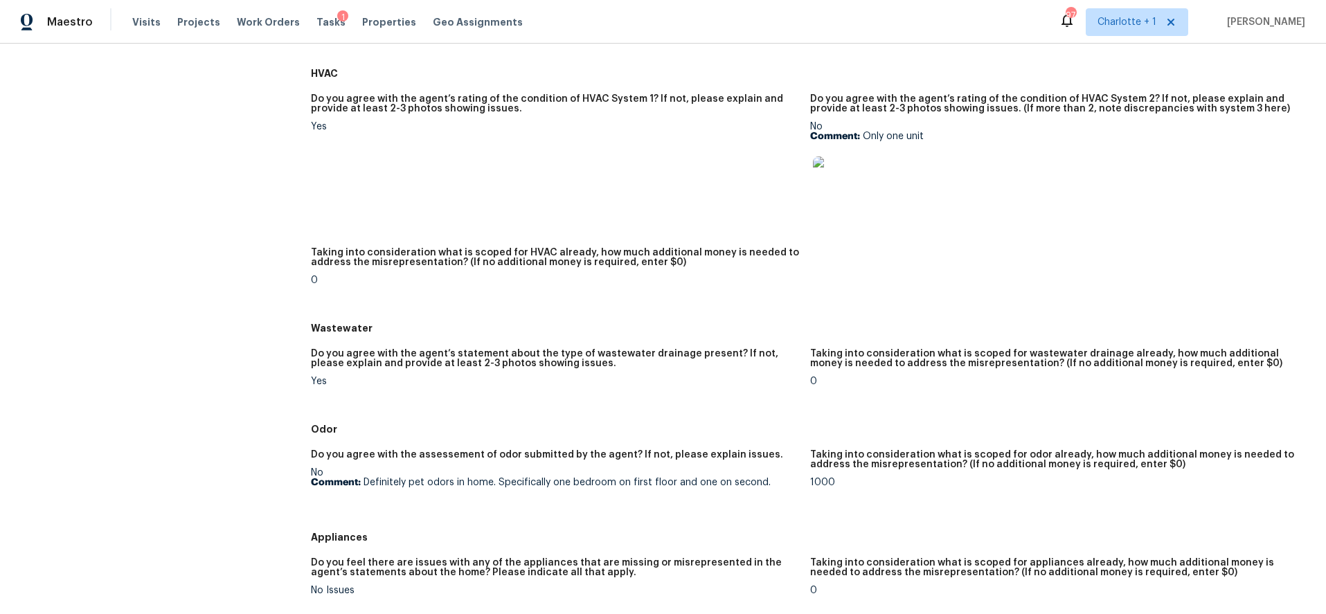
click at [831, 175] on img at bounding box center [835, 179] width 44 height 44
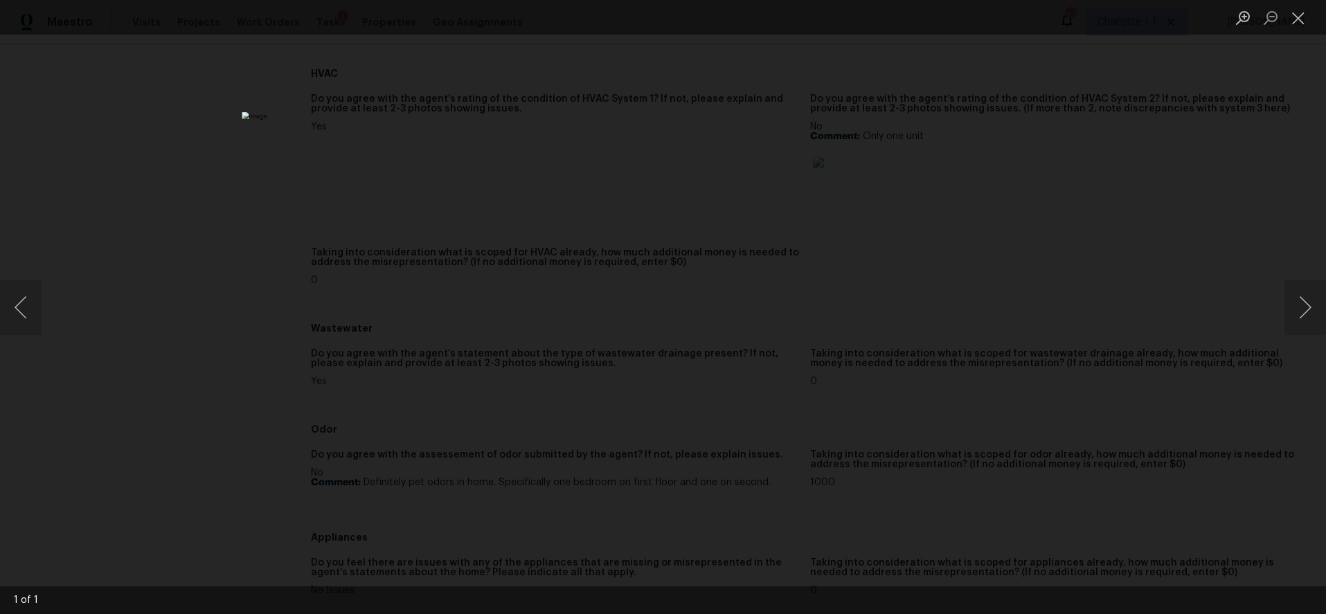
click at [1267, 85] on div "Lightbox" at bounding box center [663, 307] width 1326 height 614
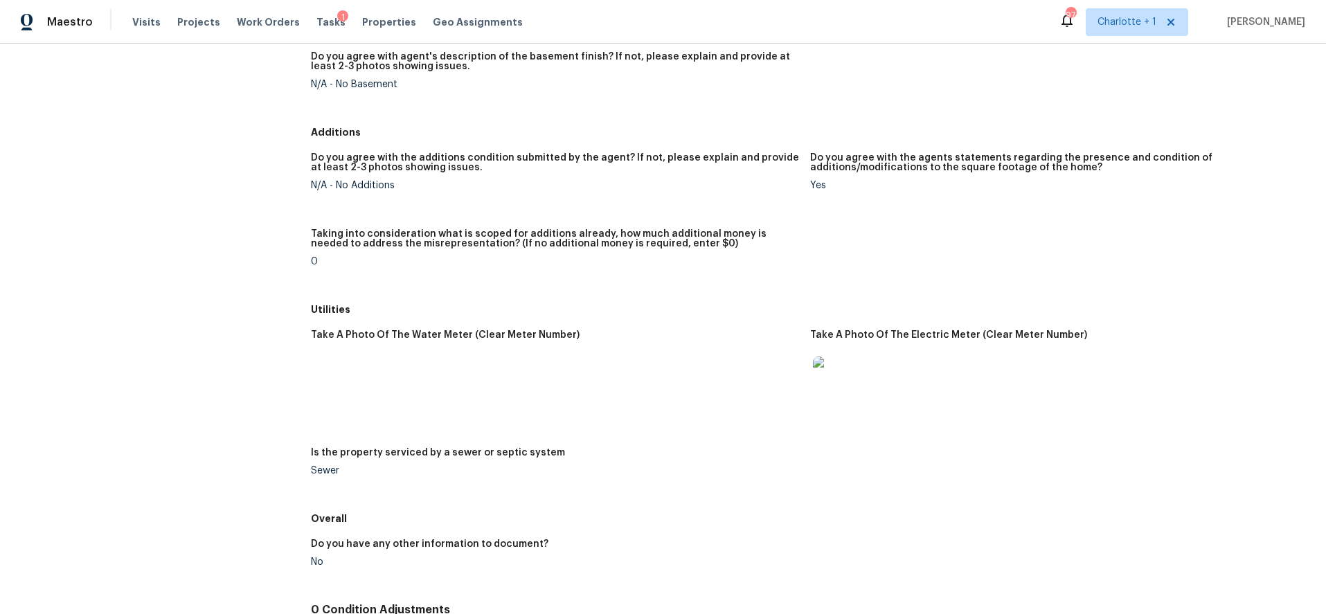
scroll to position [1690, 0]
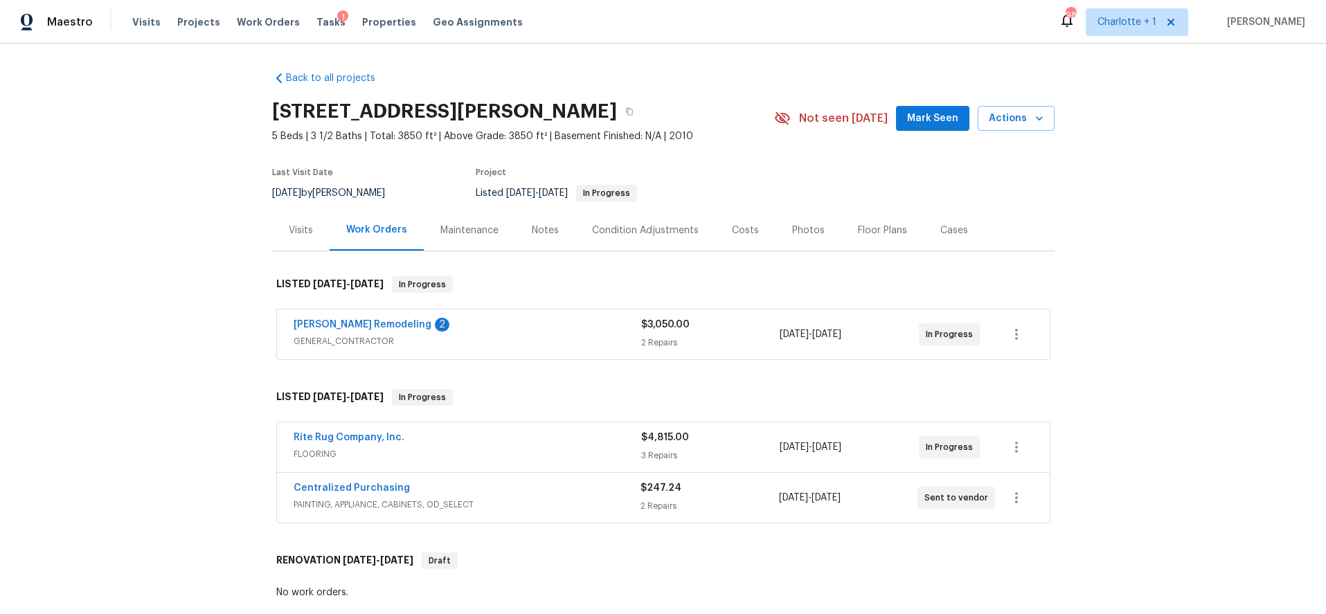
click at [199, 281] on div "Back to all projects [STREET_ADDRESS][PERSON_NAME] 5 Beds | 3 1/2 Baths | Total…" at bounding box center [663, 329] width 1326 height 571
click at [560, 316] on div "[PERSON_NAME] Remodeling 2 GENERAL_CONTRACTOR $3,050.00 2 Repairs [DATE] - [DAT…" at bounding box center [663, 335] width 773 height 50
click at [539, 340] on span "GENERAL_CONTRACTOR" at bounding box center [468, 342] width 348 height 14
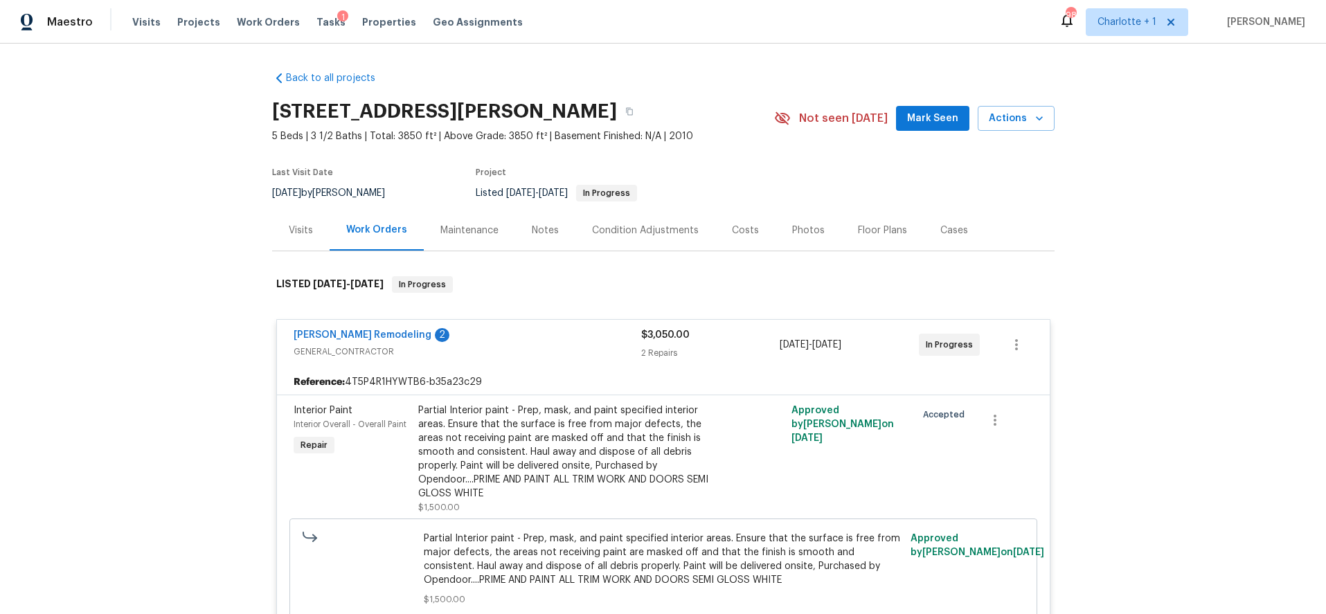
click at [528, 332] on div "[PERSON_NAME] Remodeling 2" at bounding box center [468, 336] width 348 height 17
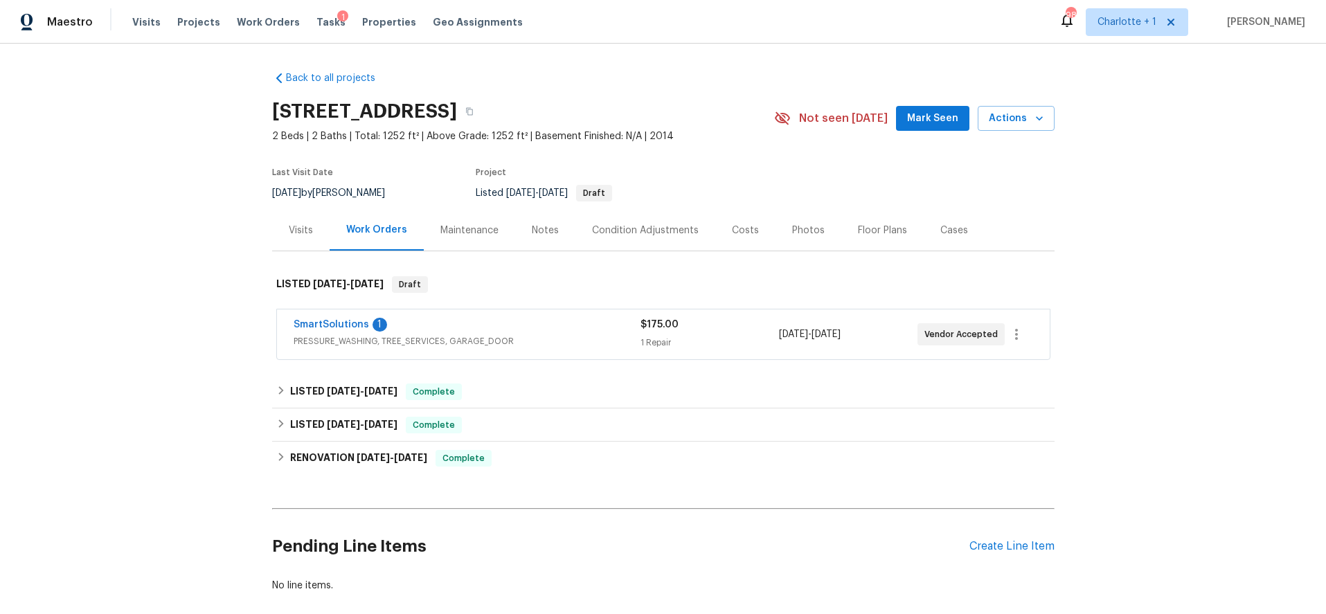
click at [549, 339] on span "PRESSURE_WASHING, TREE_SERVICES, GARAGE_DOOR" at bounding box center [467, 342] width 347 height 14
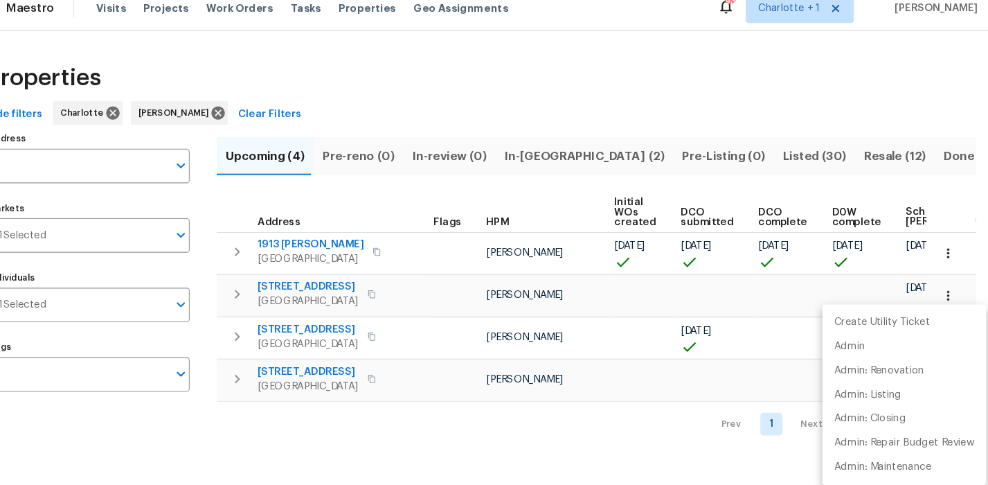
scroll to position [0, 103]
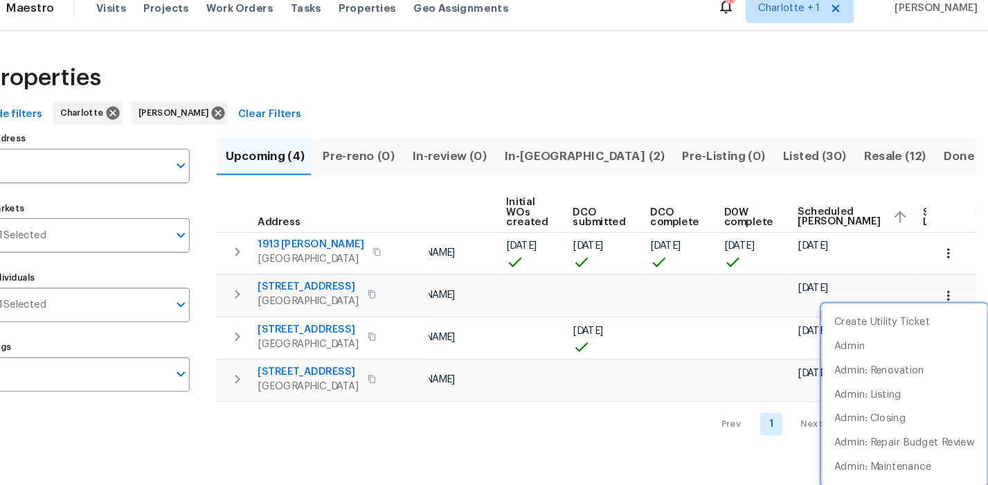
drag, startPoint x: 423, startPoint y: 60, endPoint x: 438, endPoint y: 60, distance: 15.2
click at [422, 60] on div at bounding box center [494, 242] width 988 height 485
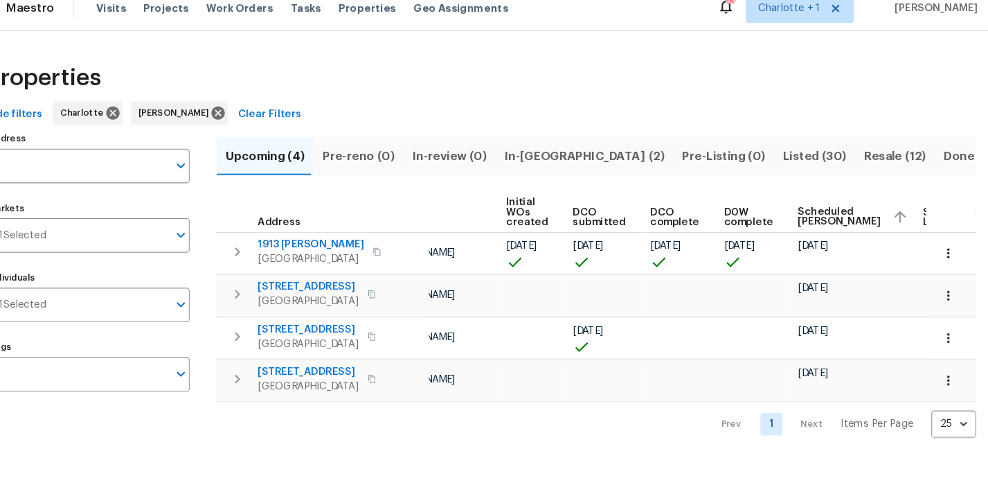
click at [352, 80] on div "Properties" at bounding box center [494, 88] width 944 height 44
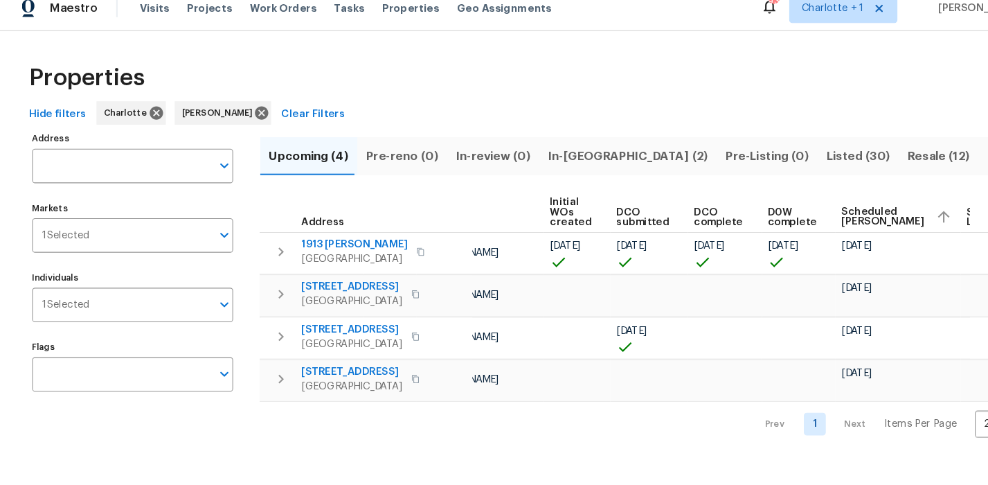
click at [242, 61] on div "Properties Hide filters Charlotte Jason Bouque Clear Filters Address Address Ma…" at bounding box center [494, 247] width 988 height 407
click at [278, 55] on div "Properties Hide filters Charlotte Jason Bouque Clear Filters Address Address Ma…" at bounding box center [494, 247] width 988 height 407
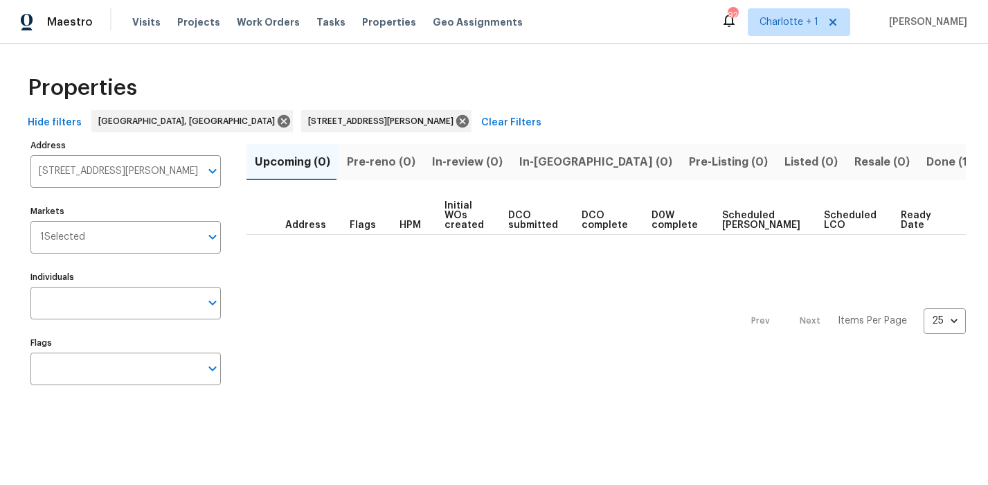
click at [247, 80] on div "Properties" at bounding box center [494, 88] width 944 height 44
click at [384, 119] on div "Hide filters Greensboro, NC 3988 Landerwood Dr Greensboro NC 27405 Clear Filters" at bounding box center [494, 123] width 944 height 26
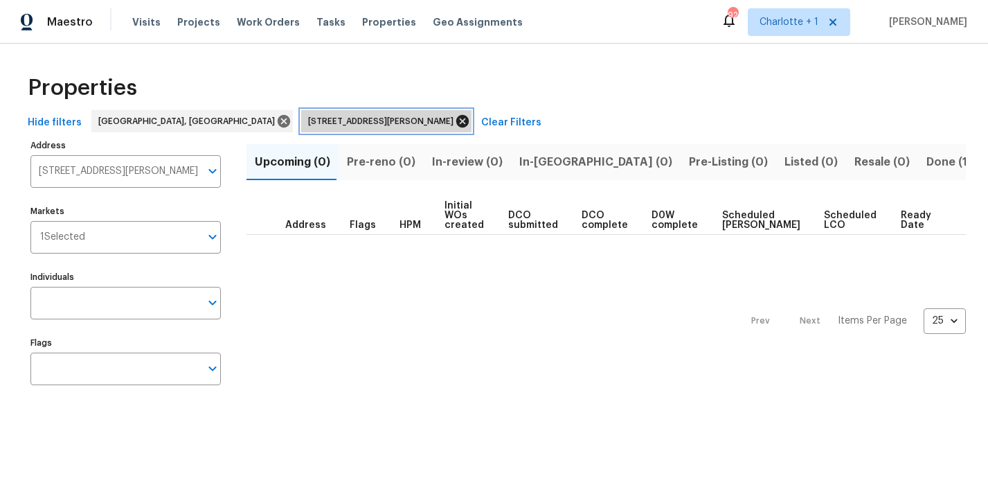
click at [456, 123] on icon at bounding box center [462, 121] width 12 height 12
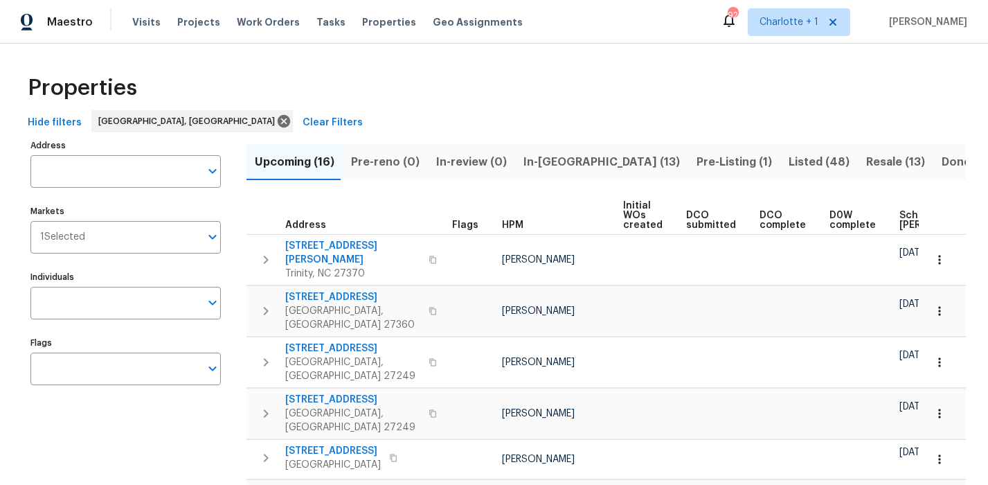
click at [296, 72] on div "Properties" at bounding box center [494, 88] width 944 height 44
click at [296, 73] on div "Properties" at bounding box center [494, 88] width 944 height 44
click at [467, 96] on div "Properties" at bounding box center [494, 88] width 944 height 44
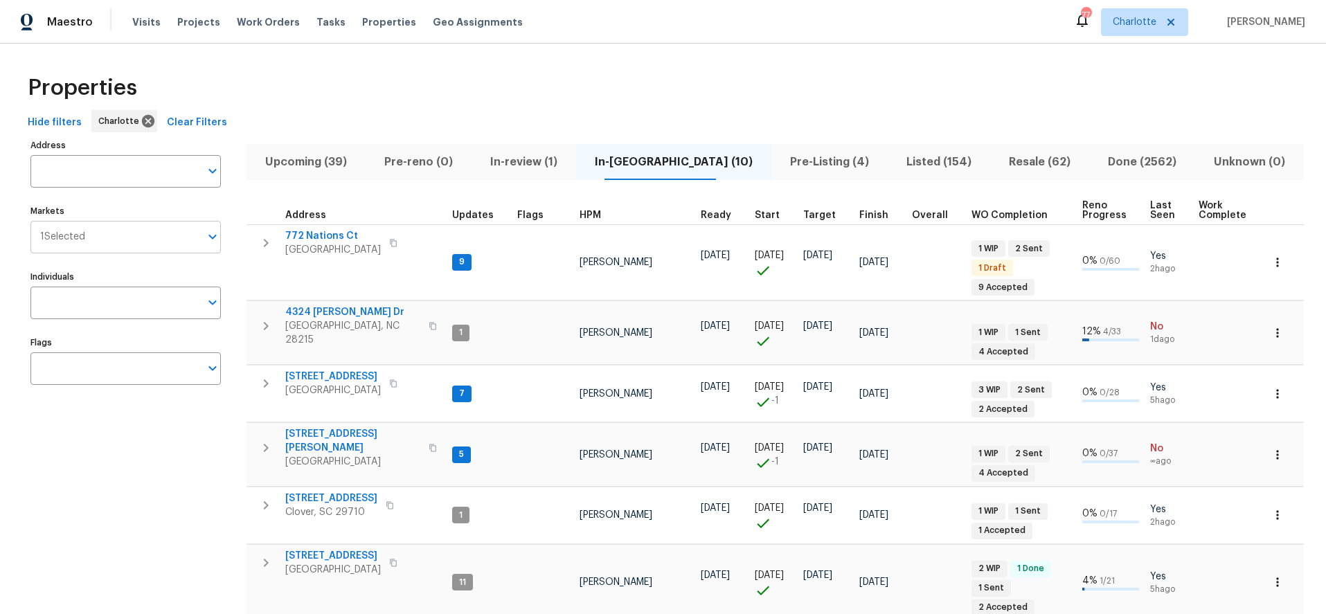
click at [98, 233] on input "Markets" at bounding box center [142, 237] width 115 height 33
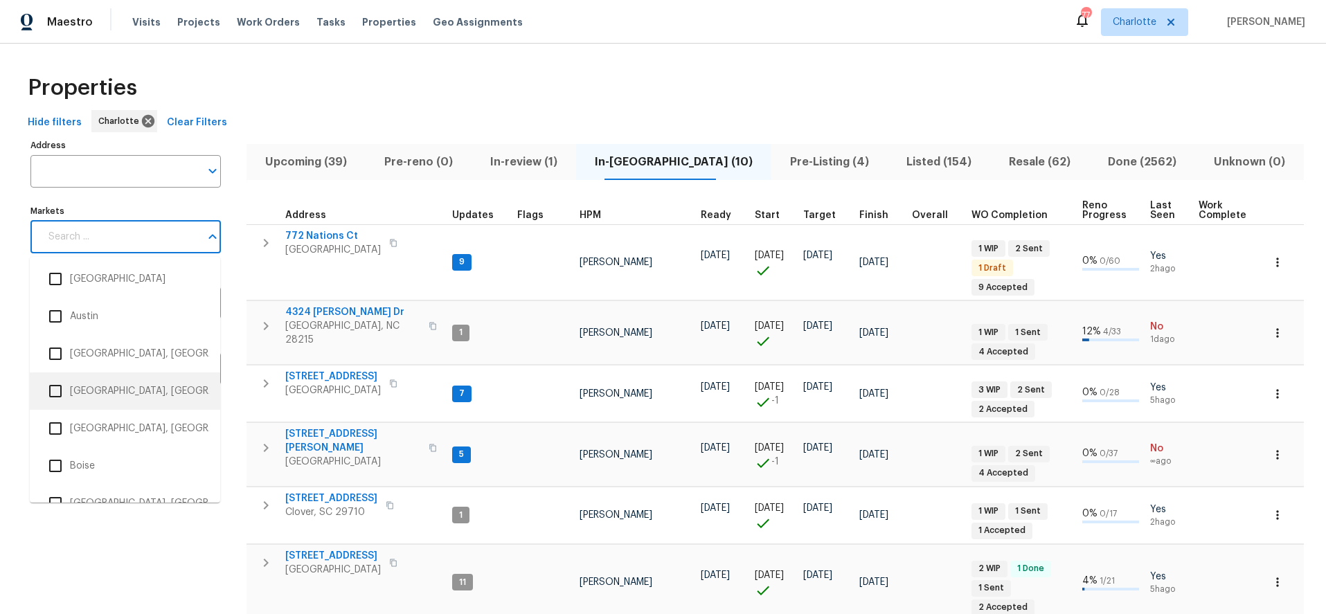
scroll to position [158, 0]
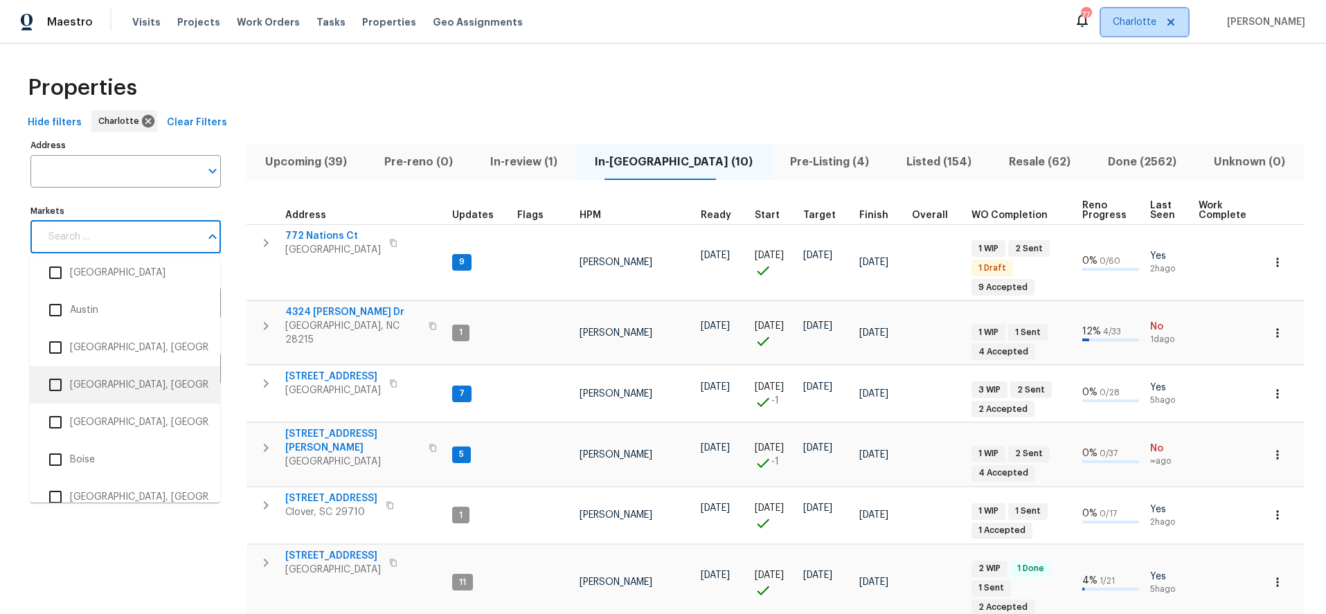
click at [1157, 19] on span "Charlotte" at bounding box center [1135, 22] width 44 height 14
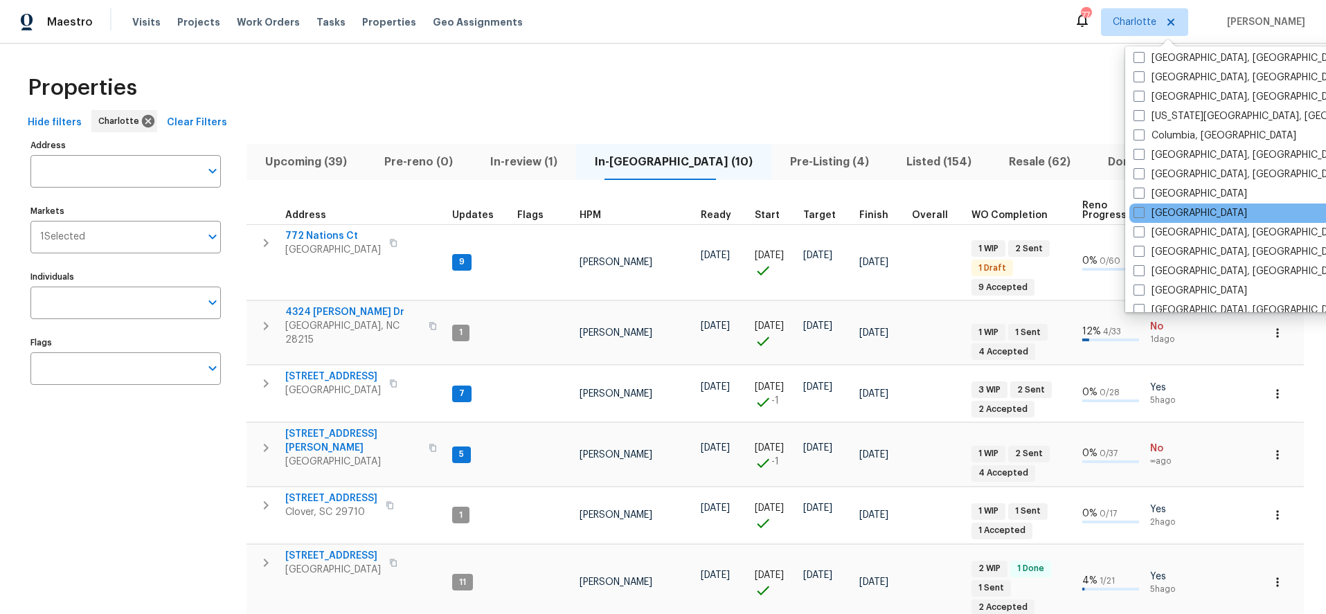
scroll to position [238, 0]
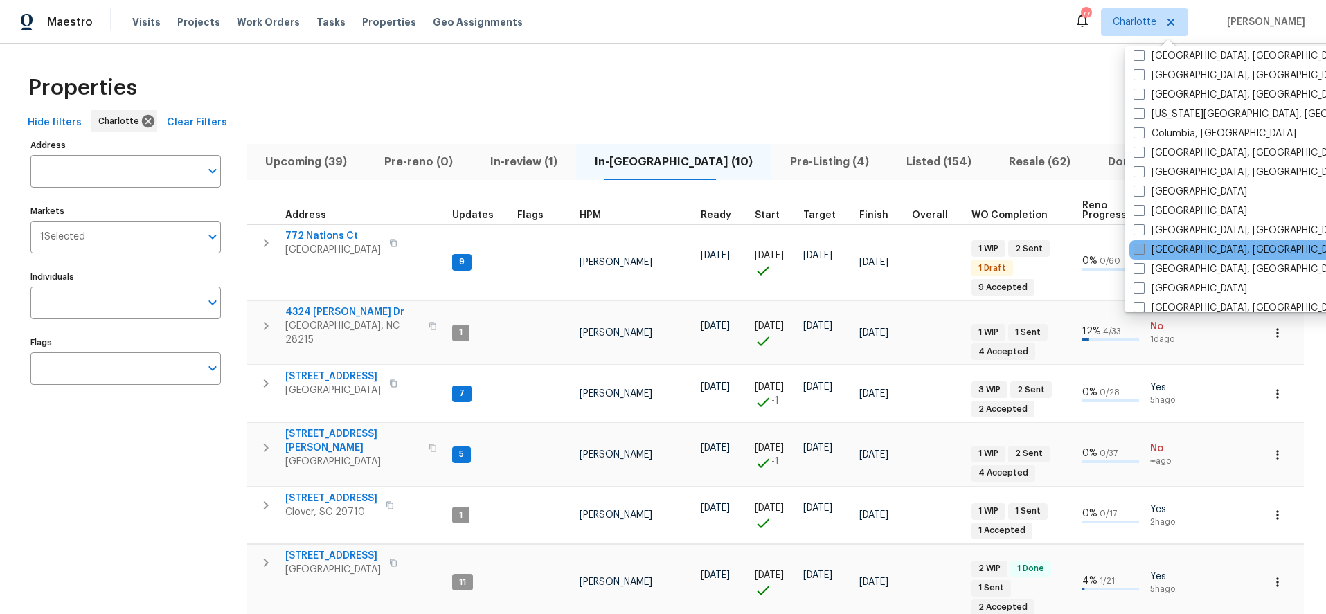
click at [1191, 246] on label "Greensboro, NC" at bounding box center [1241, 250] width 215 height 14
click at [1143, 246] on input "Greensboro, NC" at bounding box center [1138, 247] width 9 height 9
checkbox input "true"
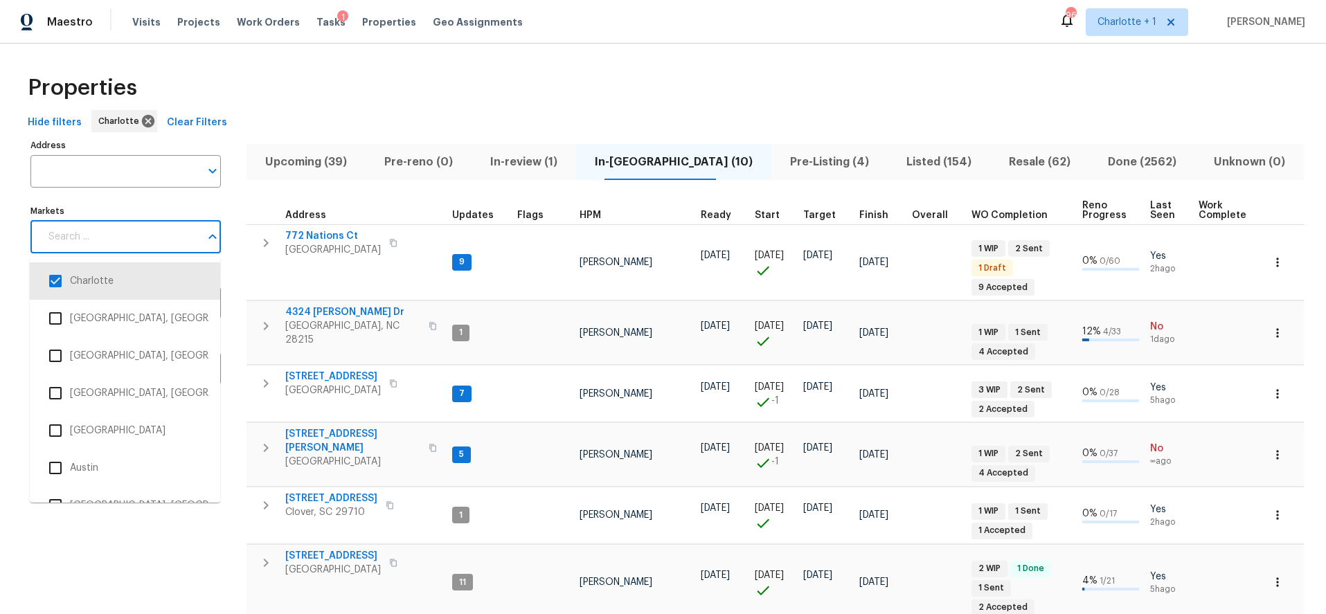
click at [93, 249] on input "Markets" at bounding box center [120, 237] width 160 height 33
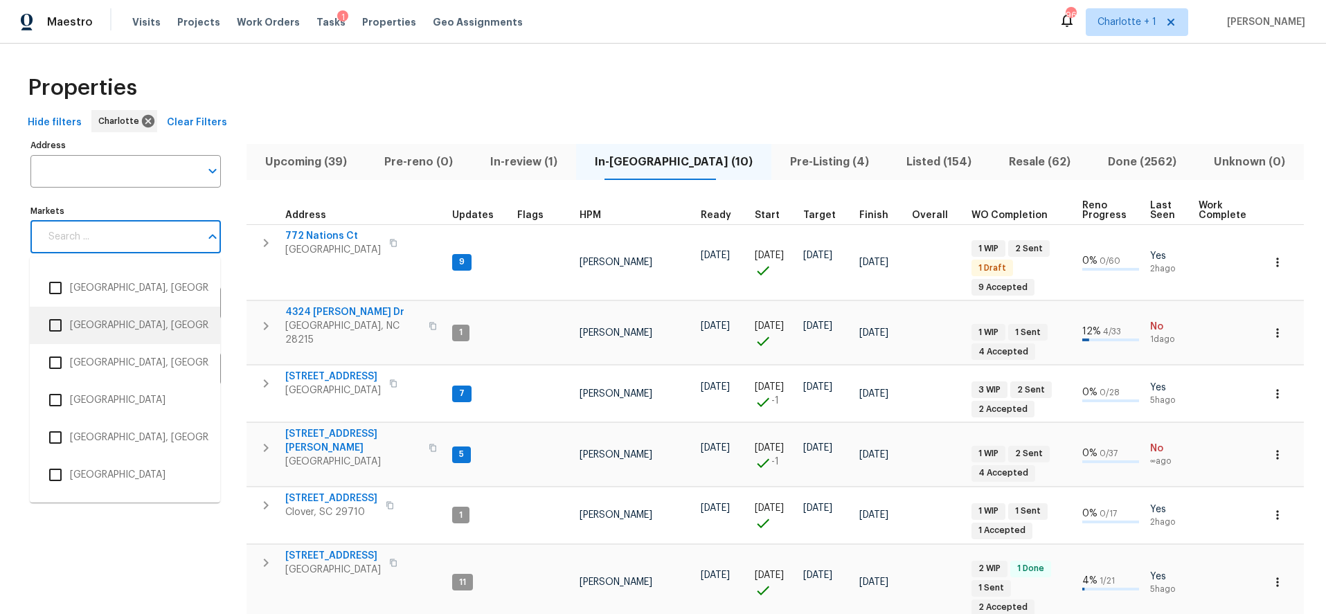
scroll to position [1022, 0]
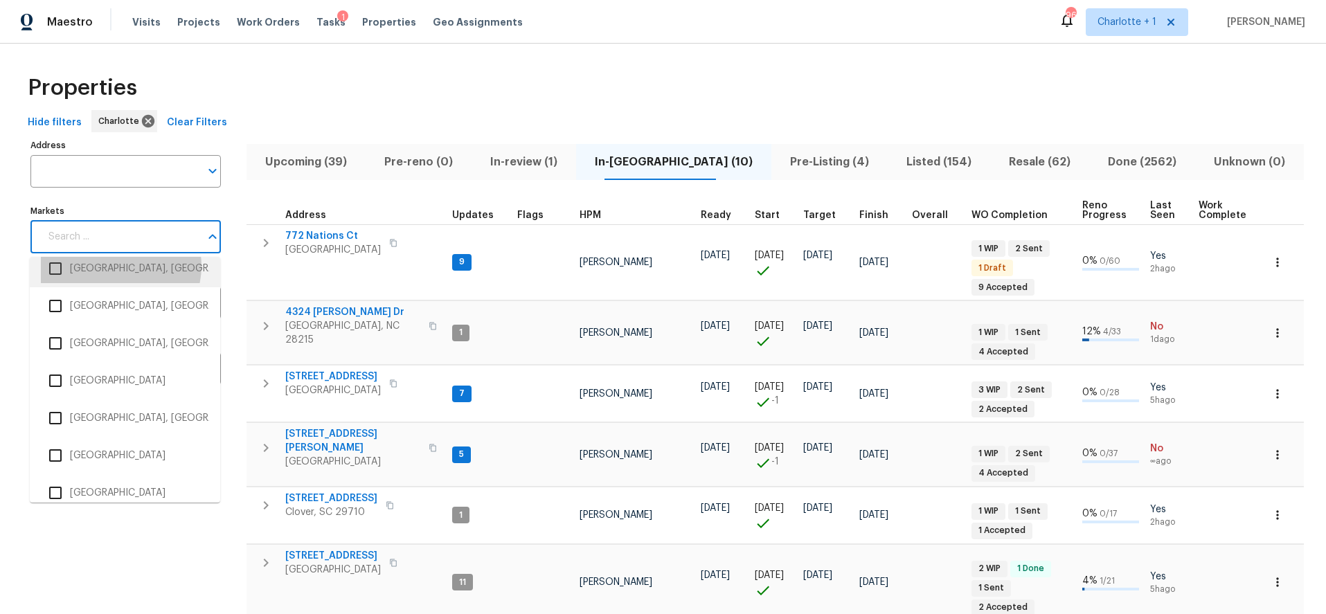
click at [118, 266] on li "Greensboro, NC" at bounding box center [125, 268] width 168 height 29
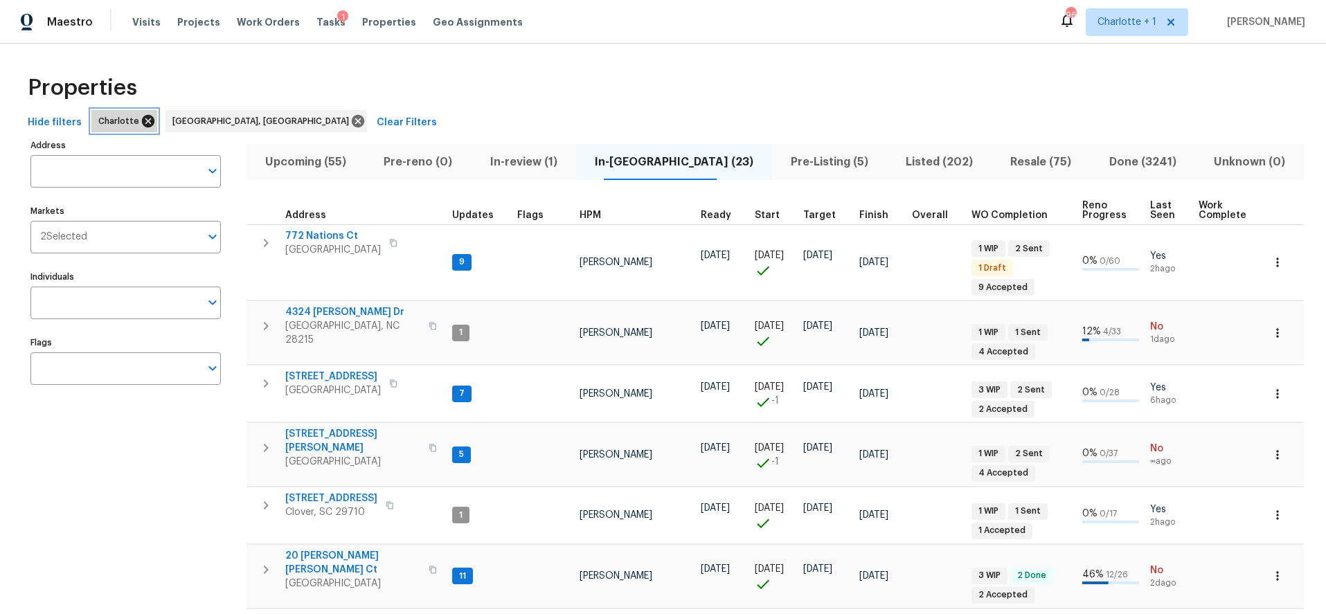
drag, startPoint x: 136, startPoint y: 119, endPoint x: 143, endPoint y: 121, distance: 7.1
click at [142, 120] on icon at bounding box center [148, 121] width 12 height 12
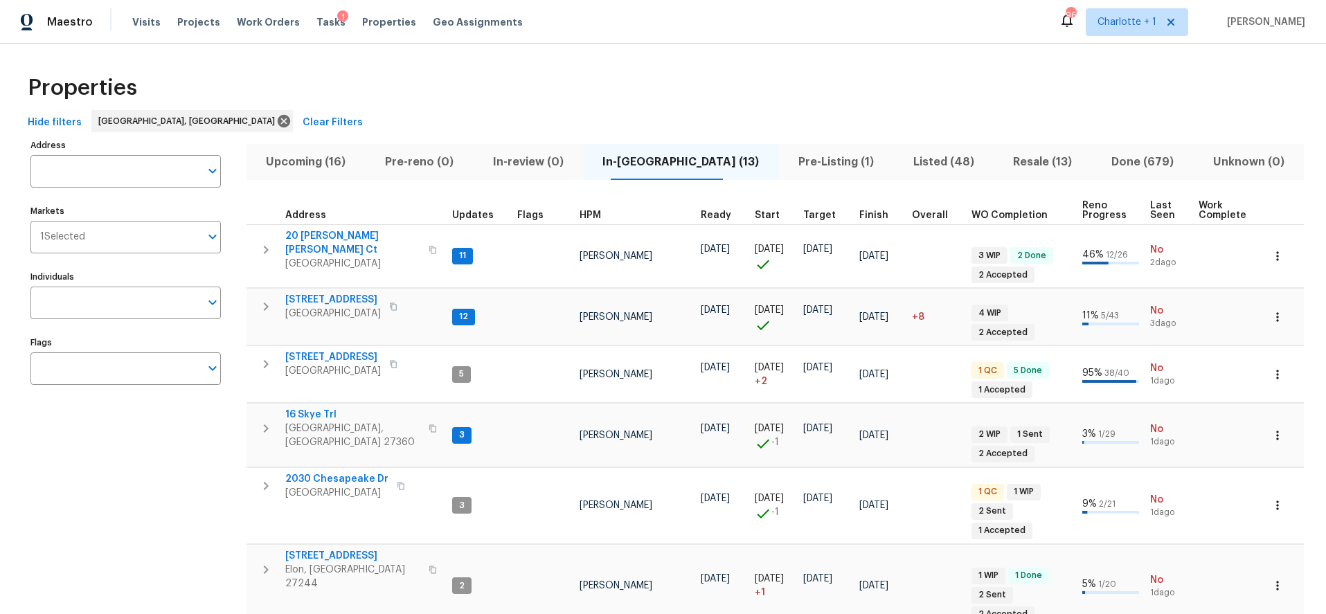
click at [480, 67] on div "Properties" at bounding box center [663, 88] width 1282 height 44
click at [333, 165] on span "Upcoming (16)" at bounding box center [306, 161] width 103 height 19
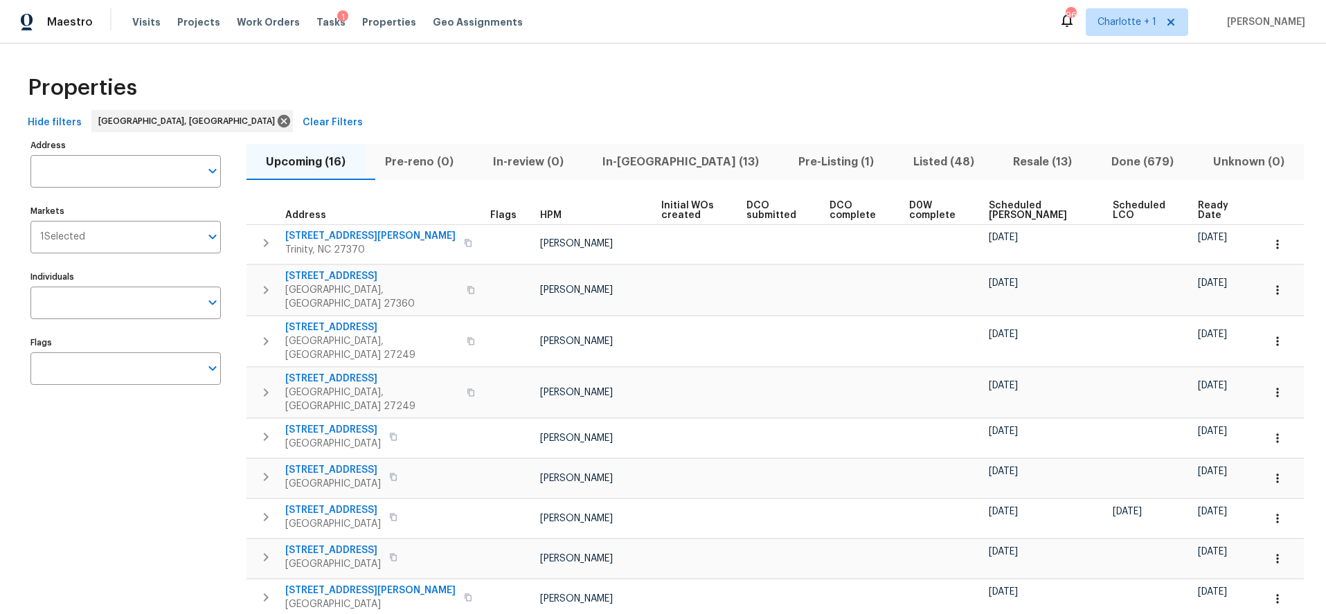
click at [565, 57] on div "Properties Hide filters Greensboro, NC Clear Filters Address Address Markets 1 …" at bounding box center [663, 506] width 1326 height 924
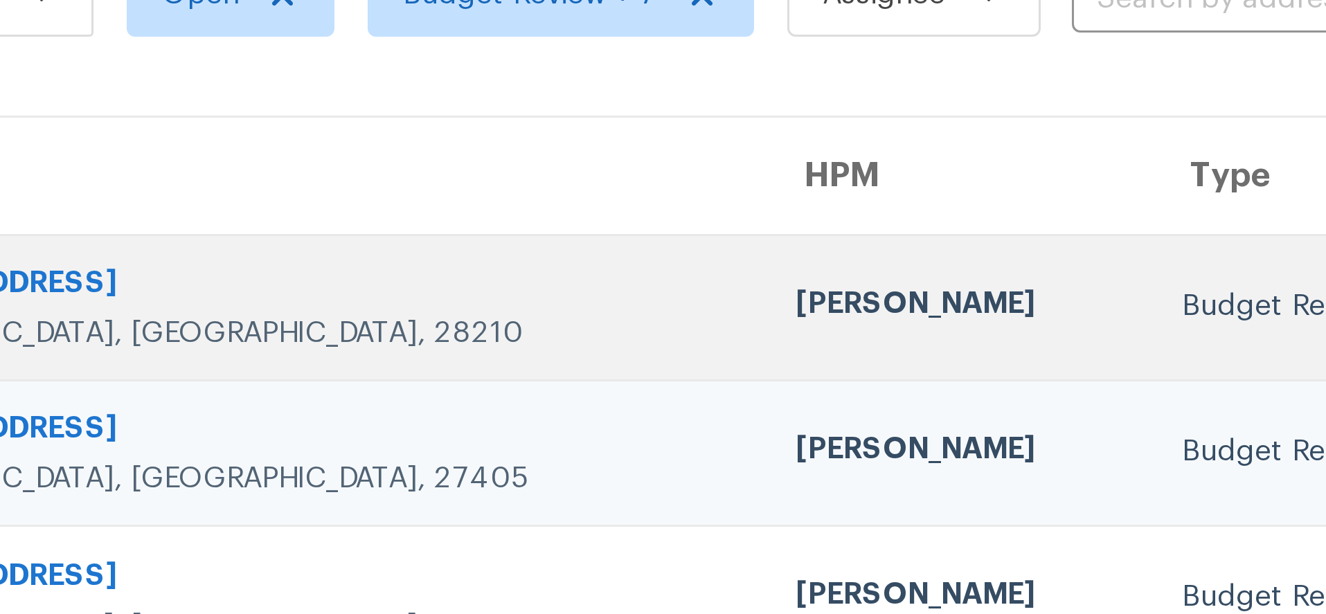
scroll to position [91, 0]
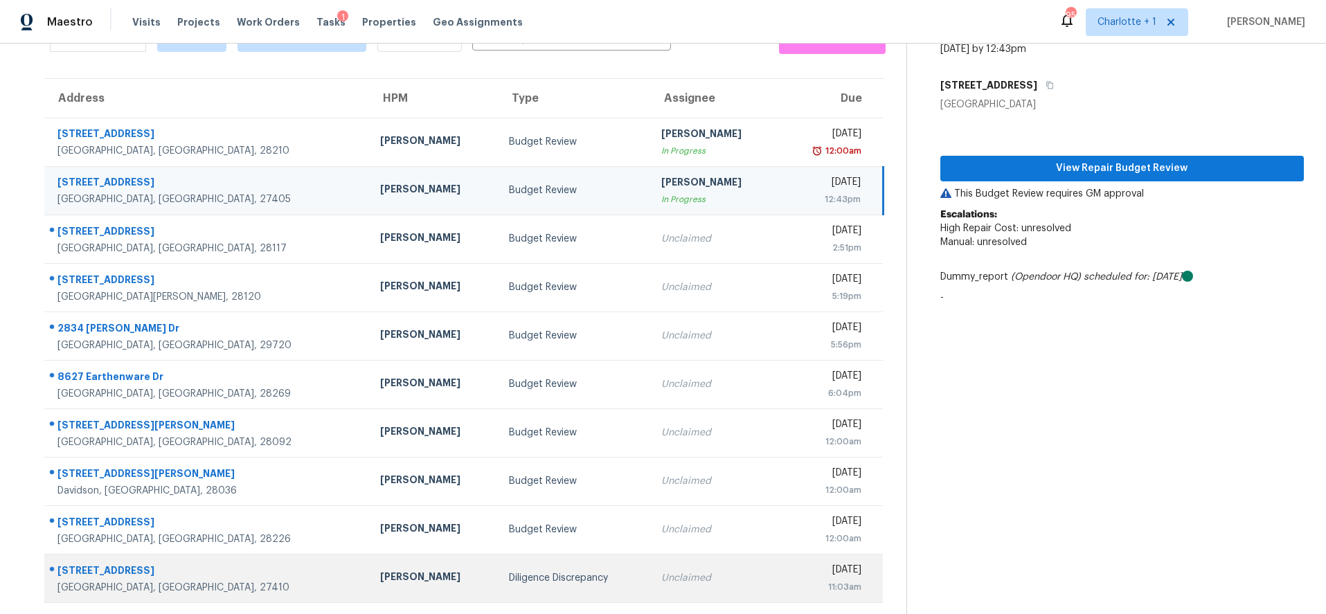
click at [243, 564] on div "[STREET_ADDRESS]" at bounding box center [207, 572] width 301 height 17
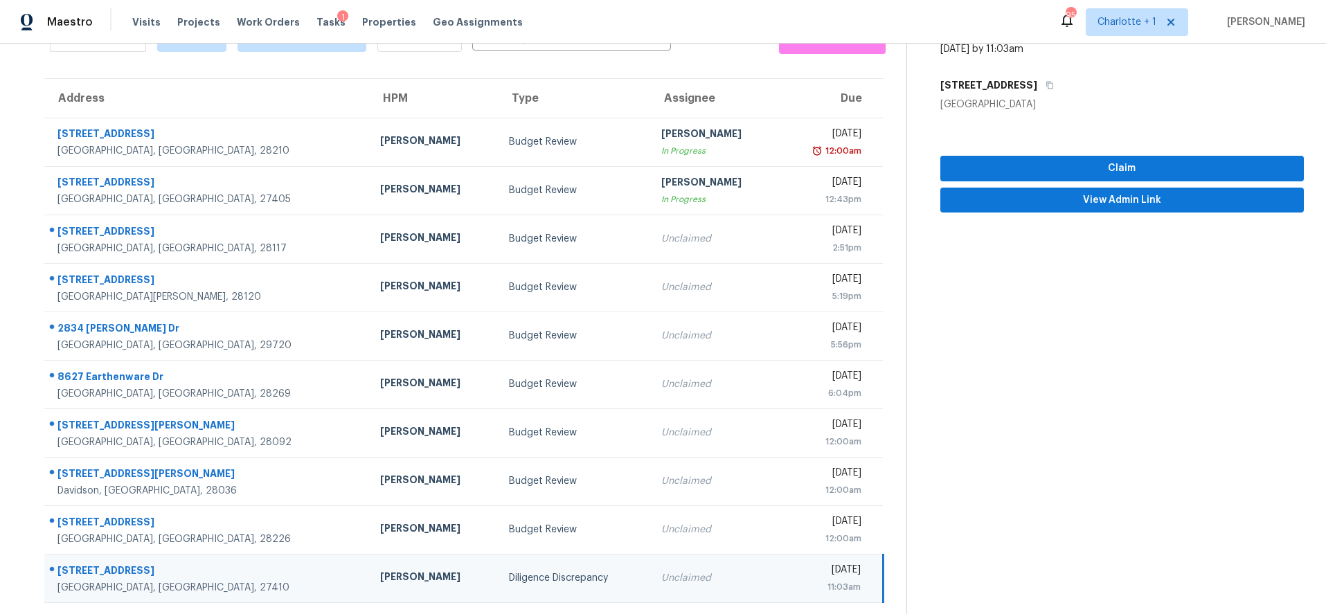
click at [704, 27] on div "Maestro Visits Projects Work Orders Tasks 1 Properties Geo Assignments 95 Charl…" at bounding box center [663, 22] width 1326 height 44
click at [971, 355] on section "Diligence Discrepancy [DATE] by 11:03am [STREET_ADDRESS][PERSON_NAME] Claim Vie…" at bounding box center [1106, 288] width 398 height 653
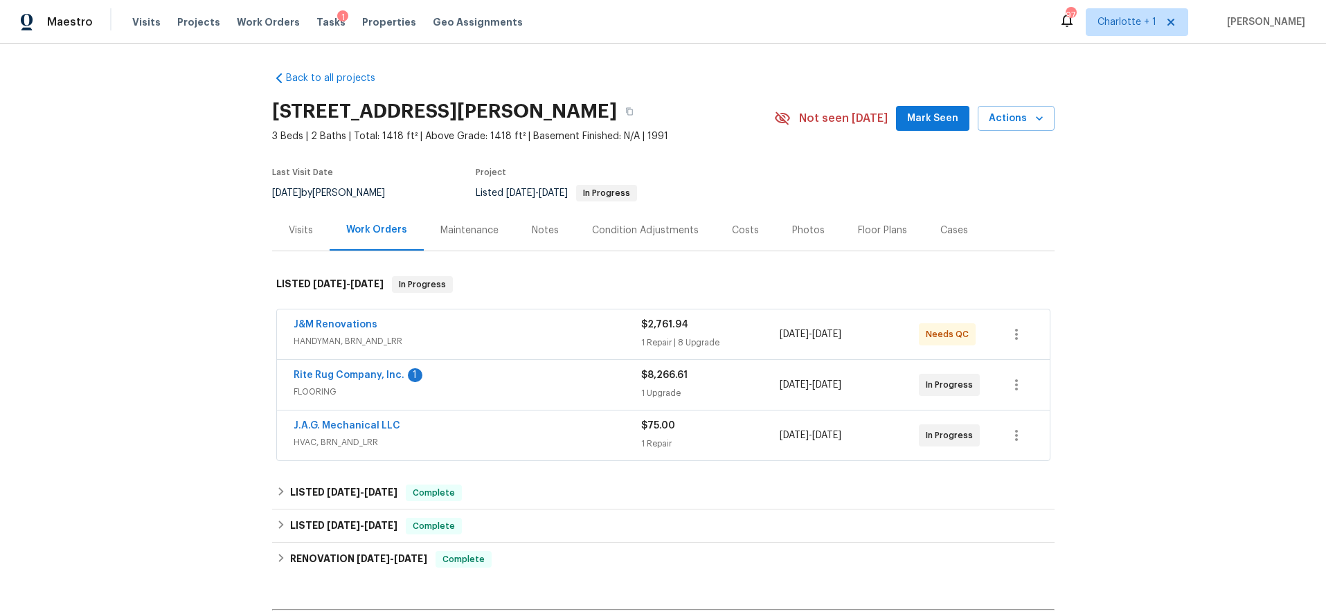
click at [740, 229] on div "Costs" at bounding box center [745, 231] width 27 height 14
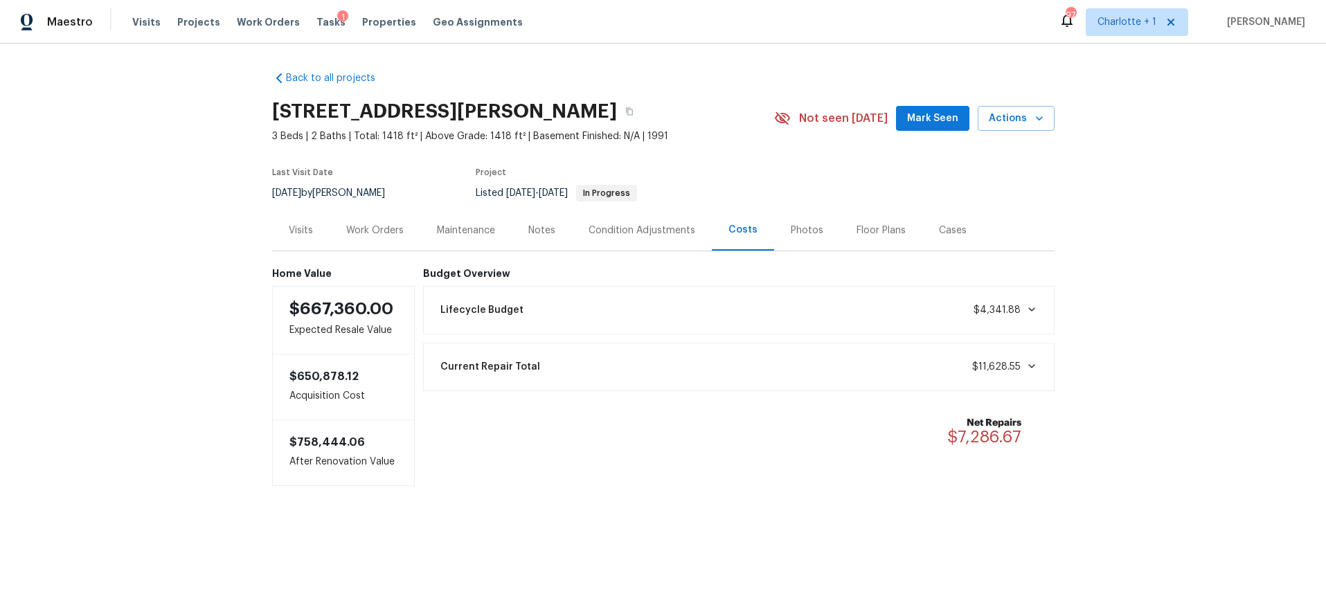
click at [374, 233] on div "Work Orders" at bounding box center [374, 231] width 57 height 14
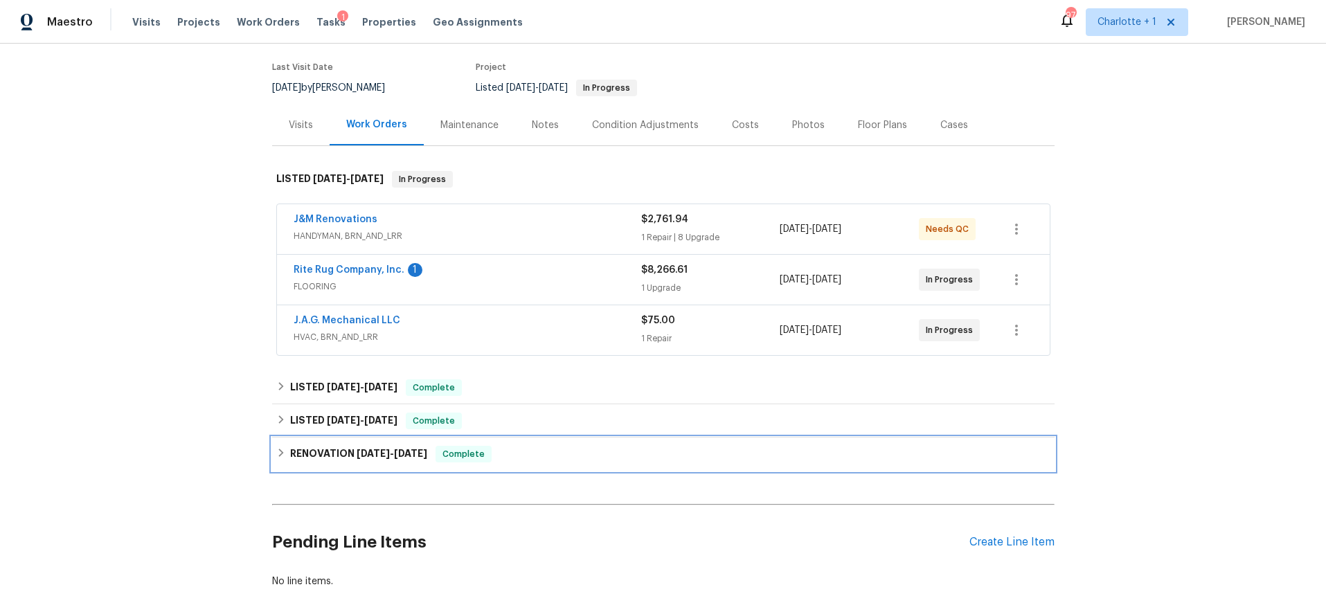
click at [327, 446] on h6 "RENOVATION [DATE] - [DATE]" at bounding box center [358, 454] width 137 height 17
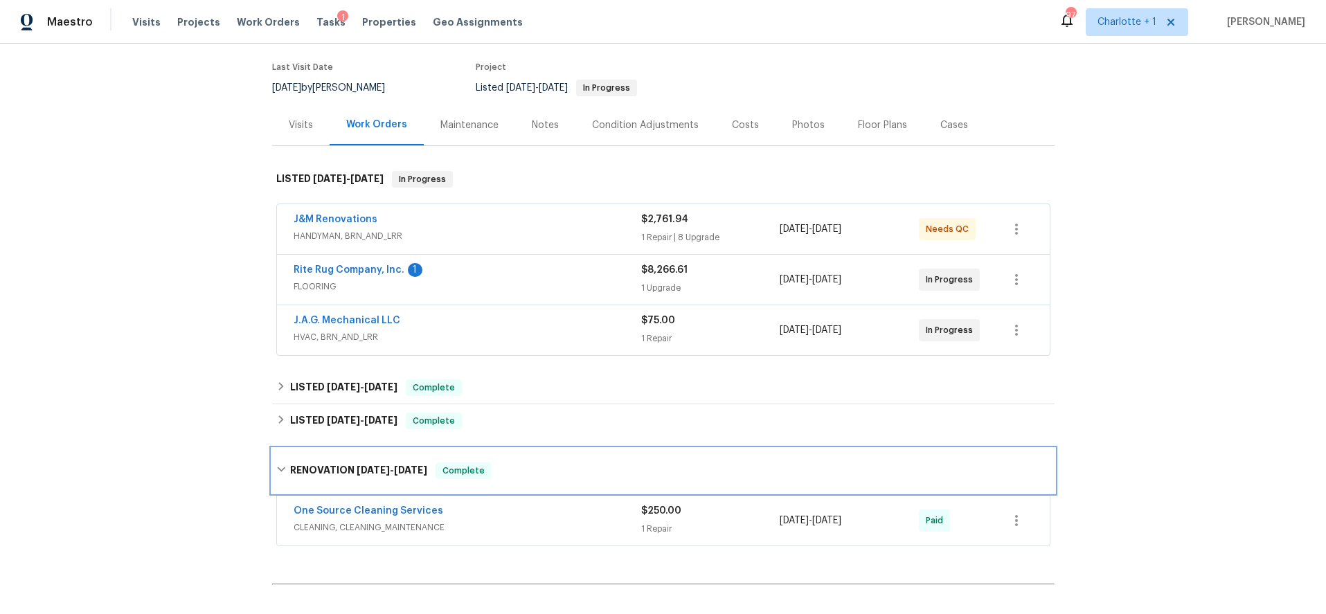
scroll to position [102, 0]
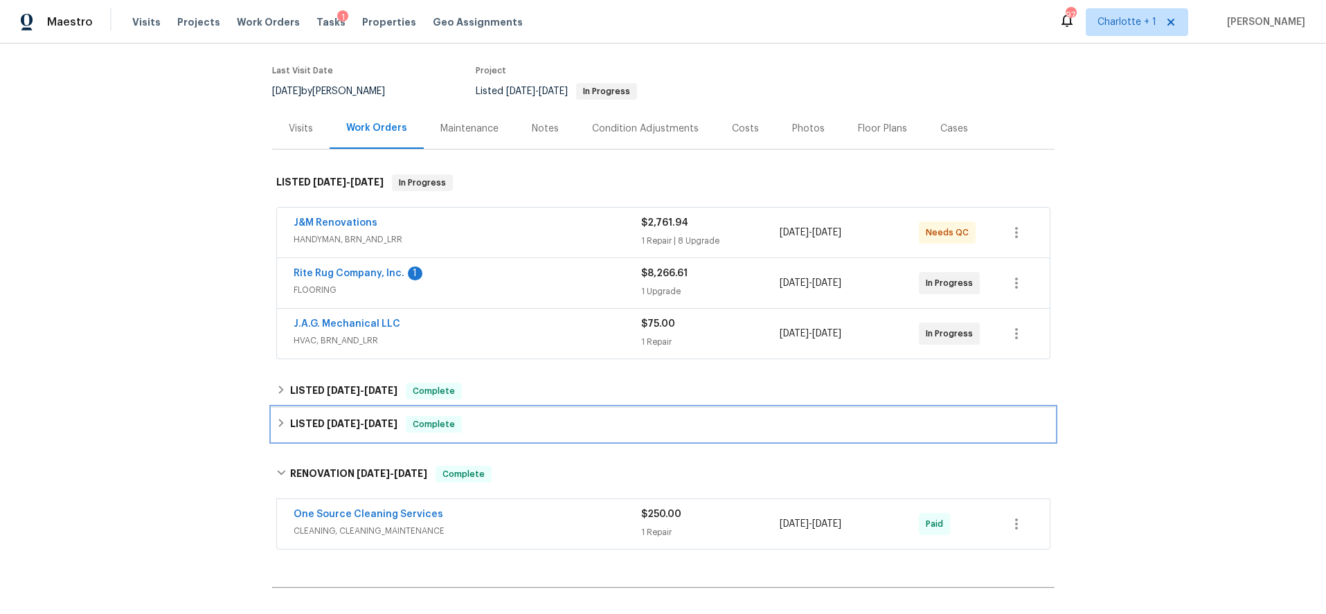
click at [363, 415] on div "LISTED [DATE] - [DATE] Complete" at bounding box center [663, 424] width 783 height 33
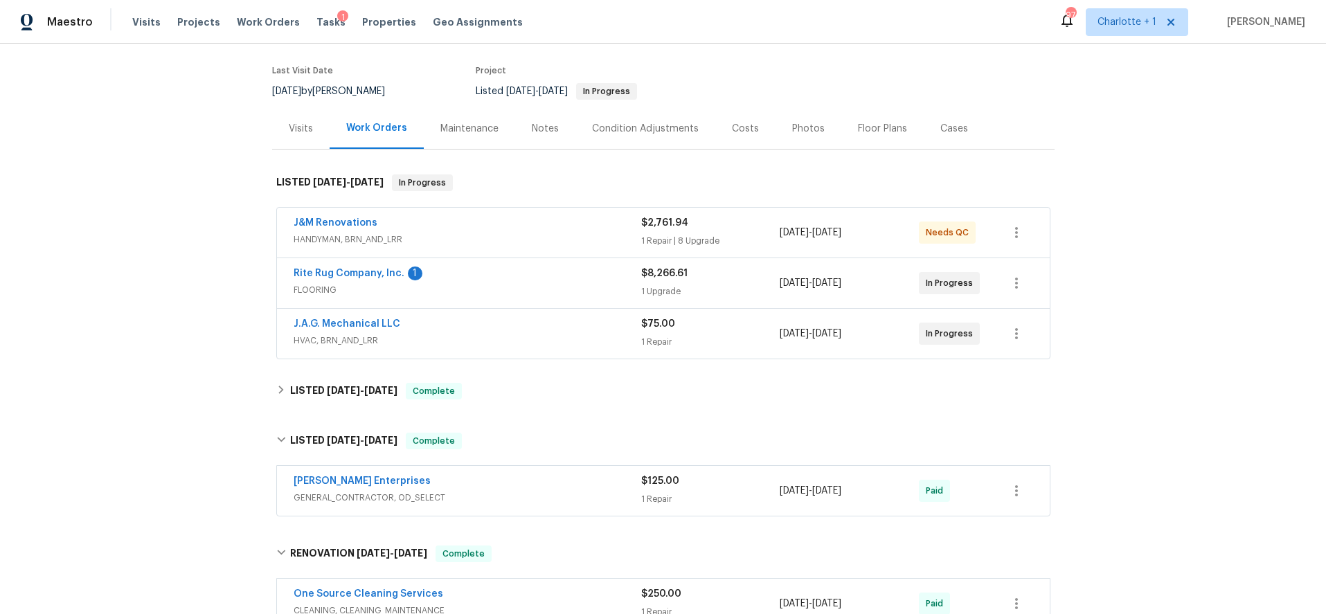
click at [360, 411] on div "Back to all projects [STREET_ADDRESS] 3 Beds | 2 Baths | Total: 1418 ft² | Abov…" at bounding box center [663, 360] width 783 height 804
click at [796, 123] on div "Photos" at bounding box center [808, 129] width 33 height 14
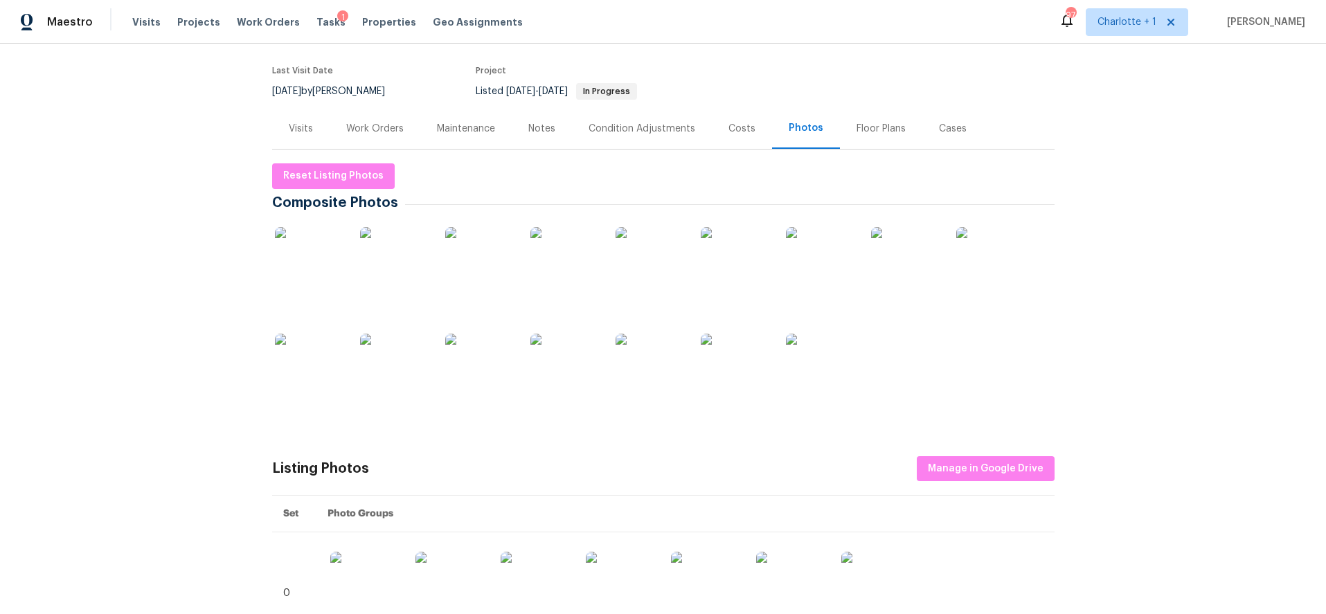
click at [335, 258] on img at bounding box center [309, 261] width 69 height 69
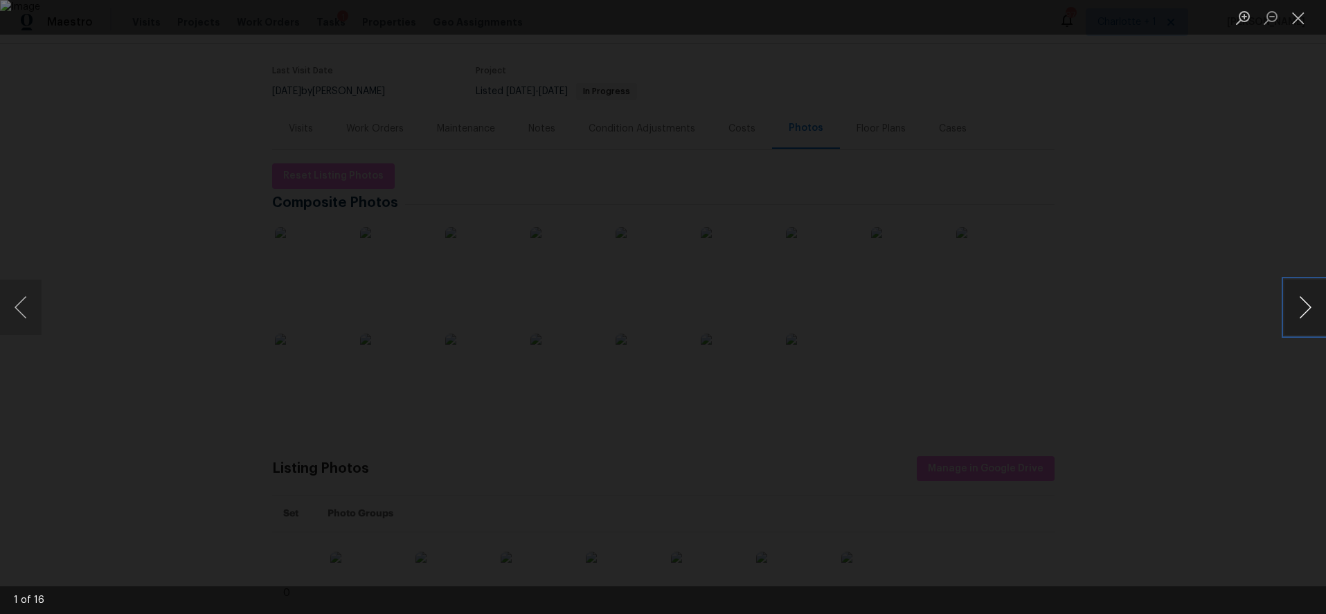
click at [1304, 306] on button "Next image" at bounding box center [1306, 307] width 42 height 55
click at [1315, 311] on button "Next image" at bounding box center [1306, 307] width 42 height 55
click at [1316, 315] on button "Next image" at bounding box center [1306, 307] width 42 height 55
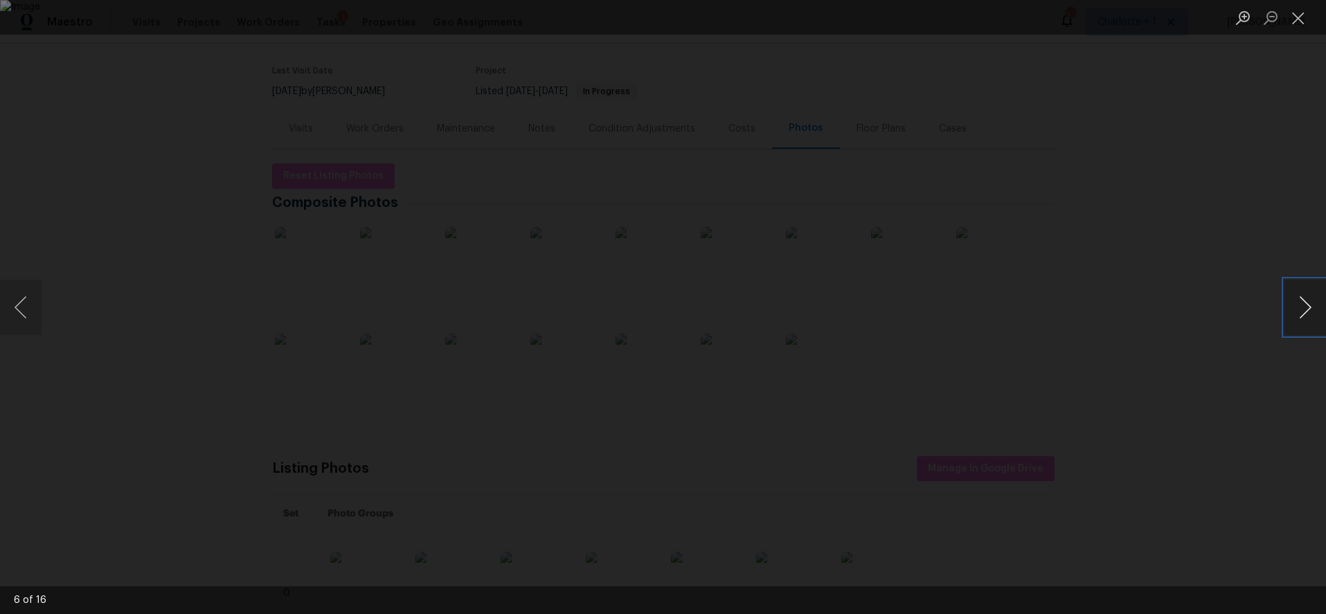
click at [1293, 310] on button "Next image" at bounding box center [1306, 307] width 42 height 55
click at [1302, 305] on button "Next image" at bounding box center [1306, 307] width 42 height 55
click at [1291, 296] on button "Next image" at bounding box center [1306, 307] width 42 height 55
click at [1232, 154] on div "Lightbox" at bounding box center [663, 307] width 1326 height 614
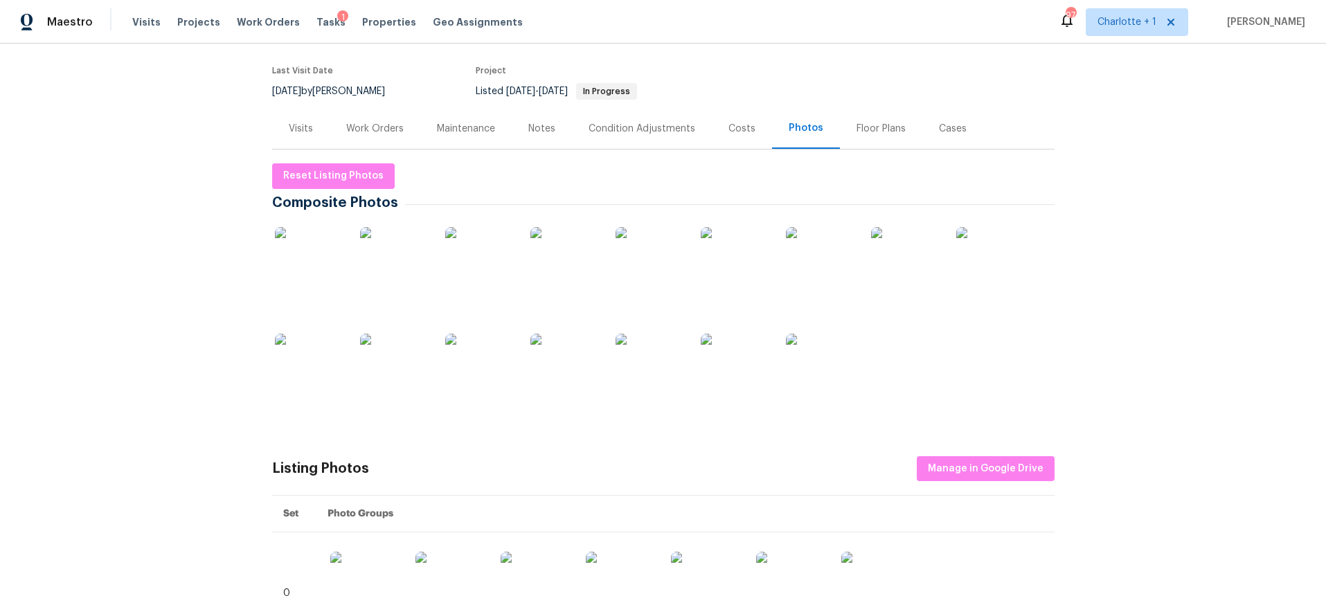
click at [706, 97] on div "Listed 8/28/2025 - 9/13/2025 In Progress" at bounding box center [609, 91] width 266 height 17
click at [1107, 95] on div "Back to all projects 17931 Kings Point Dr Apt G, Cornelius, NC 28031 3 Beds | 2…" at bounding box center [663, 329] width 1326 height 571
click at [1131, 143] on div "Back to all projects 17931 Kings Point Dr Apt G, Cornelius, NC 28031 3 Beds | 2…" at bounding box center [663, 329] width 1326 height 571
click at [740, 141] on div "Costs" at bounding box center [742, 128] width 60 height 41
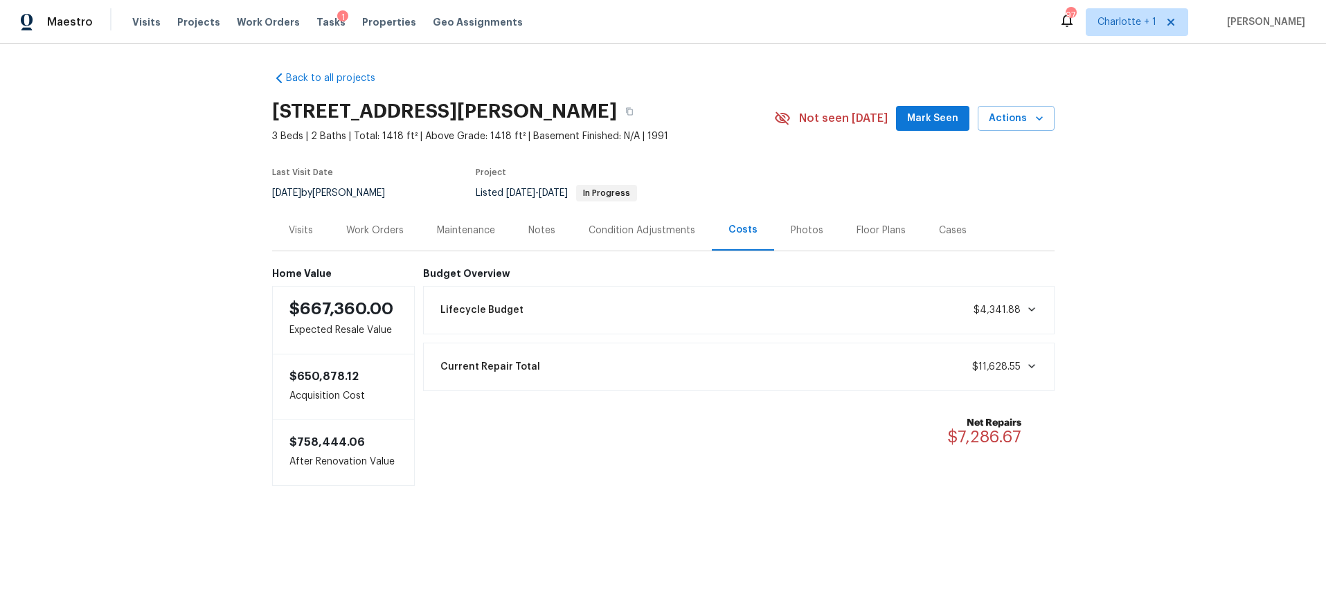
click at [1207, 100] on div "Back to all projects 17931 Kings Point Dr Apt G, Cornelius, NC 28031 3 Beds | 2…" at bounding box center [663, 307] width 1326 height 526
click at [1184, 265] on div "Back to all projects 17931 Kings Point Dr Apt G, Cornelius, NC 28031 3 Beds | 2…" at bounding box center [663, 307] width 1326 height 526
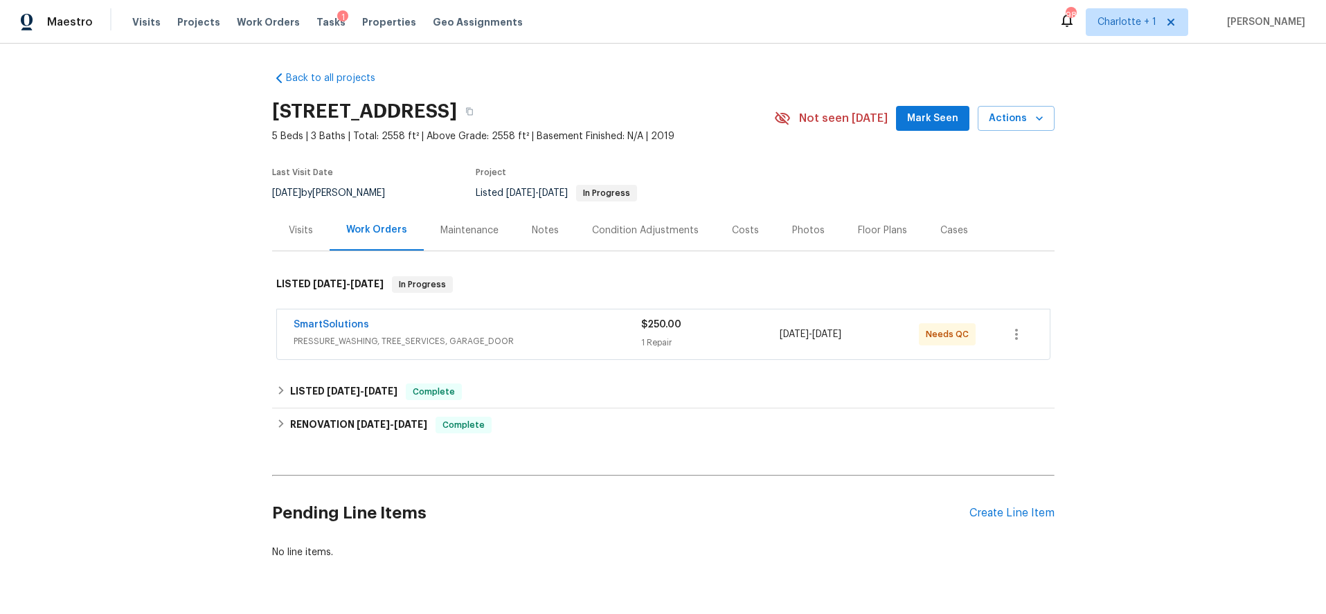
click at [556, 318] on div "SmartSolutions" at bounding box center [468, 326] width 348 height 17
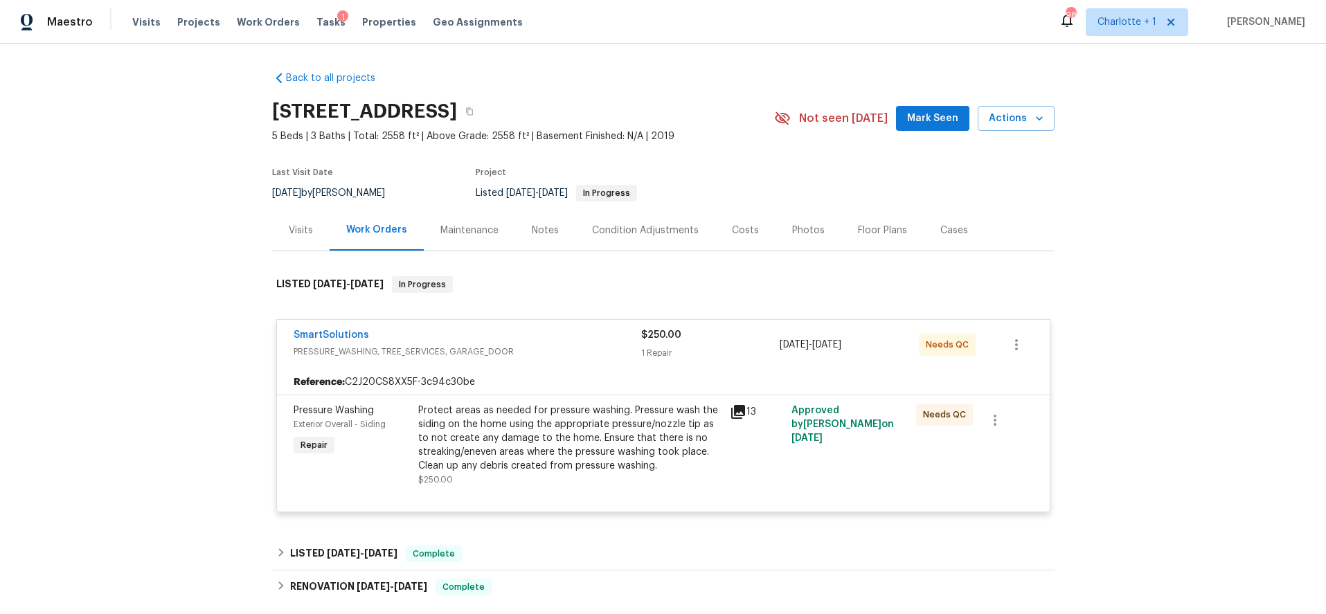
click at [550, 446] on div "Protect areas as needed for pressure washing. Pressure wash the siding on the h…" at bounding box center [569, 438] width 303 height 69
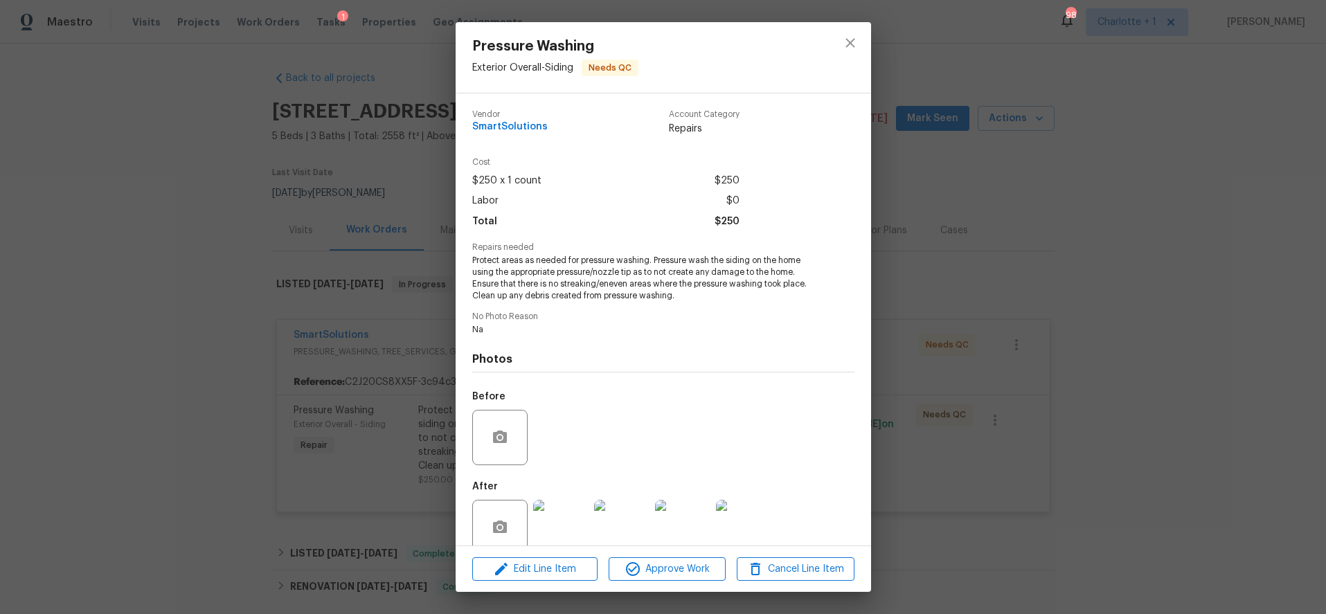
scroll to position [24, 0]
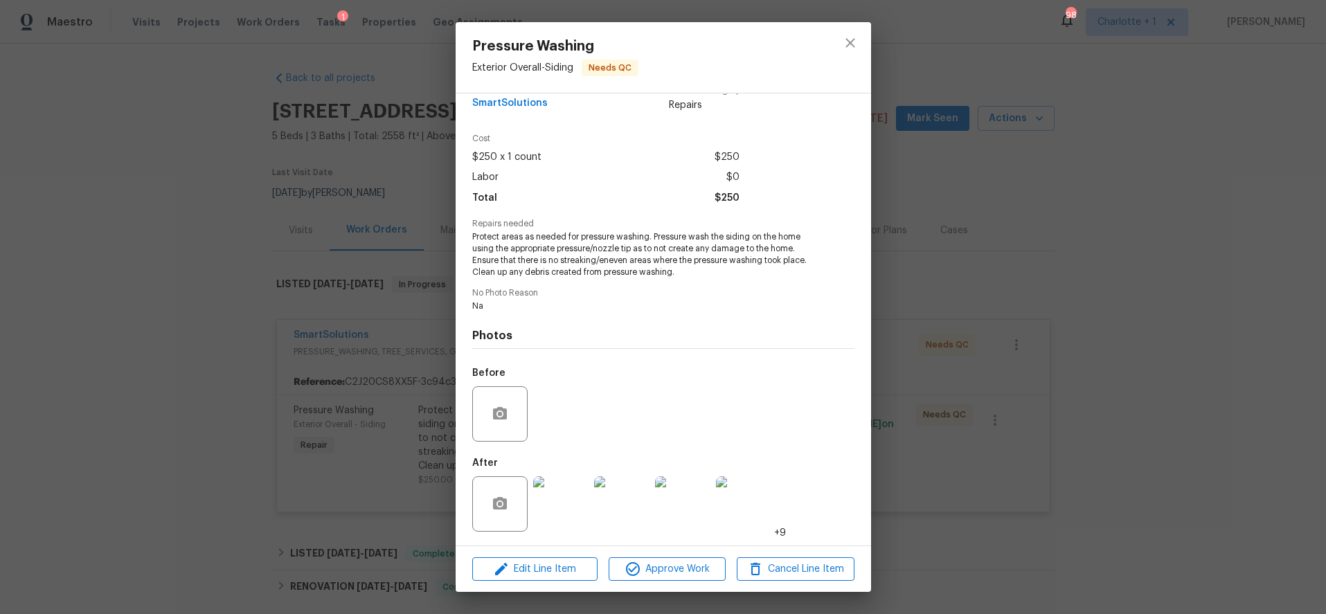
click at [548, 482] on img at bounding box center [560, 504] width 55 height 55
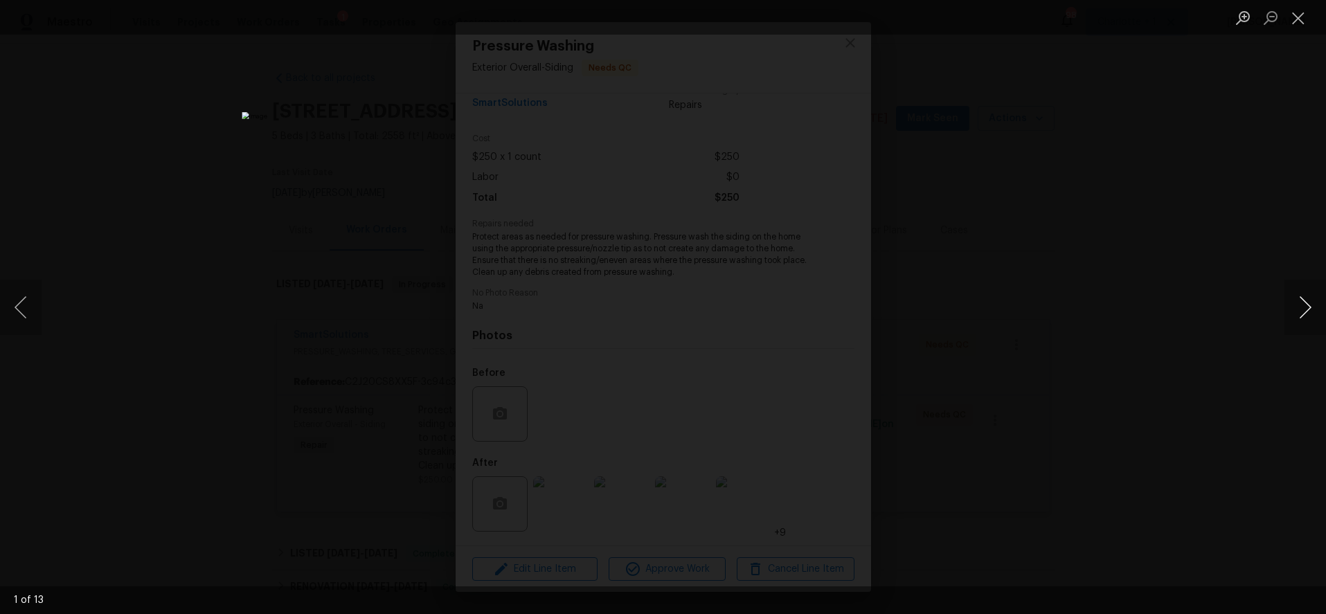
click at [1308, 314] on button "Next image" at bounding box center [1306, 307] width 42 height 55
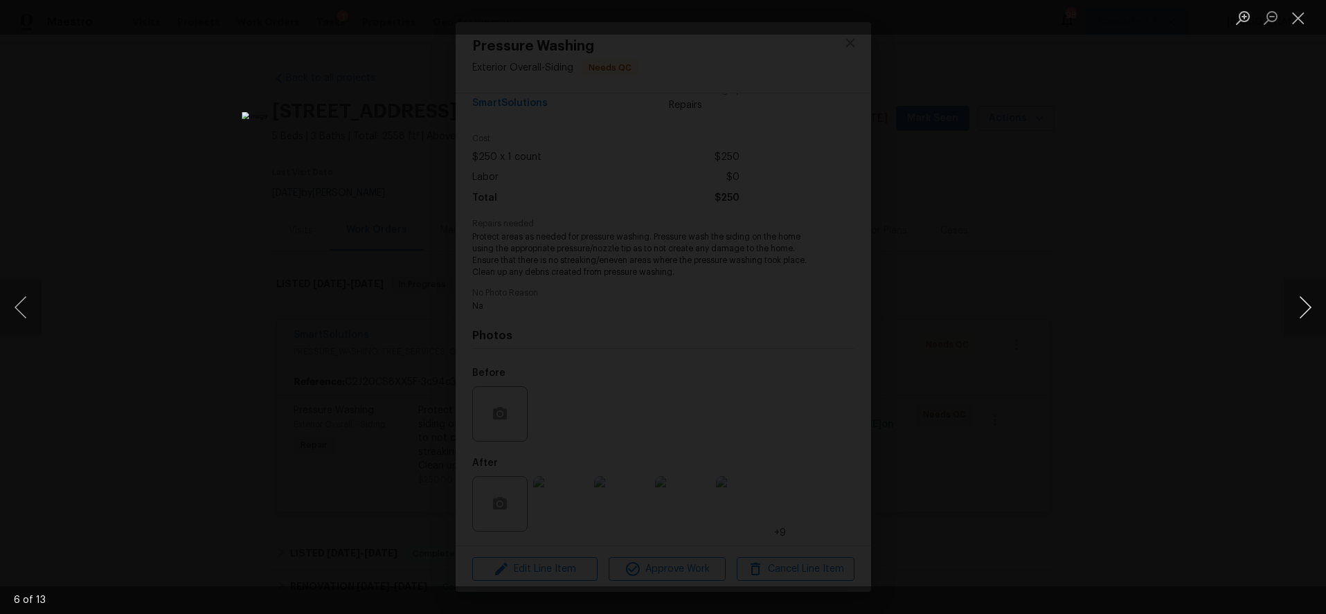
click at [1308, 314] on button "Next image" at bounding box center [1306, 307] width 42 height 55
drag, startPoint x: 1162, startPoint y: 231, endPoint x: 1139, endPoint y: 223, distance: 23.7
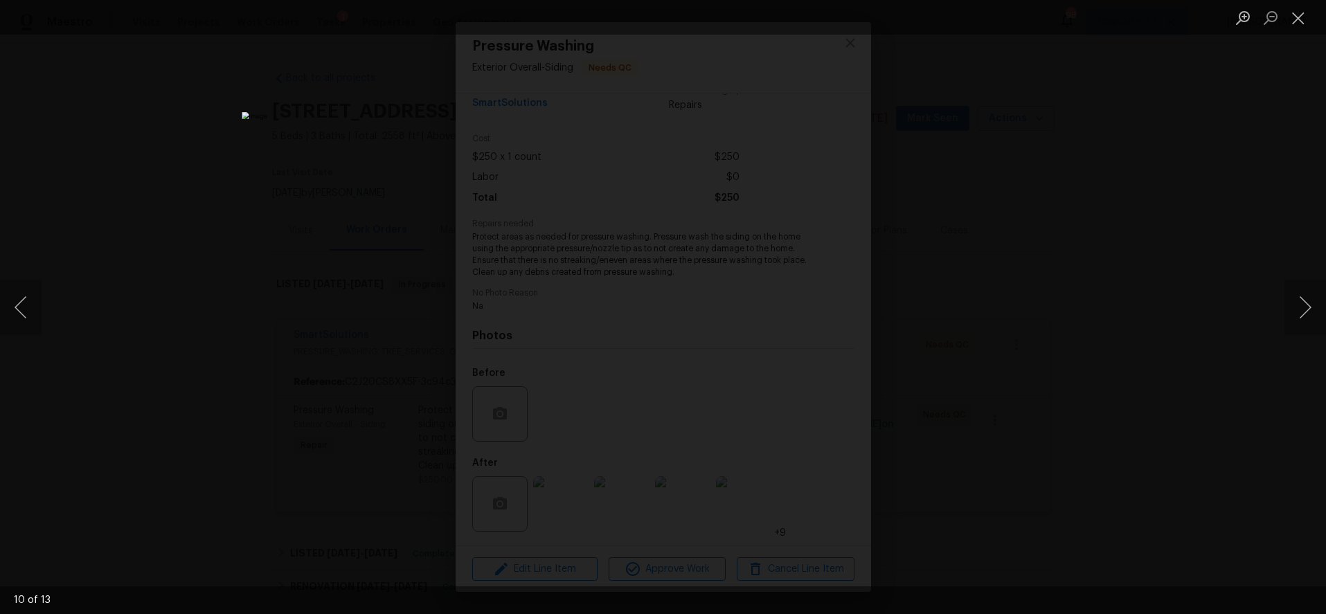
click at [1162, 231] on div "Lightbox" at bounding box center [663, 307] width 1326 height 614
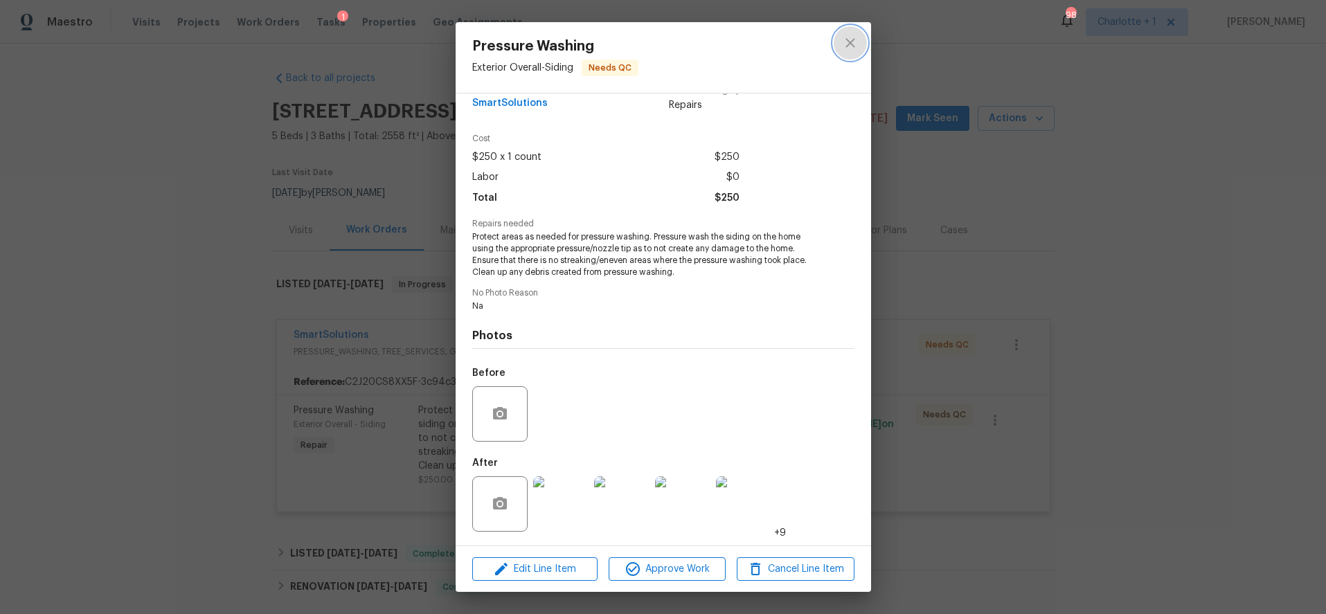
click at [848, 55] on button "close" at bounding box center [850, 42] width 33 height 33
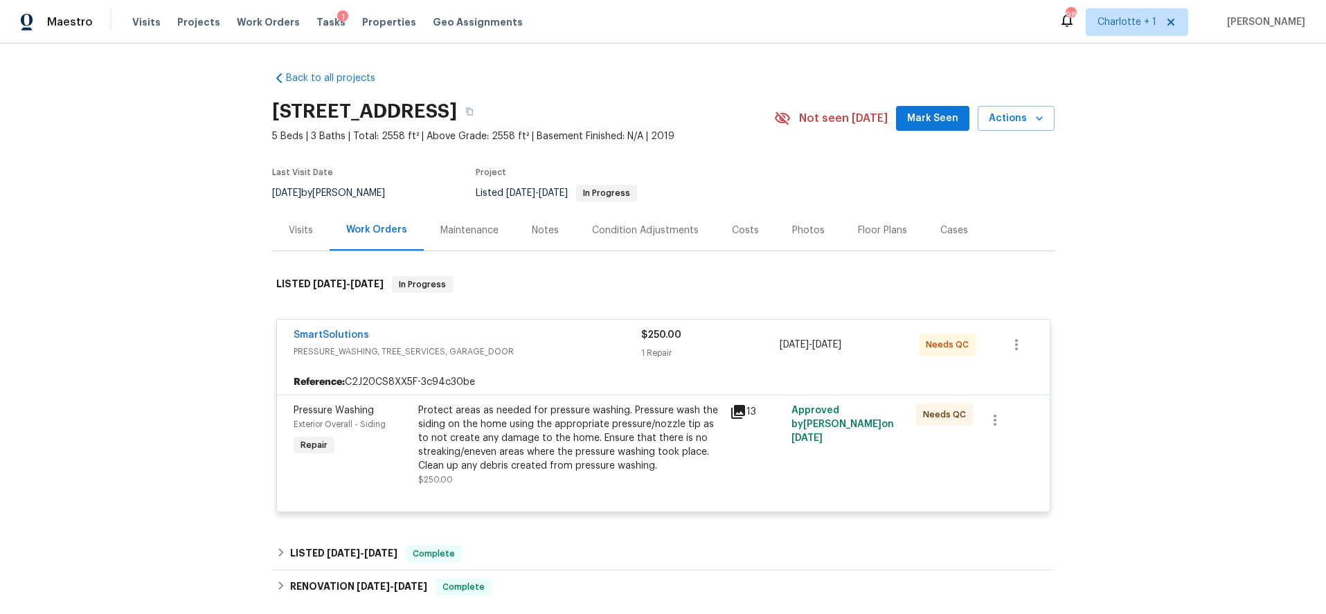
click at [558, 341] on div "SmartSolutions" at bounding box center [468, 336] width 348 height 17
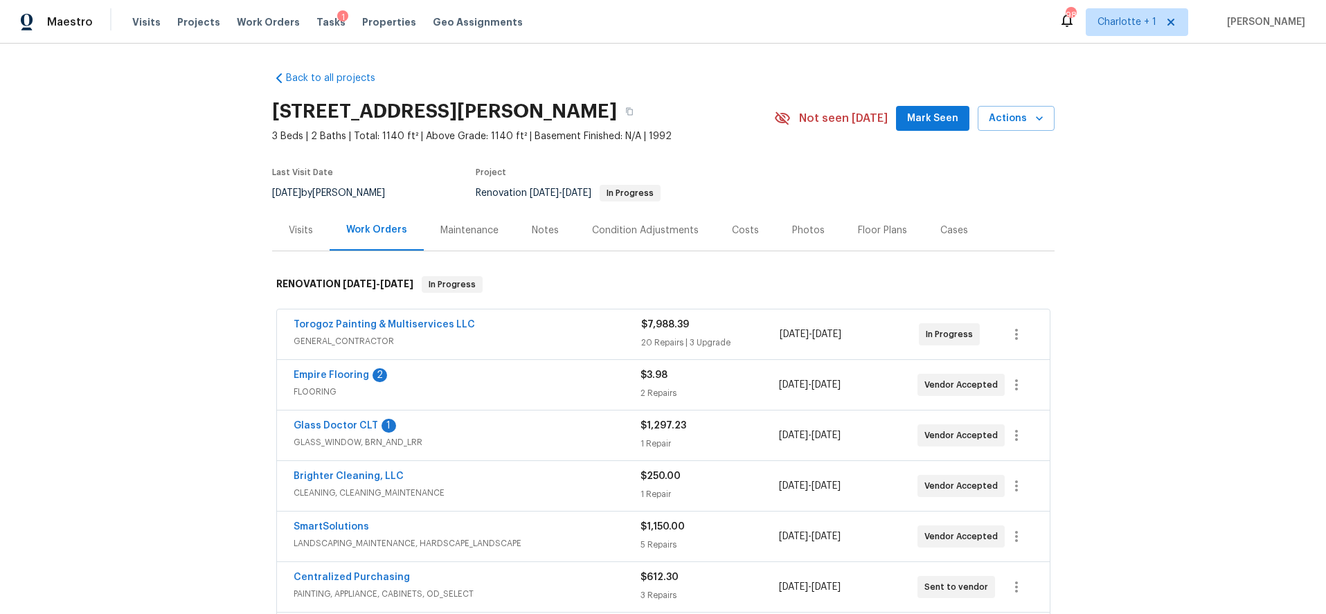
click at [531, 382] on div "Empire Flooring 2" at bounding box center [467, 377] width 347 height 17
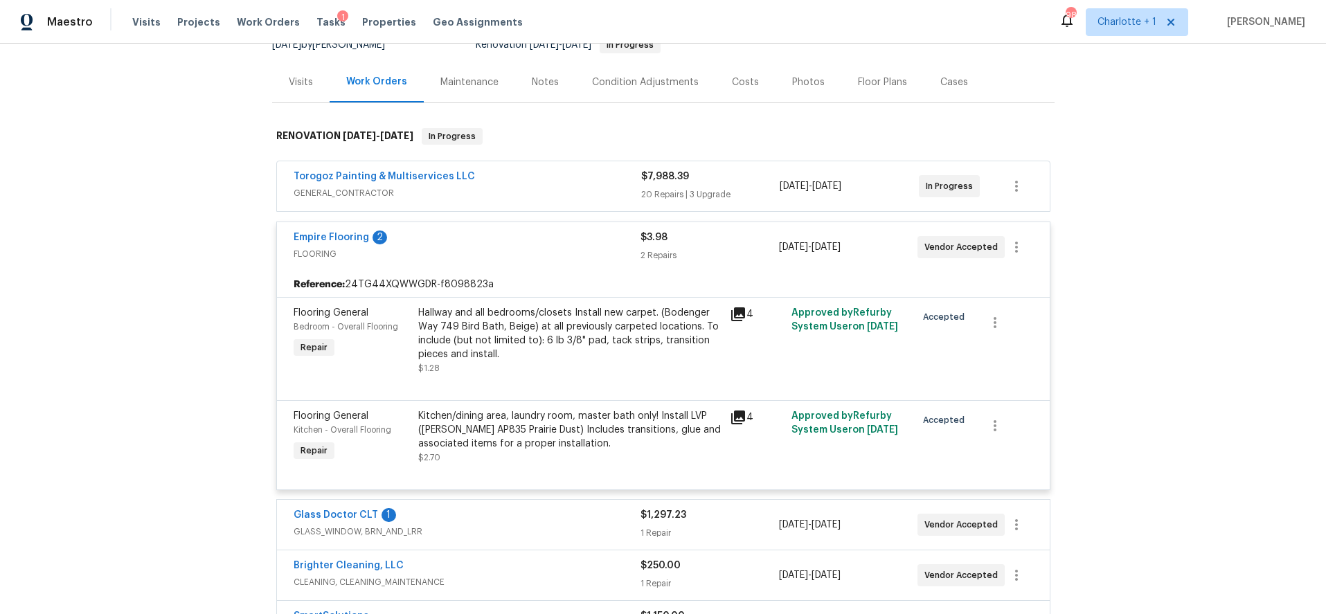
scroll to position [150, 0]
click at [522, 339] on div "Hallway and all bedrooms/closets Install new carpet. (Bodenger Way 749 Bird Bat…" at bounding box center [569, 332] width 303 height 55
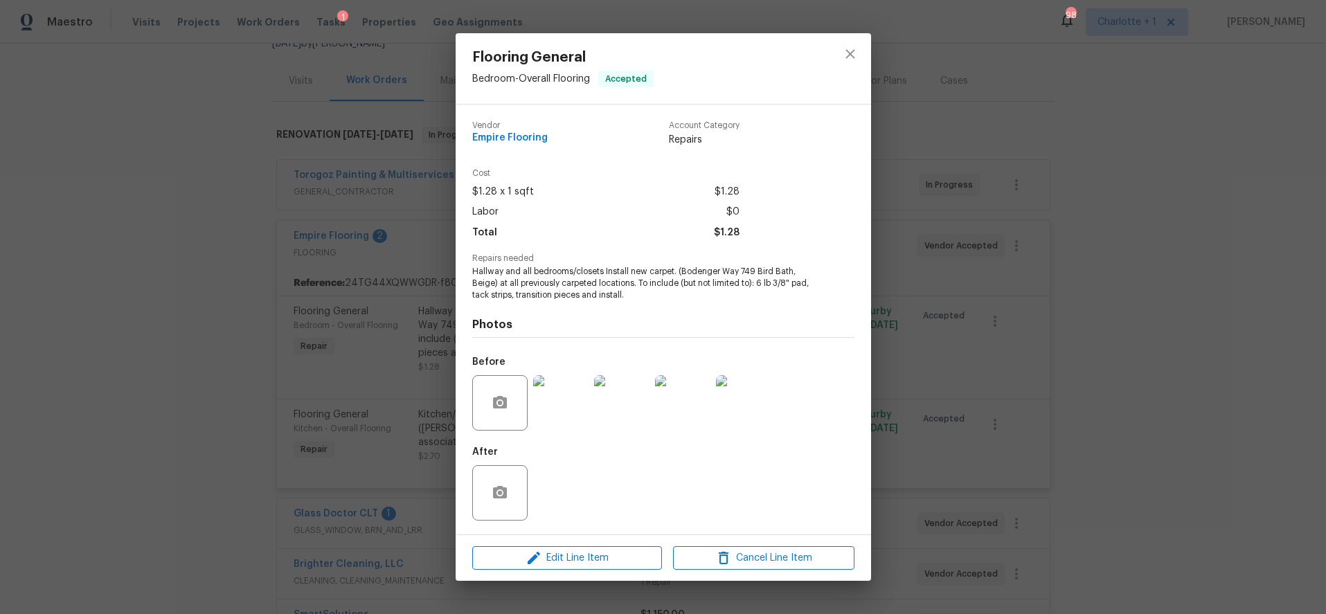
click at [544, 407] on img at bounding box center [560, 402] width 55 height 55
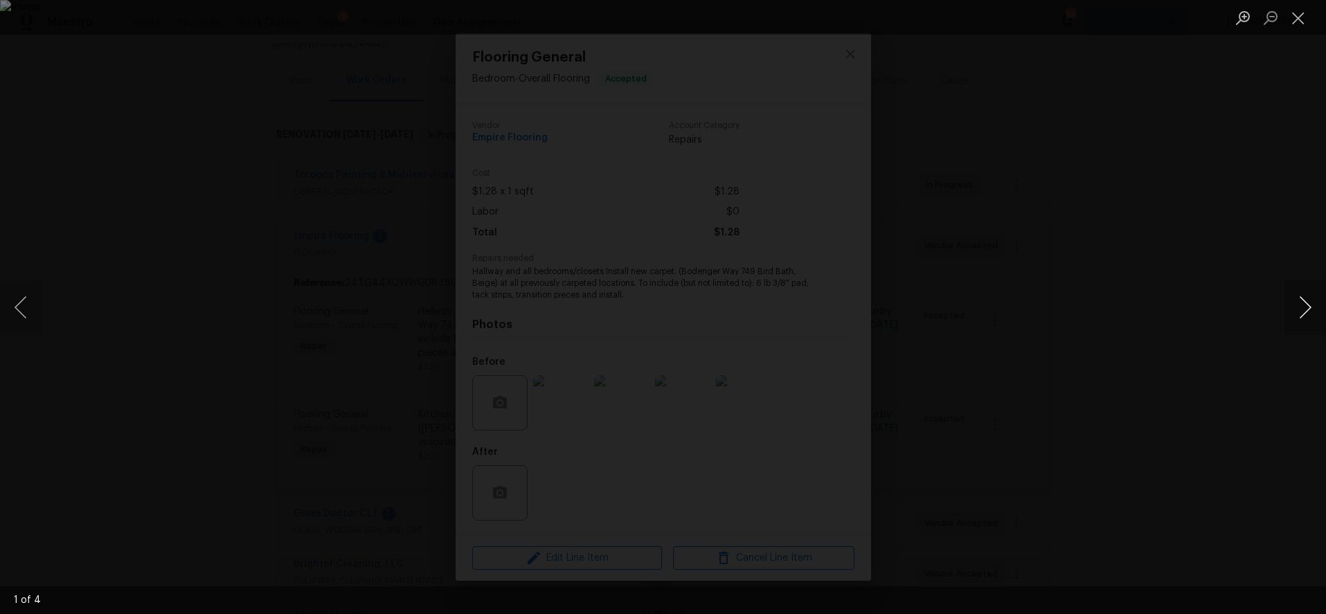
click at [1297, 301] on button "Next image" at bounding box center [1306, 307] width 42 height 55
click at [1296, 301] on button "Next image" at bounding box center [1306, 307] width 42 height 55
click at [1293, 300] on button "Next image" at bounding box center [1306, 307] width 42 height 55
click at [1225, 218] on div "Lightbox" at bounding box center [663, 307] width 1326 height 614
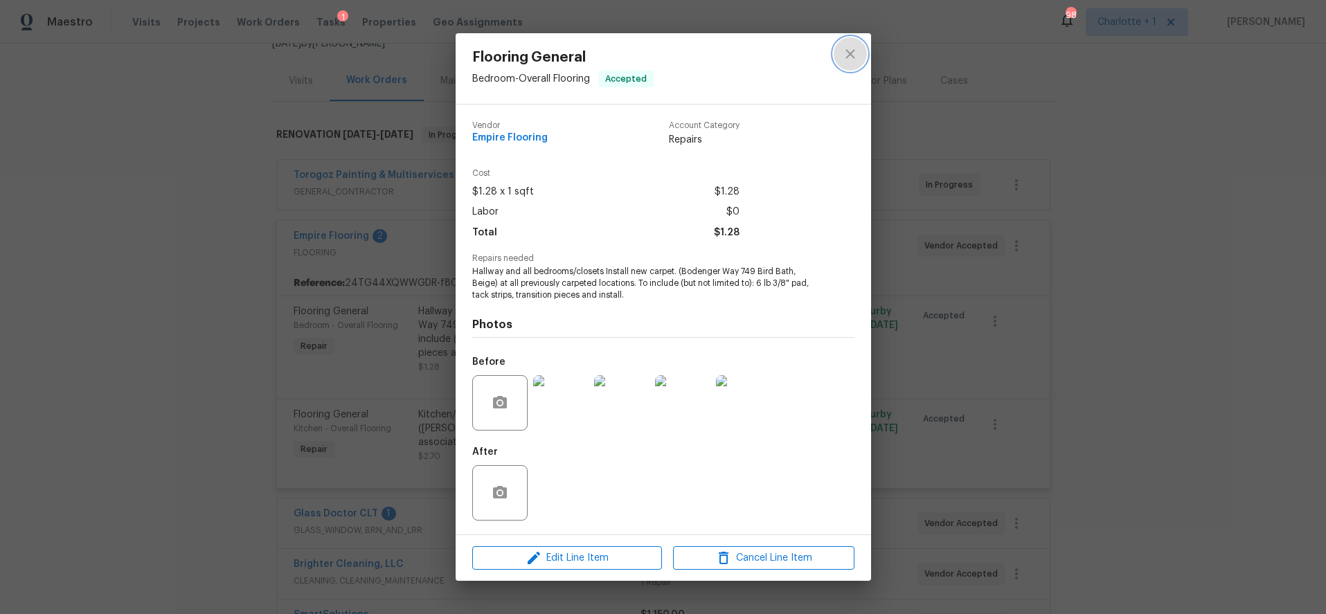
click at [846, 61] on icon "close" at bounding box center [850, 54] width 17 height 17
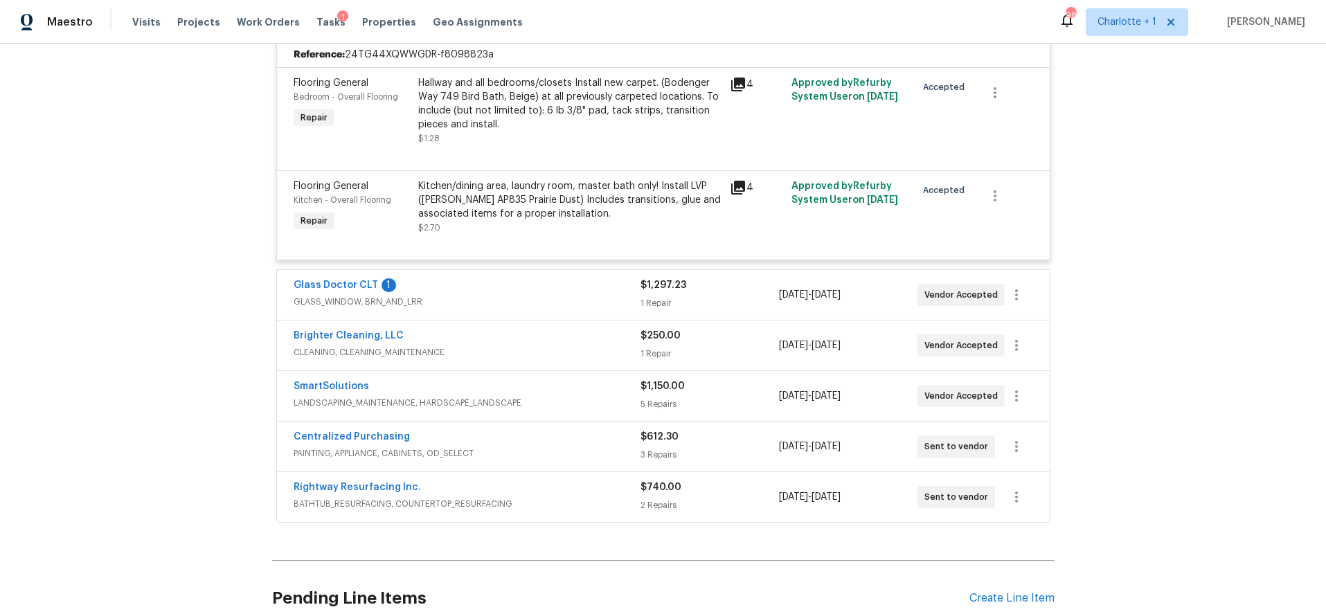
click at [497, 373] on div "SmartSolutions LANDSCAPING_MAINTENANCE, HARDSCAPE_LANDSCAPE $1,150.00 5 Repairs…" at bounding box center [663, 396] width 773 height 50
click at [511, 202] on div "Kitchen/dining area, laundry room, master bath only! Install LVP (Knighton AP83…" at bounding box center [569, 201] width 303 height 42
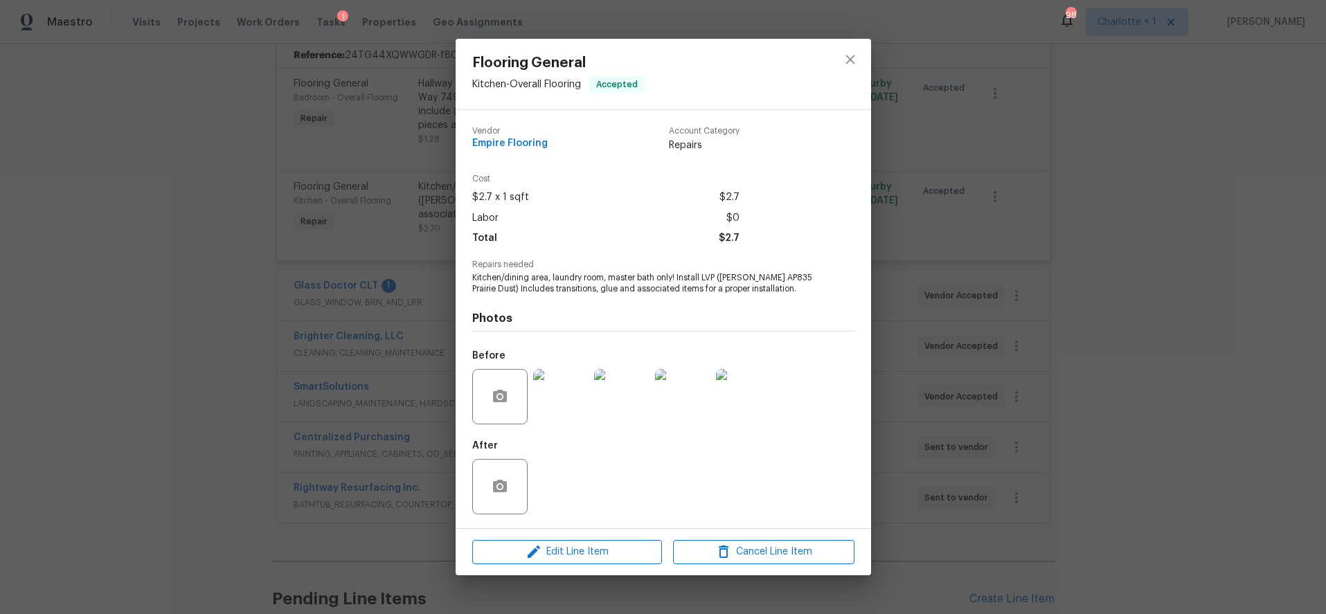
click at [548, 400] on img at bounding box center [560, 396] width 55 height 55
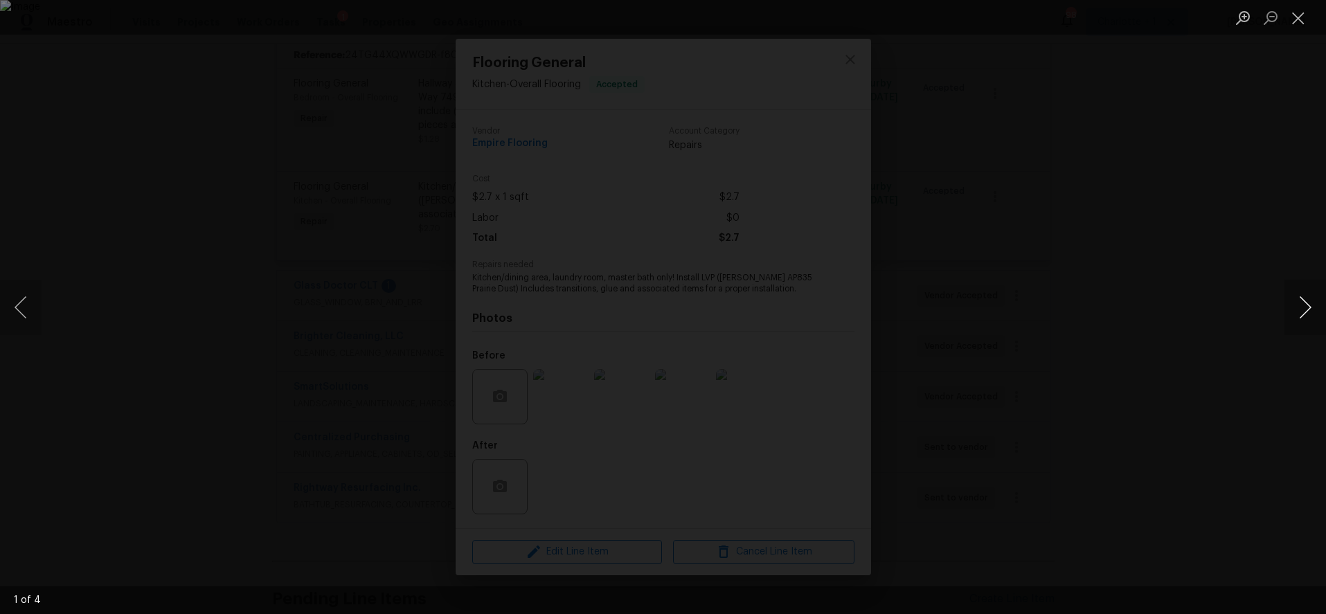
click at [1304, 305] on button "Next image" at bounding box center [1306, 307] width 42 height 55
click at [1295, 310] on button "Next image" at bounding box center [1306, 307] width 42 height 55
click at [1175, 284] on div "Lightbox" at bounding box center [663, 307] width 1326 height 614
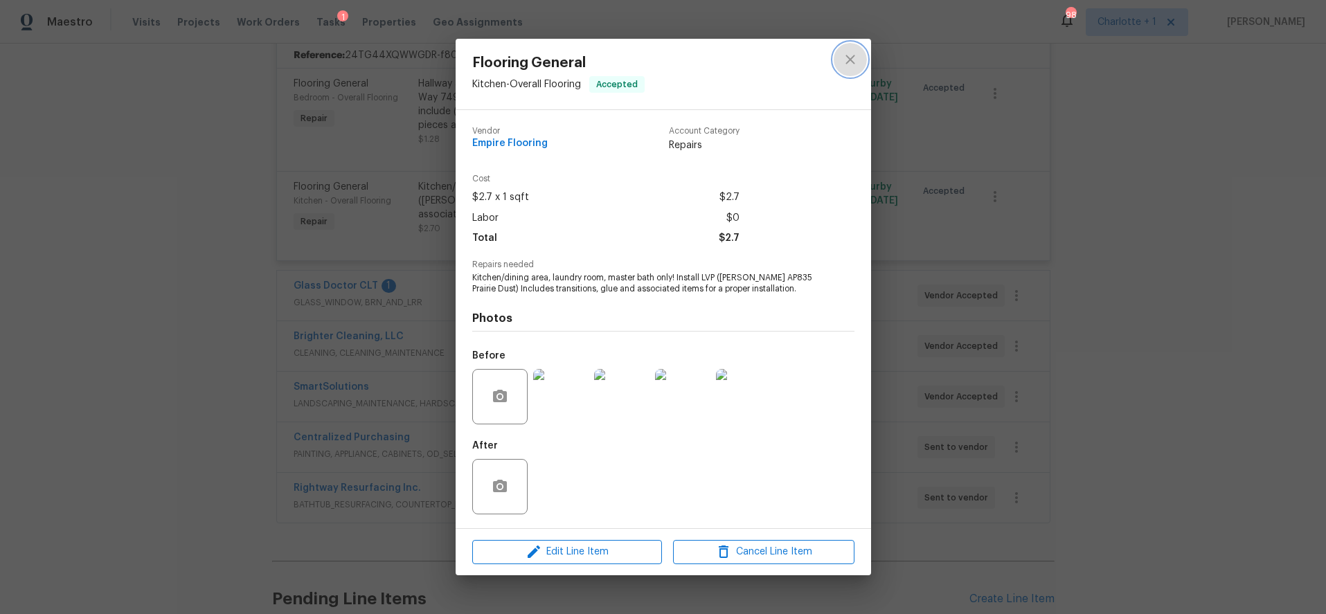
click at [842, 65] on icon "close" at bounding box center [850, 59] width 17 height 17
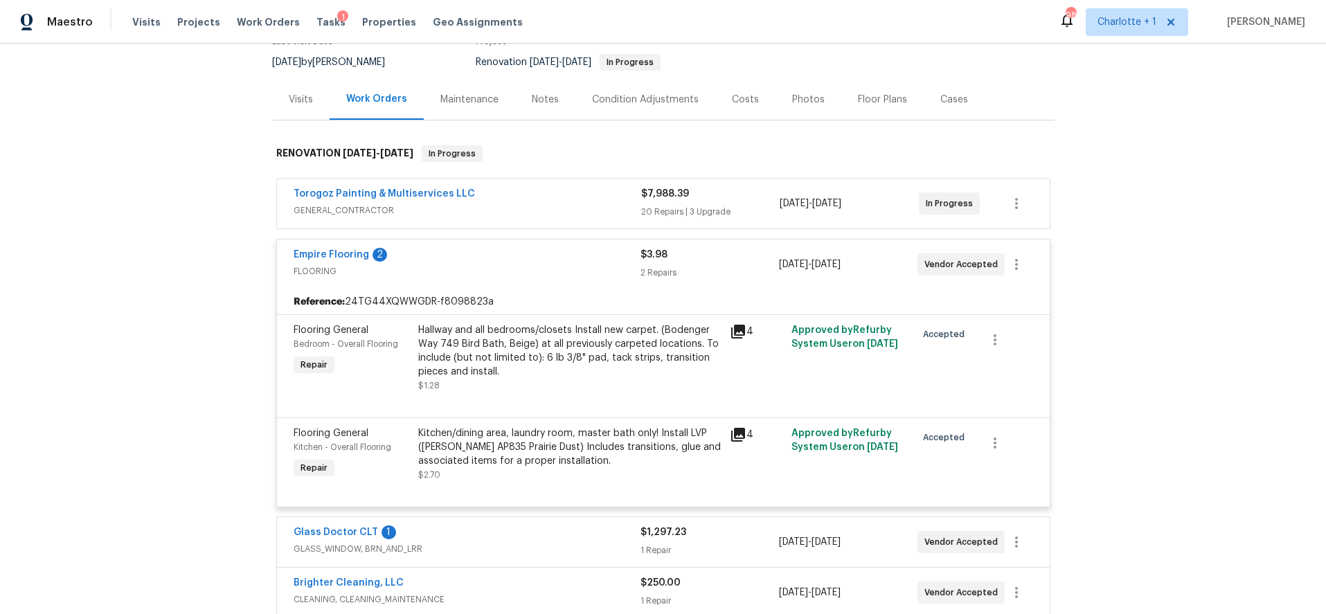
scroll to position [128, 0]
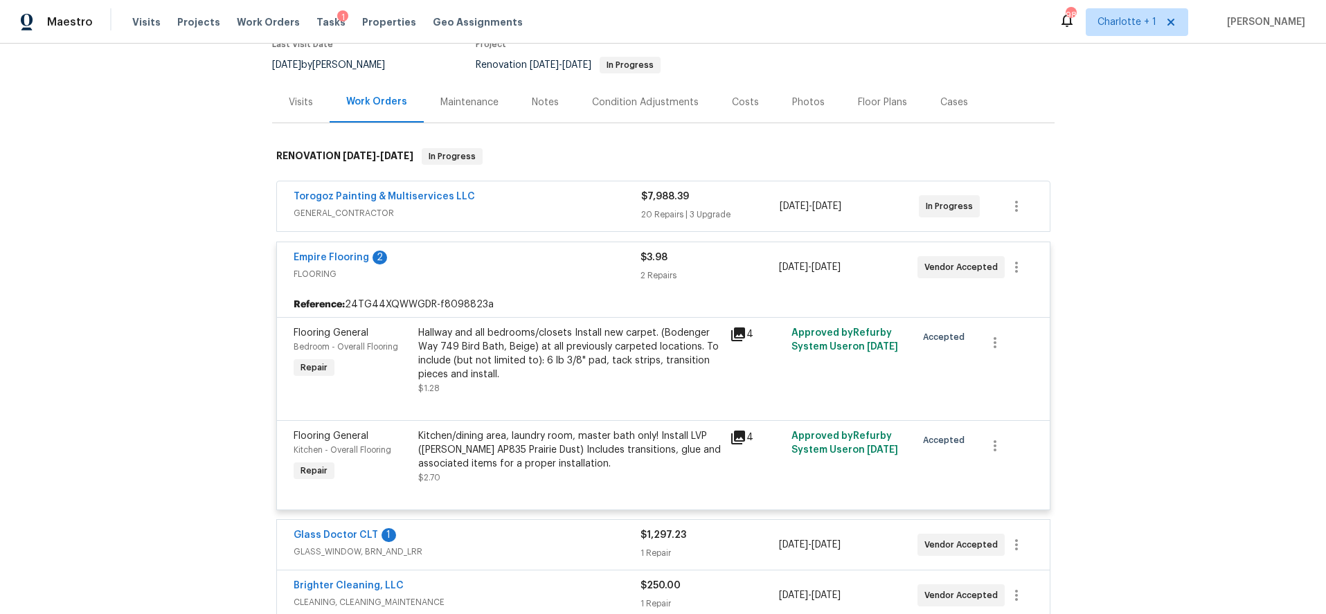
click at [524, 215] on span "GENERAL_CONTRACTOR" at bounding box center [468, 213] width 348 height 14
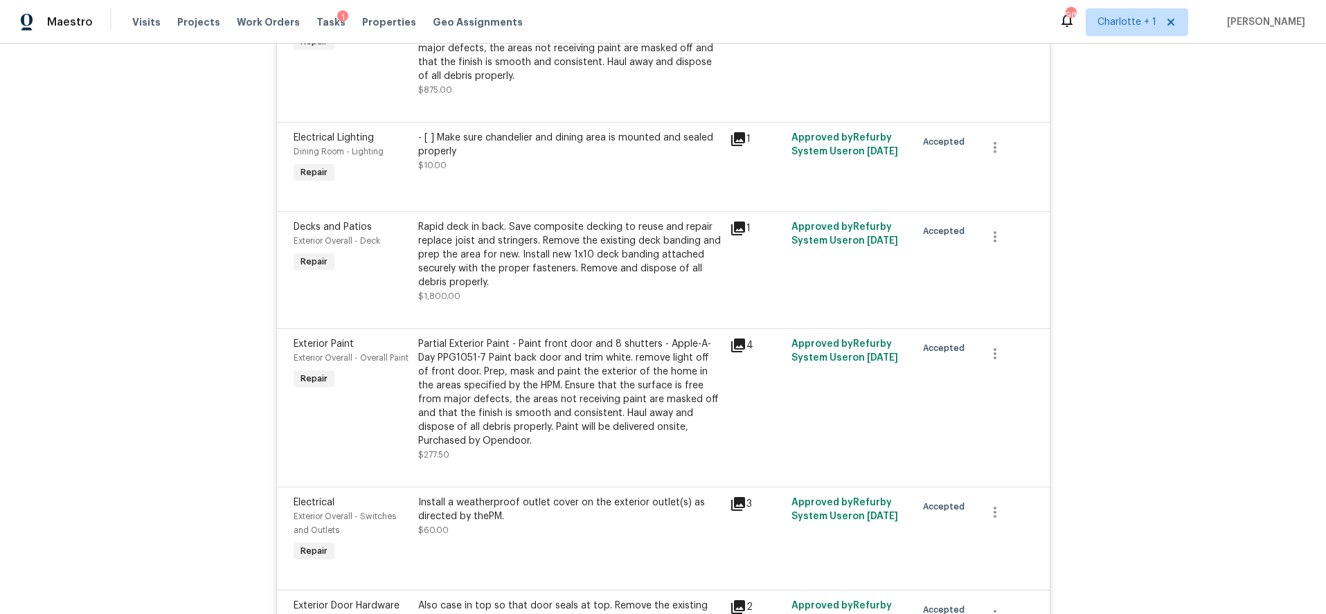
scroll to position [826, 0]
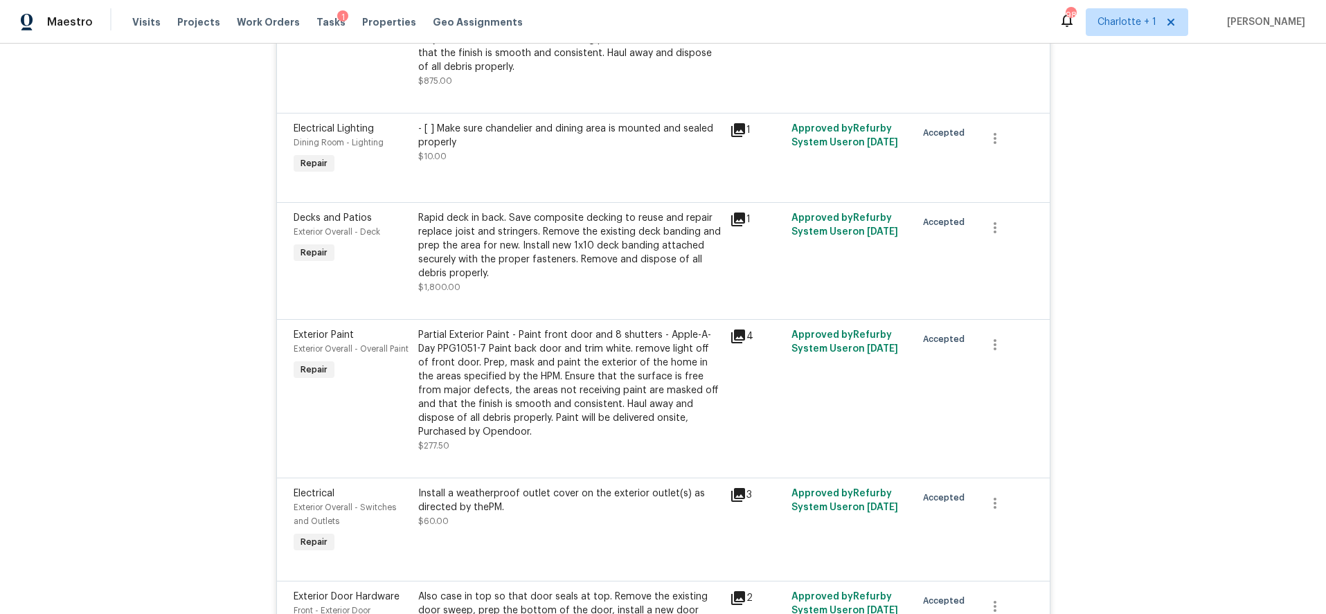
click at [543, 228] on div "Rapid deck in back. Save composite decking to reuse and repair replace joist an…" at bounding box center [569, 245] width 303 height 69
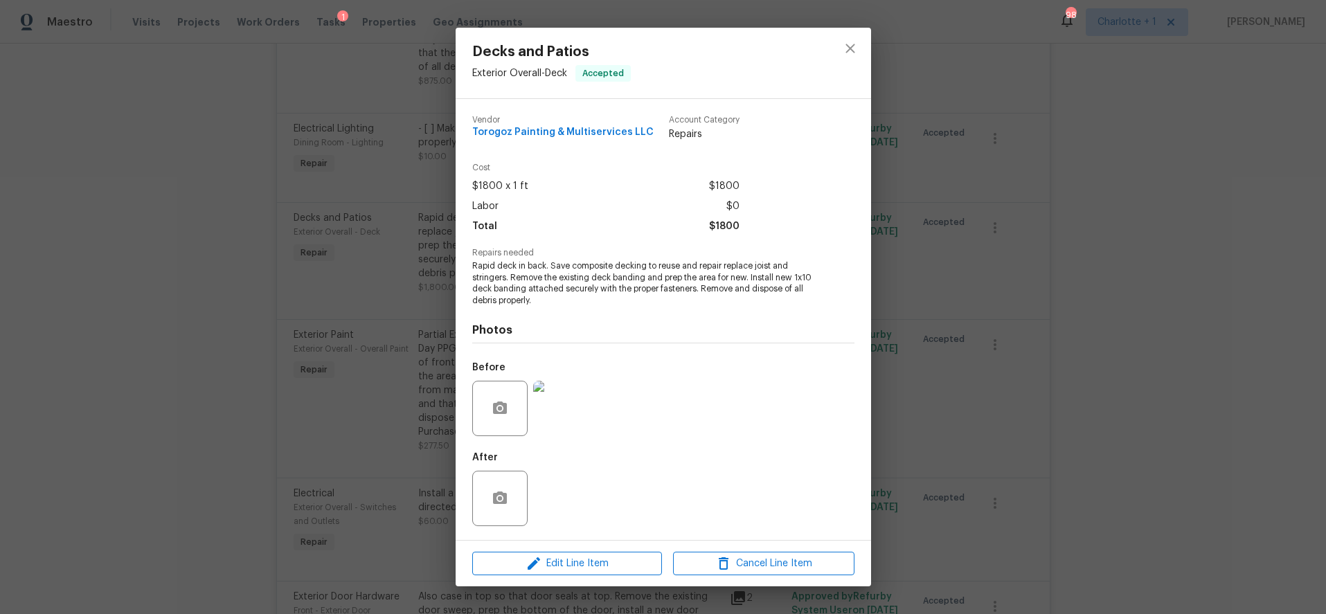
click at [559, 419] on img at bounding box center [560, 408] width 55 height 55
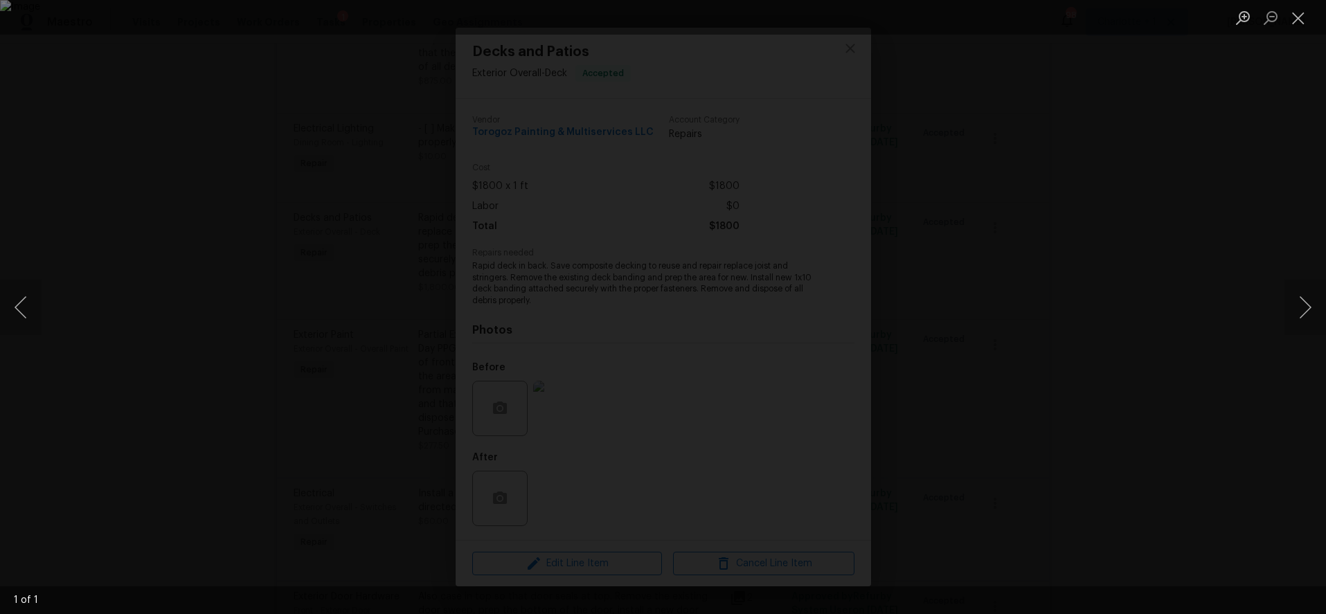
drag, startPoint x: 1143, startPoint y: 190, endPoint x: 1135, endPoint y: 192, distance: 7.7
click at [1143, 190] on div "Lightbox" at bounding box center [663, 307] width 1326 height 614
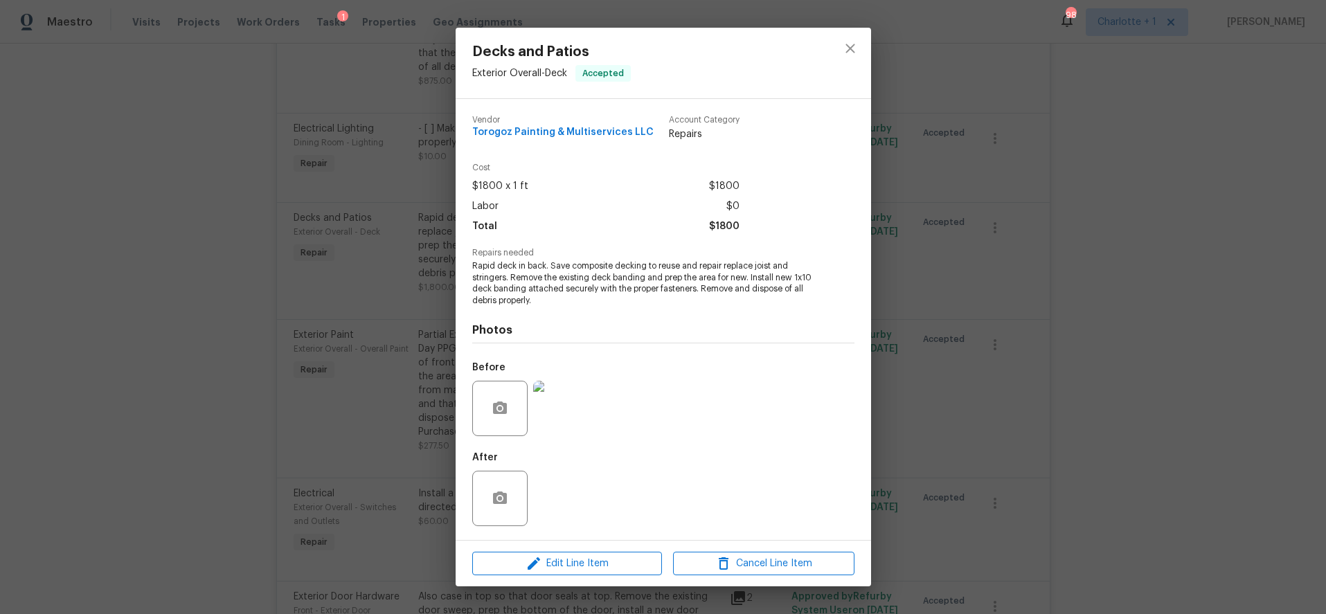
click at [317, 218] on div "Decks and Patios Exterior Overall - Deck Accepted Vendor Torogoz Painting & Mul…" at bounding box center [663, 307] width 1326 height 614
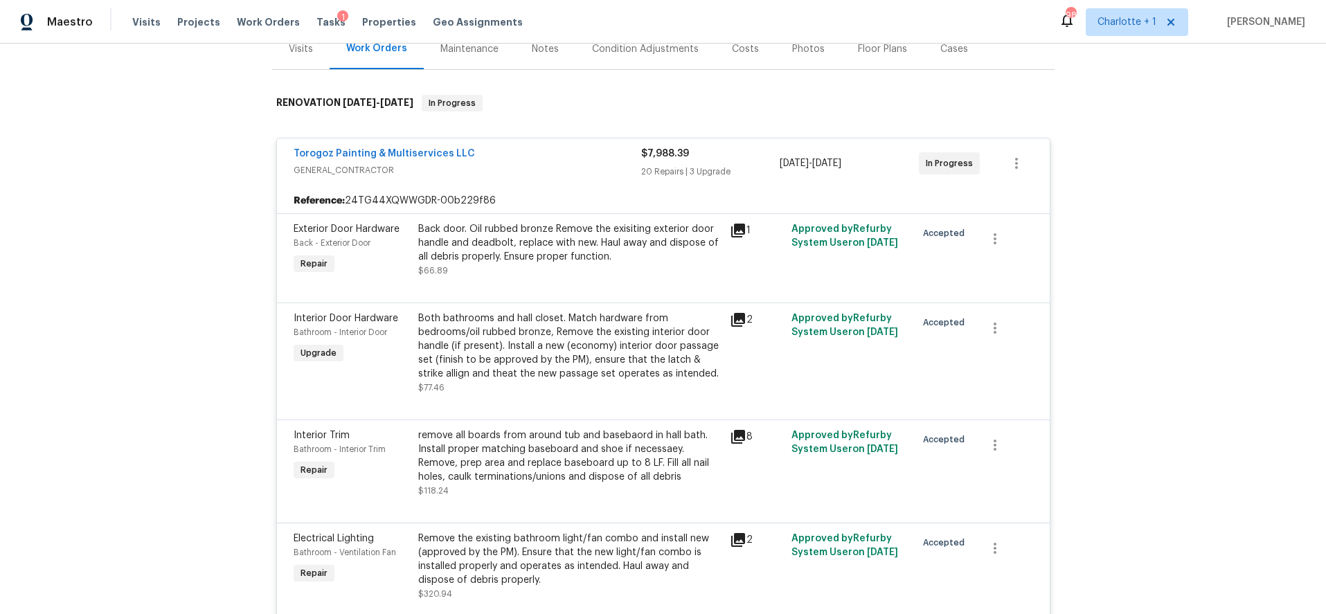
scroll to position [0, 0]
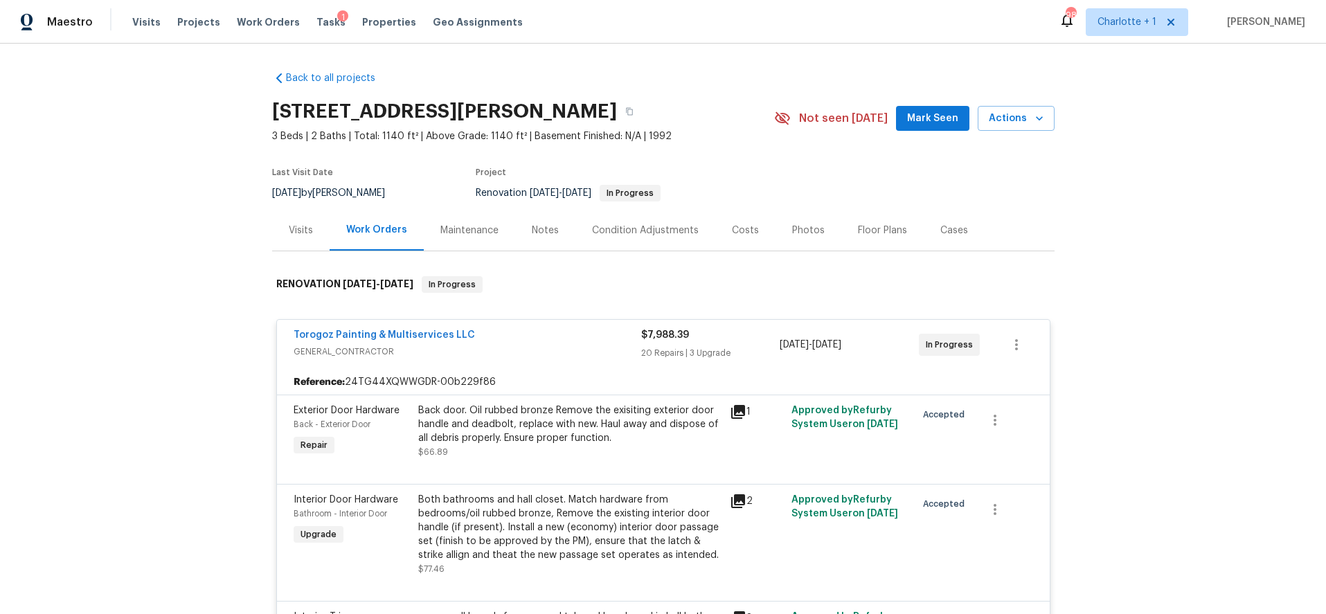
click at [737, 226] on div "Costs" at bounding box center [745, 231] width 27 height 14
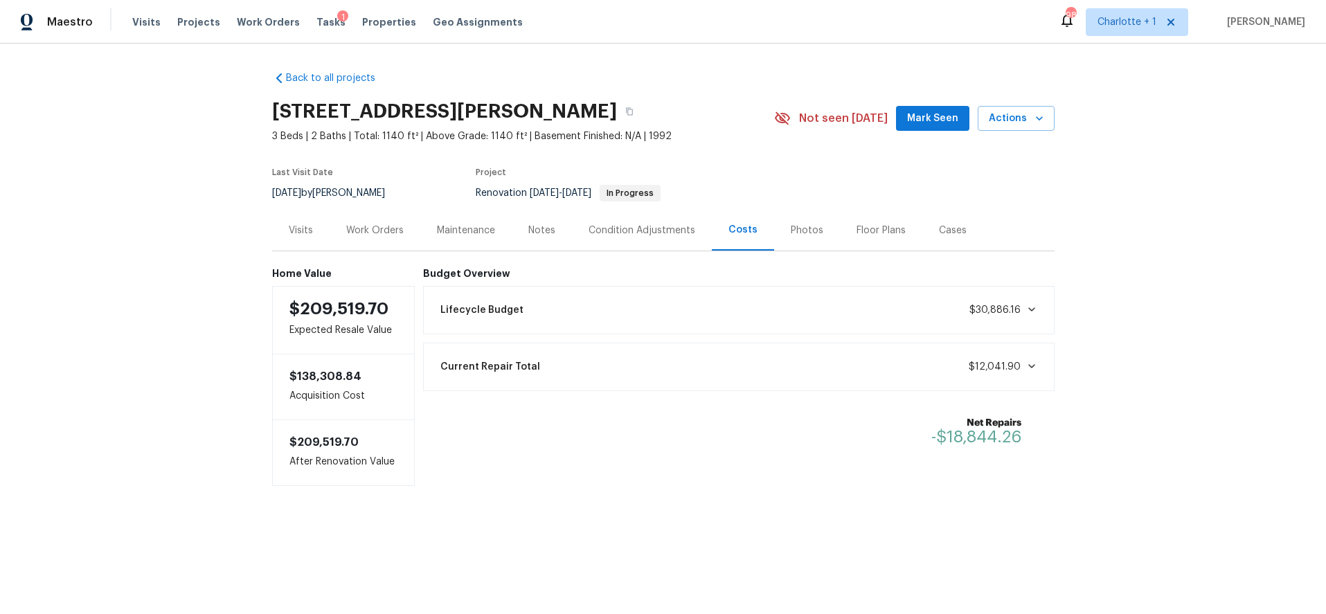
click at [589, 235] on div "Condition Adjustments" at bounding box center [642, 231] width 107 height 14
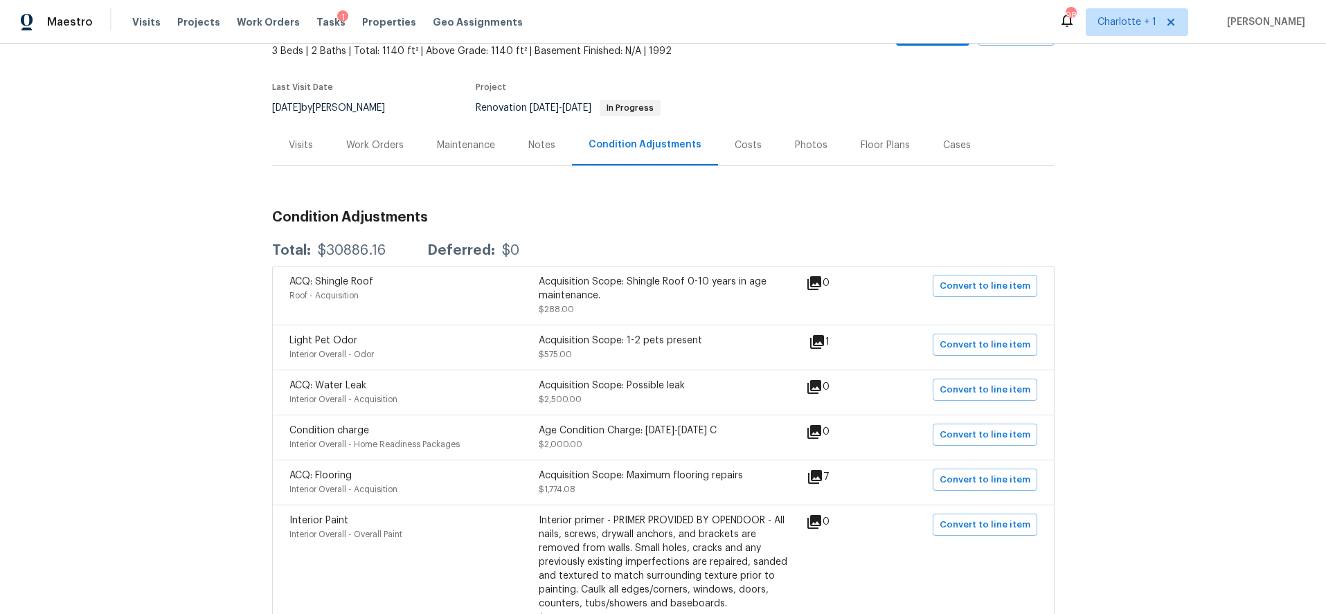
scroll to position [11, 0]
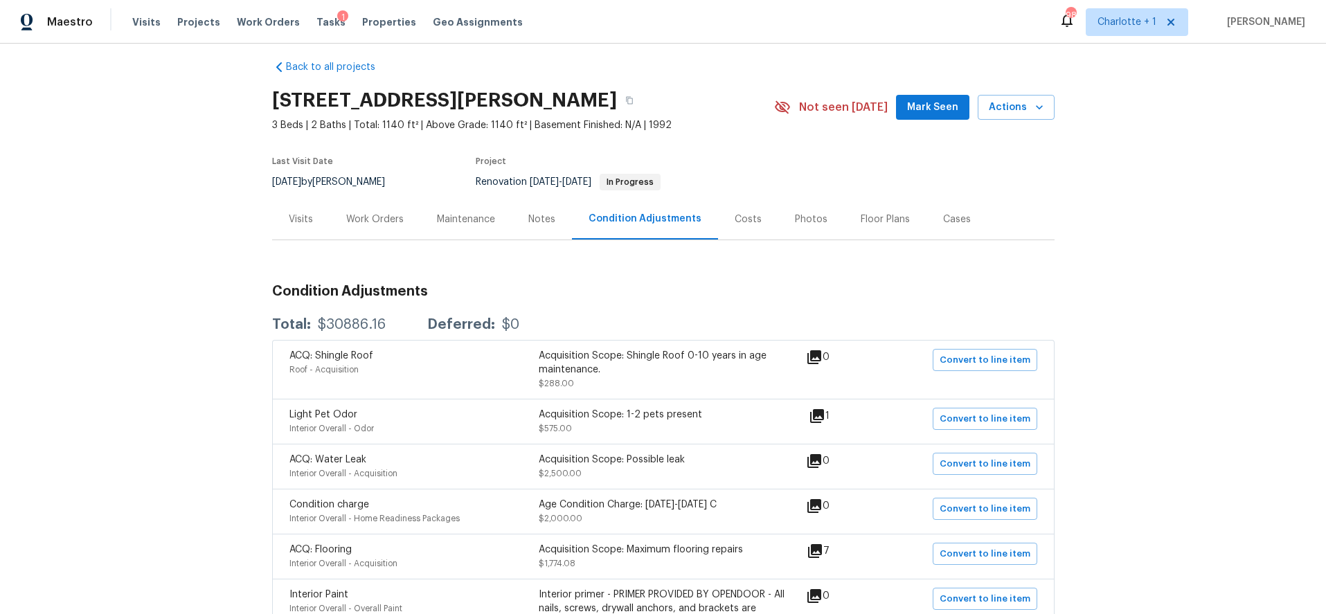
click at [289, 221] on div "Visits" at bounding box center [301, 220] width 24 height 14
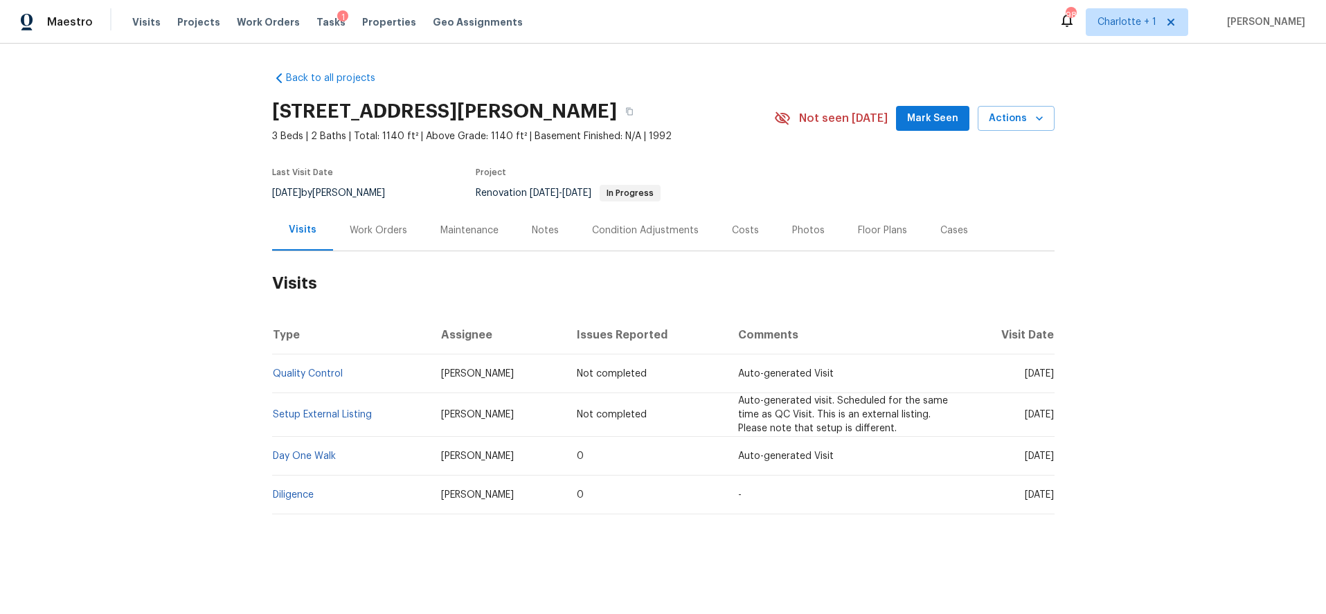
scroll to position [5, 0]
click at [294, 484] on td "Diligence" at bounding box center [351, 495] width 159 height 39
click at [293, 490] on link "Diligence" at bounding box center [293, 495] width 41 height 10
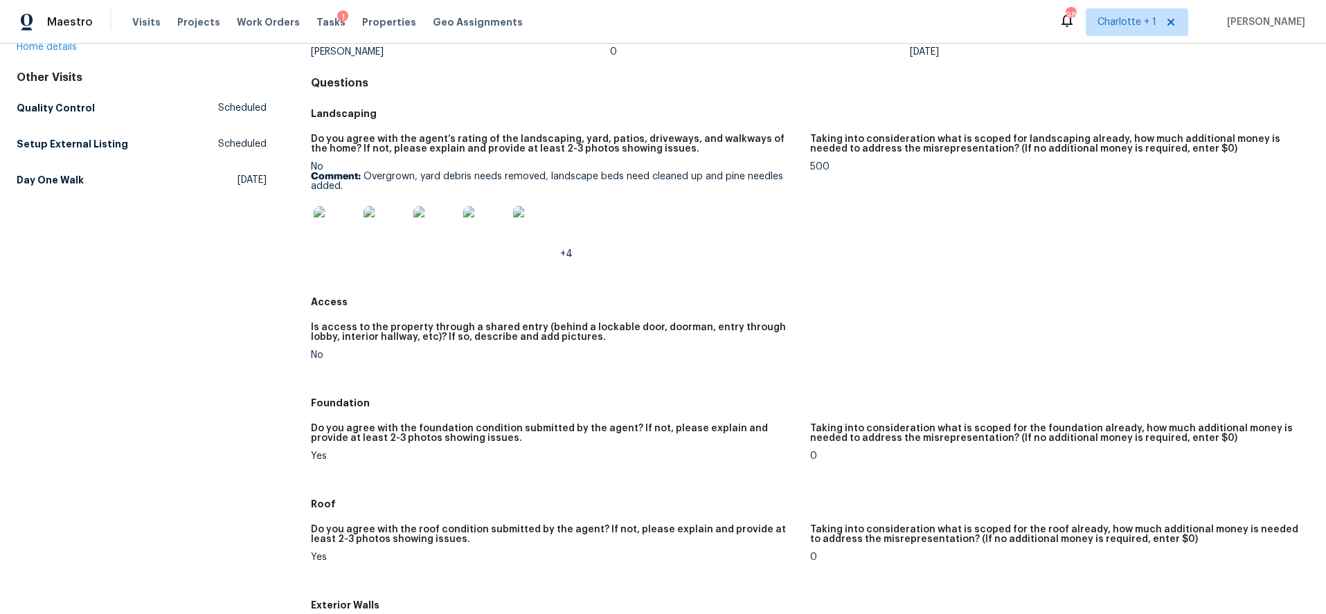
scroll to position [113, 0]
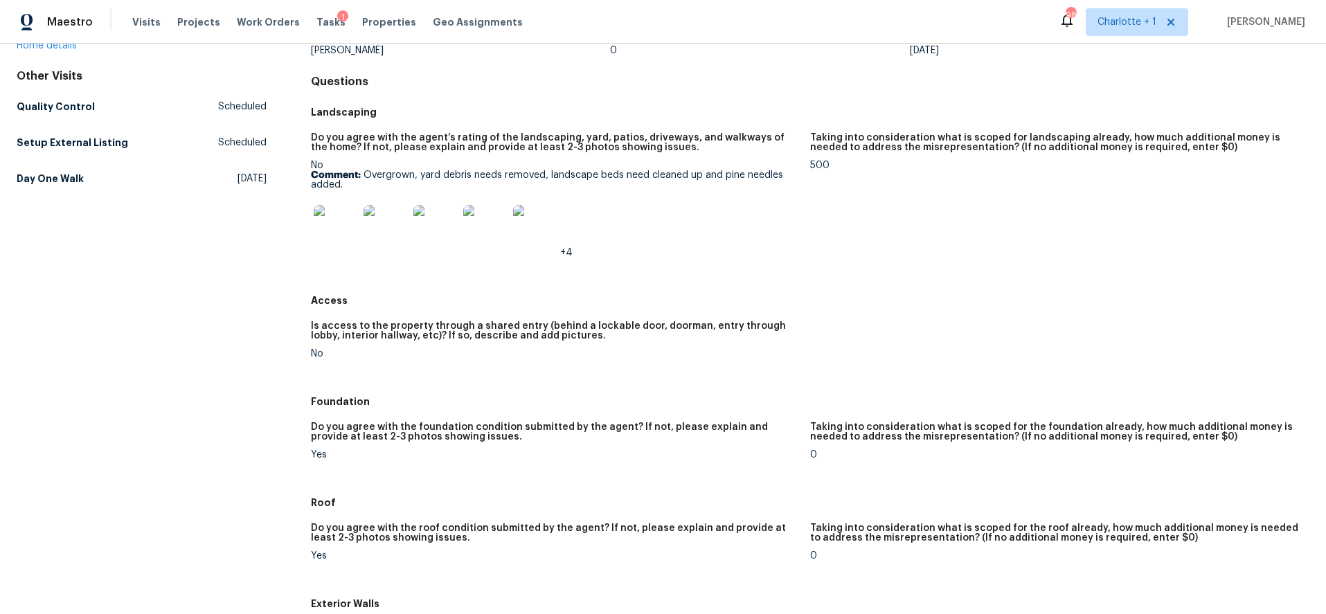
click at [314, 209] on img at bounding box center [336, 227] width 44 height 44
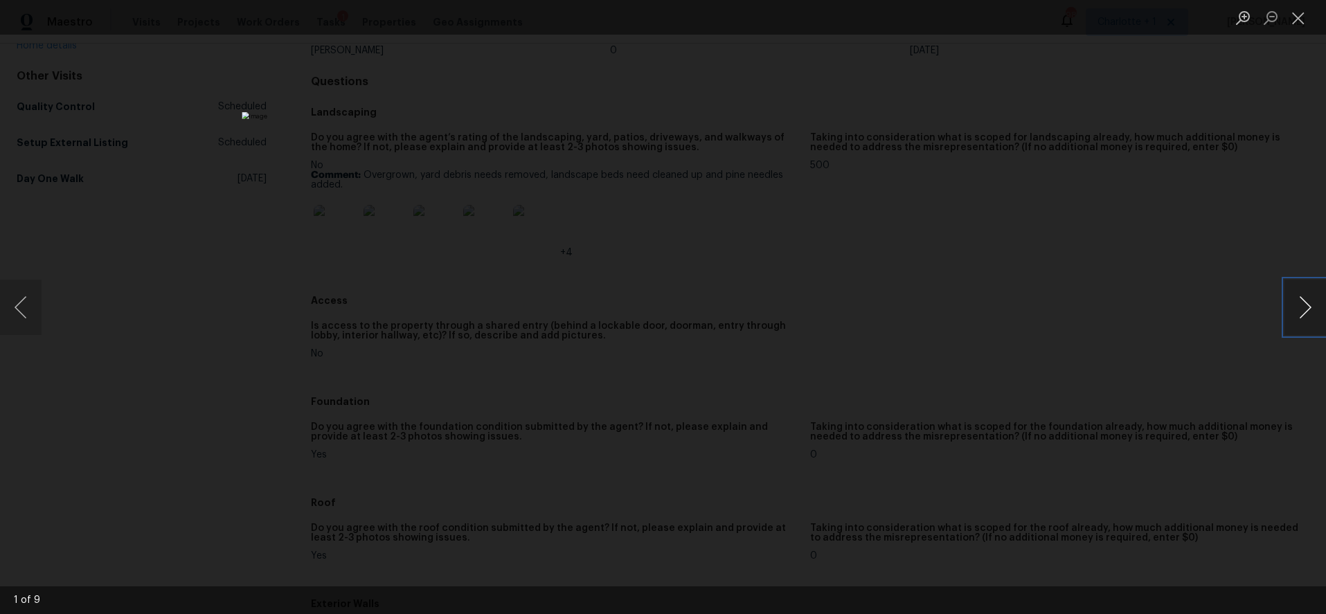
click at [1309, 301] on button "Next image" at bounding box center [1306, 307] width 42 height 55
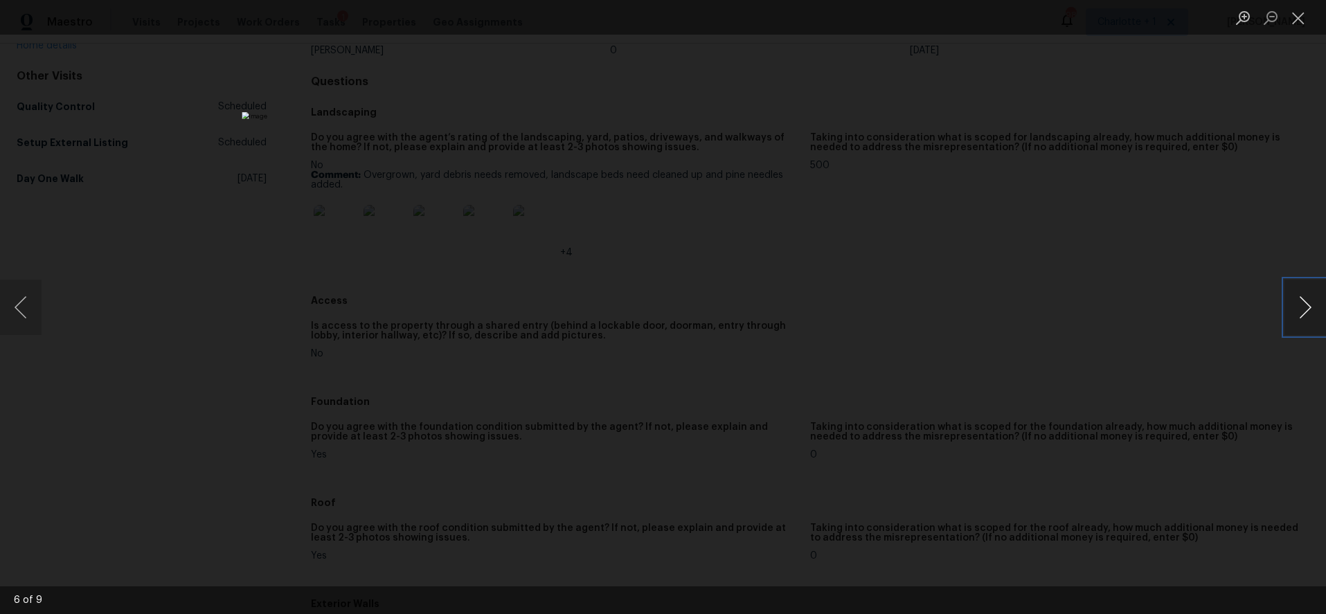
click at [1309, 301] on button "Next image" at bounding box center [1306, 307] width 42 height 55
click at [1246, 284] on div "Lightbox" at bounding box center [663, 307] width 1326 height 614
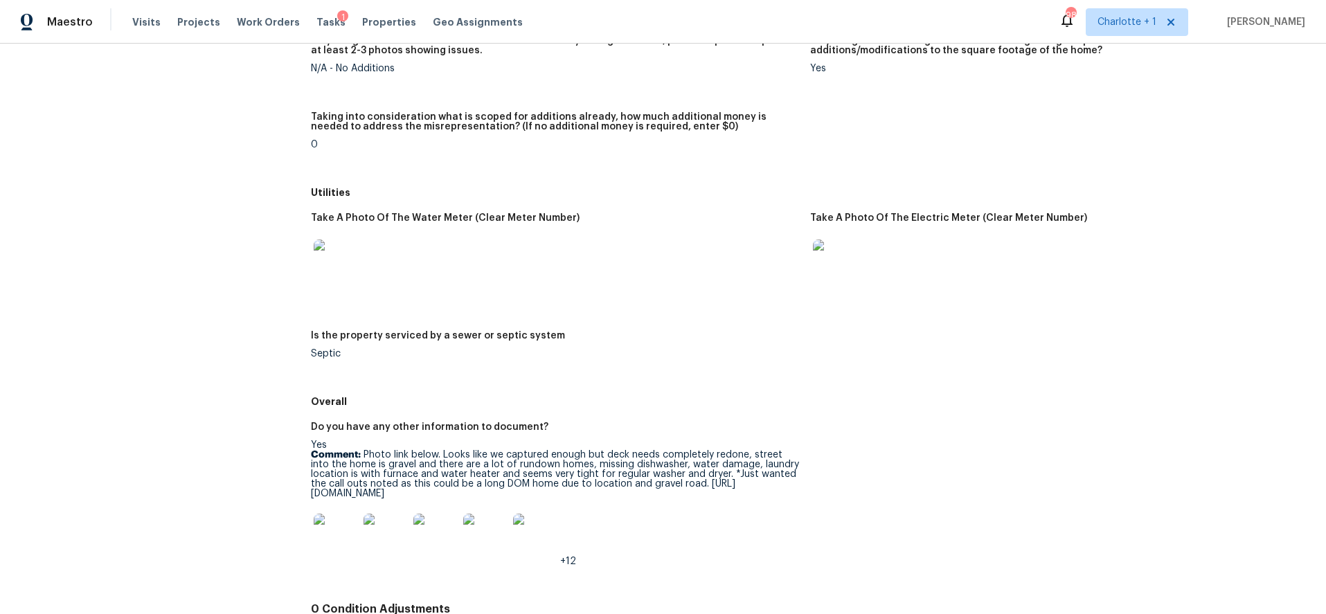
scroll to position [1664, 0]
click at [342, 541] on img at bounding box center [336, 535] width 44 height 44
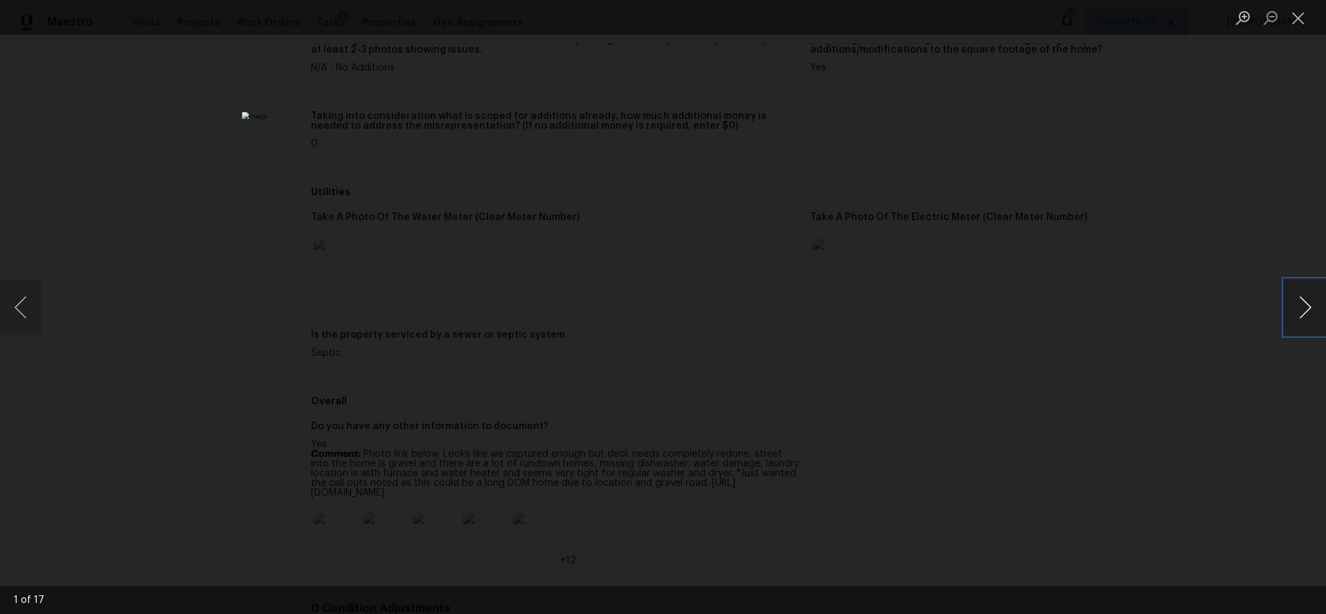
click at [1295, 306] on button "Next image" at bounding box center [1306, 307] width 42 height 55
click at [1293, 307] on button "Next image" at bounding box center [1306, 307] width 42 height 55
click at [1296, 295] on button "Next image" at bounding box center [1306, 307] width 42 height 55
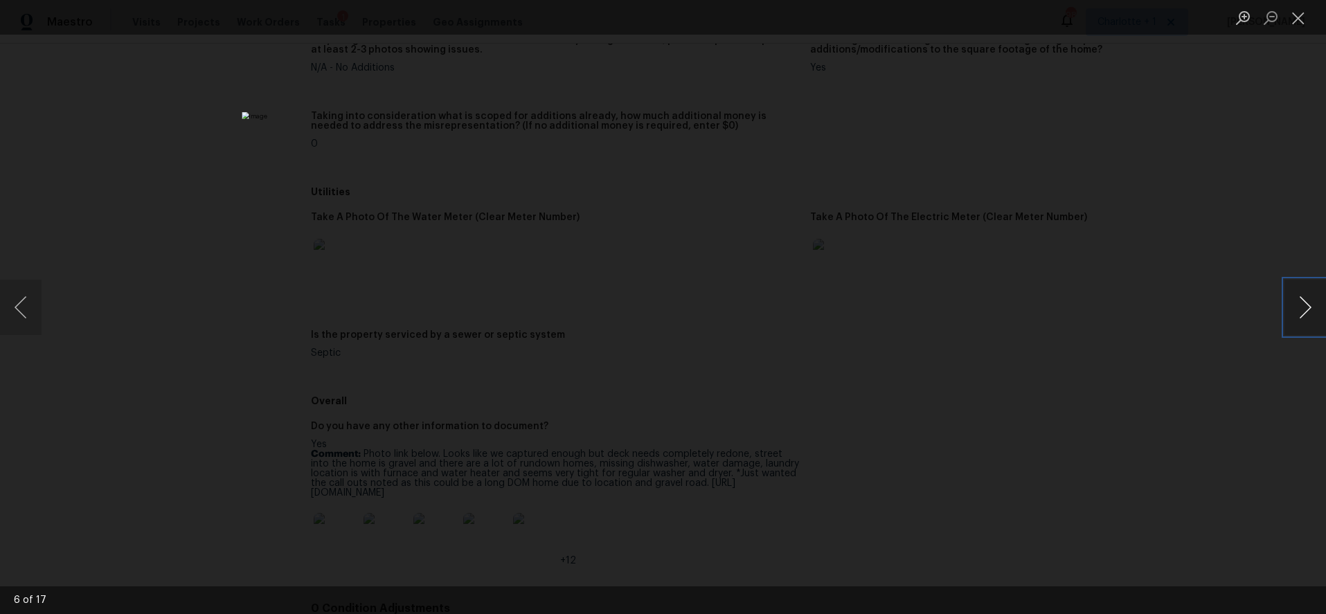
click at [1296, 295] on button "Next image" at bounding box center [1306, 307] width 42 height 55
click at [1053, 143] on div "Lightbox" at bounding box center [663, 307] width 1326 height 614
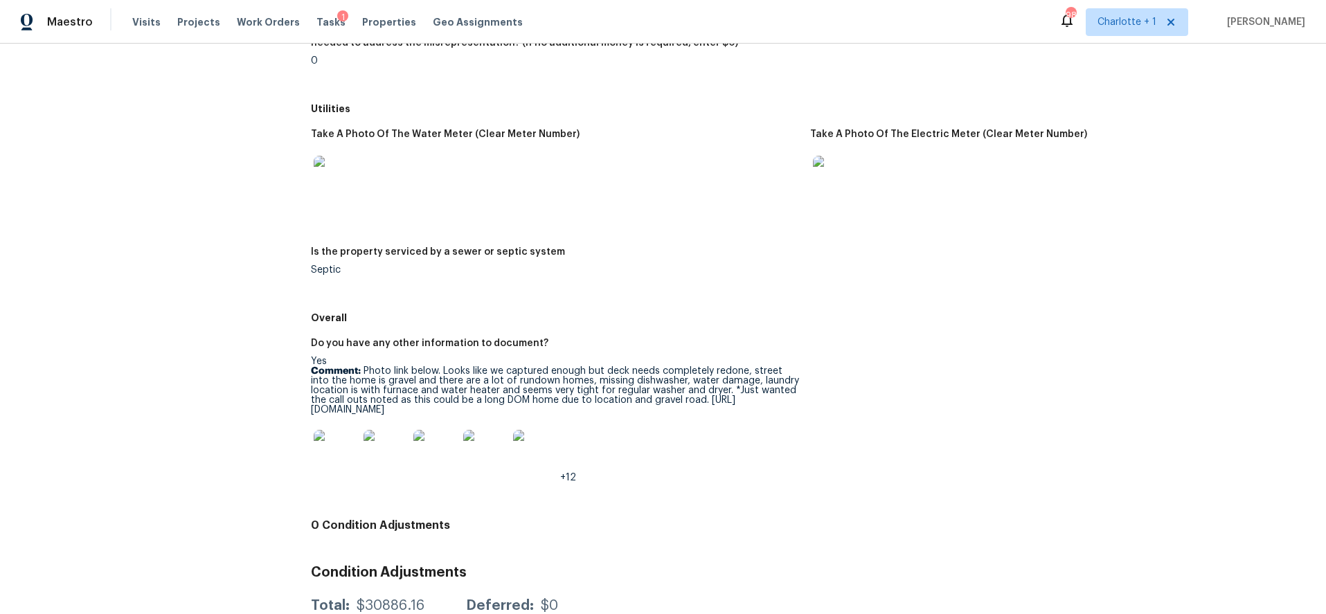
scroll to position [1750, 0]
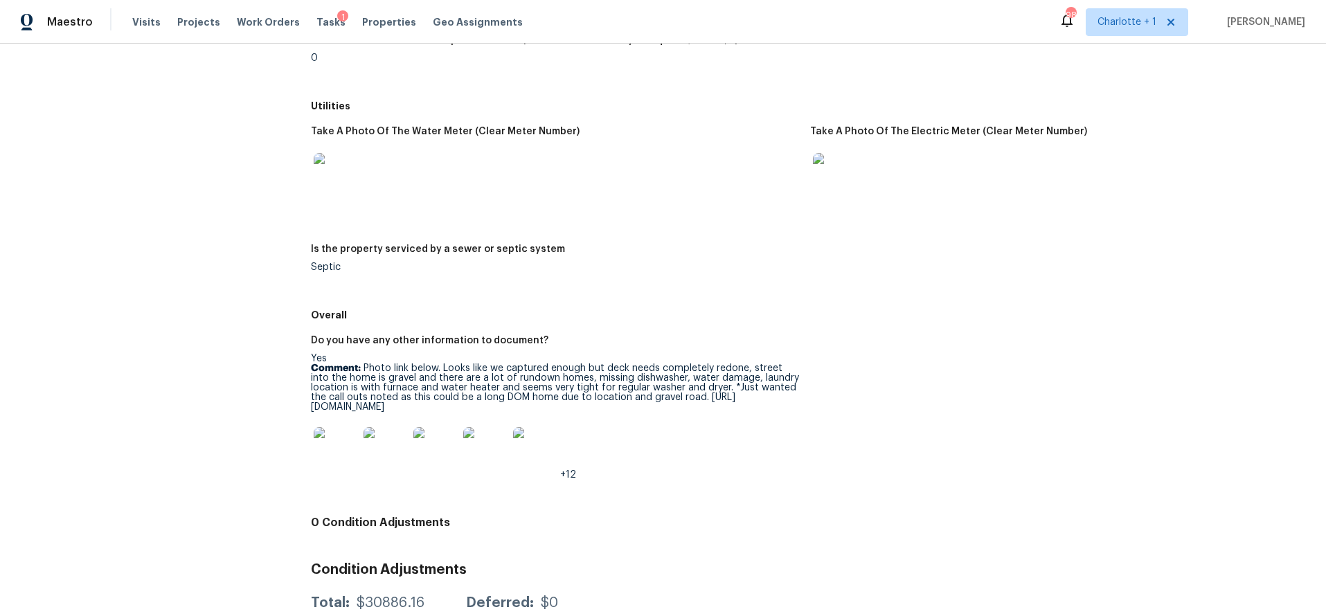
click at [405, 389] on p "Comment: Photo link below. Looks like we captured enough but deck needs complet…" at bounding box center [555, 388] width 488 height 48
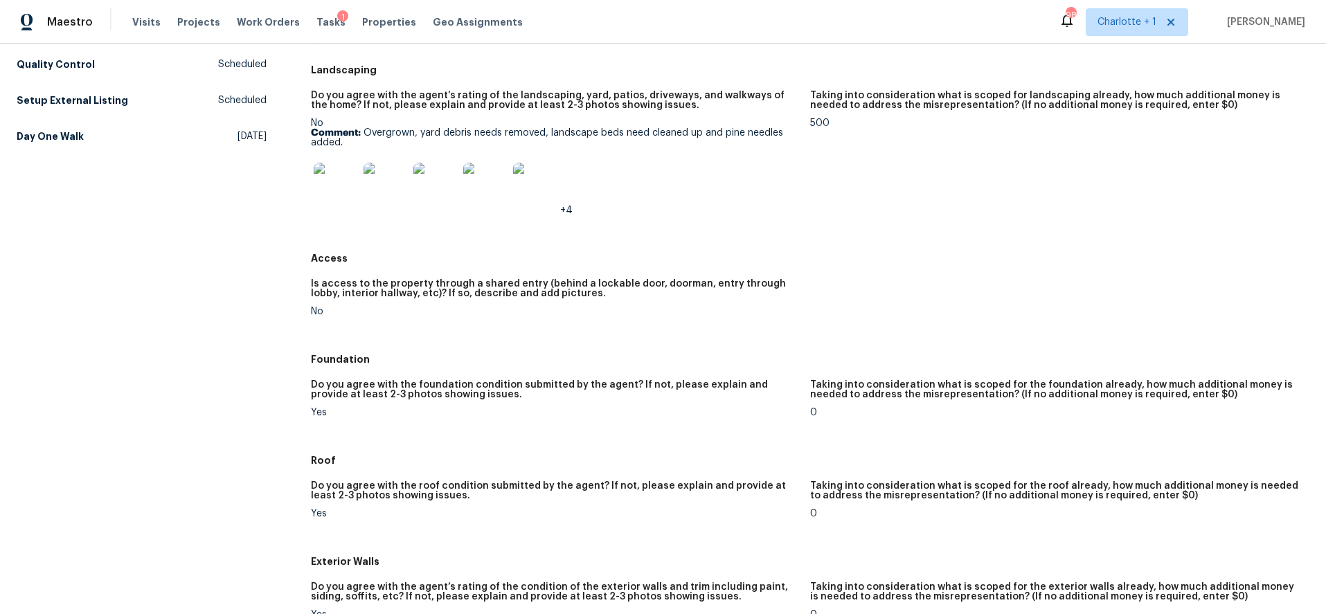
scroll to position [0, 0]
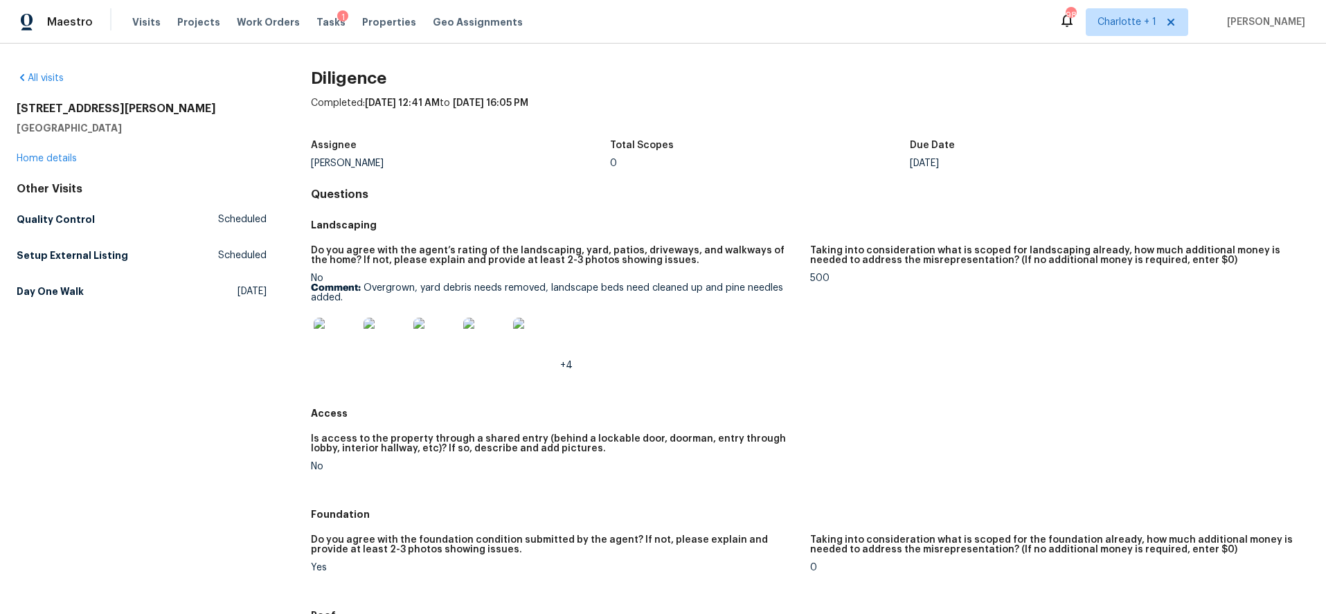
click at [569, 265] on h5 "Do you agree with the agent’s rating of the landscaping, yard, patios, driveway…" at bounding box center [555, 255] width 488 height 19
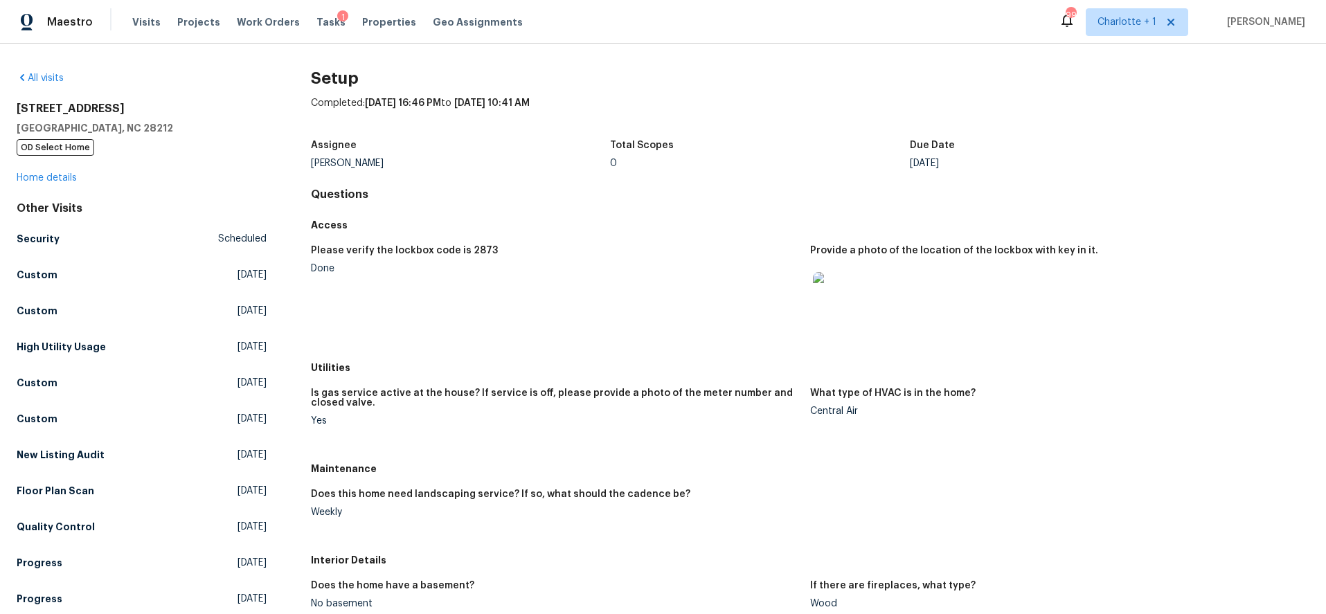
click at [466, 257] on div "Please verify the lockbox code is 2873" at bounding box center [555, 255] width 488 height 18
drag, startPoint x: 461, startPoint y: 245, endPoint x: 491, endPoint y: 248, distance: 30.0
click at [491, 248] on div "Please verify the lockbox code is 2873 Done Provide a photo of the location of …" at bounding box center [810, 297] width 999 height 118
drag, startPoint x: 495, startPoint y: 254, endPoint x: 483, endPoint y: 257, distance: 11.6
click at [495, 254] on div "Please verify the lockbox code is 2873" at bounding box center [555, 255] width 488 height 18
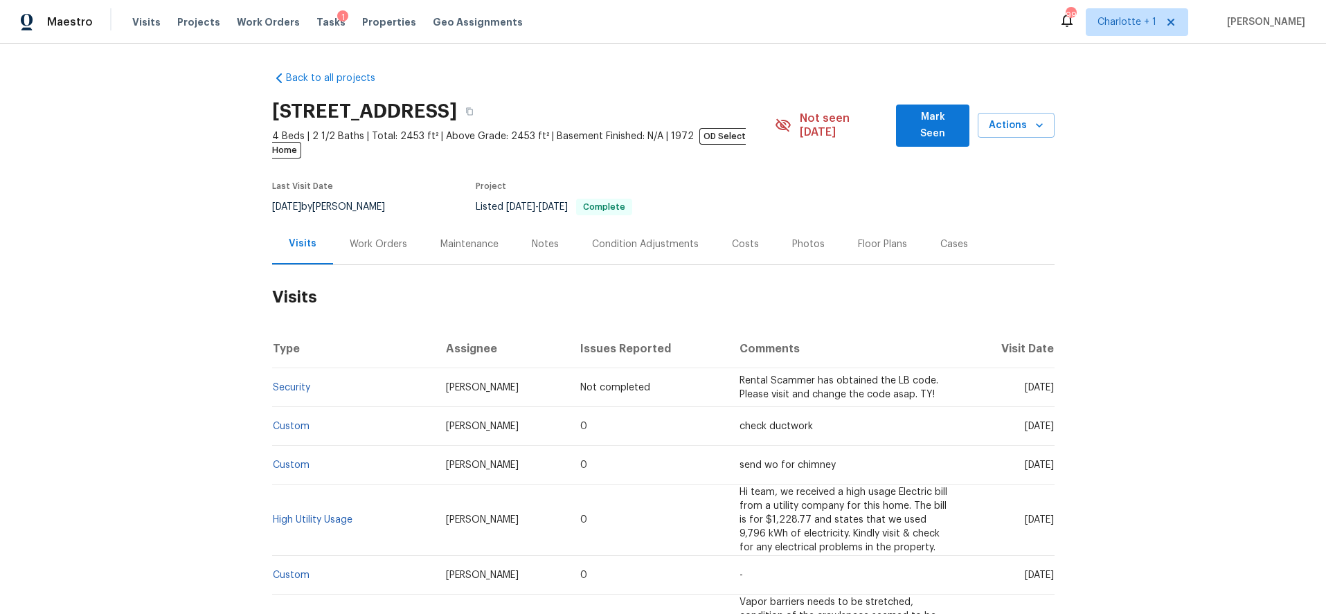
scroll to position [157, 0]
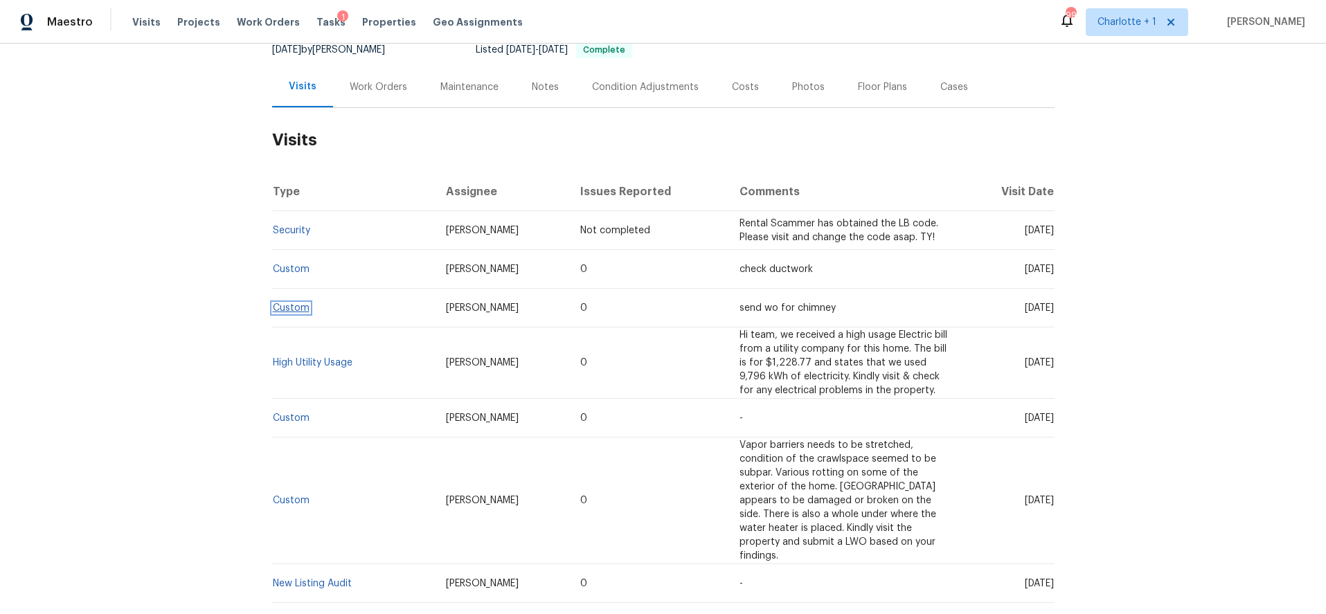
click at [293, 303] on link "Custom" at bounding box center [291, 308] width 37 height 10
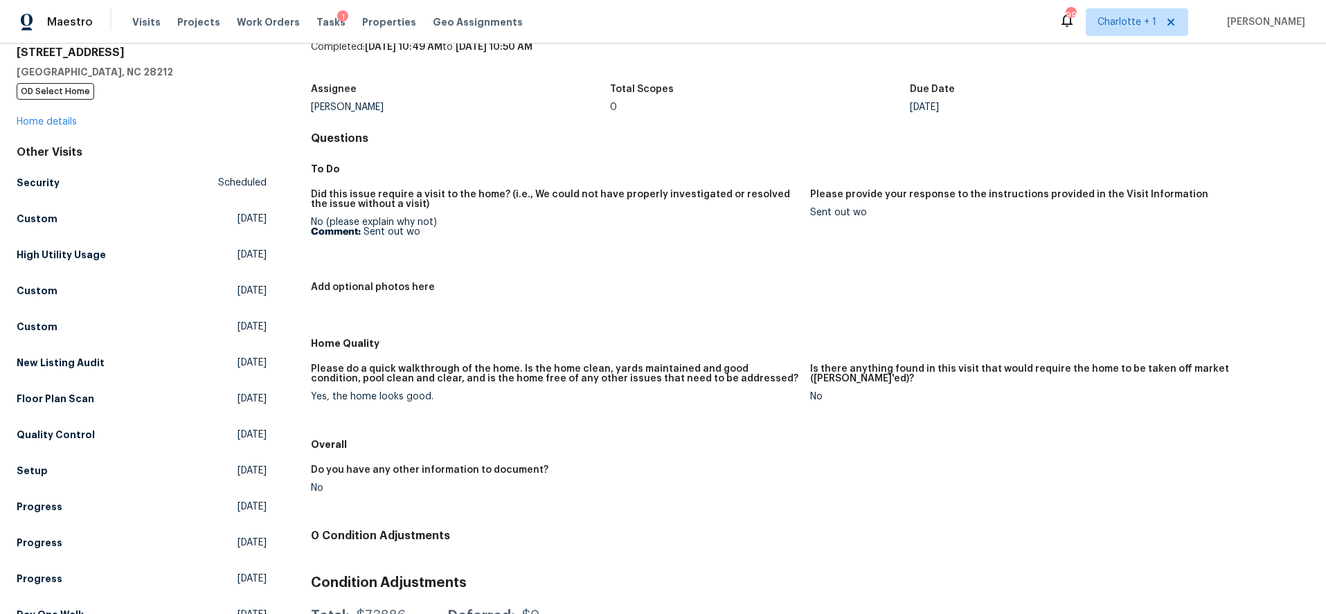
scroll to position [128, 0]
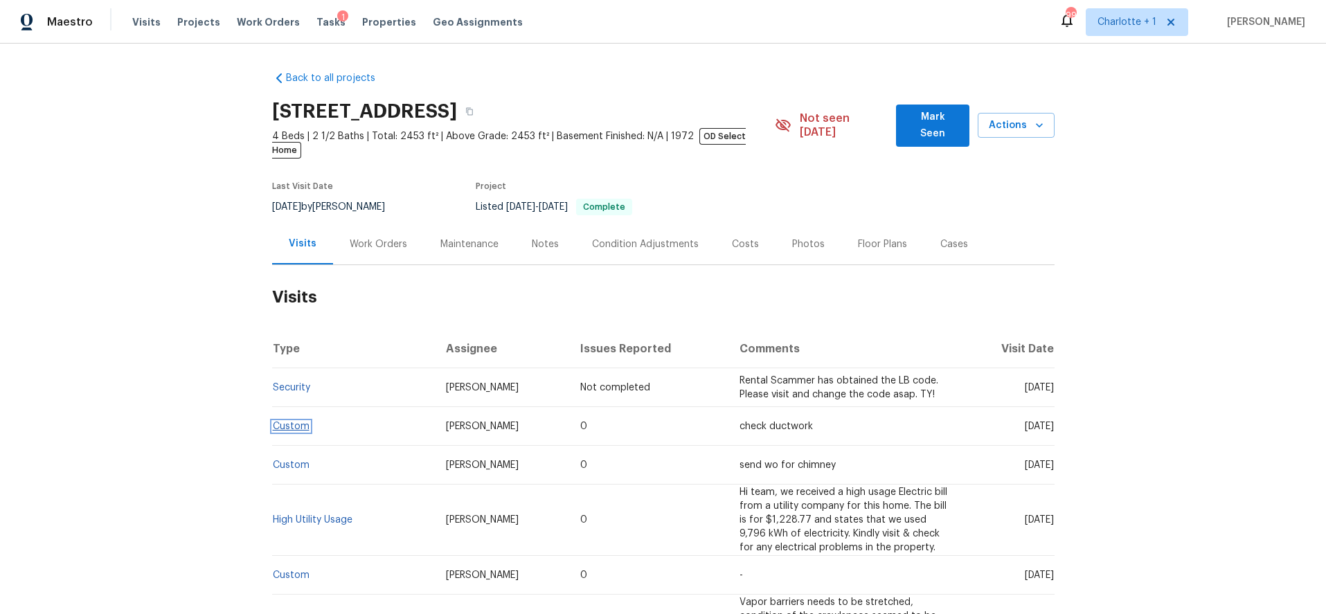
click at [294, 422] on link "Custom" at bounding box center [291, 427] width 37 height 10
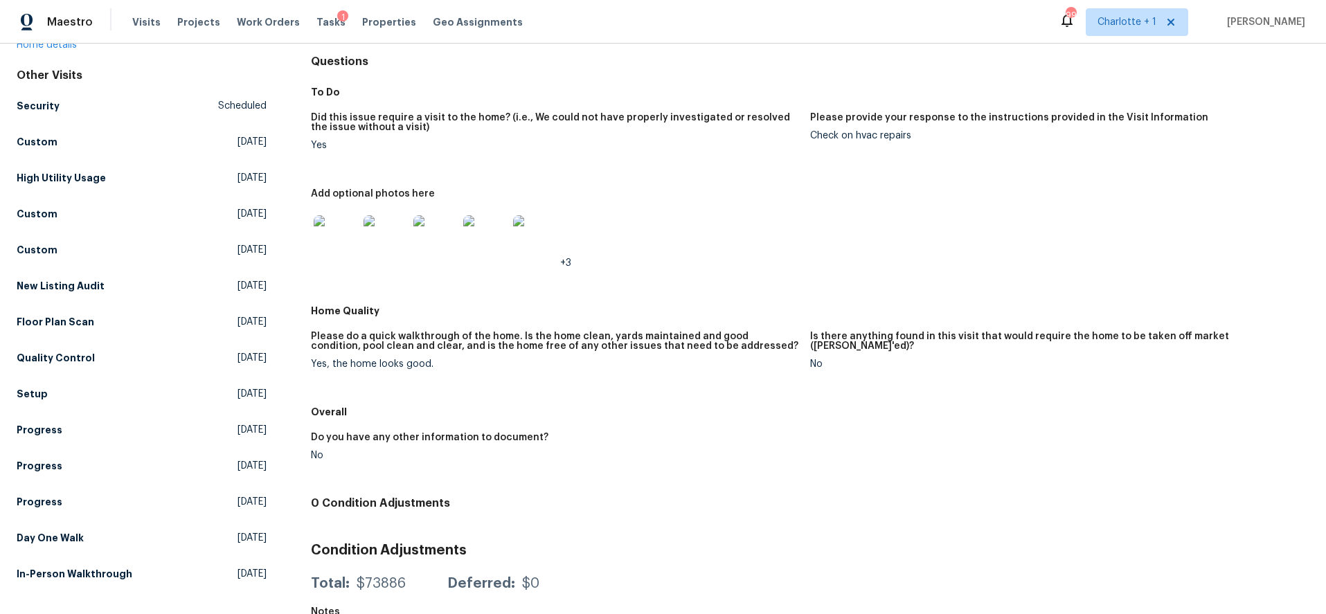
scroll to position [172, 0]
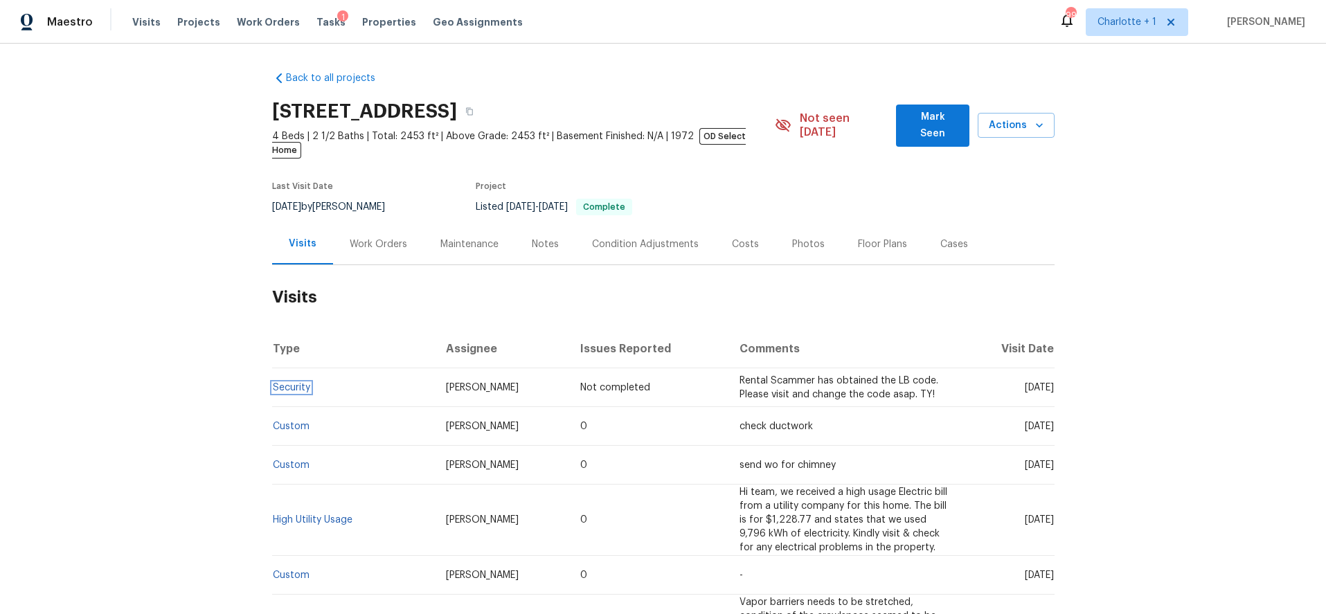
click at [303, 383] on link "Security" at bounding box center [291, 388] width 37 height 10
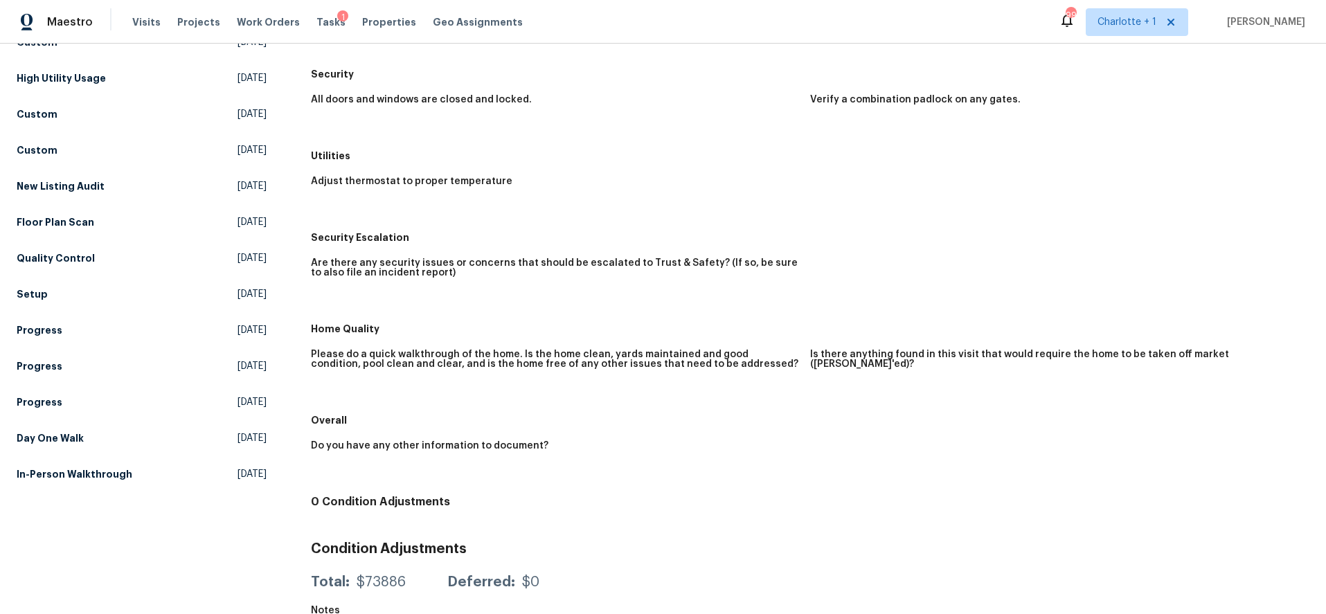
scroll to position [281, 0]
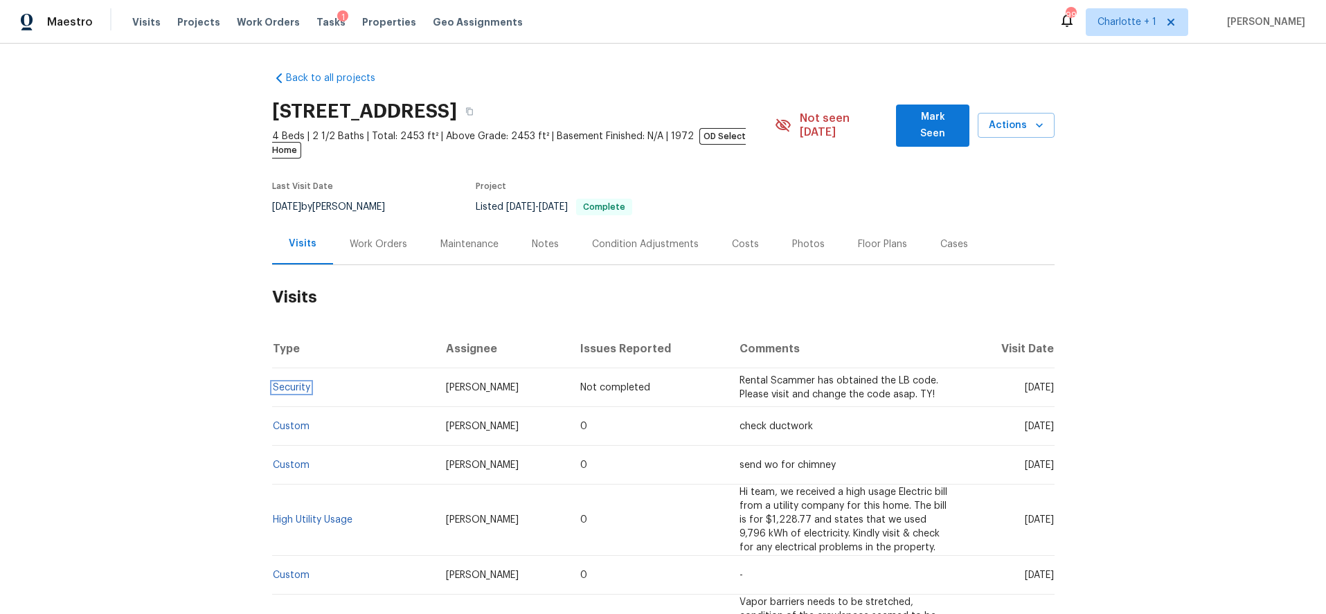
click at [288, 383] on link "Security" at bounding box center [291, 388] width 37 height 10
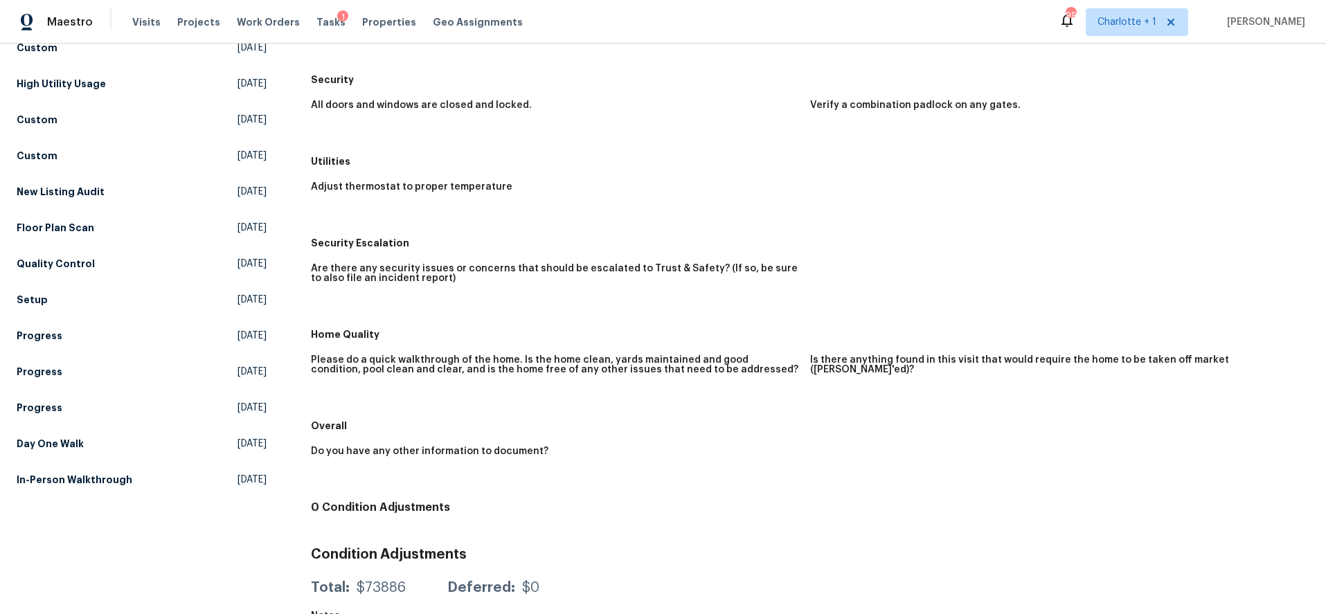
scroll to position [281, 0]
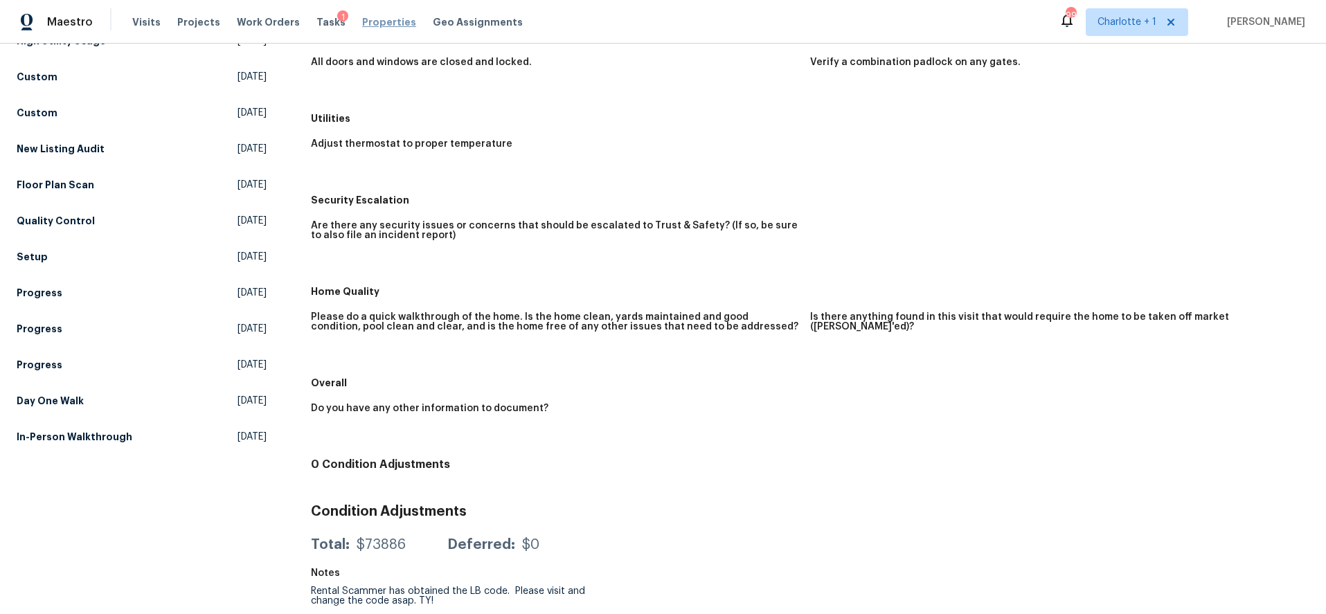
click at [368, 19] on span "Properties" at bounding box center [389, 22] width 54 height 14
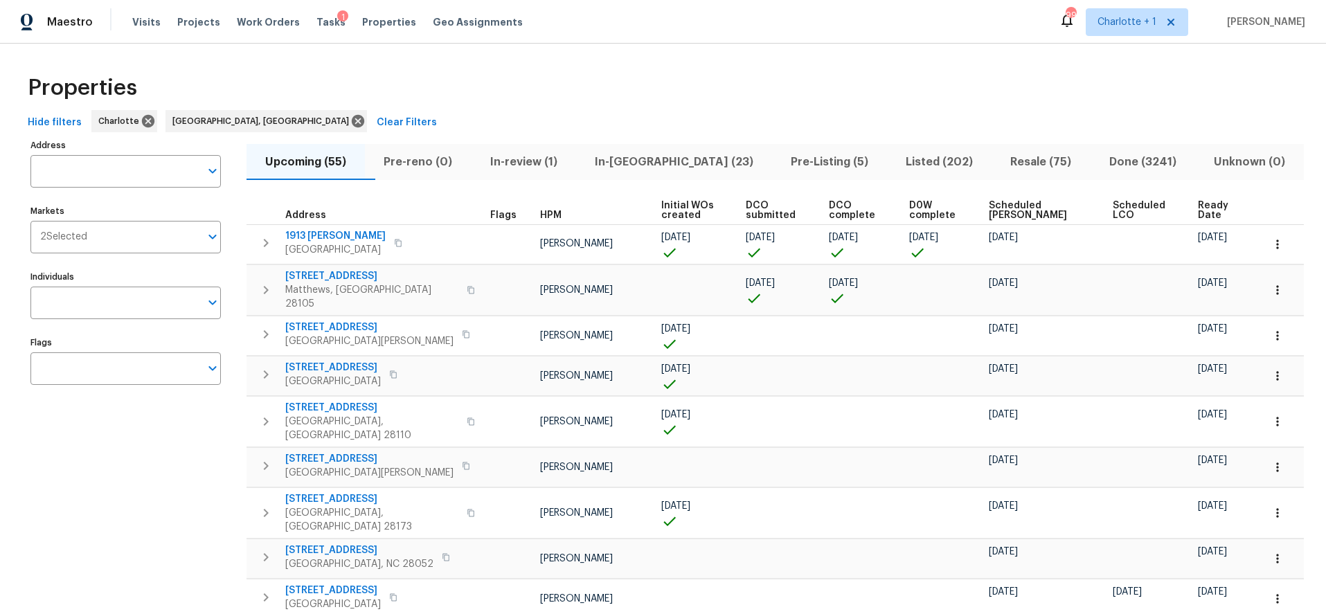
click at [443, 103] on div "Properties" at bounding box center [663, 88] width 1282 height 44
click at [352, 123] on icon at bounding box center [358, 121] width 12 height 12
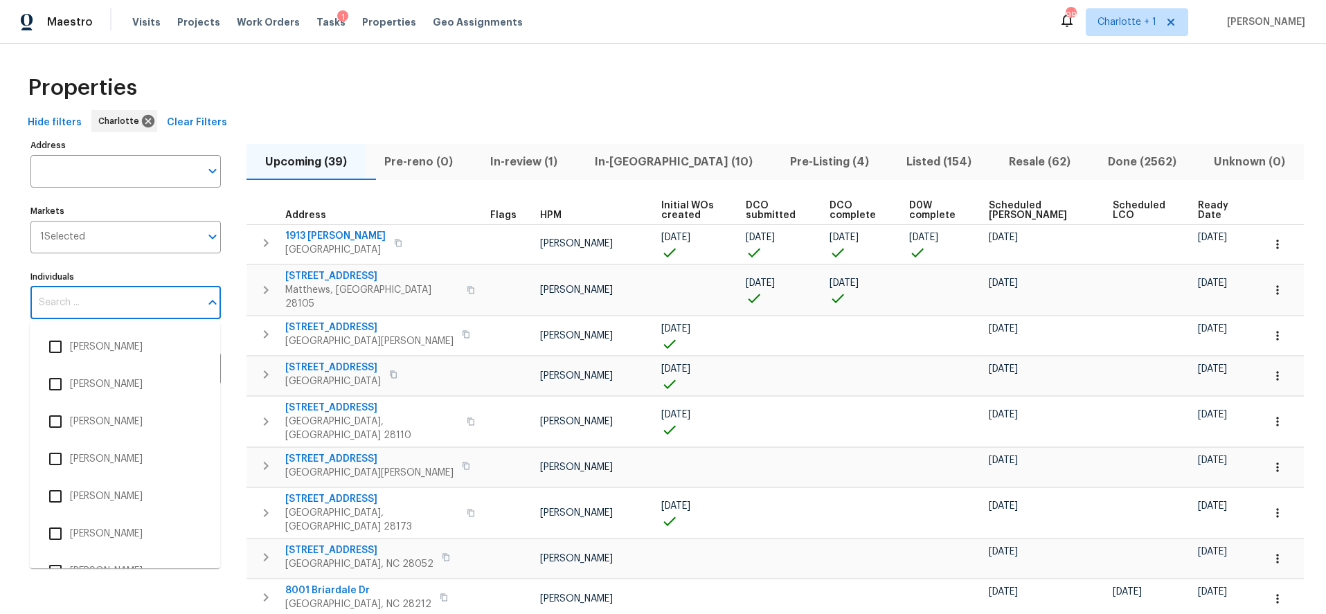
click at [112, 309] on input "Individuals" at bounding box center [115, 303] width 170 height 33
type input "ryan craven"
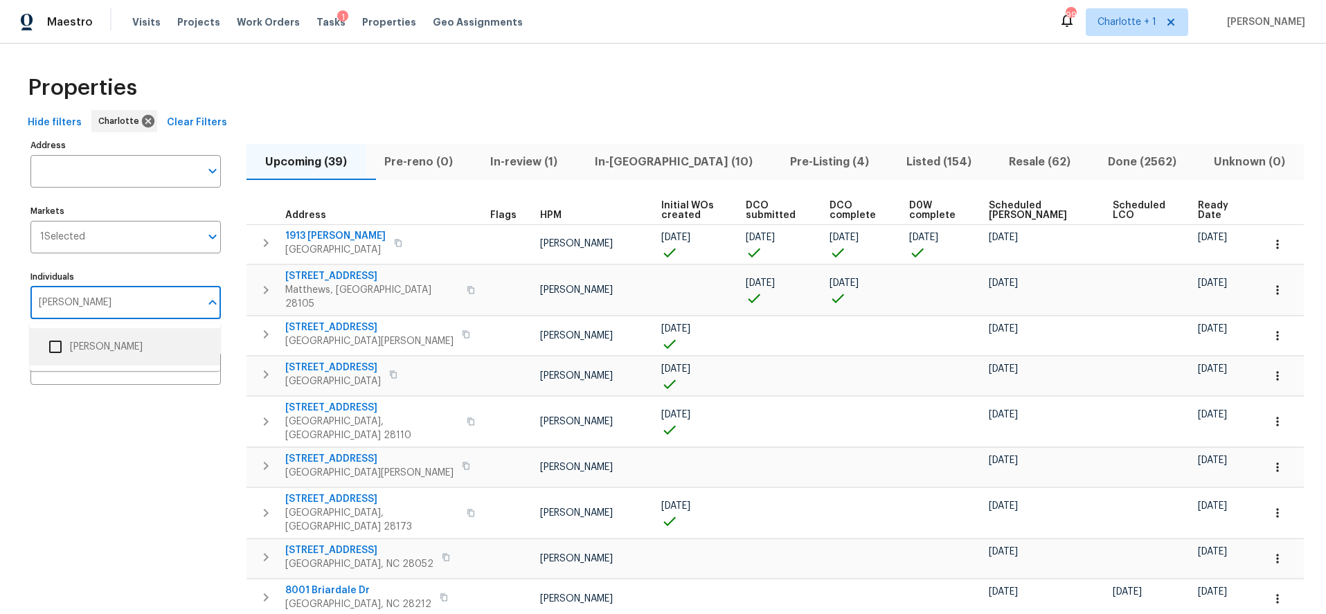
click at [108, 337] on li "[PERSON_NAME]" at bounding box center [125, 346] width 168 height 29
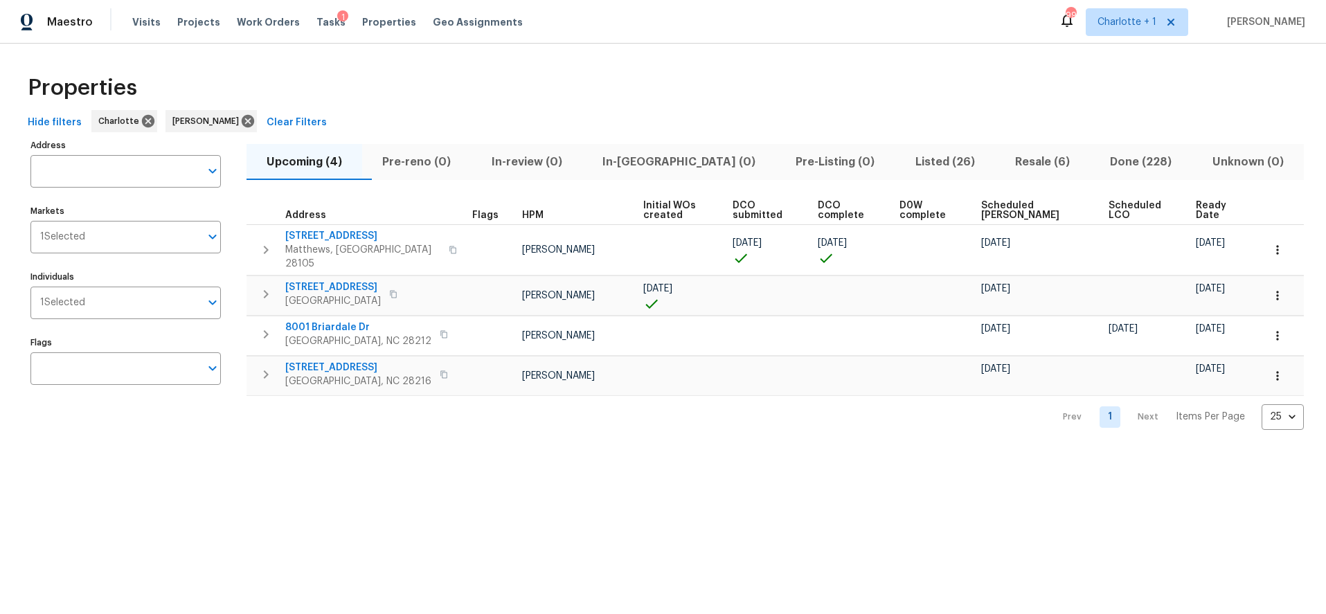
click at [952, 89] on div "Properties" at bounding box center [663, 88] width 1282 height 44
click at [919, 163] on span "Listed (26)" at bounding box center [945, 161] width 83 height 19
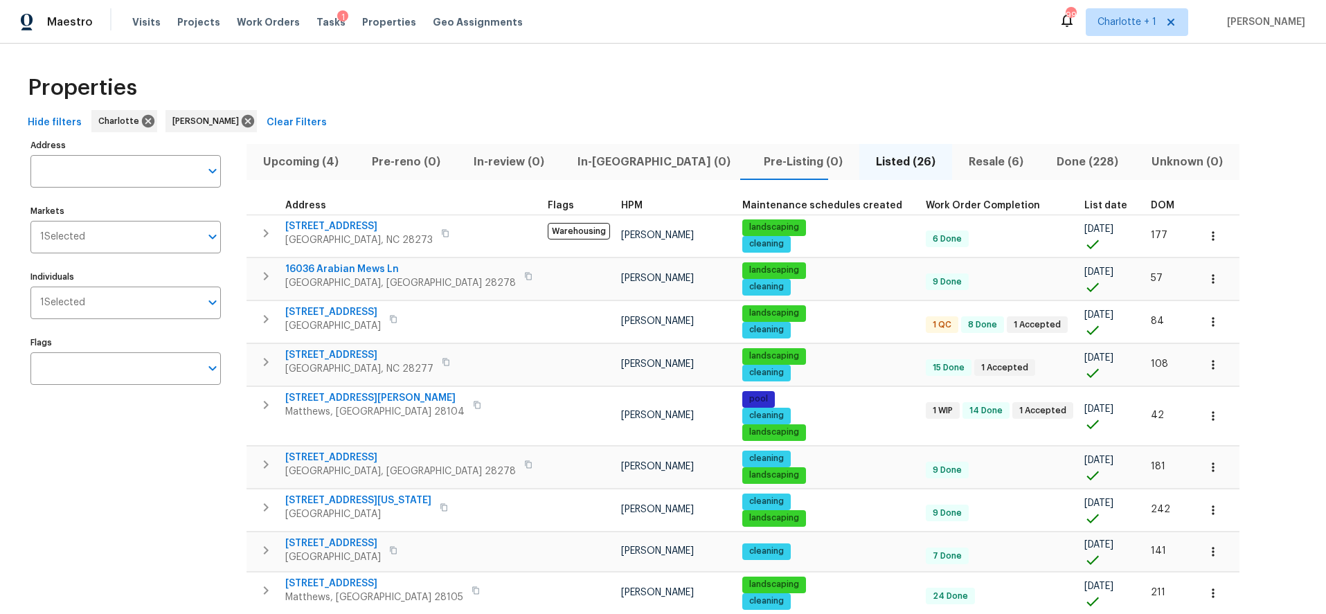
click at [1079, 205] on th "List date" at bounding box center [1112, 206] width 66 height 19
click at [1151, 204] on span "DOM" at bounding box center [1163, 206] width 24 height 10
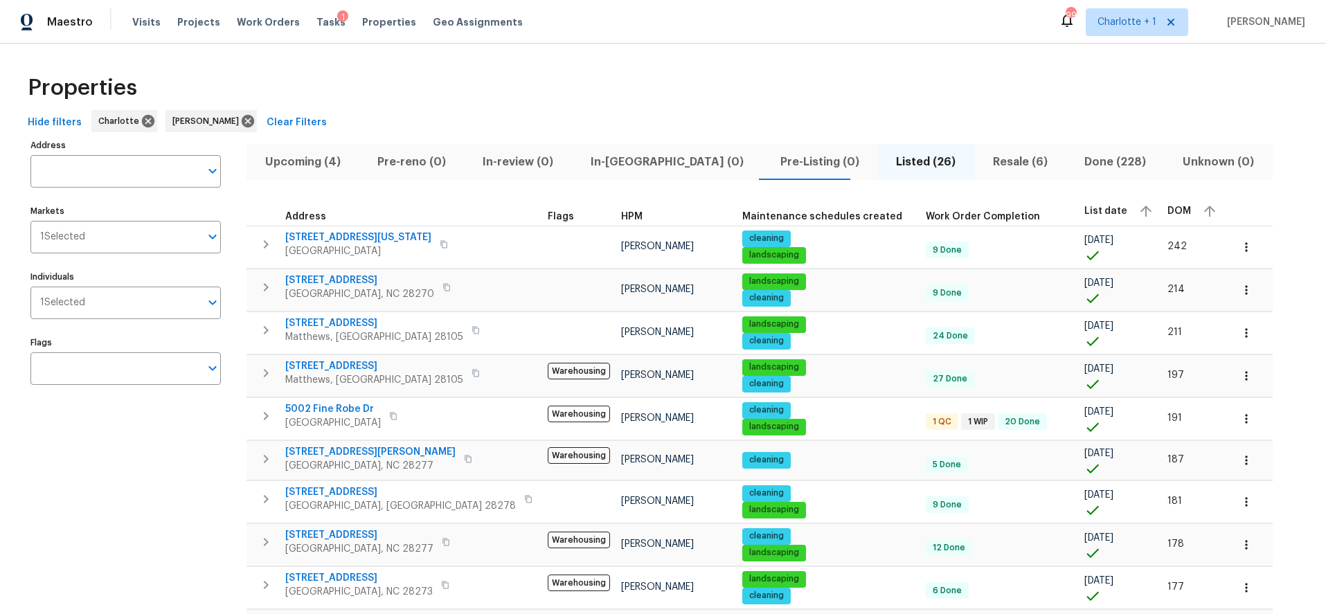
click at [850, 98] on div "Properties" at bounding box center [663, 88] width 1282 height 44
click at [316, 153] on span "Upcoming (4)" at bounding box center [303, 161] width 96 height 19
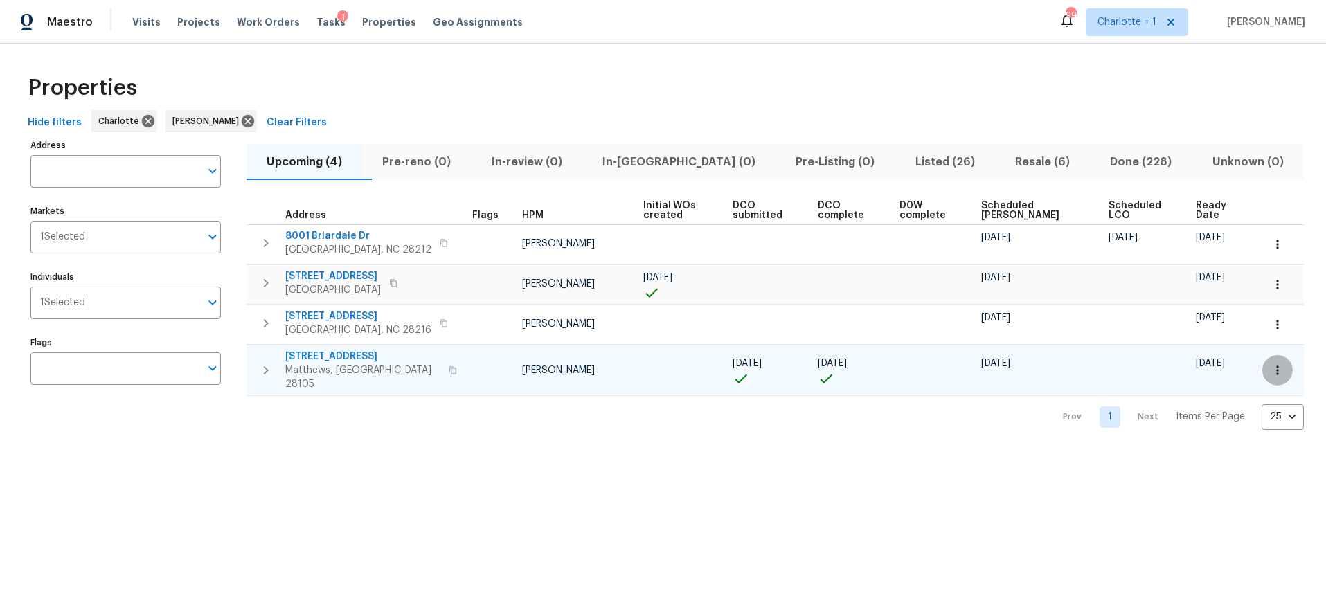
click at [1271, 364] on icon "button" at bounding box center [1278, 371] width 14 height 14
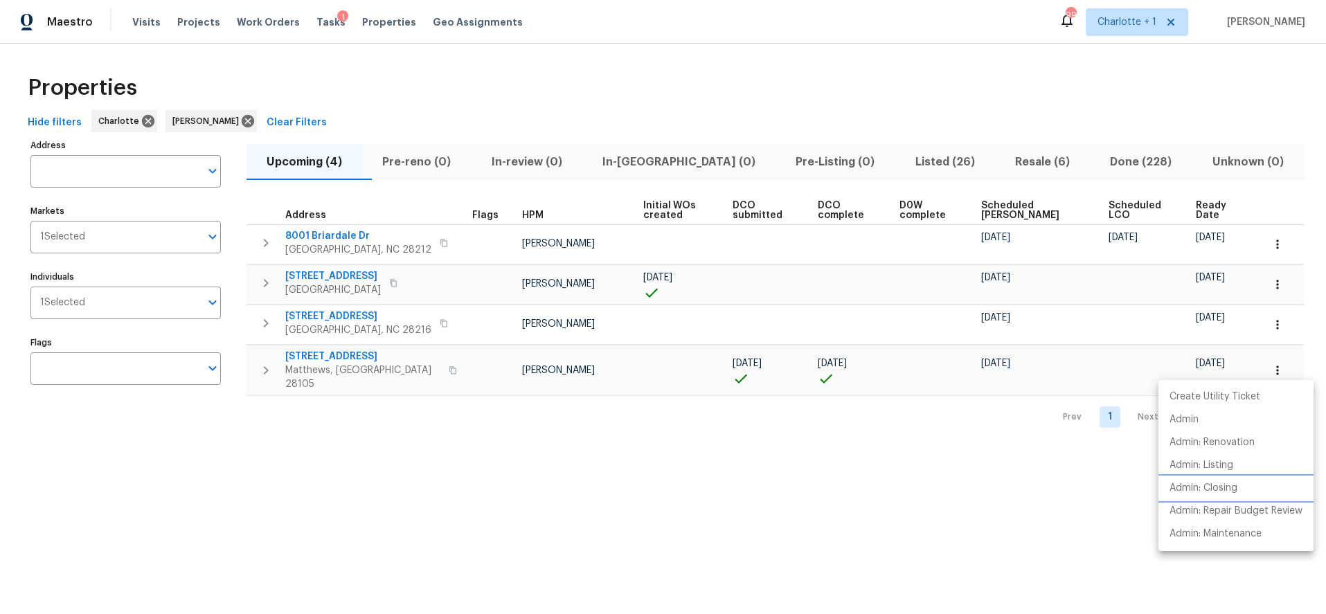
click at [1207, 485] on p "Admin: Closing" at bounding box center [1204, 488] width 68 height 15
click at [618, 165] on div at bounding box center [663, 307] width 1326 height 614
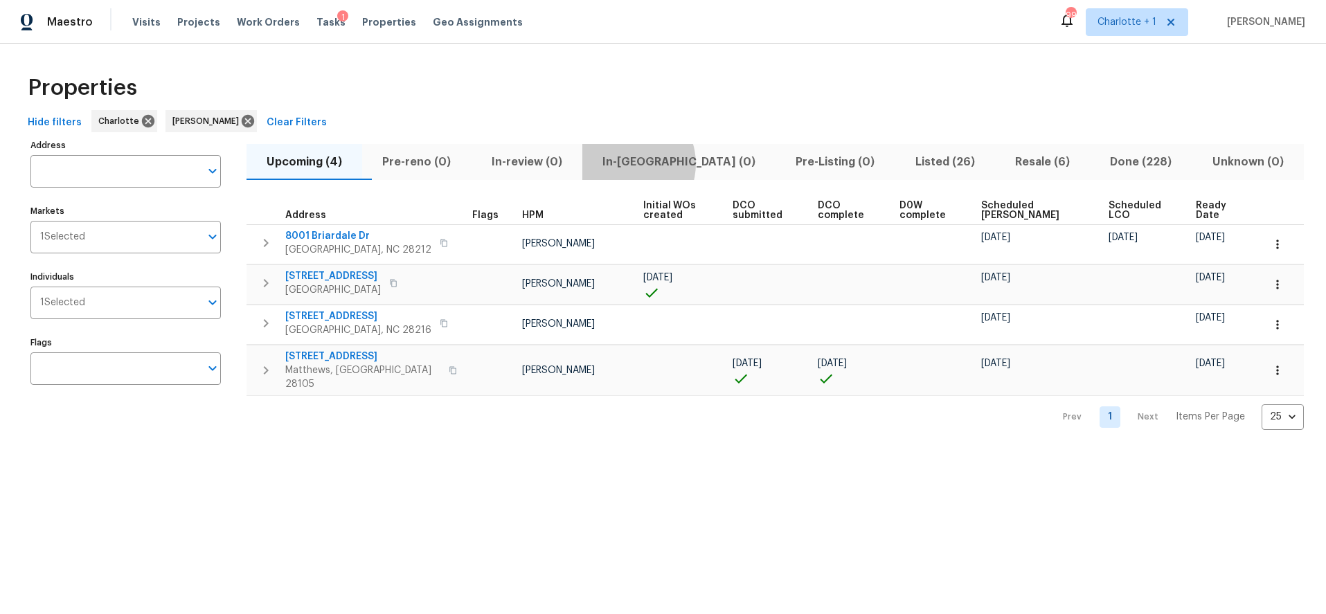
click at [653, 163] on span "In-reno (0)" at bounding box center [679, 161] width 177 height 19
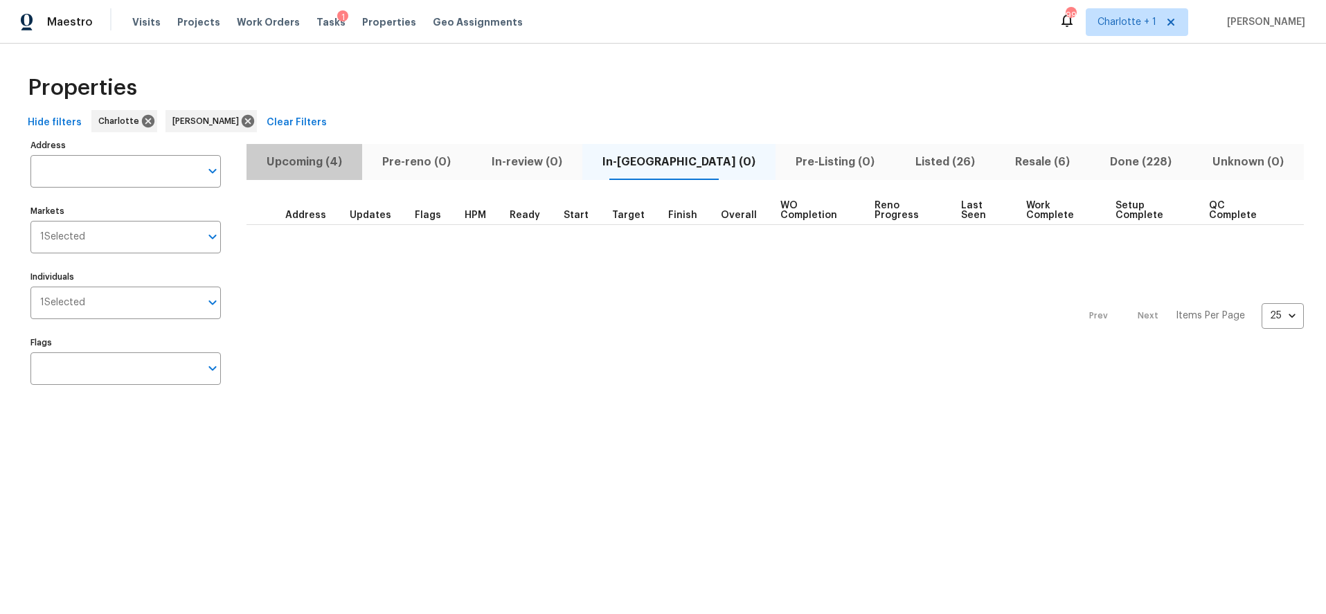
drag, startPoint x: 339, startPoint y: 162, endPoint x: 422, endPoint y: 165, distance: 82.5
click at [339, 162] on span "Upcoming (4)" at bounding box center [304, 161] width 99 height 19
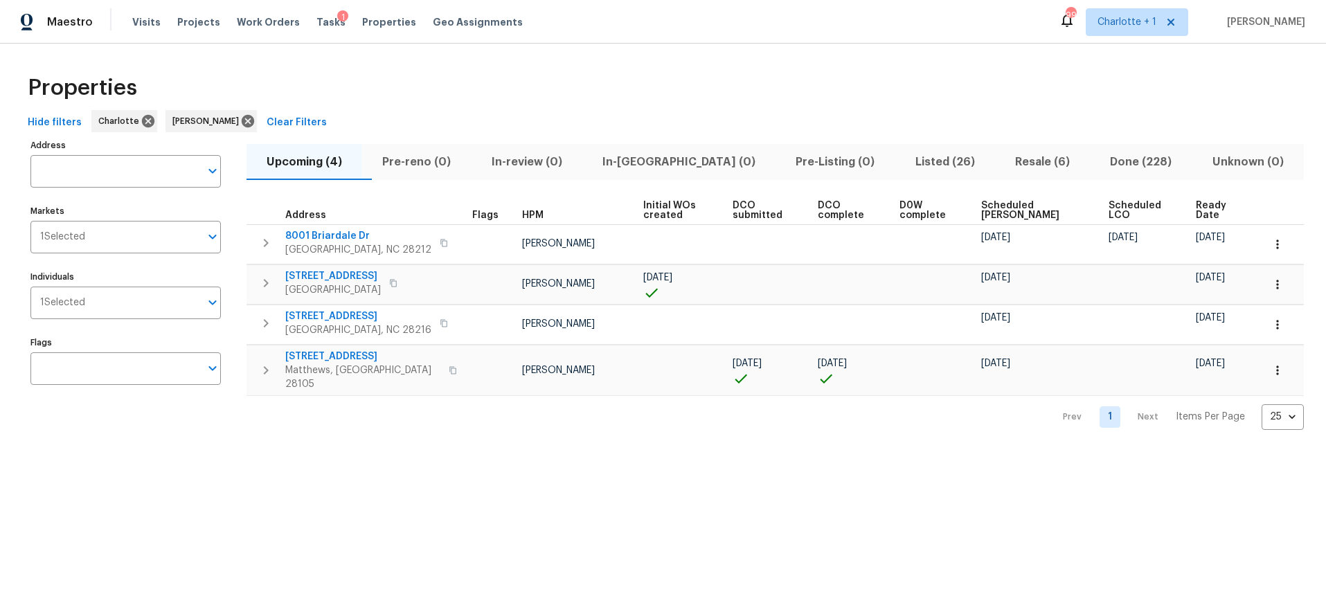
click at [1191, 214] on th "Ready Date" at bounding box center [1224, 211] width 66 height 28
click at [1196, 213] on span "Ready Date" at bounding box center [1217, 210] width 43 height 19
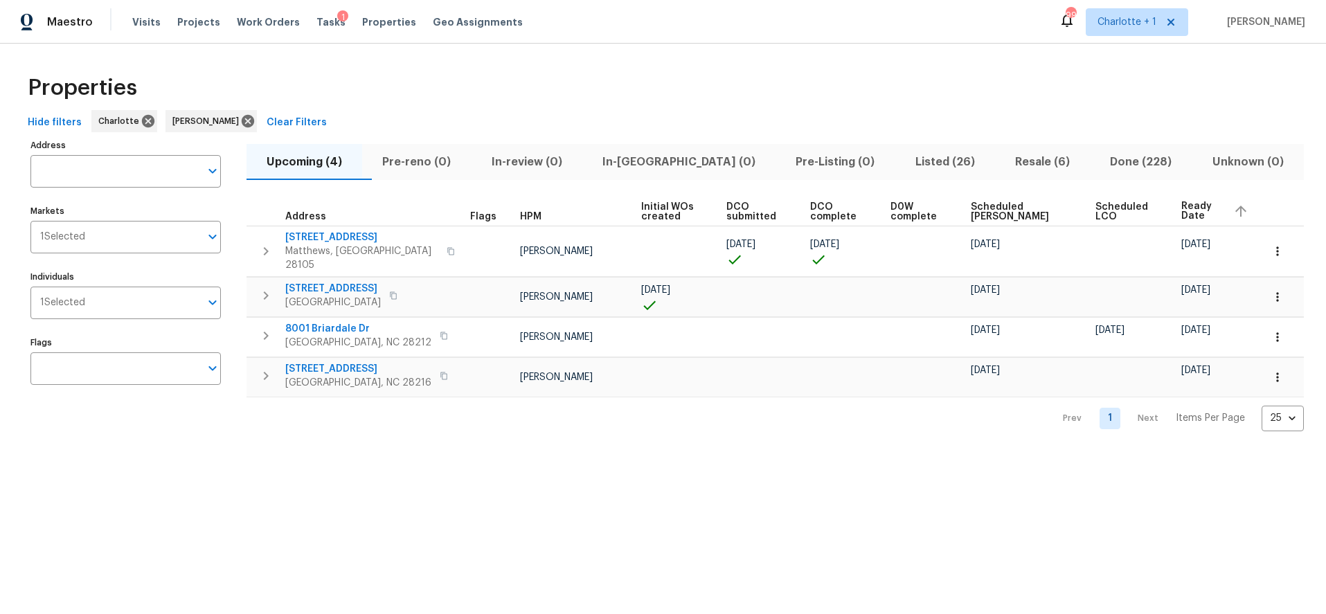
click at [576, 77] on div "Properties" at bounding box center [663, 88] width 1282 height 44
click at [833, 91] on div "Properties" at bounding box center [663, 88] width 1282 height 44
click at [776, 121] on div "Hide filters Charlotte Ryan Craven Clear Filters" at bounding box center [663, 123] width 1282 height 26
click at [822, 114] on div "Hide filters Charlotte Ryan Craven Clear Filters" at bounding box center [663, 123] width 1282 height 26
click at [975, 100] on div "Properties" at bounding box center [663, 88] width 1282 height 44
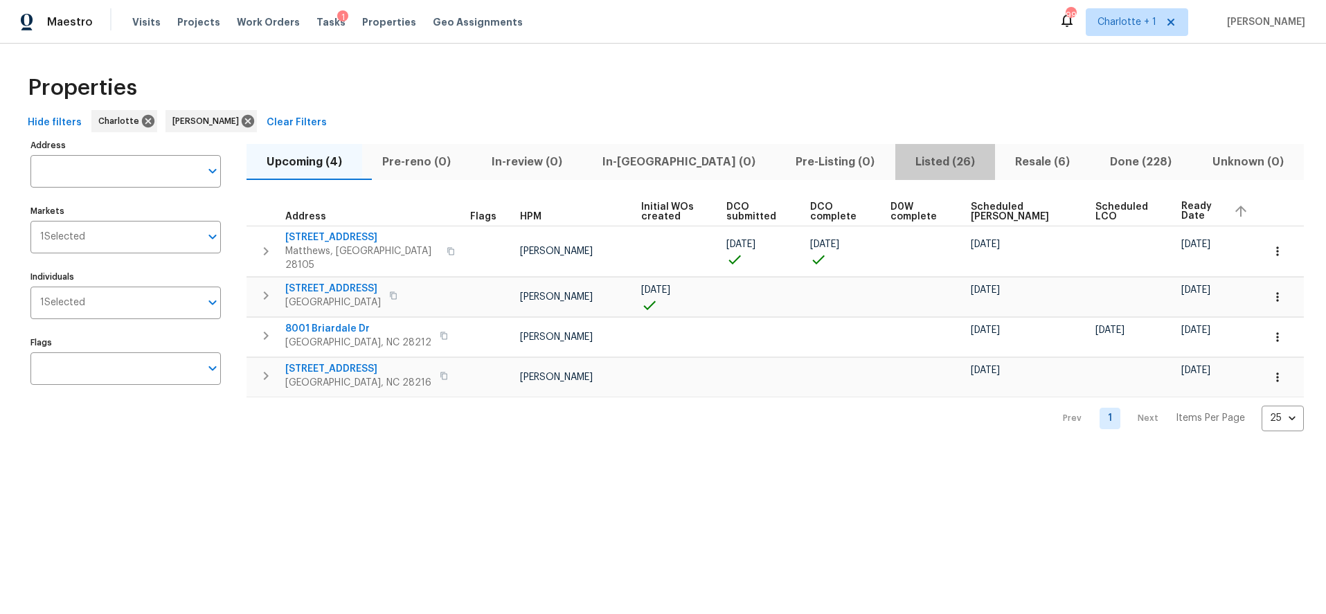
click at [925, 154] on span "Listed (26)" at bounding box center [945, 161] width 83 height 19
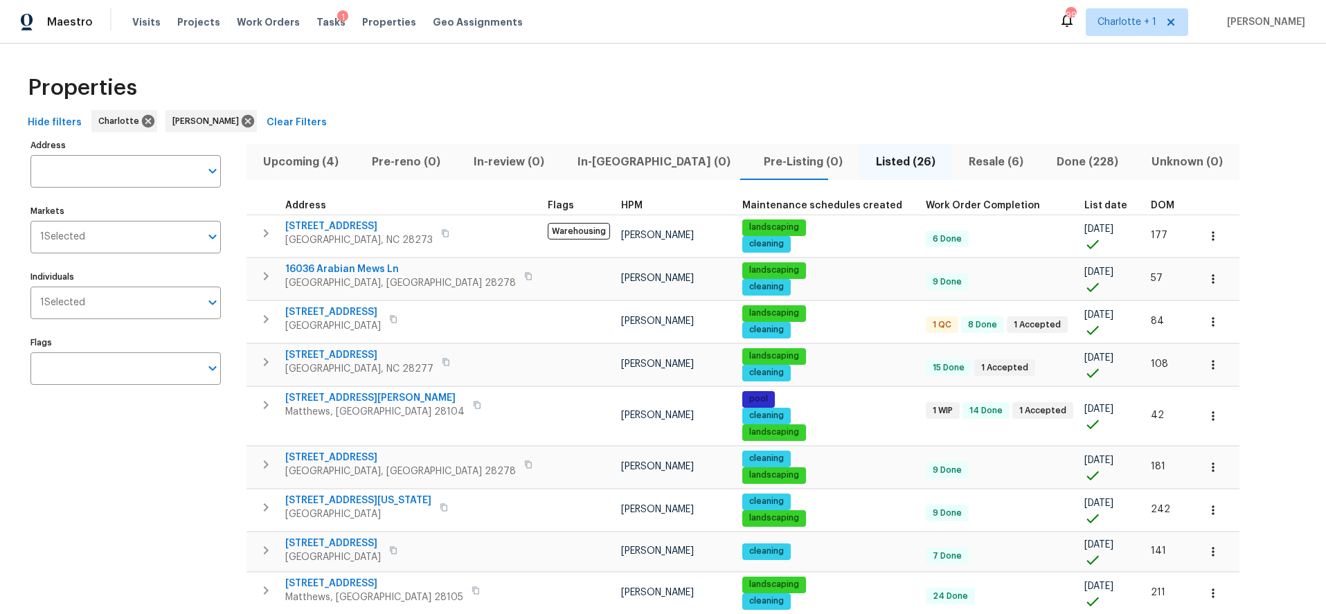
click at [1151, 202] on span "DOM" at bounding box center [1163, 206] width 24 height 10
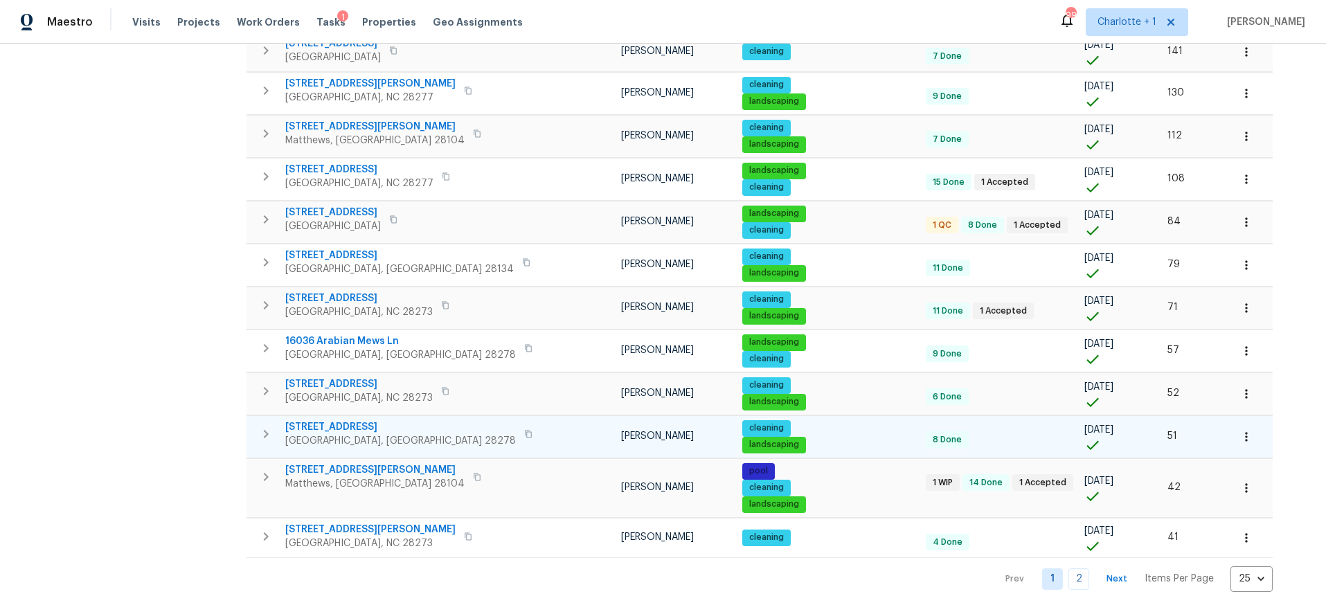
scroll to position [754, 0]
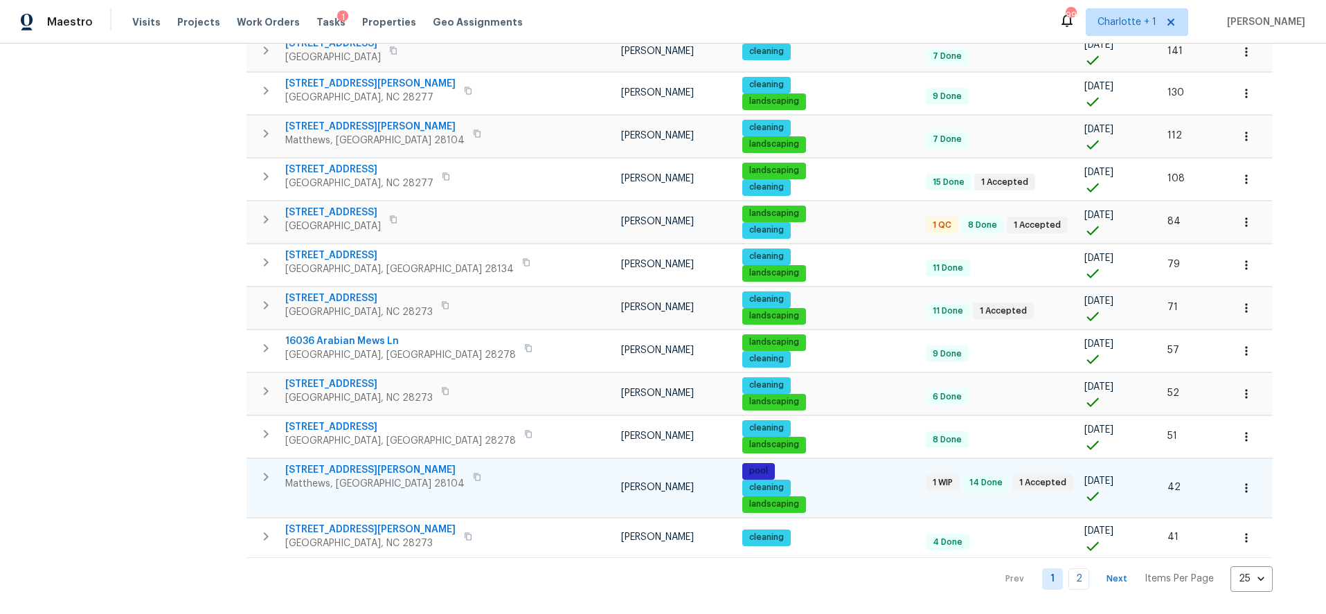
click at [324, 463] on span "8117 Shannon Woods Ln" at bounding box center [374, 470] width 179 height 14
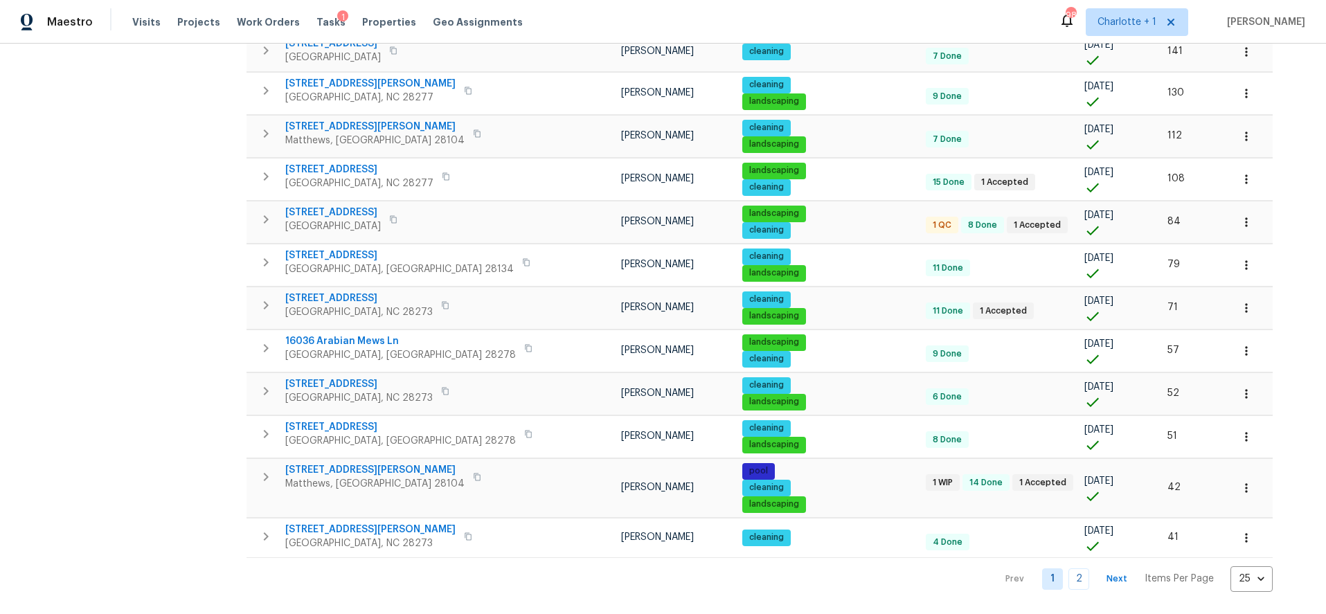
click at [1232, 486] on button "button" at bounding box center [1247, 488] width 30 height 30
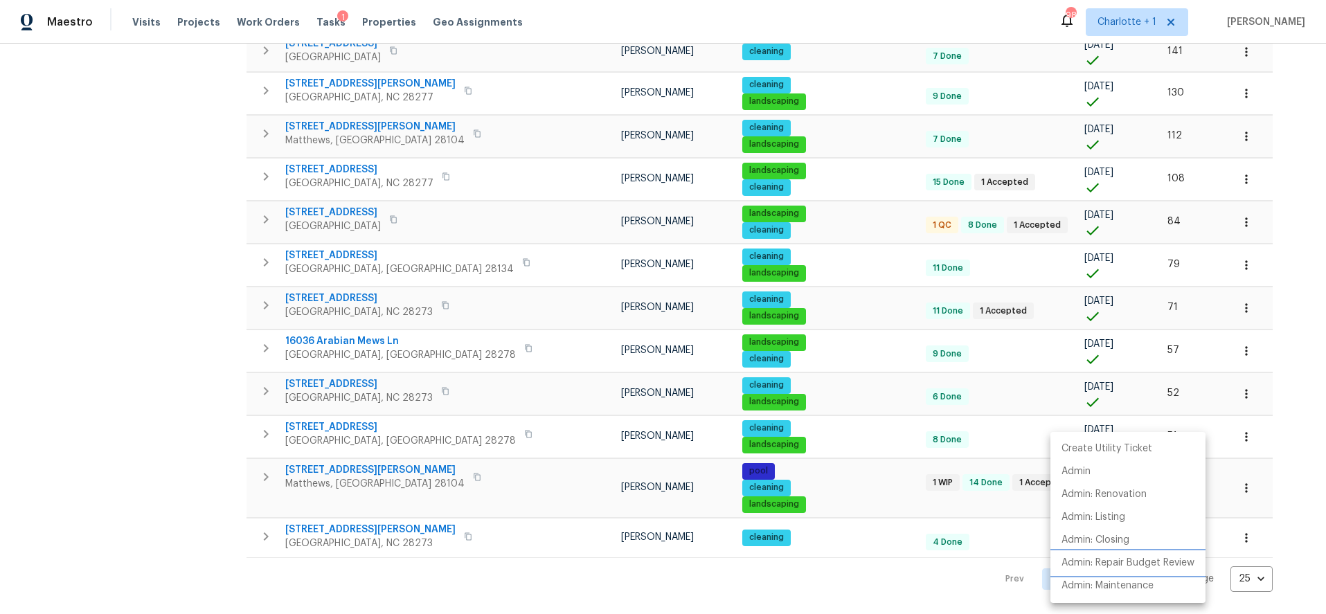
click at [1139, 559] on p "Admin: Repair Budget Review" at bounding box center [1128, 563] width 133 height 15
drag, startPoint x: 1236, startPoint y: 244, endPoint x: 497, endPoint y: 497, distance: 781.1
click at [1236, 244] on div at bounding box center [663, 307] width 1326 height 614
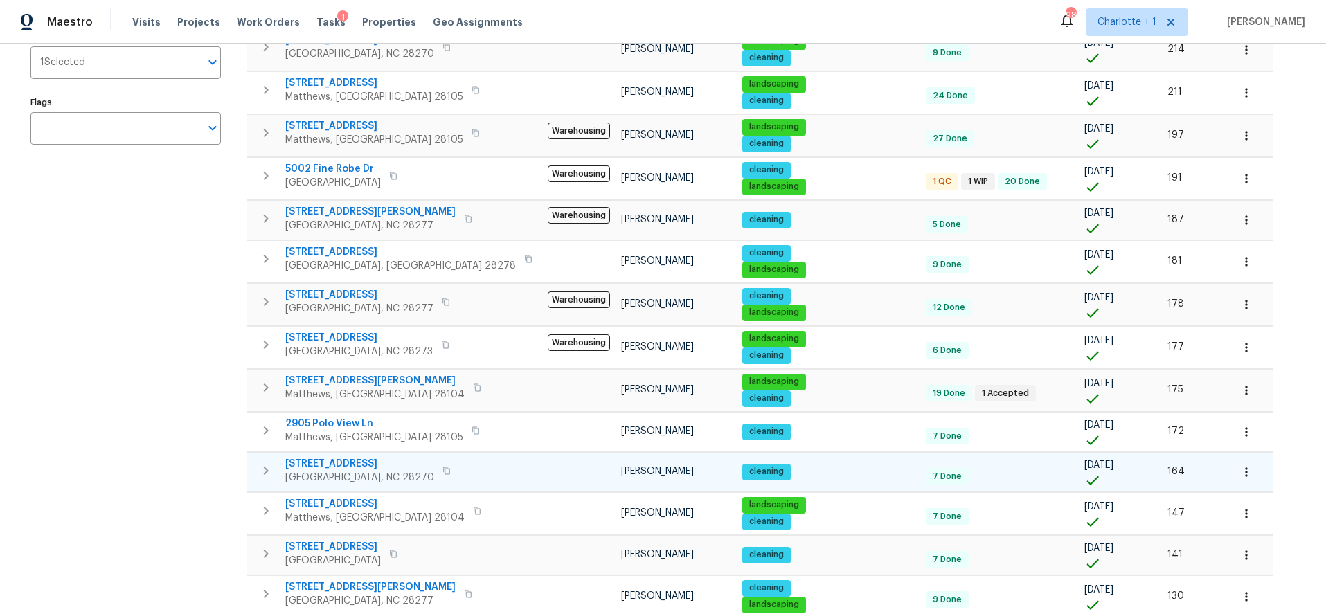
scroll to position [244, 0]
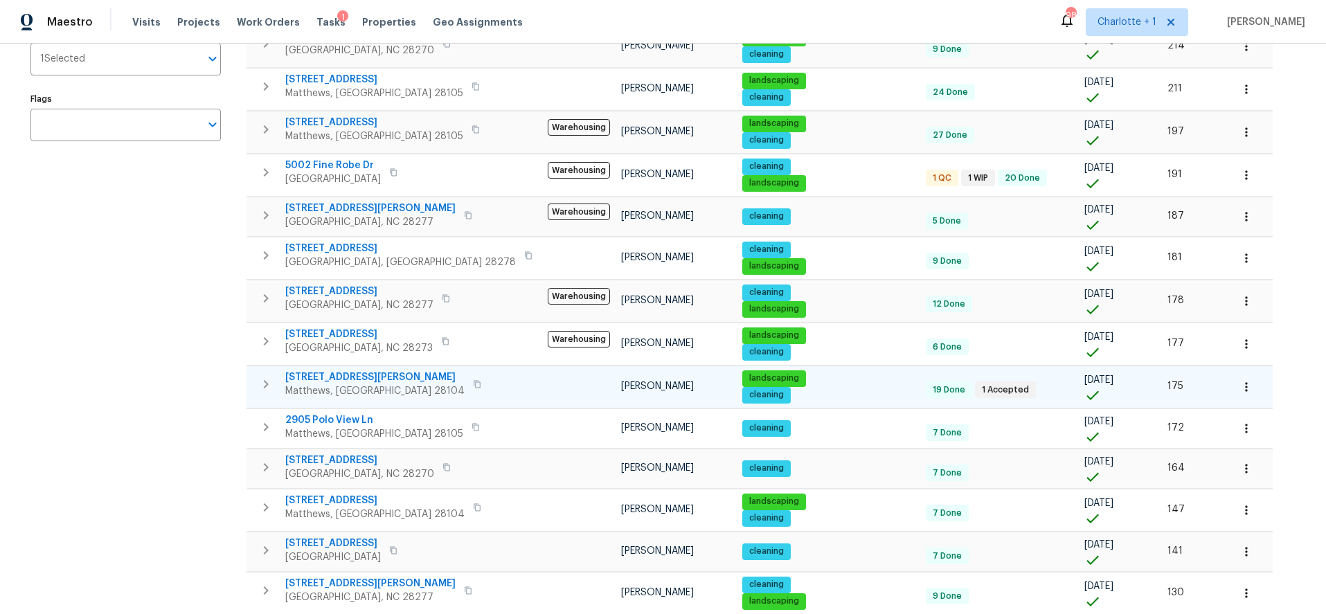
click at [344, 378] on span "2683 Beulah Church Rd" at bounding box center [374, 378] width 179 height 14
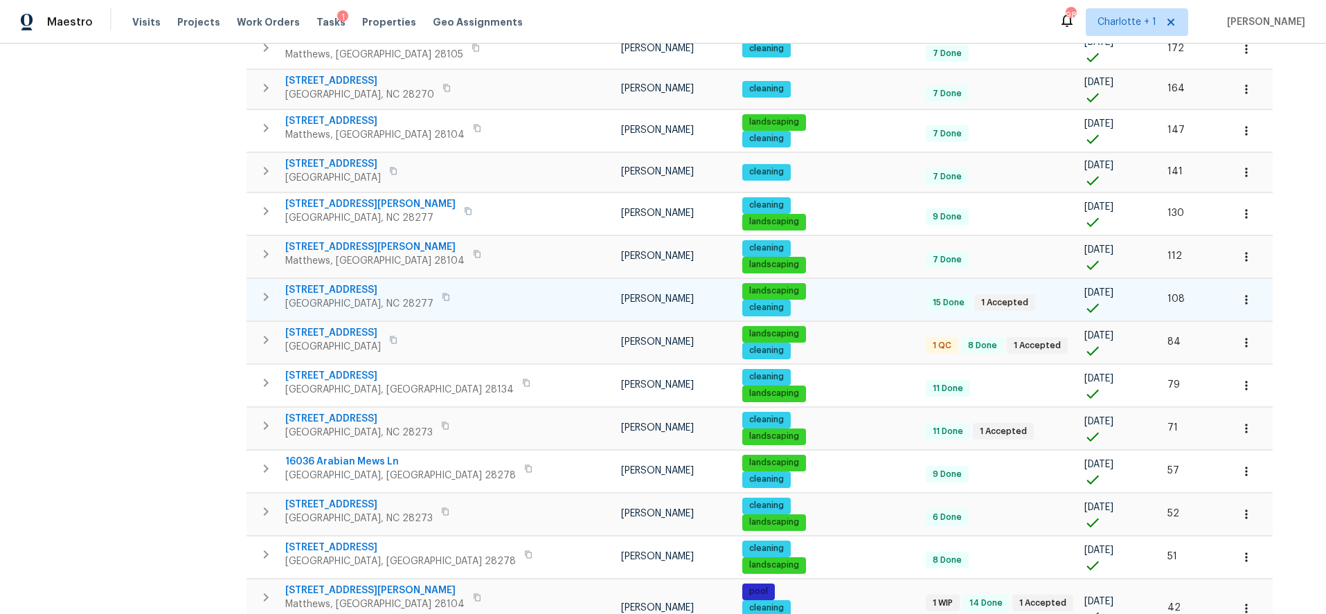
scroll to position [624, 0]
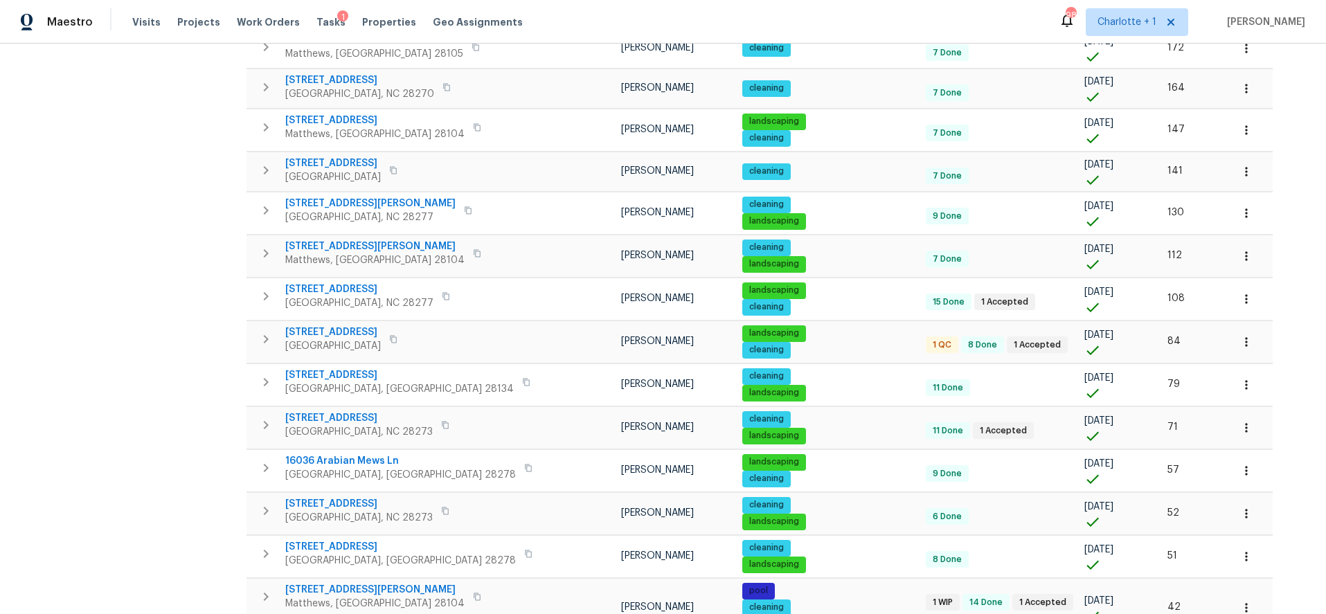
drag, startPoint x: 159, startPoint y: 256, endPoint x: 200, endPoint y: 276, distance: 45.2
click at [159, 256] on div "Address Address Markets 1 Selected Markets Individuals 1 Selected Individuals F…" at bounding box center [134, 112] width 208 height 1200
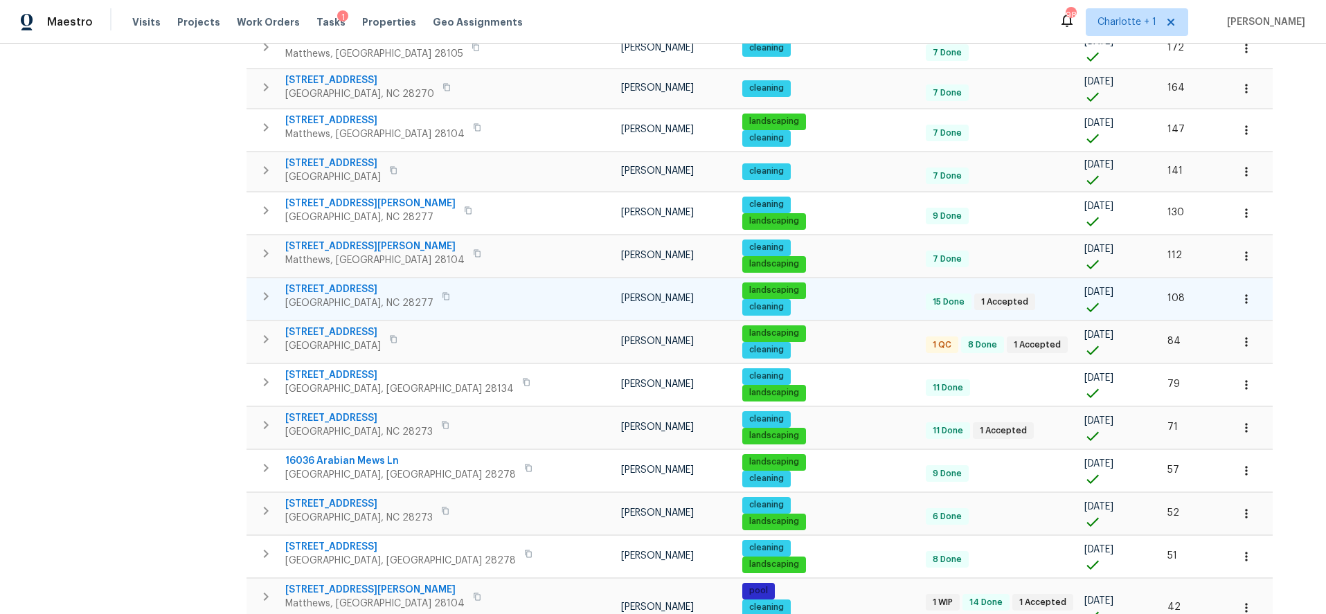
click at [542, 300] on td at bounding box center [578, 299] width 73 height 42
click at [341, 287] on span "10518 Fairway Ridge Rd" at bounding box center [359, 290] width 148 height 14
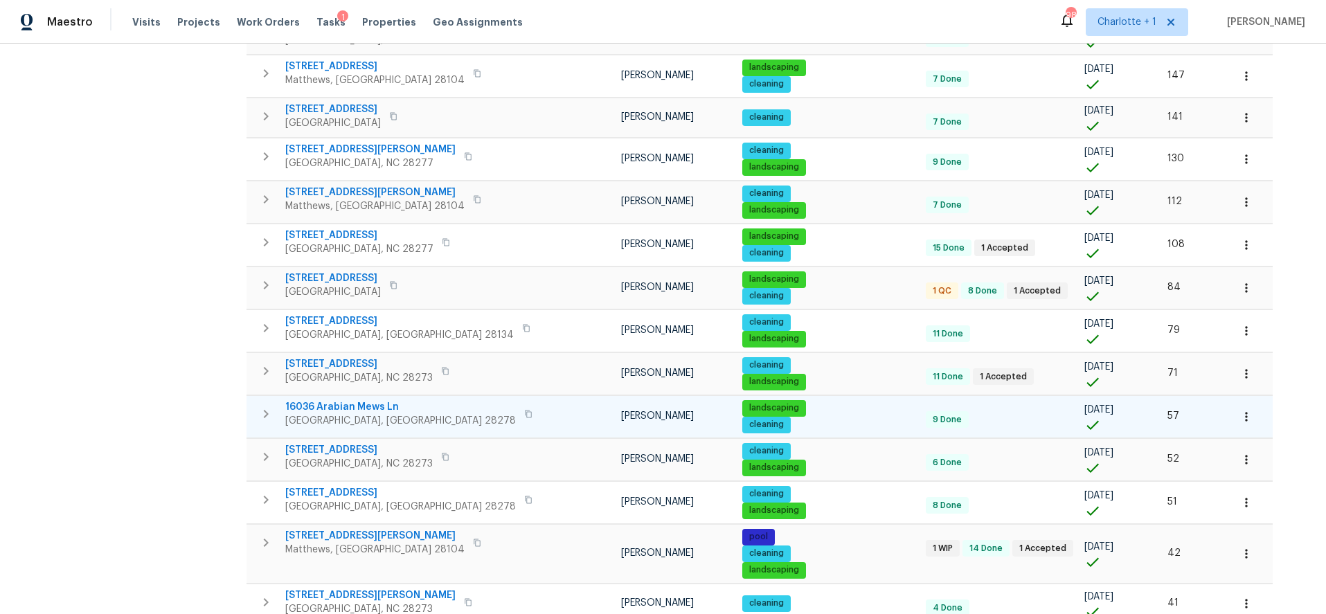
scroll to position [673, 0]
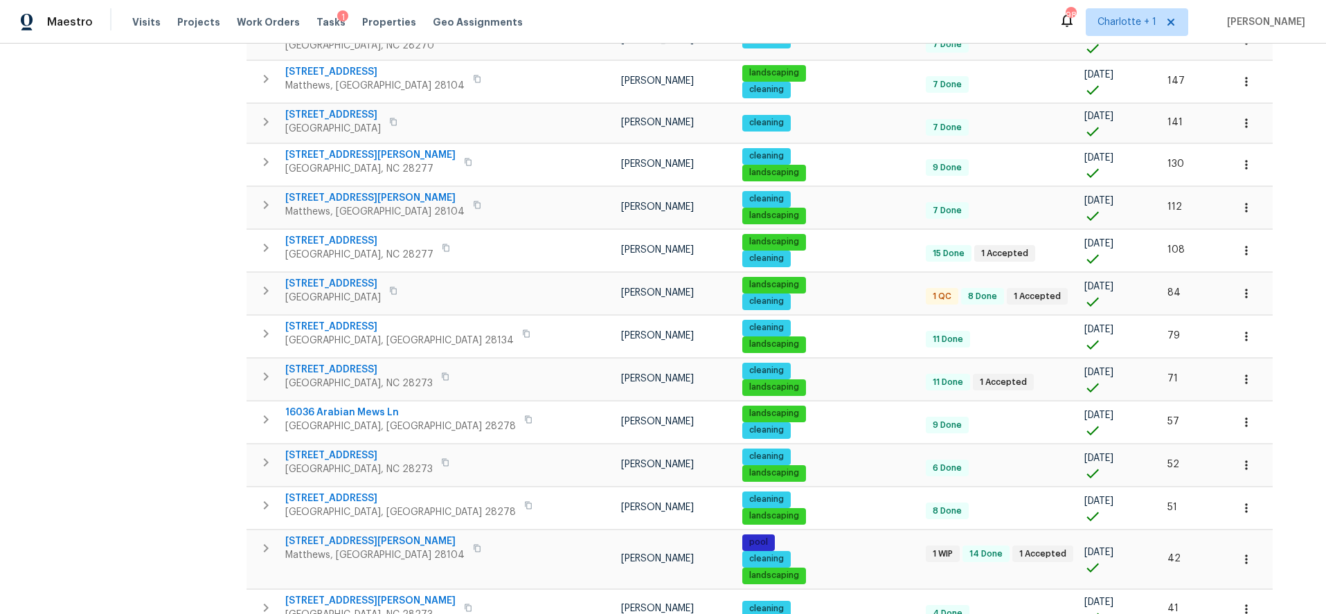
drag, startPoint x: 182, startPoint y: 332, endPoint x: 186, endPoint y: 326, distance: 7.1
click at [181, 332] on div "Address Address Markets 1 Selected Markets Individuals 1 Selected Individuals F…" at bounding box center [134, 63] width 208 height 1200
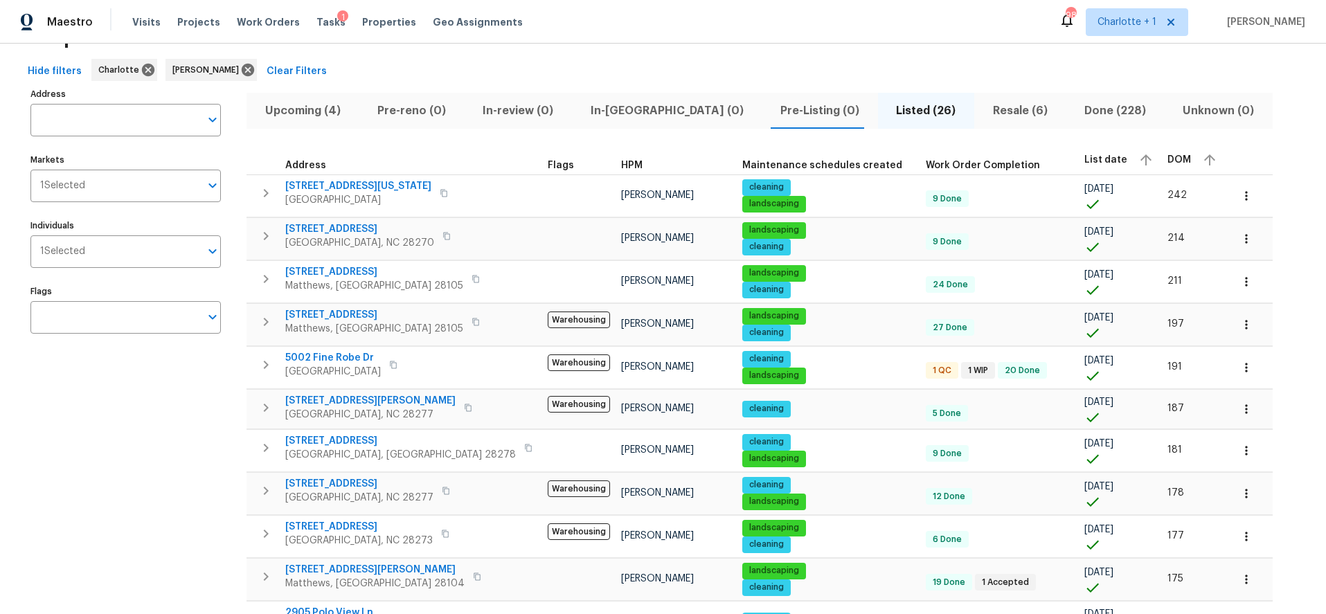
scroll to position [0, 0]
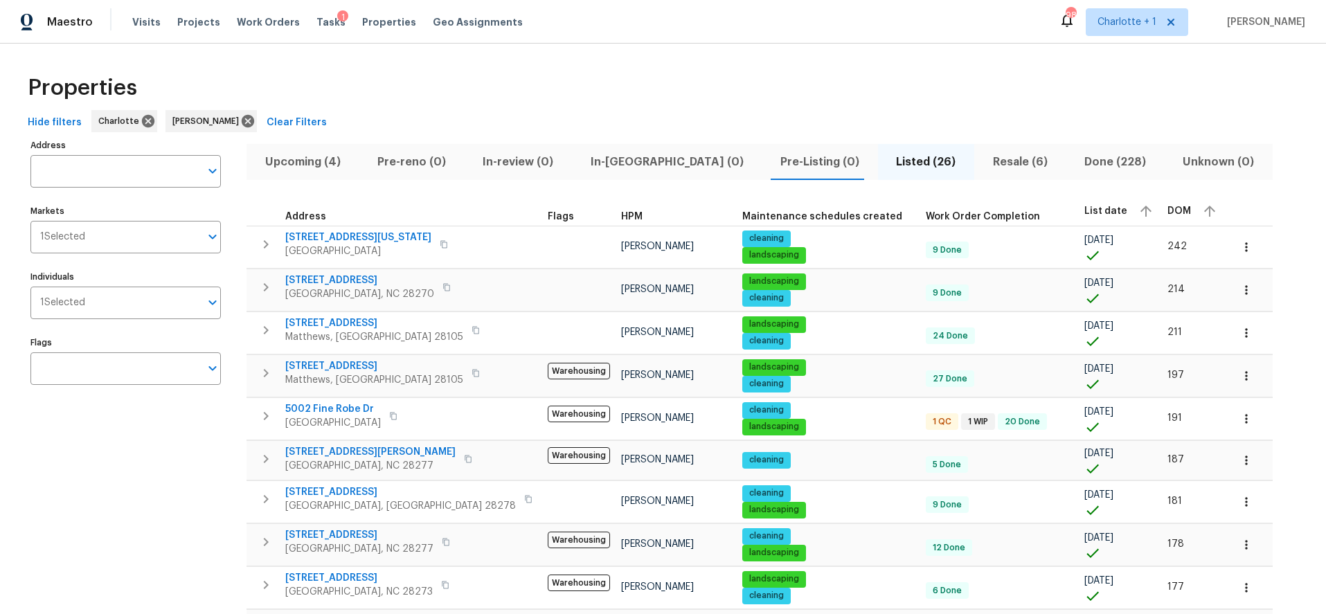
click at [947, 101] on div "Properties" at bounding box center [663, 88] width 1282 height 44
click at [1166, 66] on div "Properties" at bounding box center [663, 88] width 1282 height 44
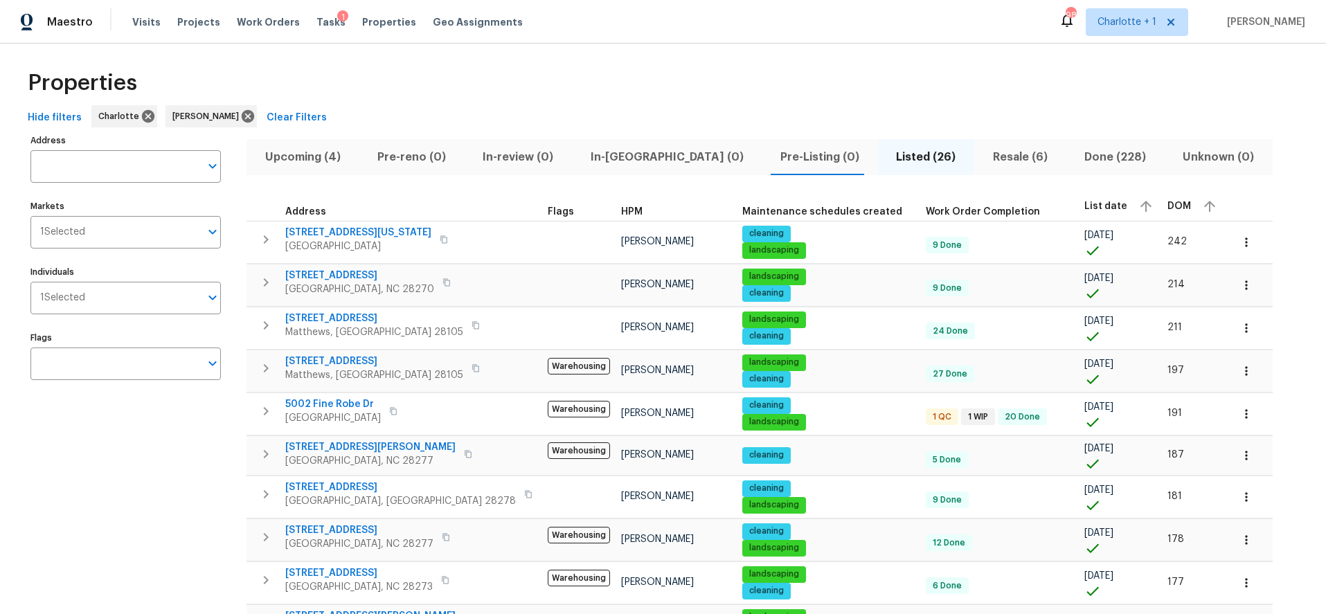
drag, startPoint x: 1243, startPoint y: 154, endPoint x: 1166, endPoint y: 160, distance: 77.8
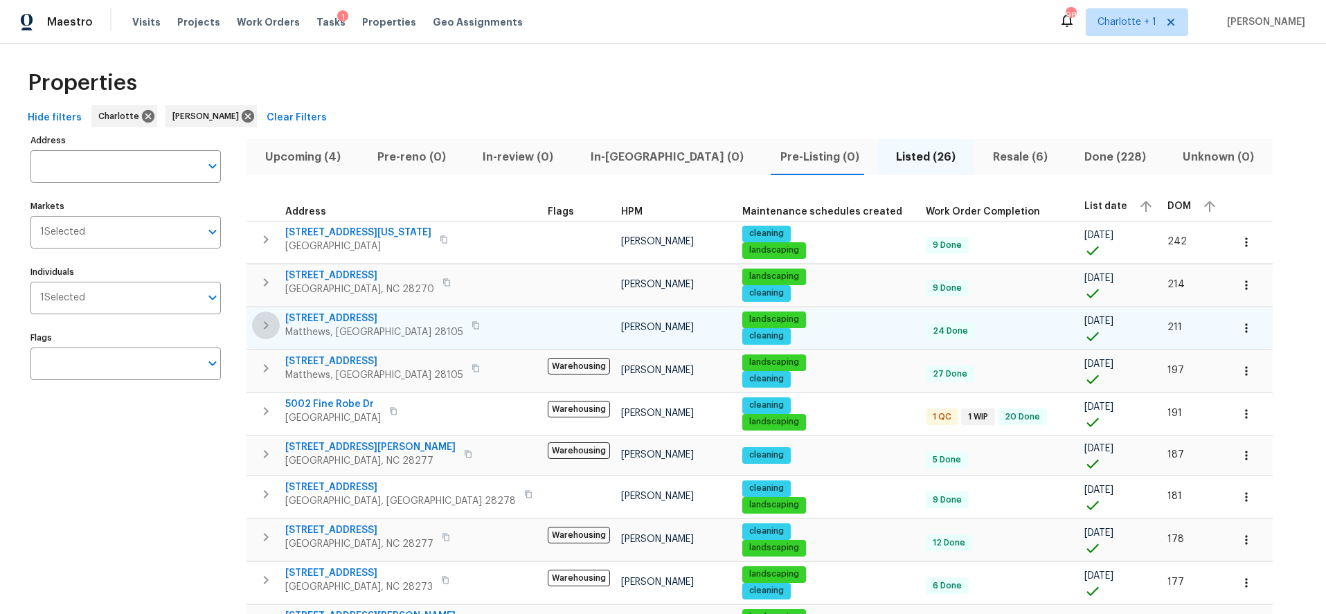
click at [269, 323] on icon "button" at bounding box center [266, 325] width 17 height 17
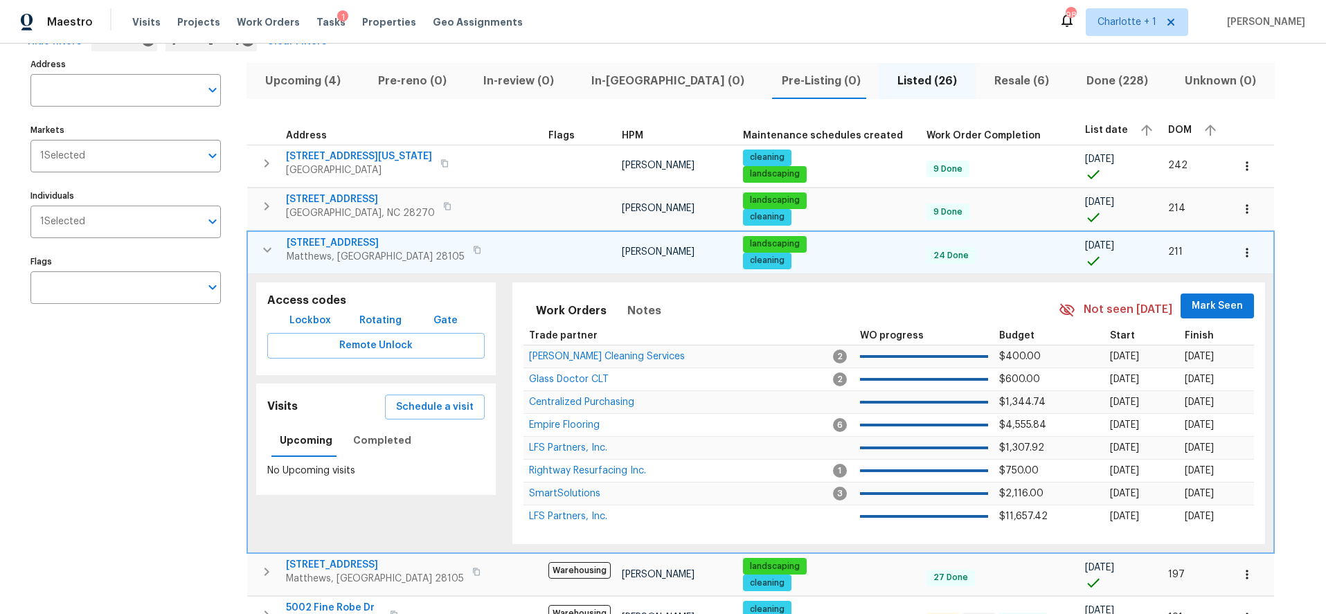
scroll to position [91, 0]
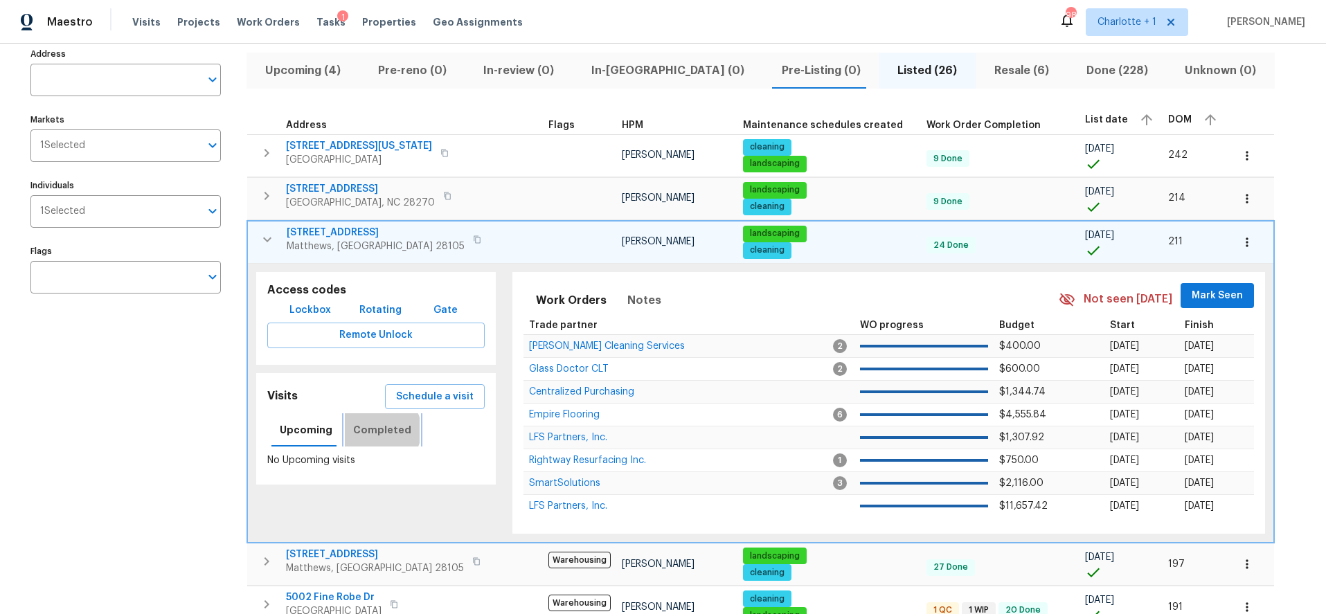
click at [377, 430] on span "Completed" at bounding box center [382, 430] width 58 height 17
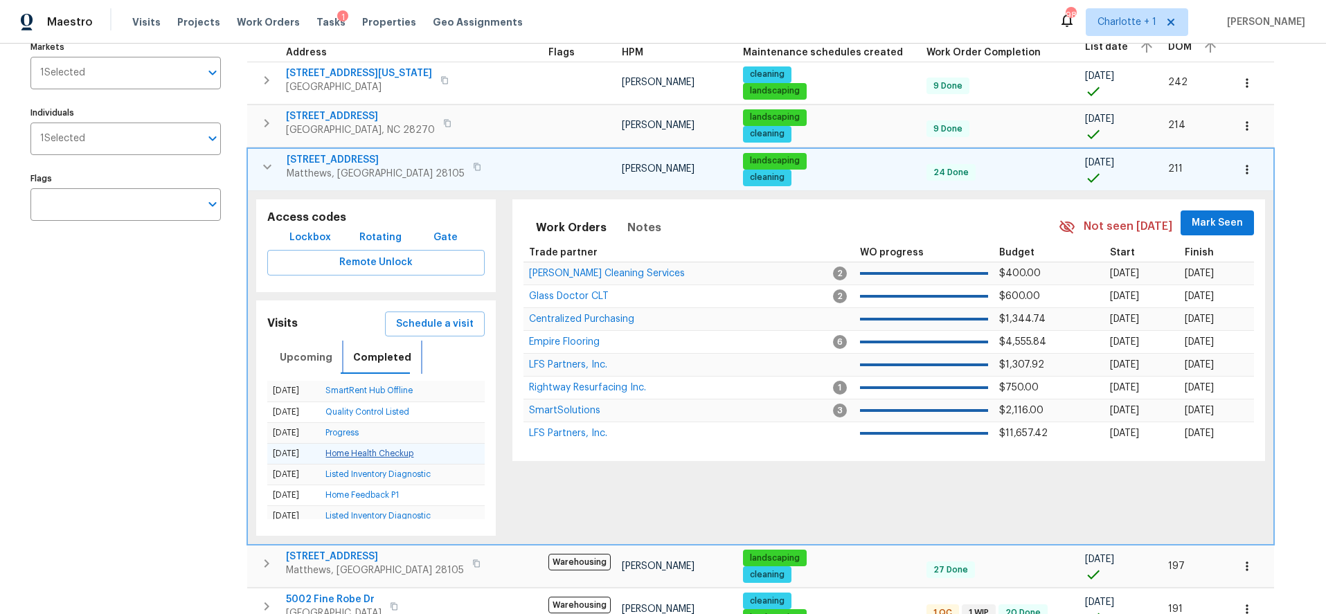
scroll to position [192, 0]
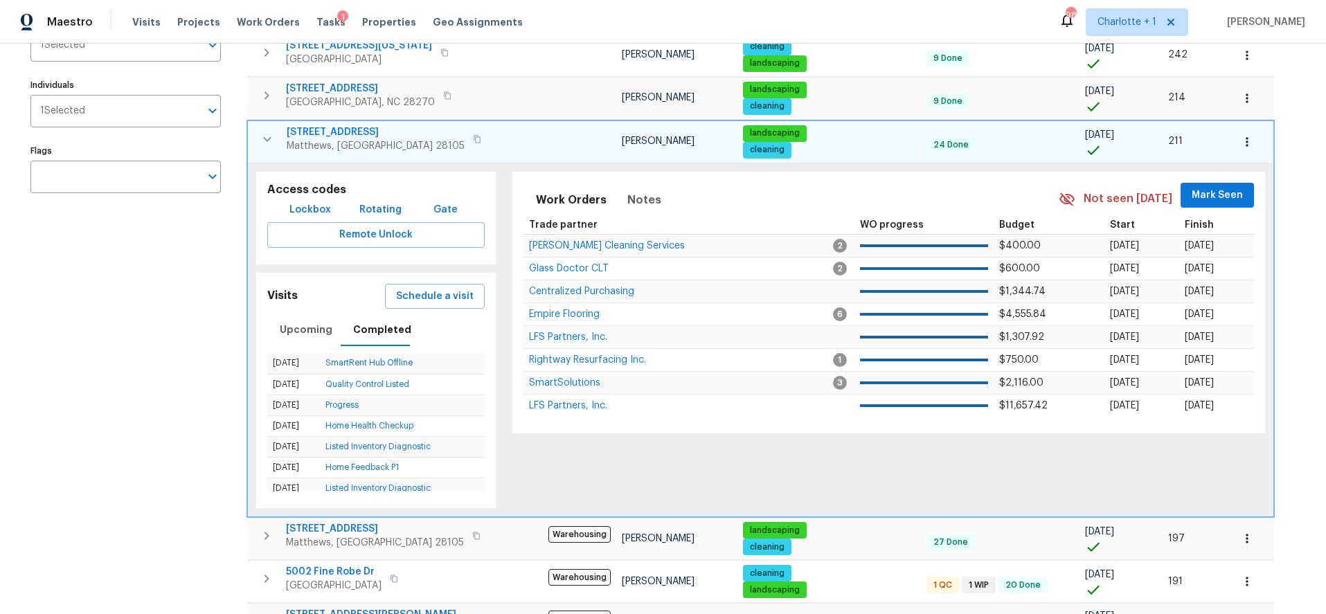
click at [265, 145] on icon "button" at bounding box center [267, 139] width 17 height 17
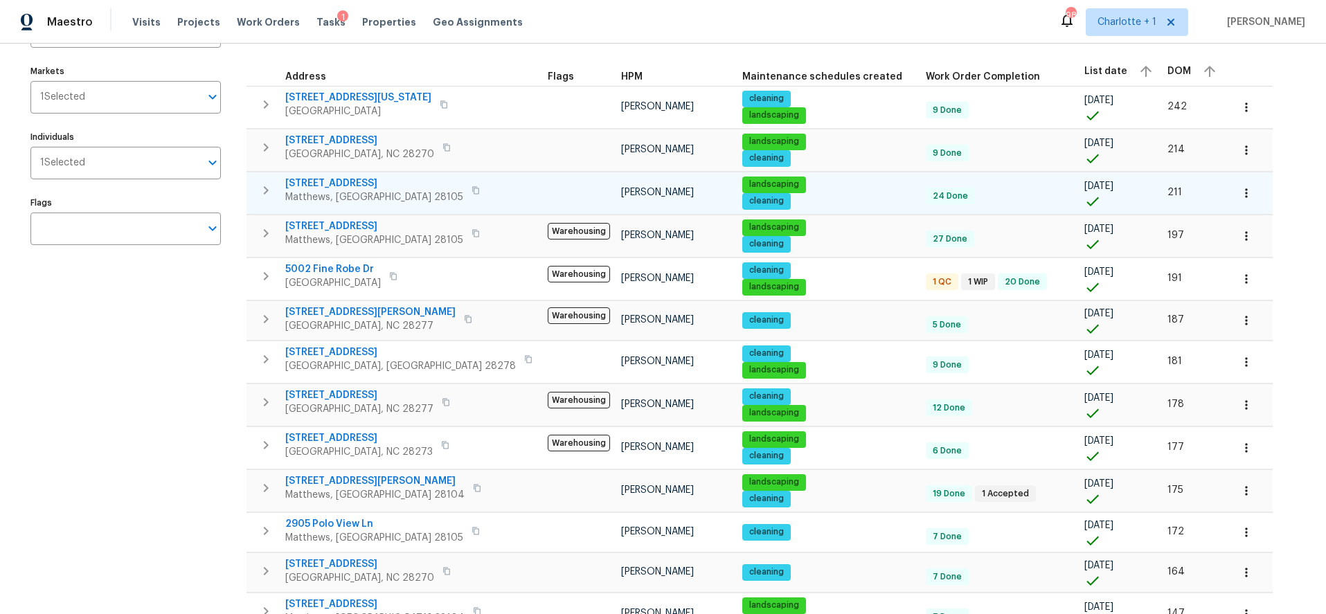
scroll to position [133, 0]
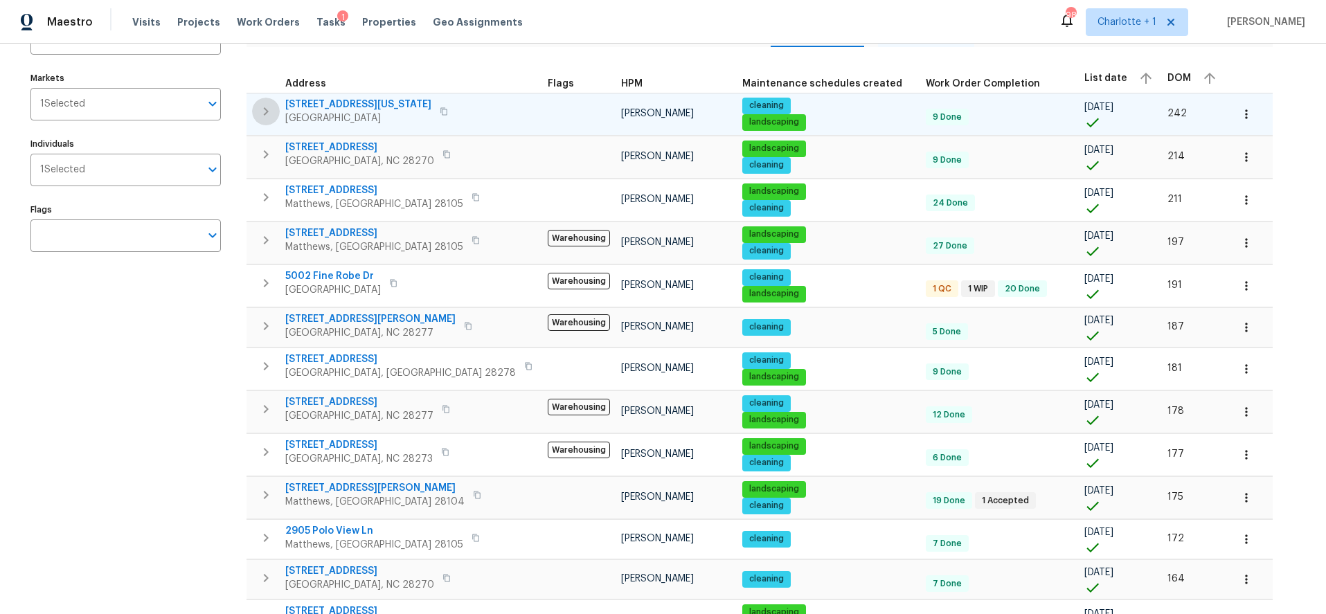
click at [263, 111] on icon "button" at bounding box center [266, 111] width 17 height 17
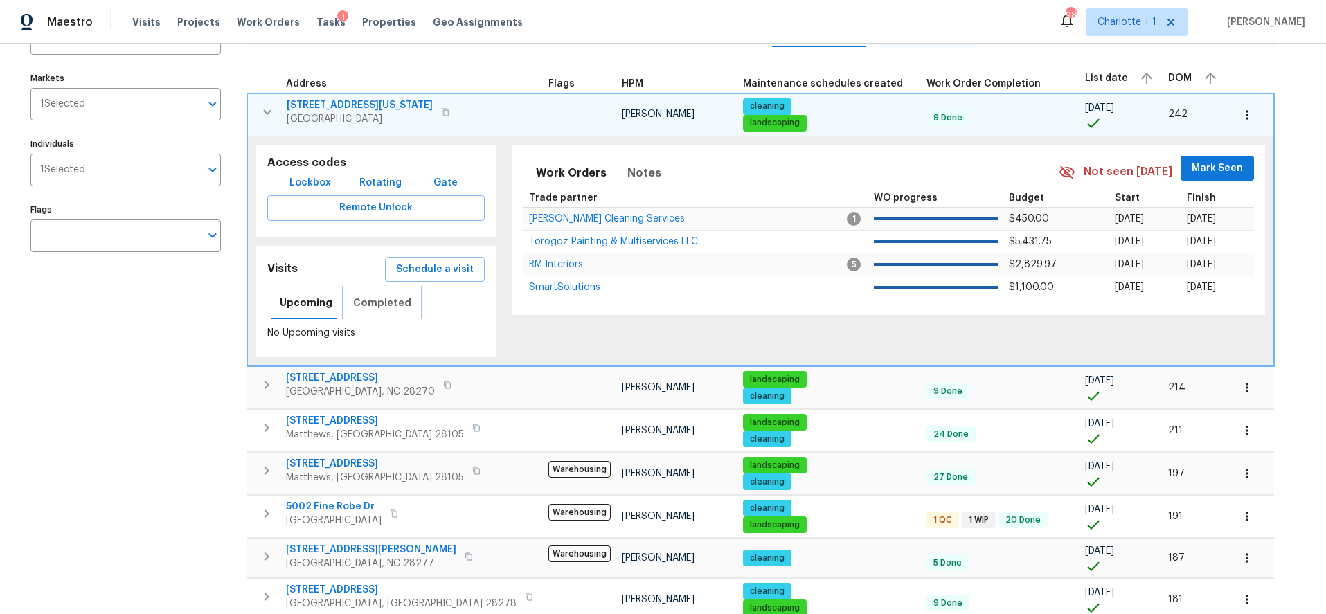
click at [401, 316] on button "Completed" at bounding box center [382, 302] width 75 height 33
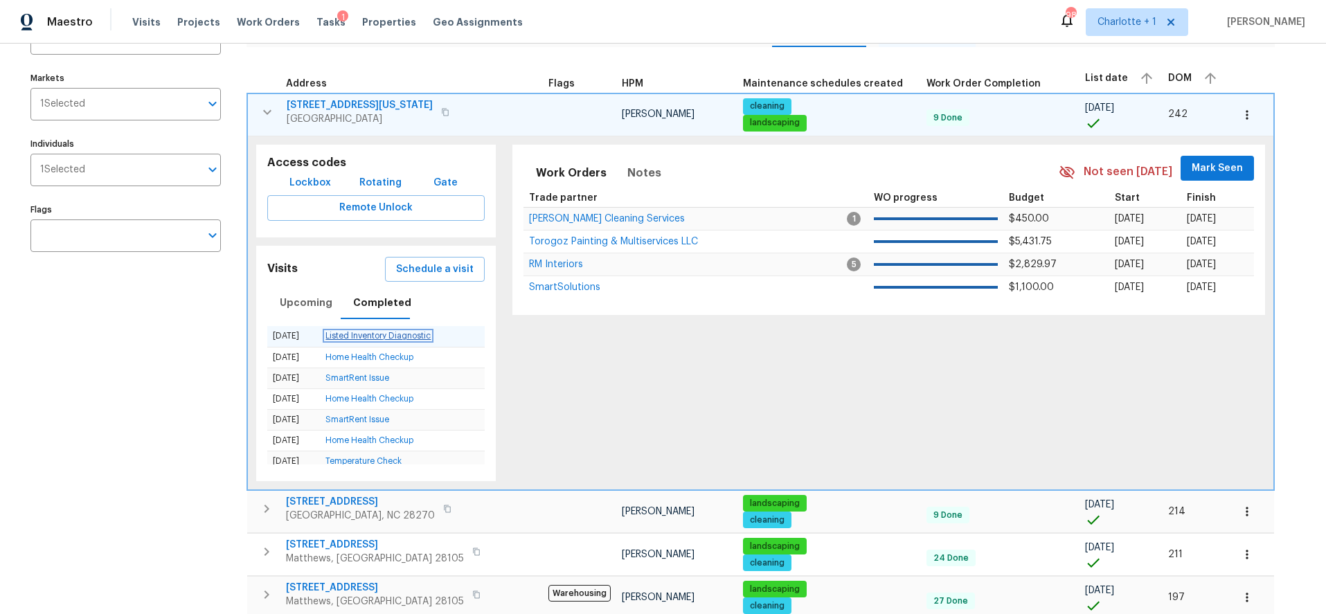
click at [372, 336] on link "Listed Inventory Diagnostic" at bounding box center [378, 336] width 105 height 8
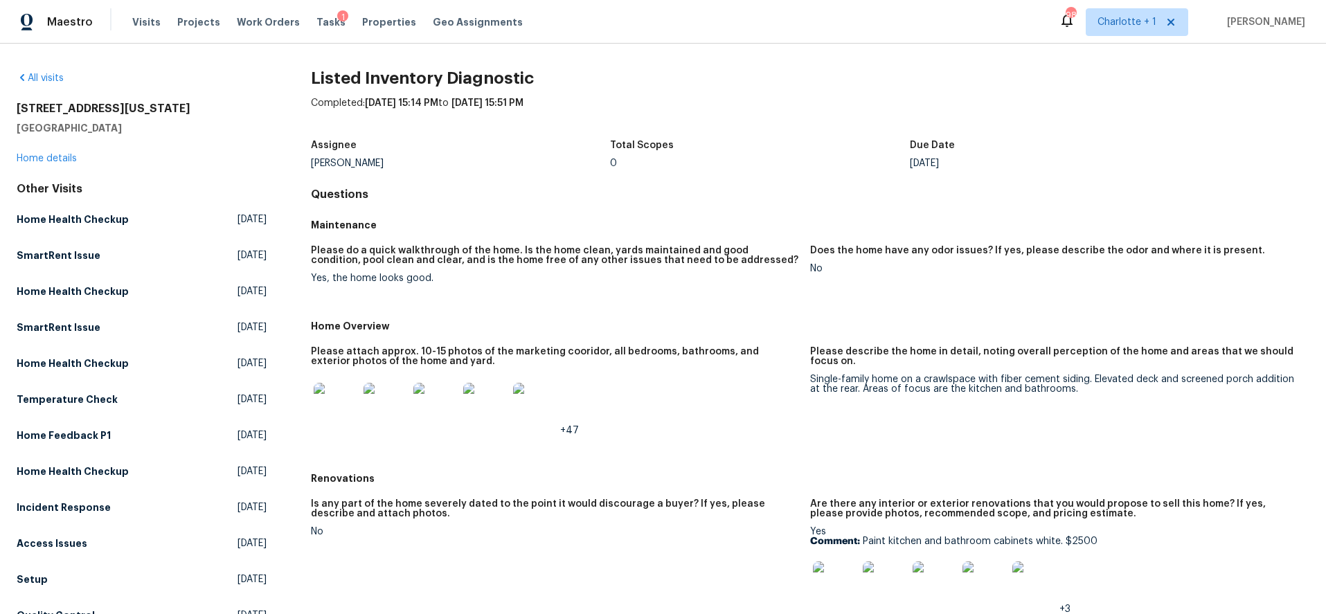
scroll to position [60, 0]
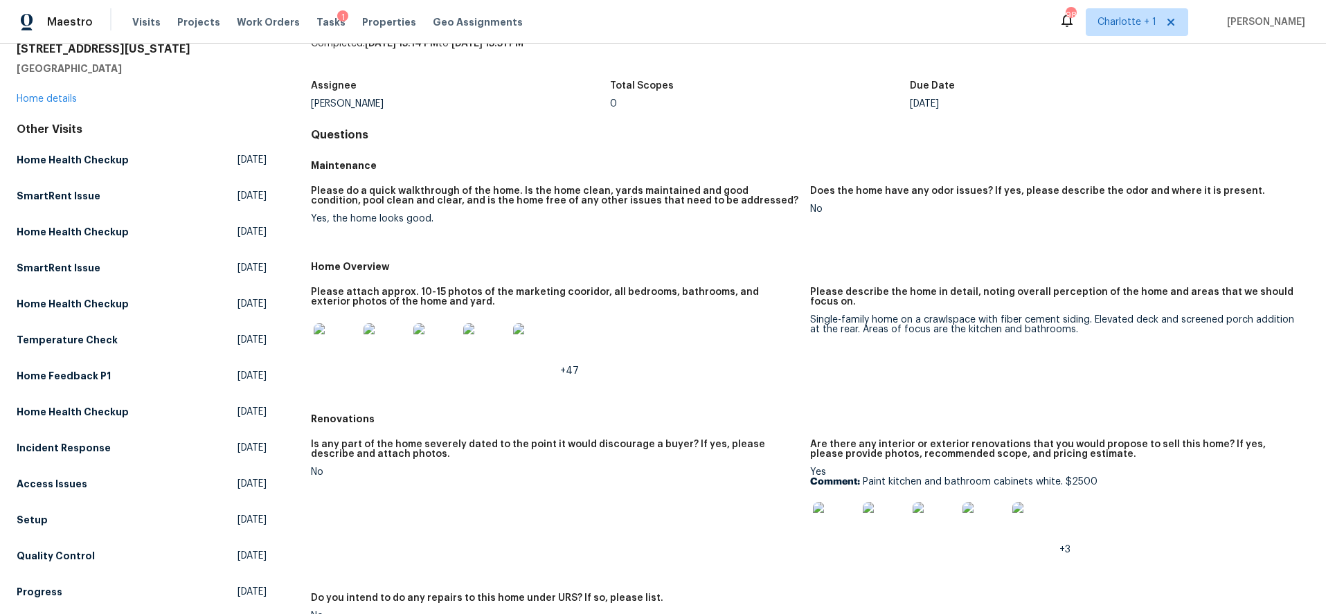
click at [335, 348] on img at bounding box center [336, 345] width 44 height 44
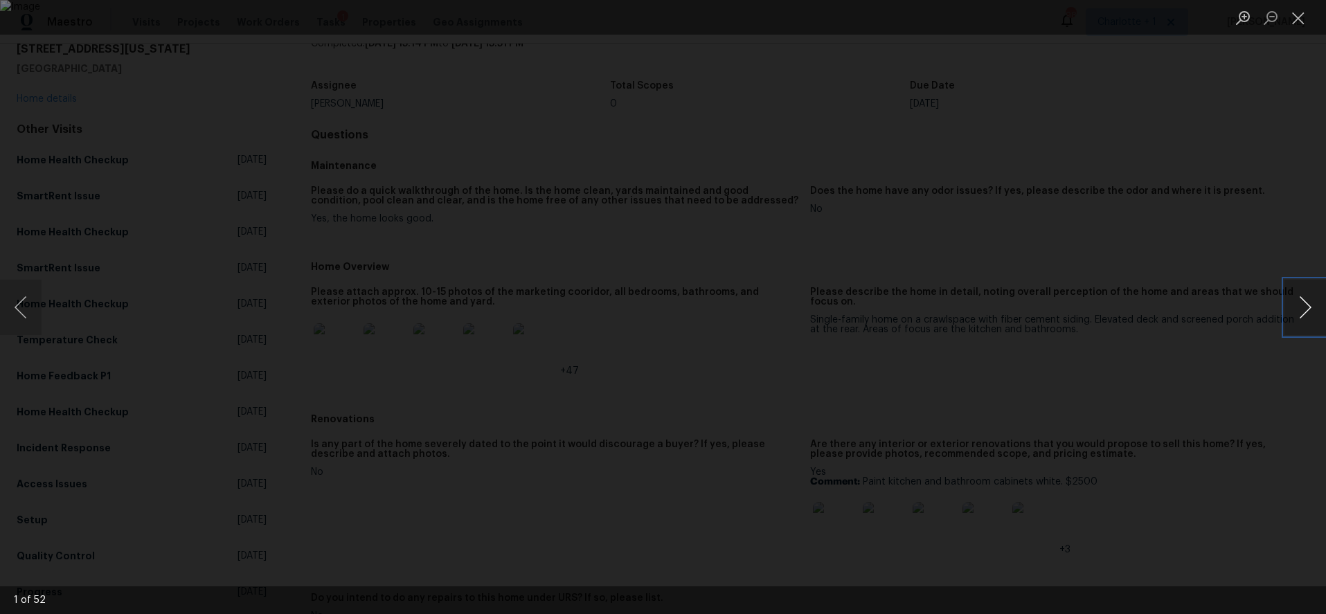
click at [1294, 296] on button "Next image" at bounding box center [1306, 307] width 42 height 55
click at [1291, 296] on button "Next image" at bounding box center [1306, 307] width 42 height 55
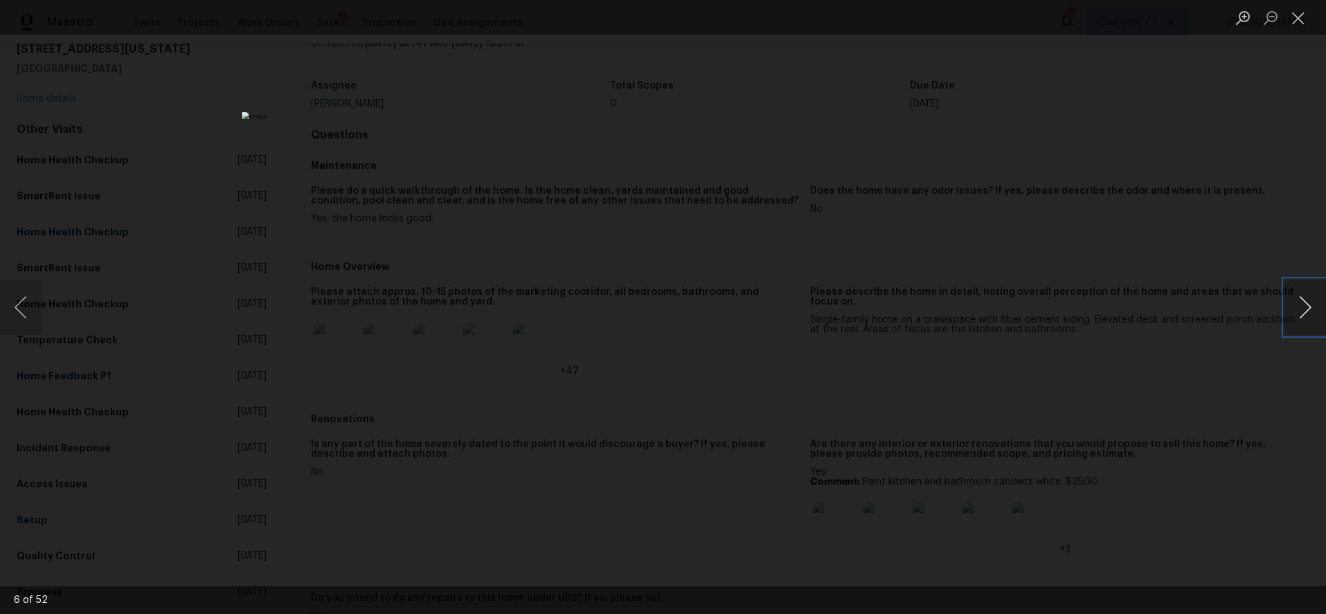
click at [1291, 296] on button "Next image" at bounding box center [1306, 307] width 42 height 55
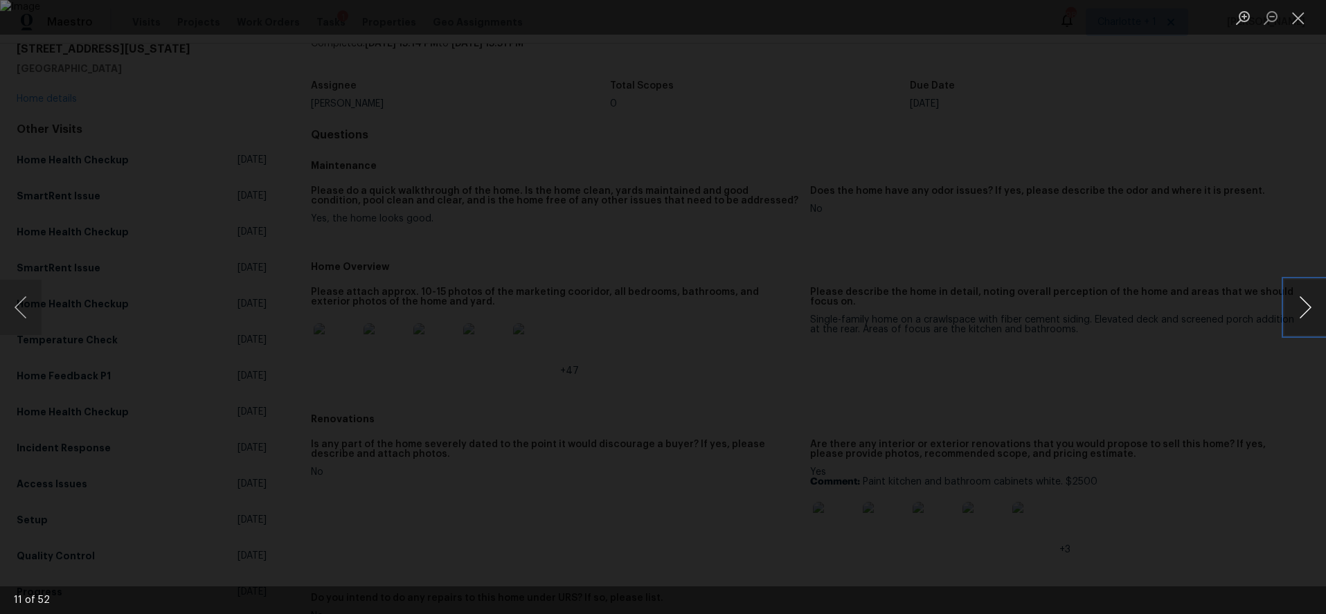
click at [1291, 296] on button "Next image" at bounding box center [1306, 307] width 42 height 55
click at [1291, 302] on button "Next image" at bounding box center [1306, 307] width 42 height 55
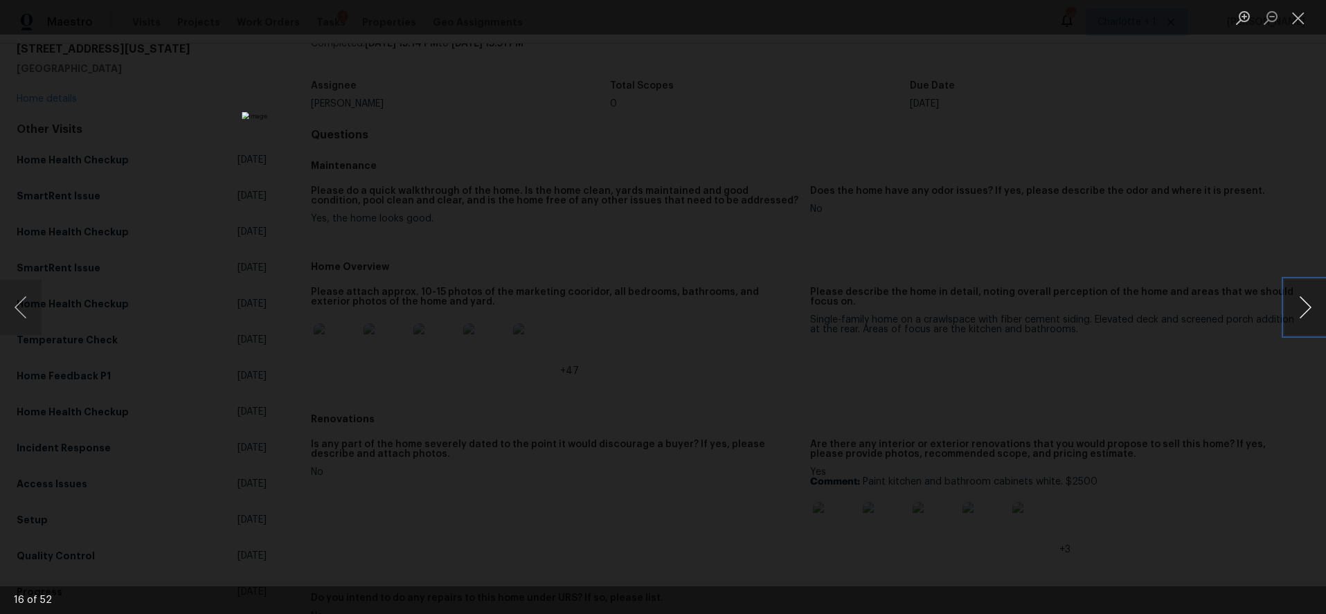
click at [1291, 302] on button "Next image" at bounding box center [1306, 307] width 42 height 55
click at [1291, 303] on button "Next image" at bounding box center [1306, 307] width 42 height 55
drag, startPoint x: 1158, startPoint y: 152, endPoint x: 674, endPoint y: 99, distance: 487.0
click at [1157, 151] on div "Lightbox" at bounding box center [663, 307] width 1326 height 614
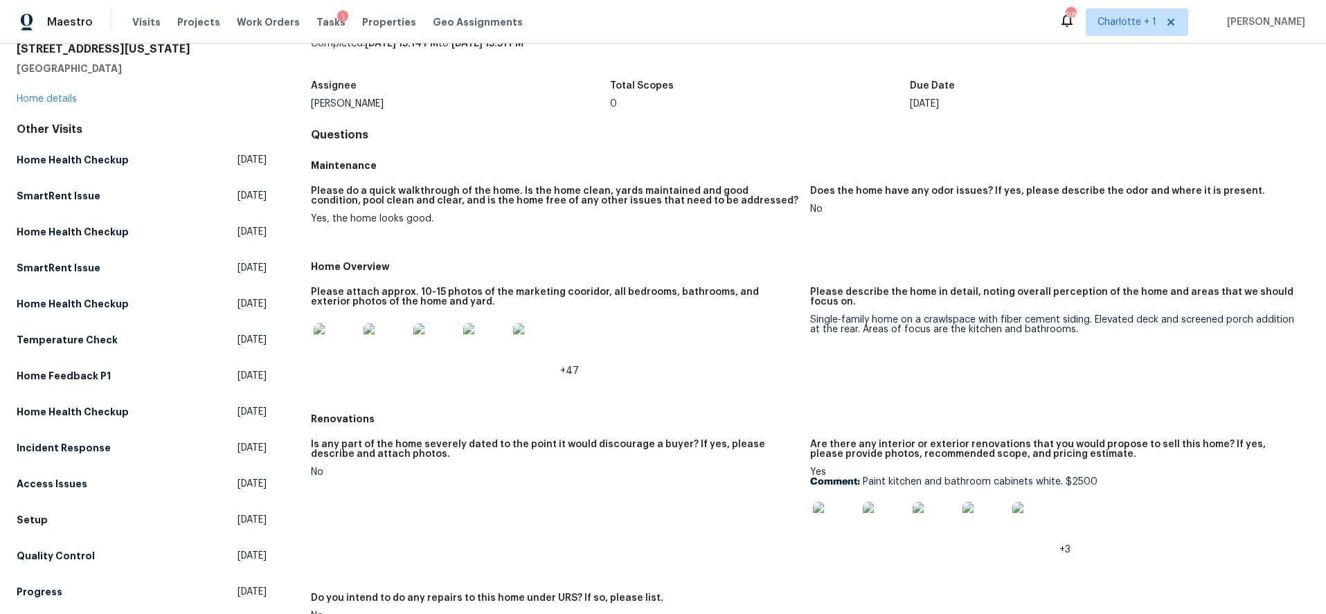
scroll to position [0, 0]
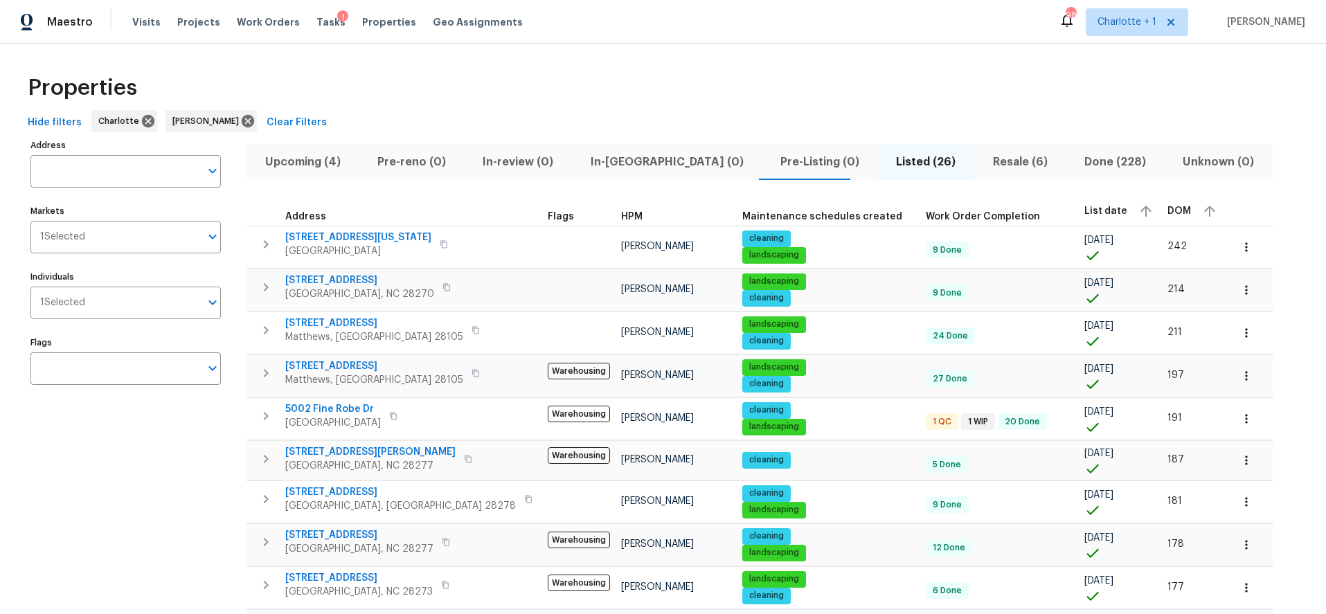
drag, startPoint x: 383, startPoint y: 76, endPoint x: 407, endPoint y: 77, distance: 23.6
click at [384, 76] on div "Properties" at bounding box center [663, 88] width 1282 height 44
drag, startPoint x: 1119, startPoint y: 94, endPoint x: 1096, endPoint y: 103, distance: 24.6
click at [1118, 94] on div "Properties" at bounding box center [663, 88] width 1282 height 44
click at [975, 145] on button "Resale (6)" at bounding box center [1020, 162] width 91 height 36
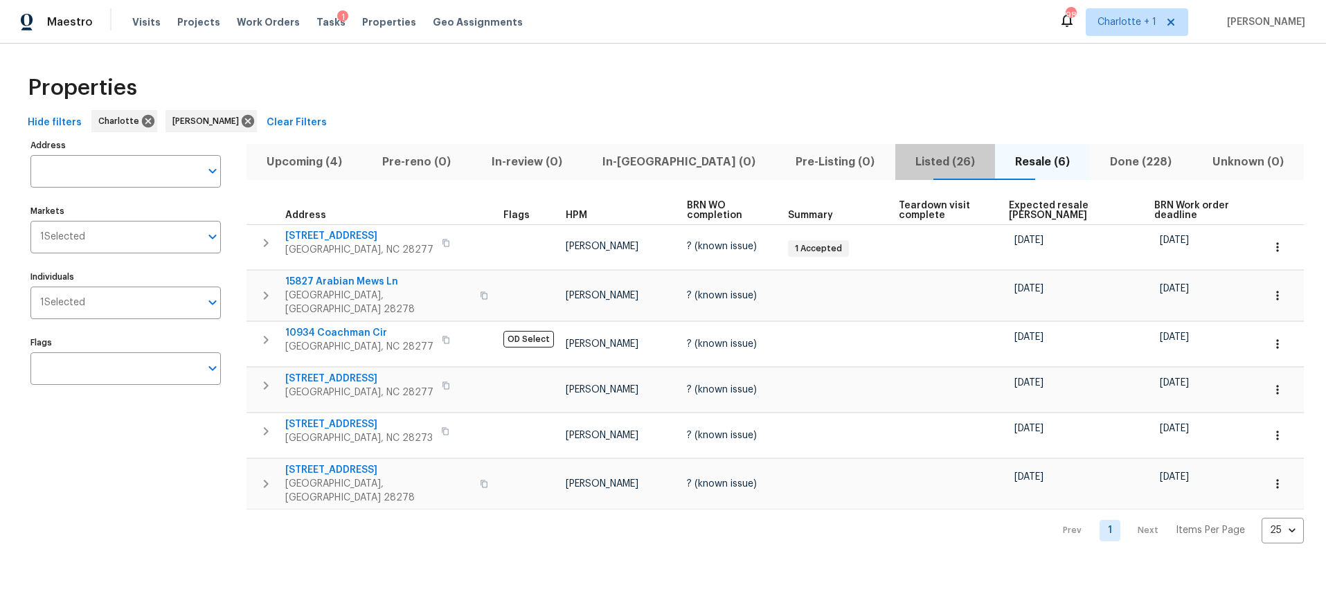
click at [920, 165] on span "Listed (26)" at bounding box center [945, 161] width 83 height 19
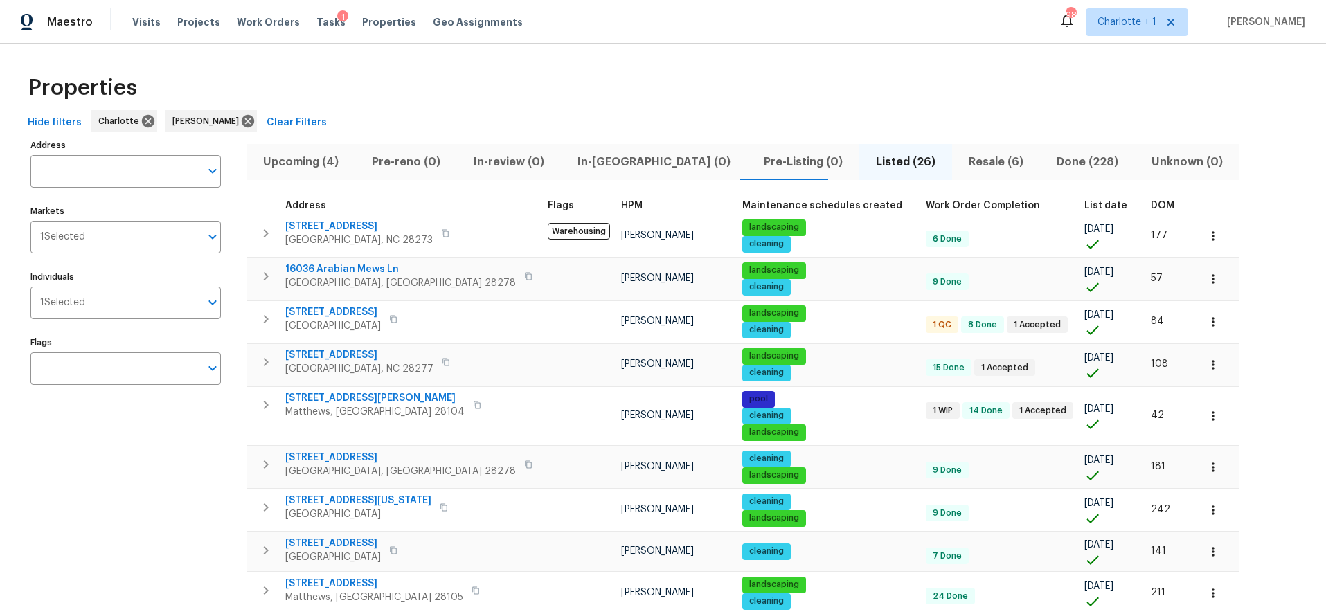
click at [1079, 206] on th "List date" at bounding box center [1112, 206] width 66 height 19
click at [1151, 206] on span "DOM" at bounding box center [1163, 206] width 24 height 10
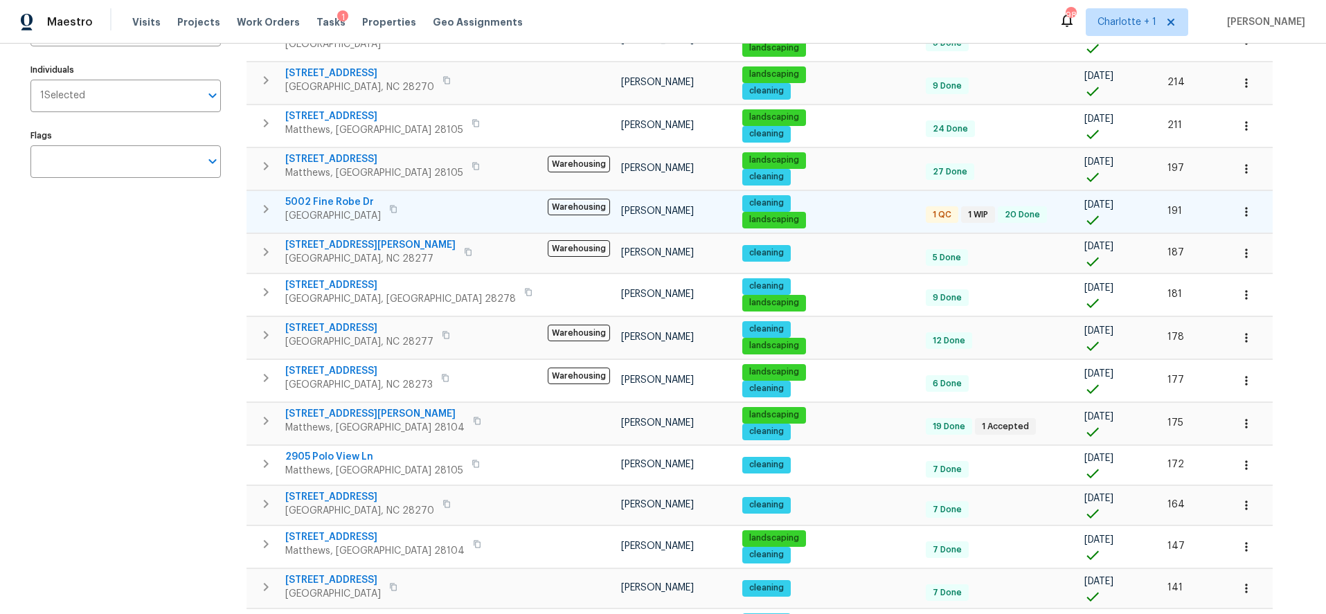
scroll to position [209, 0]
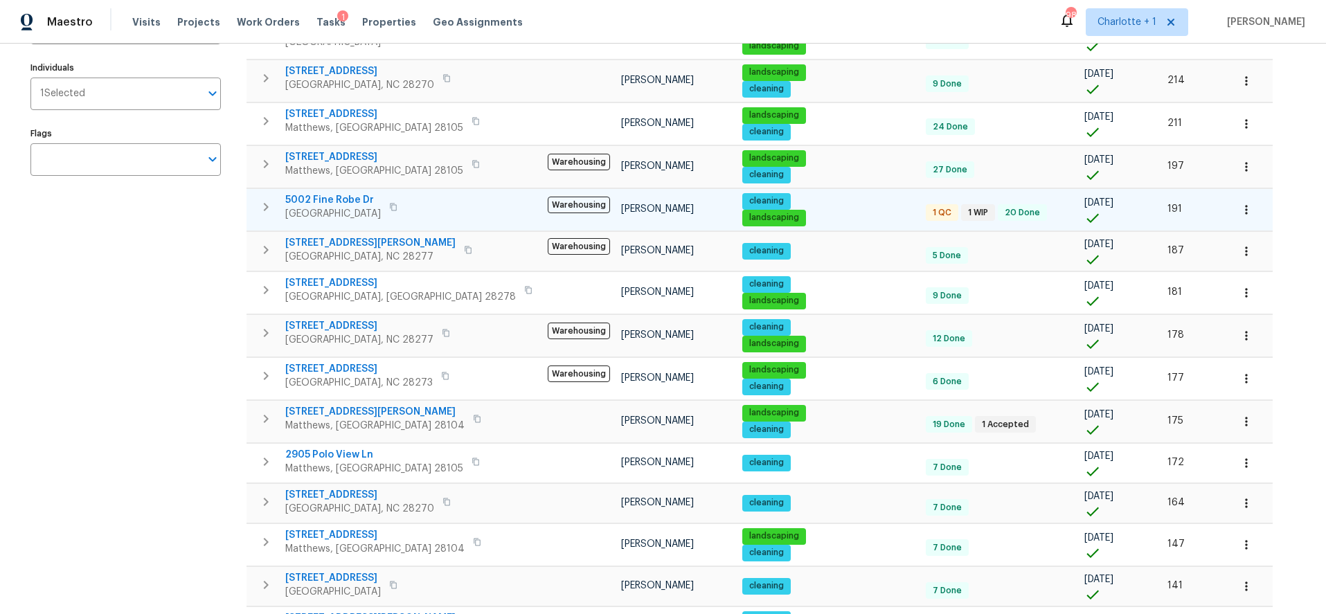
click at [319, 199] on span "5002 Fine Robe Dr" at bounding box center [333, 200] width 96 height 14
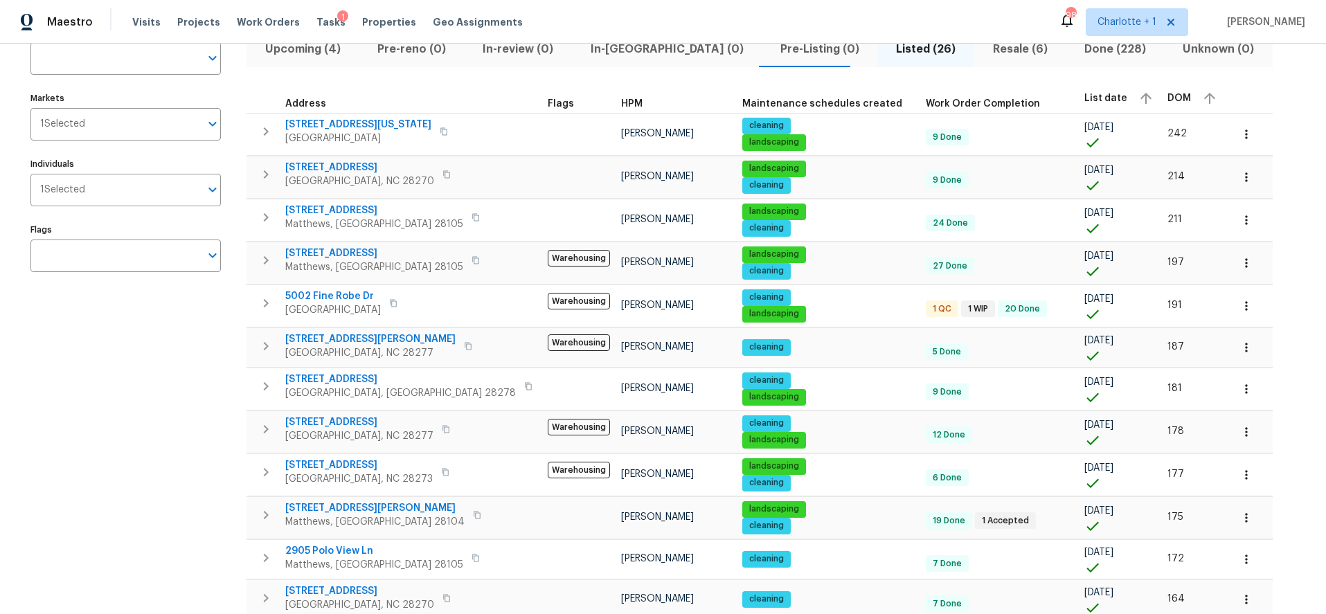
scroll to position [0, 0]
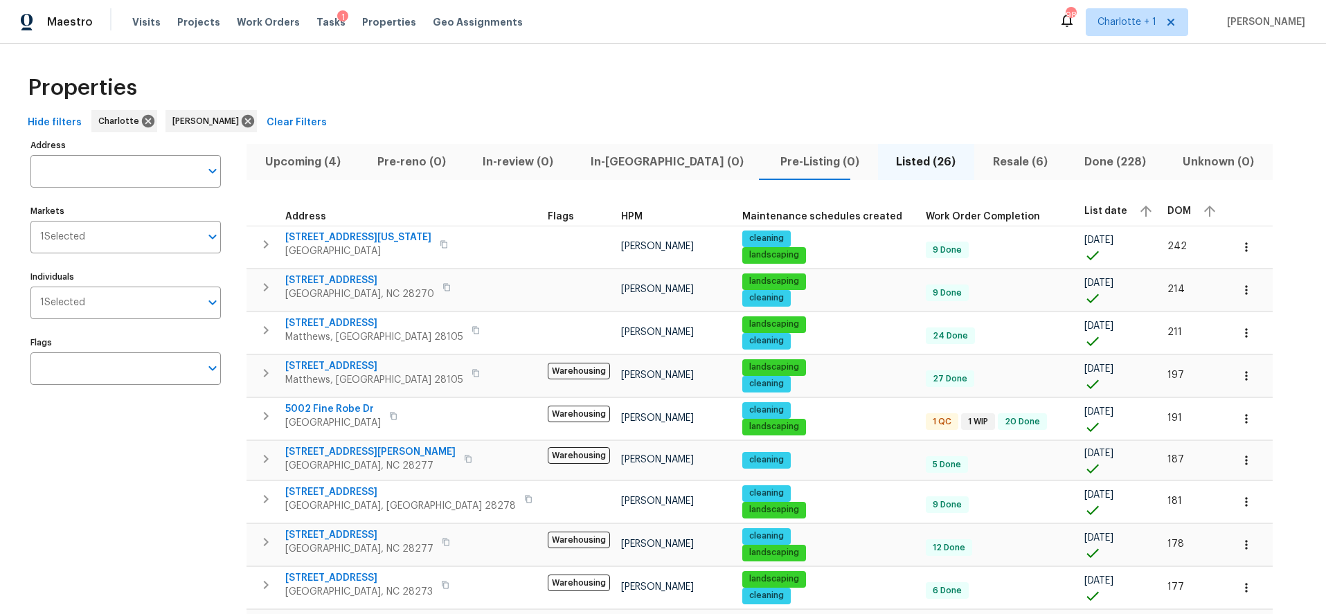
click at [975, 150] on button "Resale (6)" at bounding box center [1020, 162] width 91 height 36
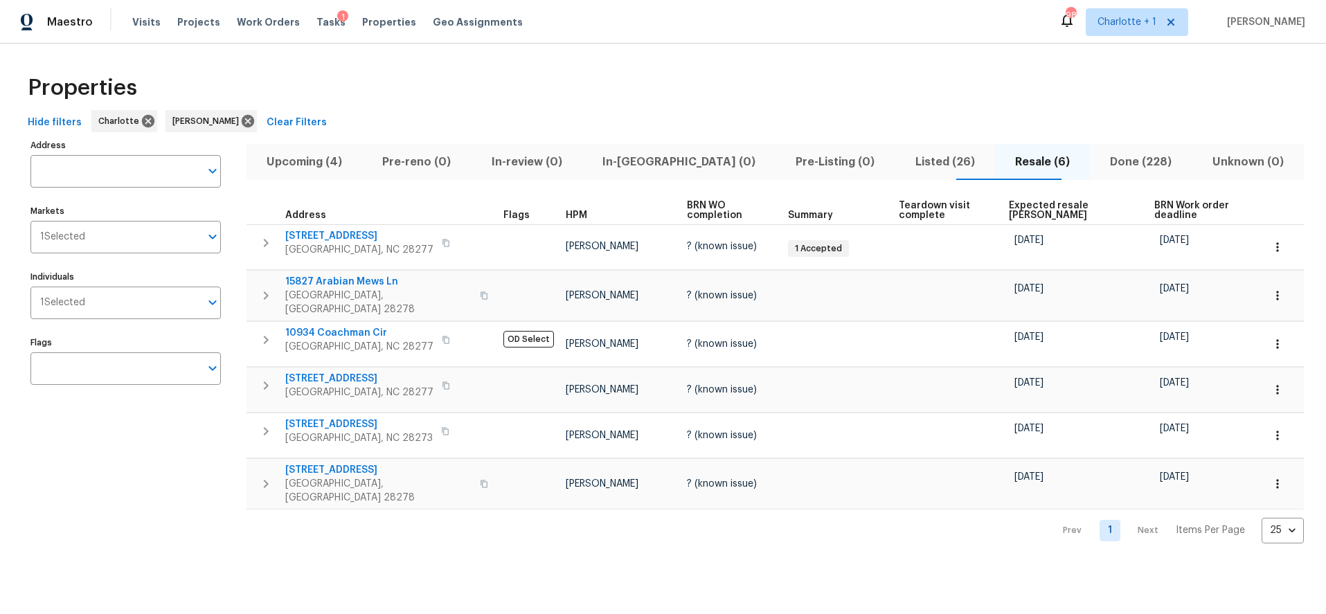
click at [1036, 211] on span "Expected resale COE" at bounding box center [1070, 210] width 122 height 19
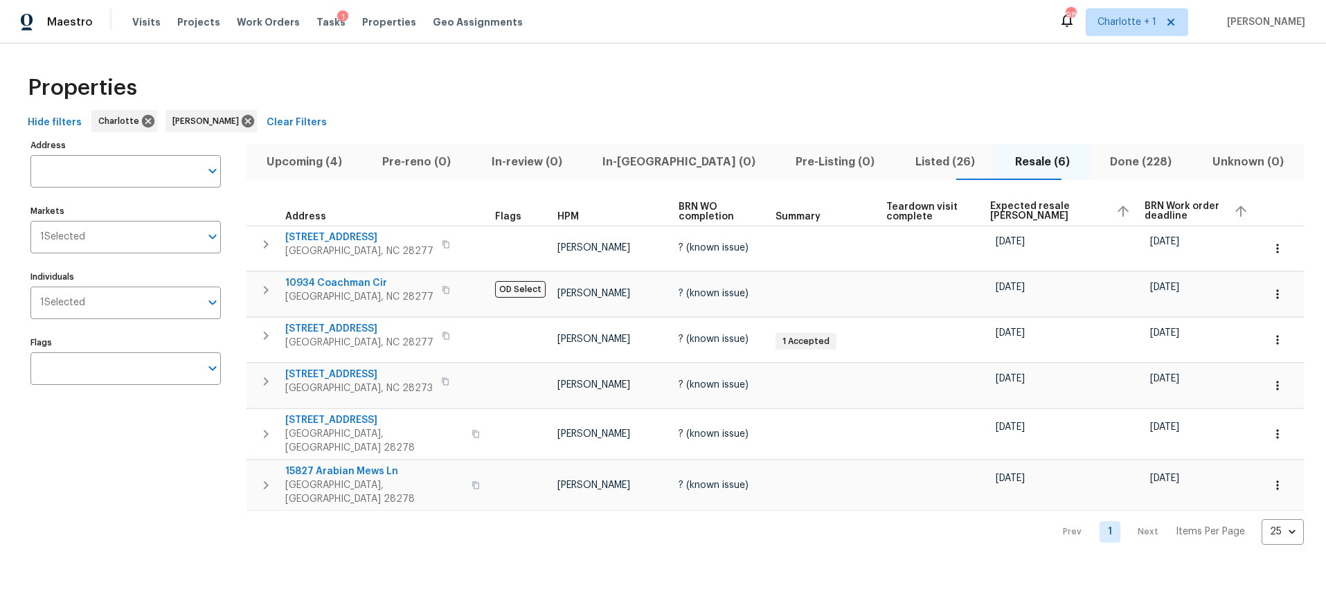
click at [1034, 211] on span "Expected resale COE" at bounding box center [1048, 211] width 115 height 19
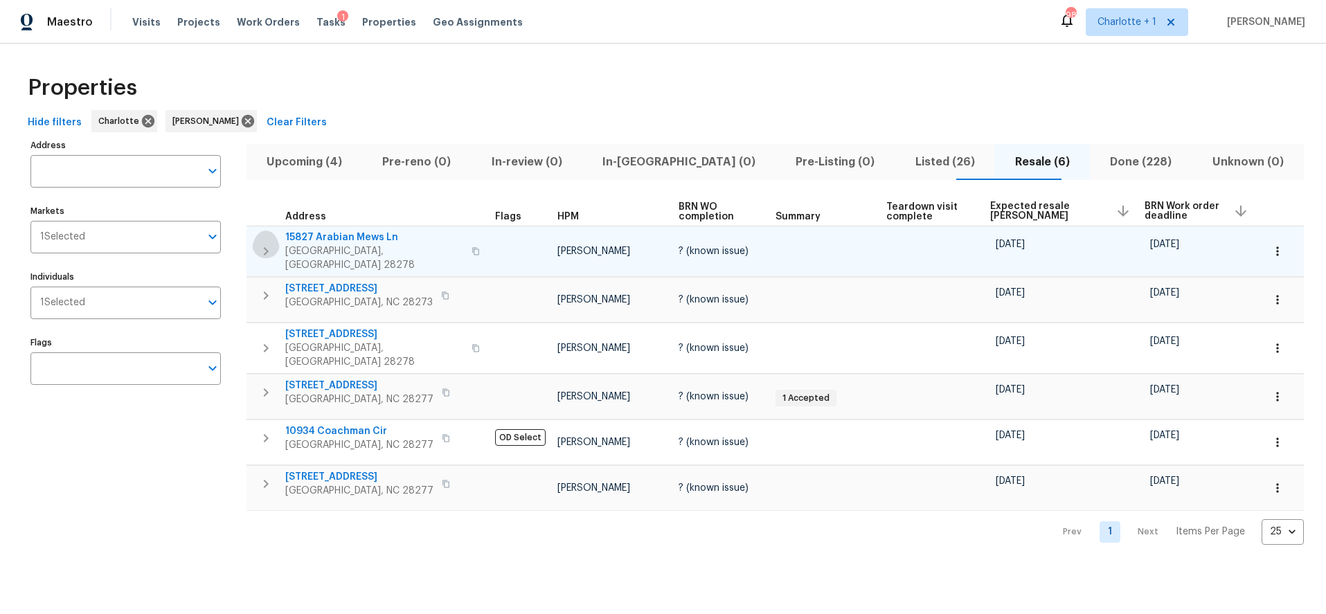
click at [272, 244] on icon "button" at bounding box center [266, 251] width 17 height 17
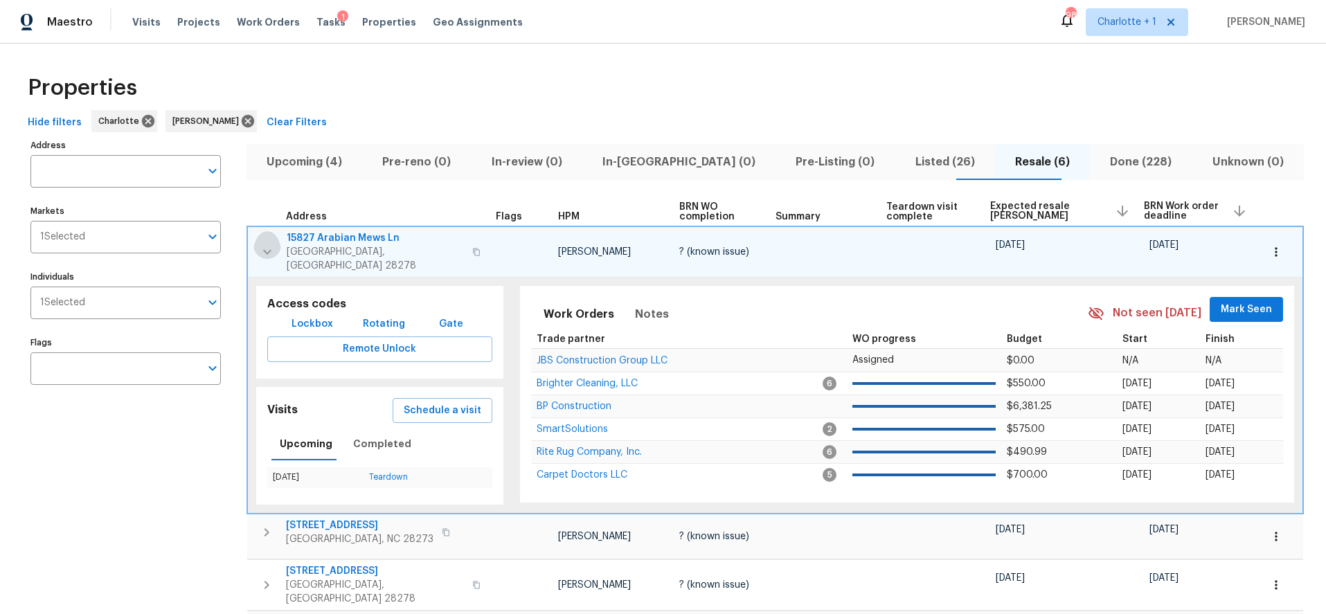
click at [272, 244] on icon "button" at bounding box center [267, 252] width 17 height 17
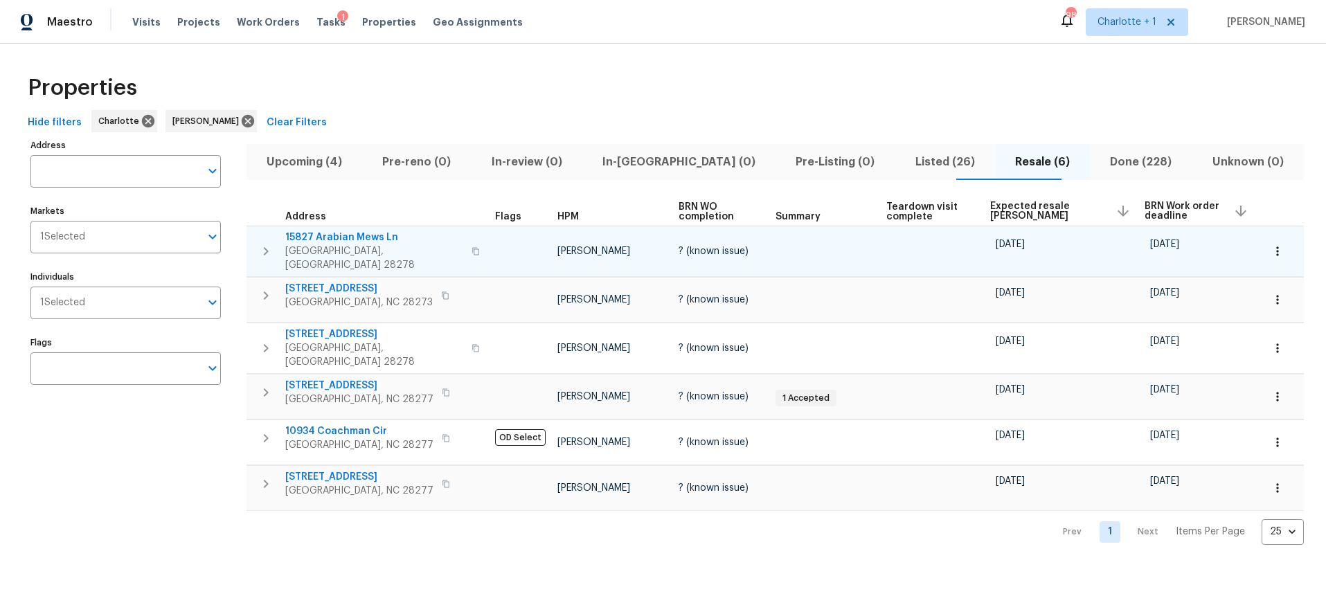
click at [351, 239] on span "15827 Arabian Mews Ln" at bounding box center [374, 238] width 178 height 14
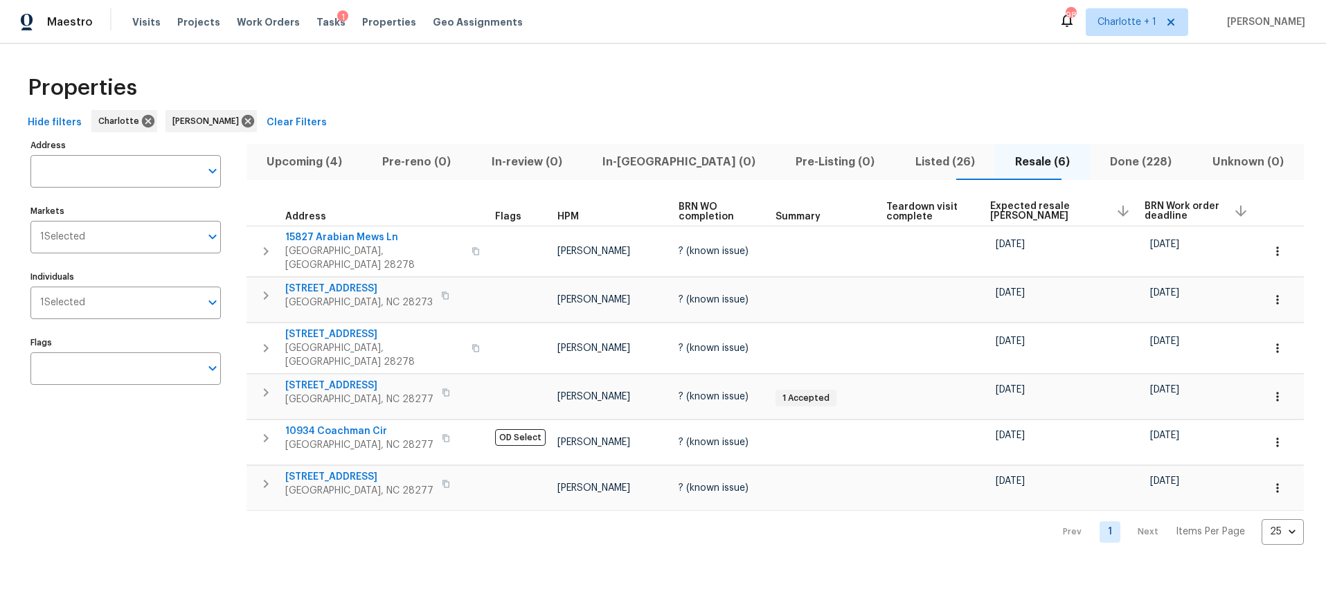
click at [895, 105] on div "Properties" at bounding box center [663, 88] width 1282 height 44
click at [1013, 91] on div "Properties" at bounding box center [663, 88] width 1282 height 44
click at [765, 89] on div "Properties" at bounding box center [663, 88] width 1282 height 44
click at [584, 107] on div "Properties" at bounding box center [663, 88] width 1282 height 44
click at [335, 168] on span "Upcoming (4)" at bounding box center [304, 161] width 99 height 19
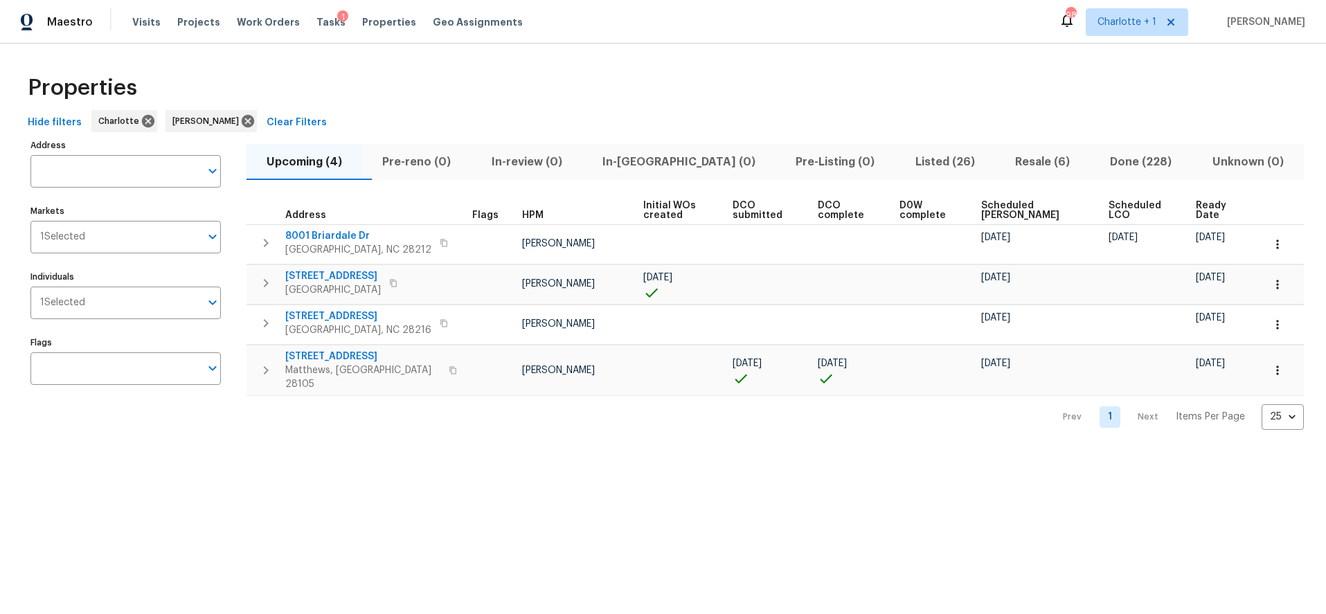
click at [499, 84] on div "Properties" at bounding box center [663, 88] width 1282 height 44
click at [810, 103] on div "Properties" at bounding box center [663, 88] width 1282 height 44
click at [674, 82] on div "Properties" at bounding box center [663, 88] width 1282 height 44
click at [511, 84] on div "Properties" at bounding box center [663, 88] width 1282 height 44
click at [534, 76] on div "Properties" at bounding box center [663, 88] width 1282 height 44
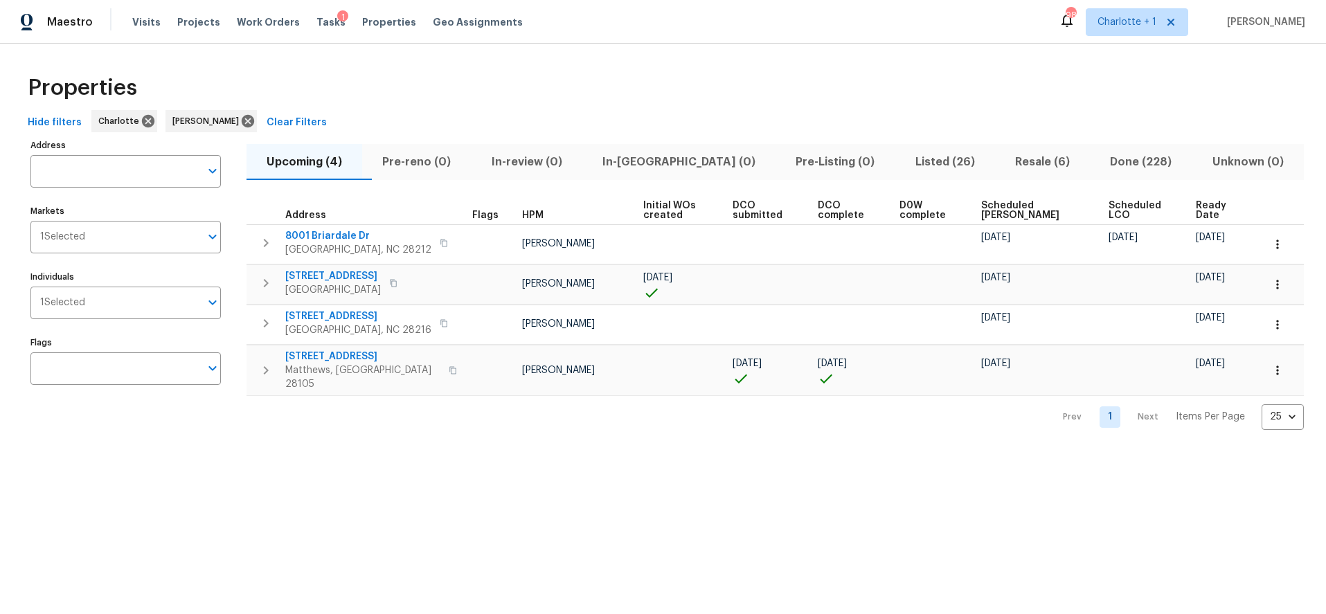
click at [179, 452] on html "Maestro Visits Projects Work Orders Tasks 1 Properties Geo Assignments 98 Charl…" at bounding box center [663, 226] width 1326 height 452
click at [290, 452] on html "Maestro Visits Projects Work Orders Tasks 1 Properties Geo Assignments 98 Charl…" at bounding box center [663, 226] width 1326 height 452
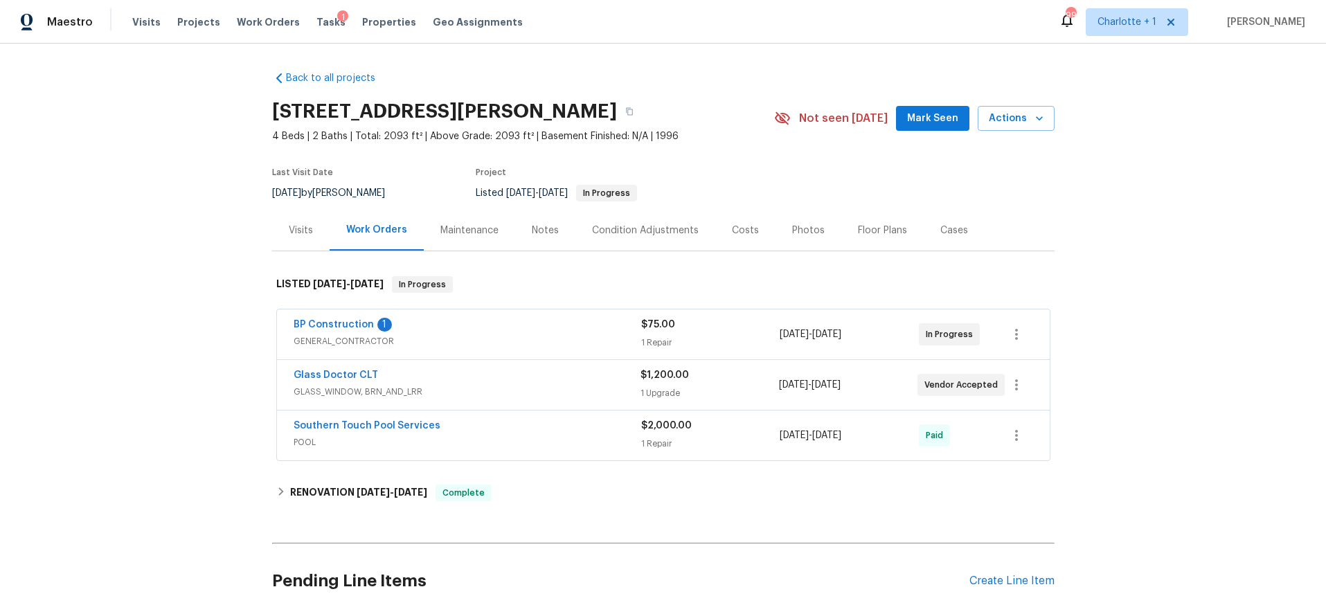
click at [490, 334] on div "BP Construction 1" at bounding box center [468, 326] width 348 height 17
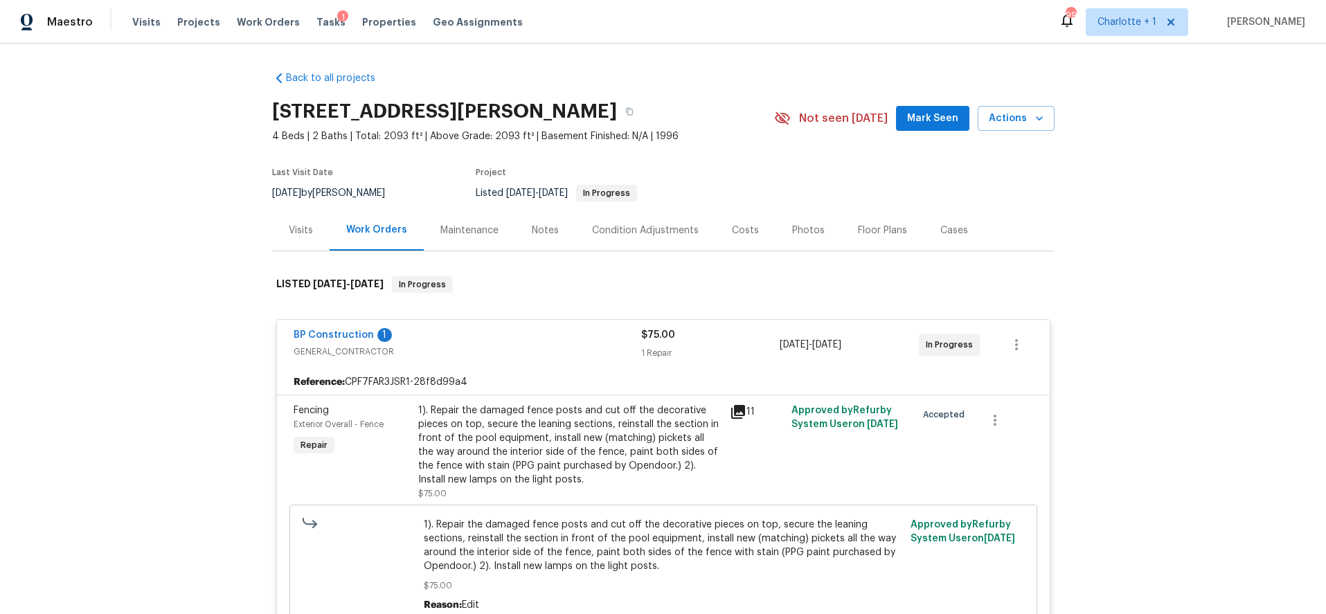
click at [742, 409] on div "11" at bounding box center [757, 412] width 54 height 17
click at [739, 411] on icon at bounding box center [738, 412] width 14 height 14
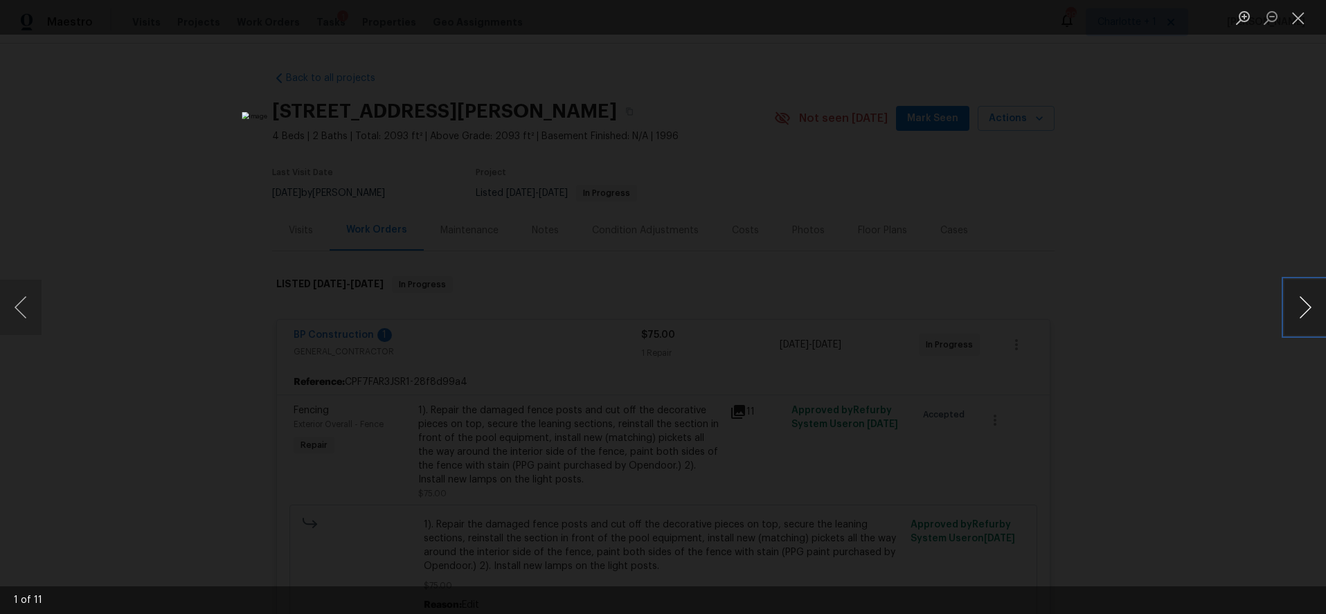
click at [1307, 307] on button "Next image" at bounding box center [1306, 307] width 42 height 55
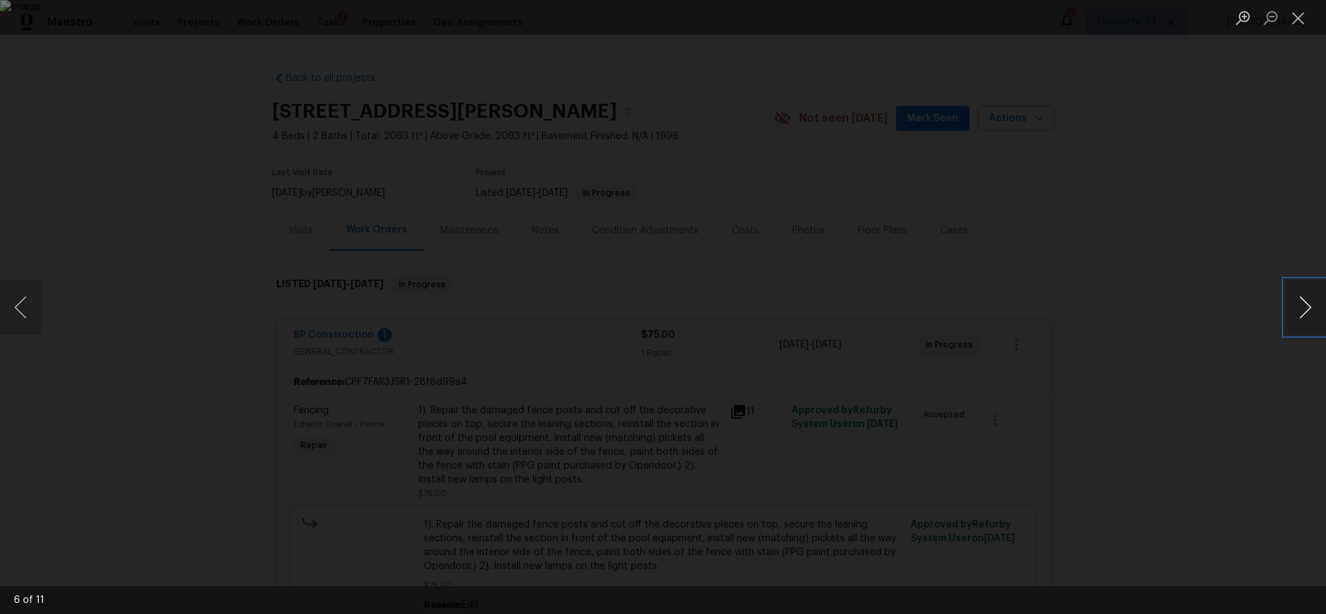
click at [1307, 307] on button "Next image" at bounding box center [1306, 307] width 42 height 55
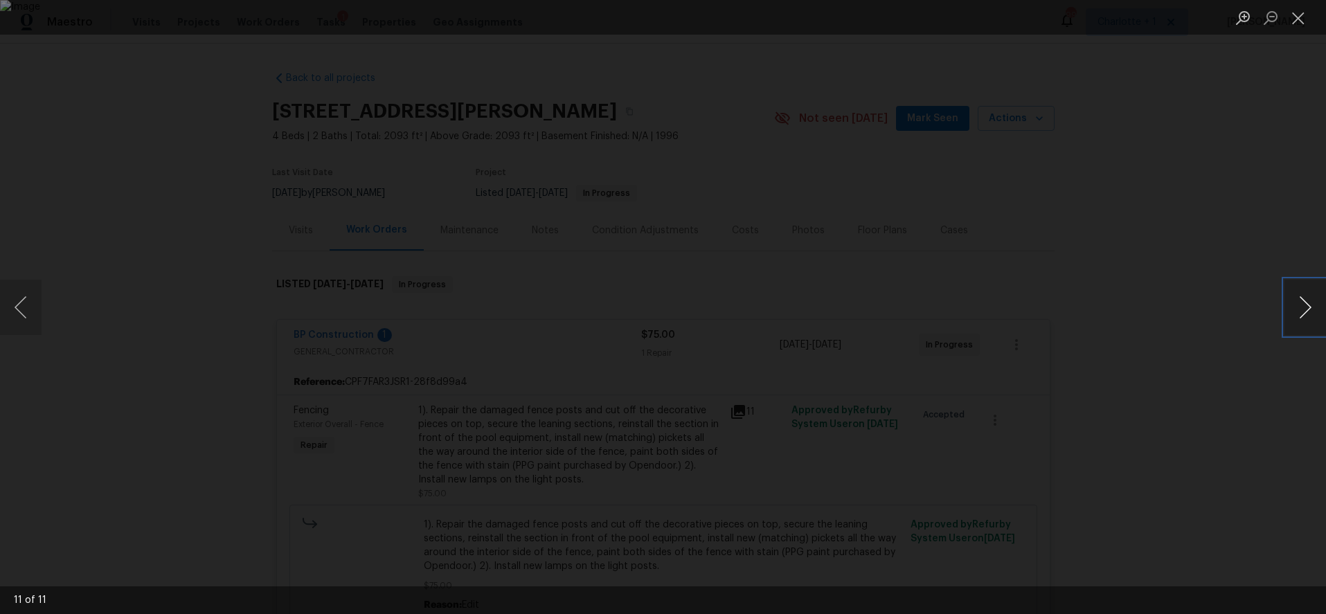
click at [1307, 307] on button "Next image" at bounding box center [1306, 307] width 42 height 55
click at [1291, 304] on button "Next image" at bounding box center [1306, 307] width 42 height 55
drag, startPoint x: 1225, startPoint y: 204, endPoint x: 1194, endPoint y: 201, distance: 31.3
click at [1225, 204] on div "Lightbox" at bounding box center [663, 307] width 1326 height 614
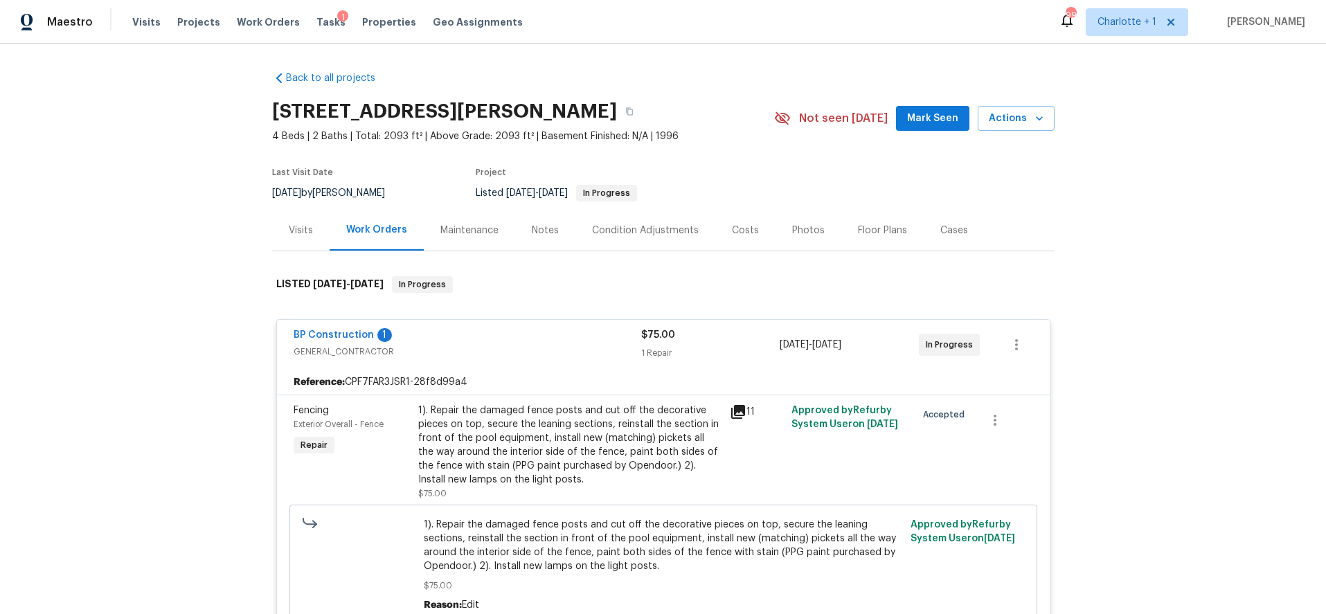
click at [529, 349] on span "GENERAL_CONTRACTOR" at bounding box center [468, 352] width 348 height 14
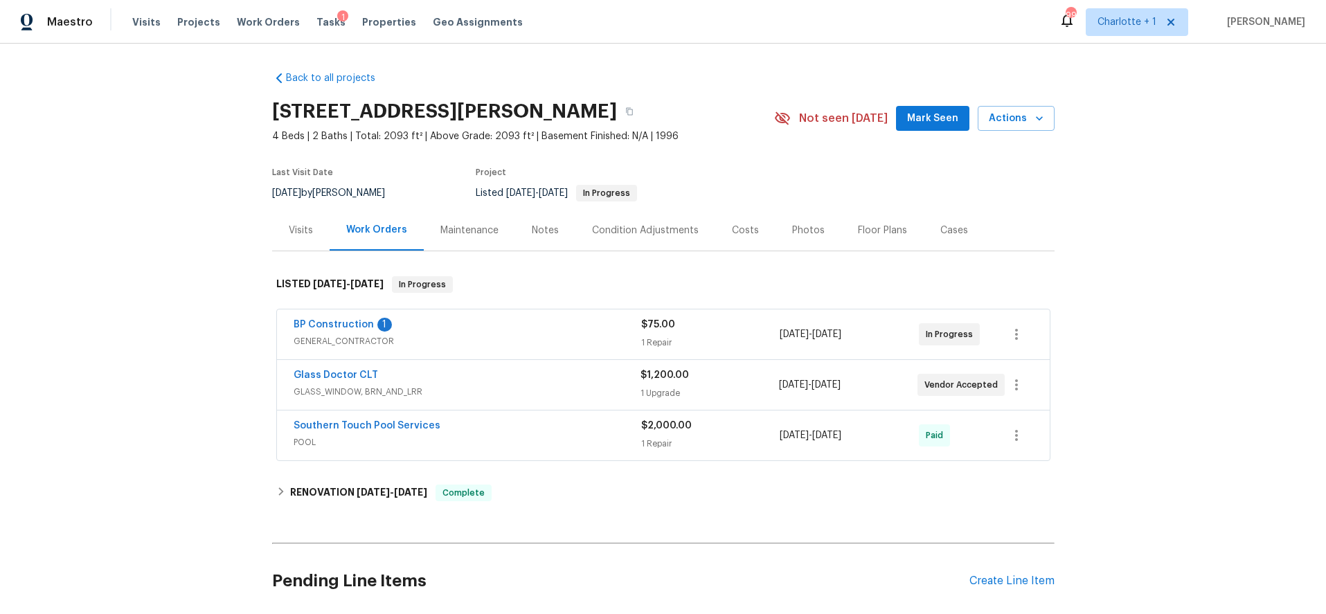
click at [542, 336] on span "GENERAL_CONTRACTOR" at bounding box center [468, 342] width 348 height 14
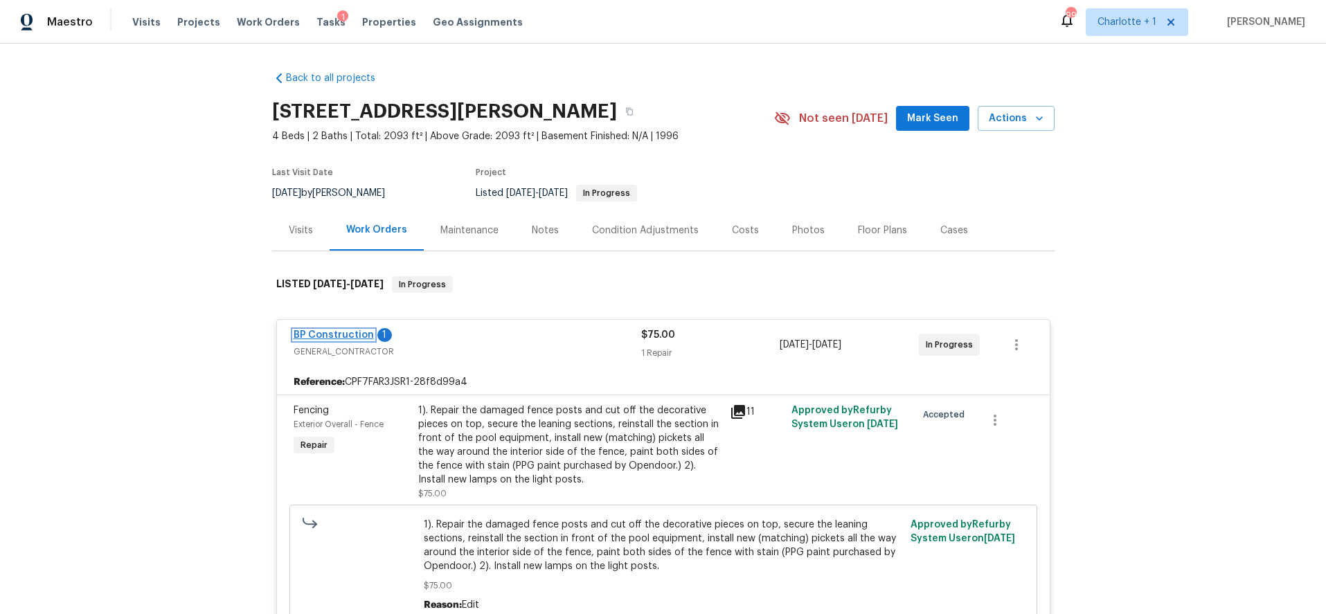
click at [341, 332] on link "BP Construction" at bounding box center [334, 335] width 80 height 10
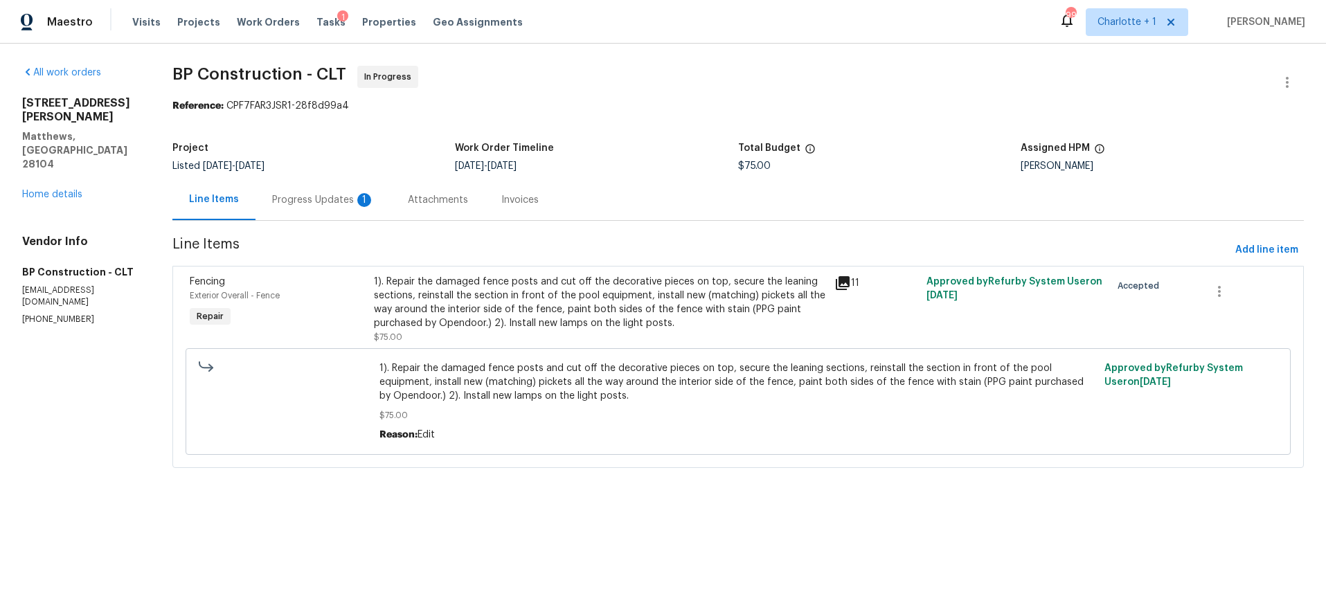
click at [336, 203] on div "Progress Updates 1" at bounding box center [323, 200] width 103 height 14
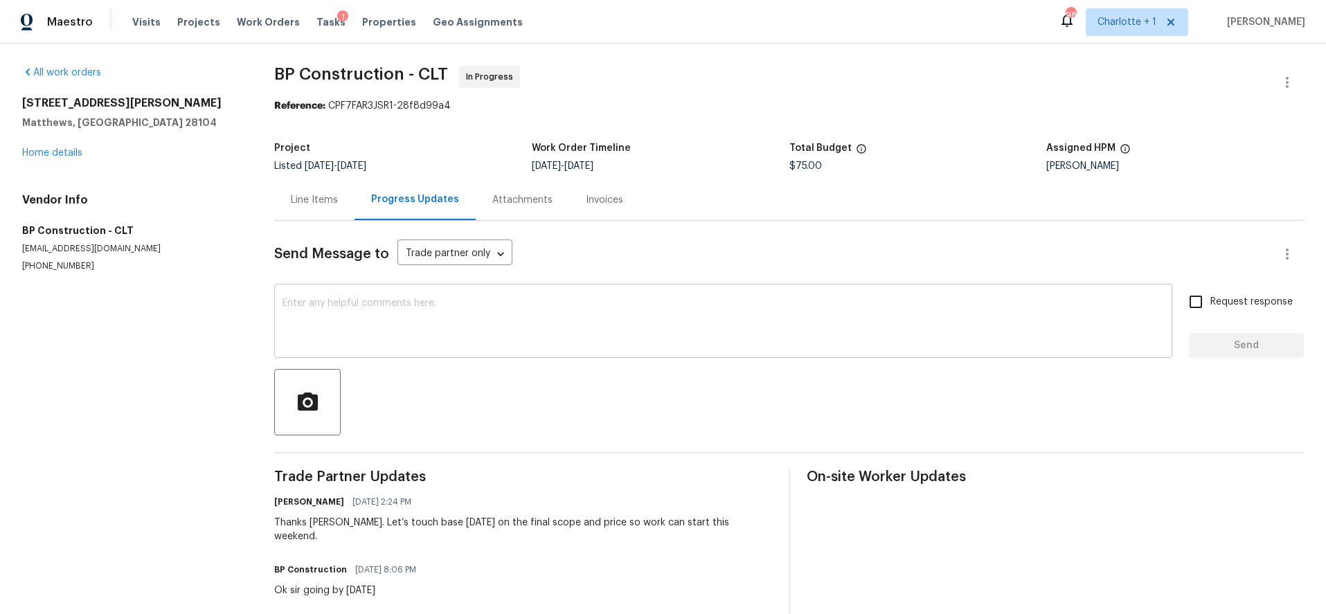
scroll to position [87, 0]
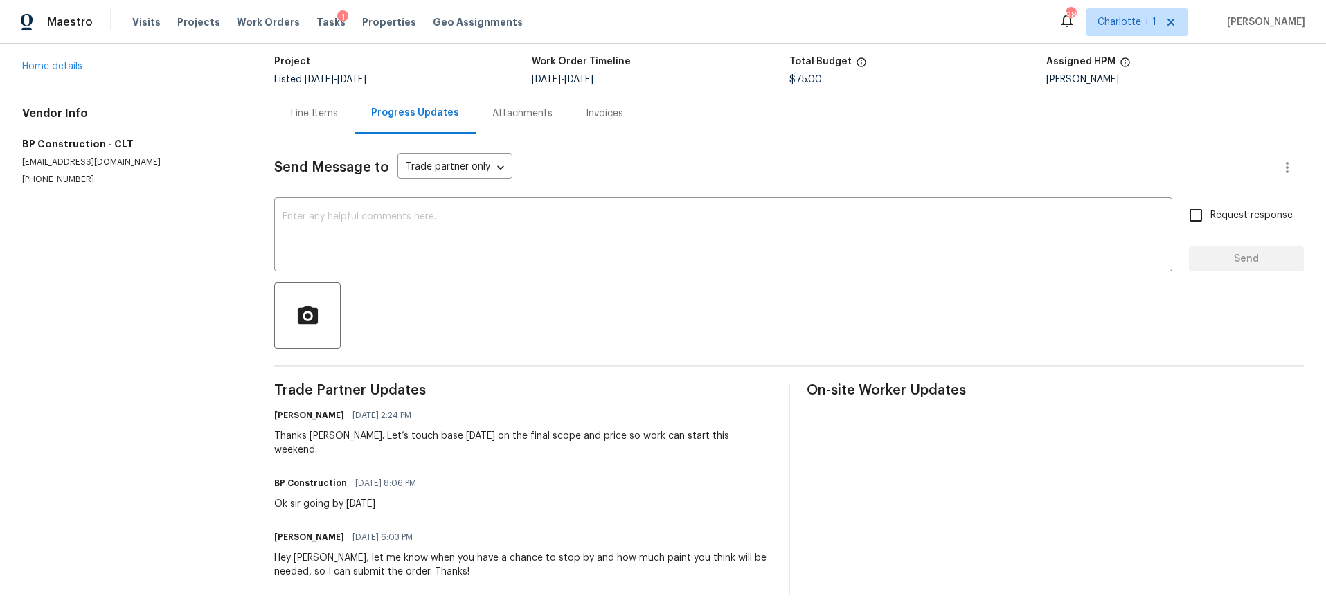
click at [73, 71] on div "[STREET_ADDRESS][PERSON_NAME][PERSON_NAME] Home details" at bounding box center [131, 42] width 219 height 64
click at [72, 68] on link "Home details" at bounding box center [52, 67] width 60 height 10
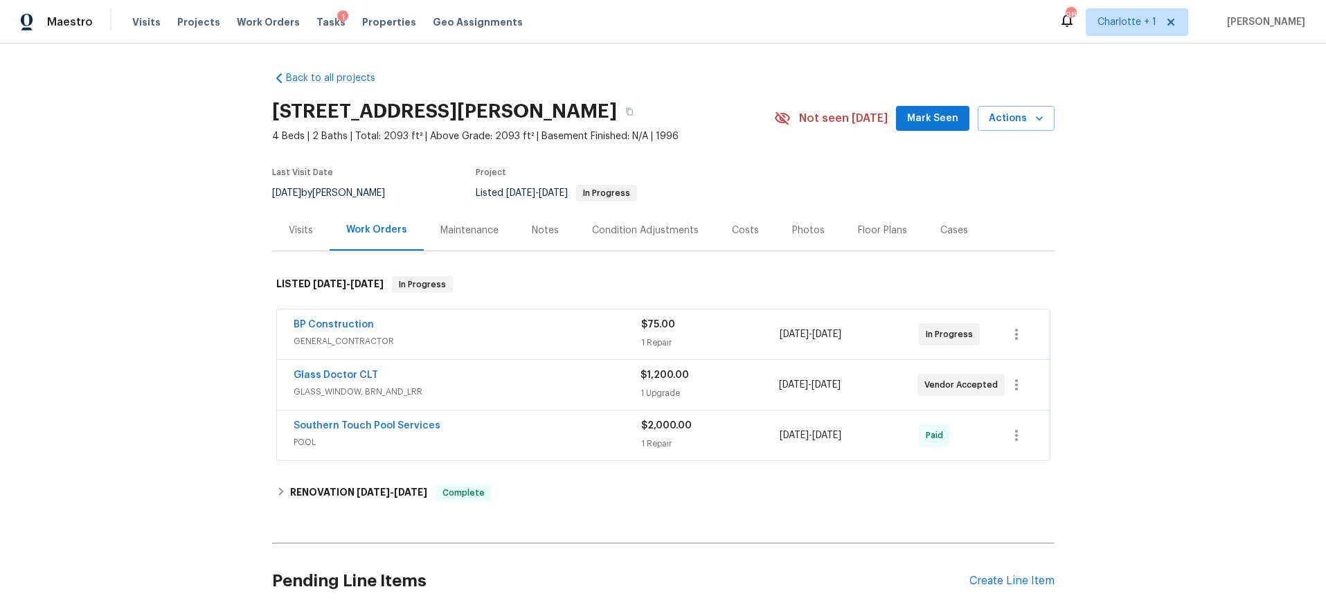
click at [734, 230] on div "Costs" at bounding box center [745, 231] width 27 height 14
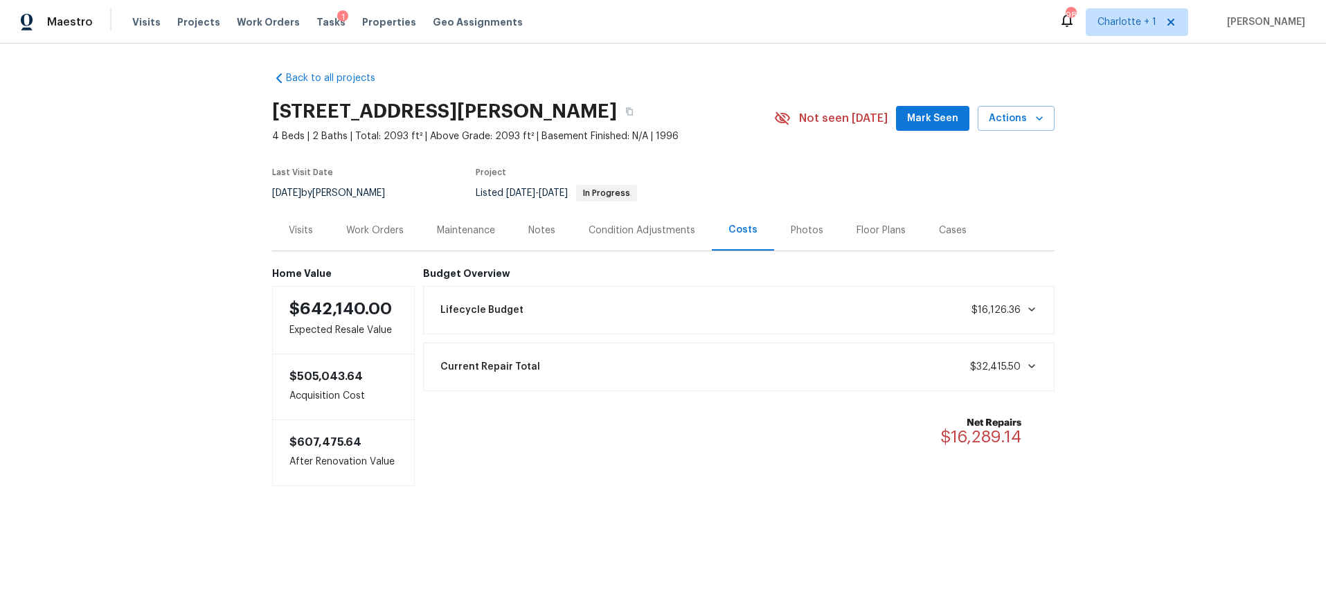
click at [85, 163] on div "Back to all projects [STREET_ADDRESS][PERSON_NAME] 4 Beds | 2 Baths | Total: 20…" at bounding box center [663, 307] width 1326 height 526
click at [156, 199] on div "Back to all projects [STREET_ADDRESS][PERSON_NAME] 4 Beds | 2 Baths | Total: 20…" at bounding box center [663, 307] width 1326 height 526
click at [98, 217] on div "Back to all projects [STREET_ADDRESS][PERSON_NAME] 4 Beds | 2 Baths | Total: 20…" at bounding box center [663, 307] width 1326 height 526
drag, startPoint x: 1139, startPoint y: 199, endPoint x: 1099, endPoint y: 50, distance: 154.7
click at [1132, 195] on div "Back to all projects [STREET_ADDRESS][PERSON_NAME] 4 Beds | 2 Baths | Total: 20…" at bounding box center [663, 307] width 1326 height 526
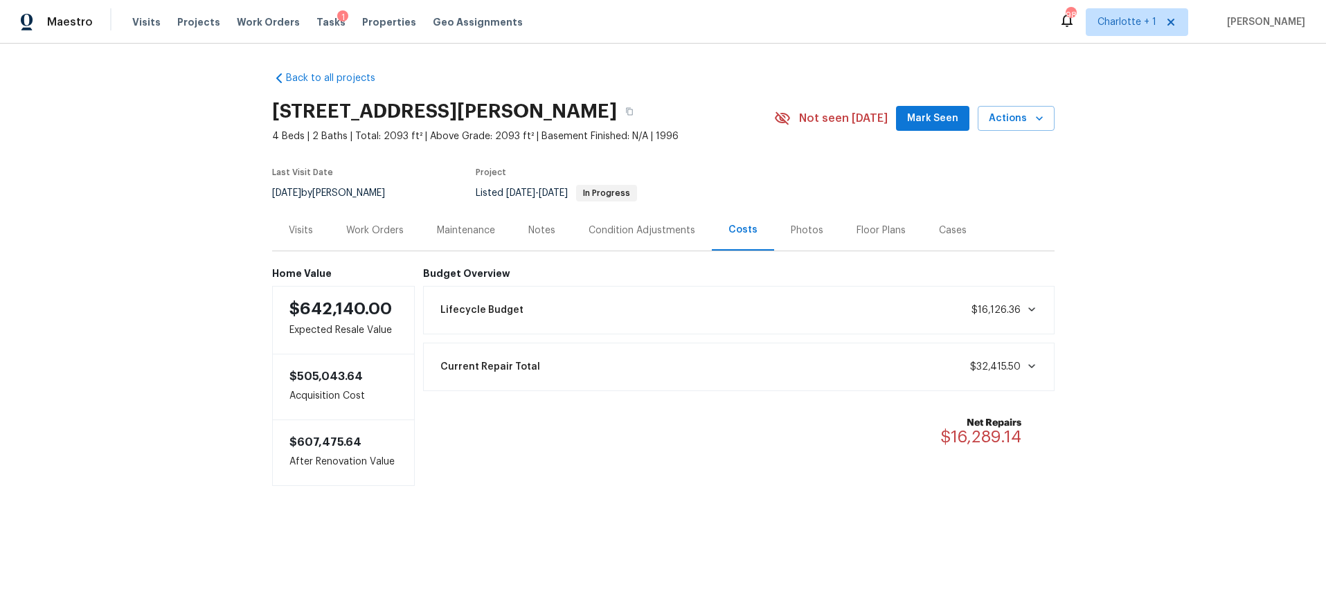
click at [603, 221] on div "Condition Adjustments" at bounding box center [642, 230] width 140 height 41
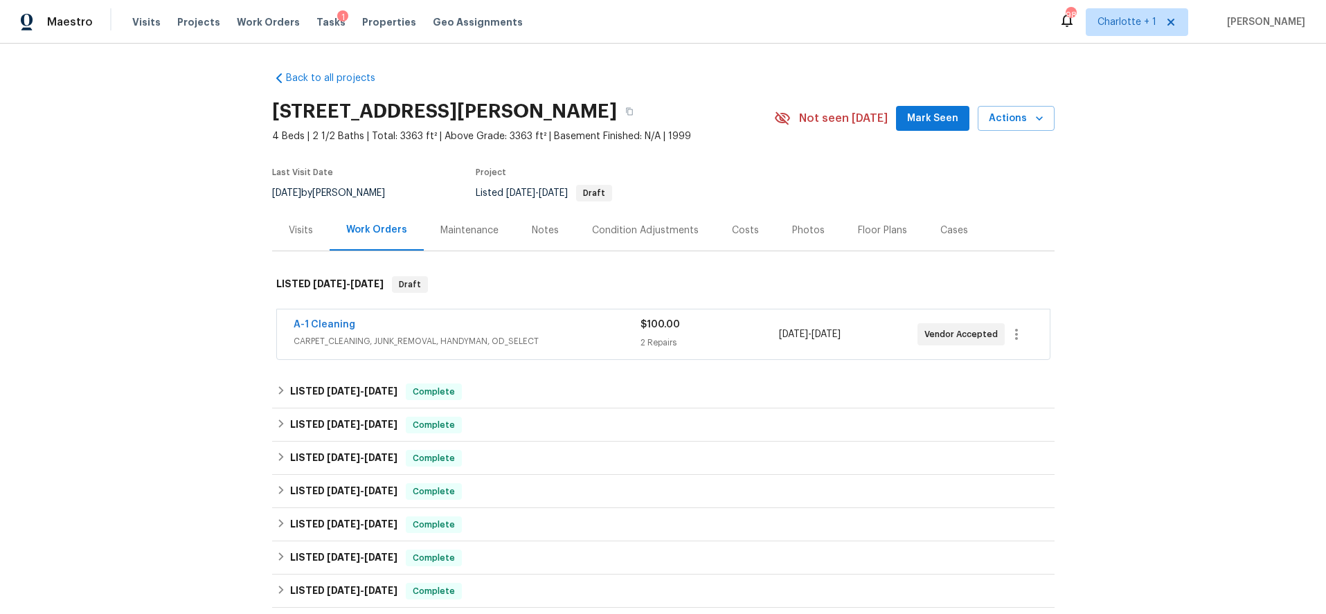
click at [574, 331] on div "A-1 Cleaning" at bounding box center [467, 326] width 347 height 17
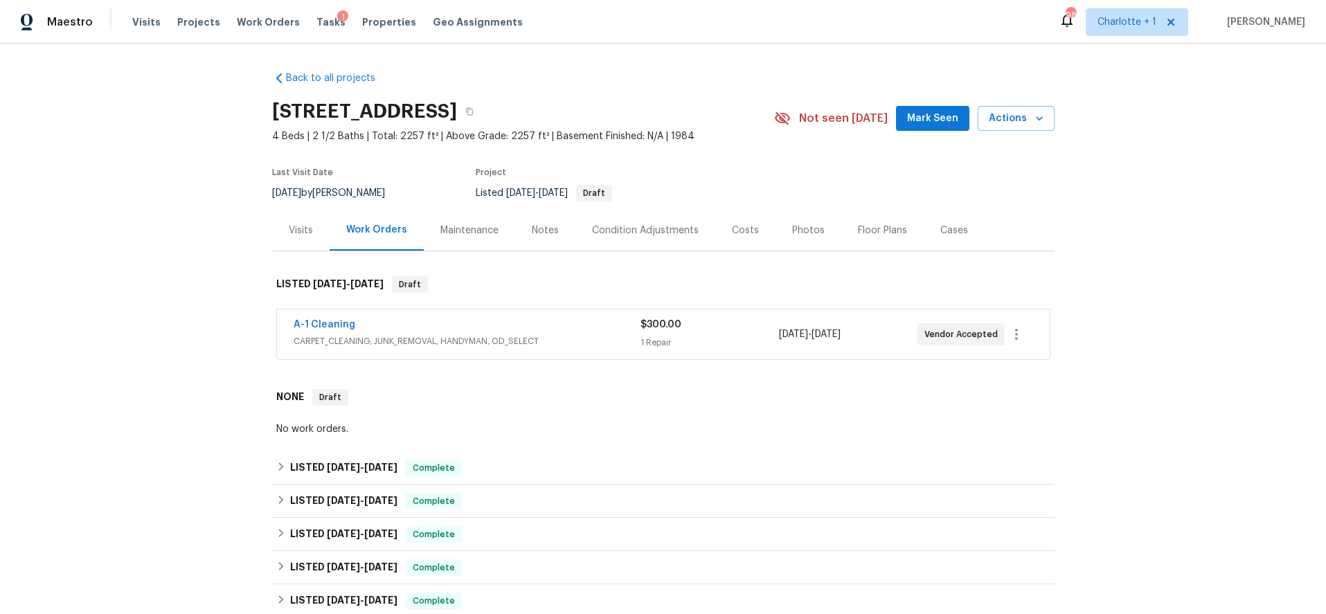
drag, startPoint x: 191, startPoint y: 237, endPoint x: 202, endPoint y: 249, distance: 16.2
click at [191, 237] on div "Back to all projects [STREET_ADDRESS] 4 Beds | 2 1/2 Baths | Total: 2257 ft² | …" at bounding box center [663, 329] width 1326 height 571
click at [508, 330] on div "A-1 Cleaning" at bounding box center [467, 326] width 347 height 17
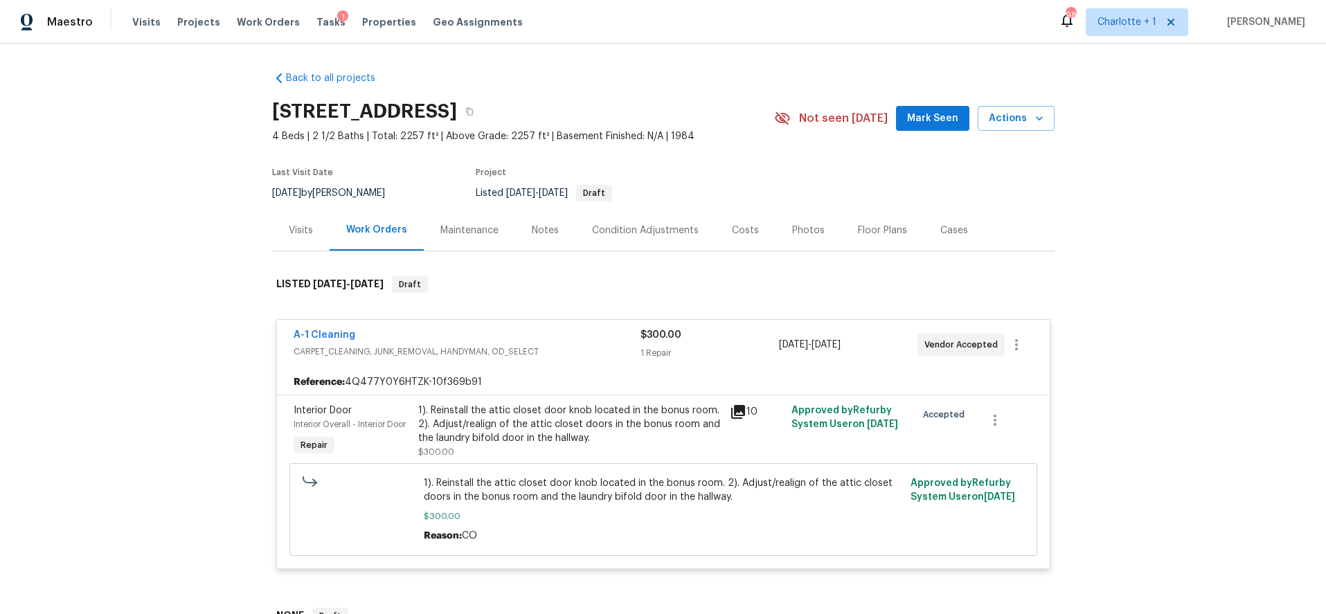
click at [792, 225] on div "Photos" at bounding box center [808, 231] width 33 height 14
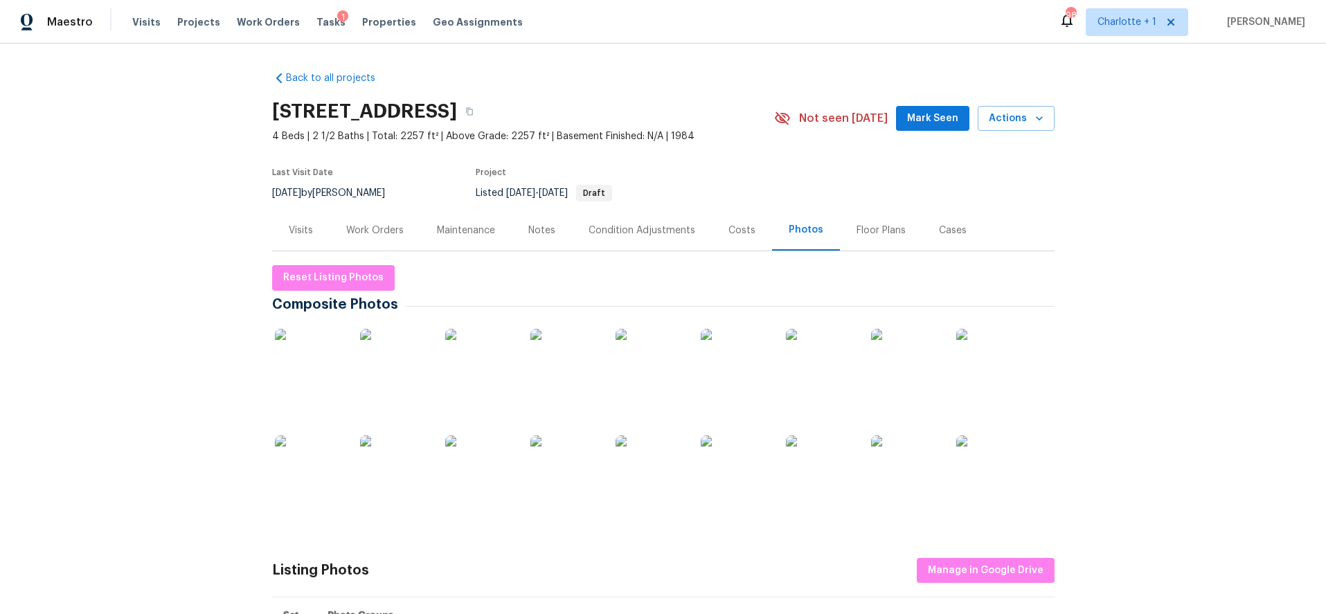
click at [393, 231] on div "Work Orders" at bounding box center [374, 231] width 57 height 14
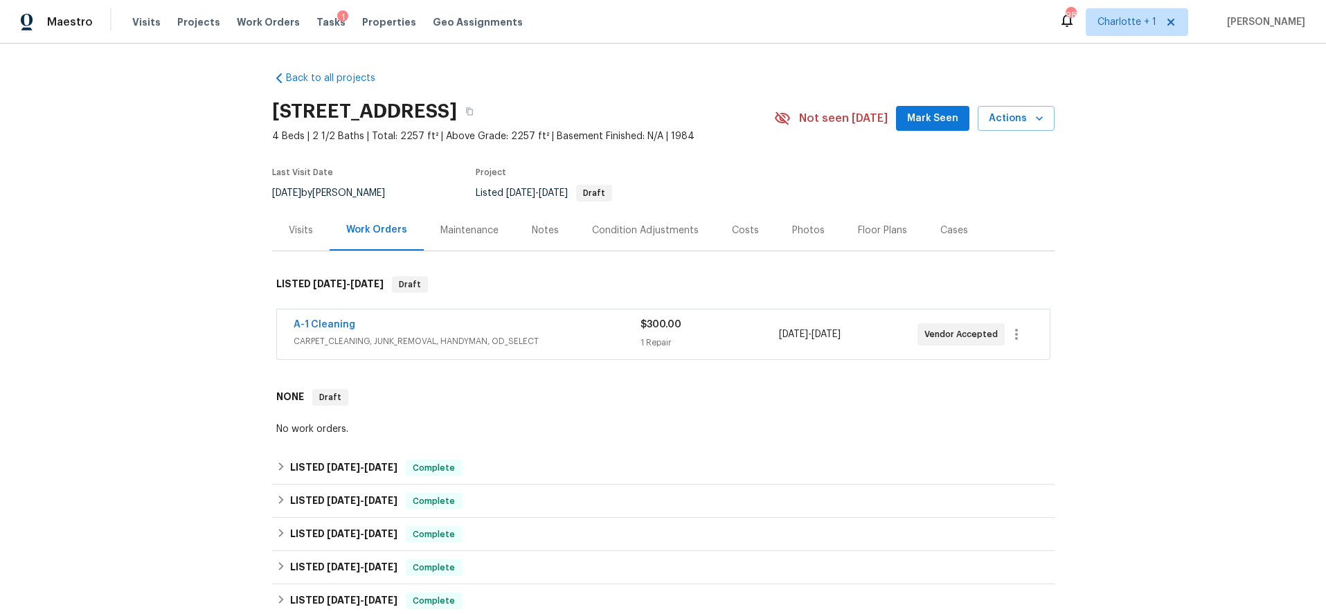
click at [607, 335] on span "CARPET_CLEANING, JUNK_REMOVAL, HANDYMAN, OD_SELECT" at bounding box center [467, 342] width 347 height 14
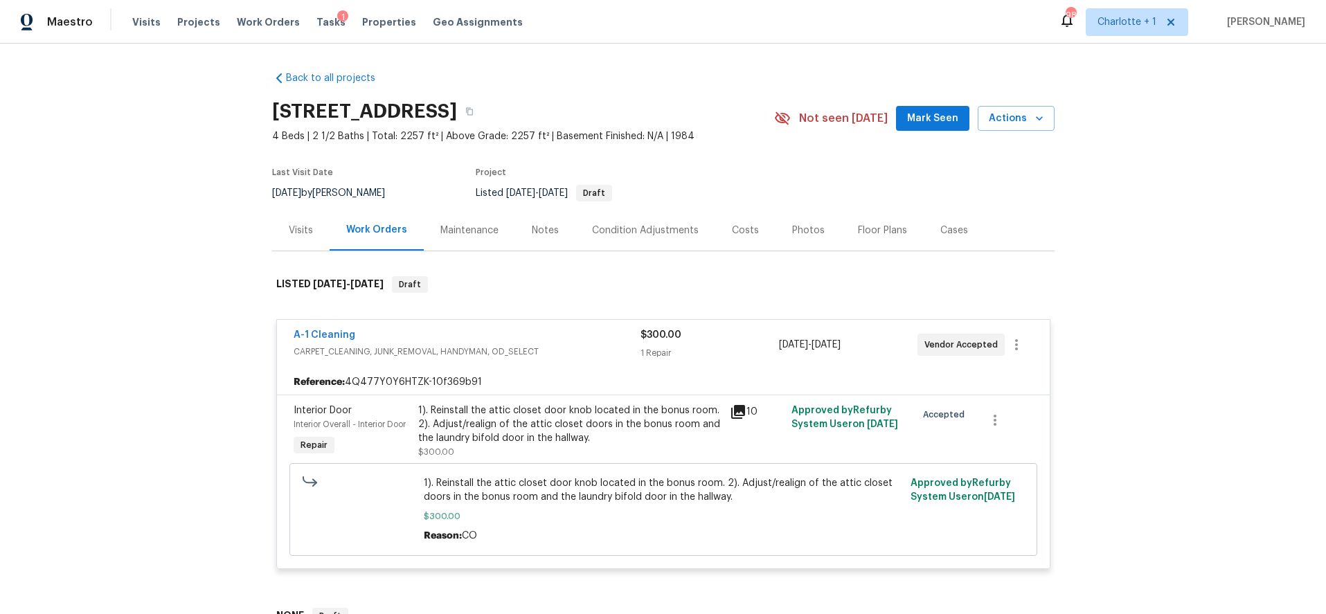
click at [732, 409] on icon at bounding box center [738, 412] width 14 height 14
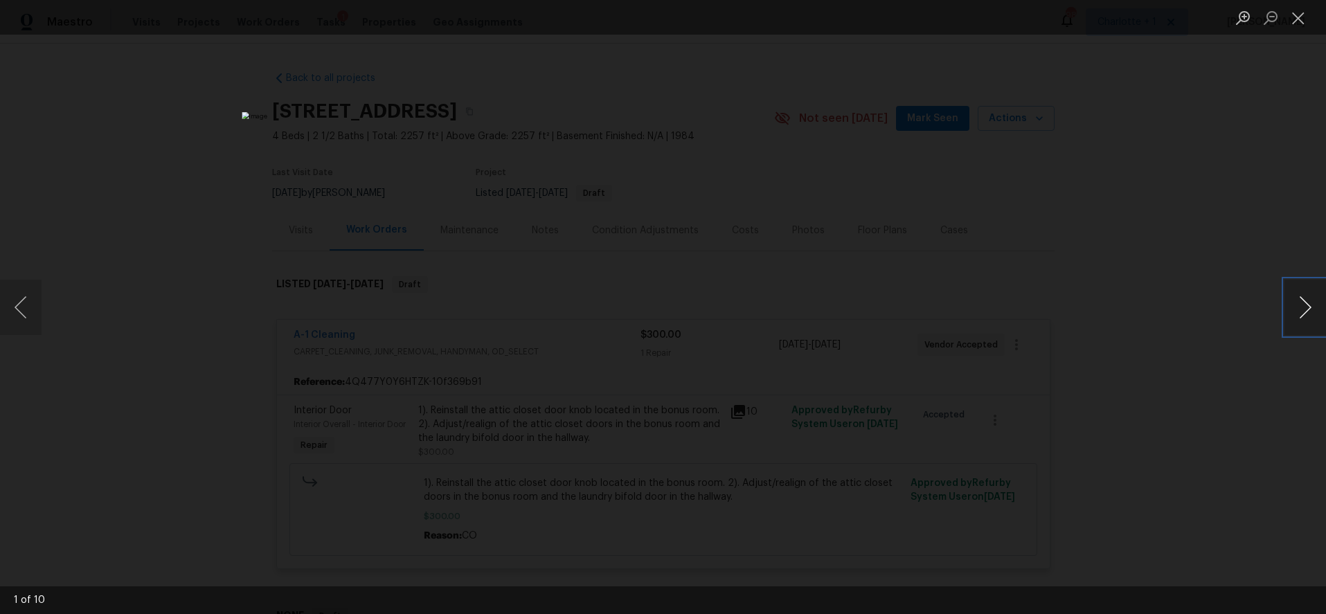
click at [1301, 317] on button "Next image" at bounding box center [1306, 307] width 42 height 55
click at [1290, 307] on button "Next image" at bounding box center [1306, 307] width 42 height 55
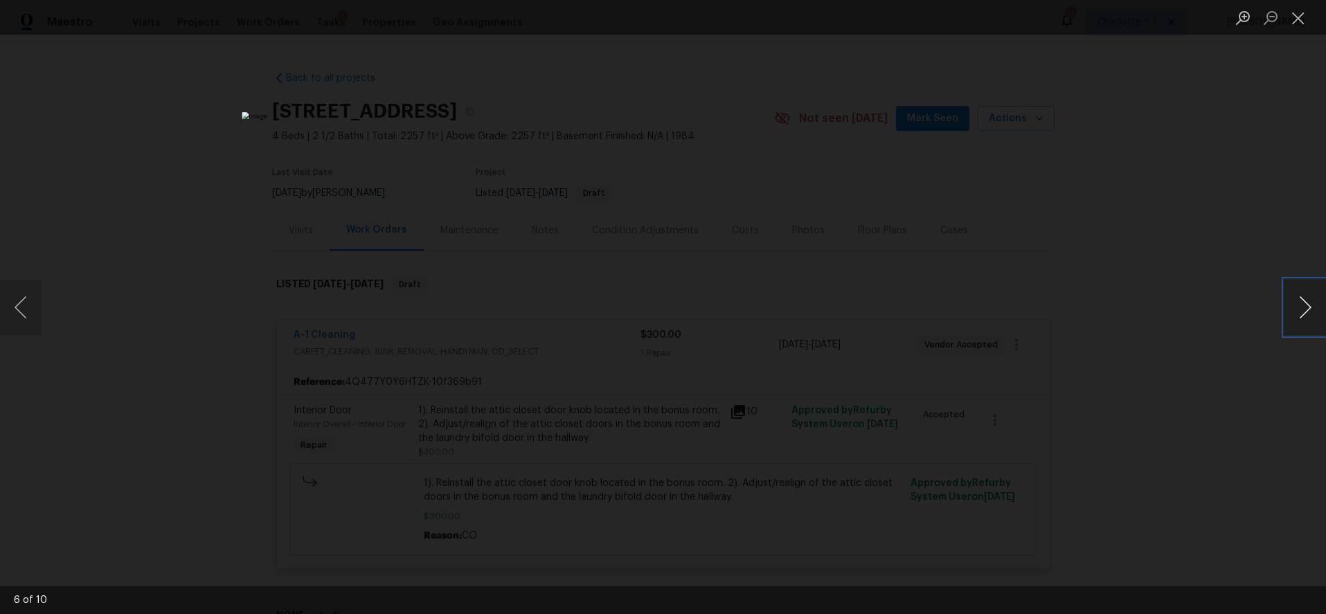
click at [1290, 307] on button "Next image" at bounding box center [1306, 307] width 42 height 55
click at [1174, 151] on div "Lightbox" at bounding box center [663, 307] width 1326 height 614
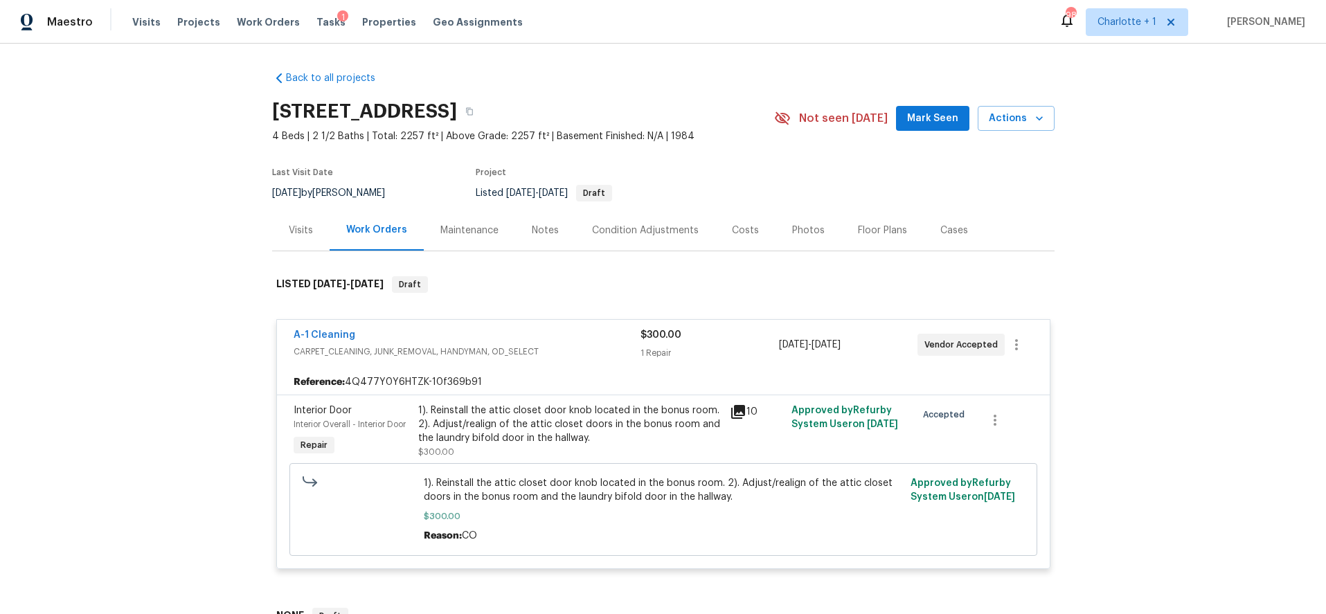
click at [716, 233] on div "Costs" at bounding box center [746, 230] width 60 height 41
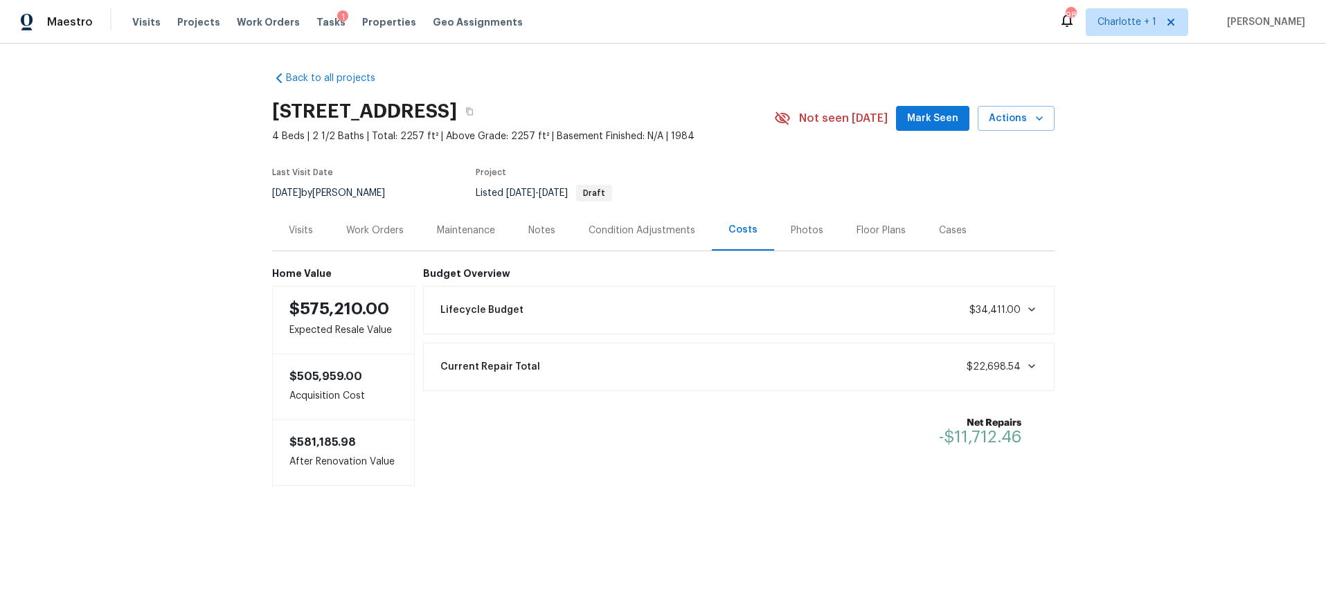
click at [1005, 237] on div "Visits Work Orders Maintenance Notes Condition Adjustments Costs Photos Floor P…" at bounding box center [663, 231] width 783 height 42
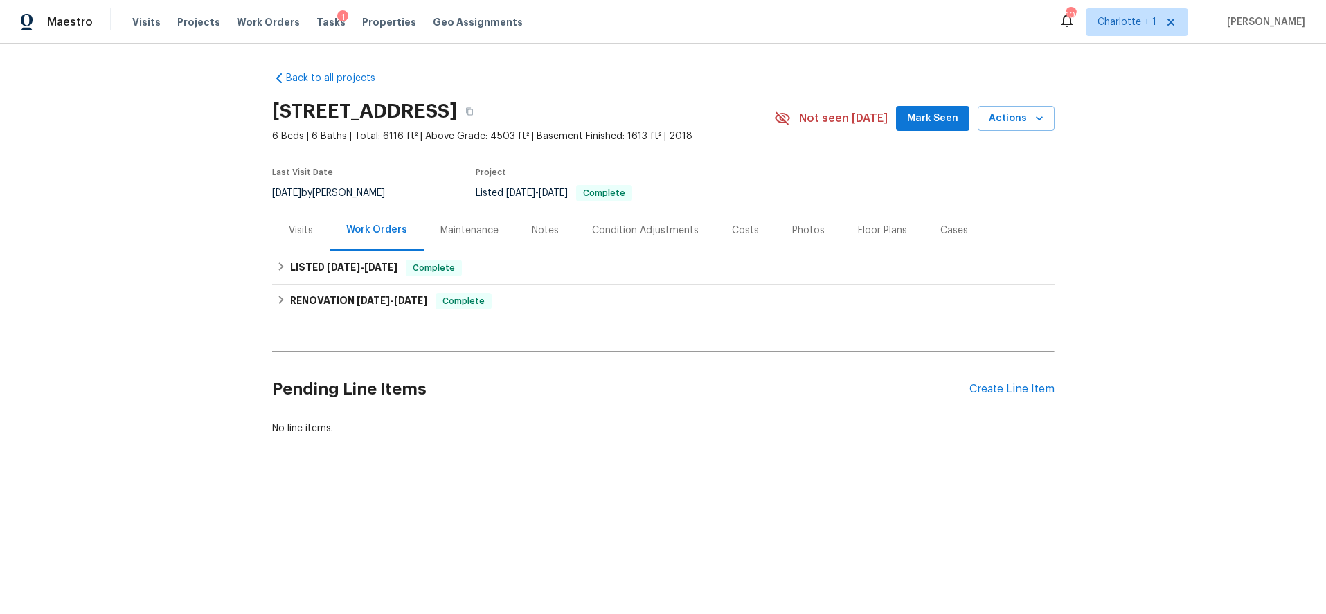
click at [801, 233] on div "Photos" at bounding box center [808, 231] width 33 height 14
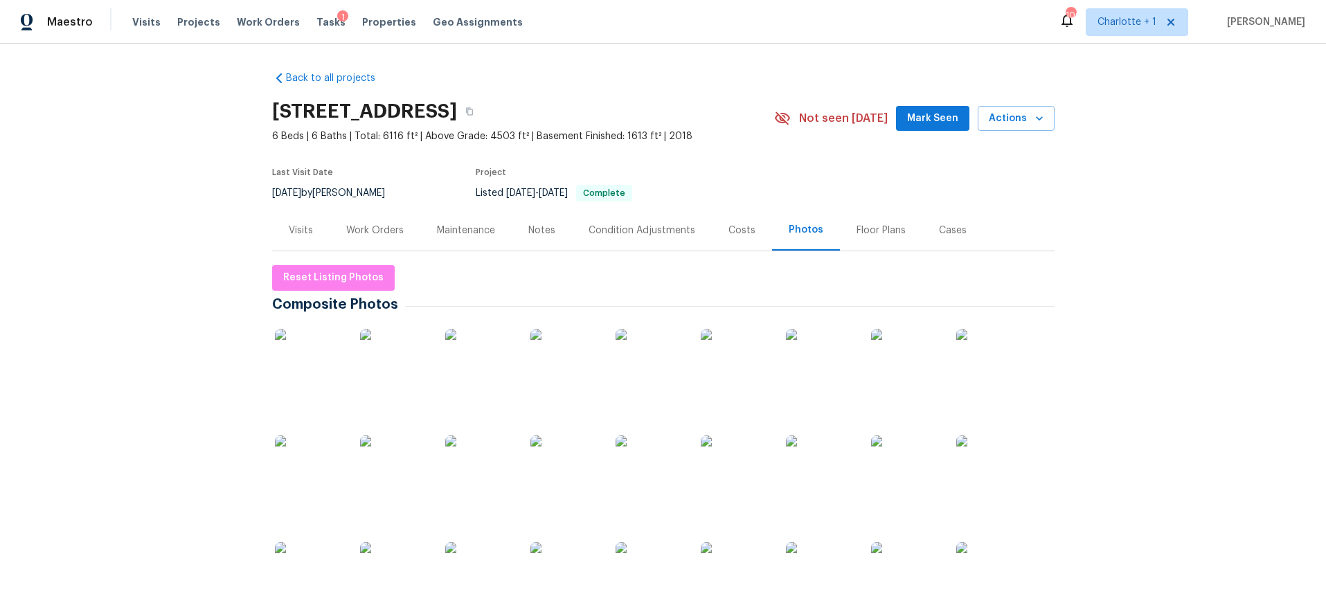
click at [328, 360] on img at bounding box center [309, 363] width 69 height 69
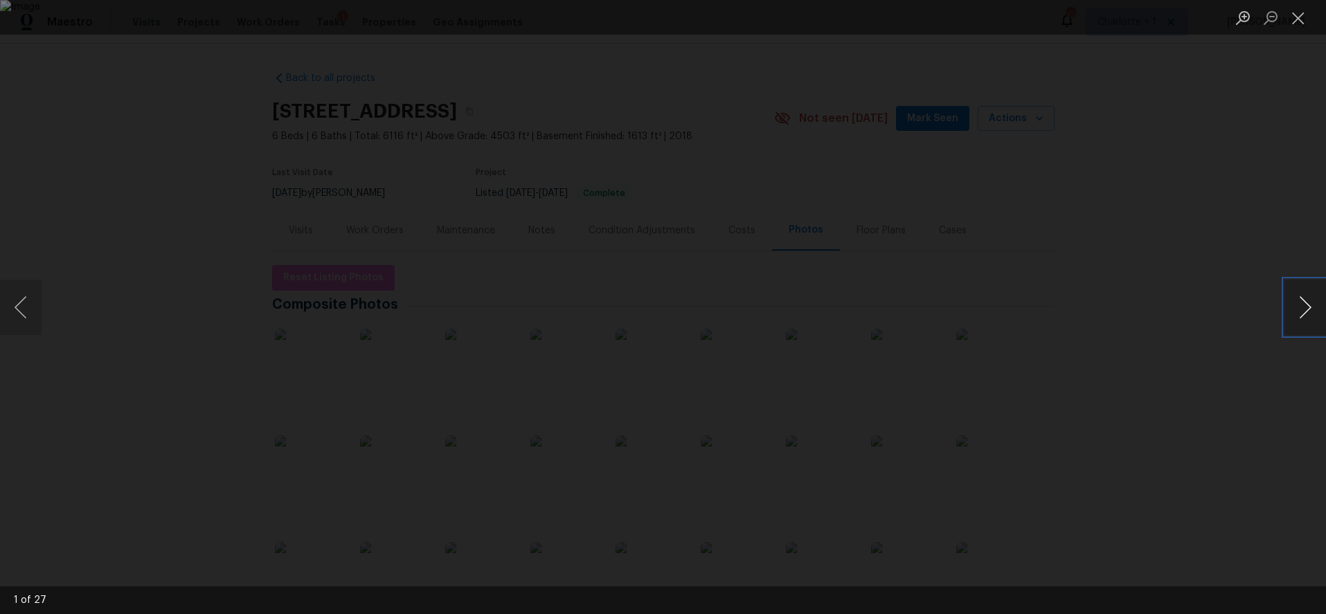
click at [1297, 305] on button "Next image" at bounding box center [1306, 307] width 42 height 55
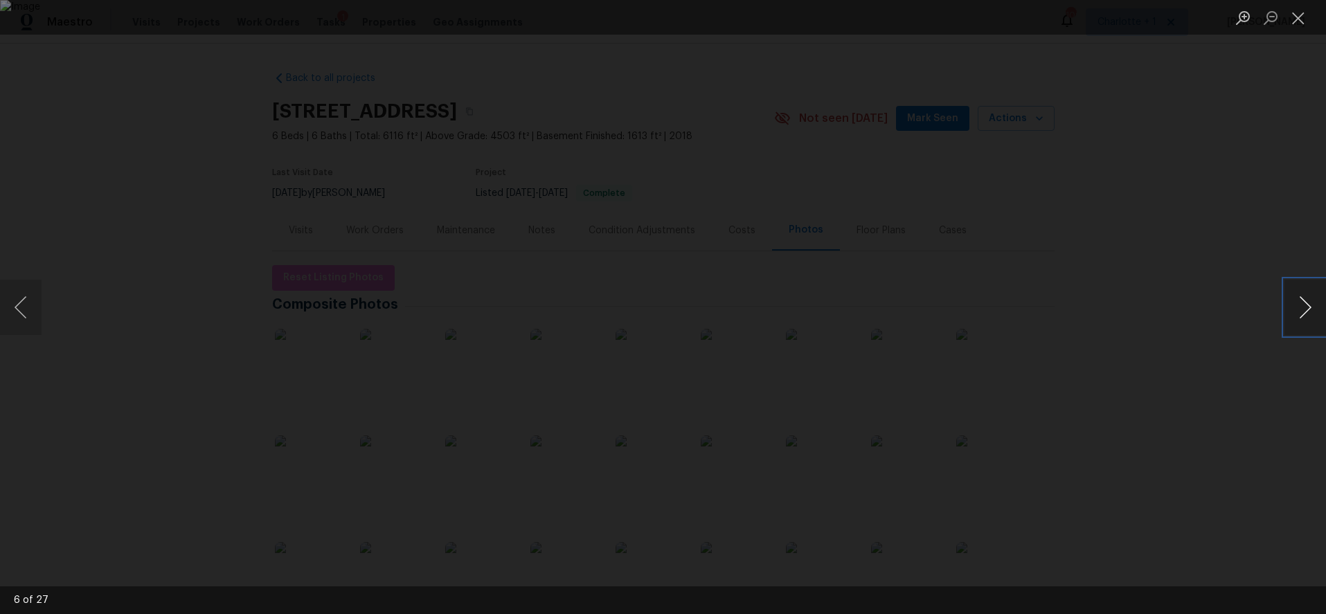
click at [1297, 305] on button "Next image" at bounding box center [1306, 307] width 42 height 55
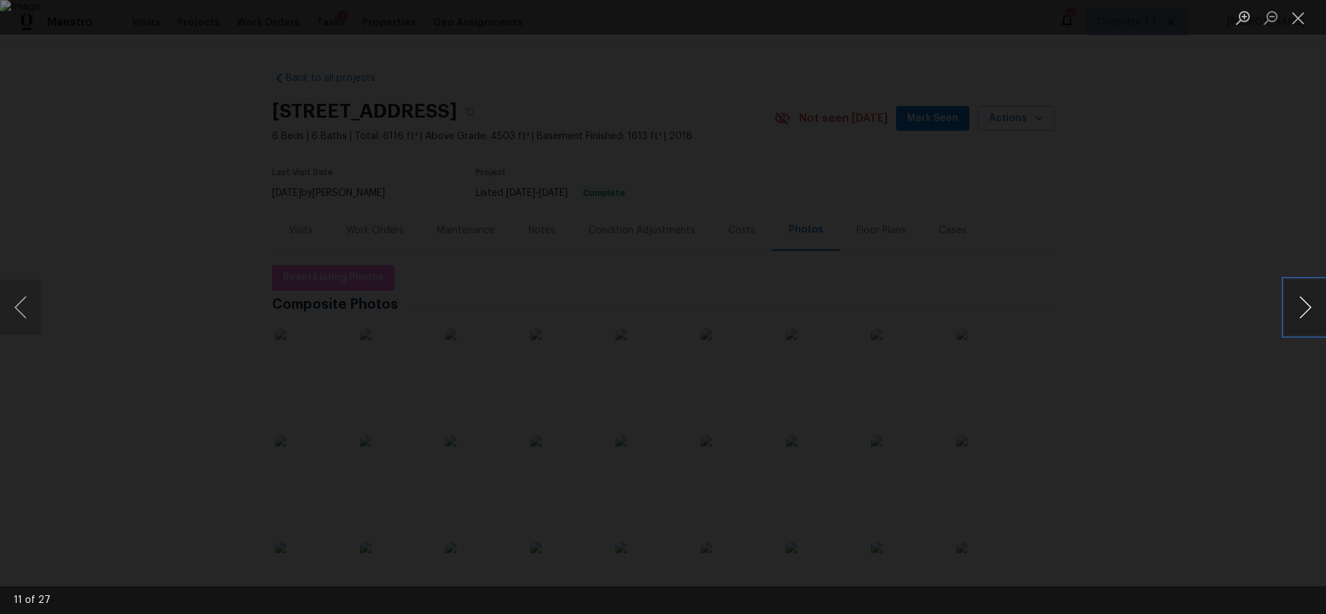
click at [1297, 305] on button "Next image" at bounding box center [1306, 307] width 42 height 55
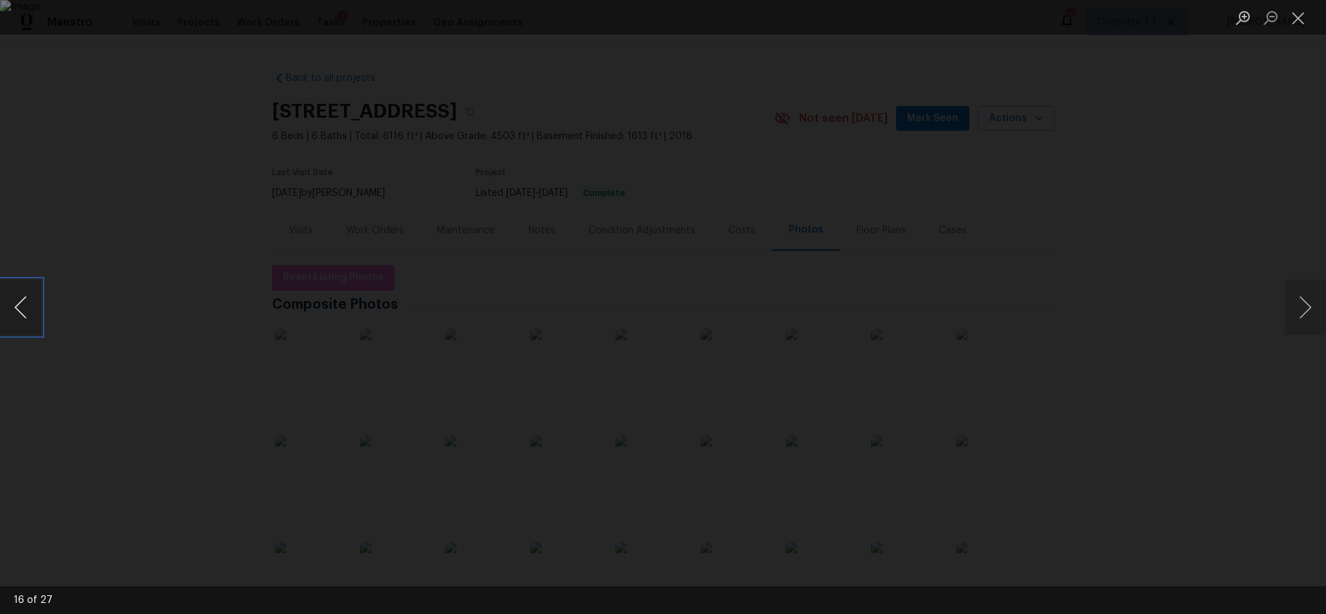
drag, startPoint x: 19, startPoint y: 312, endPoint x: 73, endPoint y: 301, distance: 54.6
click at [19, 312] on button "Previous image" at bounding box center [21, 307] width 42 height 55
drag, startPoint x: 1117, startPoint y: 103, endPoint x: 957, endPoint y: 98, distance: 160.8
click at [1117, 103] on div "Lightbox" at bounding box center [663, 307] width 1326 height 614
